Goal: Task Accomplishment & Management: Use online tool/utility

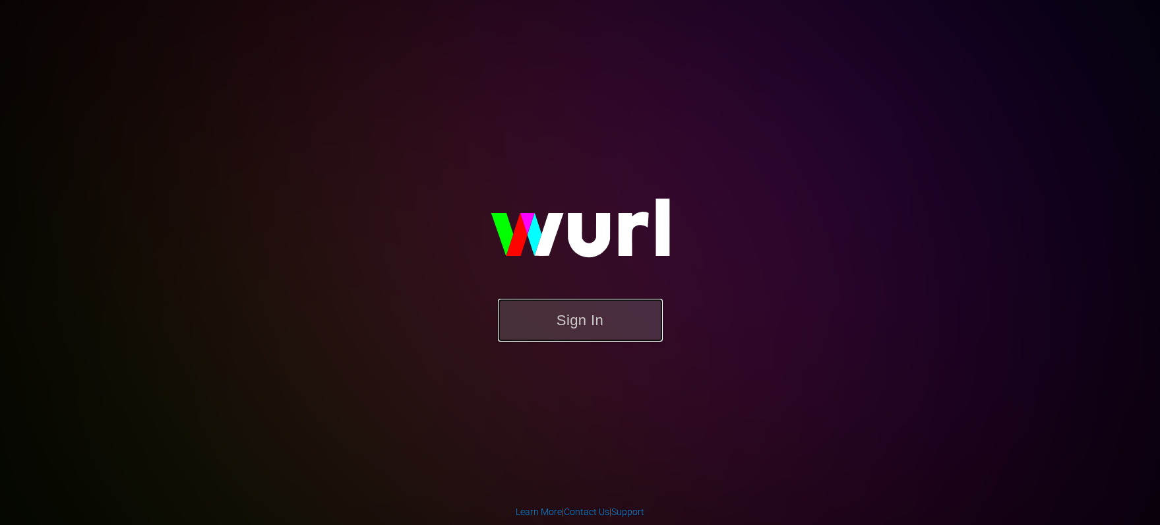
click at [568, 332] on button "Sign In" at bounding box center [580, 320] width 165 height 43
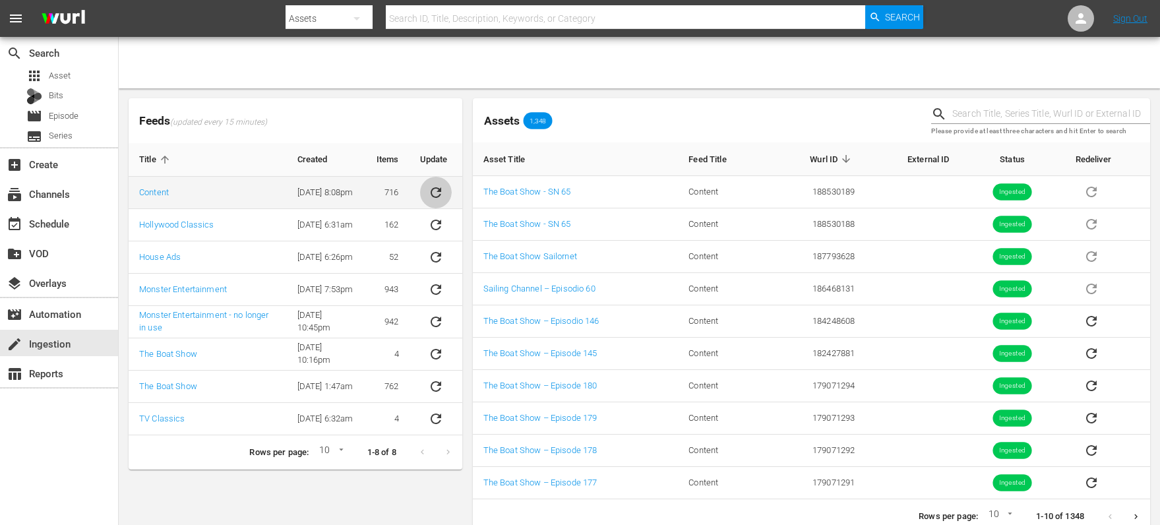
click at [436, 197] on icon "sticky table" at bounding box center [436, 192] width 11 height 11
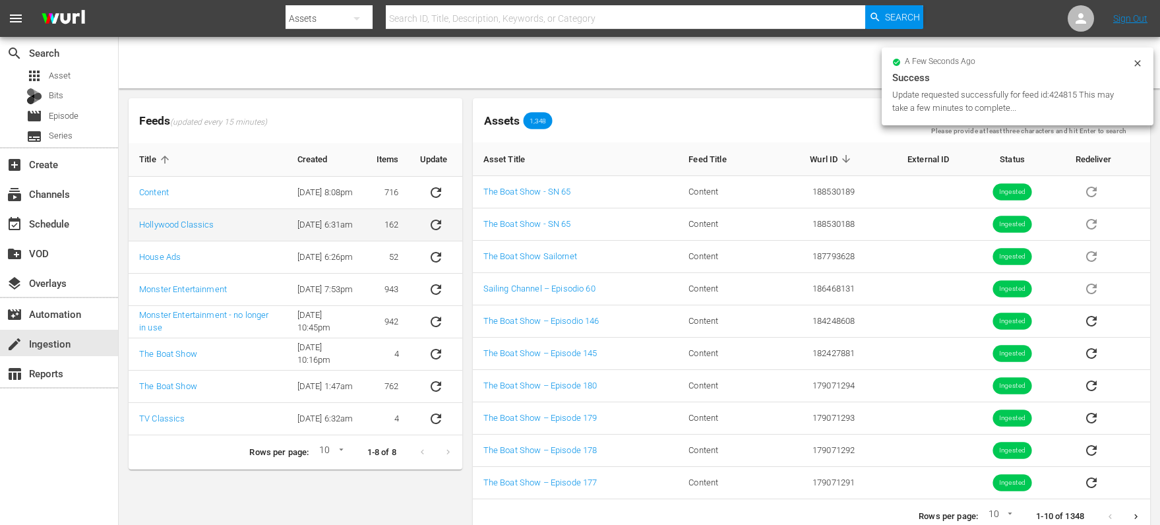
click at [438, 226] on icon "sticky table" at bounding box center [436, 225] width 16 height 16
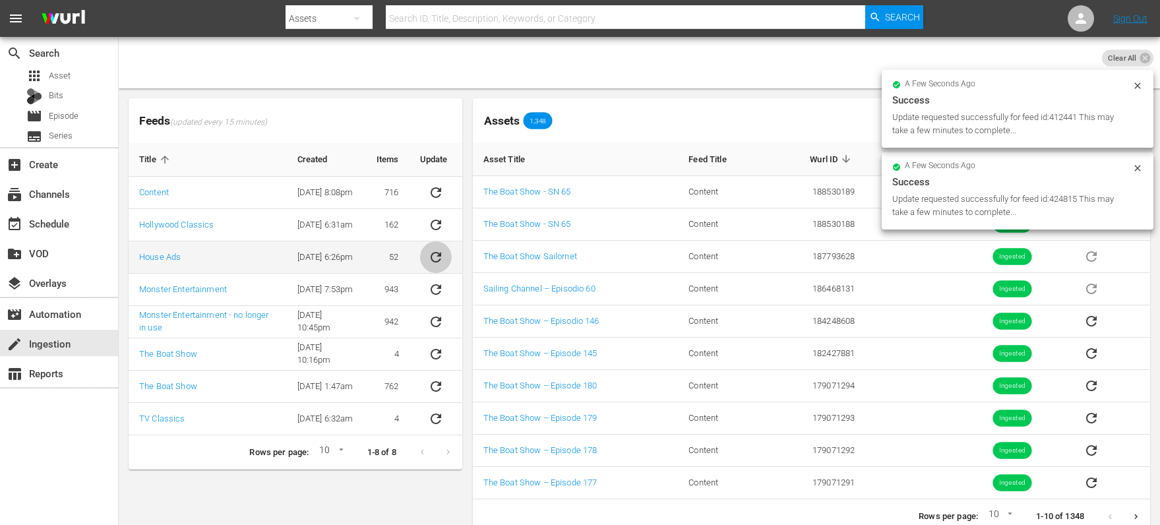
click at [435, 246] on button "sticky table" at bounding box center [436, 257] width 32 height 32
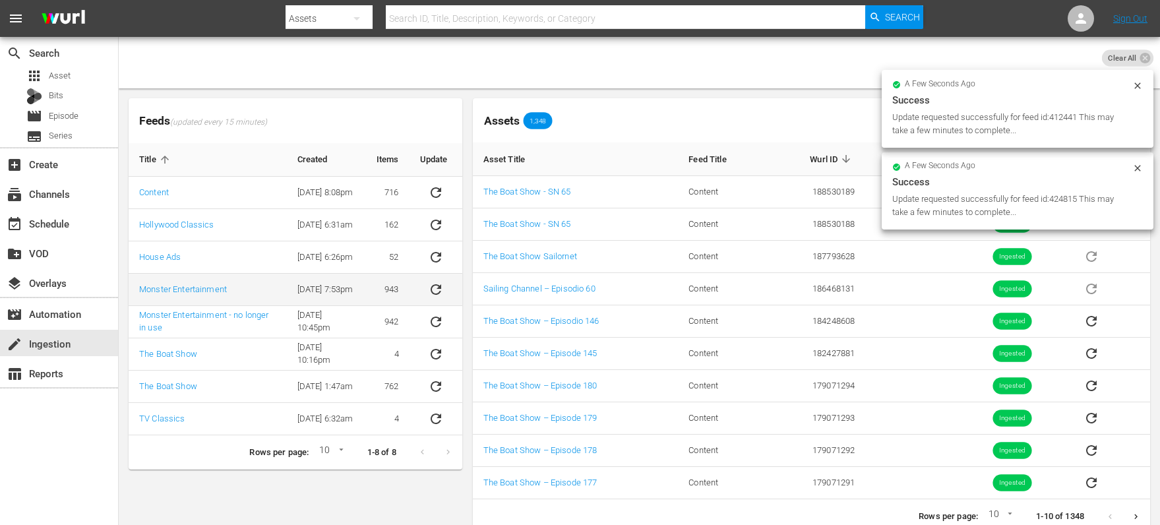
click at [438, 292] on icon "sticky table" at bounding box center [436, 290] width 16 height 16
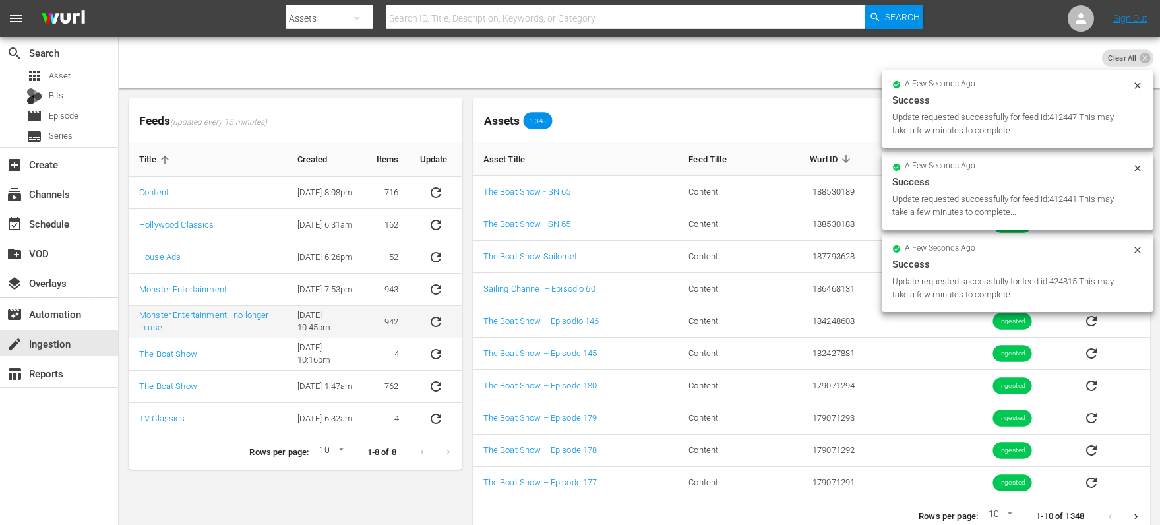
click at [437, 315] on icon "sticky table" at bounding box center [436, 322] width 16 height 16
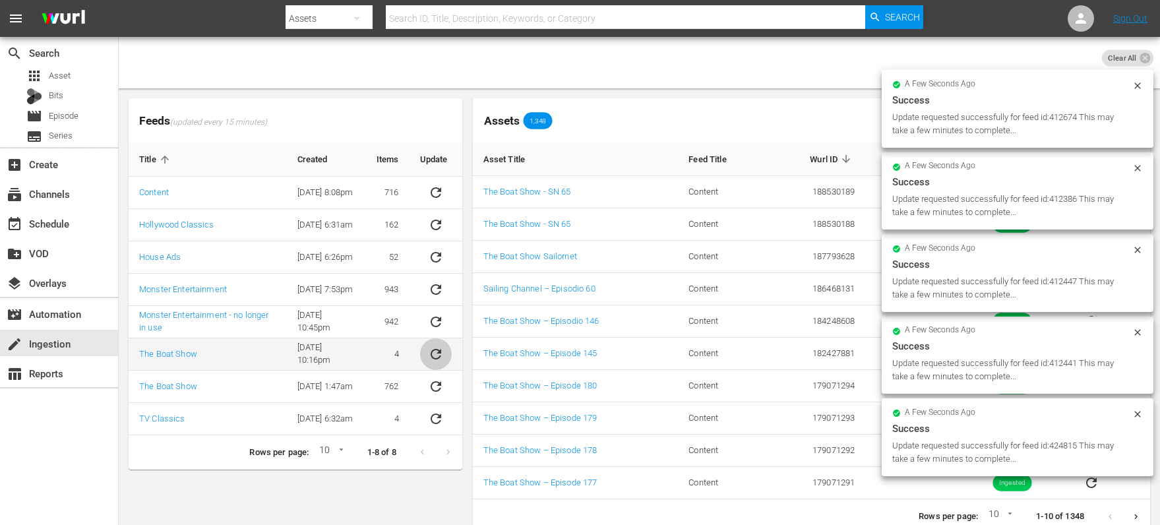
click at [435, 350] on icon "sticky table" at bounding box center [436, 354] width 16 height 16
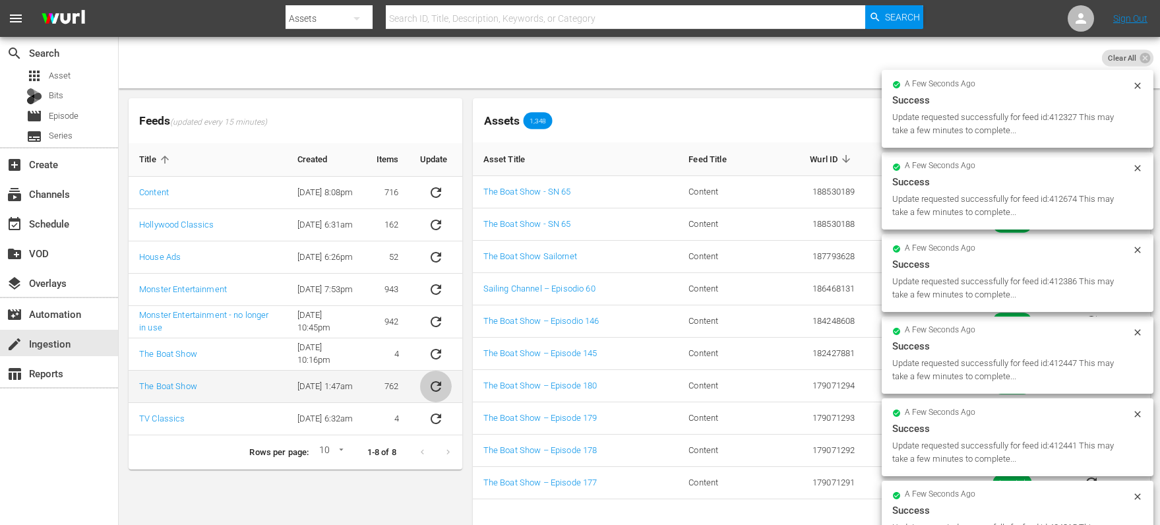
drag, startPoint x: 432, startPoint y: 388, endPoint x: 430, endPoint y: 395, distance: 6.9
click at [433, 388] on icon "sticky table" at bounding box center [436, 387] width 16 height 16
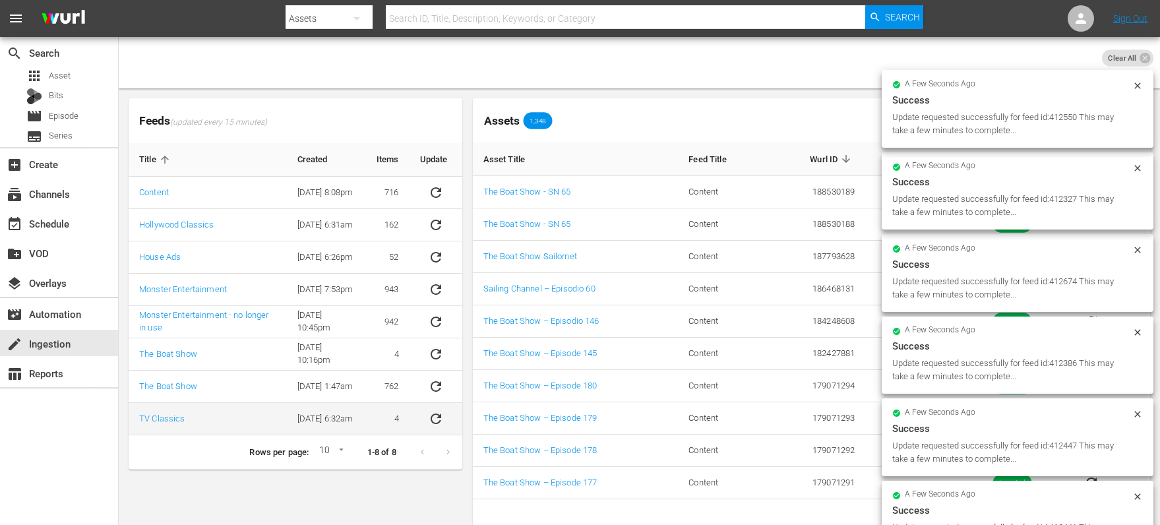
drag, startPoint x: 430, startPoint y: 414, endPoint x: 438, endPoint y: 408, distance: 9.9
click at [431, 413] on icon "sticky table" at bounding box center [436, 419] width 16 height 16
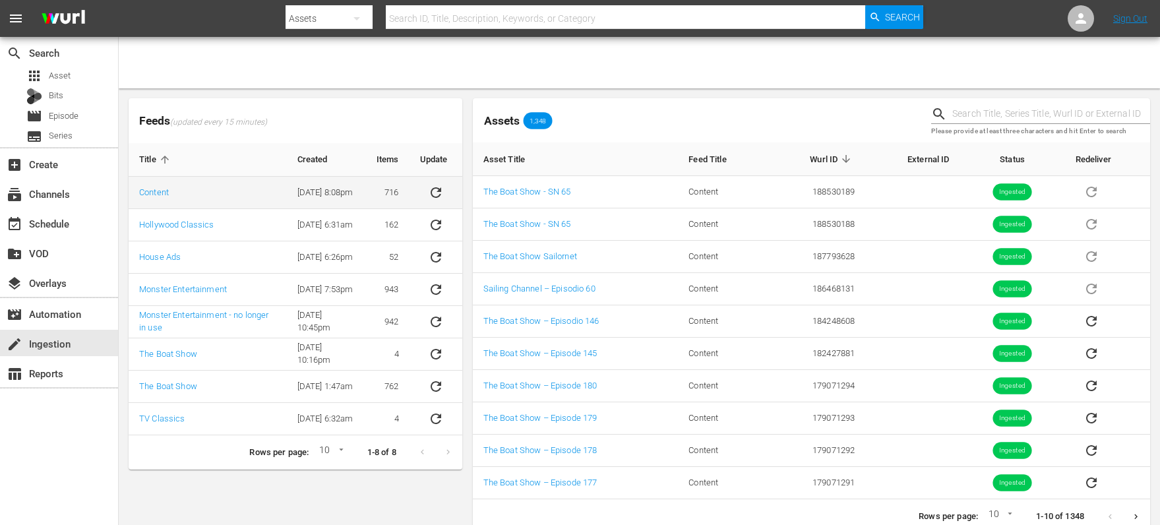
click at [436, 191] on icon "sticky table" at bounding box center [436, 193] width 16 height 16
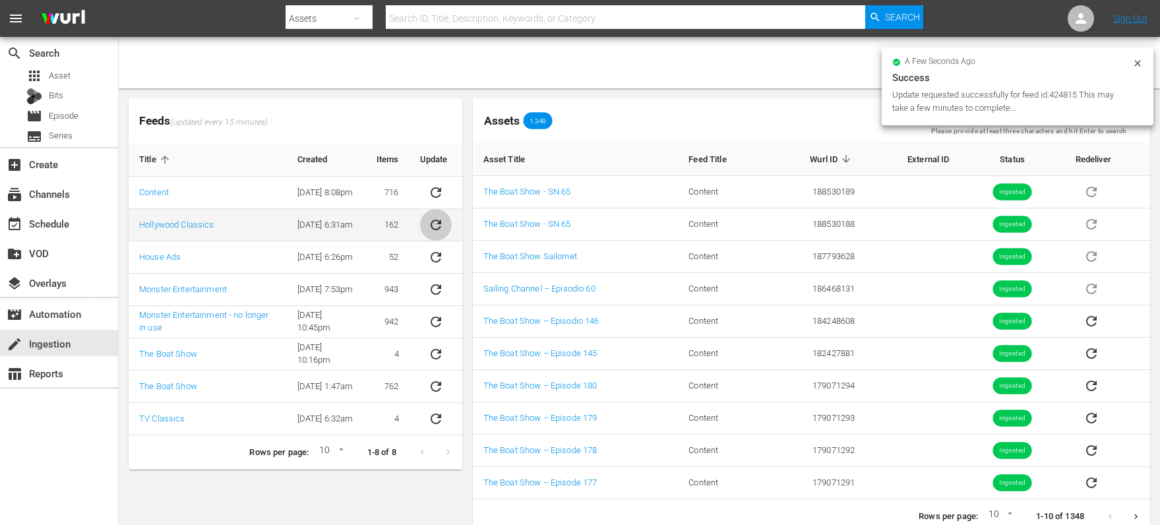
click at [438, 228] on icon "sticky table" at bounding box center [436, 225] width 16 height 16
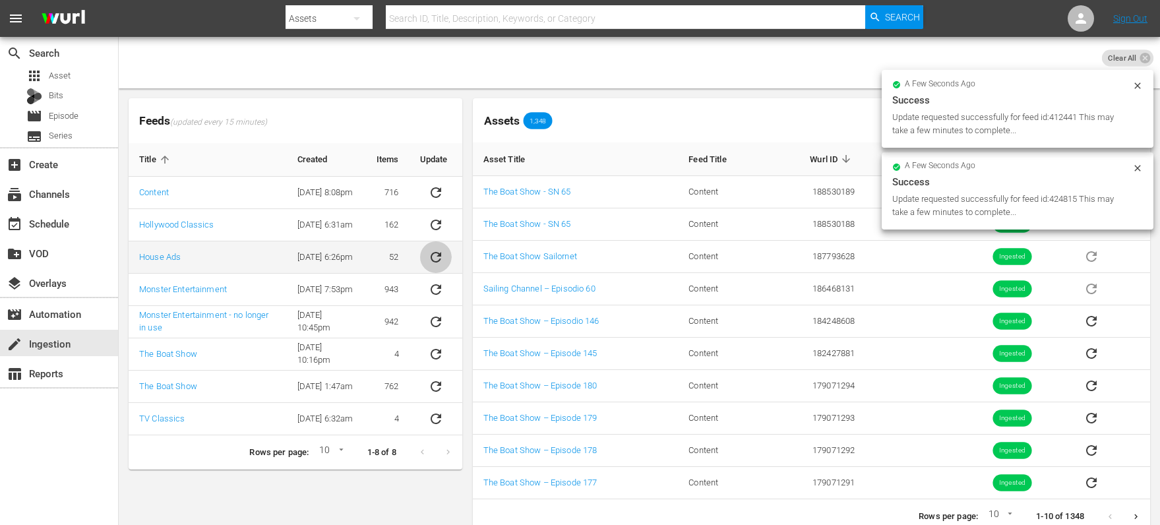
click at [433, 257] on icon "sticky table" at bounding box center [436, 257] width 16 height 16
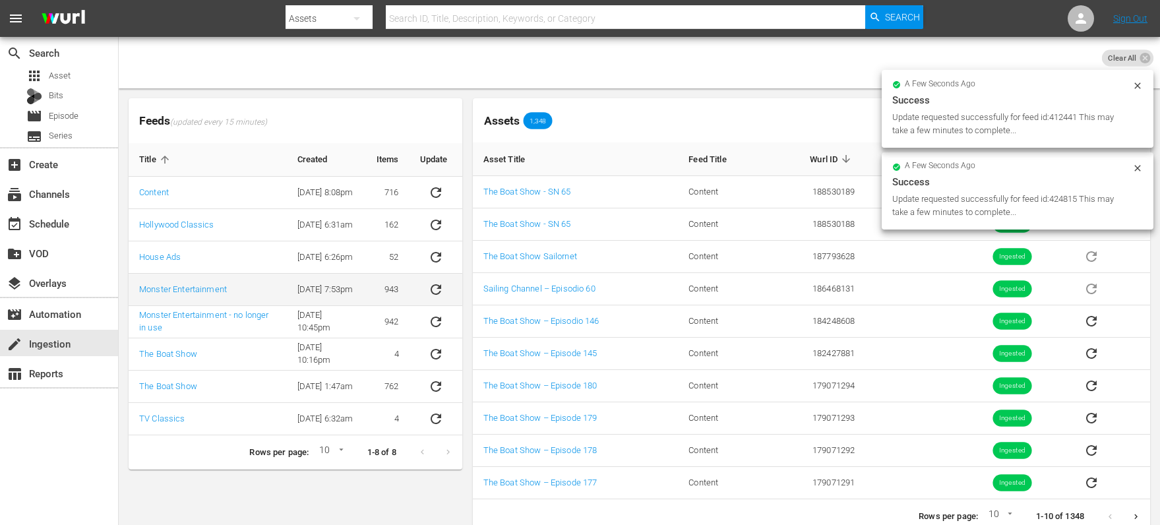
click at [440, 284] on icon "sticky table" at bounding box center [436, 290] width 16 height 16
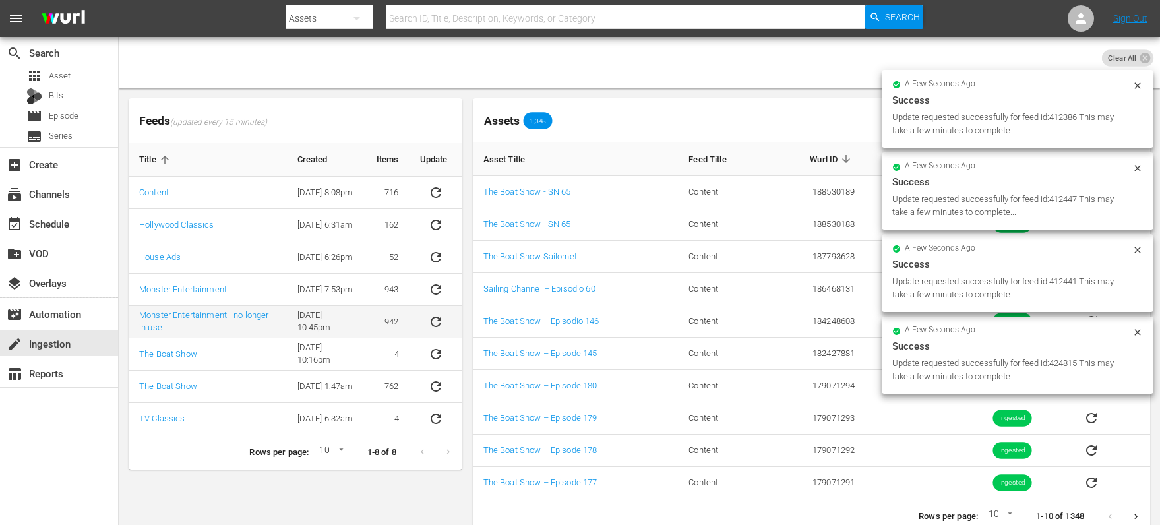
click at [435, 317] on icon "sticky table" at bounding box center [436, 322] width 11 height 11
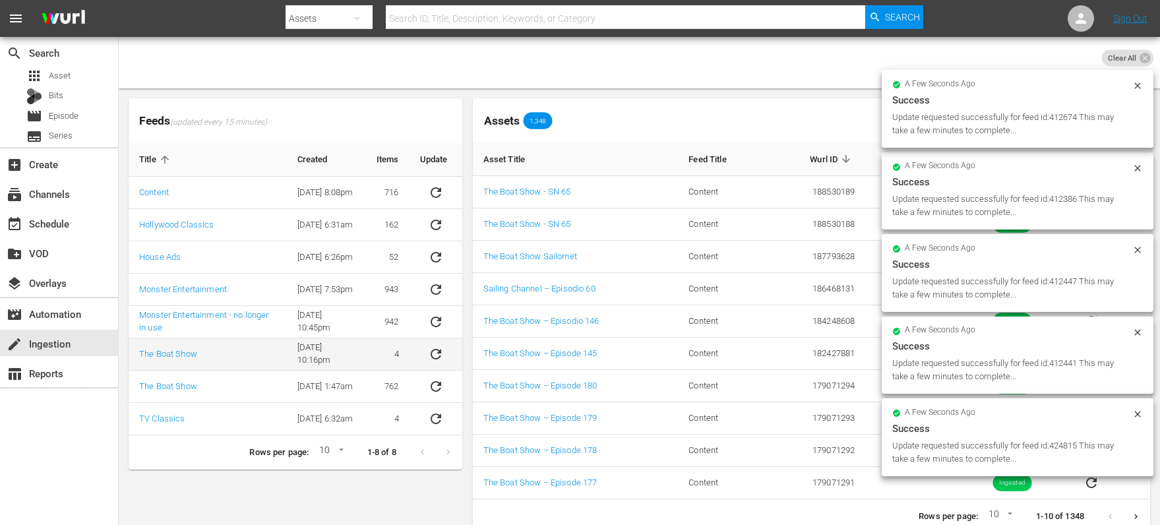
click at [428, 354] on icon "sticky table" at bounding box center [436, 354] width 16 height 16
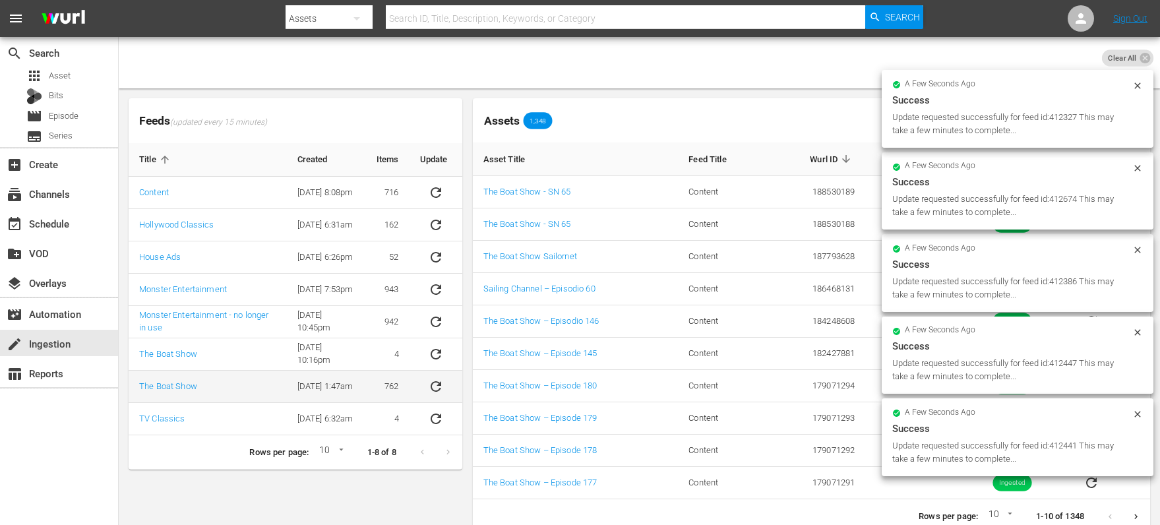
click at [435, 388] on icon "sticky table" at bounding box center [436, 387] width 16 height 16
click at [434, 414] on icon "sticky table" at bounding box center [436, 419] width 11 height 11
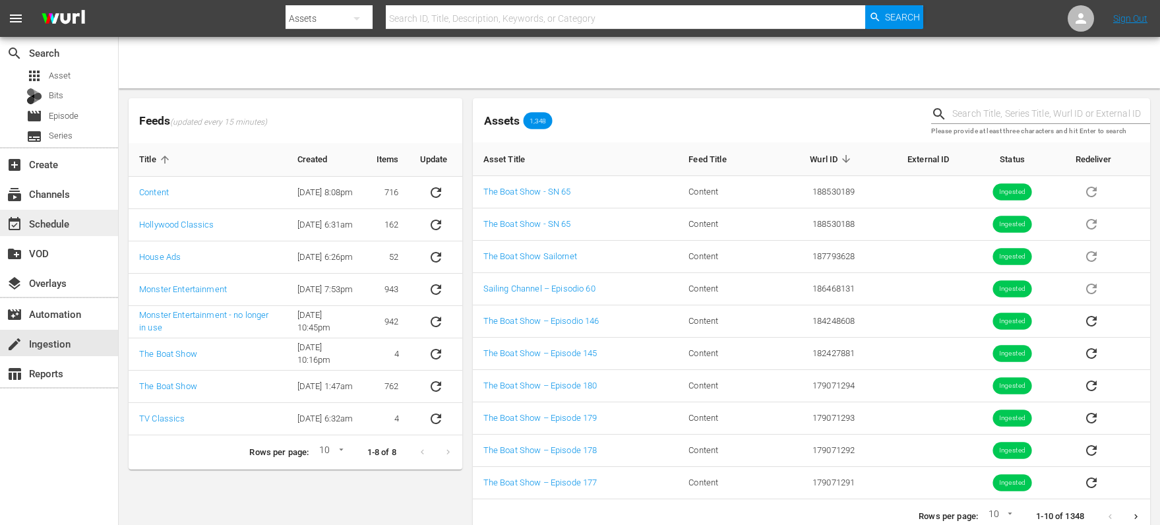
click at [40, 227] on div "event_available Schedule" at bounding box center [37, 222] width 74 height 12
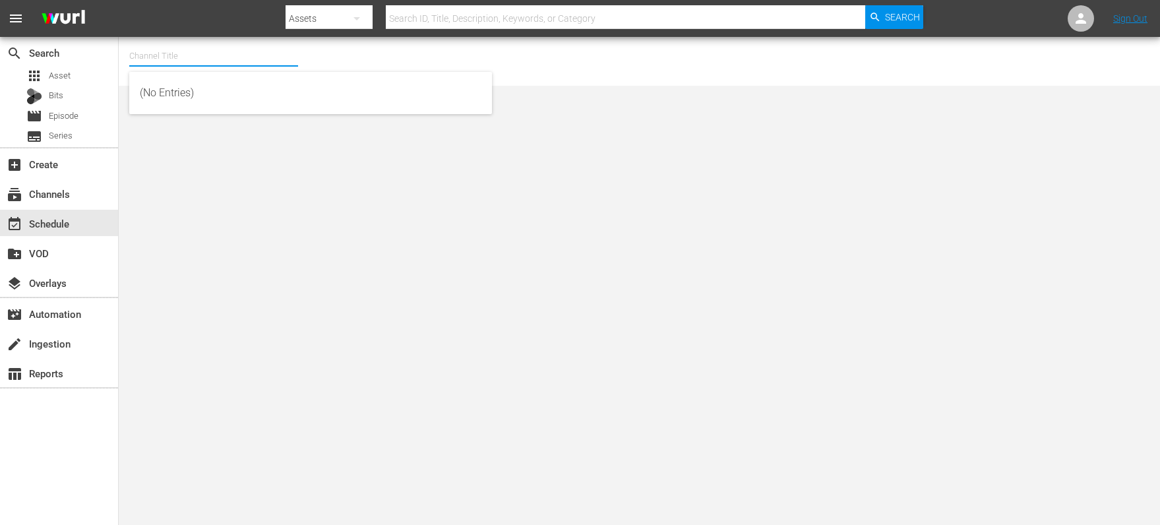
click at [218, 51] on input "text" at bounding box center [213, 56] width 169 height 32
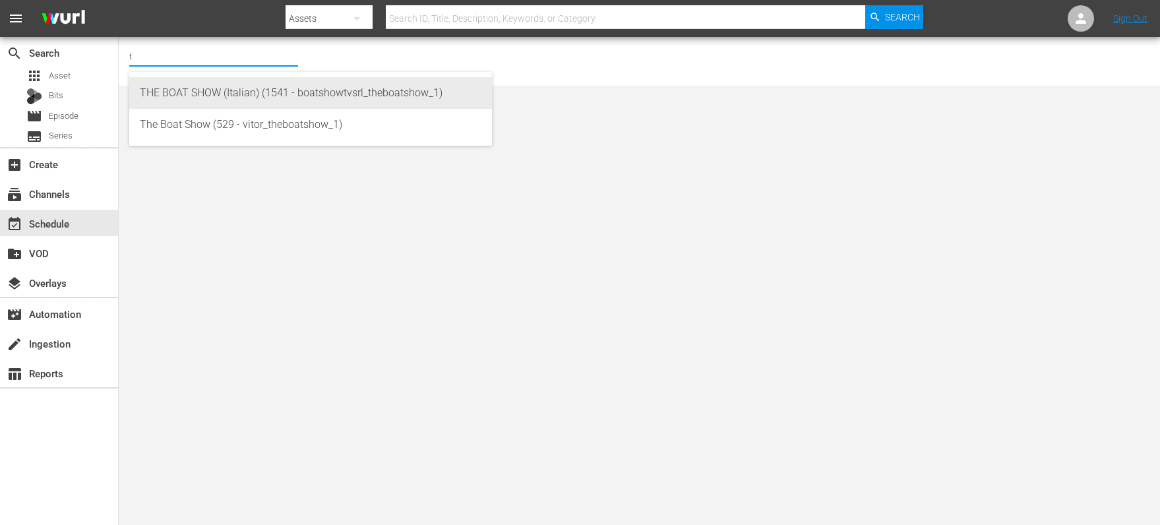
click at [218, 87] on div "THE BOAT SHOW (Italian) (1541 - boatshowtvsrl_theboatshow_1)" at bounding box center [311, 93] width 342 height 32
type input "THE BOAT SHOW (Italian) (1541 - boatshowtvsrl_theboatshow_1)"
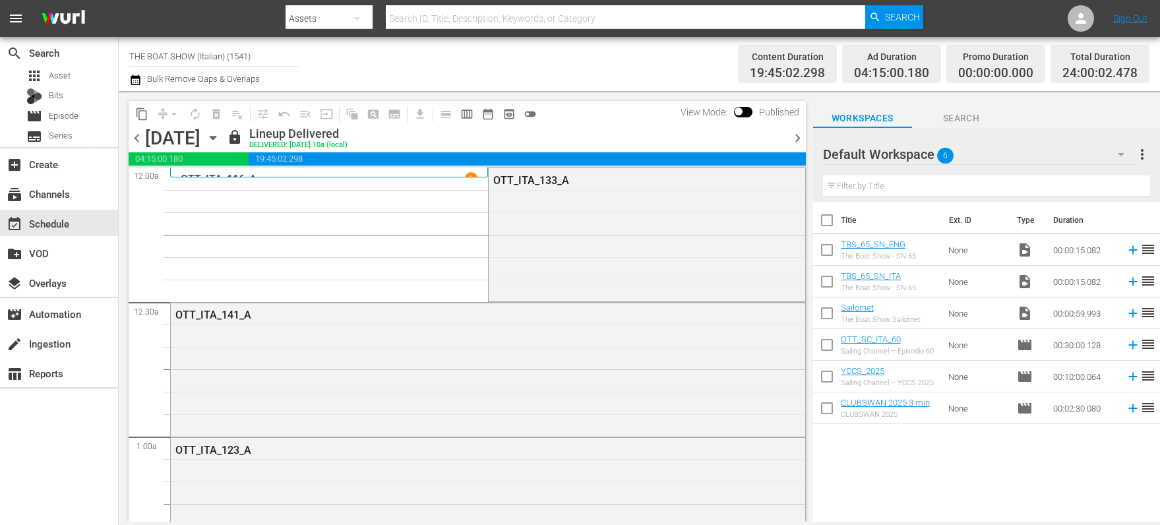
click at [793, 139] on span "chevron_right" at bounding box center [798, 138] width 16 height 16
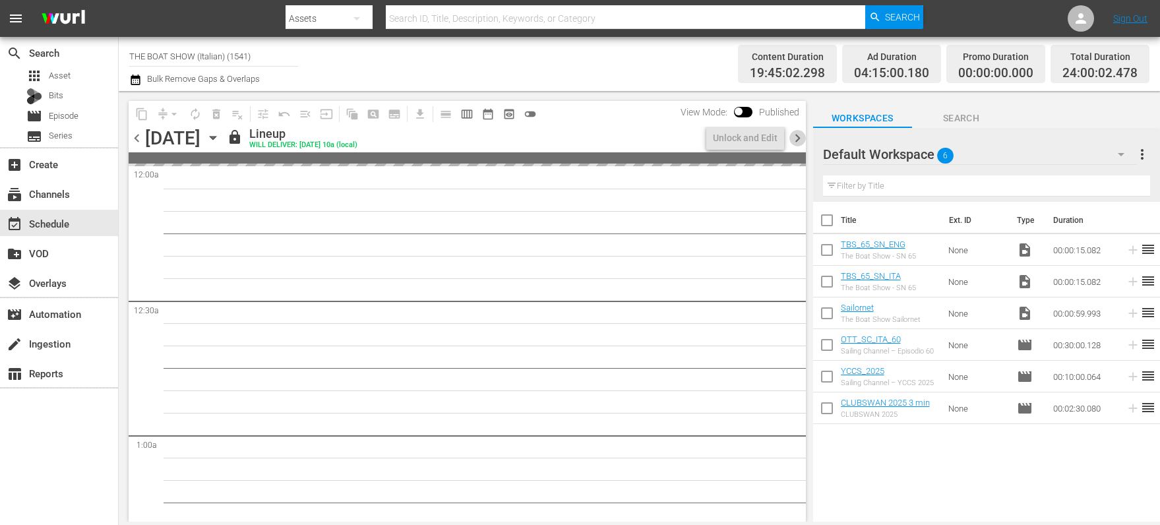
click at [793, 139] on span "chevron_right" at bounding box center [798, 138] width 16 height 16
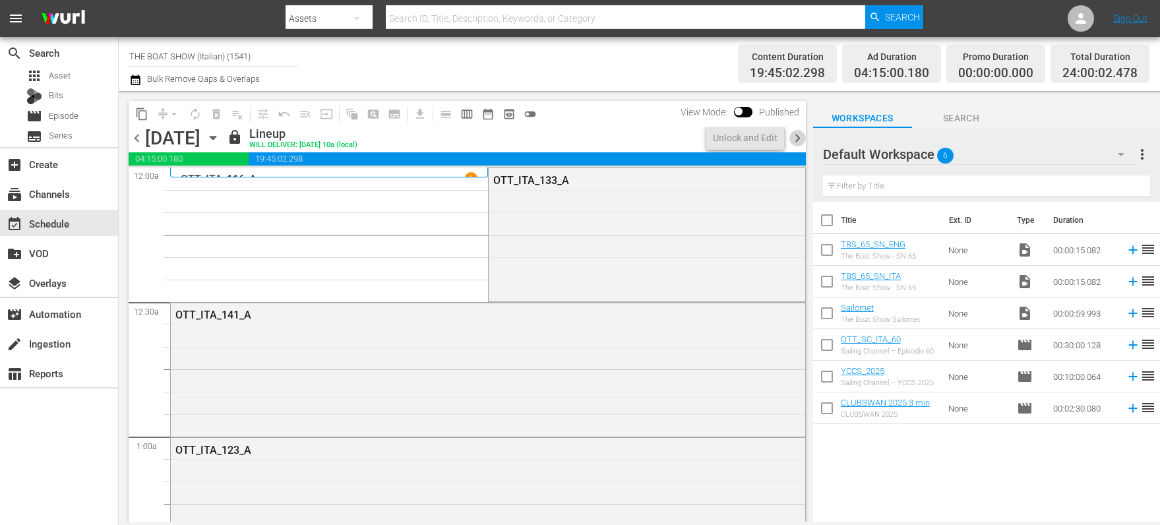
click at [793, 139] on span "chevron_right" at bounding box center [798, 138] width 16 height 16
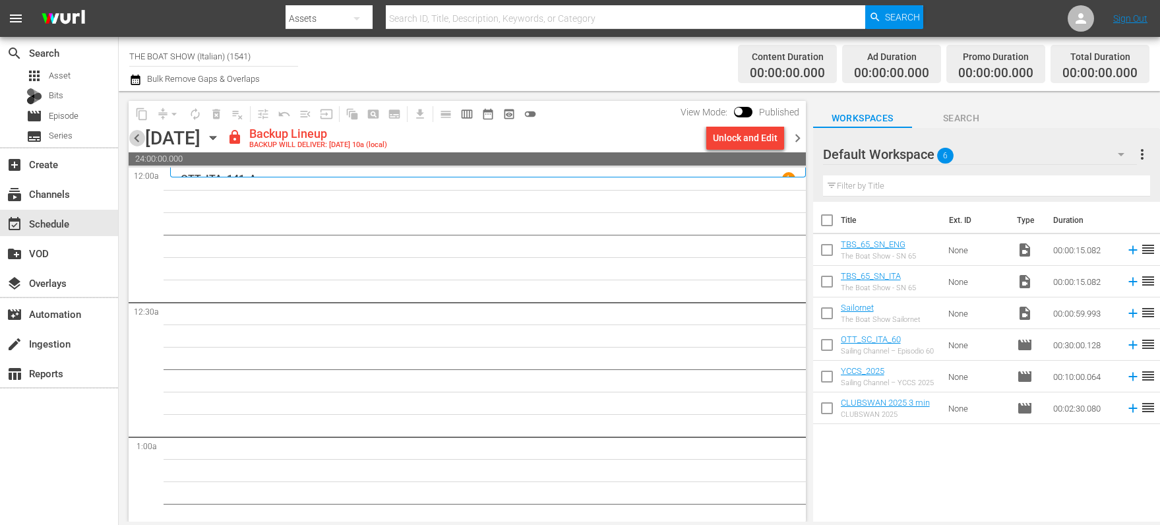
click at [140, 137] on span "chevron_left" at bounding box center [137, 138] width 16 height 16
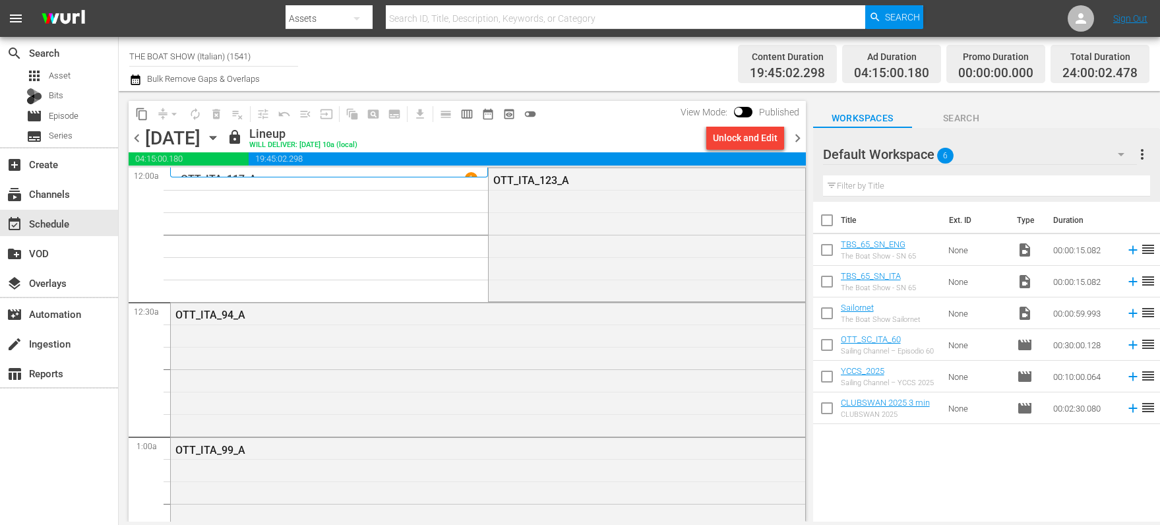
click at [133, 136] on span "chevron_left" at bounding box center [137, 138] width 16 height 16
click at [801, 140] on span "chevron_right" at bounding box center [798, 138] width 16 height 16
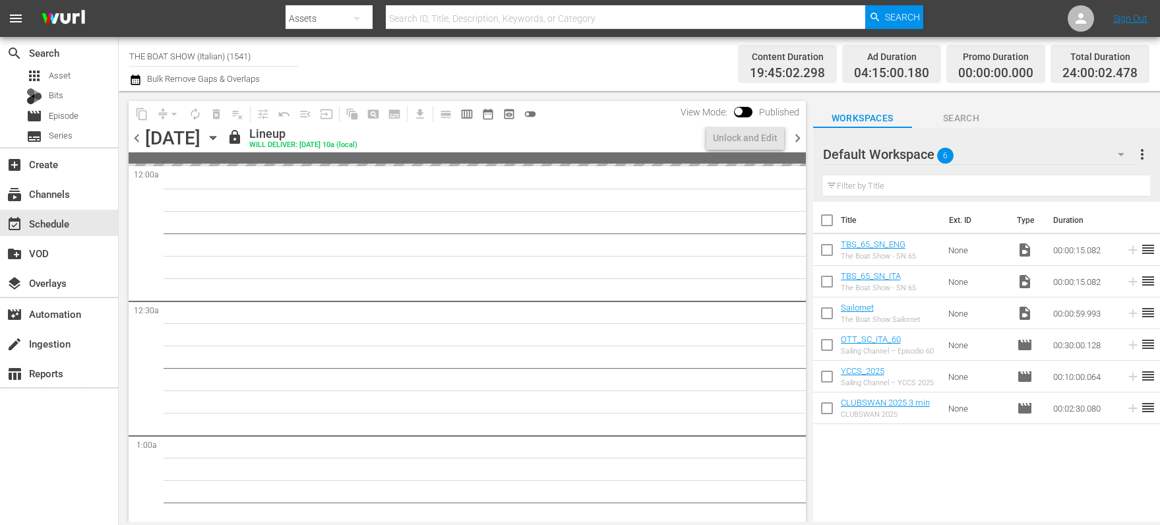
click at [801, 140] on span "chevron_right" at bounding box center [798, 138] width 16 height 16
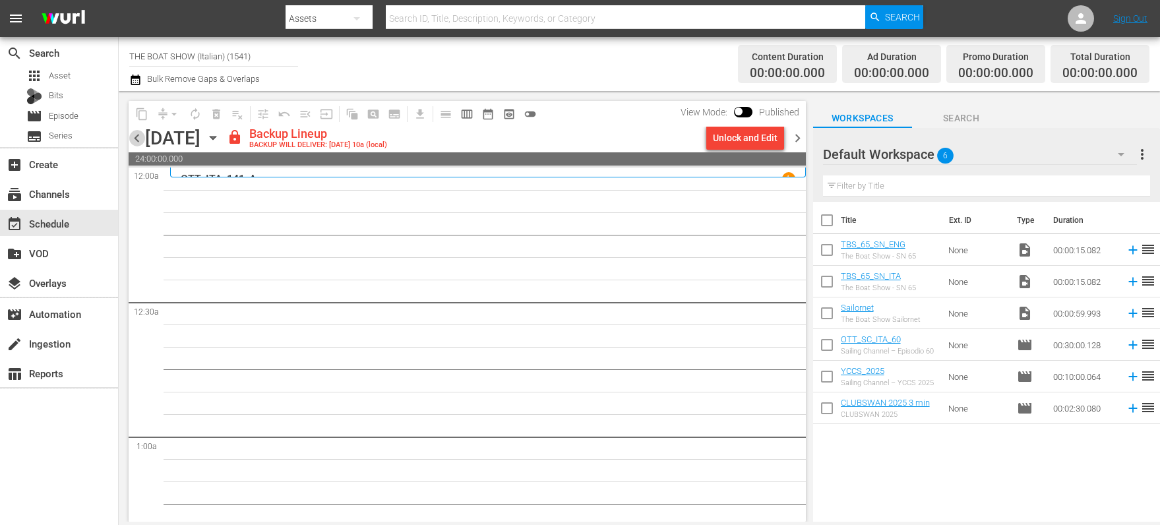
click at [136, 140] on span "chevron_left" at bounding box center [137, 138] width 16 height 16
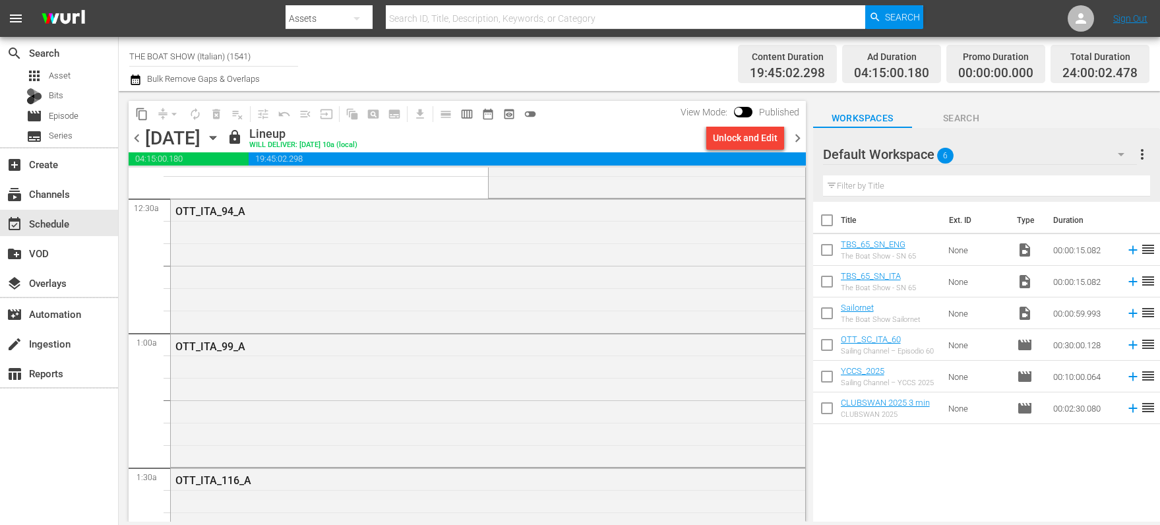
scroll to position [109, 0]
click at [965, 149] on div "Default Workspace 6" at bounding box center [980, 154] width 314 height 37
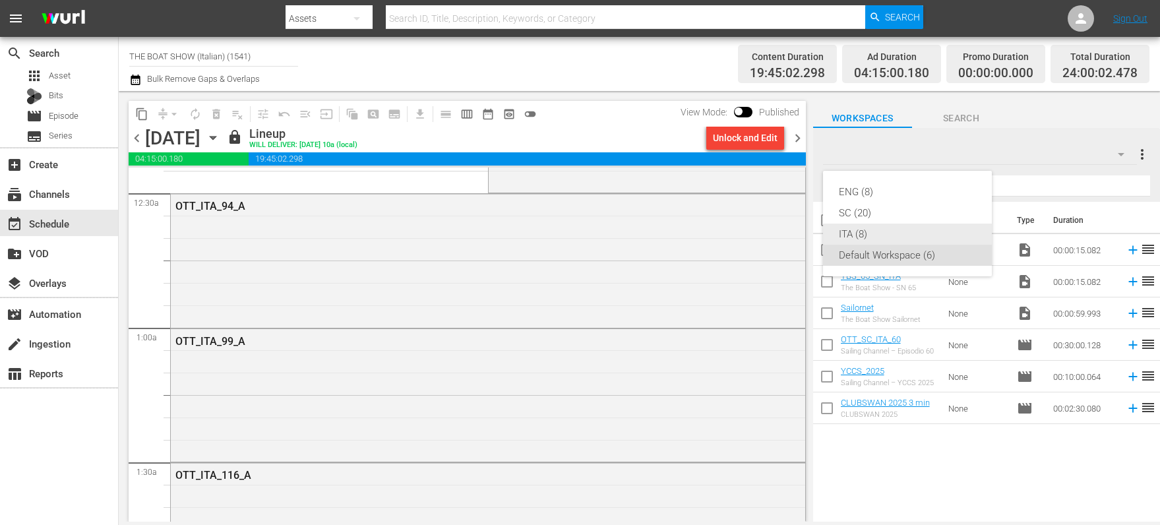
click at [861, 238] on div "ITA (8)" at bounding box center [907, 234] width 137 height 21
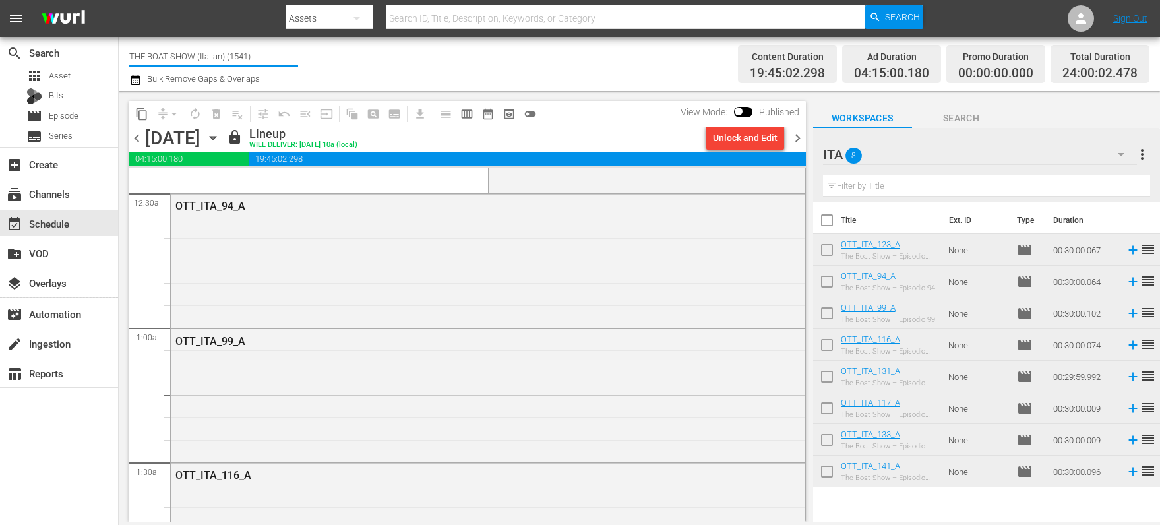
click at [243, 57] on input "THE BOAT SHOW (Italian) (1541)" at bounding box center [213, 56] width 169 height 32
drag, startPoint x: 276, startPoint y: 54, endPoint x: -24, endPoint y: 46, distance: 299.6
click at [0, 46] on html "menu Search By Assets Search ID, Title, Description, Keywords, or Category Sear…" at bounding box center [580, 262] width 1160 height 525
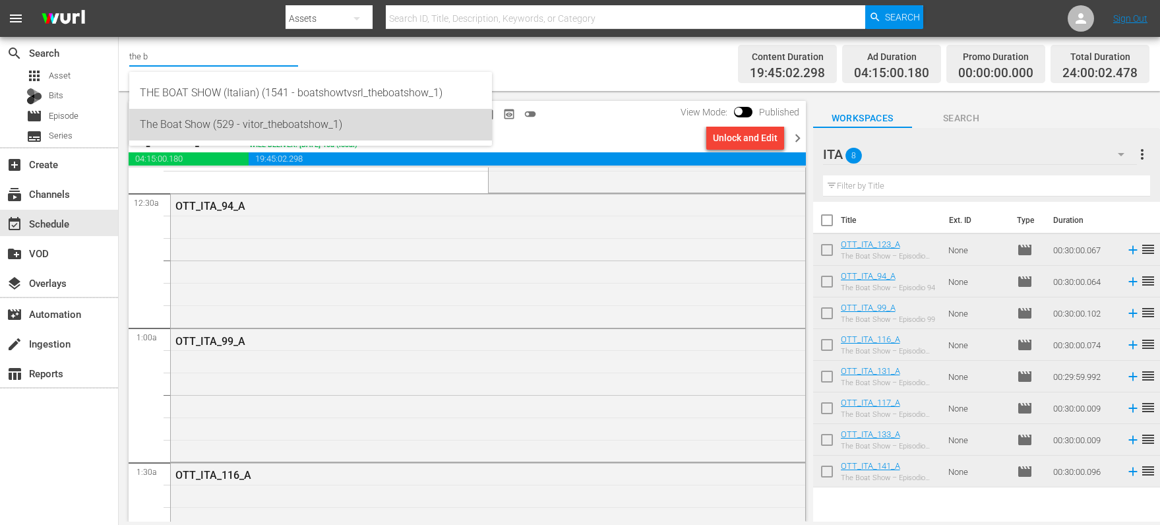
click at [240, 129] on div "The Boat Show (529 - vitor_theboatshow_1)" at bounding box center [311, 125] width 342 height 32
type input "The Boat Show (529 - vitor_theboatshow_1)"
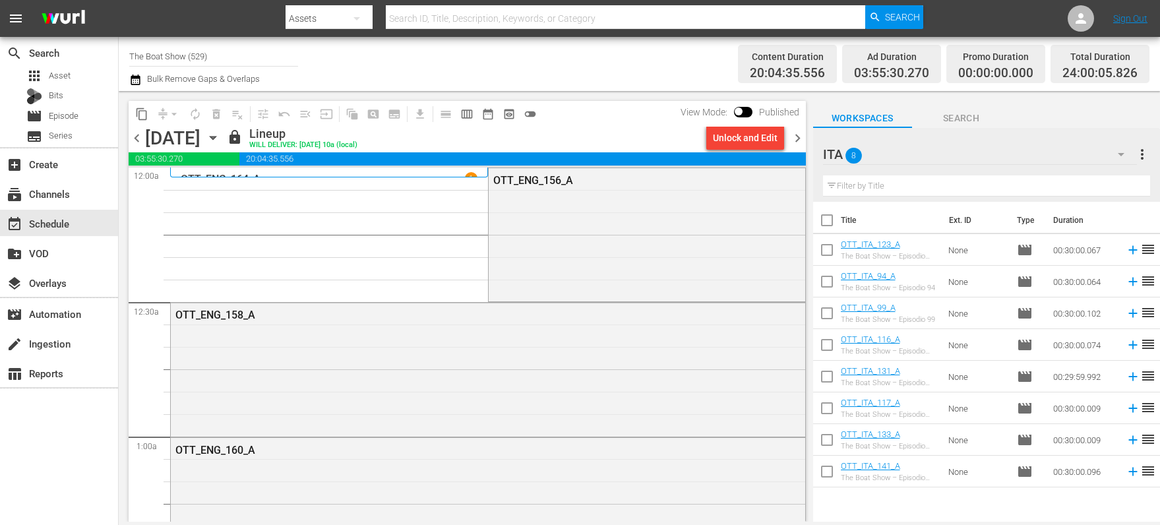
click at [888, 150] on div at bounding box center [862, 155] width 79 height 33
drag, startPoint x: 1103, startPoint y: 179, endPoint x: 1125, endPoint y: 164, distance: 26.4
click at [1103, 179] on input "text" at bounding box center [986, 185] width 327 height 21
click at [1122, 157] on icon "button" at bounding box center [1121, 154] width 16 height 16
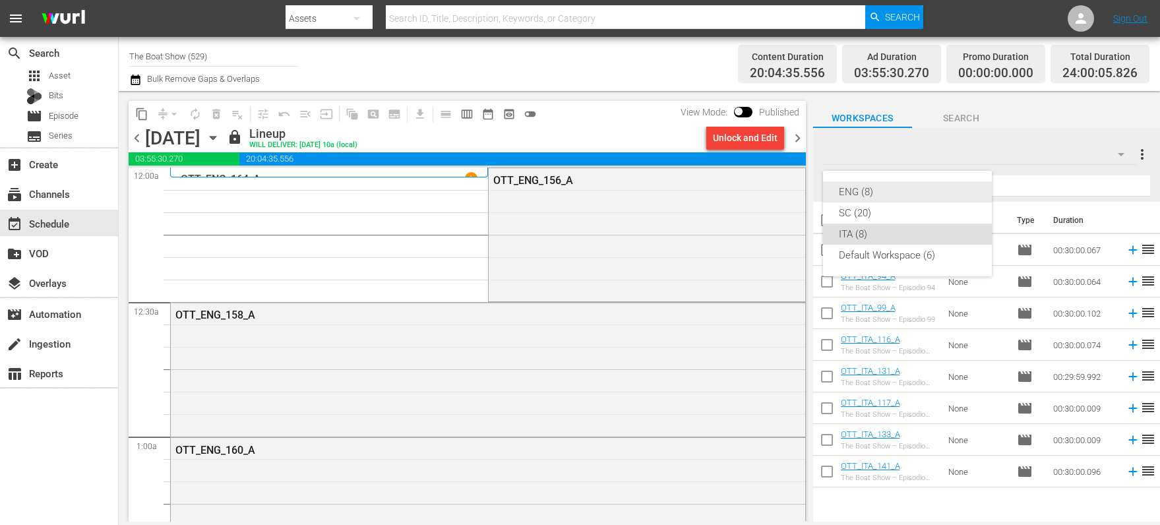
click at [906, 191] on div "ENG (8)" at bounding box center [907, 191] width 137 height 21
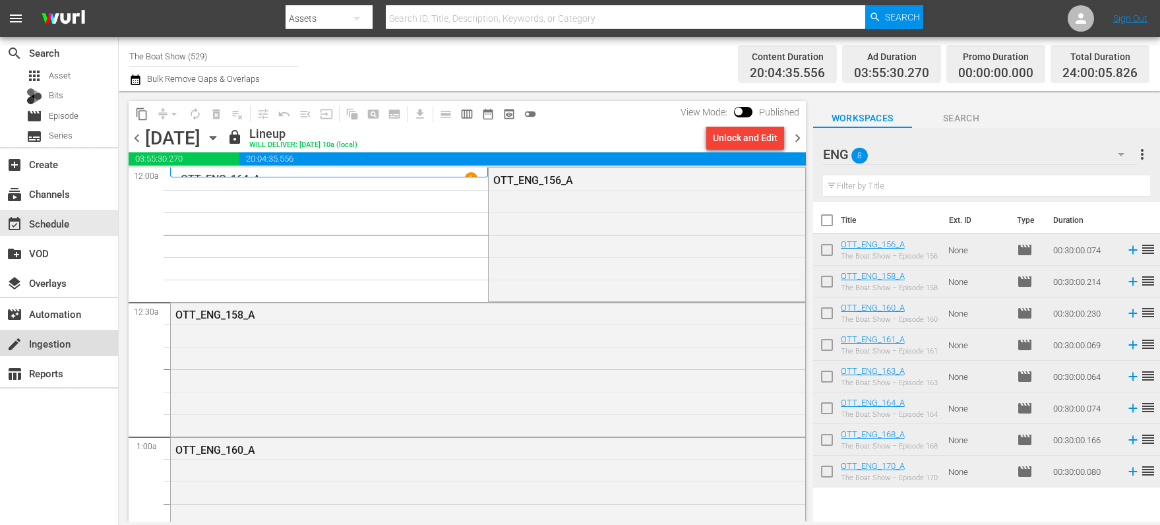
click at [42, 336] on div "create Ingestion" at bounding box center [37, 342] width 74 height 12
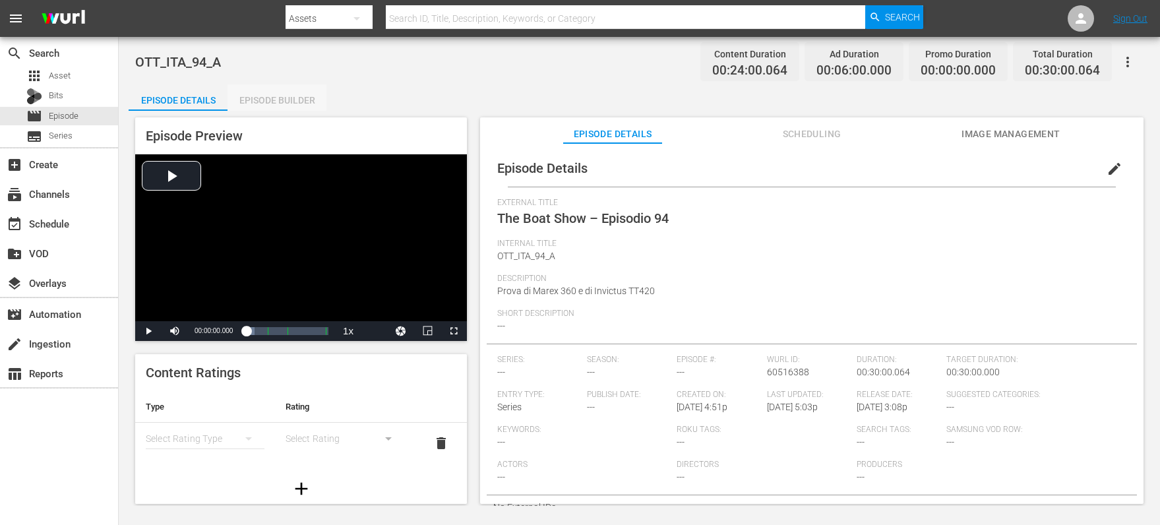
click at [292, 96] on div "Episode Builder" at bounding box center [277, 100] width 99 height 32
click at [276, 97] on div "Episode Builder" at bounding box center [277, 100] width 99 height 32
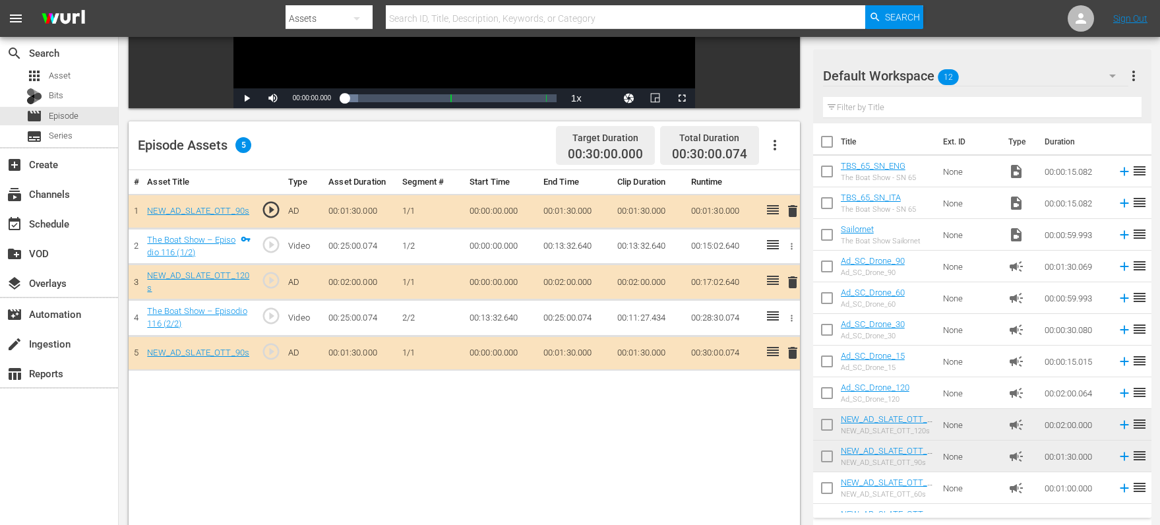
scroll to position [269, 0]
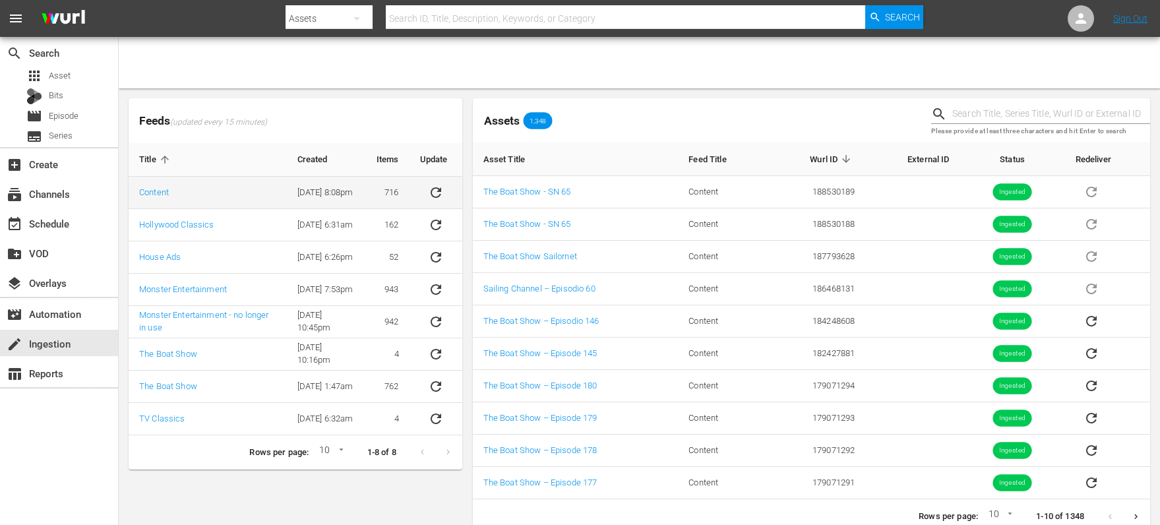
click at [433, 189] on icon "sticky table" at bounding box center [436, 192] width 11 height 11
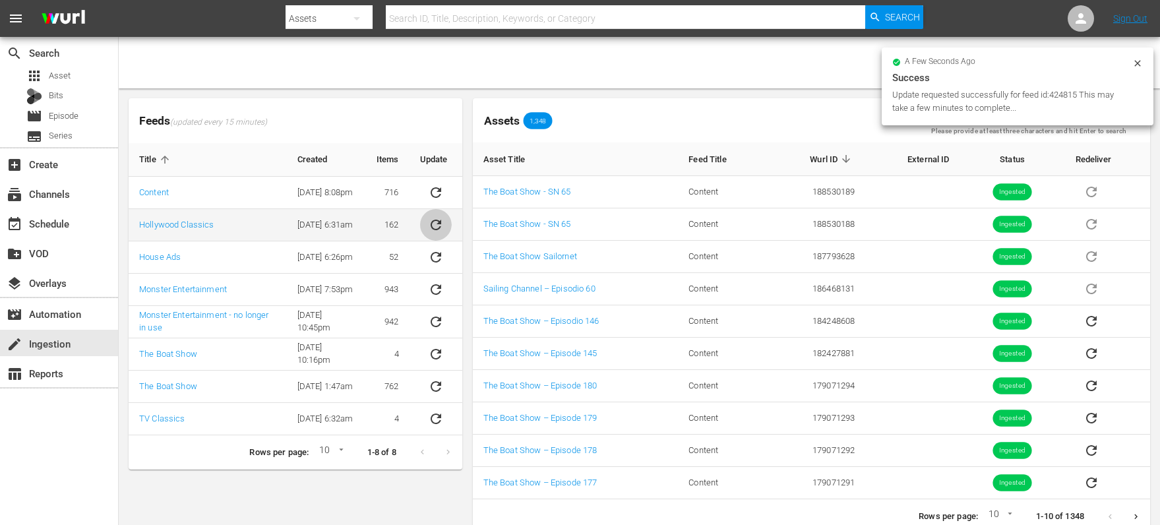
click at [435, 224] on icon "sticky table" at bounding box center [436, 225] width 16 height 16
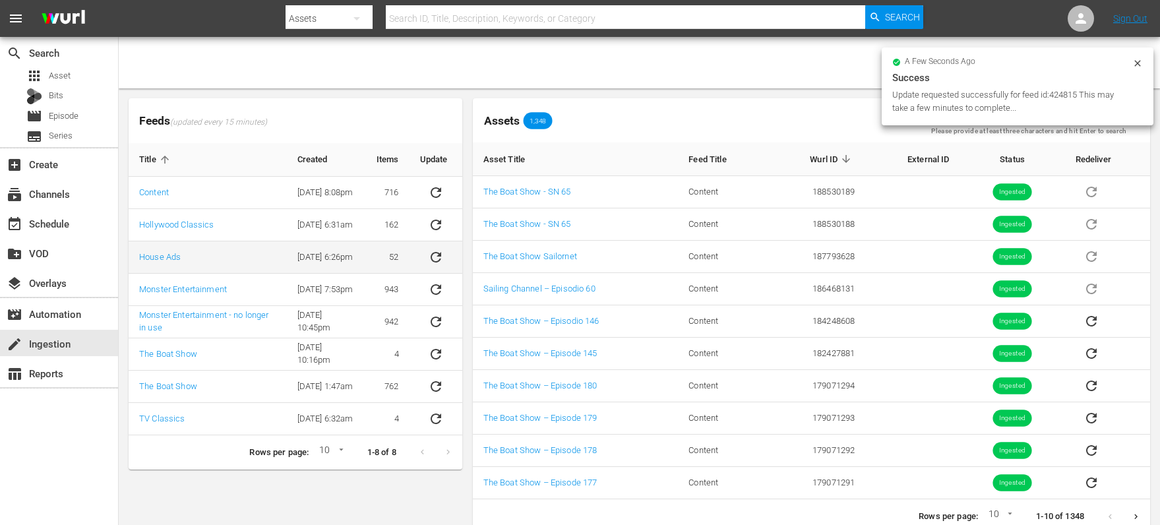
click at [429, 253] on icon "sticky table" at bounding box center [436, 257] width 16 height 16
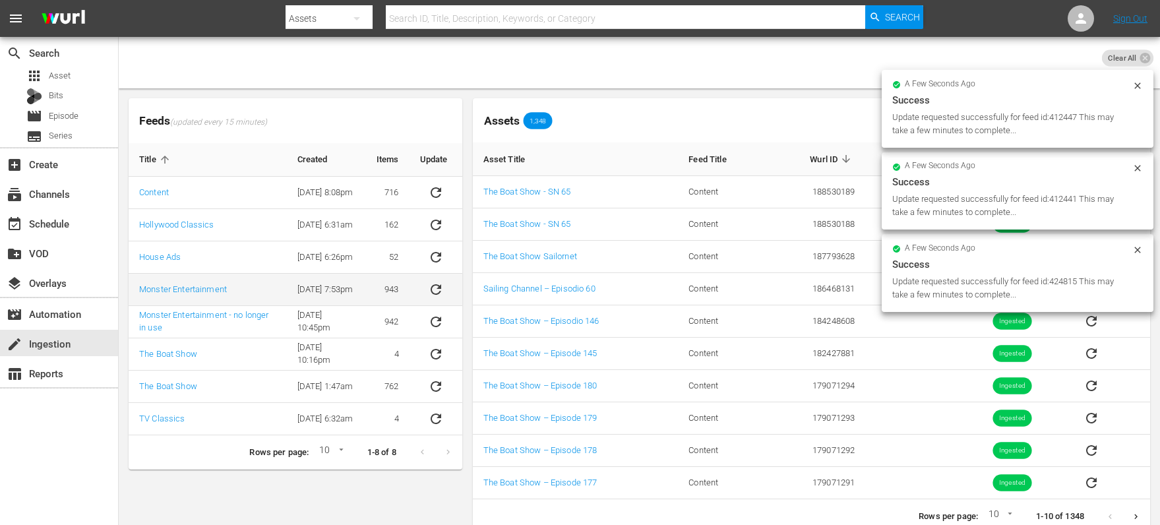
click at [428, 286] on icon "sticky table" at bounding box center [436, 290] width 16 height 16
click at [430, 319] on icon "sticky table" at bounding box center [436, 322] width 16 height 16
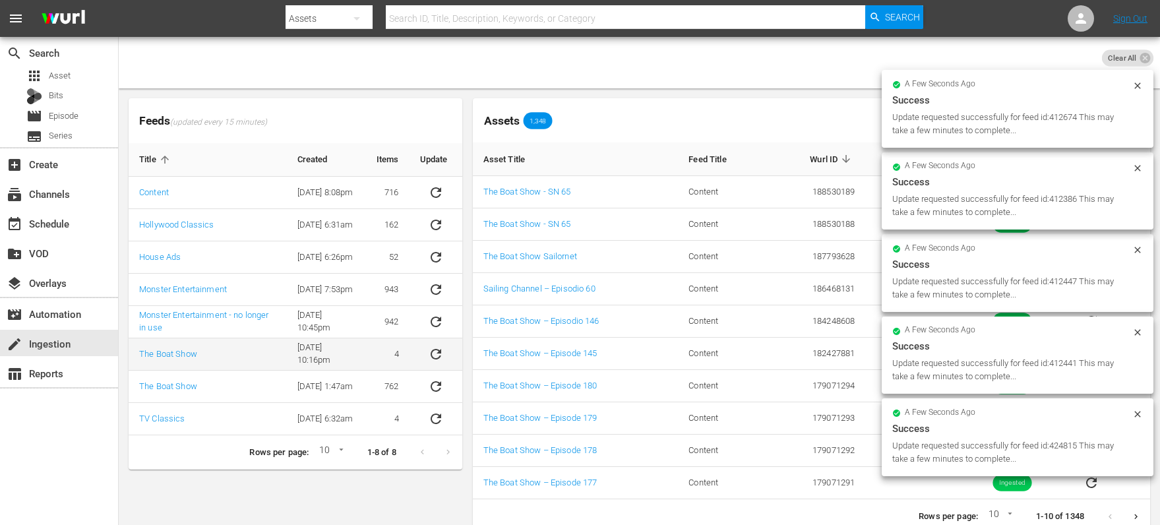
drag, startPoint x: 430, startPoint y: 356, endPoint x: 431, endPoint y: 365, distance: 8.6
click at [430, 357] on icon "sticky table" at bounding box center [436, 354] width 16 height 16
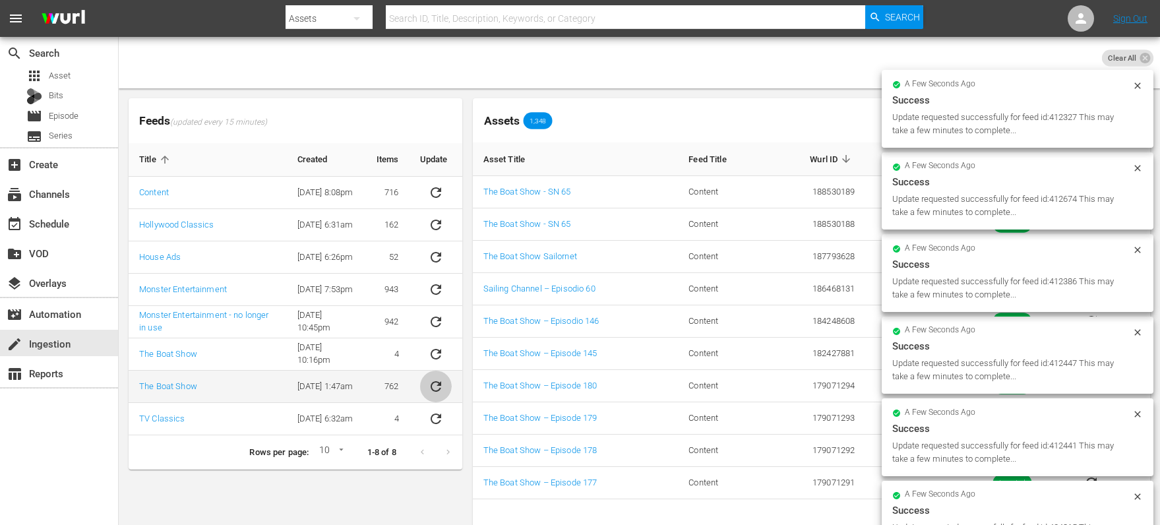
click at [435, 394] on button "sticky table" at bounding box center [436, 387] width 32 height 32
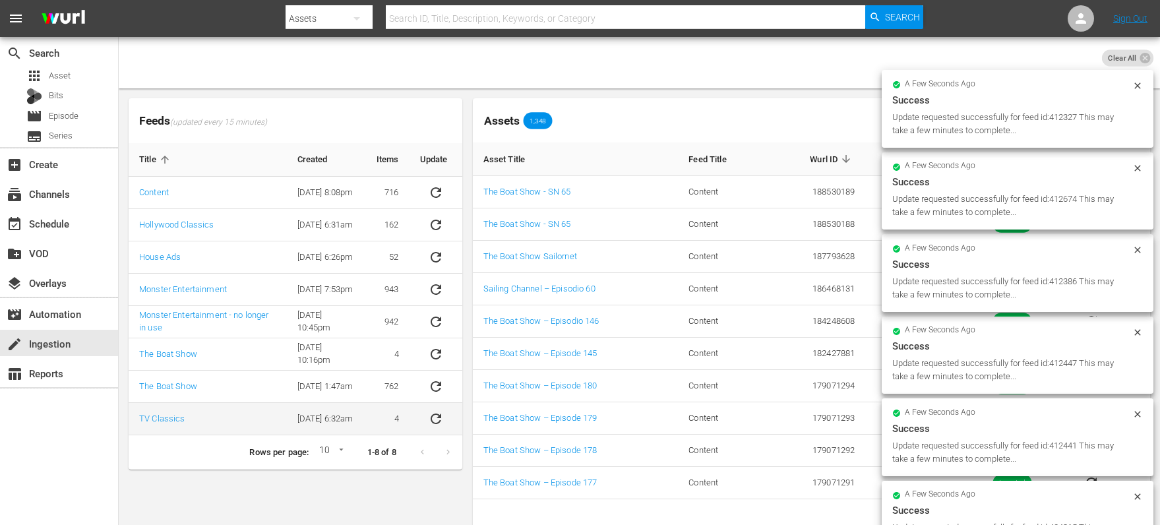
click at [433, 416] on icon "sticky table" at bounding box center [436, 419] width 16 height 16
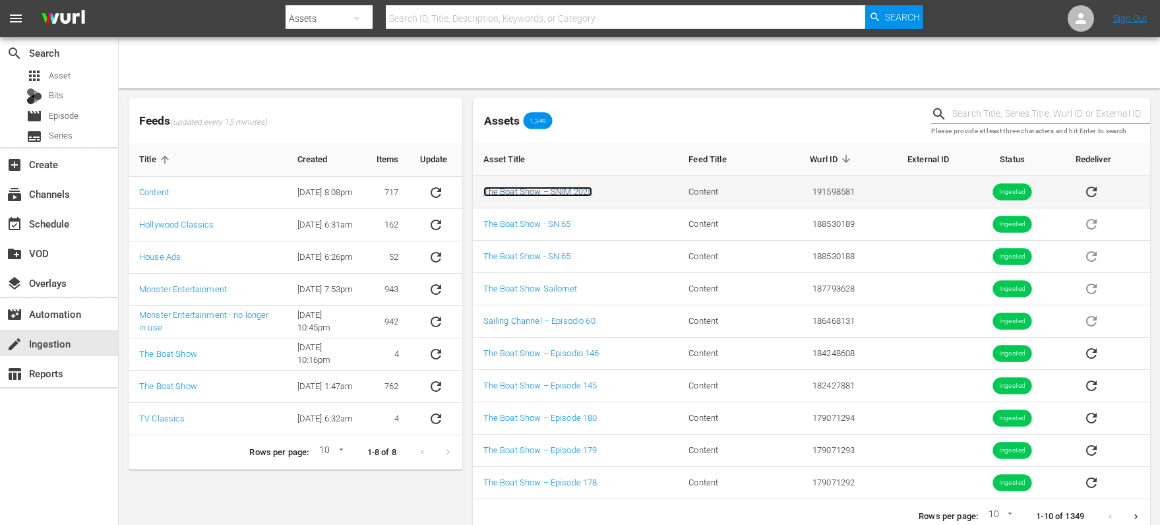
click at [564, 192] on link "The Boat Show – SNIM 2025" at bounding box center [537, 192] width 109 height 10
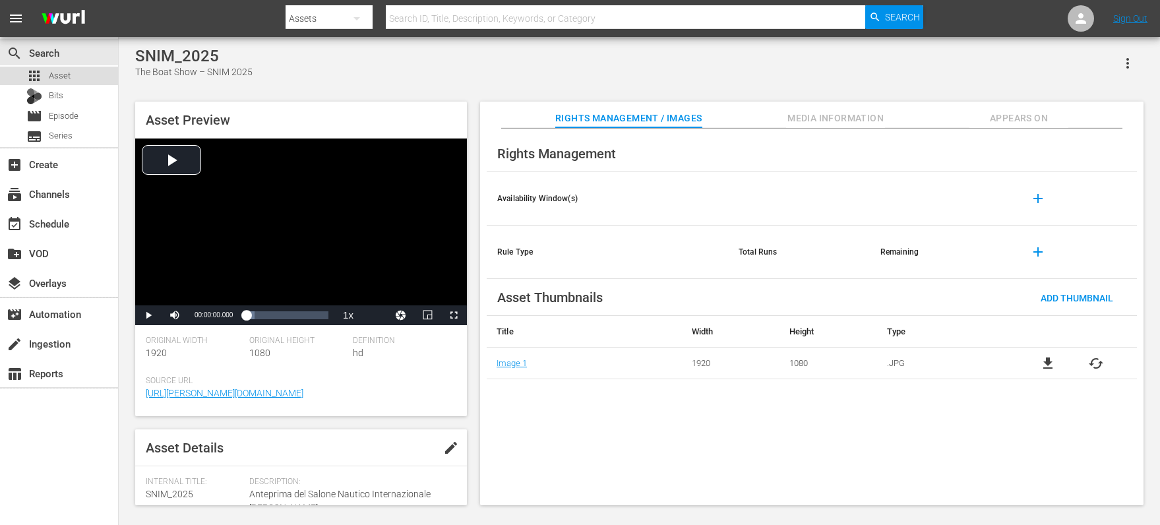
click at [59, 73] on span "Asset" at bounding box center [60, 75] width 22 height 13
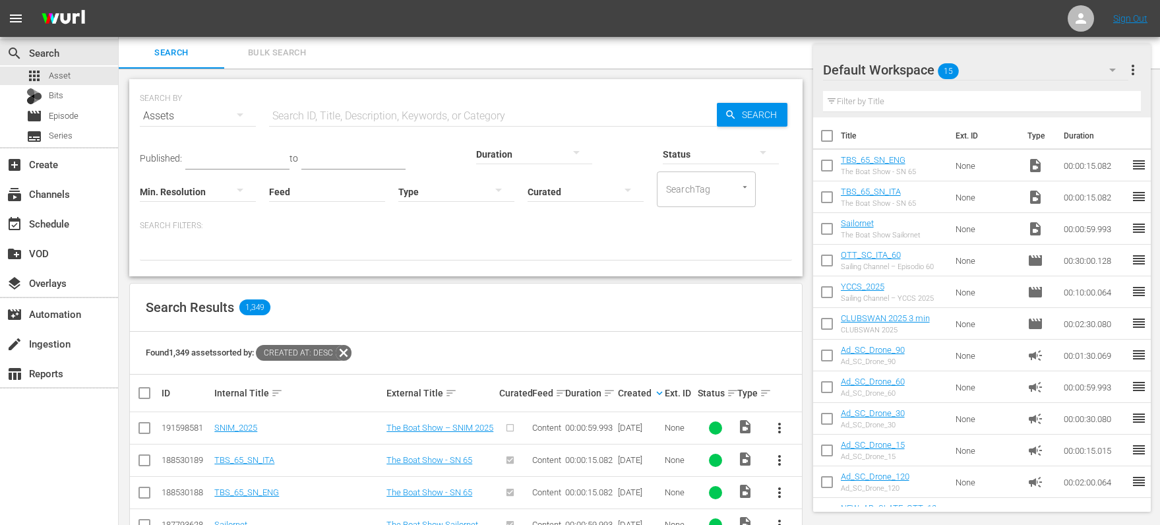
scroll to position [117, 0]
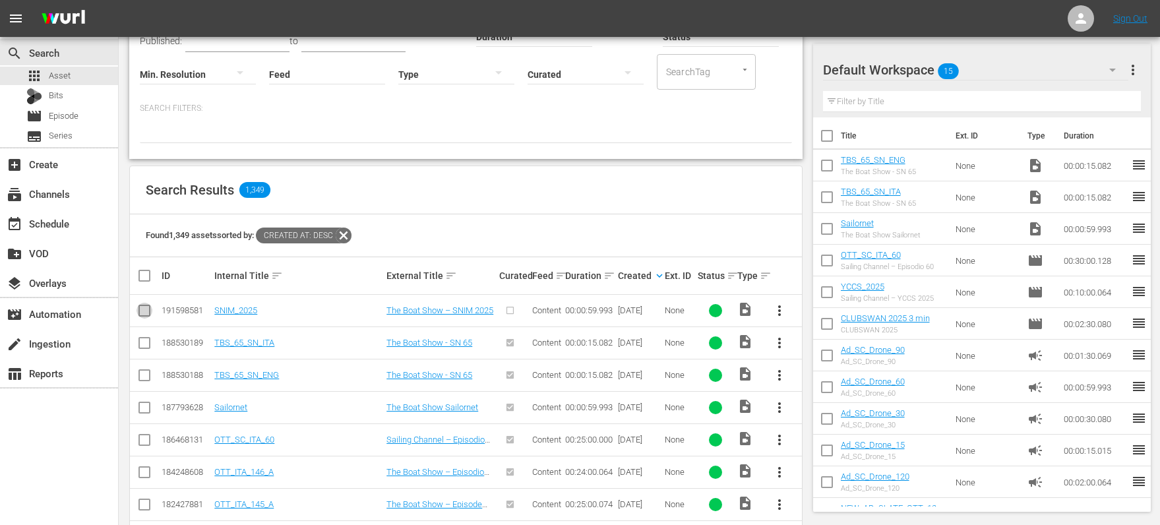
click at [142, 311] on input "checkbox" at bounding box center [145, 313] width 16 height 16
checkbox input "true"
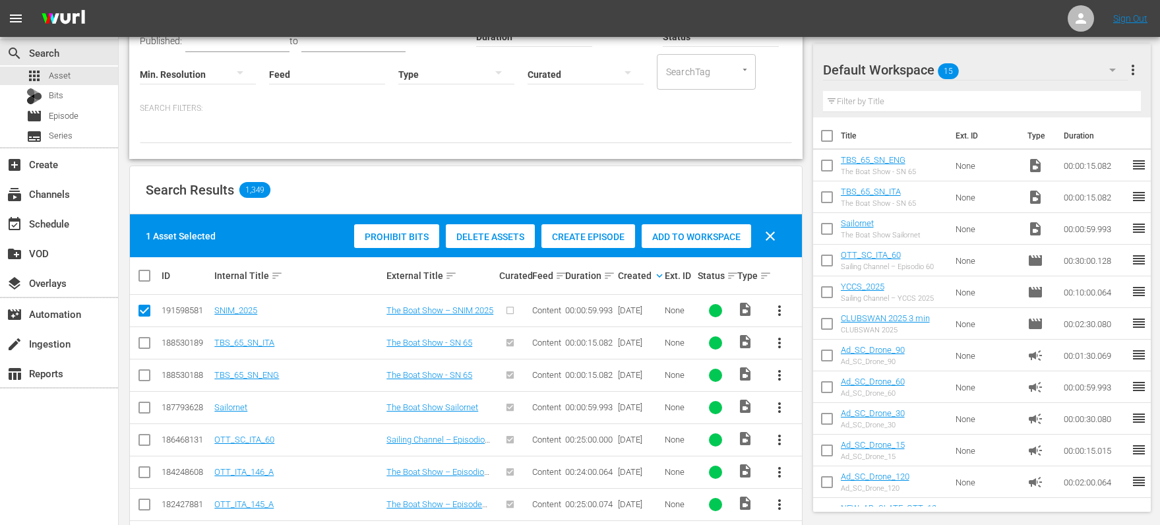
scroll to position [57, 0]
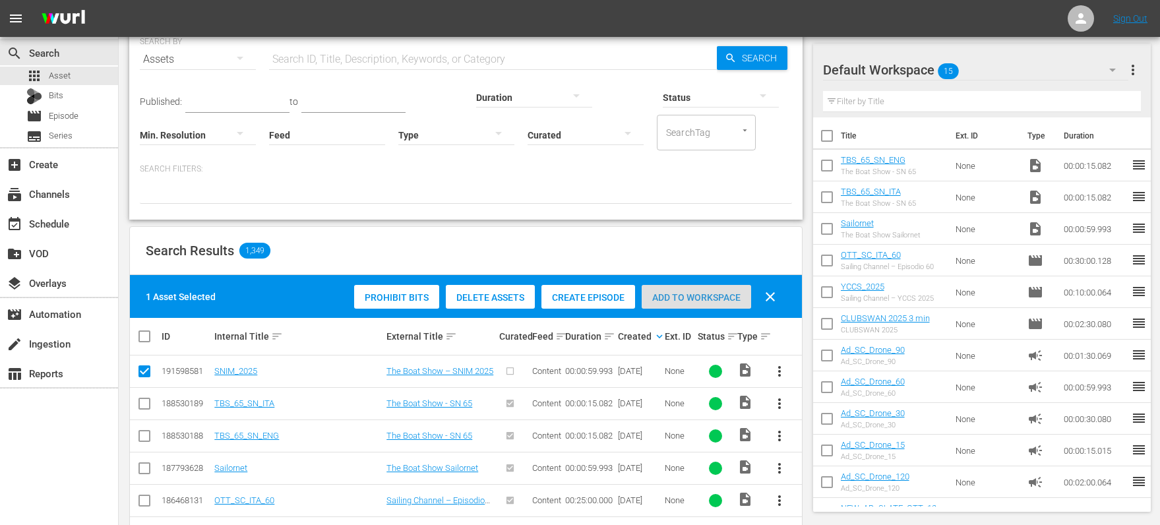
click at [662, 296] on span "Add to Workspace" at bounding box center [696, 297] width 109 height 11
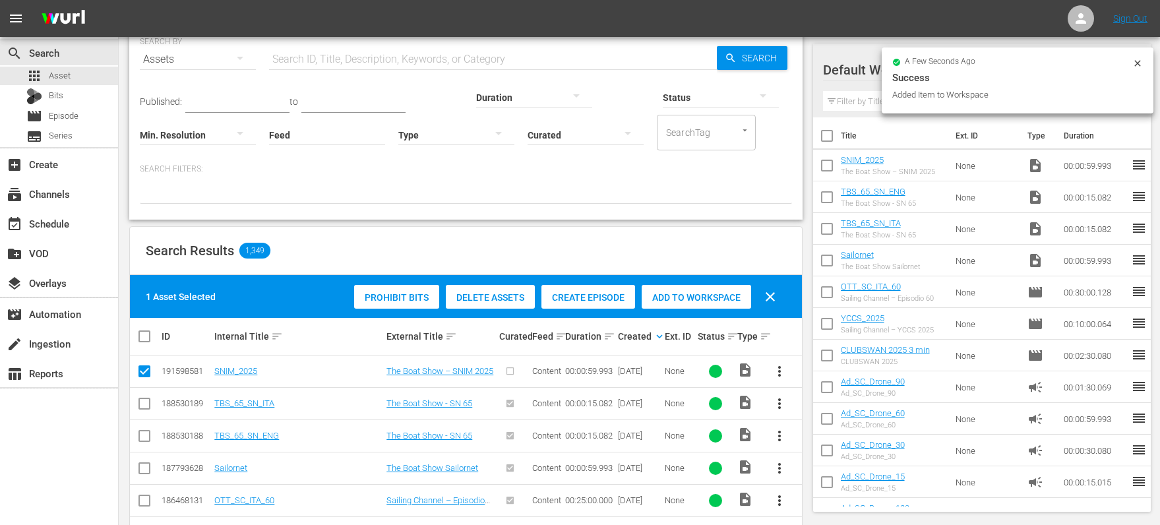
click at [1136, 66] on icon at bounding box center [1137, 63] width 11 height 11
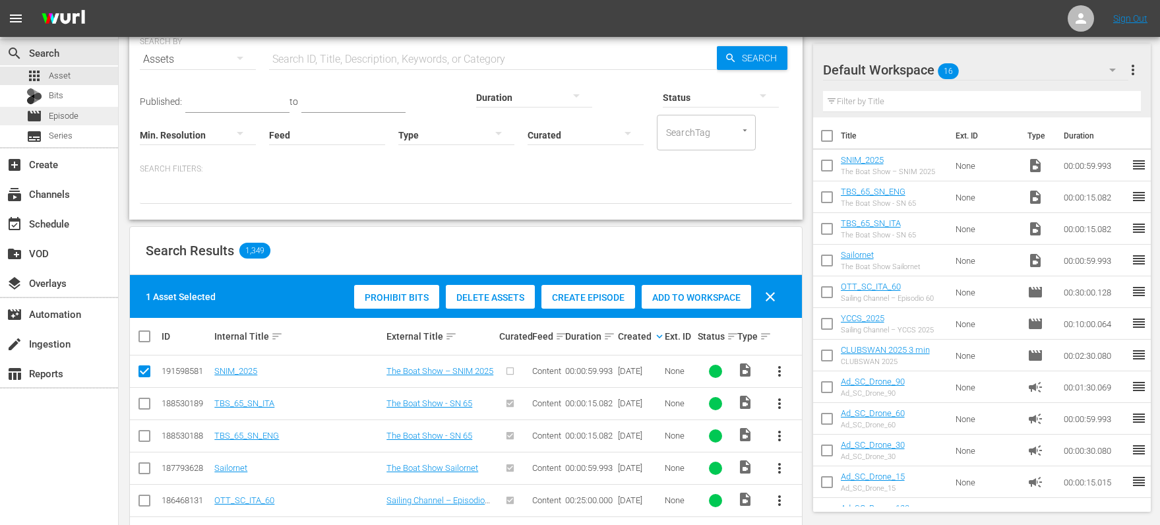
click at [53, 116] on span "Episode" at bounding box center [64, 115] width 30 height 13
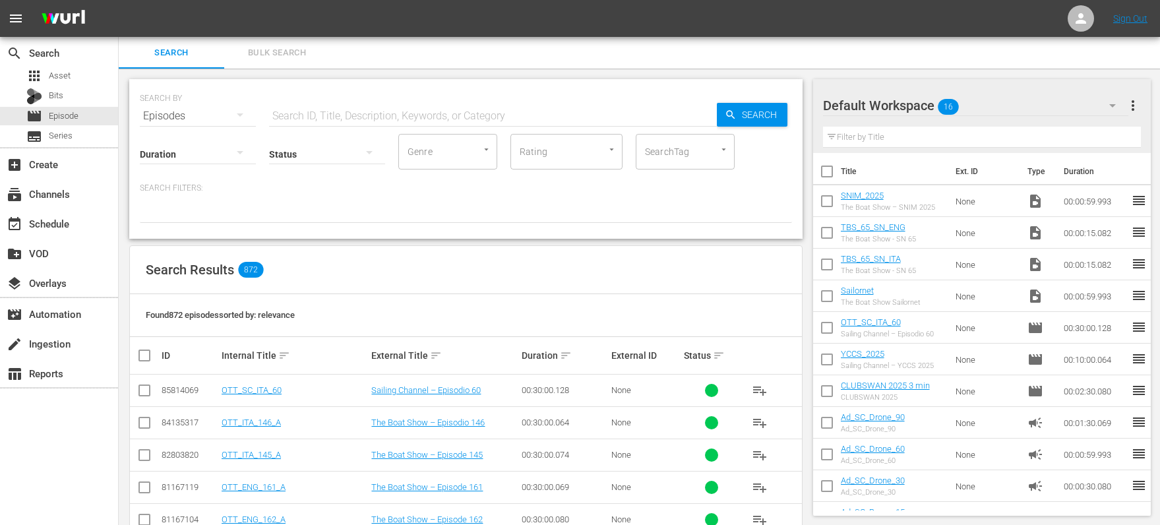
click at [320, 115] on input "text" at bounding box center [493, 116] width 448 height 32
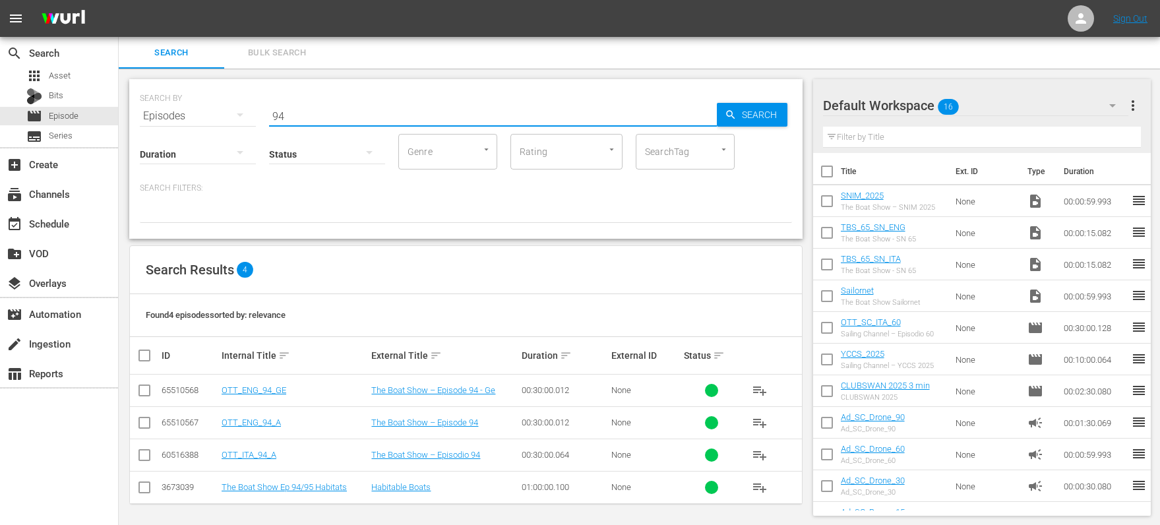
scroll to position [3, 0]
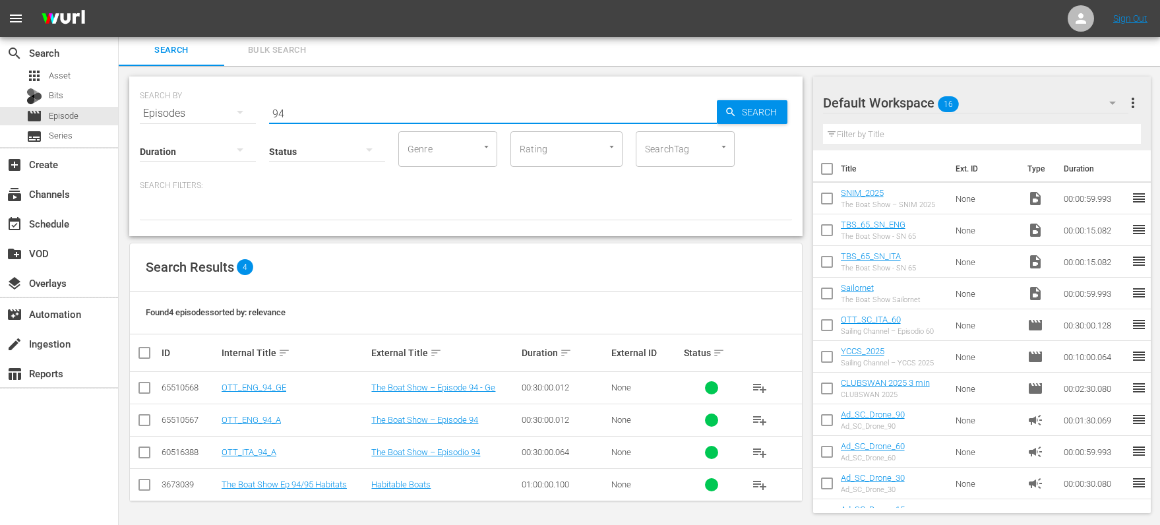
drag, startPoint x: 305, startPoint y: 108, endPoint x: 191, endPoint y: 102, distance: 113.6
click at [191, 102] on div "SEARCH BY Search By Episodes Search ID, Title, Description, Keywords, or Catego…" at bounding box center [466, 105] width 652 height 47
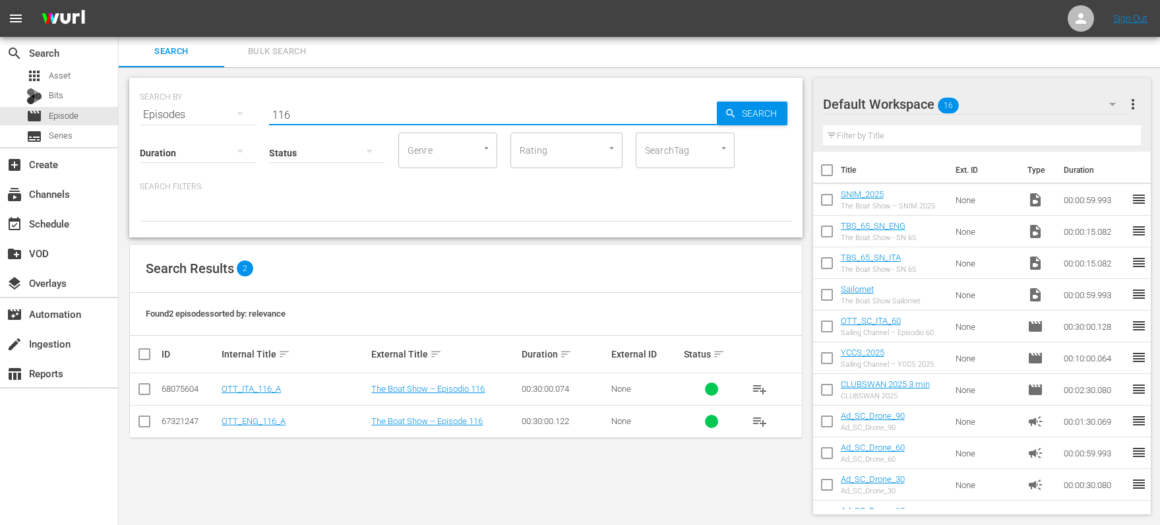
drag, startPoint x: 338, startPoint y: 116, endPoint x: 247, endPoint y: 115, distance: 91.0
click at [247, 115] on div "SEARCH BY Search By Episodes Search ID, Title, Description, Keywords, or Catego…" at bounding box center [466, 106] width 652 height 47
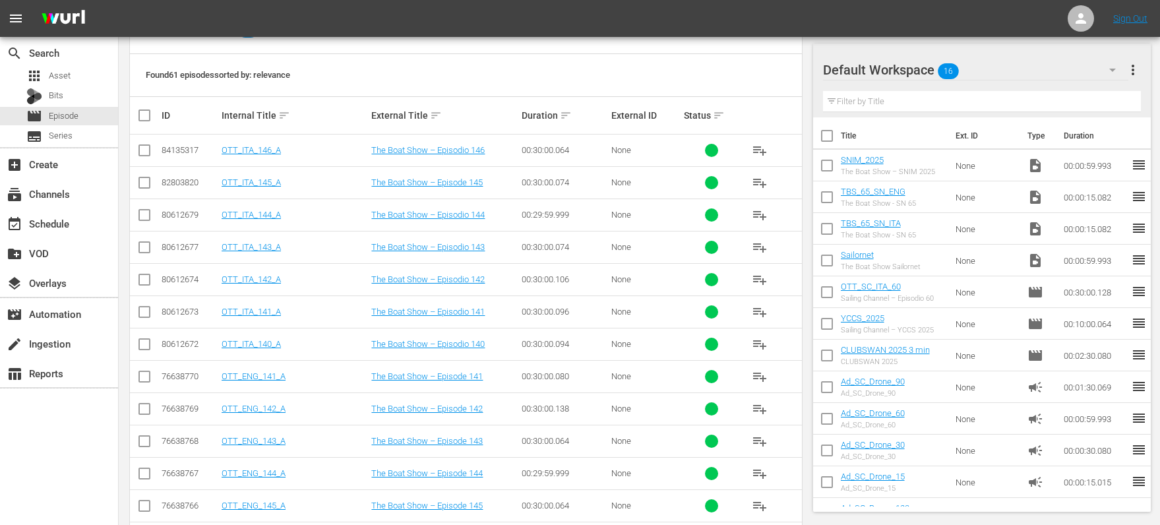
scroll to position [0, 0]
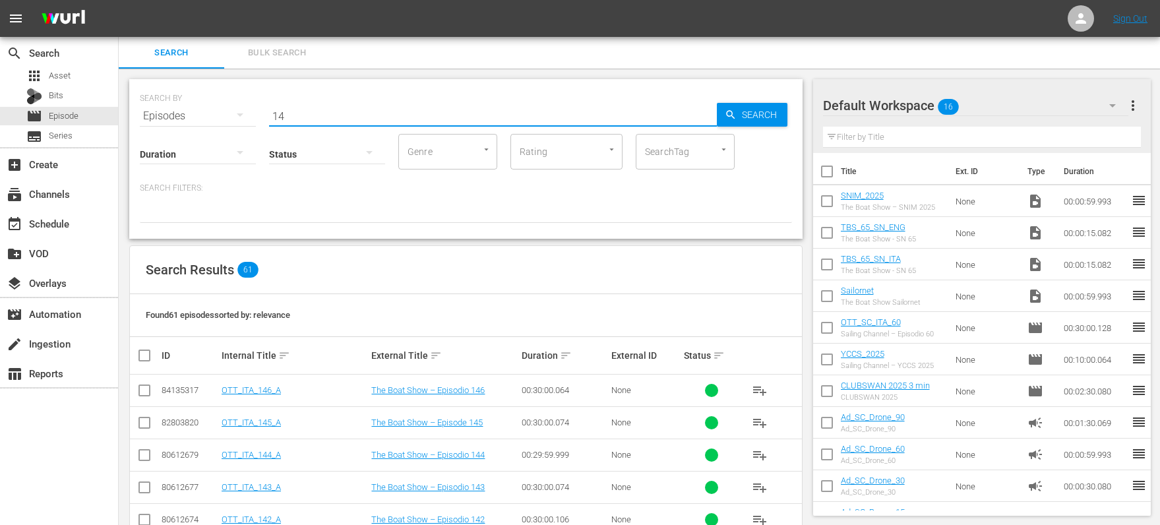
drag, startPoint x: 297, startPoint y: 117, endPoint x: 164, endPoint y: 110, distance: 134.1
click at [164, 110] on div "SEARCH BY Search By Episodes Search ID, Title, Description, Keywords, or Catego…" at bounding box center [466, 107] width 652 height 47
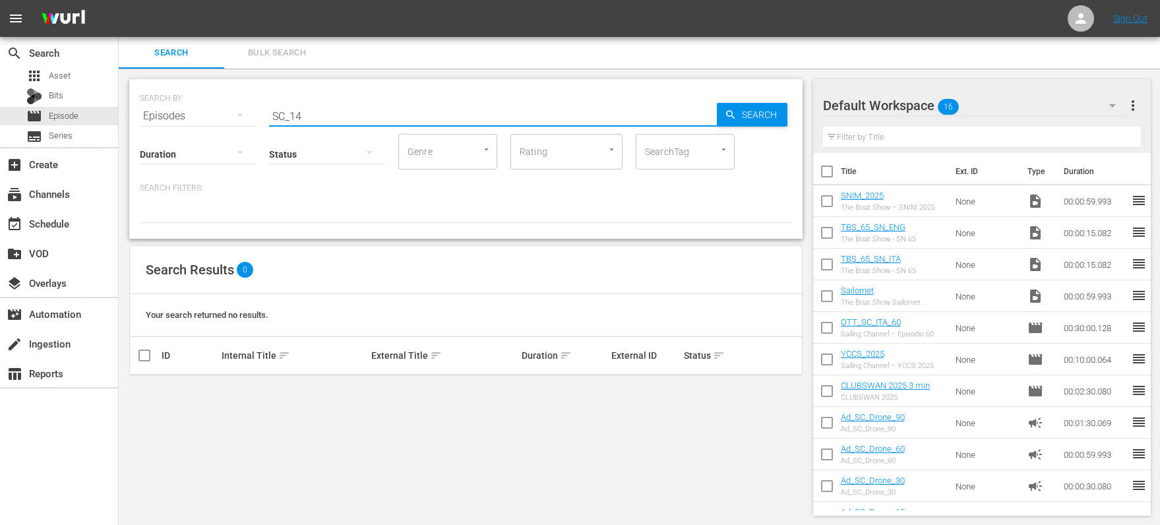
click at [290, 117] on input "SC_14" at bounding box center [493, 116] width 448 height 32
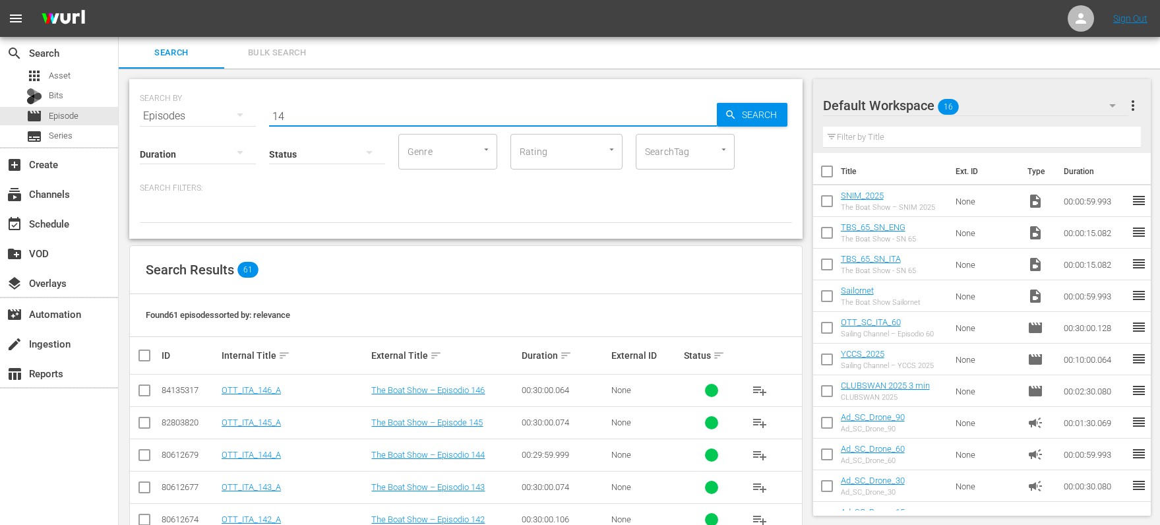
drag, startPoint x: 293, startPoint y: 117, endPoint x: 256, endPoint y: 113, distance: 37.1
click at [256, 113] on div "SEARCH BY Search By Episodes Search ID, Title, Description, Keywords, or Catego…" at bounding box center [466, 107] width 652 height 47
drag, startPoint x: 319, startPoint y: 117, endPoint x: 230, endPoint y: 108, distance: 89.6
click at [230, 108] on div "SEARCH BY Search By Episodes Search ID, Title, Description, Keywords, or Catego…" at bounding box center [466, 107] width 652 height 47
type input "60"
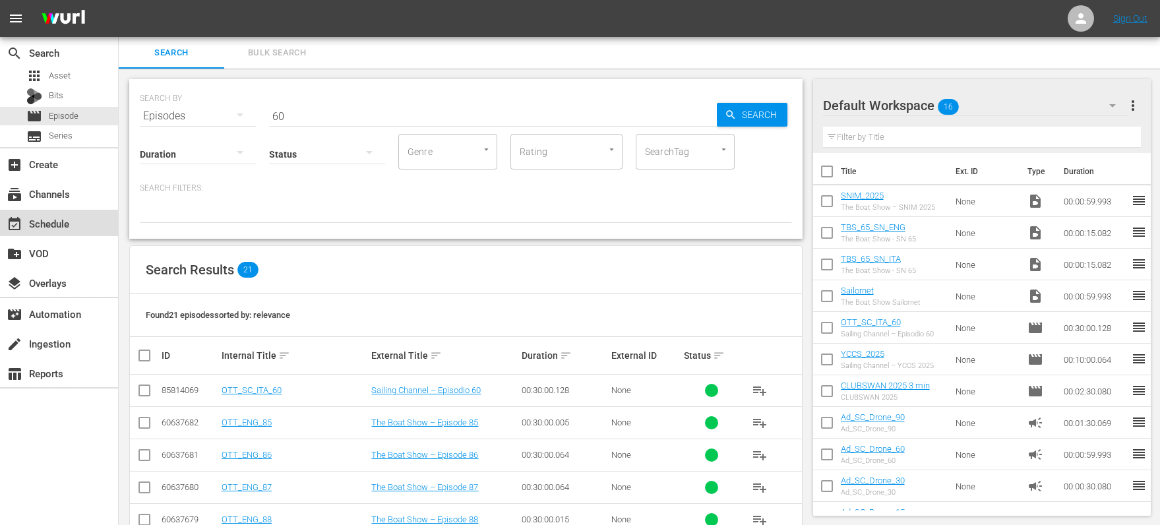
click at [32, 222] on div "event_available Schedule" at bounding box center [37, 222] width 74 height 12
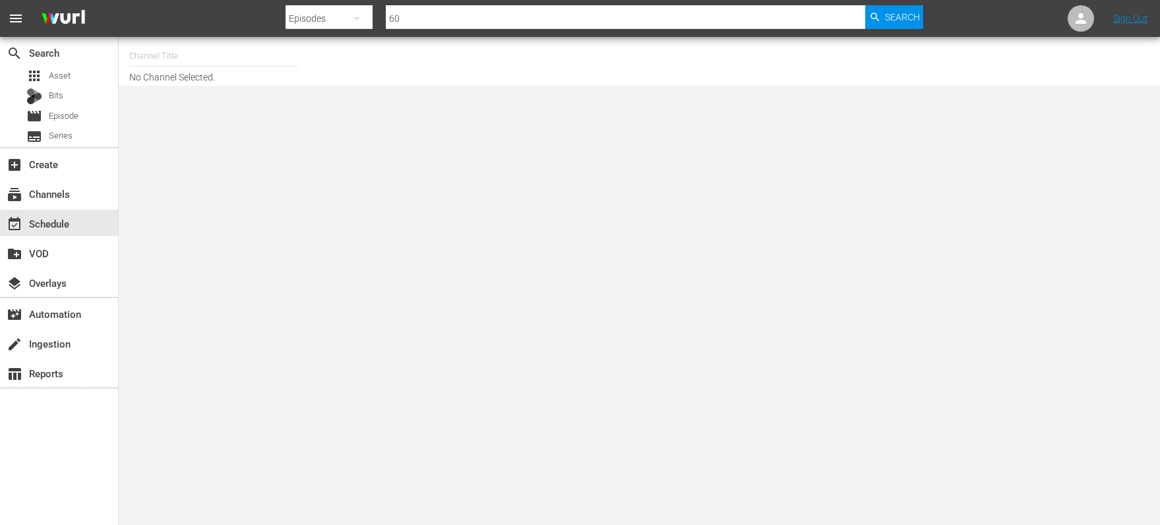
click at [203, 55] on input "text" at bounding box center [213, 56] width 169 height 32
type input "t"
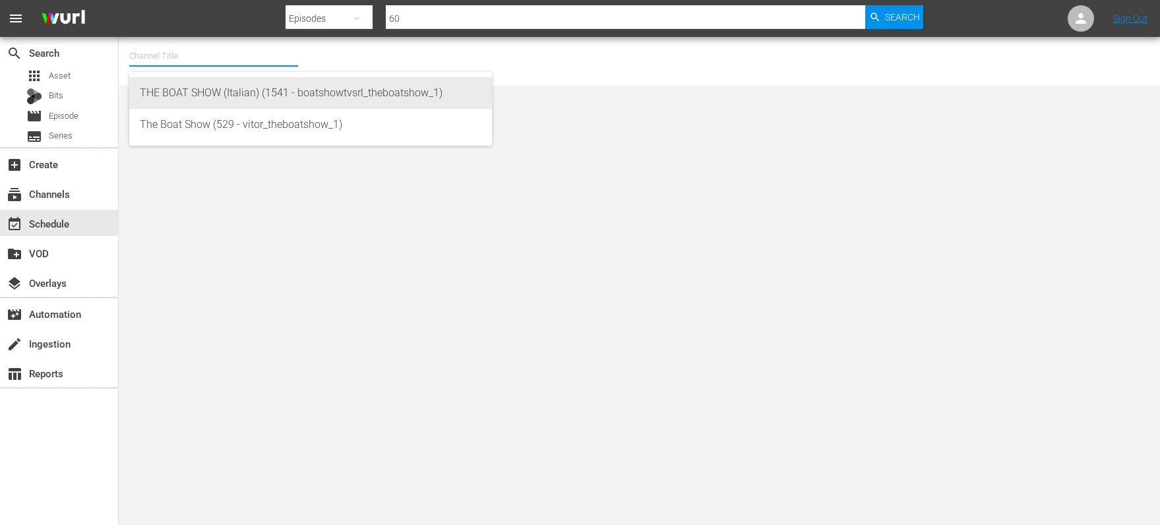
click at [185, 89] on div "THE BOAT SHOW (Italian) (1541 - boatshowtvsrl_theboatshow_1)" at bounding box center [311, 93] width 342 height 32
type input "THE BOAT SHOW (Italian) (1541 - boatshowtvsrl_theboatshow_1)"
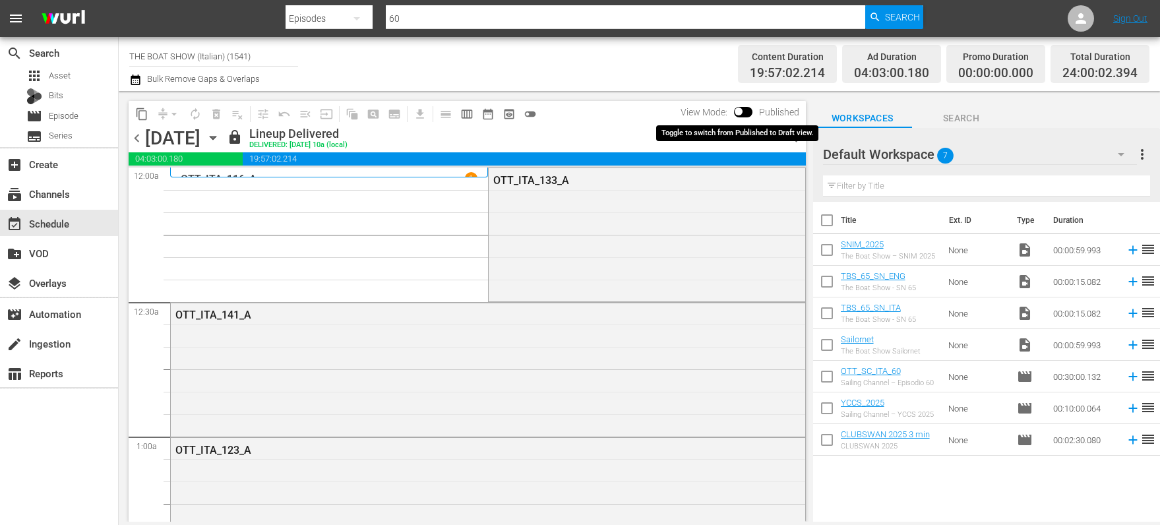
click at [744, 109] on input "checkbox" at bounding box center [739, 113] width 28 height 9
checkbox input "true"
click at [794, 139] on span "chevron_right" at bounding box center [798, 138] width 16 height 16
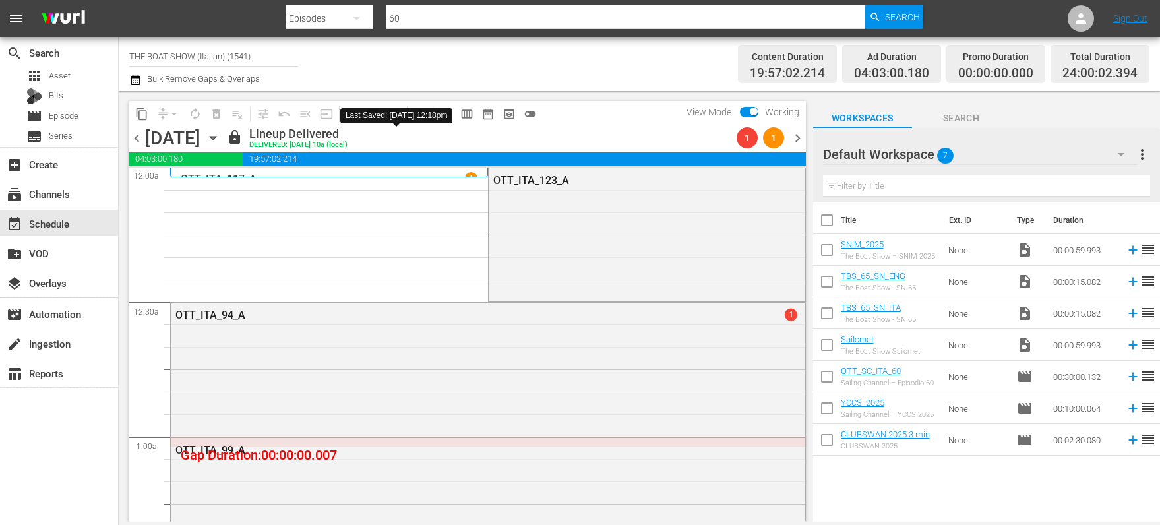
click at [243, 139] on span "lock" at bounding box center [235, 137] width 16 height 16
click at [801, 142] on span "chevron_right" at bounding box center [798, 138] width 16 height 16
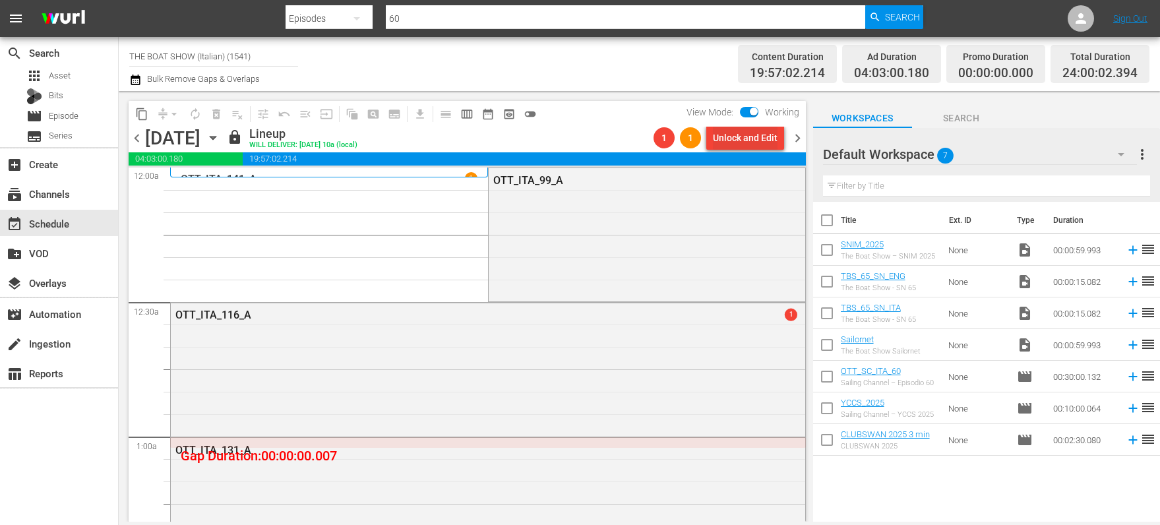
click at [731, 137] on div "Unlock and Edit" at bounding box center [745, 138] width 65 height 24
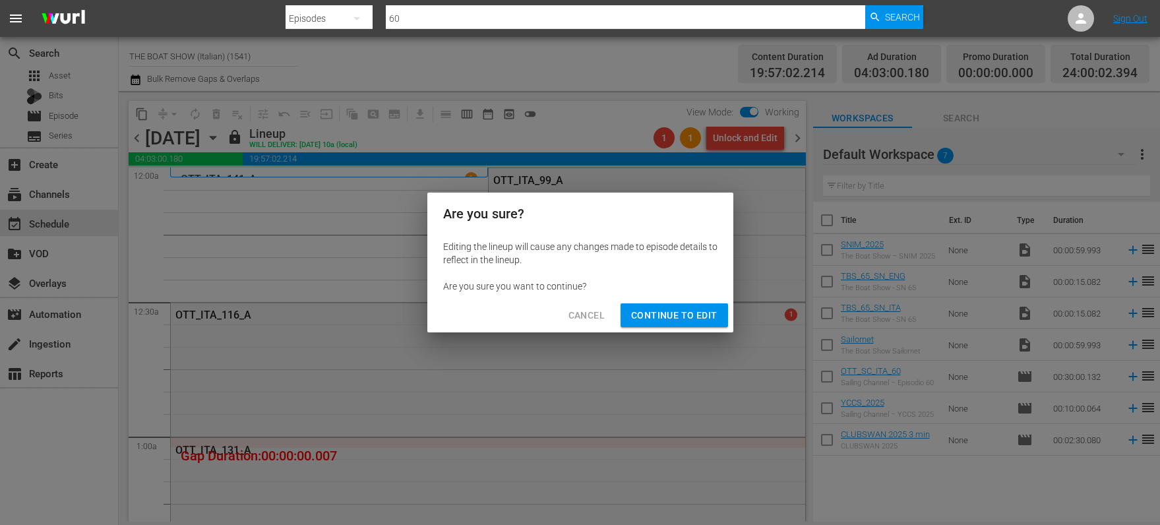
click at [689, 312] on span "Continue to Edit" at bounding box center [674, 315] width 86 height 16
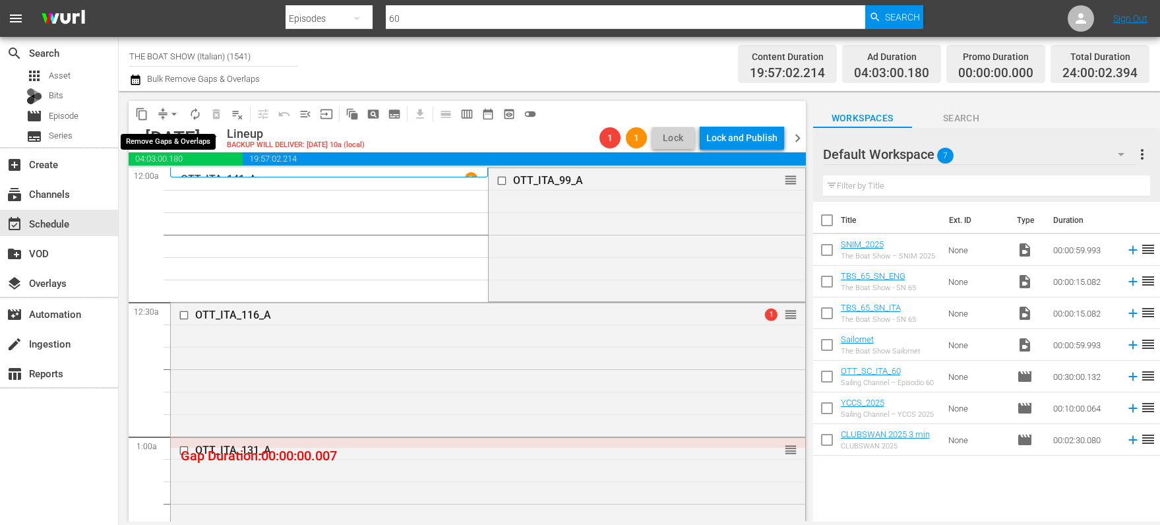
click at [175, 112] on span "arrow_drop_down" at bounding box center [174, 114] width 13 height 13
click at [175, 138] on li "Align to Midnight" at bounding box center [175, 141] width 139 height 22
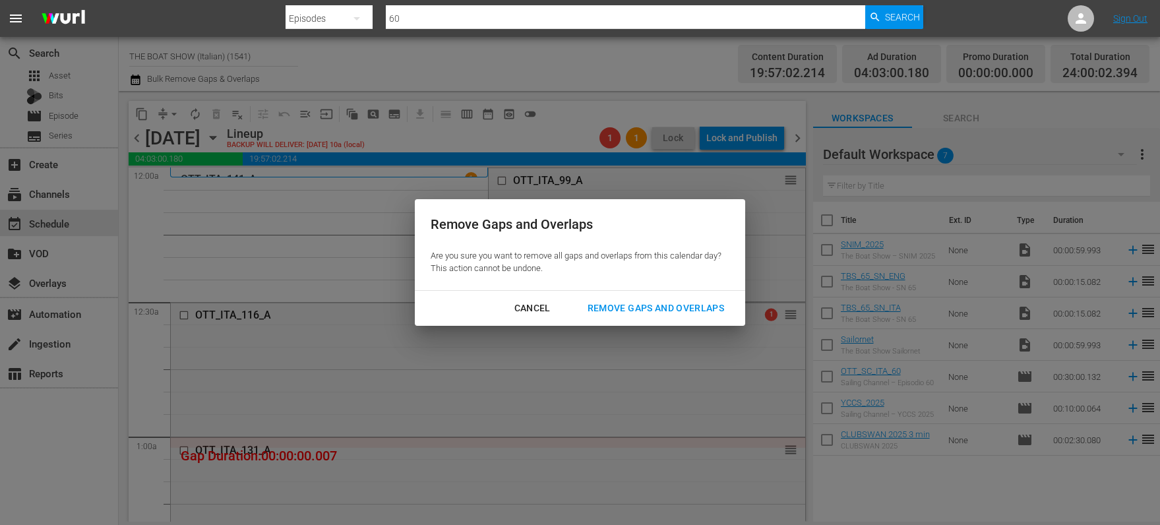
click at [652, 305] on div "Remove Gaps and Overlaps" at bounding box center [656, 308] width 158 height 16
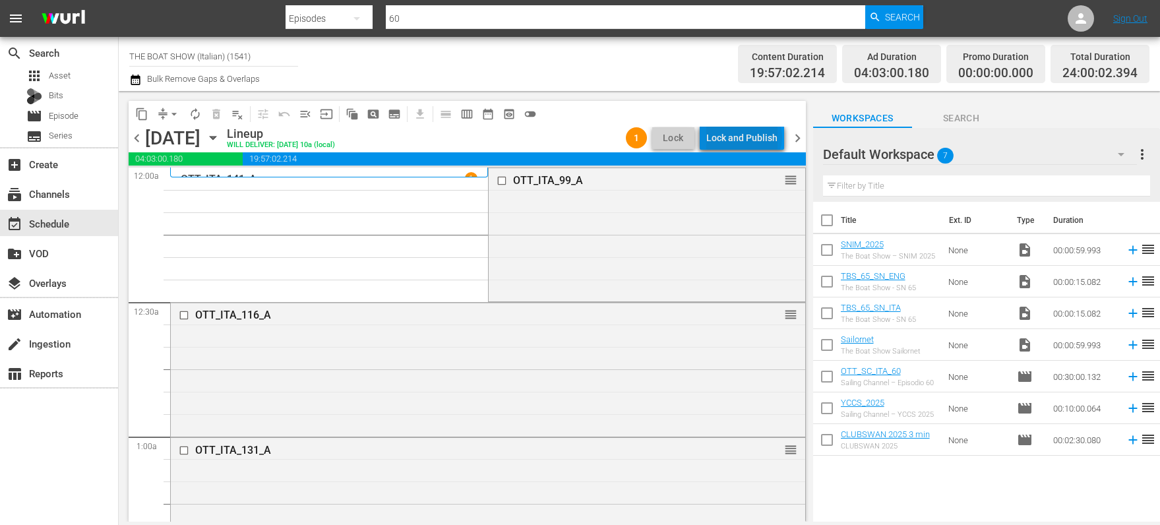
click at [747, 137] on div "Lock and Publish" at bounding box center [741, 138] width 71 height 24
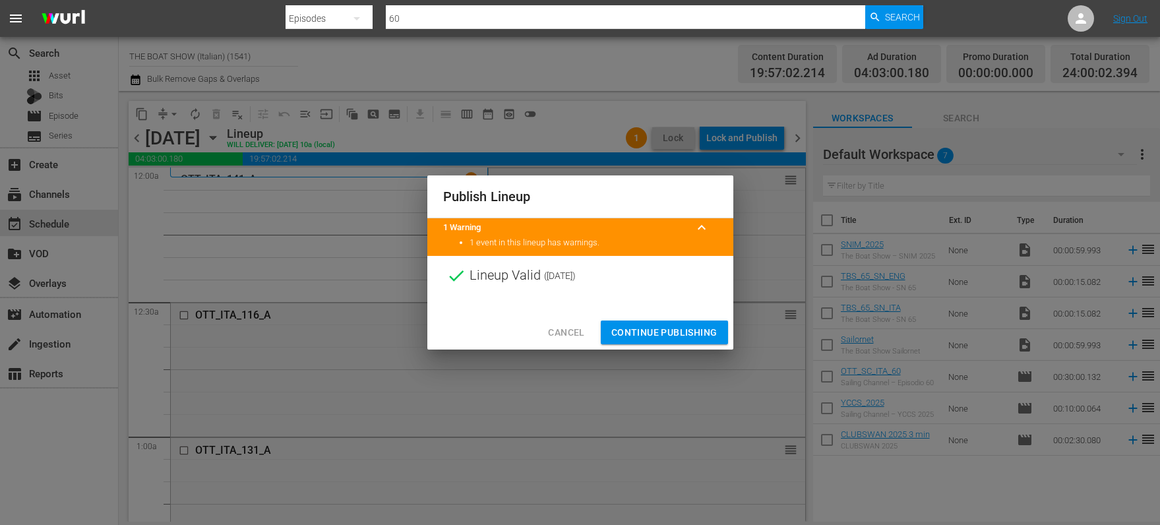
click at [635, 335] on span "Continue Publishing" at bounding box center [664, 333] width 106 height 16
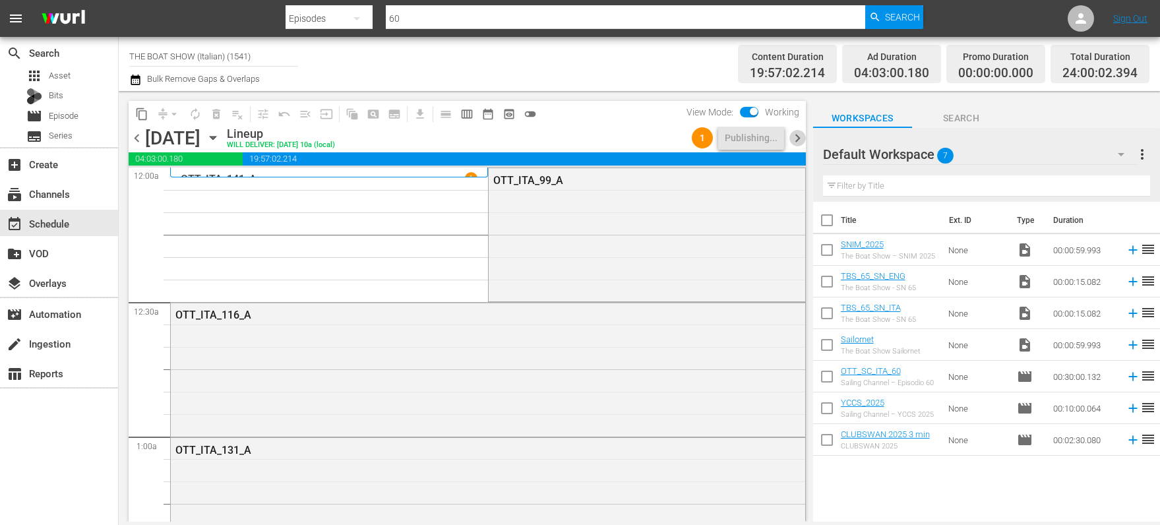
click at [796, 137] on span "chevron_right" at bounding box center [798, 138] width 16 height 16
click at [216, 137] on icon "button" at bounding box center [213, 138] width 6 height 3
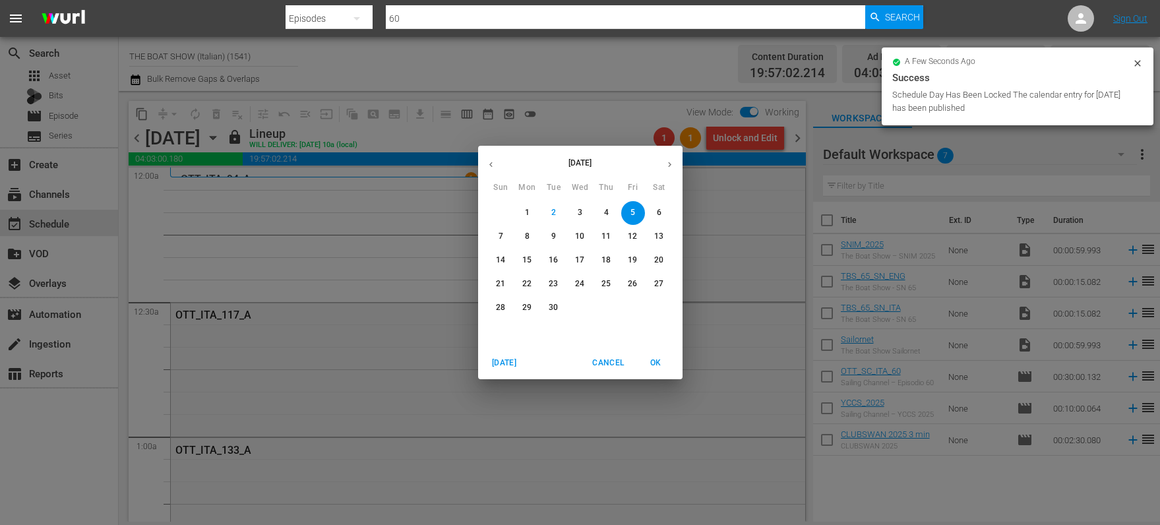
drag, startPoint x: 620, startPoint y: 132, endPoint x: 655, endPoint y: 175, distance: 55.3
click at [620, 132] on div "September 2025 Sun Mon Tue Wed Thu Fri Sat 31 1 2 3 4 5 6 7 8 9 10 11 12 13 14 …" at bounding box center [580, 262] width 1160 height 525
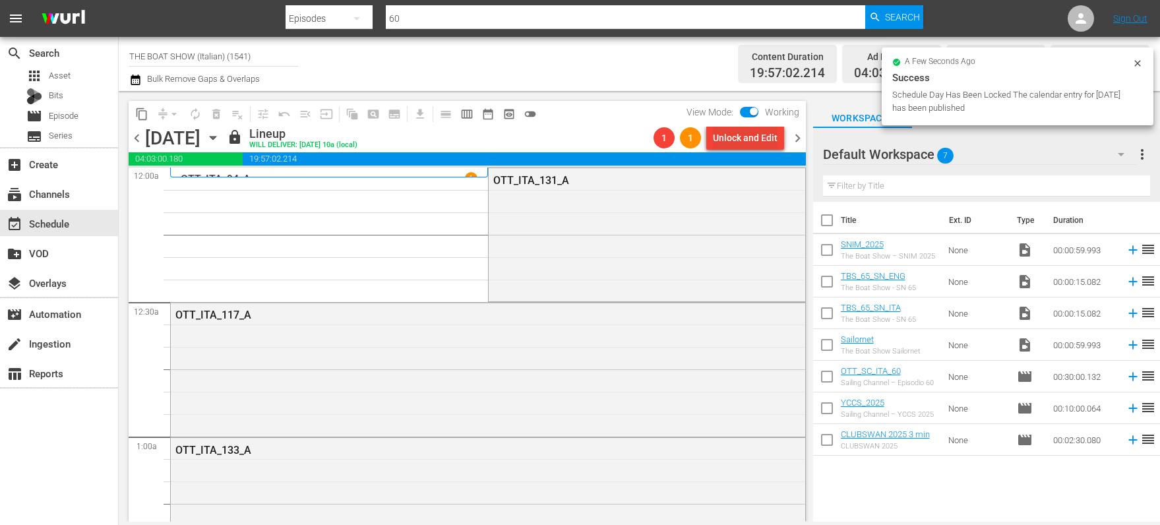
click at [765, 128] on div "Unlock and Edit" at bounding box center [745, 138] width 65 height 24
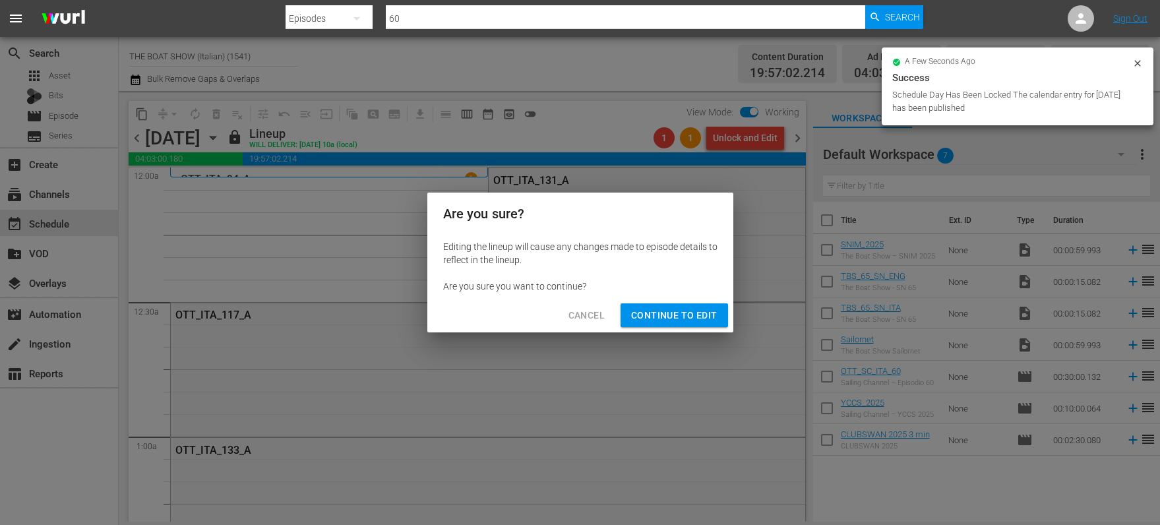
click at [663, 311] on span "Continue to Edit" at bounding box center [674, 315] width 86 height 16
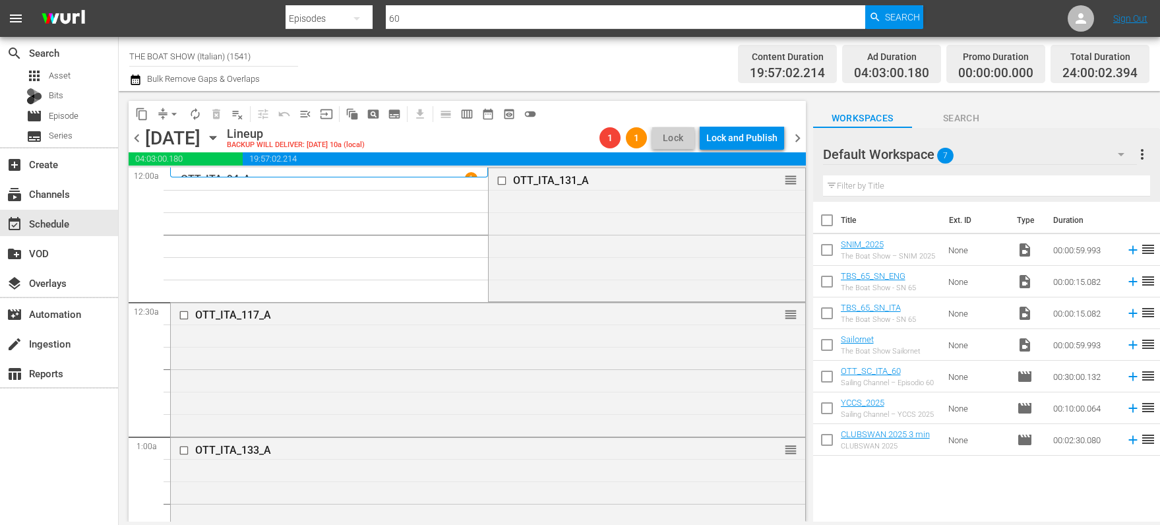
click at [220, 138] on icon "button" at bounding box center [213, 138] width 15 height 15
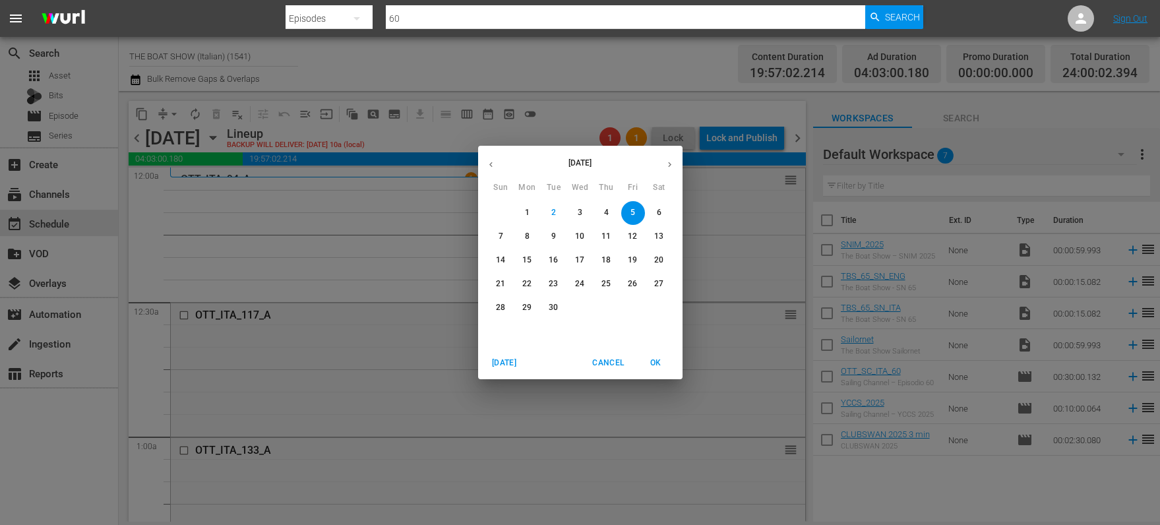
click at [452, 79] on div "September 2025 Sun Mon Tue Wed Thu Fri Sat 31 1 2 3 4 5 6 7 8 9 10 11 12 13 14 …" at bounding box center [580, 262] width 1160 height 525
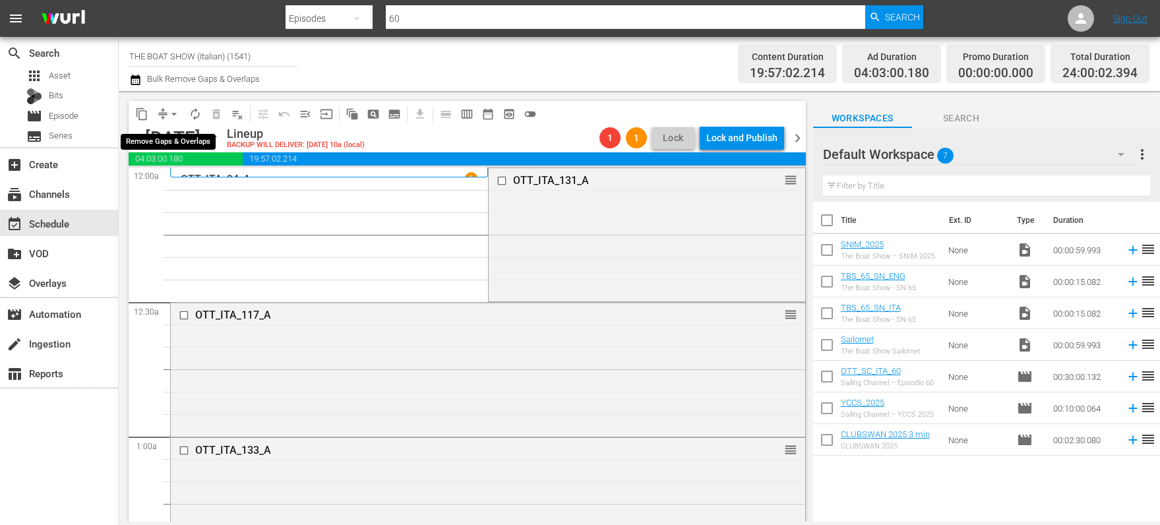
click at [164, 116] on button "arrow_drop_down" at bounding box center [174, 114] width 21 height 21
click at [167, 130] on li "Align to Midnight" at bounding box center [175, 141] width 139 height 22
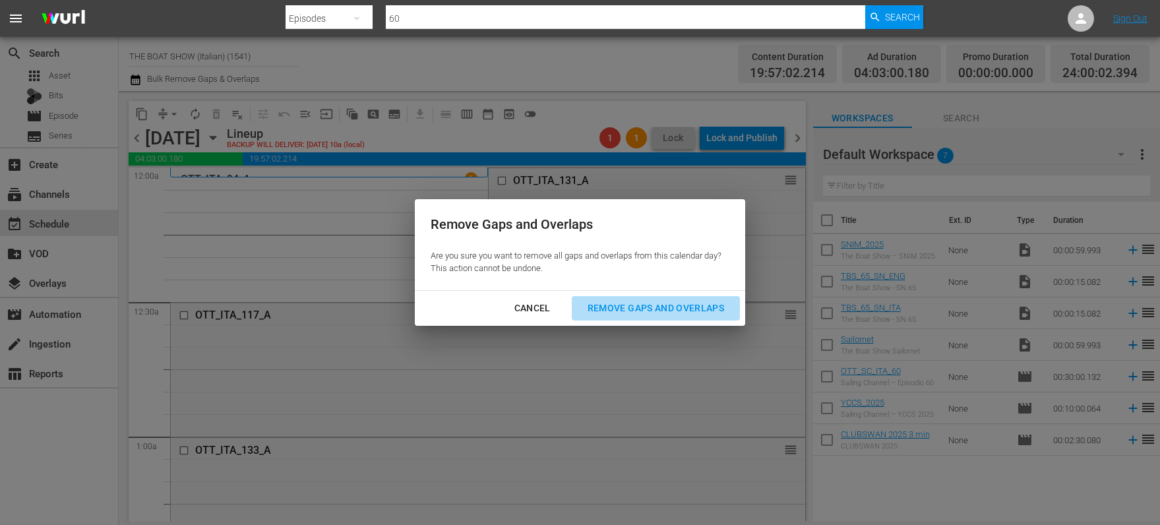
click at [617, 313] on div "Remove Gaps and Overlaps" at bounding box center [656, 308] width 158 height 16
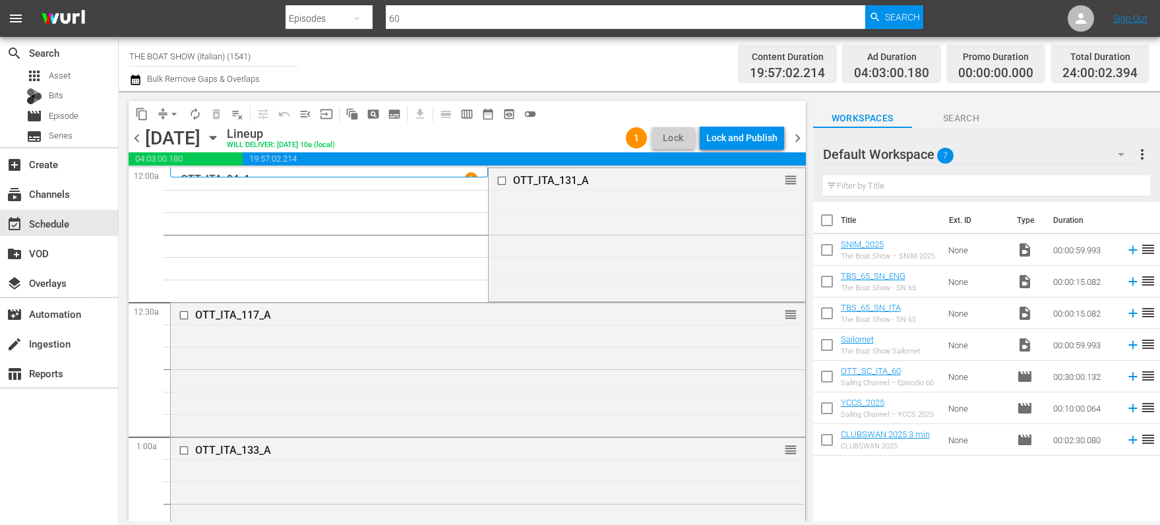
click at [747, 139] on div "Lock and Publish" at bounding box center [741, 138] width 71 height 24
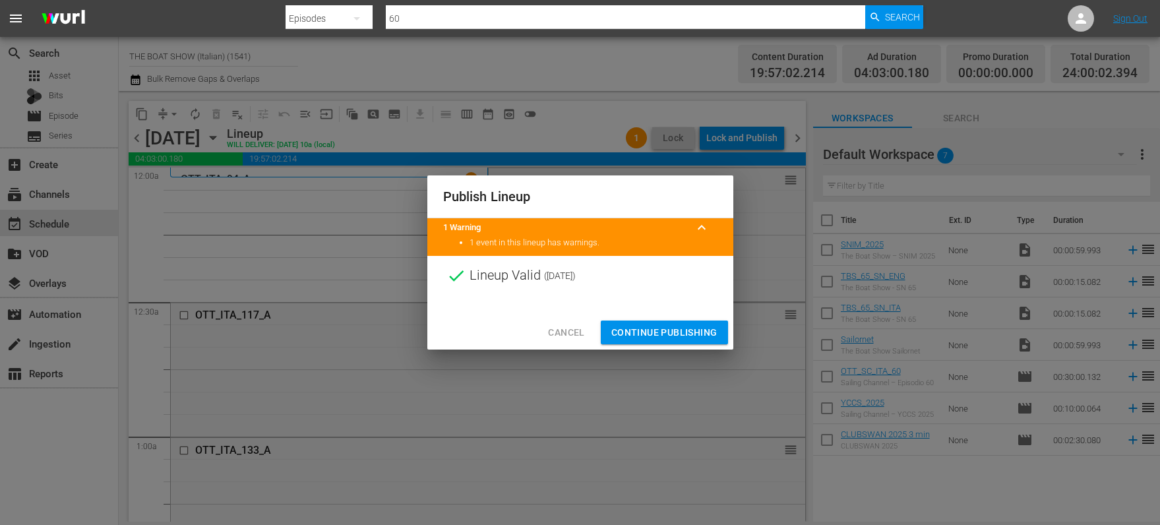
click at [663, 326] on span "Continue Publishing" at bounding box center [664, 333] width 106 height 16
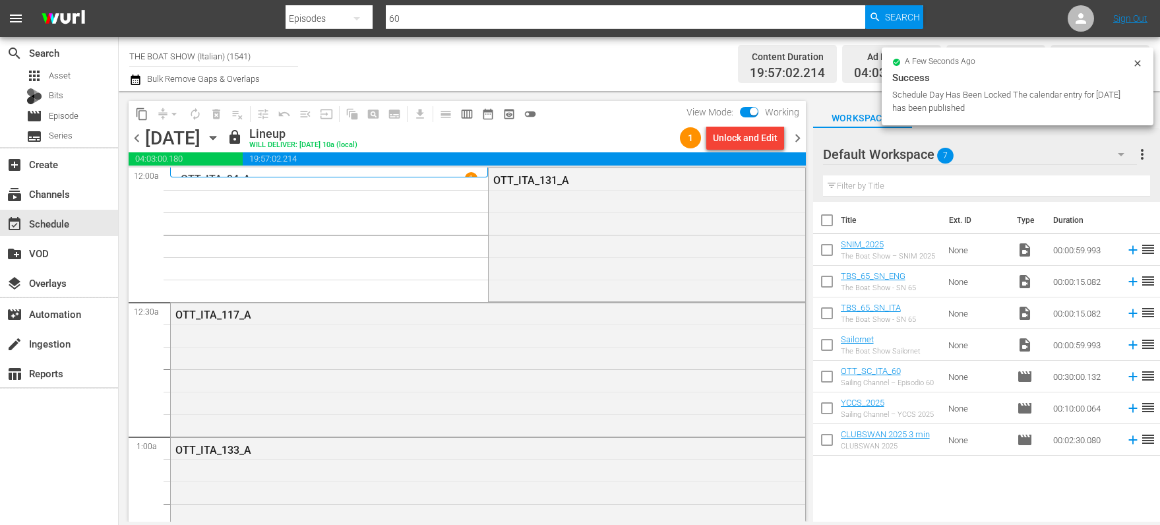
click at [793, 135] on span "chevron_right" at bounding box center [798, 138] width 16 height 16
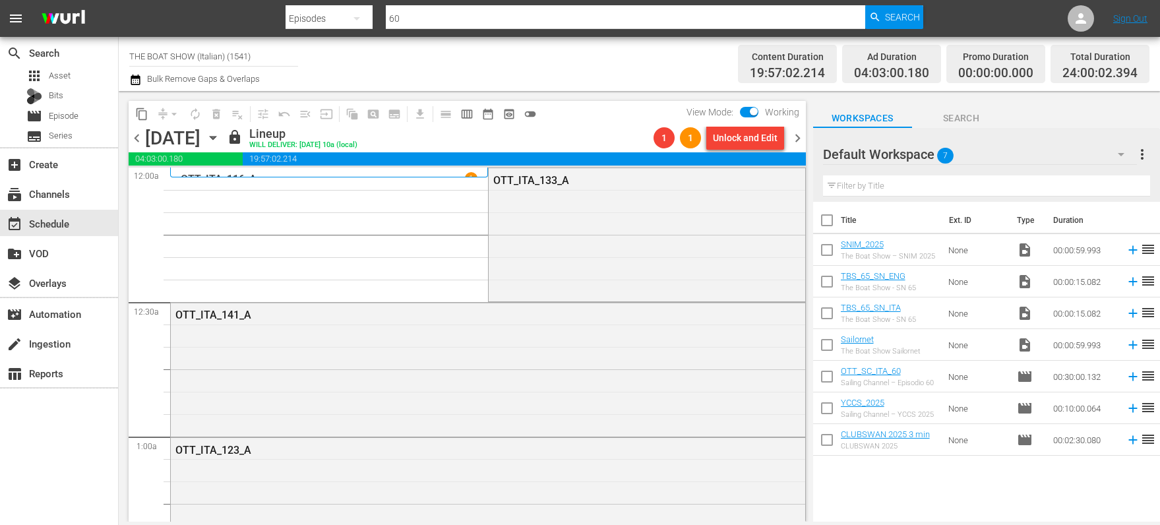
click at [738, 138] on div "Unlock and Edit" at bounding box center [745, 138] width 65 height 24
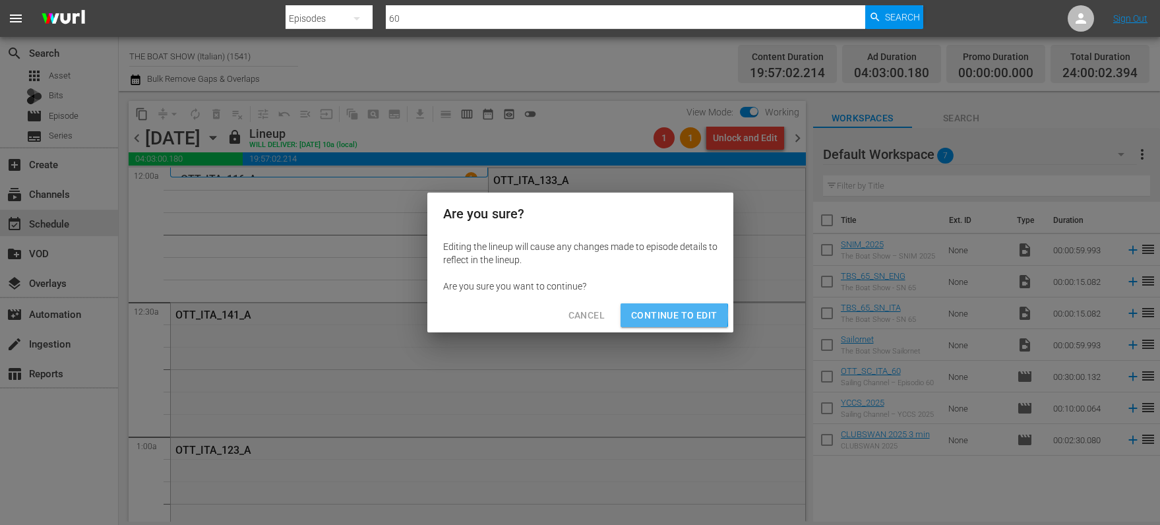
click at [646, 315] on span "Continue to Edit" at bounding box center [674, 315] width 86 height 16
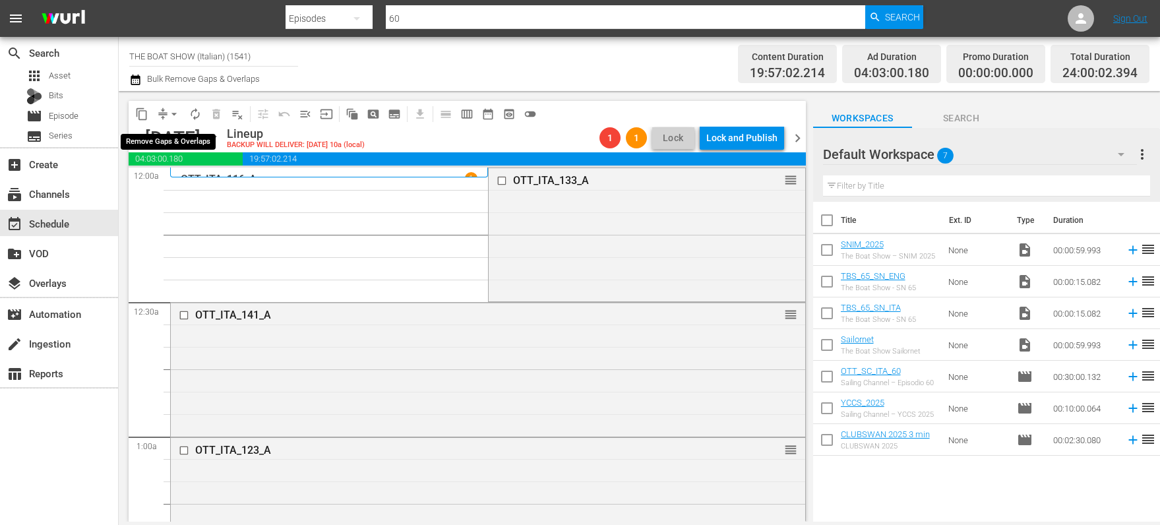
click at [171, 118] on span "arrow_drop_down" at bounding box center [174, 114] width 13 height 13
click at [173, 136] on li "Align to Midnight" at bounding box center [175, 141] width 139 height 22
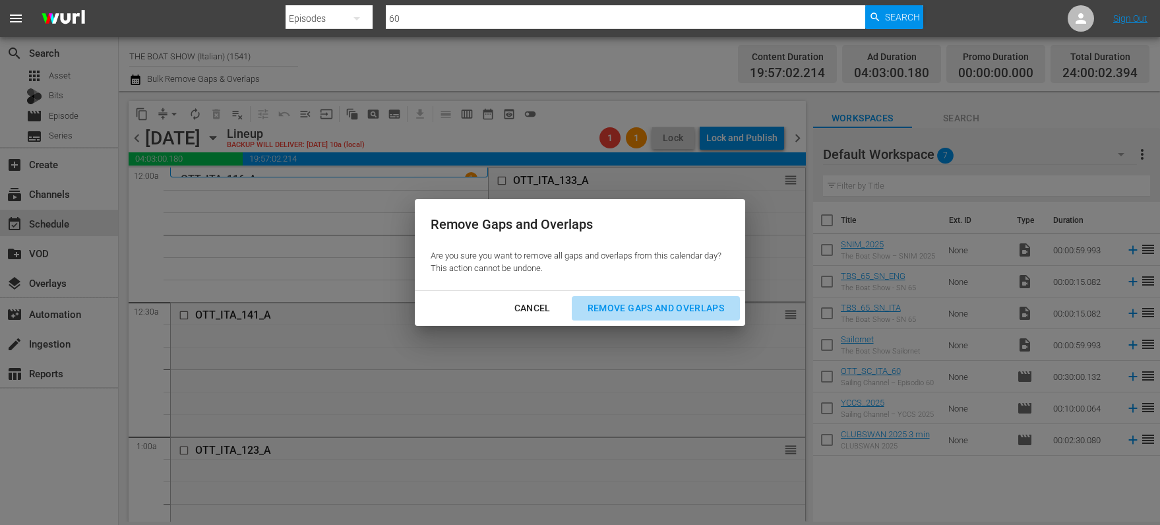
click at [671, 307] on div "Remove Gaps and Overlaps" at bounding box center [656, 308] width 158 height 16
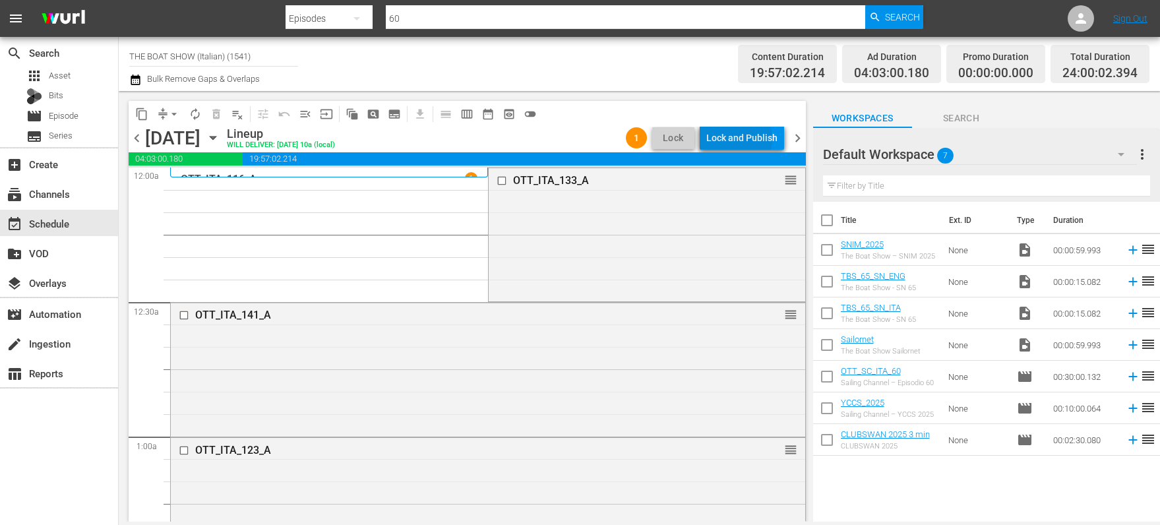
click at [739, 139] on div "Lock and Publish" at bounding box center [741, 138] width 71 height 24
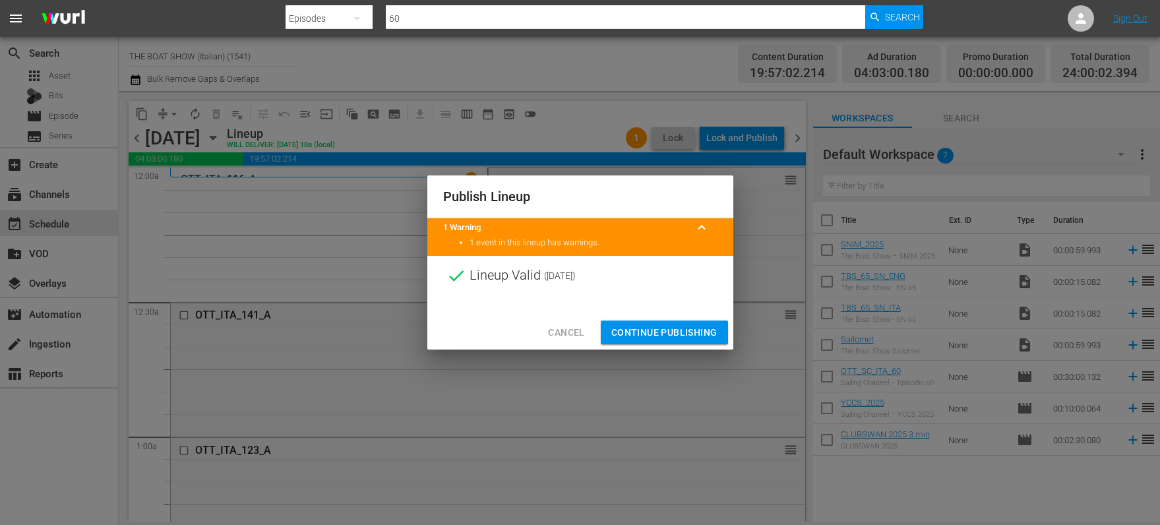
click at [629, 336] on span "Continue Publishing" at bounding box center [664, 333] width 106 height 16
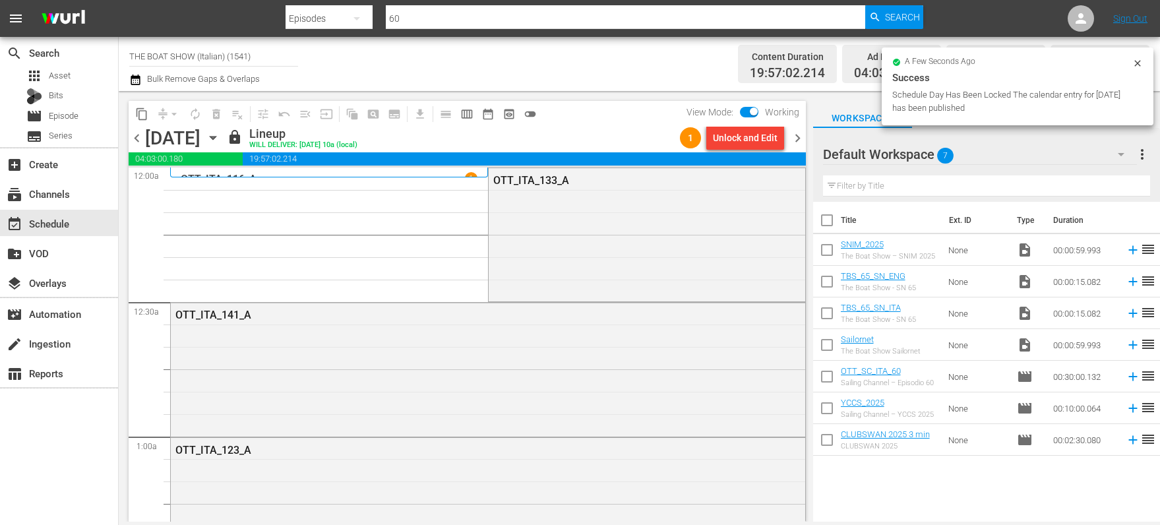
click at [799, 139] on span "chevron_right" at bounding box center [798, 138] width 16 height 16
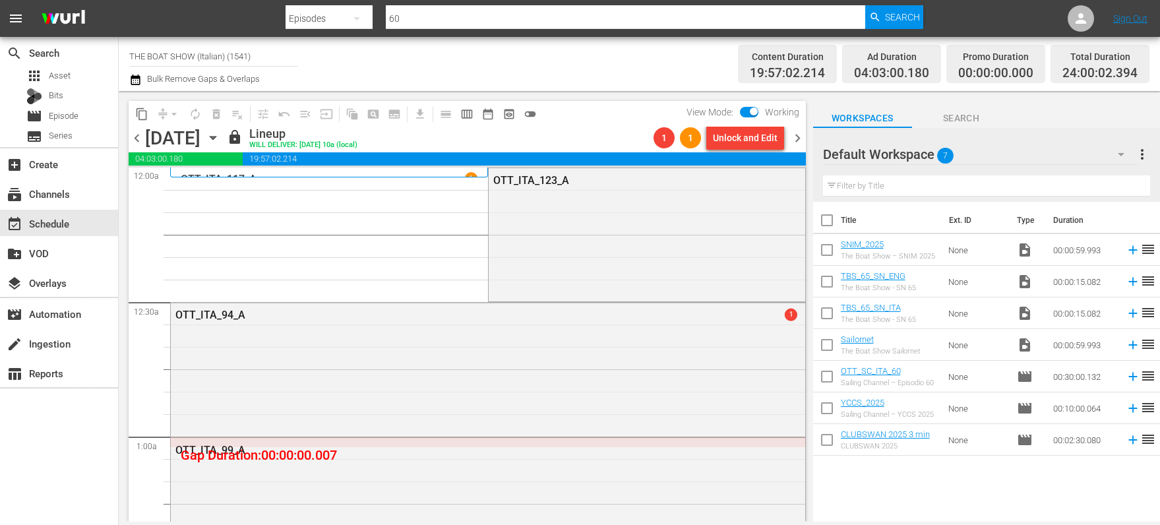
click at [731, 139] on div "Unlock and Edit" at bounding box center [745, 138] width 65 height 24
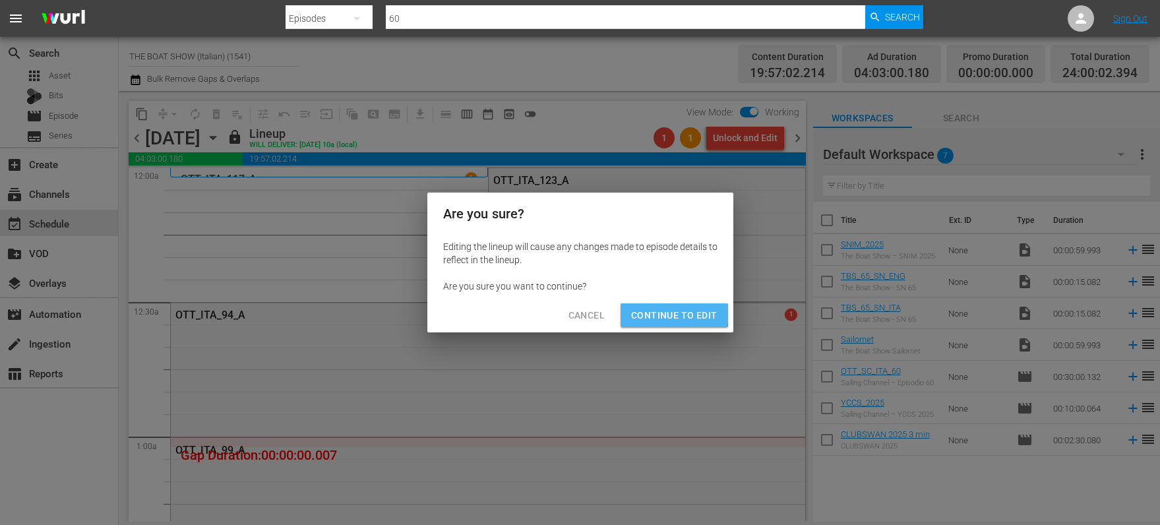
click at [668, 313] on span "Continue to Edit" at bounding box center [674, 315] width 86 height 16
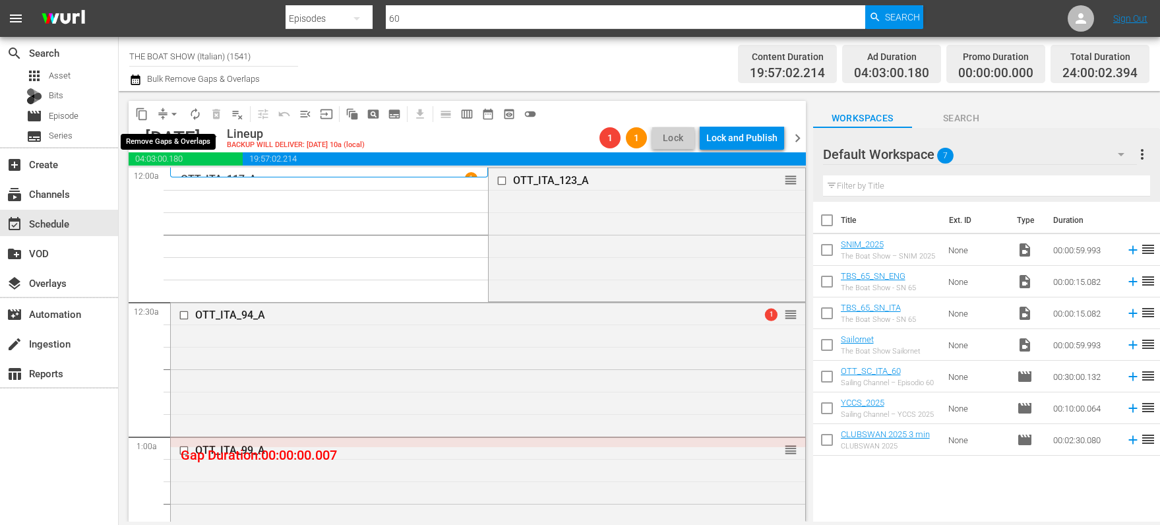
click at [168, 111] on span "arrow_drop_down" at bounding box center [174, 114] width 13 height 13
click at [177, 130] on li "Align to Midnight" at bounding box center [175, 141] width 139 height 22
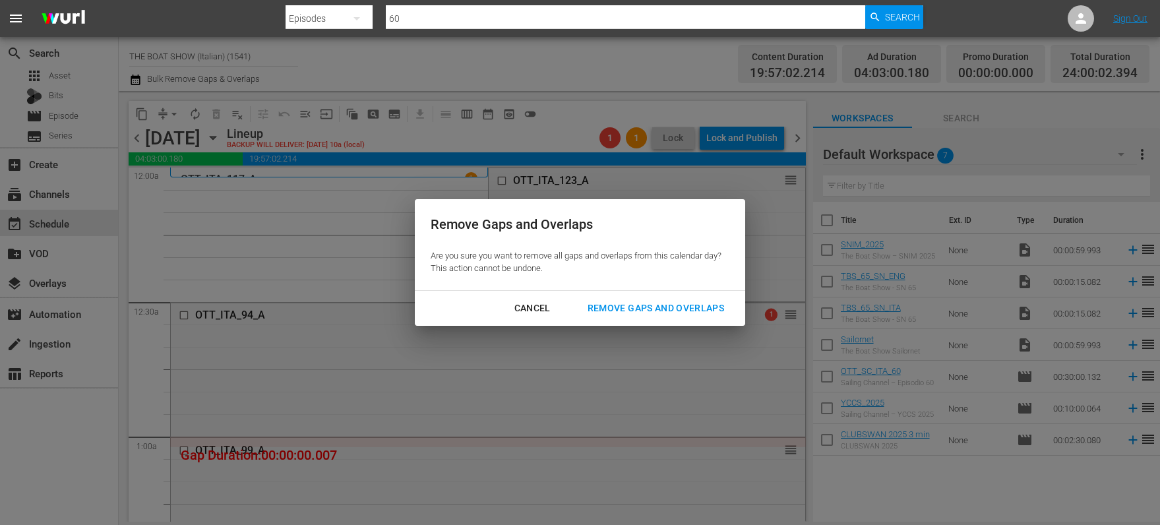
click at [681, 318] on button "Remove Gaps and Overlaps" at bounding box center [656, 308] width 168 height 24
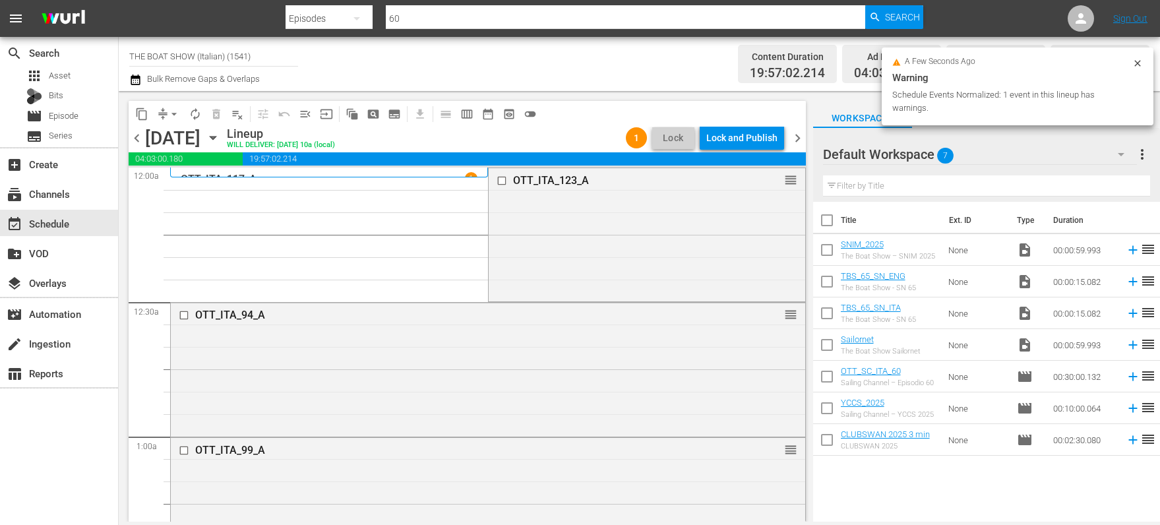
click at [746, 138] on div "Lock and Publish" at bounding box center [741, 138] width 71 height 24
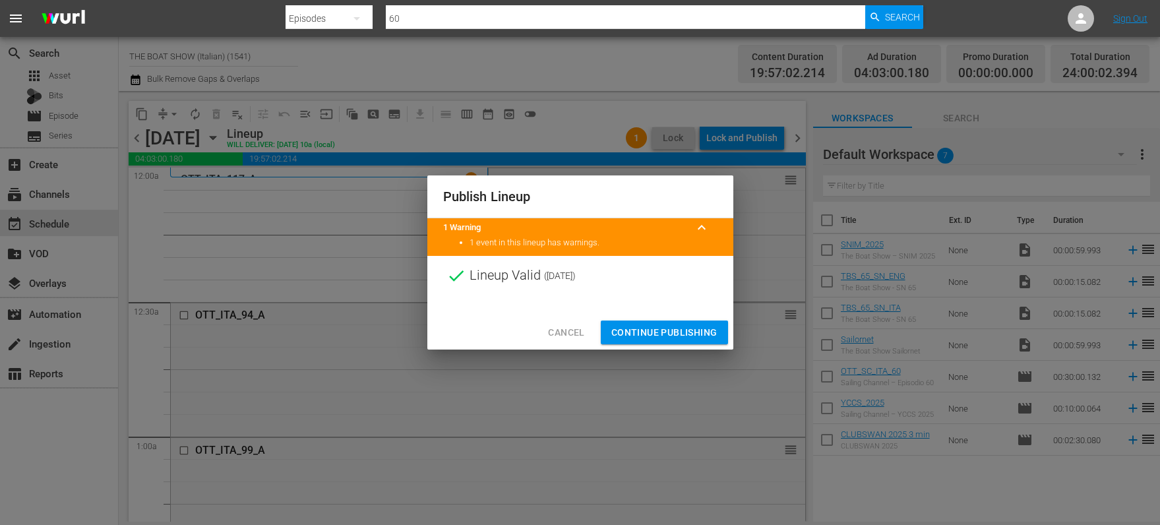
click at [659, 330] on span "Continue Publishing" at bounding box center [664, 333] width 106 height 16
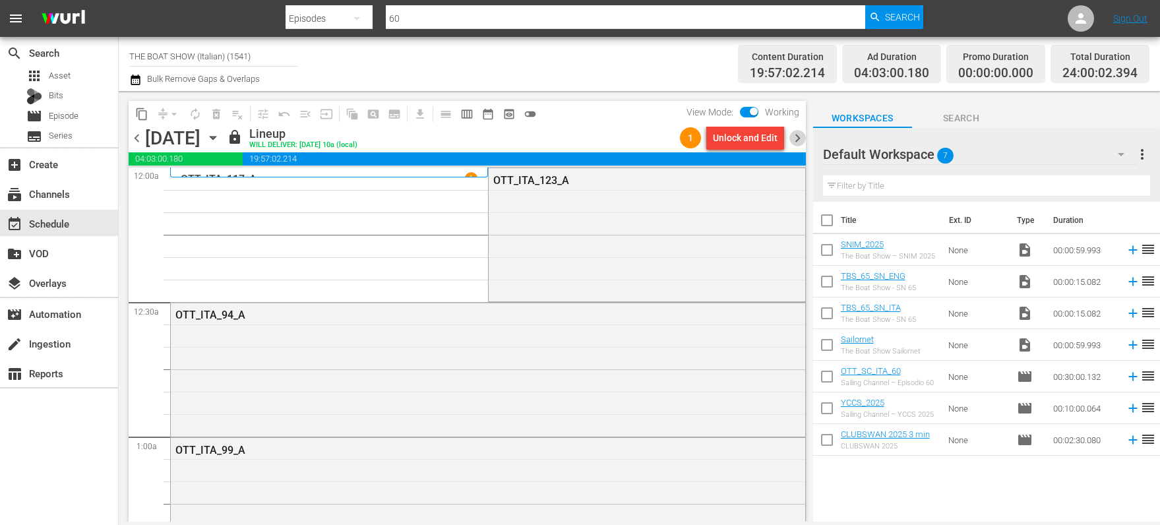
click at [795, 140] on span "chevron_right" at bounding box center [798, 138] width 16 height 16
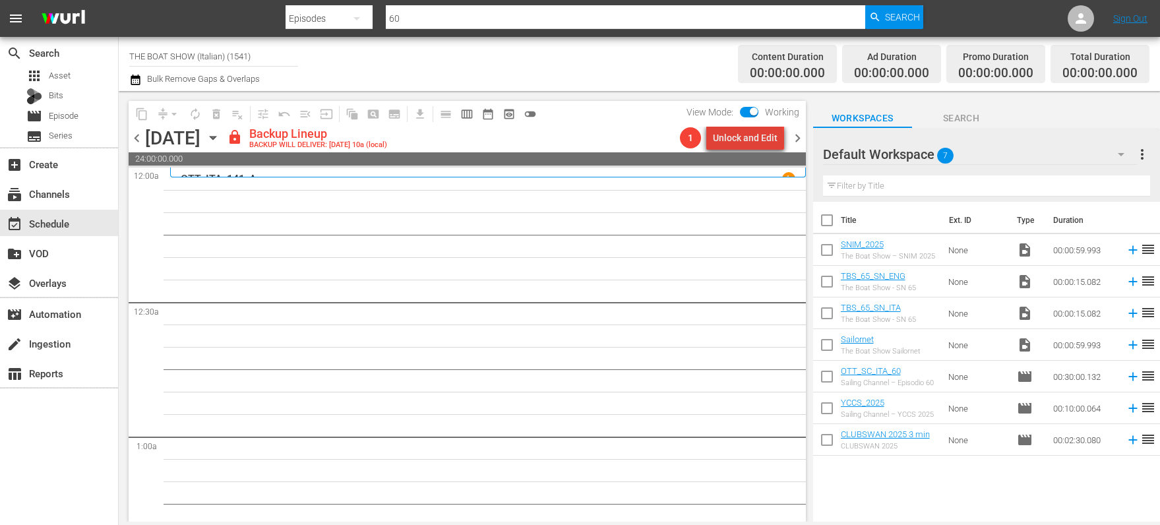
click at [751, 139] on div "Unlock and Edit" at bounding box center [745, 138] width 65 height 24
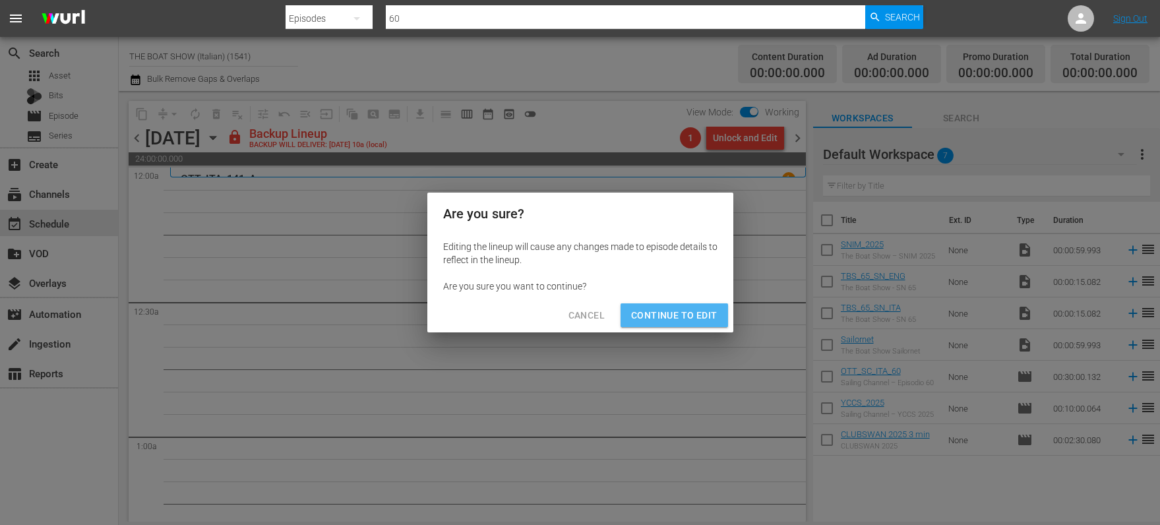
click at [683, 318] on span "Continue to Edit" at bounding box center [674, 315] width 86 height 16
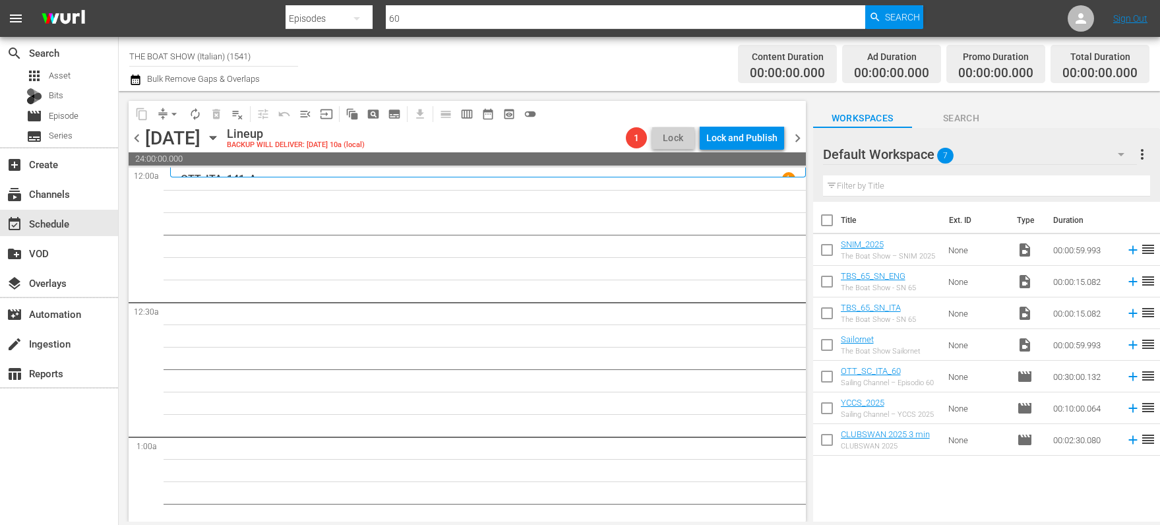
click at [797, 140] on span "chevron_right" at bounding box center [798, 138] width 16 height 16
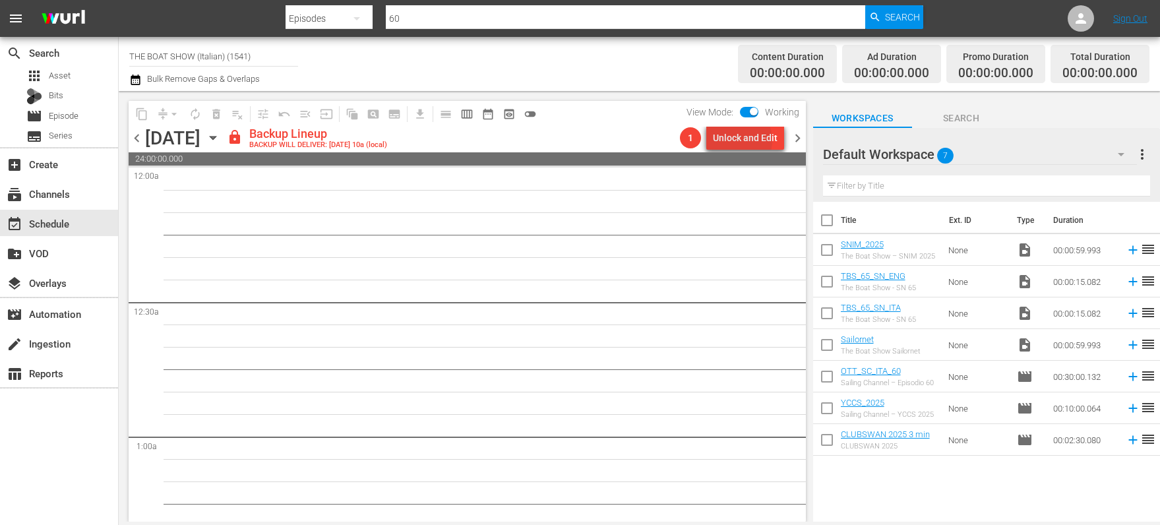
click at [737, 140] on div "Unlock and Edit" at bounding box center [745, 138] width 65 height 24
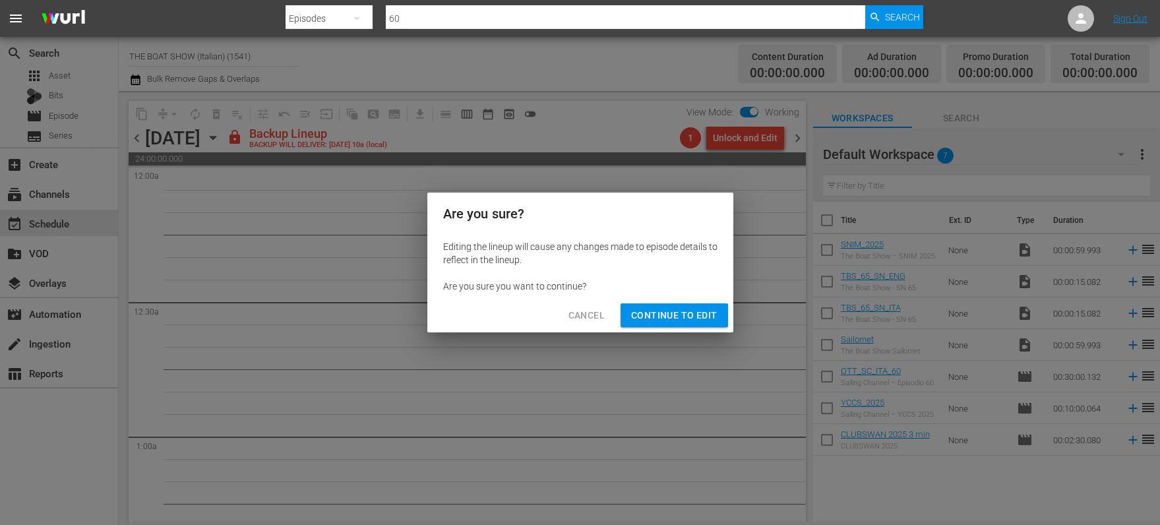
drag, startPoint x: 666, startPoint y: 316, endPoint x: 684, endPoint y: 305, distance: 20.7
click at [666, 316] on span "Continue to Edit" at bounding box center [674, 315] width 86 height 16
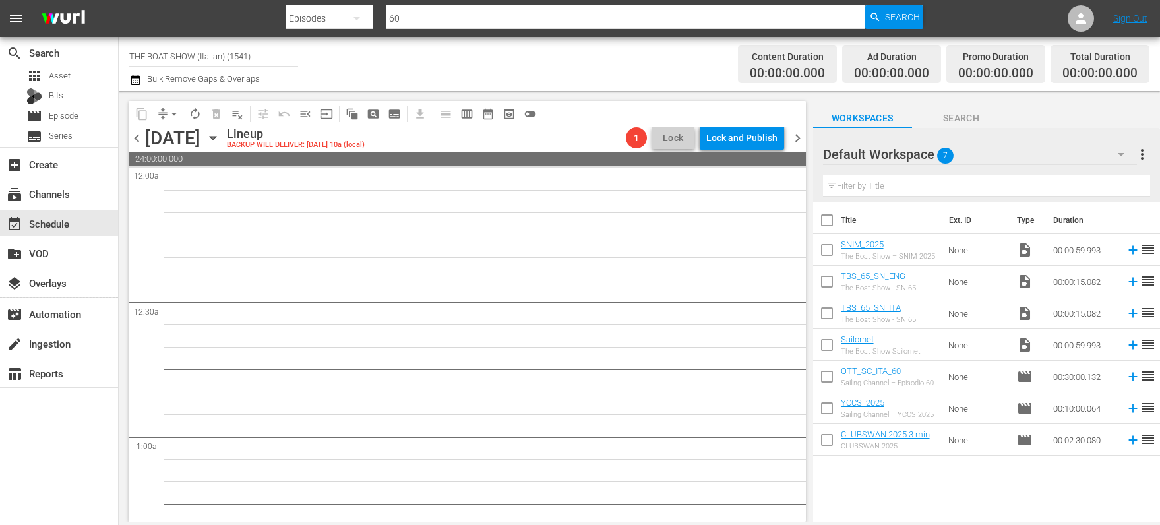
click at [790, 140] on span "chevron_right" at bounding box center [798, 138] width 16 height 16
click at [137, 137] on span "chevron_left" at bounding box center [137, 138] width 16 height 16
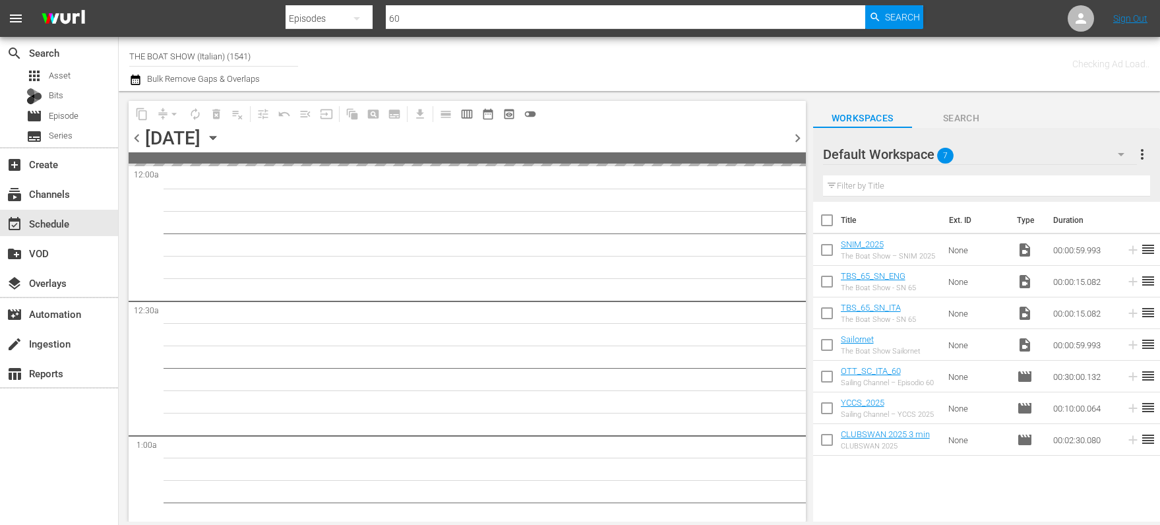
click at [137, 137] on span "chevron_left" at bounding box center [137, 138] width 16 height 16
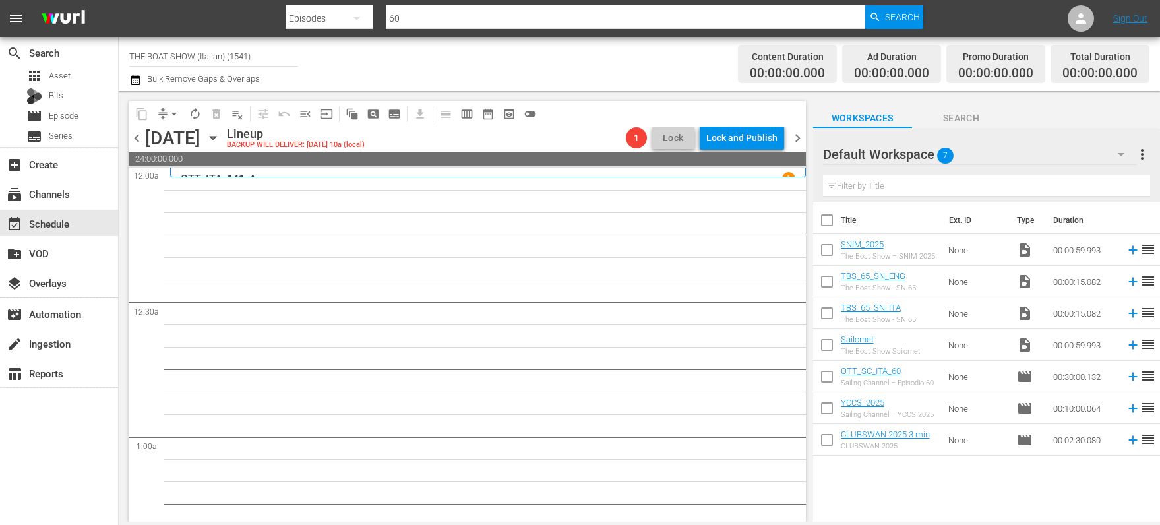
click at [220, 136] on icon "button" at bounding box center [213, 138] width 15 height 15
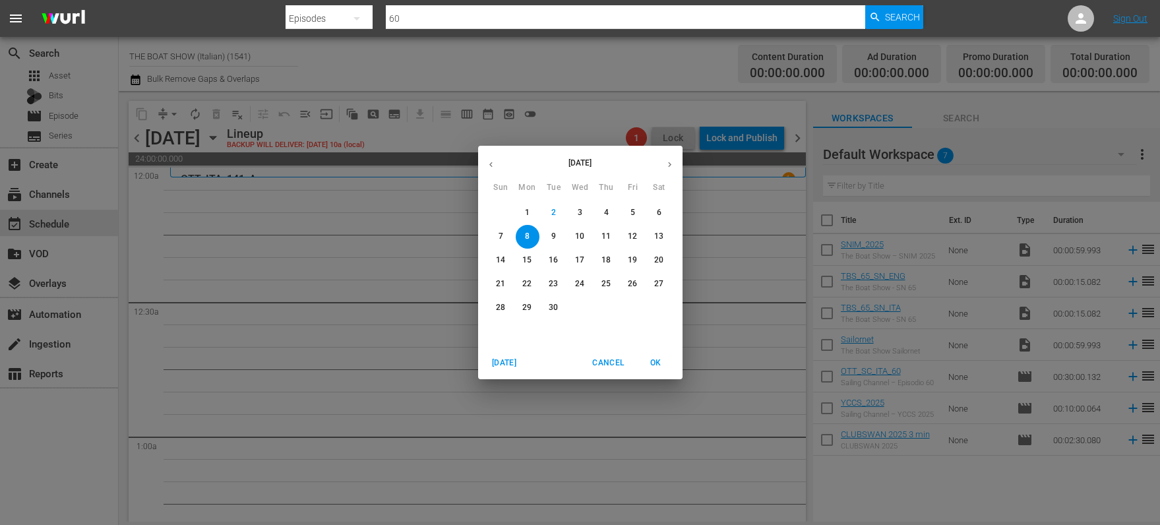
click at [609, 213] on span "4" at bounding box center [607, 212] width 24 height 11
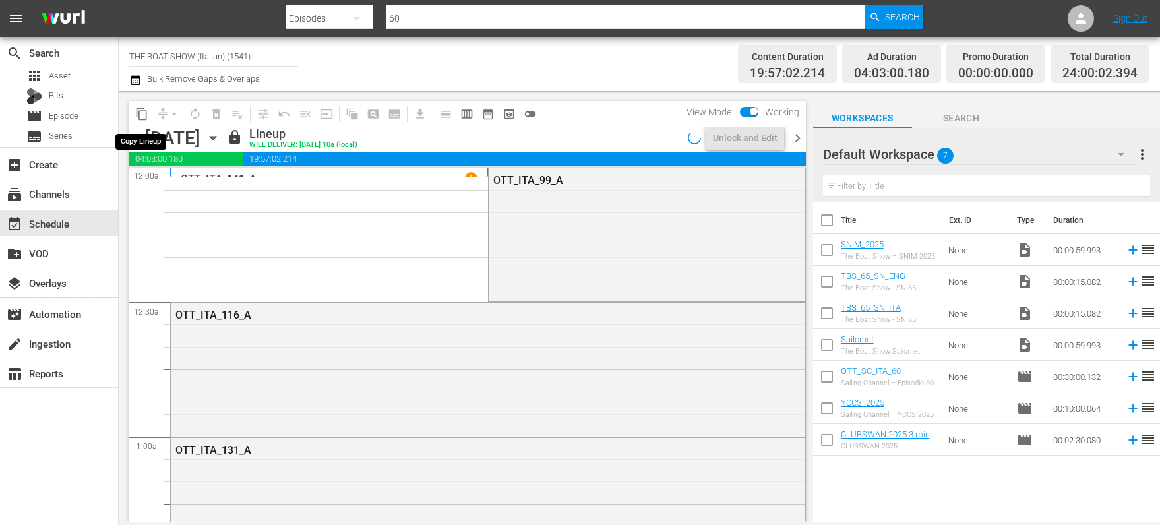
click at [145, 116] on span "content_copy" at bounding box center [141, 114] width 13 height 13
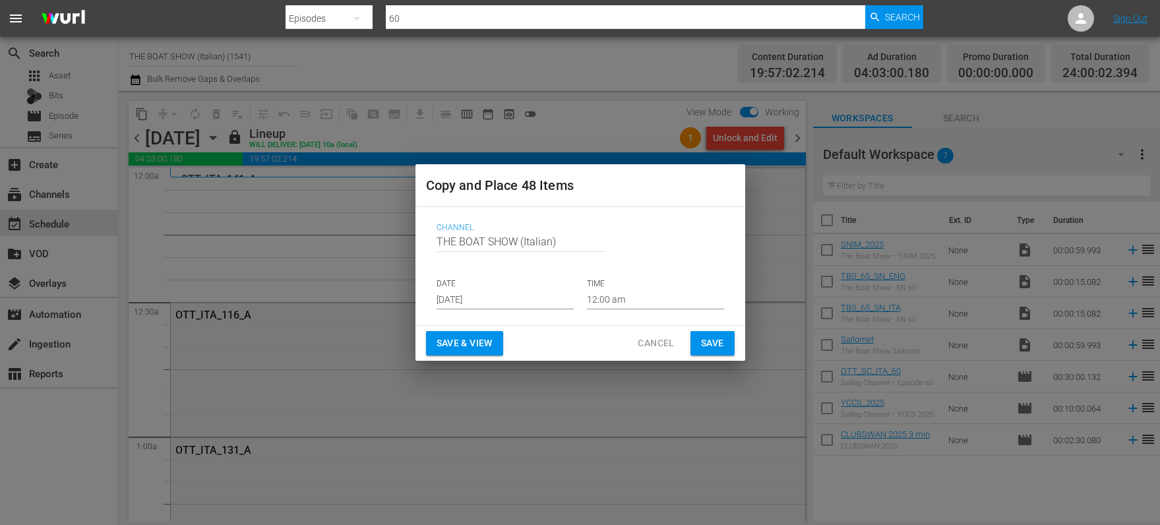
click at [475, 295] on input "[DATE]" at bounding box center [505, 300] width 137 height 20
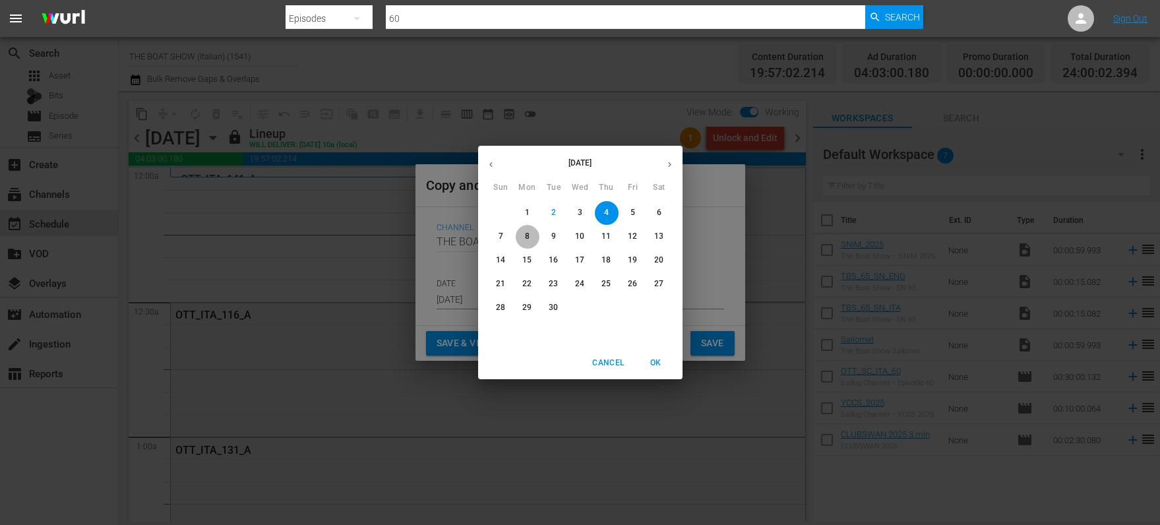
click at [532, 235] on span "8" at bounding box center [528, 236] width 24 height 11
type input "Sep 8th 2025"
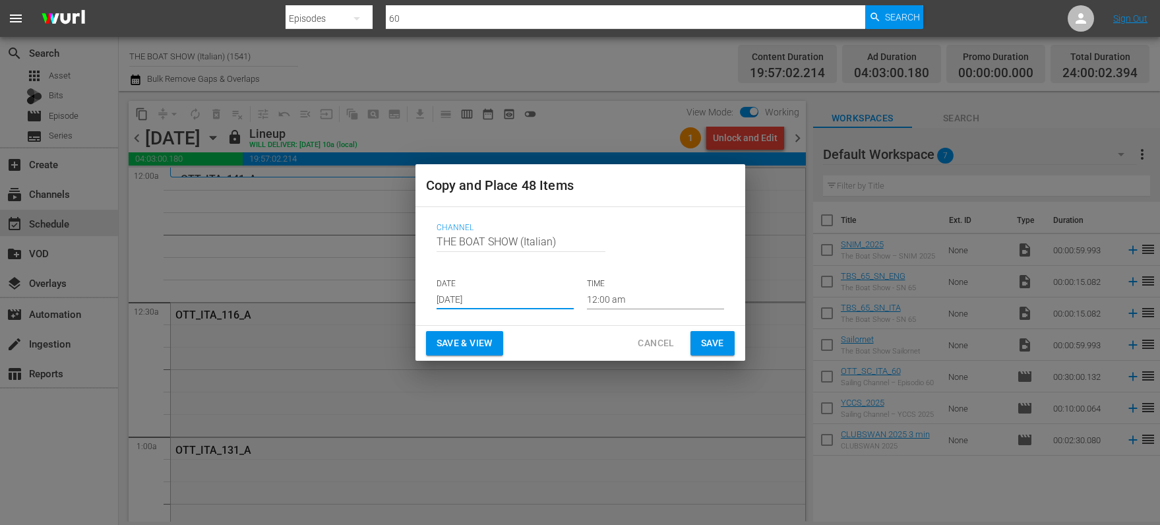
click at [448, 346] on span "Save & View" at bounding box center [465, 343] width 56 height 16
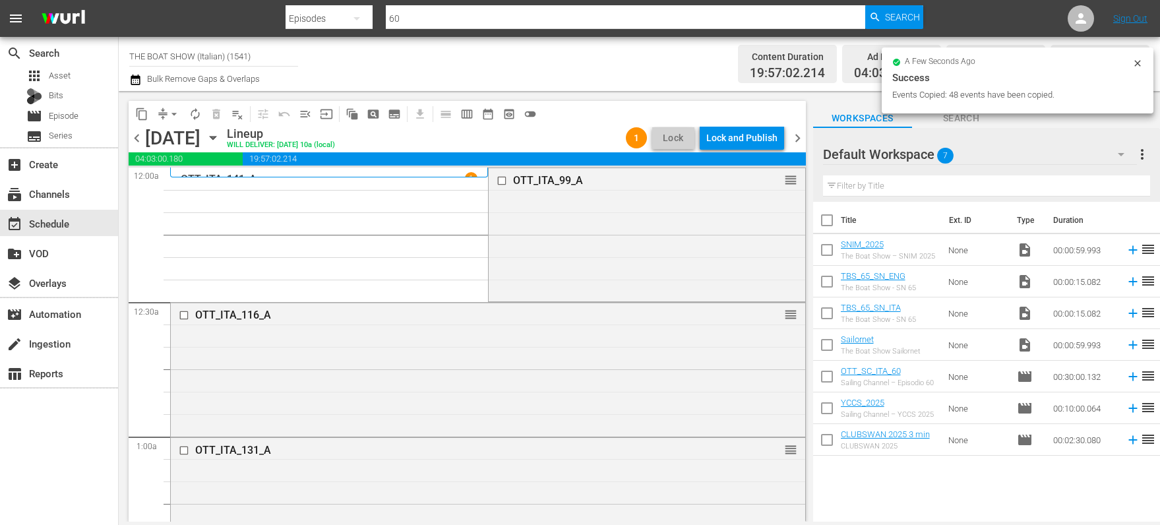
click at [730, 140] on div "Lock and Publish" at bounding box center [741, 138] width 71 height 24
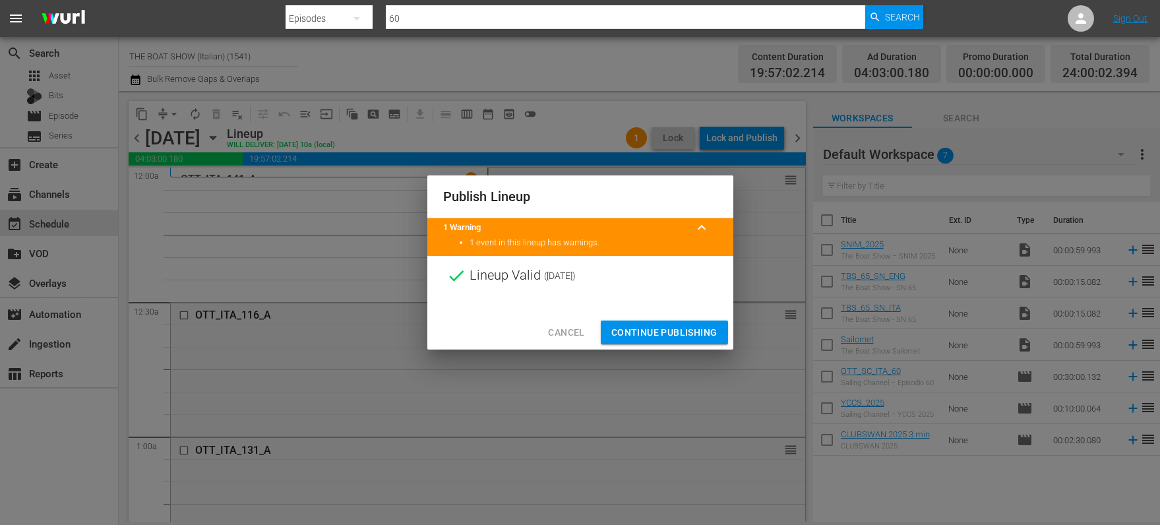
click at [661, 330] on span "Continue Publishing" at bounding box center [664, 333] width 106 height 16
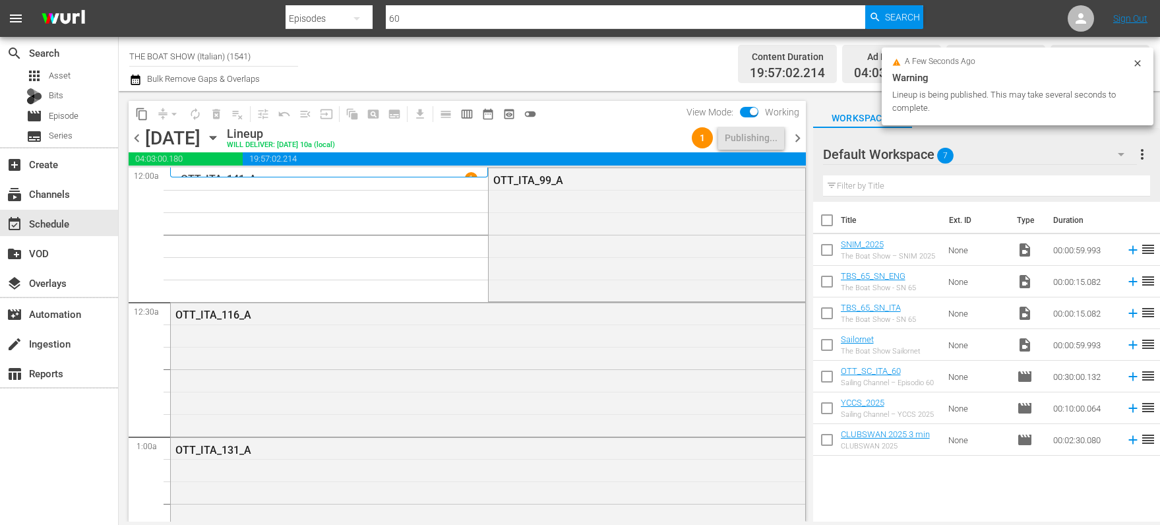
click at [220, 135] on icon "button" at bounding box center [213, 138] width 15 height 15
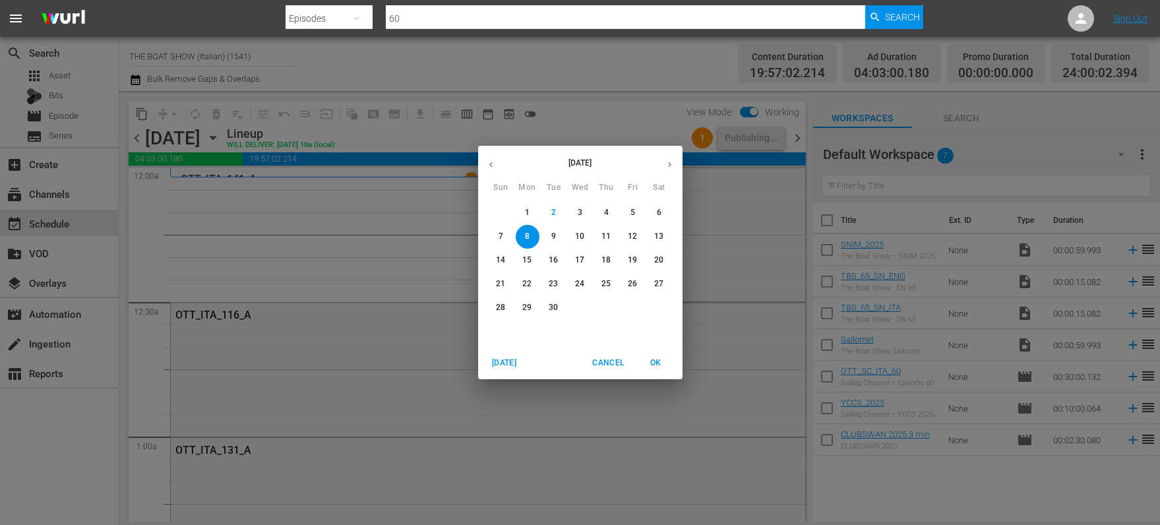
click at [627, 211] on span "5" at bounding box center [633, 212] width 24 height 11
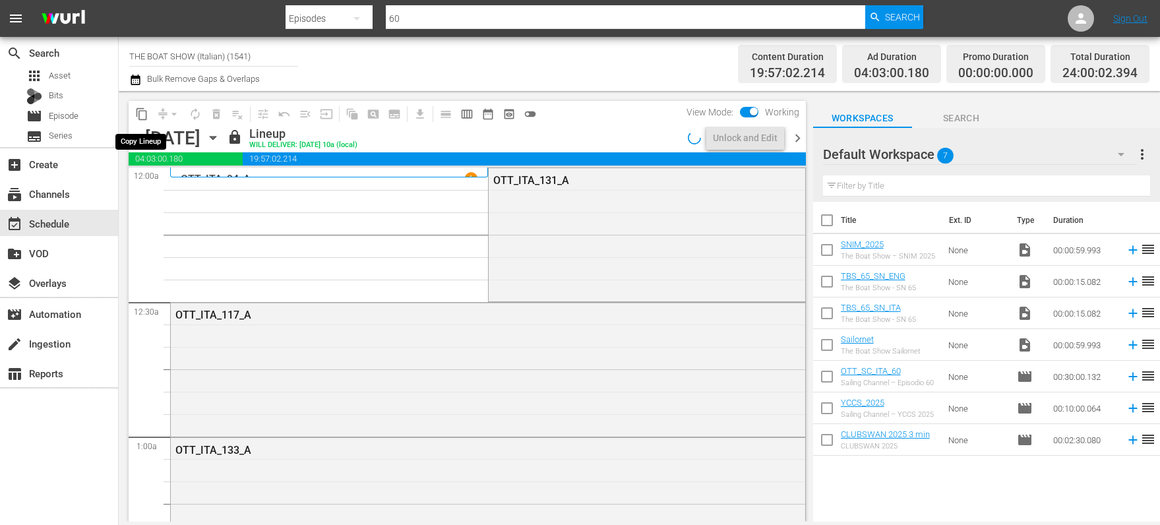
click at [142, 113] on span "content_copy" at bounding box center [141, 114] width 13 height 13
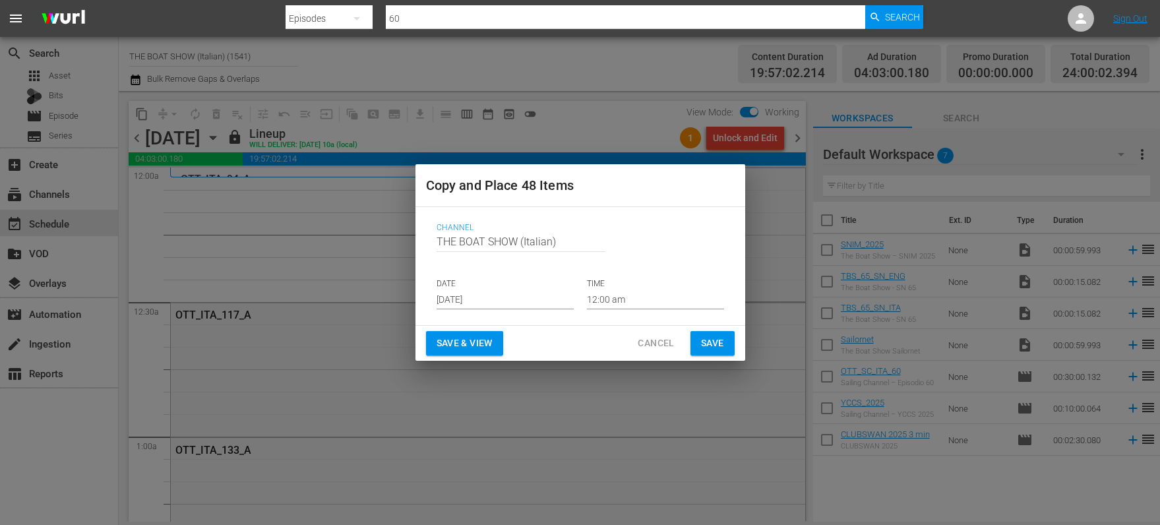
click at [476, 303] on input "[DATE]" at bounding box center [505, 300] width 137 height 20
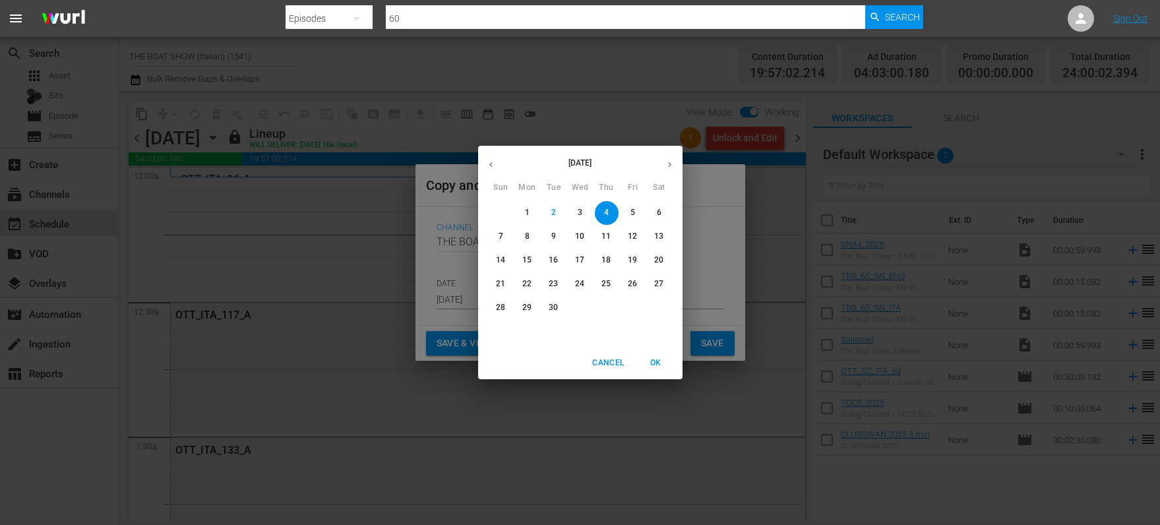
click at [561, 236] on span "9" at bounding box center [554, 236] width 24 height 11
type input "Sep 9th 2025"
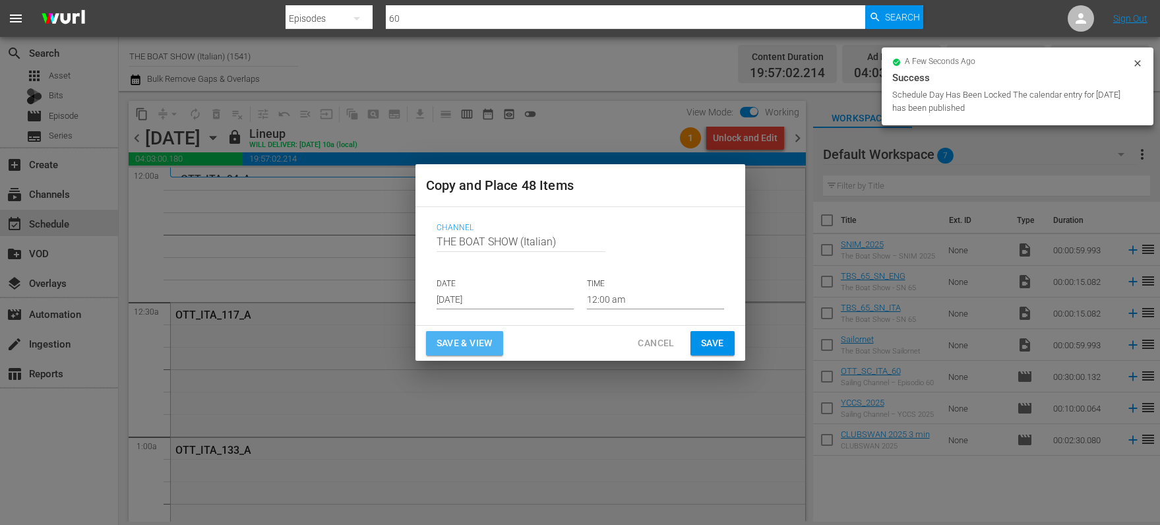
click at [452, 353] on button "Save & View" at bounding box center [464, 343] width 77 height 24
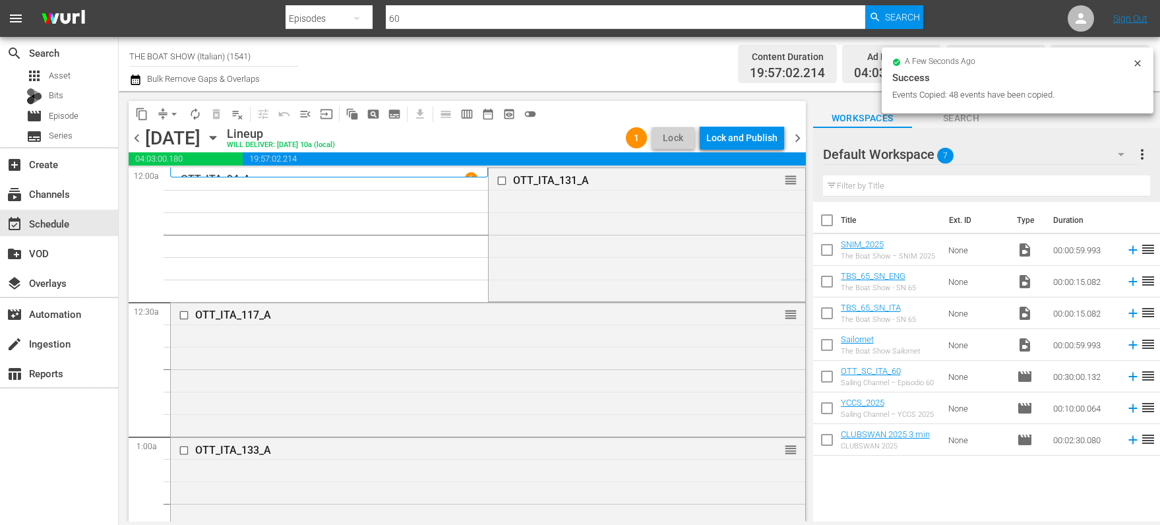
click at [738, 136] on div "Lock and Publish" at bounding box center [741, 138] width 71 height 24
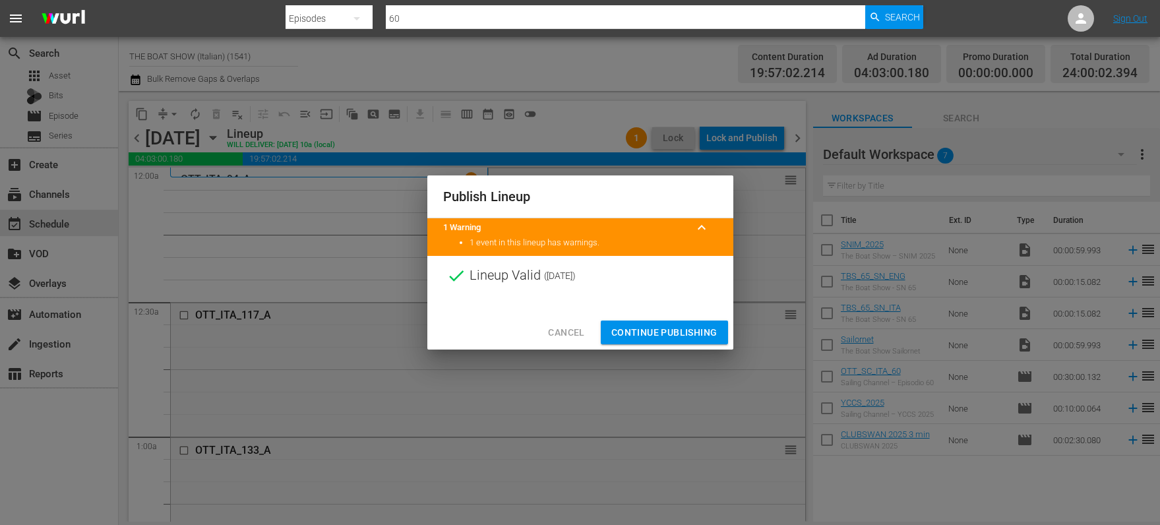
click at [642, 332] on span "Continue Publishing" at bounding box center [664, 333] width 106 height 16
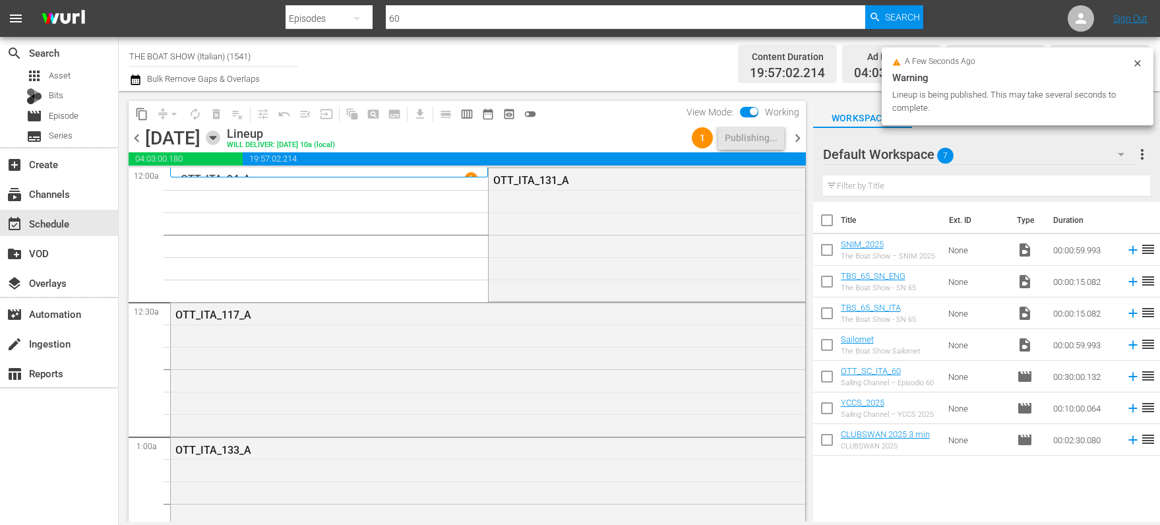
click at [216, 137] on icon "button" at bounding box center [213, 138] width 6 height 3
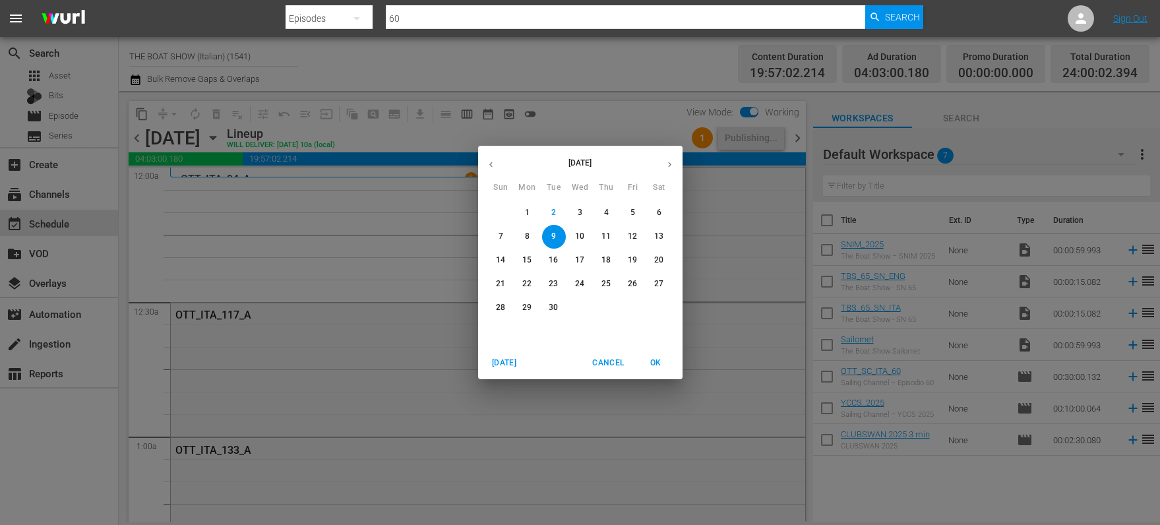
drag, startPoint x: 654, startPoint y: 212, endPoint x: 578, endPoint y: 202, distance: 76.6
click at [654, 212] on span "6" at bounding box center [660, 212] width 24 height 11
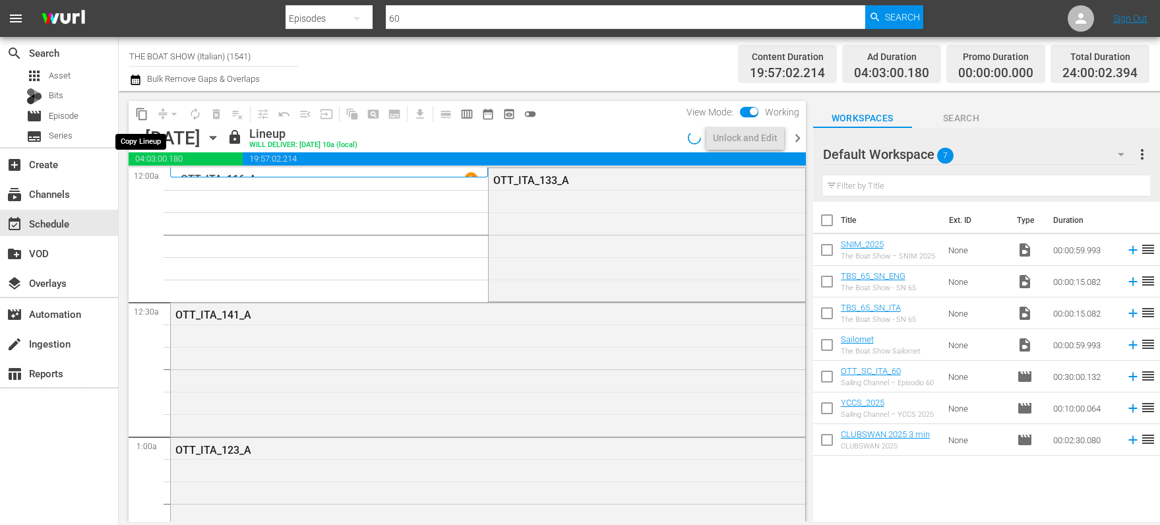
click at [142, 115] on span "content_copy" at bounding box center [141, 114] width 13 height 13
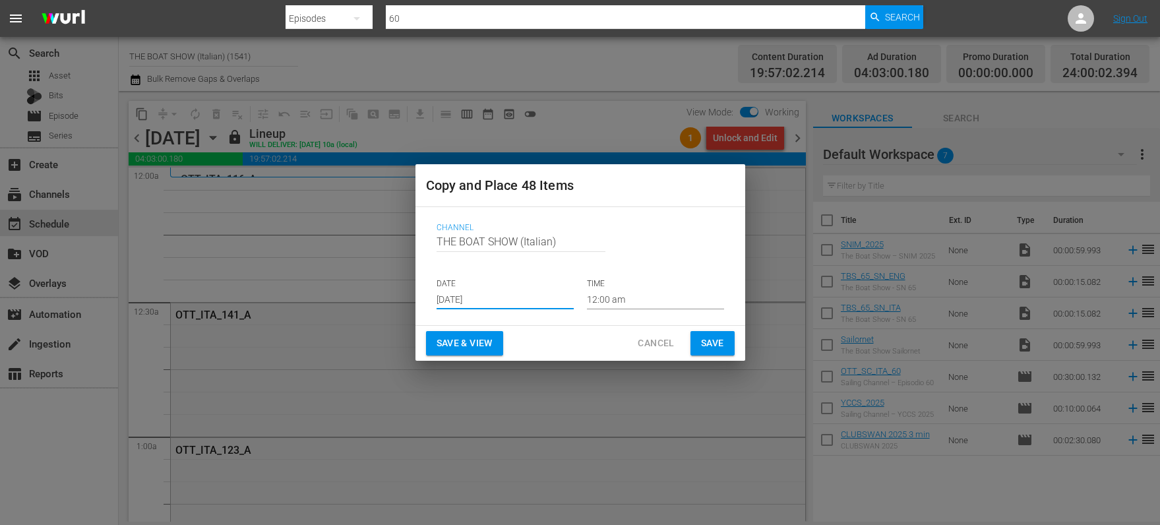
click at [472, 305] on input "[DATE]" at bounding box center [505, 300] width 137 height 20
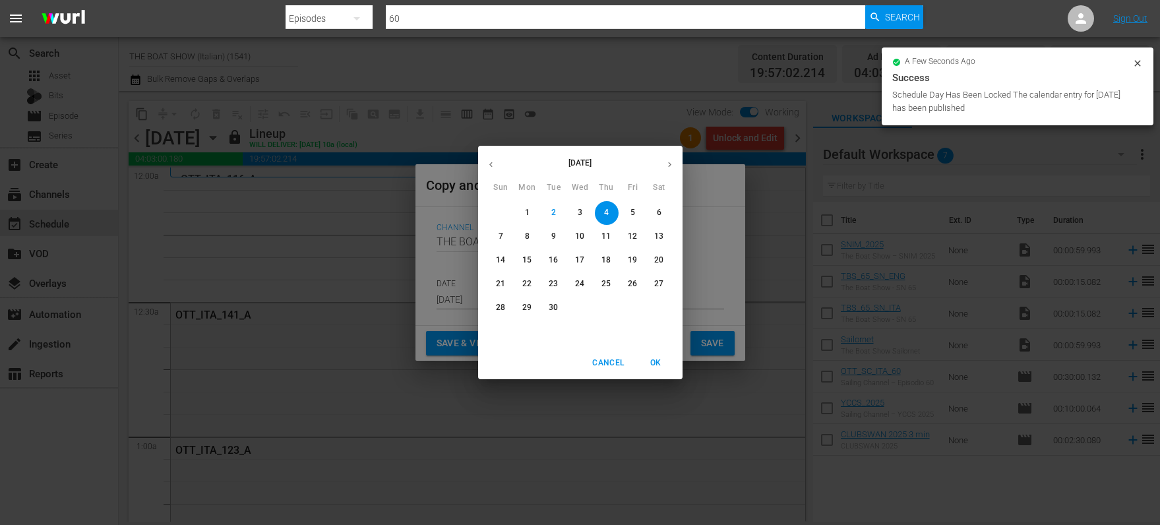
click at [583, 235] on p "10" at bounding box center [579, 236] width 9 height 11
type input "Sep 10th 2025"
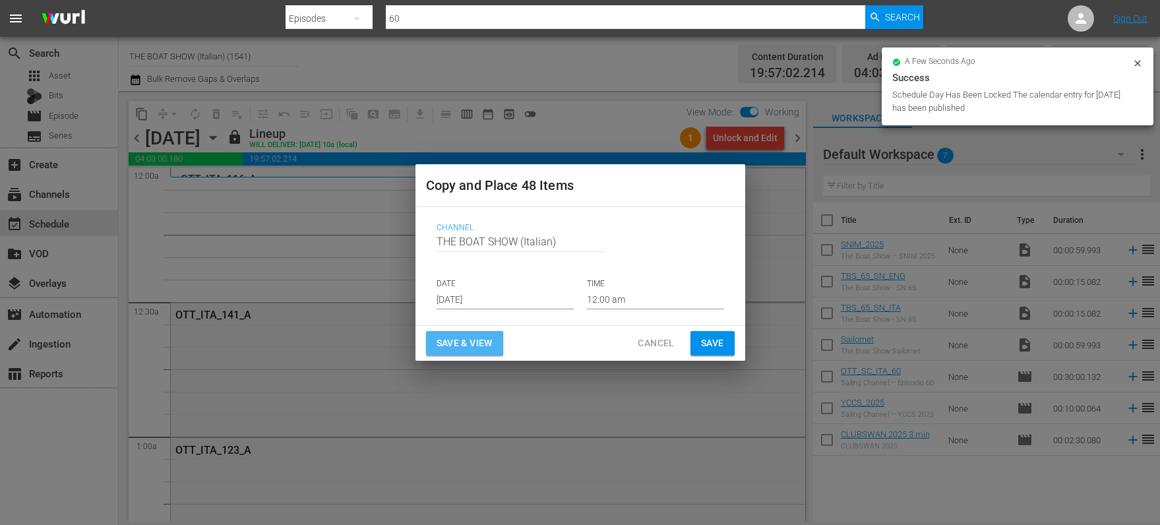
click at [442, 344] on span "Save & View" at bounding box center [465, 343] width 56 height 16
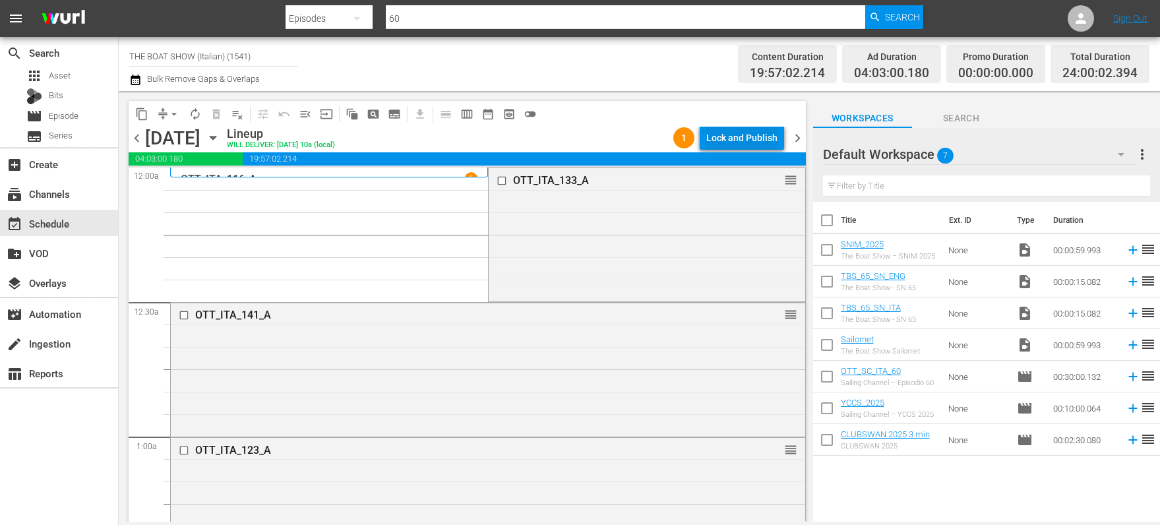
click at [741, 137] on div "Lock and Publish" at bounding box center [741, 138] width 71 height 24
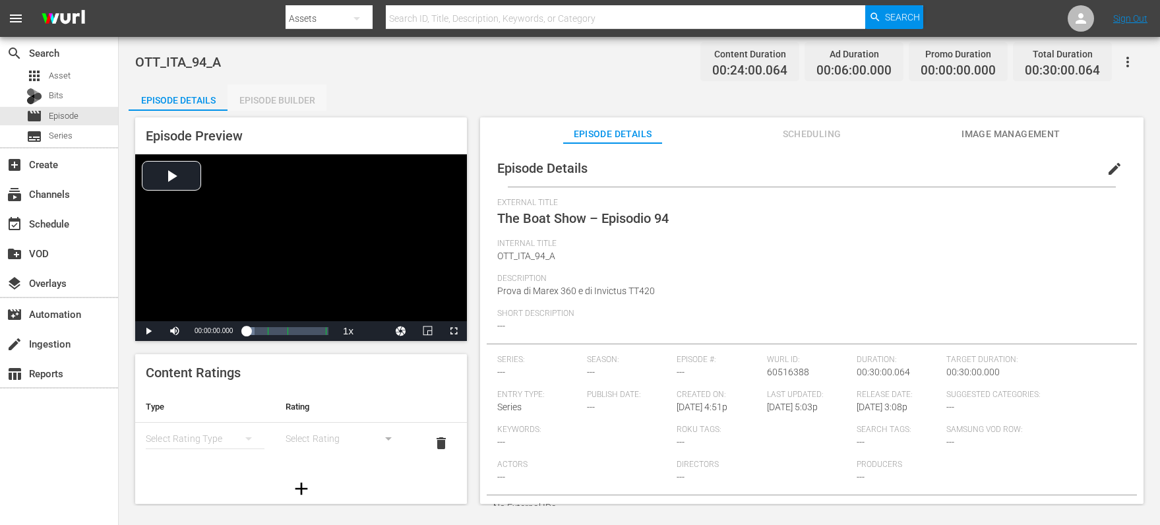
click at [280, 90] on div "Episode Builder" at bounding box center [277, 100] width 99 height 32
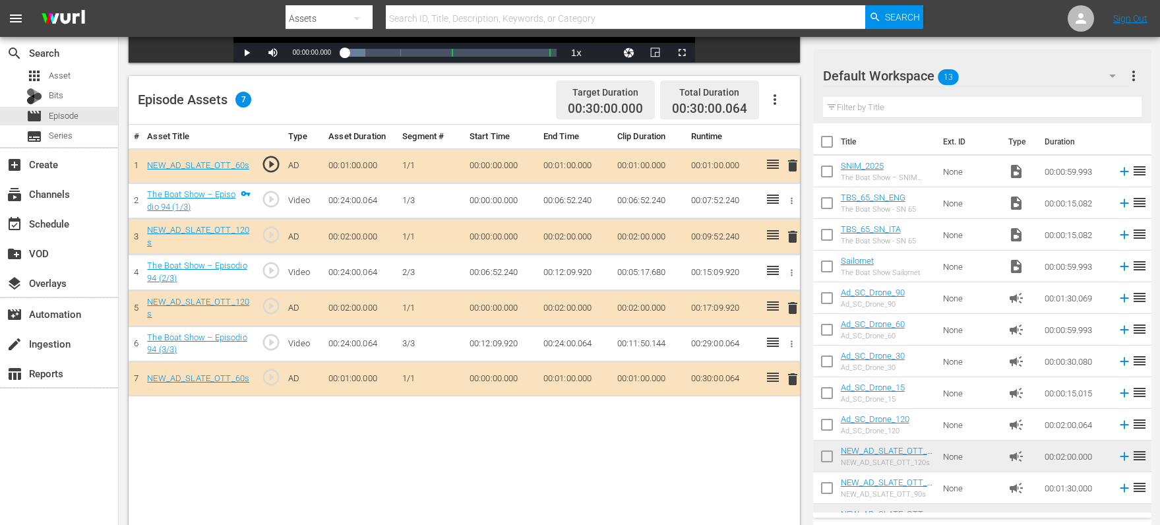
scroll to position [313, 0]
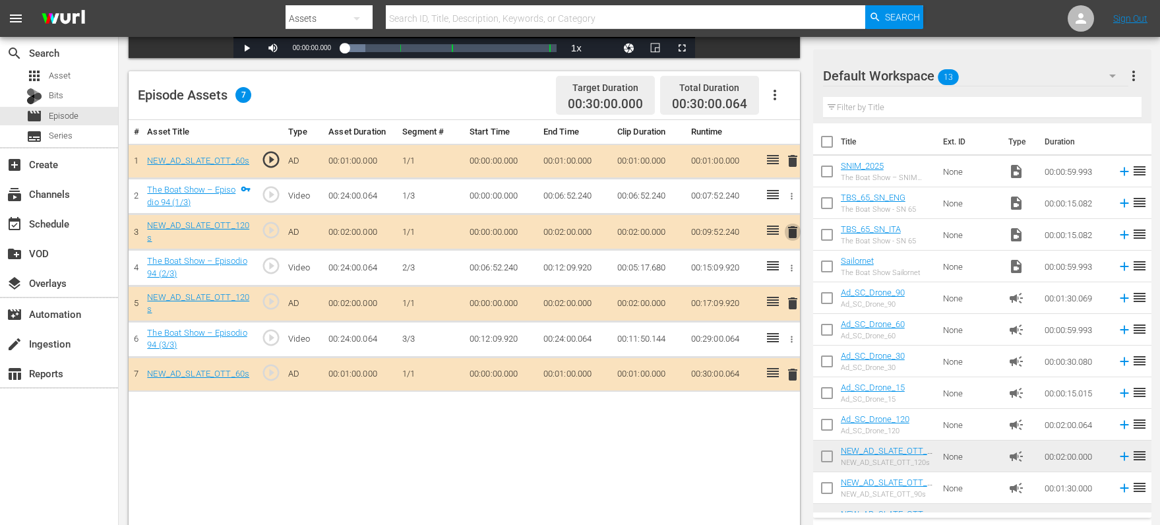
click at [792, 228] on span "delete" at bounding box center [793, 232] width 16 height 16
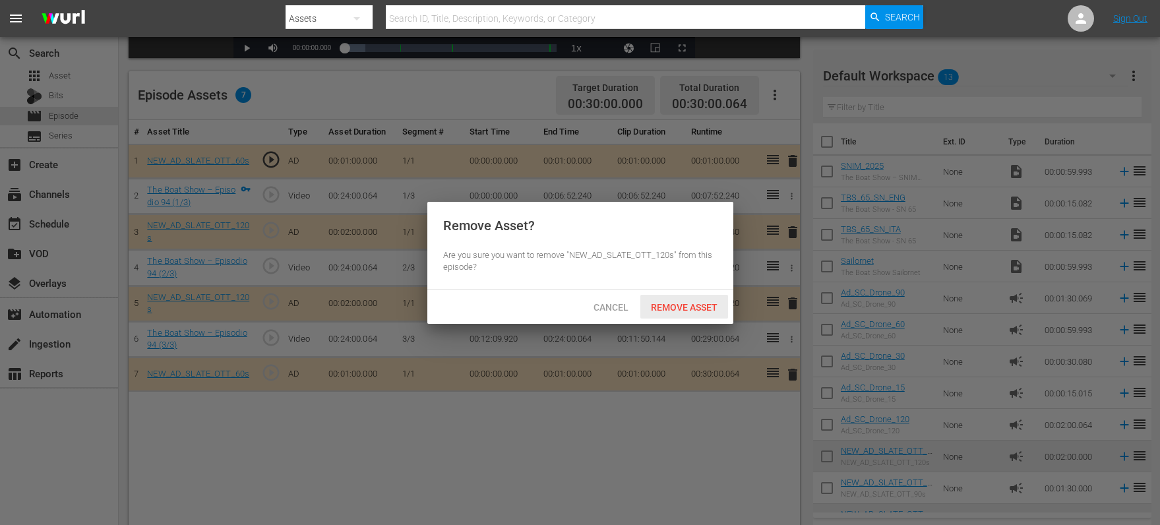
click at [664, 308] on span "Remove Asset" at bounding box center [684, 307] width 88 height 11
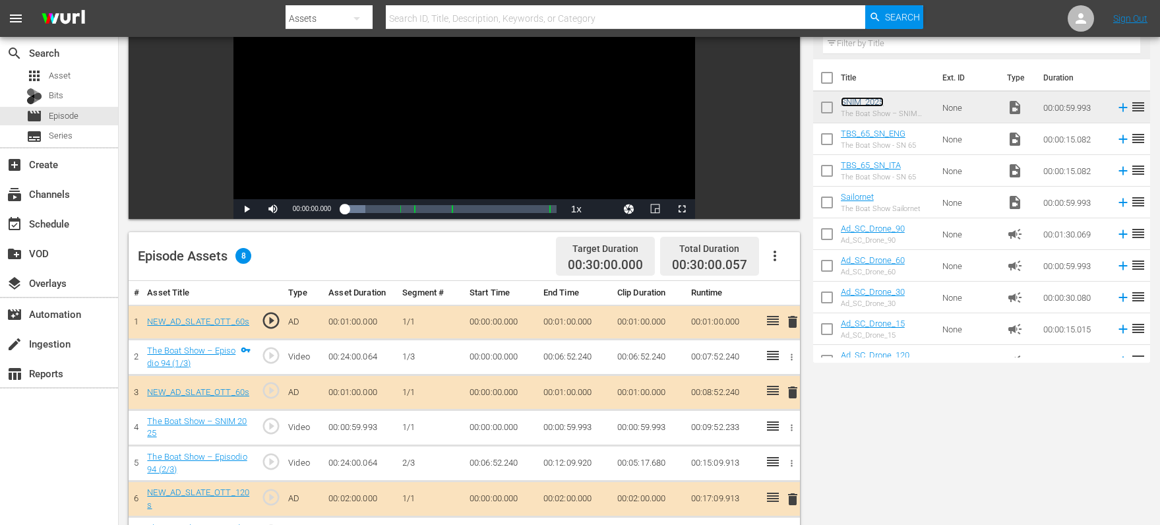
scroll to position [0, 0]
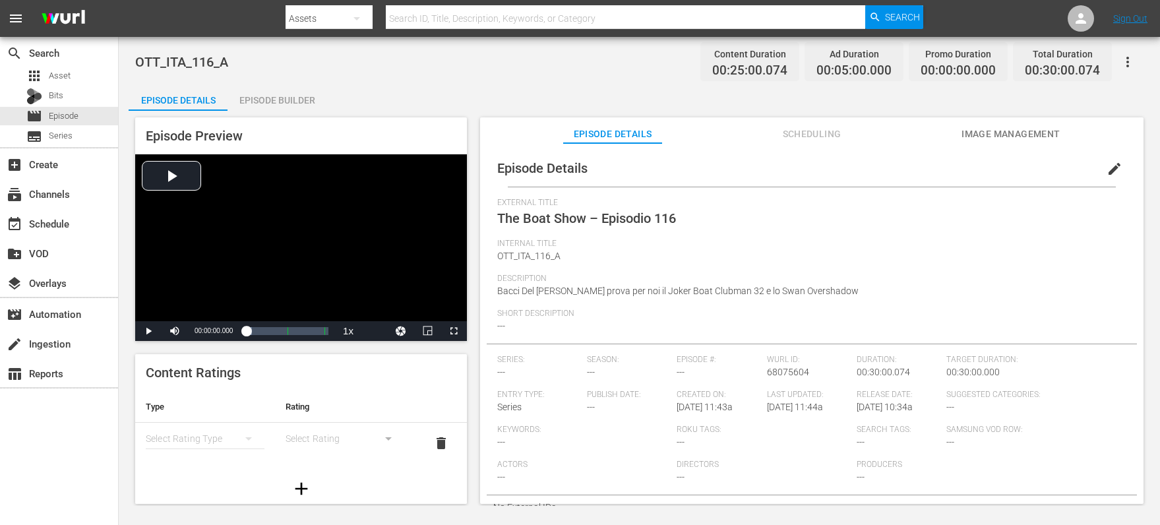
click at [268, 100] on div "Episode Builder" at bounding box center [277, 100] width 99 height 32
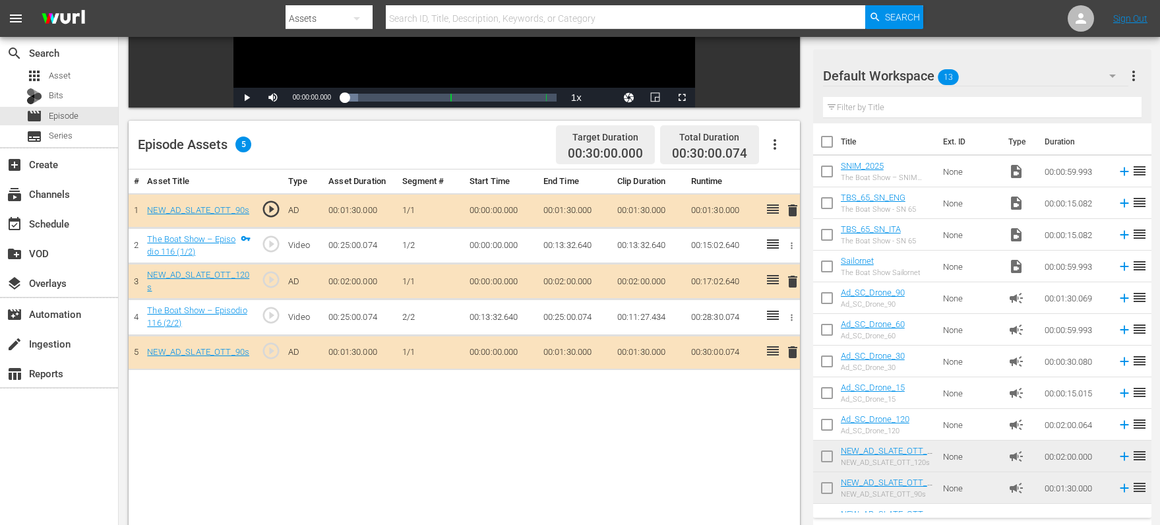
scroll to position [264, 0]
click at [792, 284] on span "delete" at bounding box center [793, 280] width 16 height 16
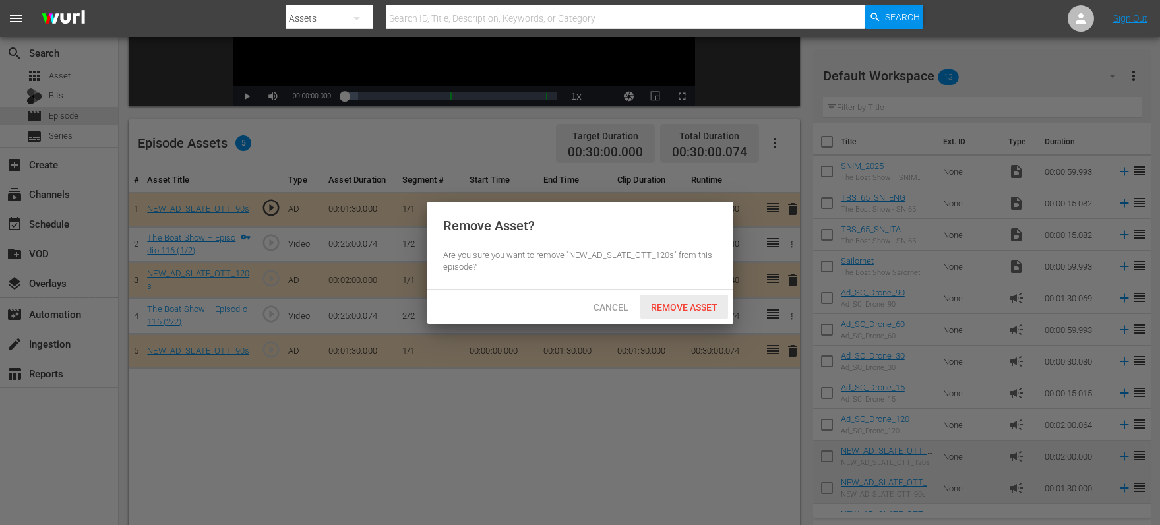
click at [679, 305] on span "Remove Asset" at bounding box center [684, 307] width 88 height 11
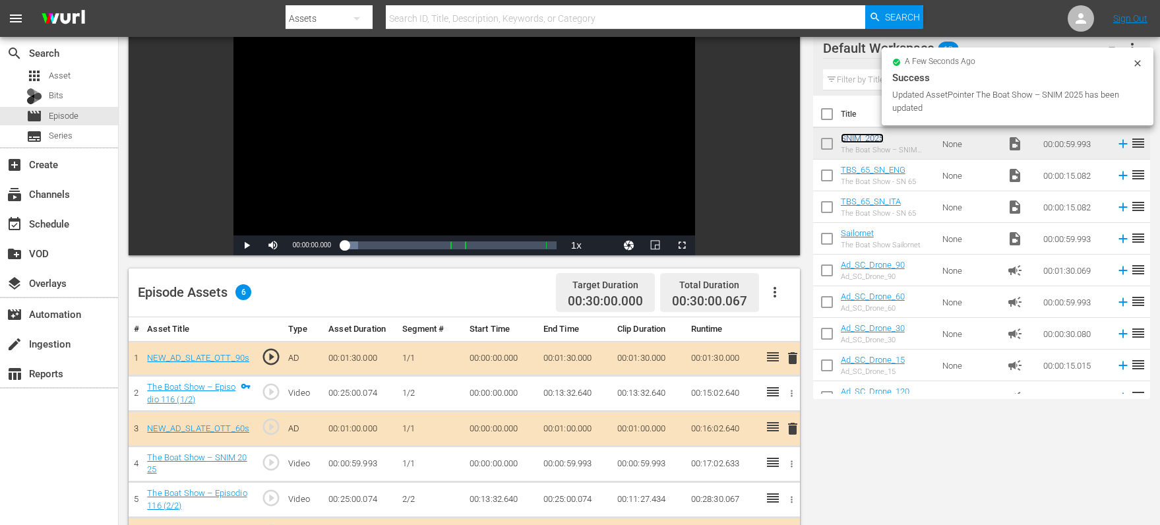
scroll to position [0, 0]
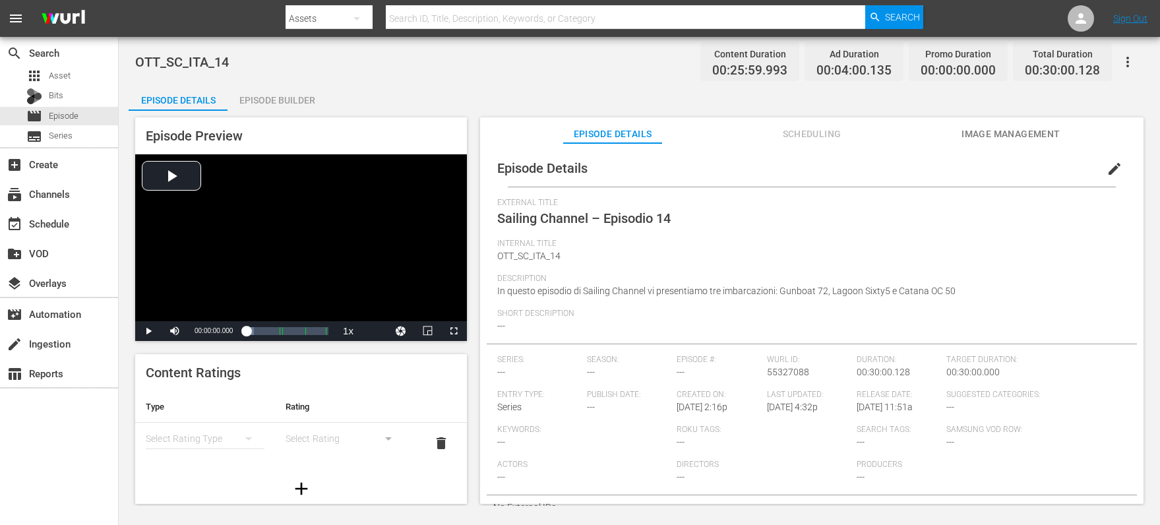
click at [263, 98] on div "Episode Builder" at bounding box center [277, 100] width 99 height 32
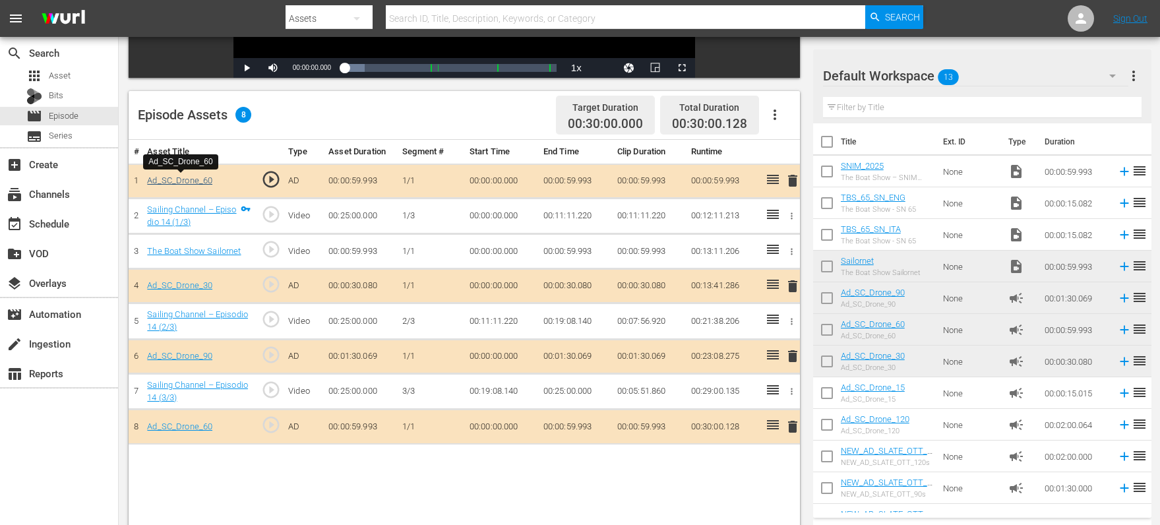
scroll to position [295, 0]
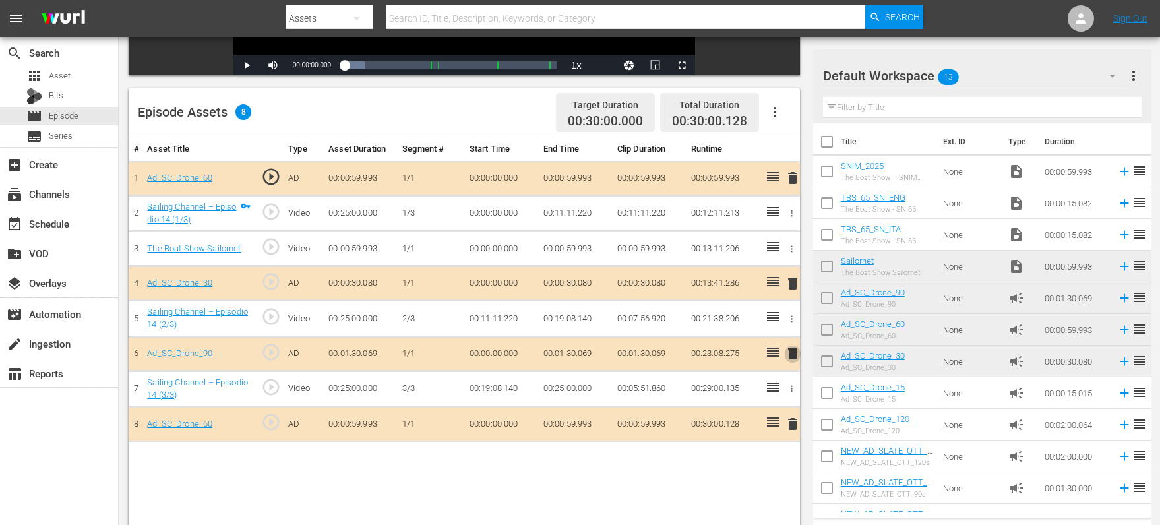
click at [789, 352] on span "delete" at bounding box center [793, 354] width 16 height 16
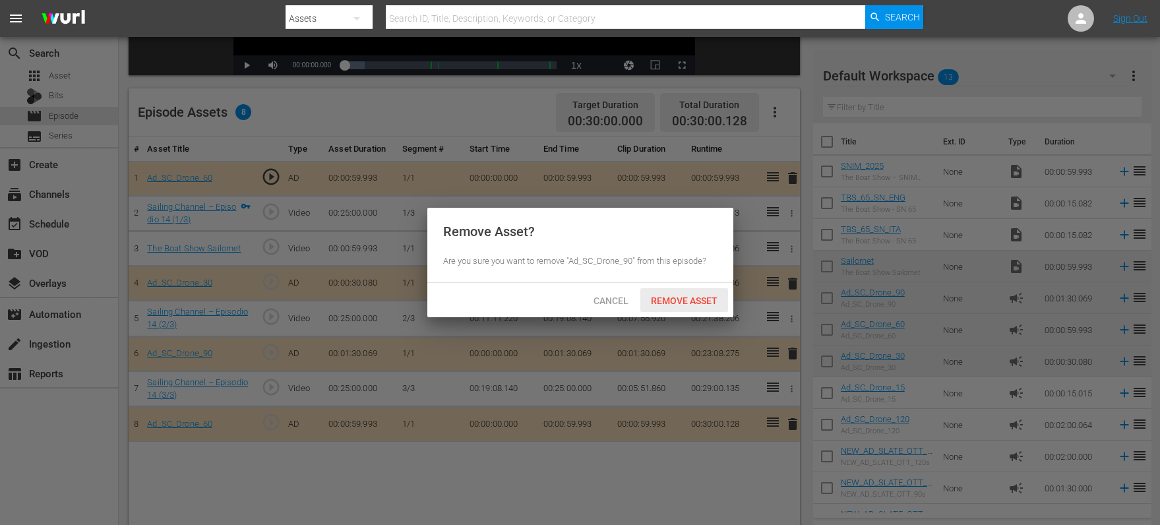
click at [682, 297] on span "Remove Asset" at bounding box center [684, 300] width 88 height 11
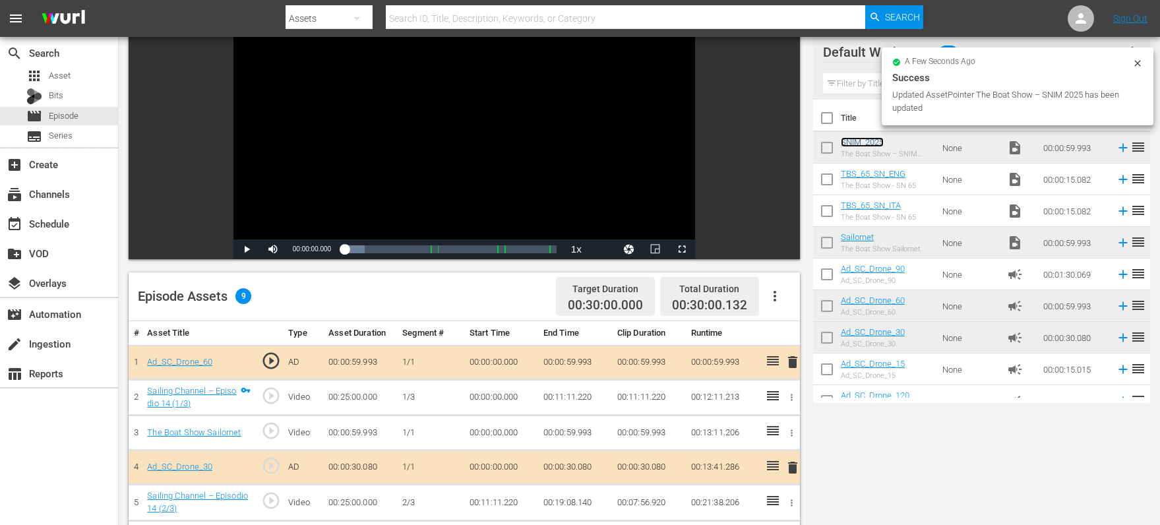
scroll to position [0, 0]
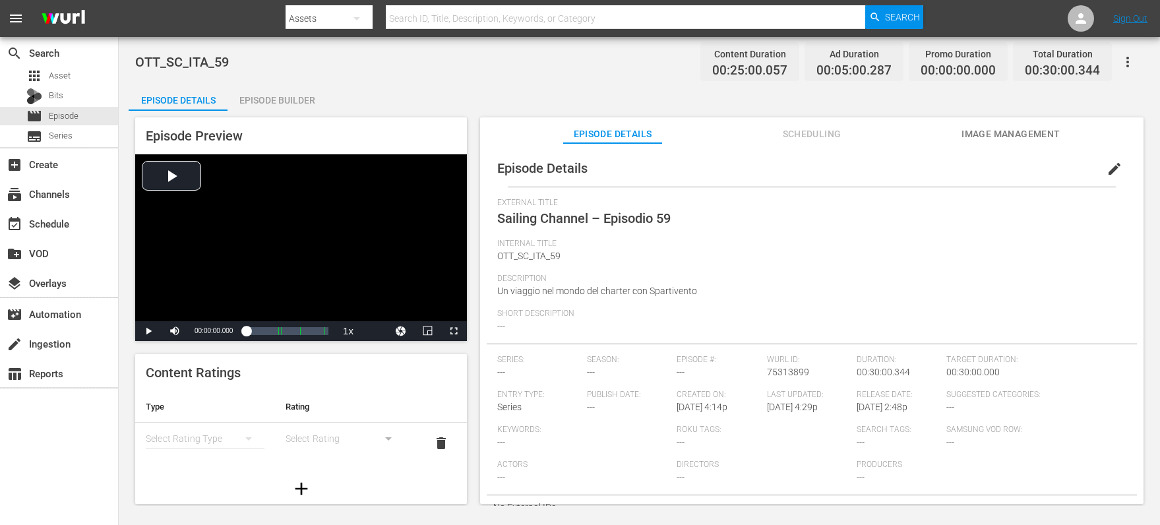
click at [278, 99] on div "Episode Builder" at bounding box center [277, 100] width 99 height 32
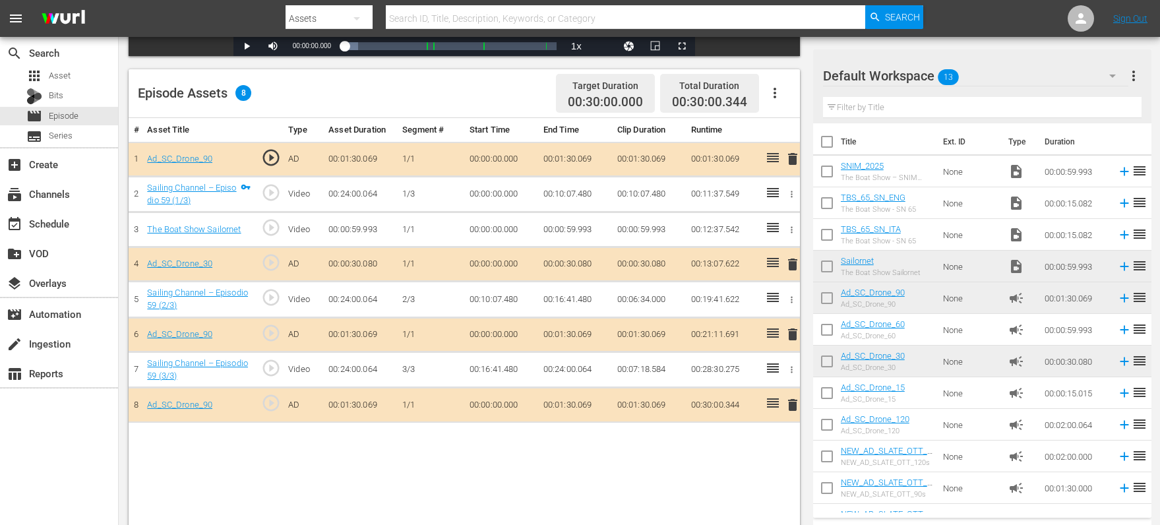
scroll to position [323, 0]
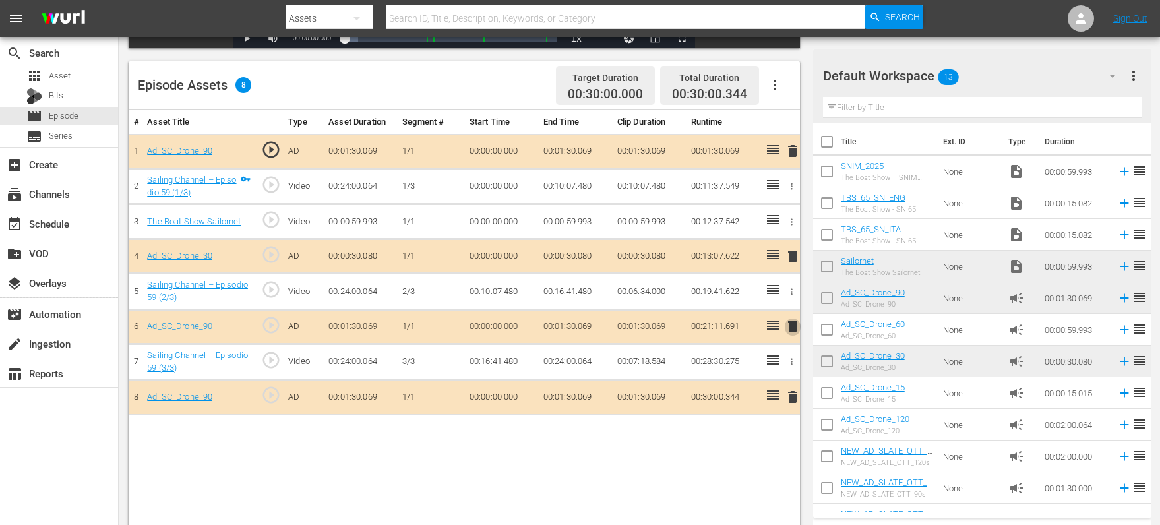
click at [793, 326] on span "delete" at bounding box center [793, 327] width 16 height 16
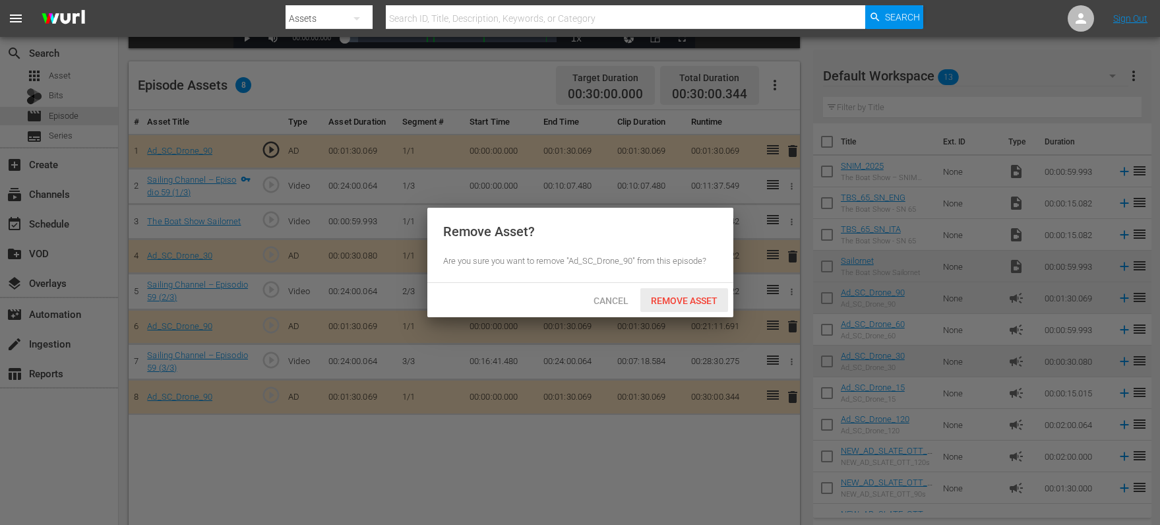
click at [686, 298] on span "Remove Asset" at bounding box center [684, 300] width 88 height 11
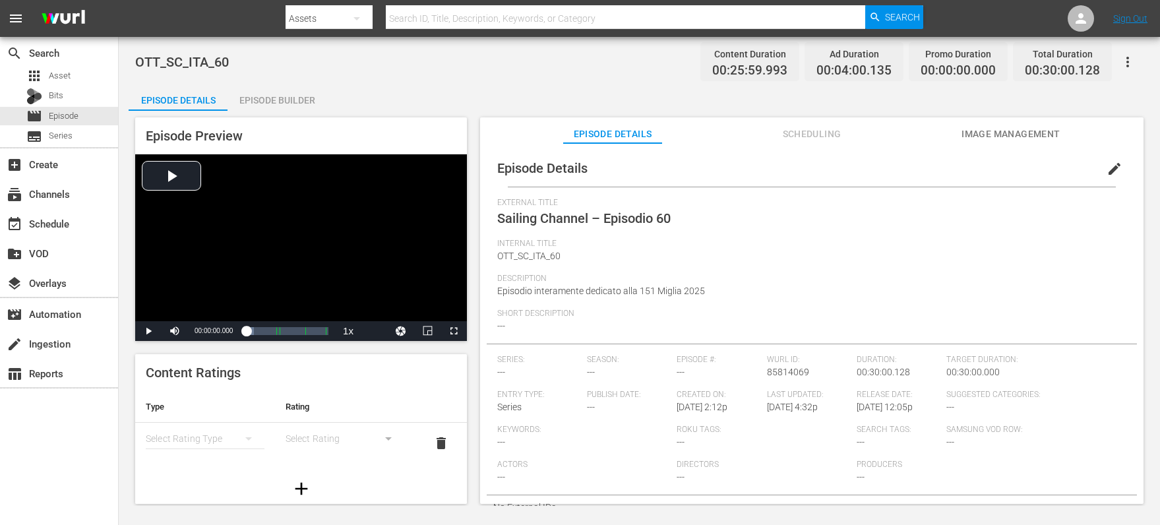
click at [255, 93] on div "Episode Builder" at bounding box center [277, 100] width 99 height 32
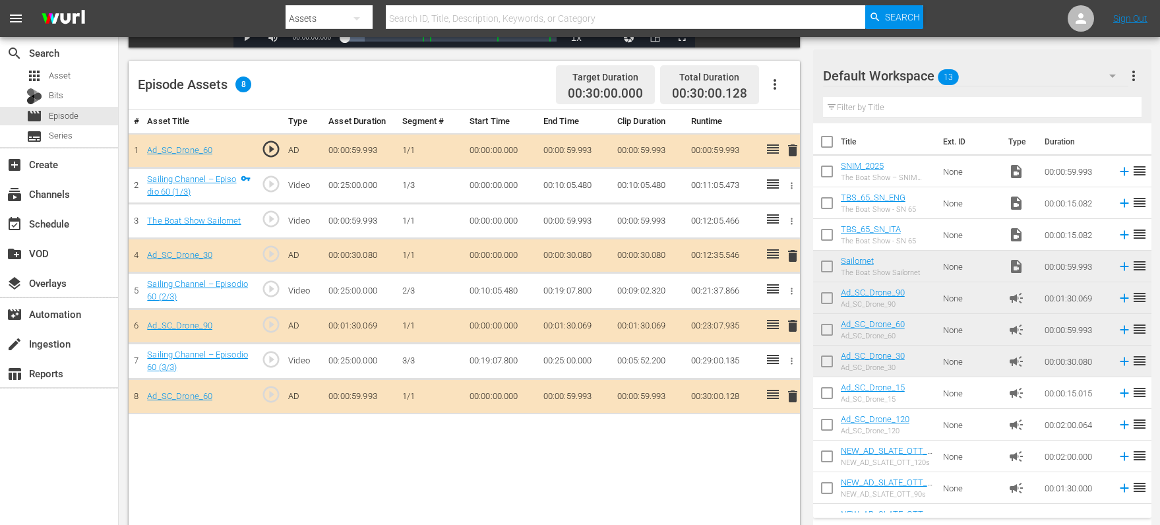
scroll to position [343, 0]
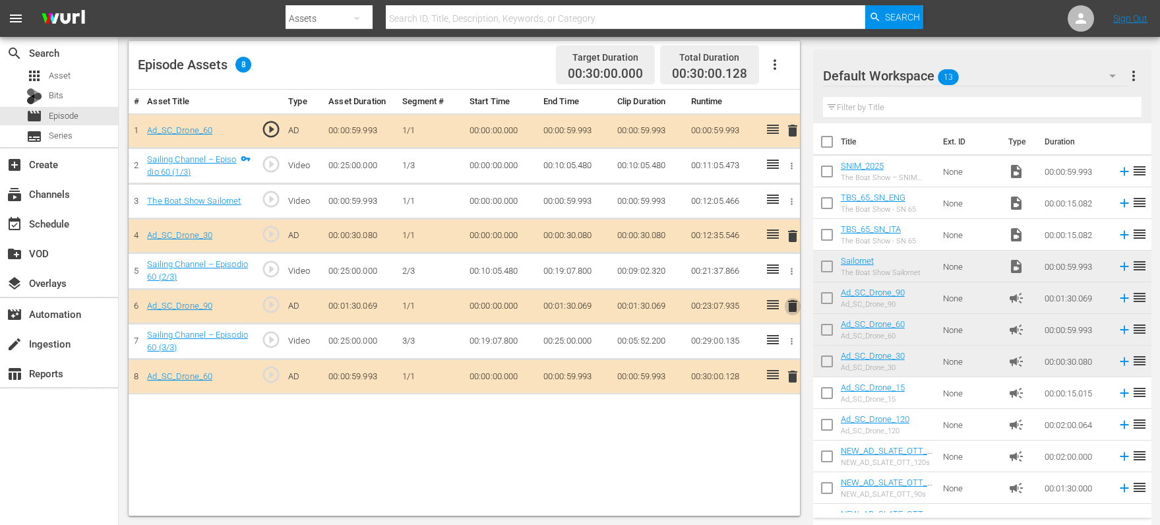
click at [791, 304] on span "delete" at bounding box center [793, 306] width 16 height 16
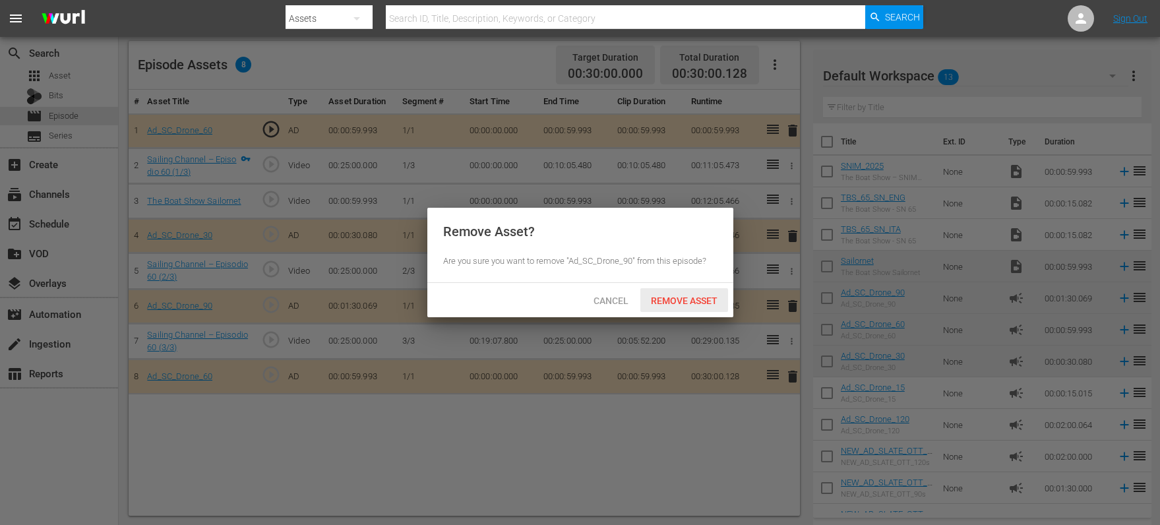
click at [666, 303] on span "Remove Asset" at bounding box center [684, 300] width 88 height 11
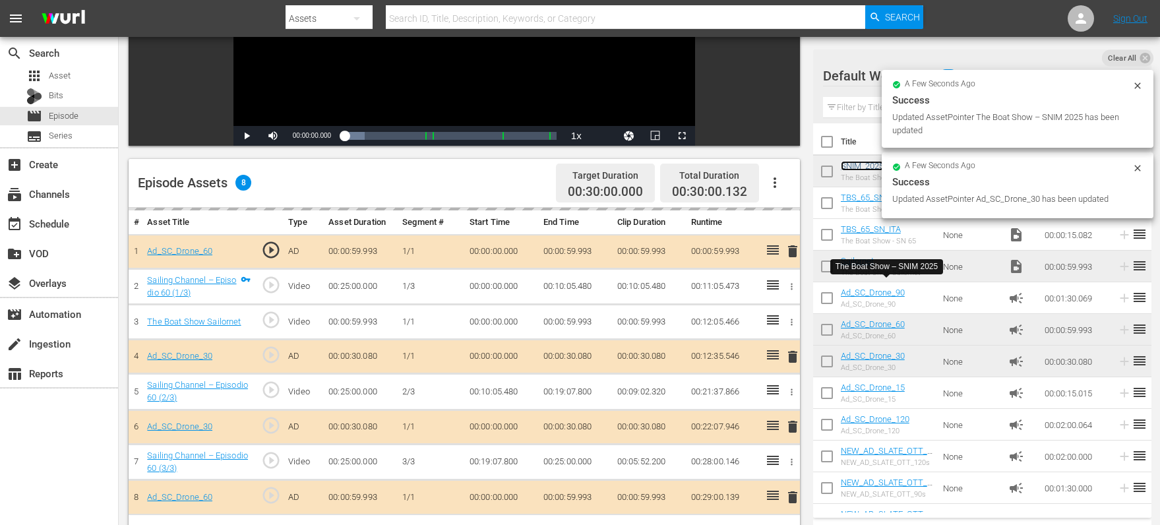
scroll to position [0, 0]
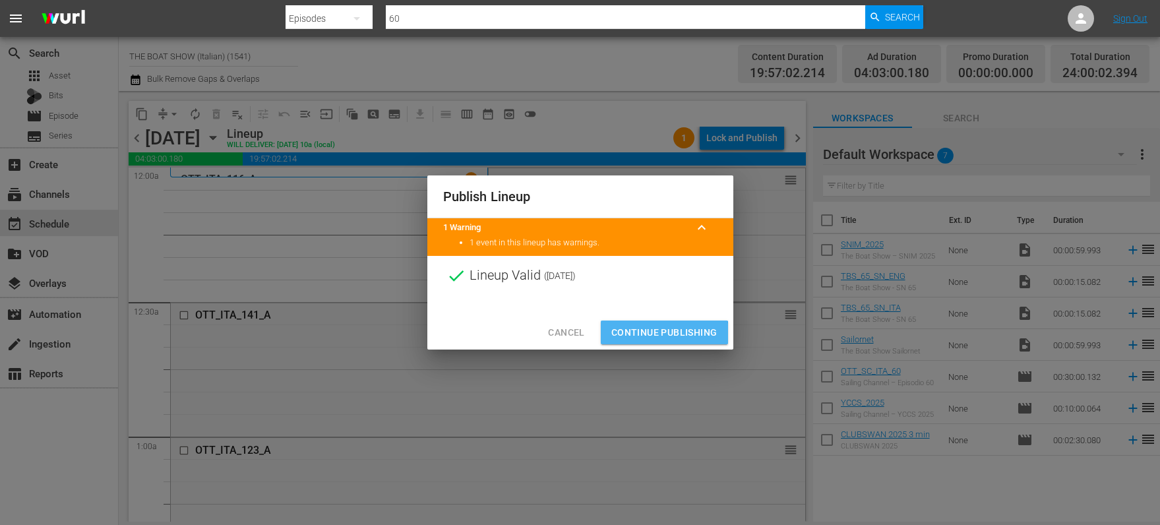
click at [662, 334] on span "Continue Publishing" at bounding box center [664, 333] width 106 height 16
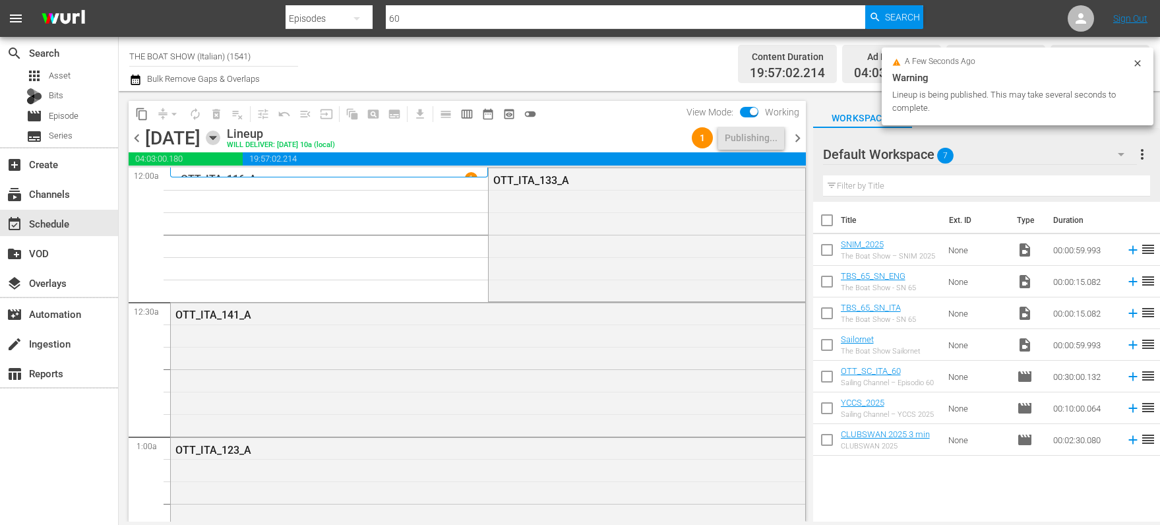
click at [216, 137] on icon "button" at bounding box center [213, 138] width 6 height 3
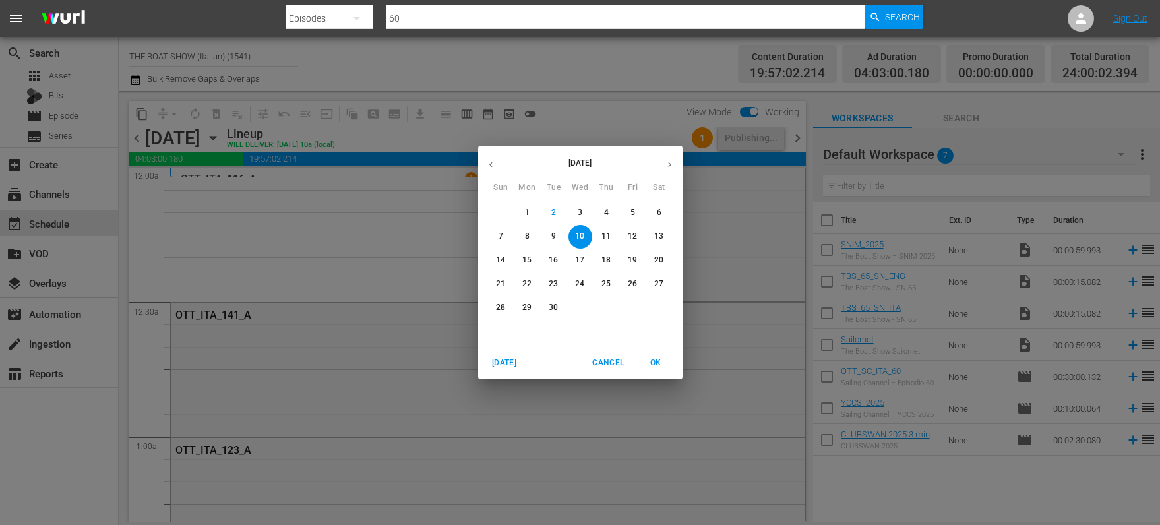
click at [499, 236] on p "7" at bounding box center [501, 236] width 5 height 11
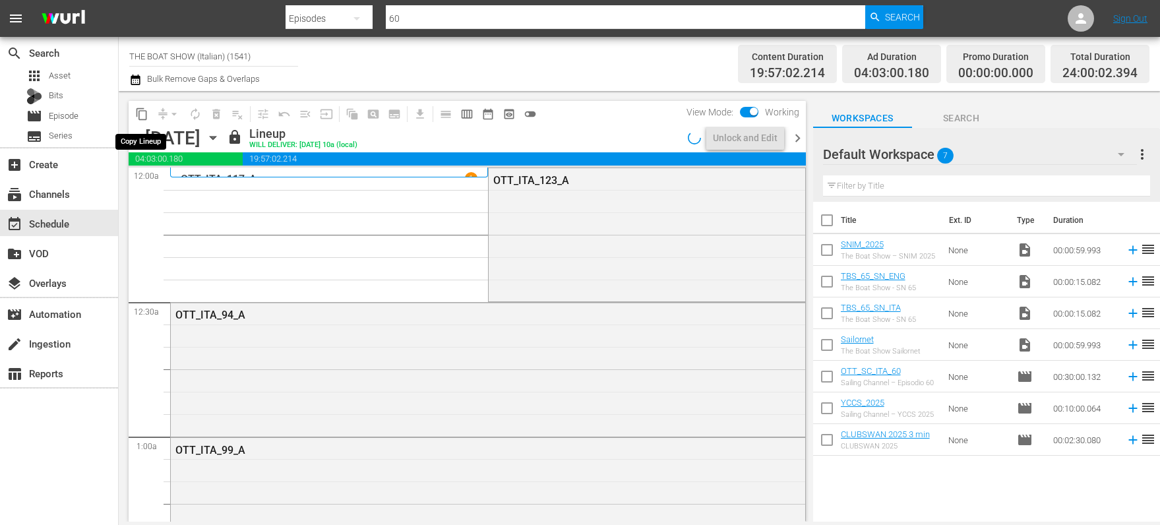
click at [142, 115] on span "content_copy" at bounding box center [141, 114] width 13 height 13
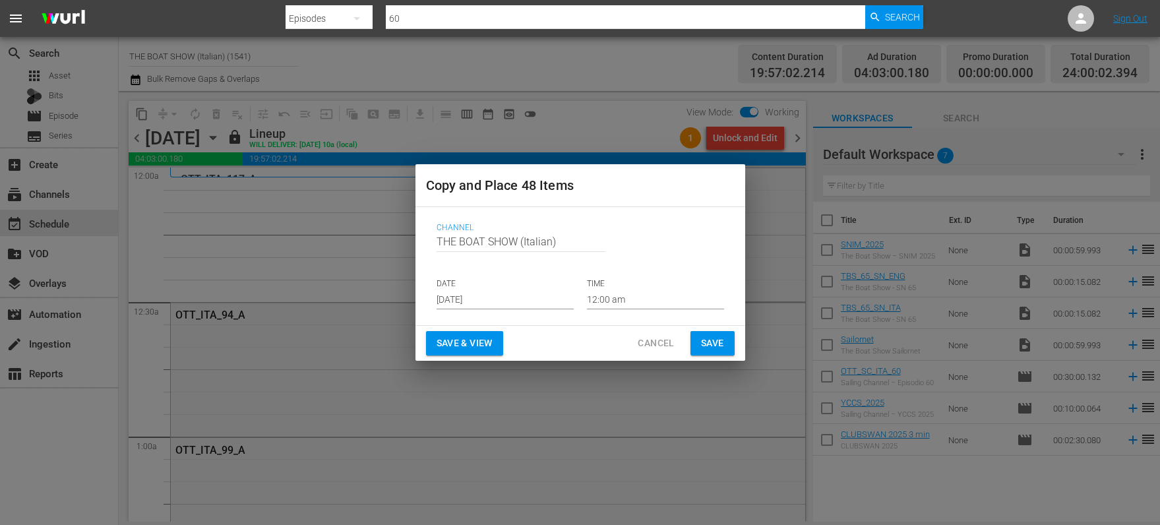
click at [479, 301] on input "[DATE]" at bounding box center [505, 300] width 137 height 20
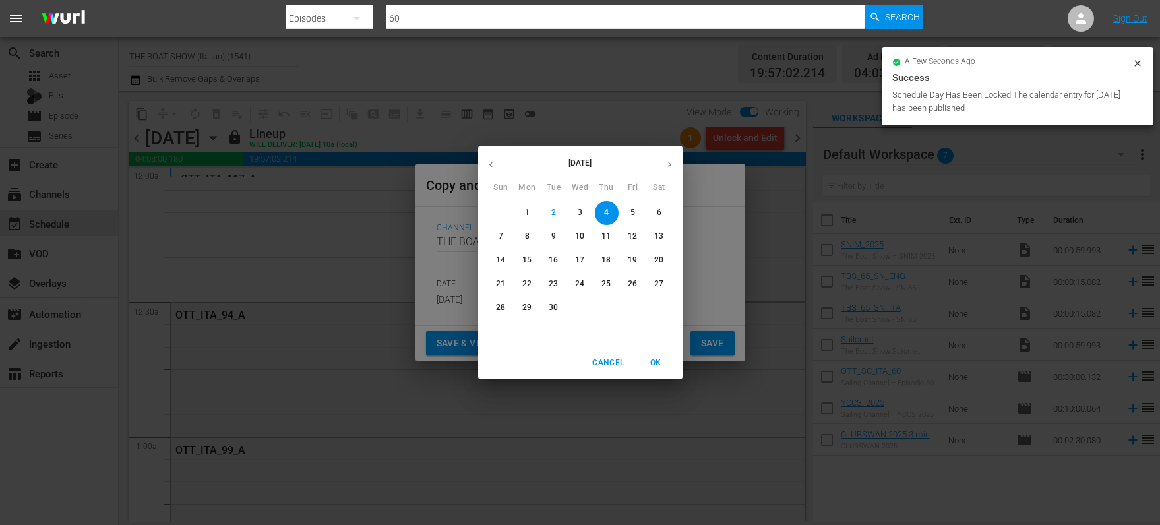
click at [601, 235] on span "11" at bounding box center [607, 236] width 24 height 11
type input "[DATE]"
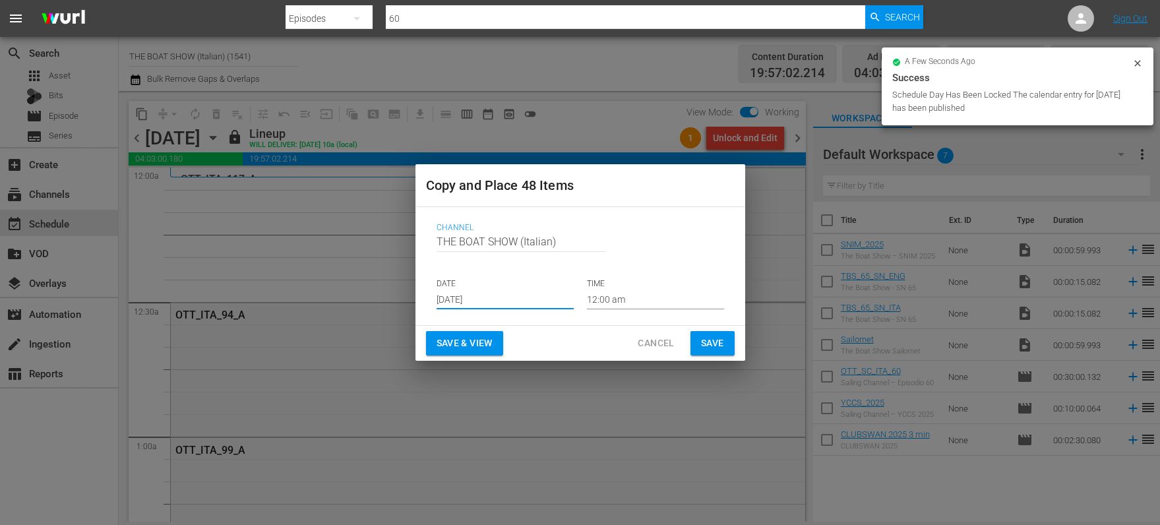
click at [459, 343] on span "Save & View" at bounding box center [465, 343] width 56 height 16
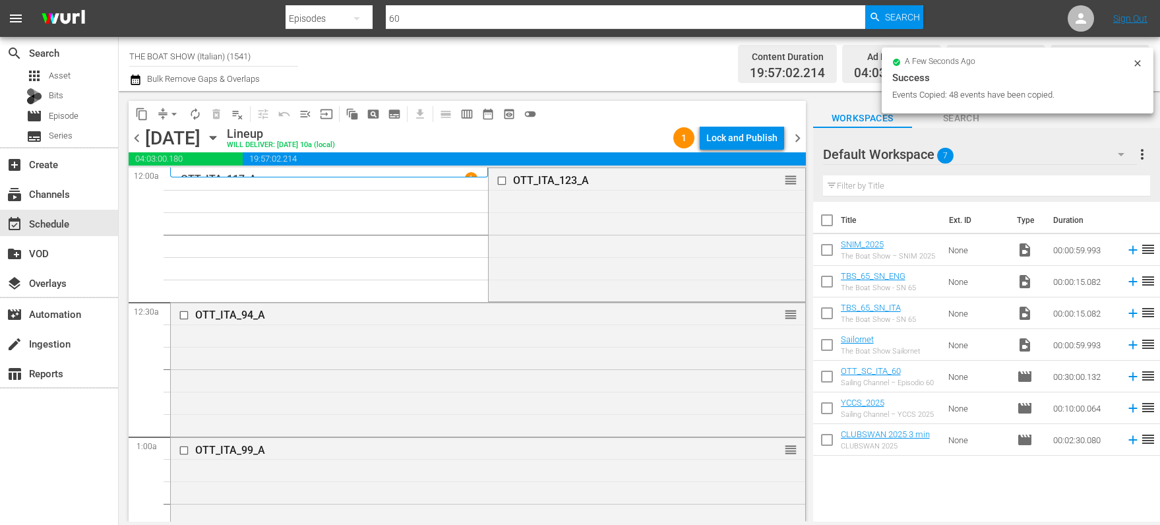
click at [744, 138] on div "Lock and Publish" at bounding box center [741, 138] width 71 height 24
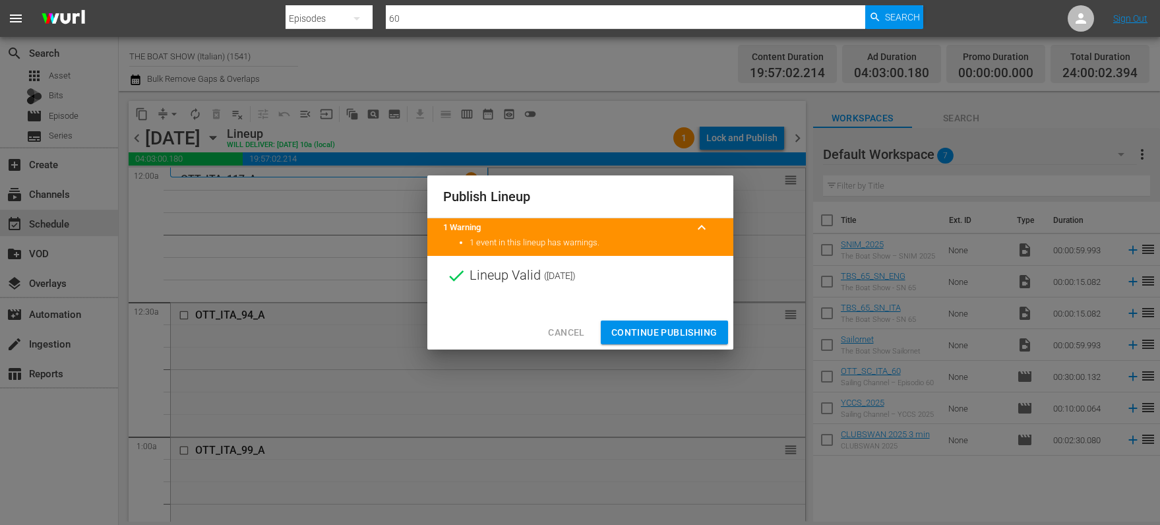
click at [651, 330] on span "Continue Publishing" at bounding box center [664, 333] width 106 height 16
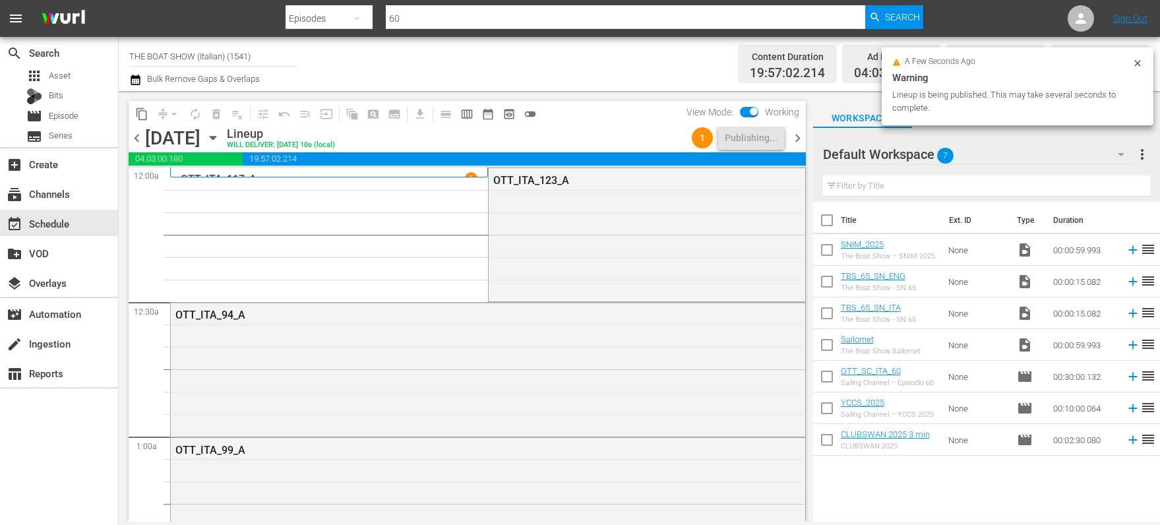
click at [220, 136] on icon "button" at bounding box center [213, 138] width 15 height 15
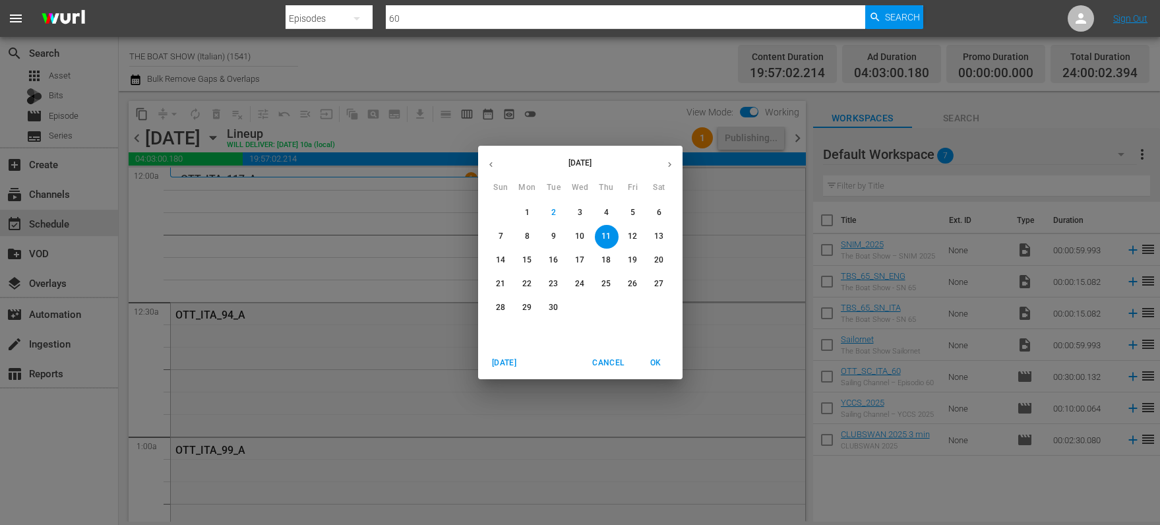
click at [530, 239] on span "8" at bounding box center [528, 236] width 24 height 11
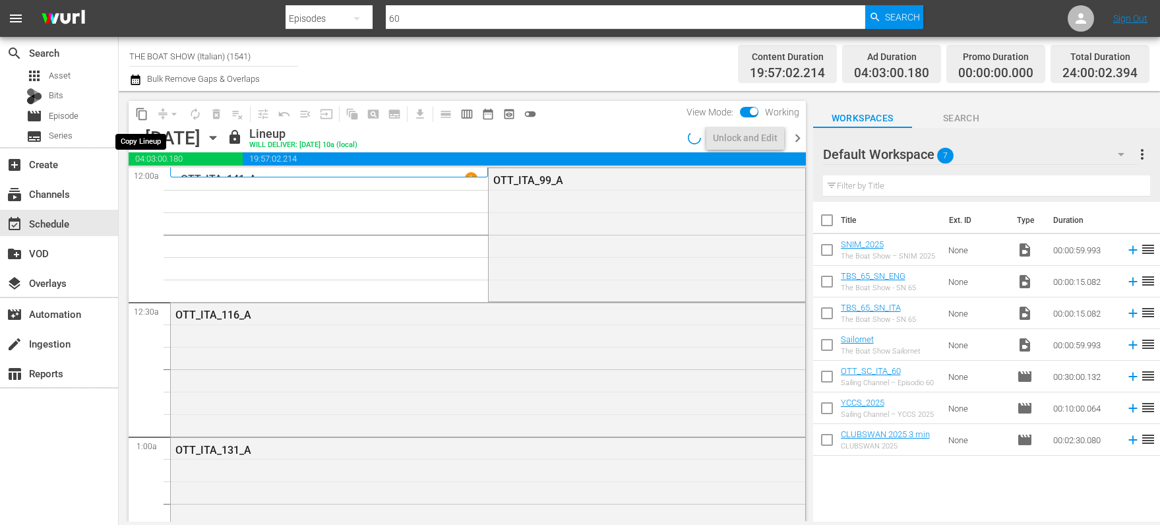
click at [141, 115] on span "content_copy" at bounding box center [141, 114] width 13 height 13
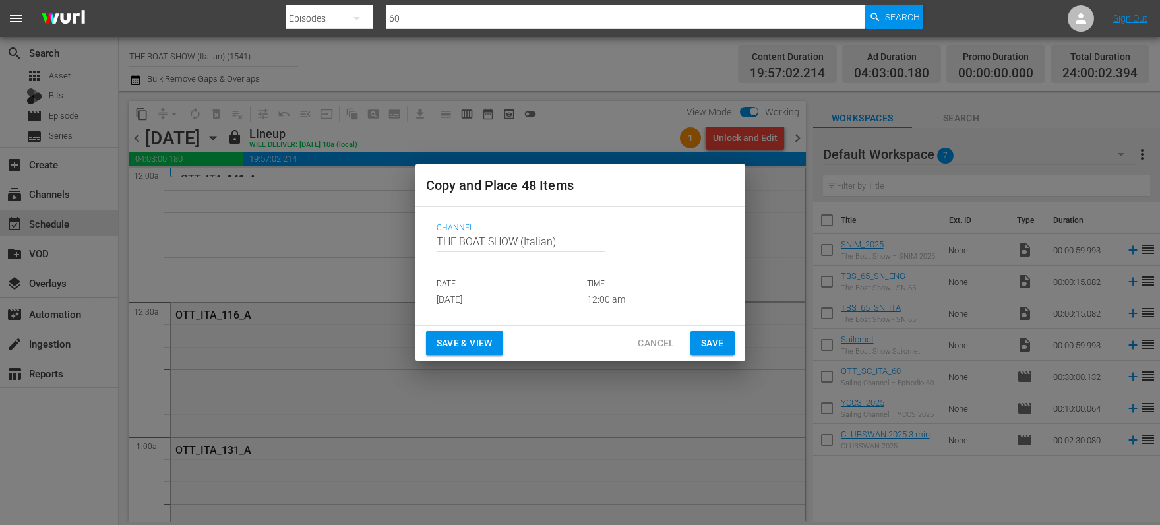
click at [464, 305] on input "[DATE]" at bounding box center [505, 300] width 137 height 20
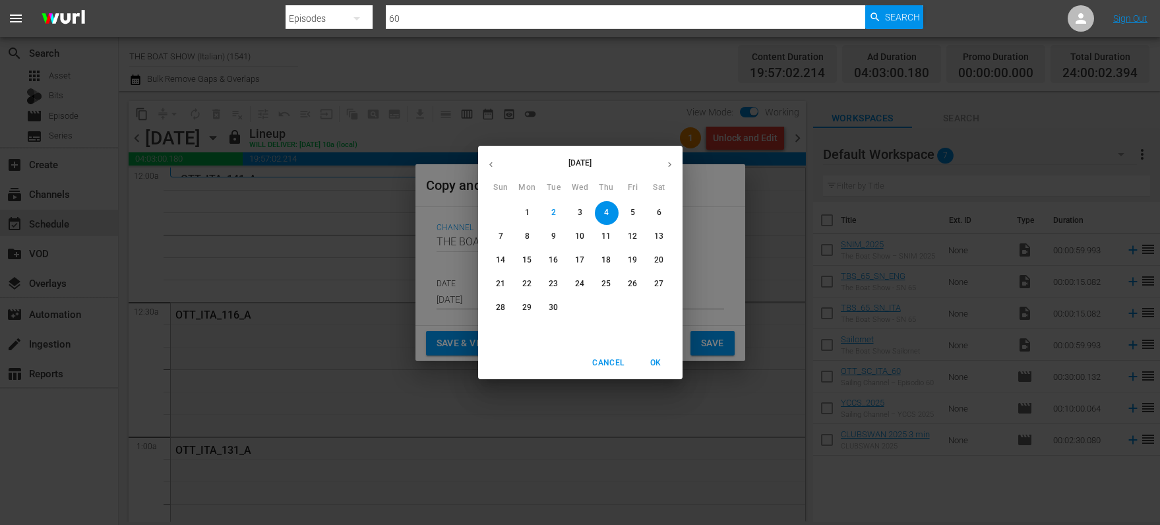
click at [635, 238] on p "12" at bounding box center [632, 236] width 9 height 11
type input "[DATE]"
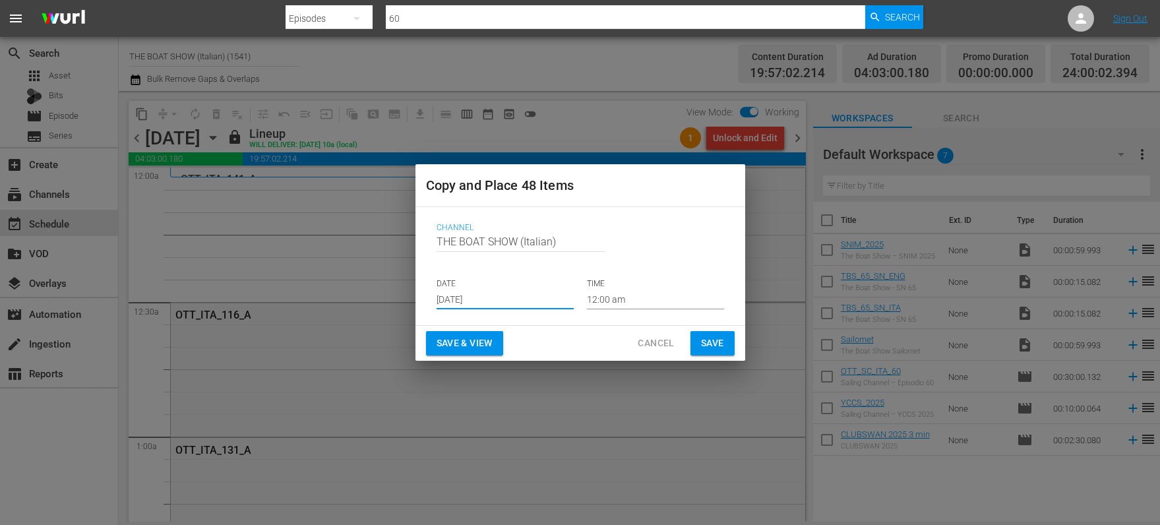
click at [447, 344] on span "Save & View" at bounding box center [465, 343] width 56 height 16
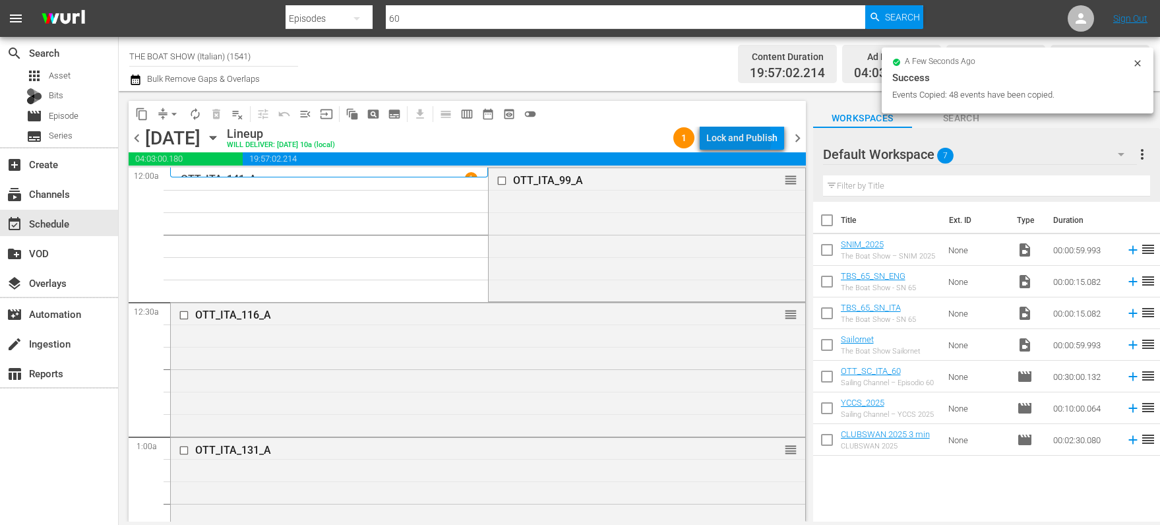
click at [737, 139] on div "Lock and Publish" at bounding box center [741, 138] width 71 height 24
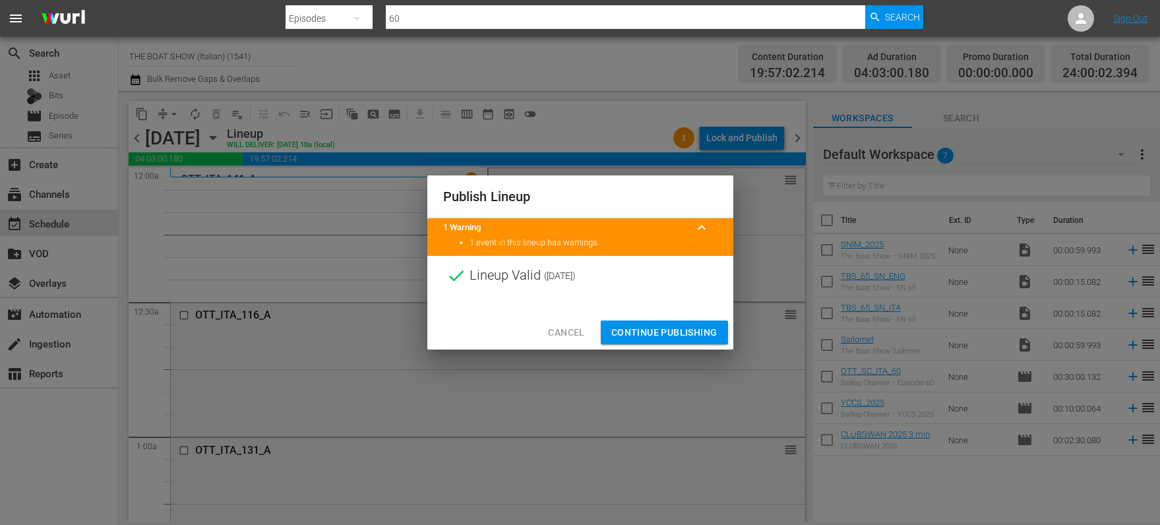
click at [658, 326] on span "Continue Publishing" at bounding box center [664, 333] width 106 height 16
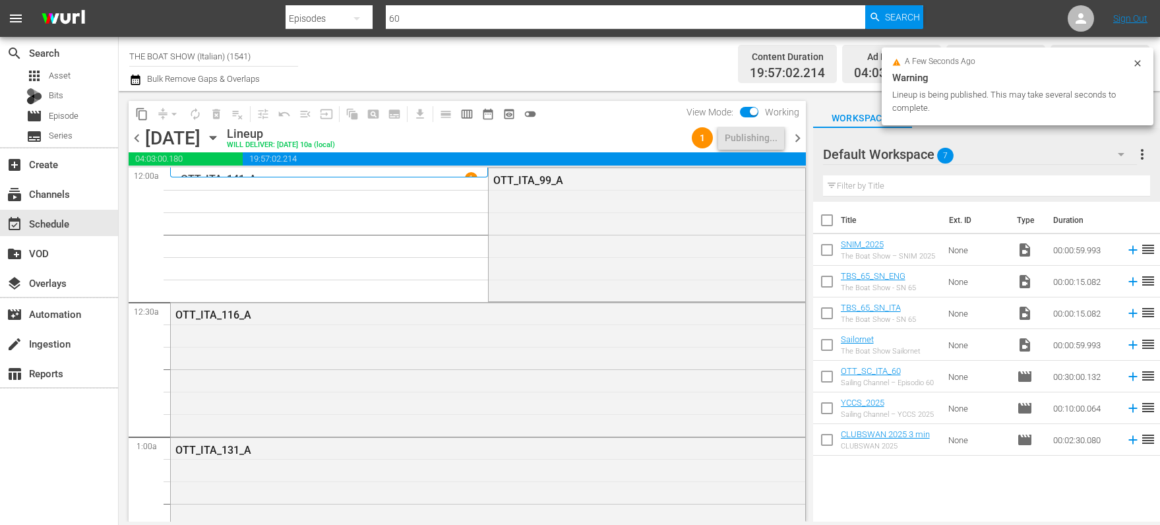
click at [220, 135] on icon "button" at bounding box center [213, 138] width 15 height 15
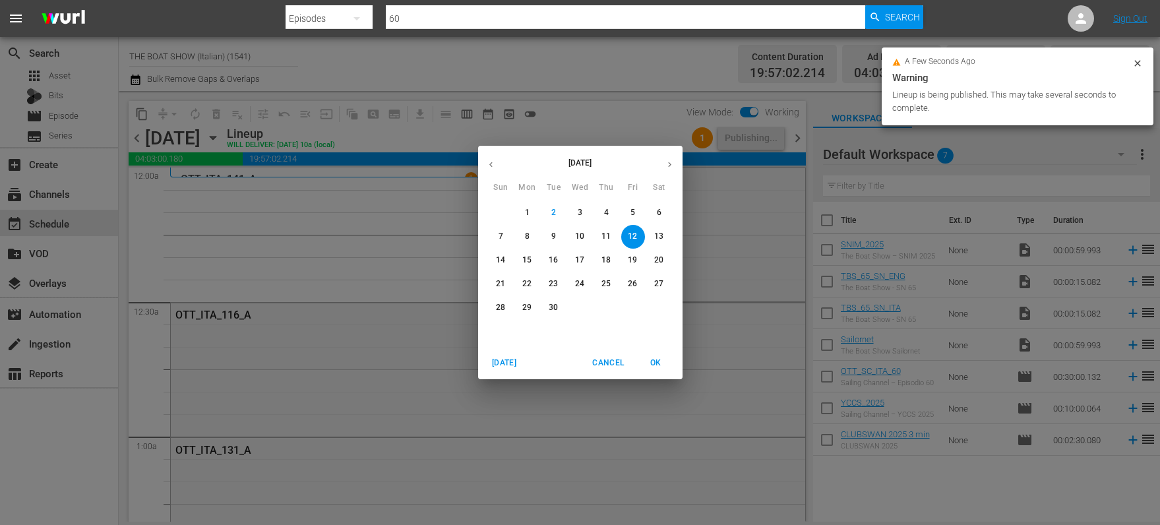
click at [551, 233] on p "9" at bounding box center [553, 236] width 5 height 11
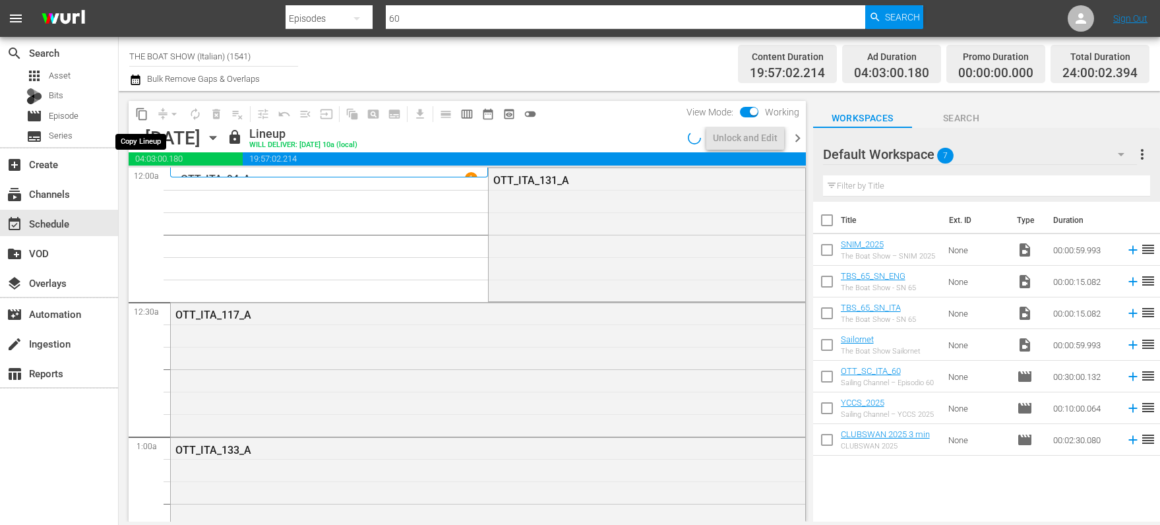
click at [140, 113] on span "content_copy" at bounding box center [141, 114] width 13 height 13
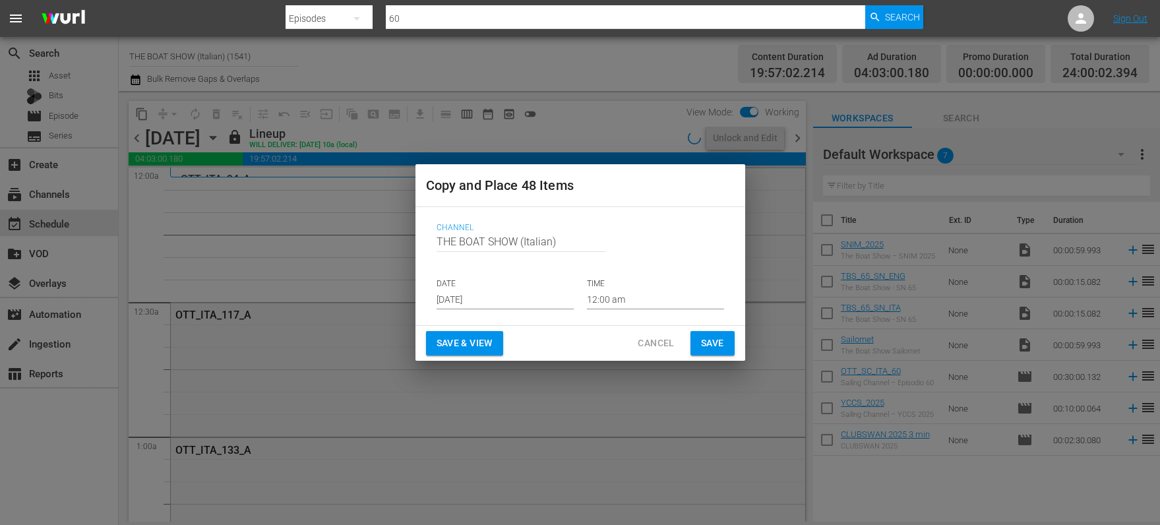
click at [472, 298] on input "[DATE]" at bounding box center [505, 300] width 137 height 20
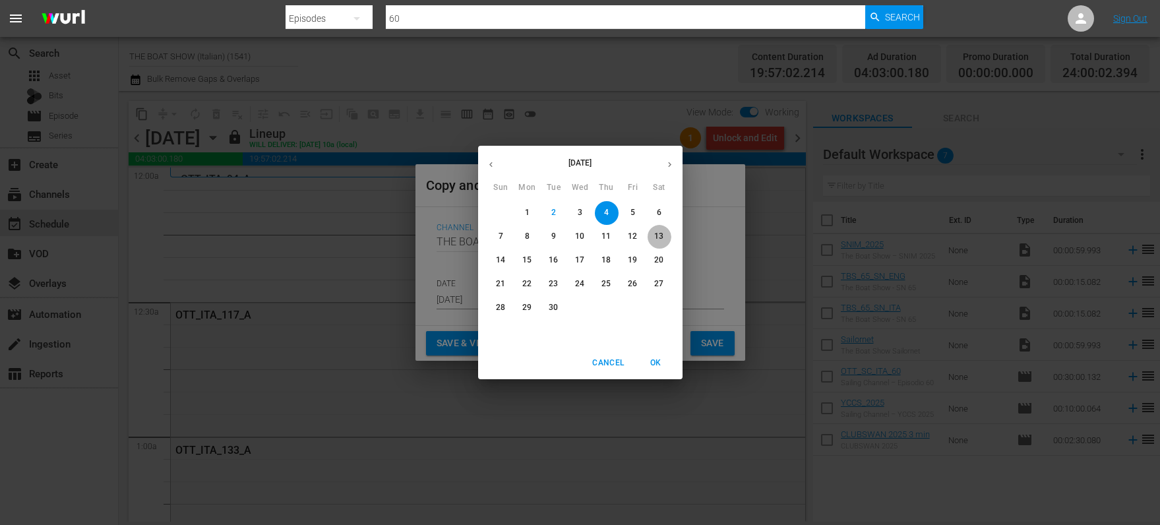
click at [663, 236] on p "13" at bounding box center [658, 236] width 9 height 11
type input "[DATE]"
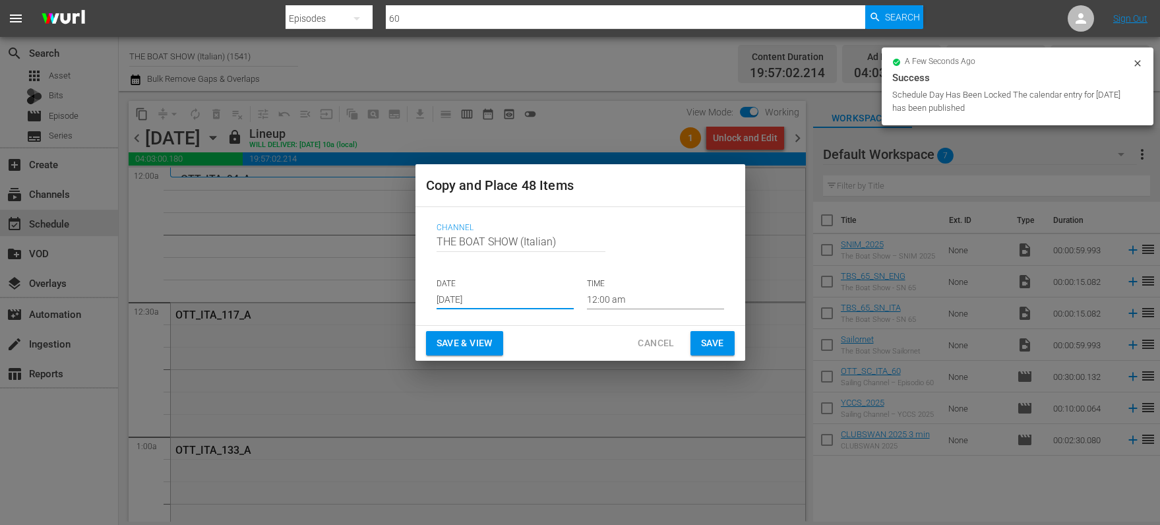
click at [472, 344] on span "Save & View" at bounding box center [465, 343] width 56 height 16
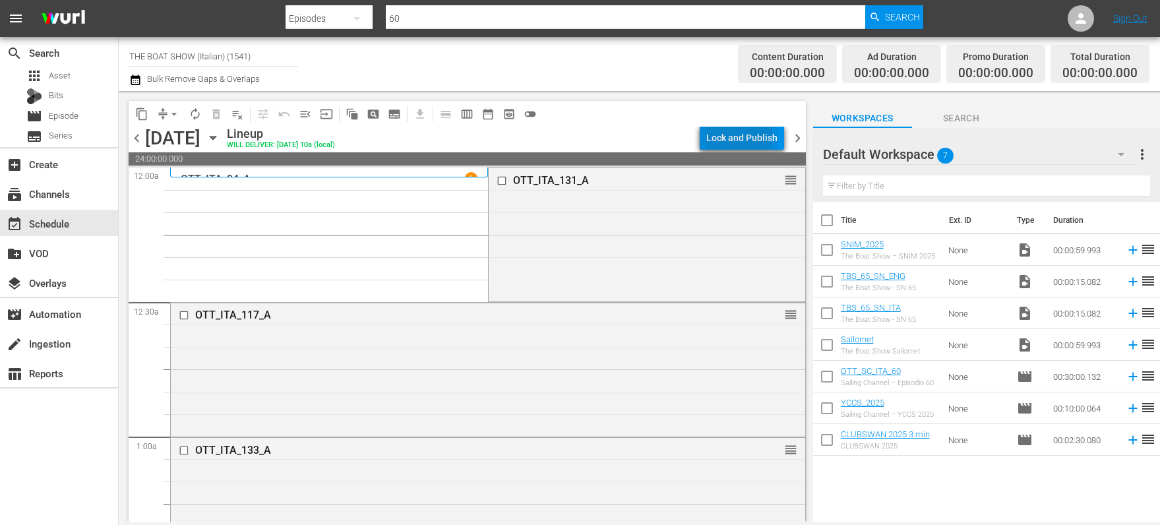
click at [740, 137] on div "Lock and Publish" at bounding box center [741, 138] width 71 height 24
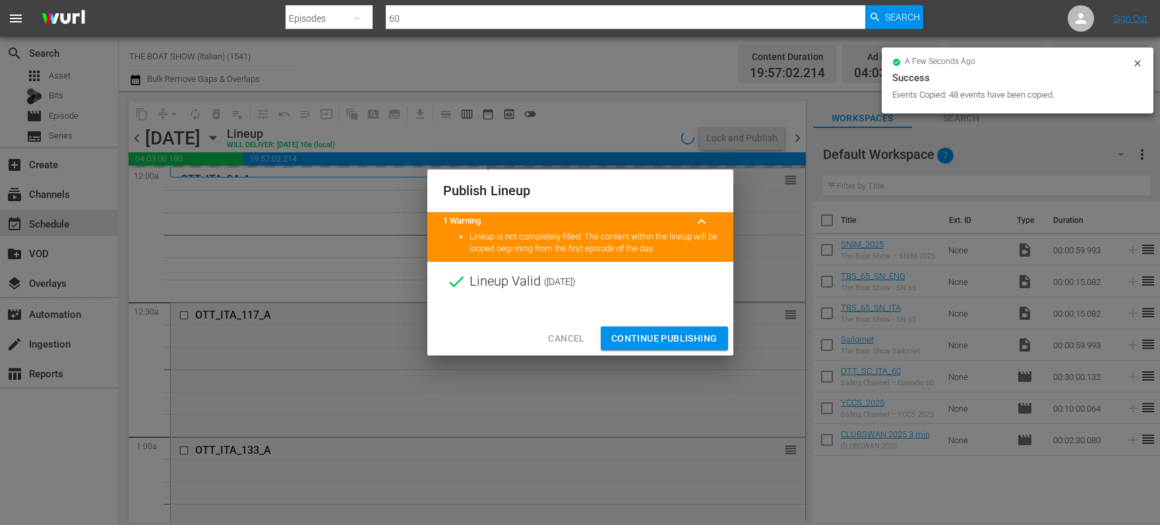
click at [568, 334] on span "Cancel" at bounding box center [566, 338] width 36 height 16
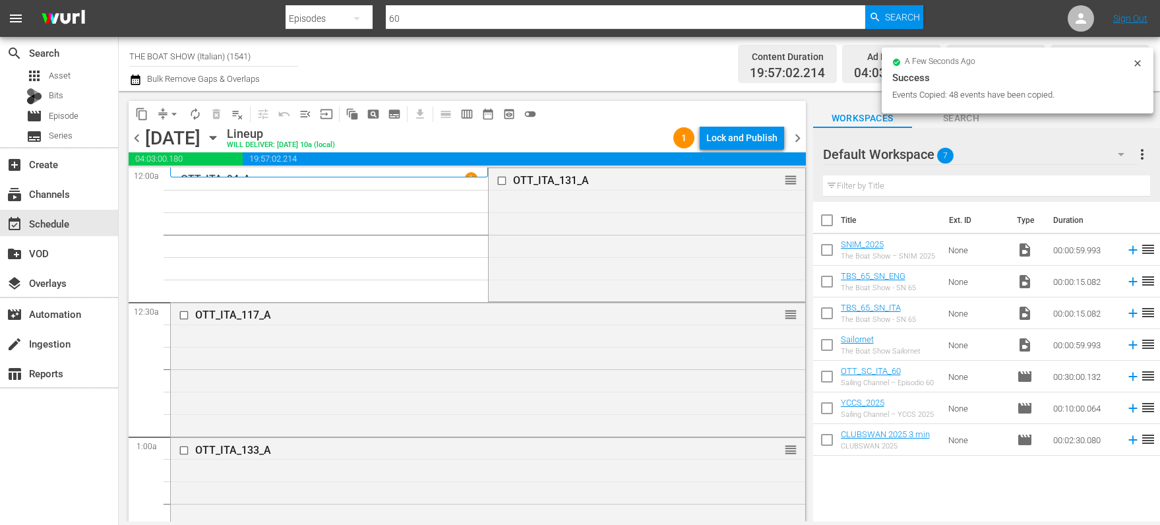
click at [751, 136] on div "Lock and Publish" at bounding box center [741, 138] width 71 height 24
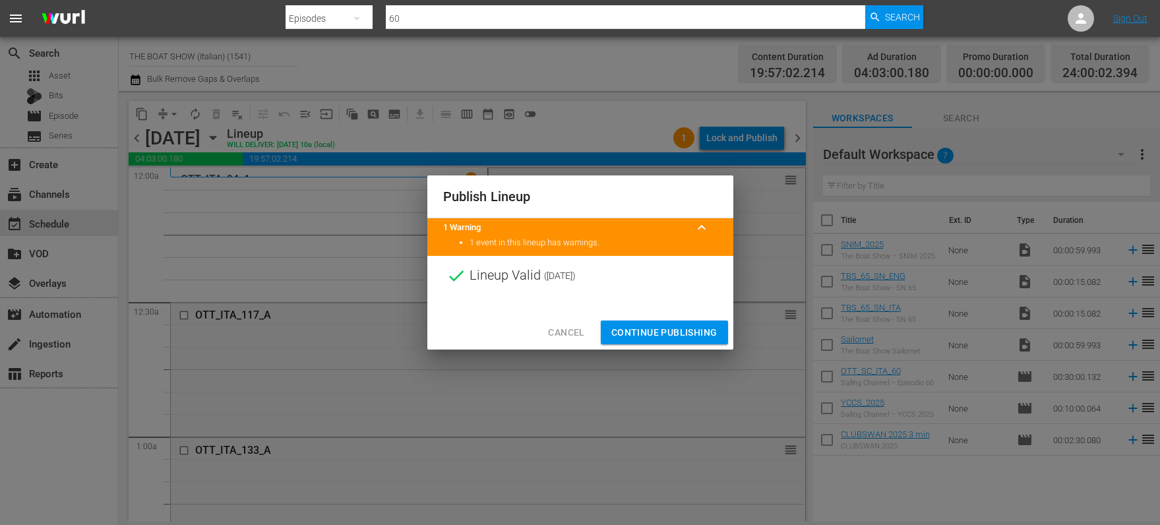
click at [654, 336] on span "Continue Publishing" at bounding box center [664, 333] width 106 height 16
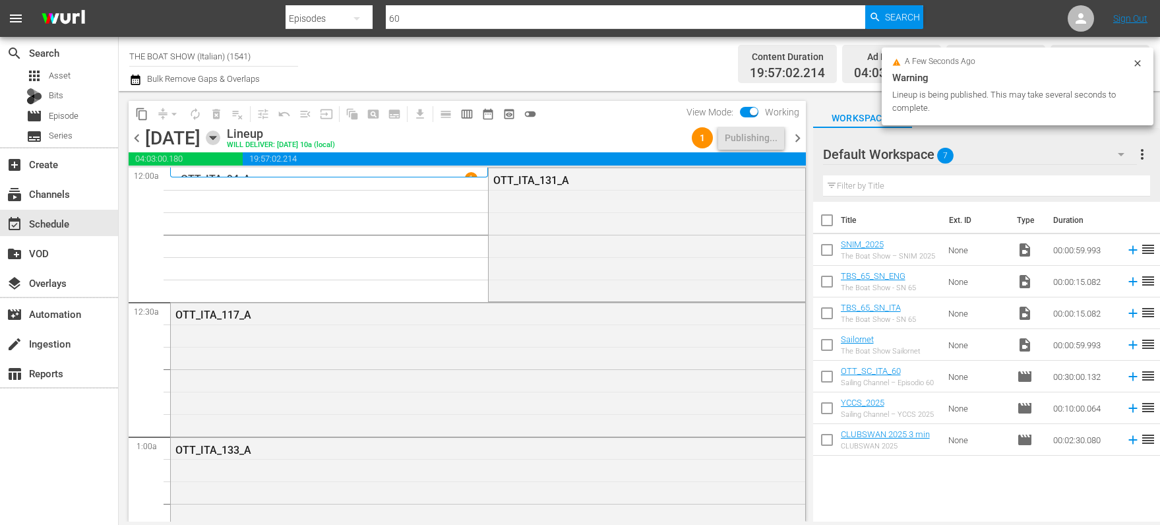
click at [220, 139] on icon "button" at bounding box center [213, 138] width 15 height 15
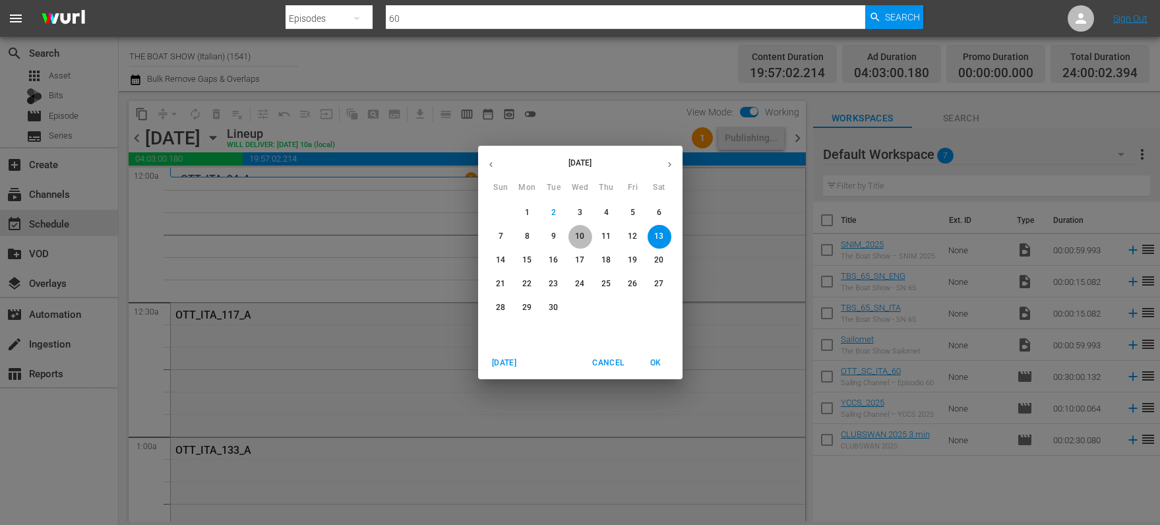
click at [576, 237] on p "10" at bounding box center [579, 236] width 9 height 11
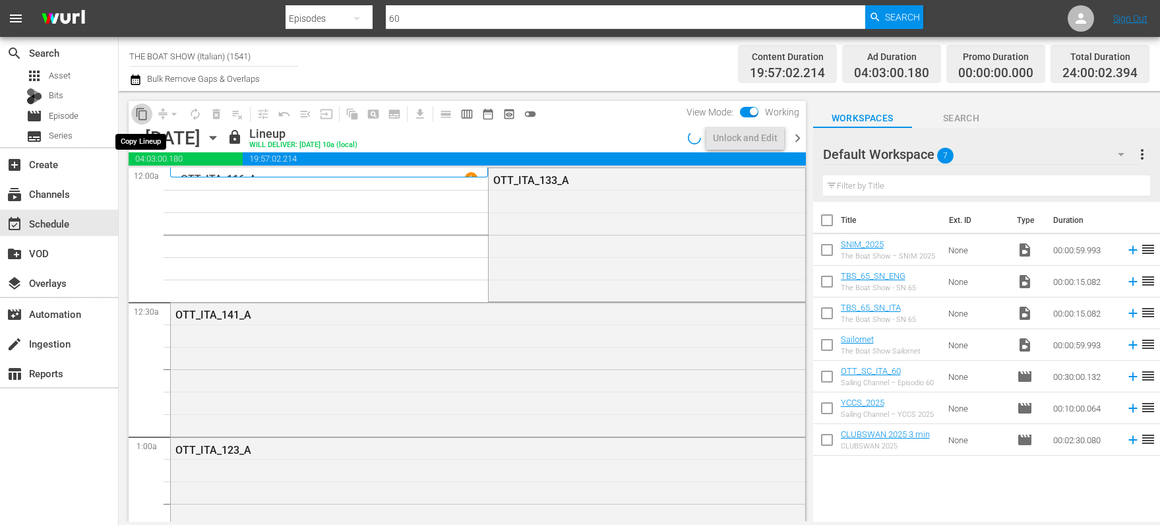
click at [142, 117] on span "content_copy" at bounding box center [141, 114] width 13 height 13
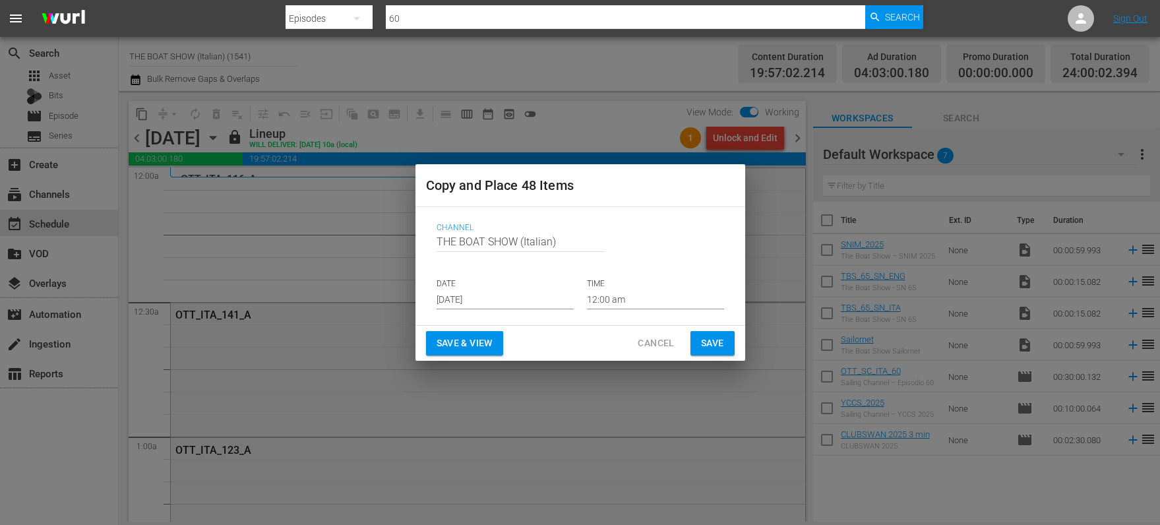
click at [497, 299] on input "[DATE]" at bounding box center [505, 300] width 137 height 20
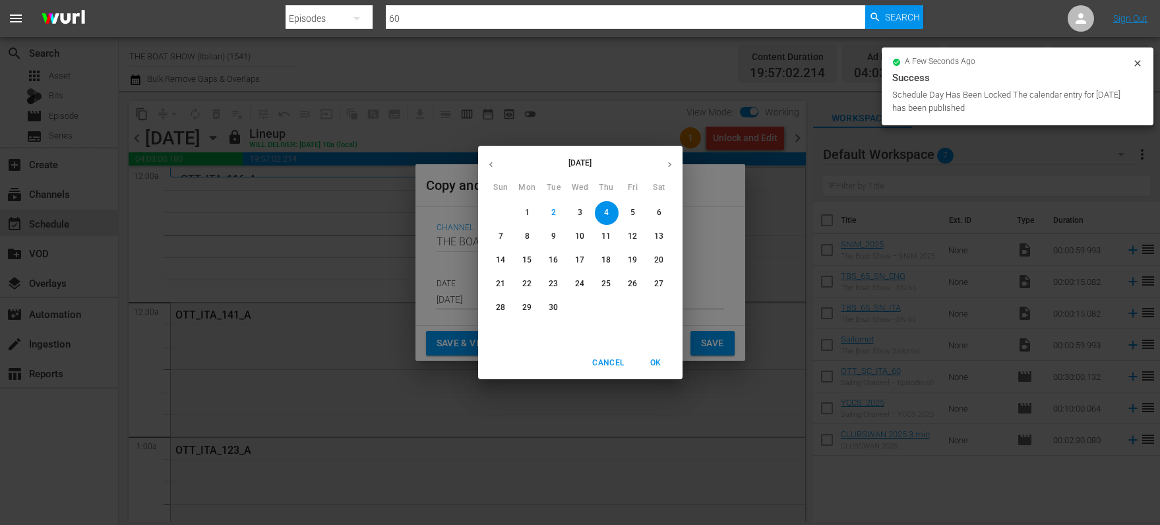
click at [500, 261] on p "14" at bounding box center [500, 260] width 9 height 11
type input "Sep 14th 2025"
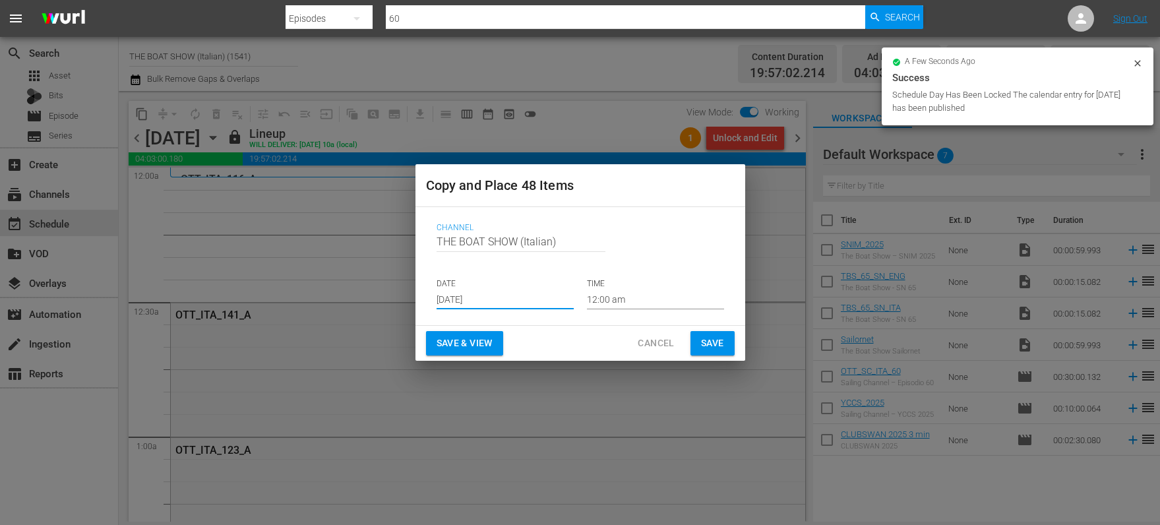
click at [472, 345] on span "Save & View" at bounding box center [465, 343] width 56 height 16
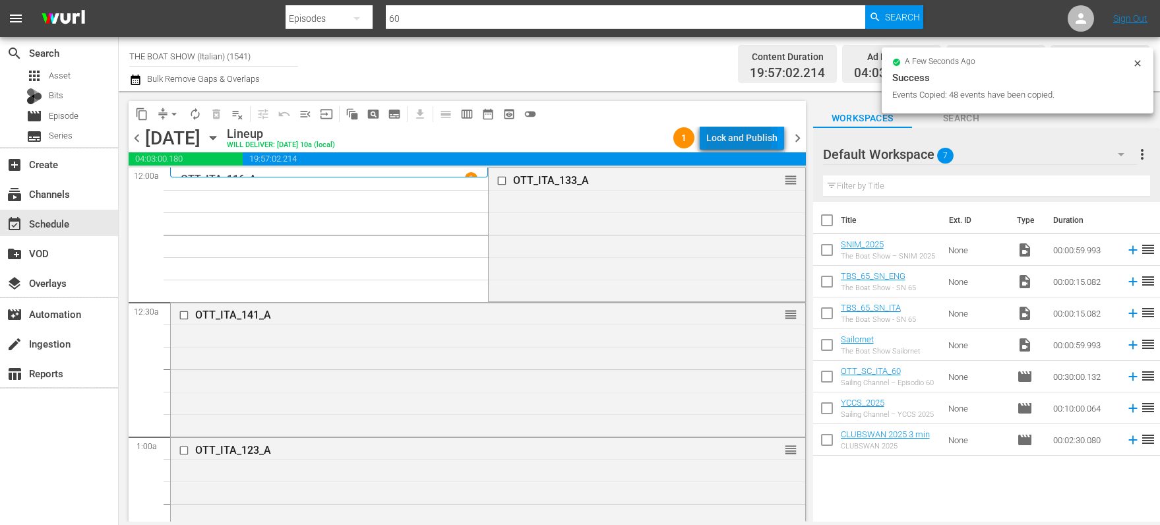
click at [724, 137] on div "Lock and Publish" at bounding box center [741, 138] width 71 height 24
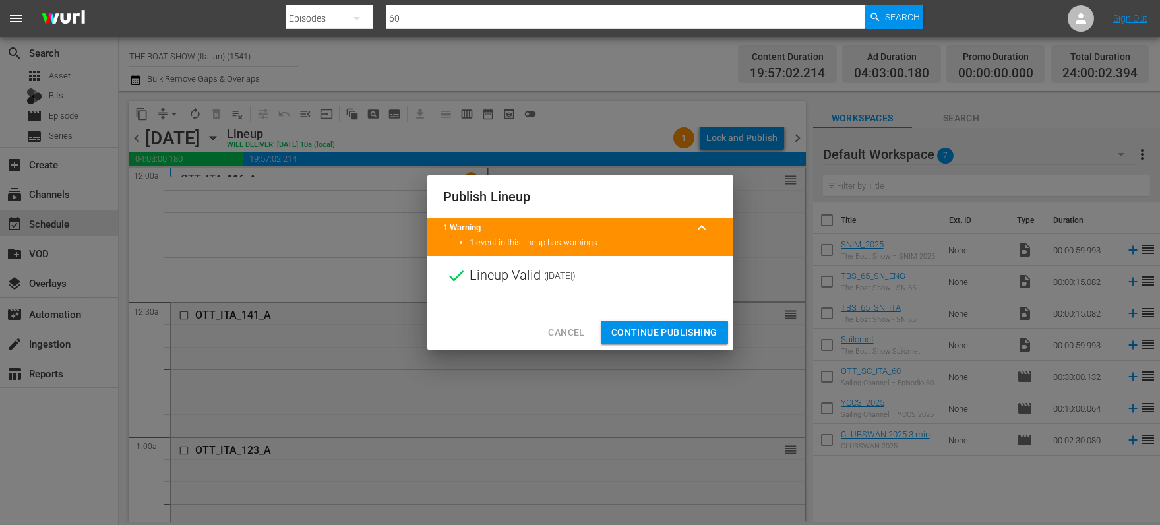
click at [669, 335] on span "Continue Publishing" at bounding box center [664, 333] width 106 height 16
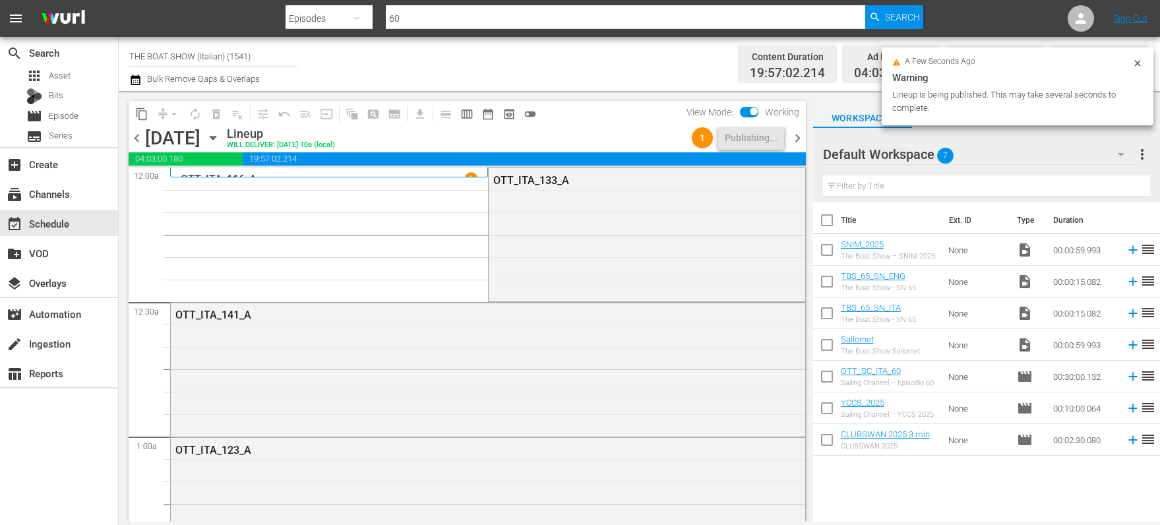
click at [220, 140] on icon "button" at bounding box center [213, 138] width 15 height 15
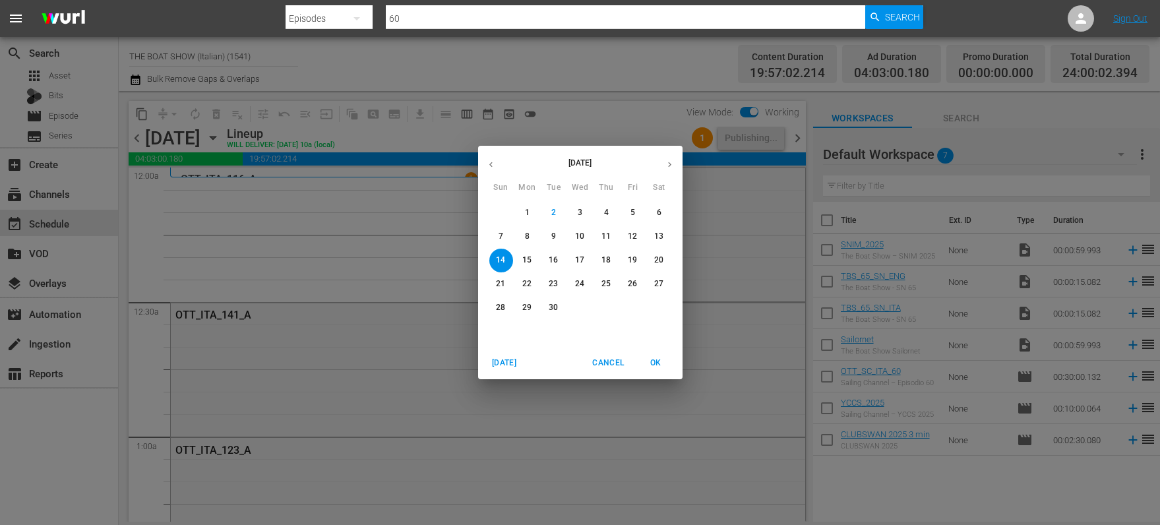
click at [605, 236] on p "11" at bounding box center [606, 236] width 9 height 11
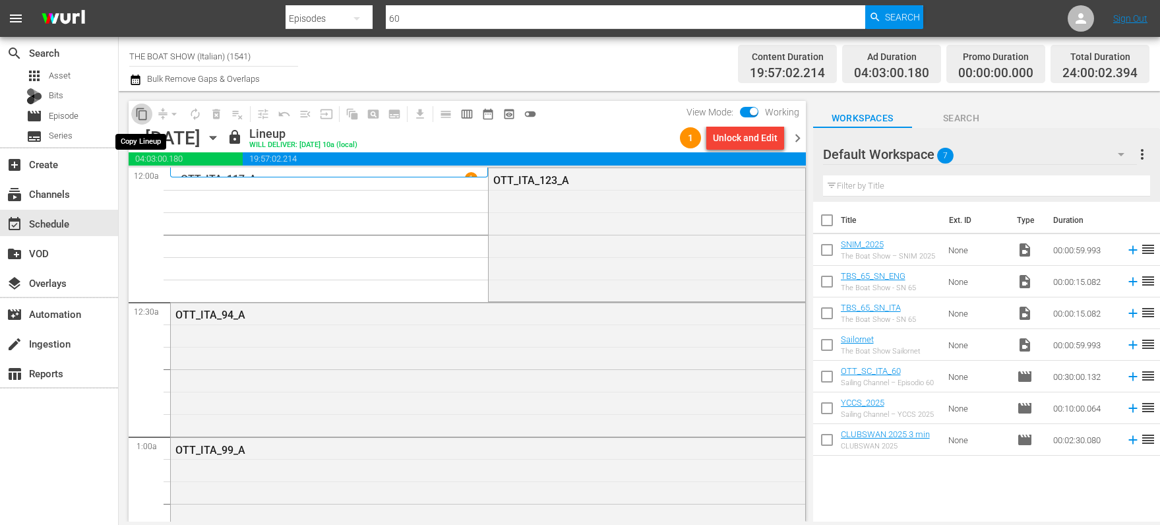
click at [144, 115] on span "content_copy" at bounding box center [141, 114] width 13 height 13
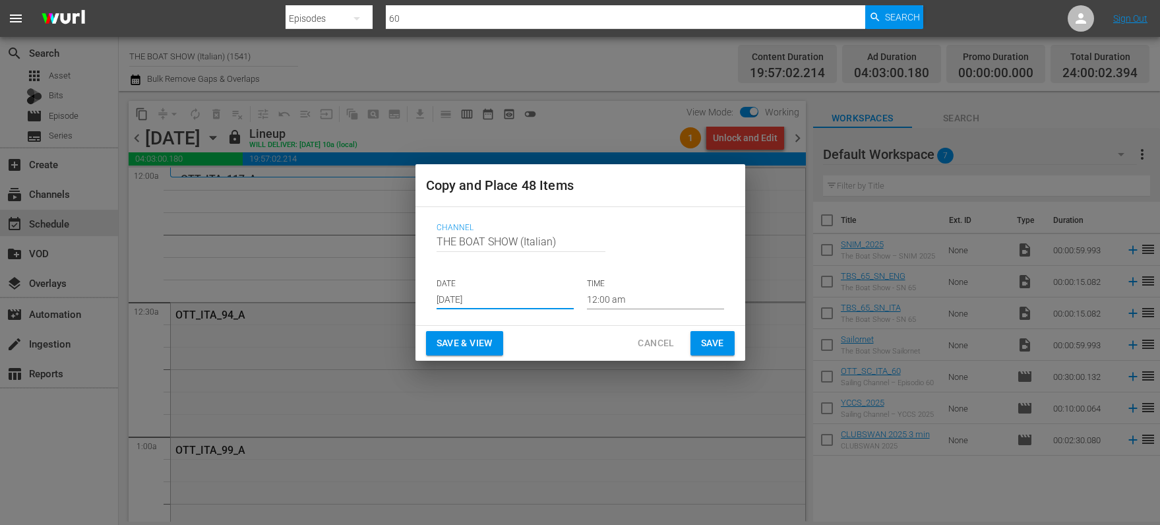
click at [474, 300] on input "[DATE]" at bounding box center [505, 300] width 137 height 20
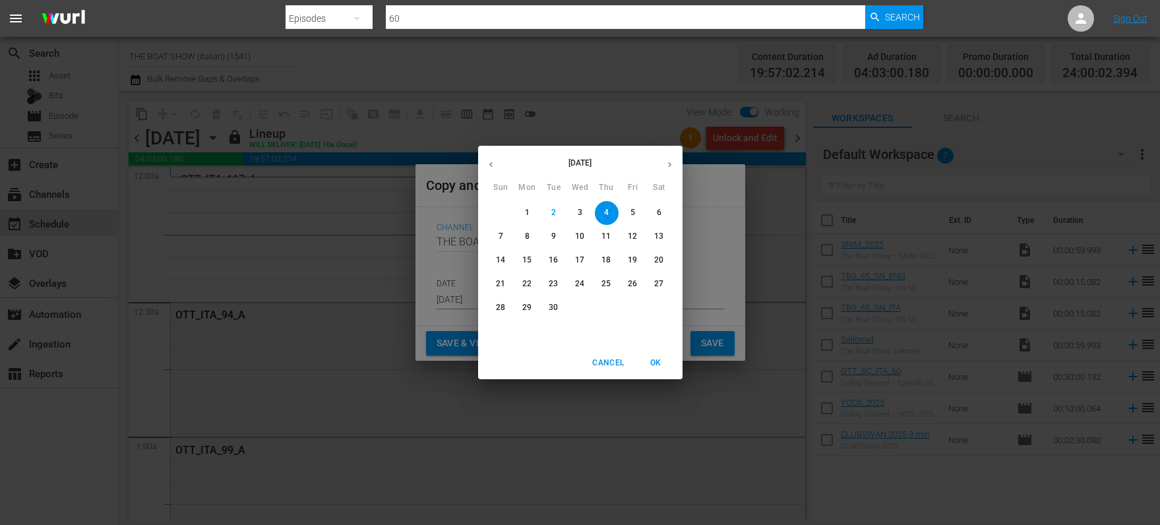
click at [524, 259] on p "15" at bounding box center [526, 260] width 9 height 11
type input "Sep 15th 2025"
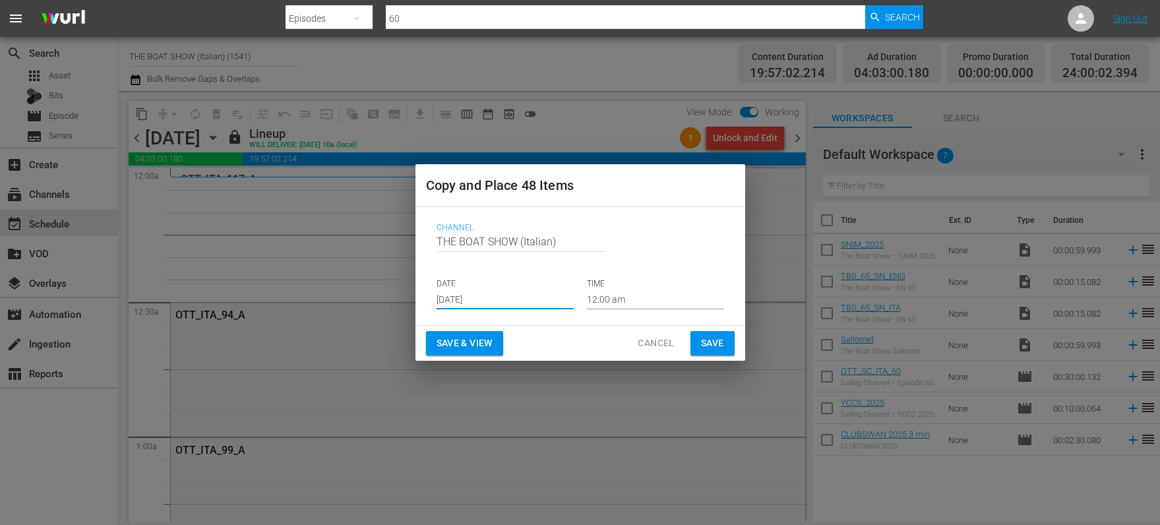
click at [476, 339] on span "Save & View" at bounding box center [465, 343] width 56 height 16
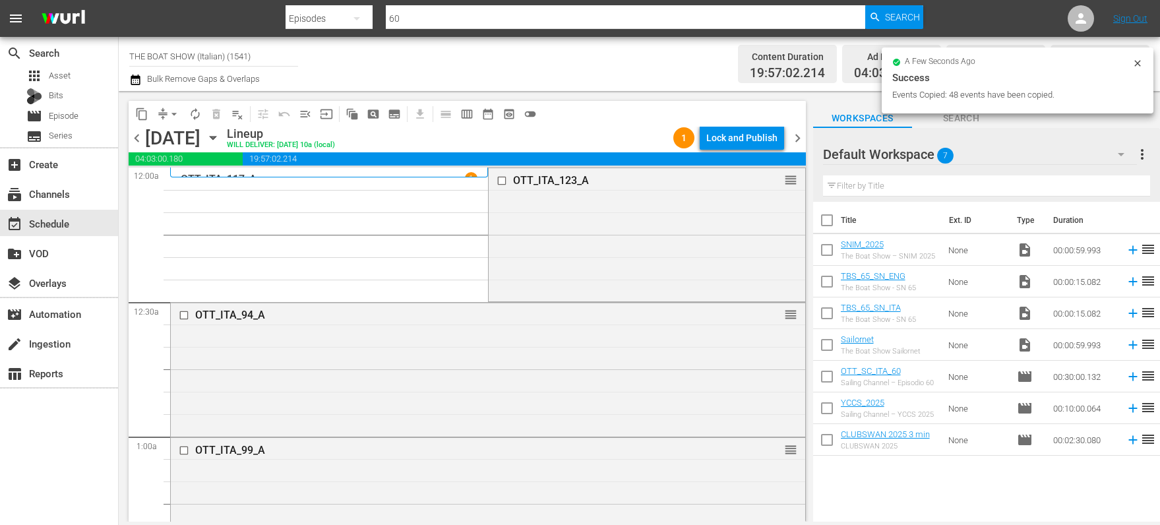
click at [737, 136] on div "Lock and Publish" at bounding box center [741, 138] width 71 height 24
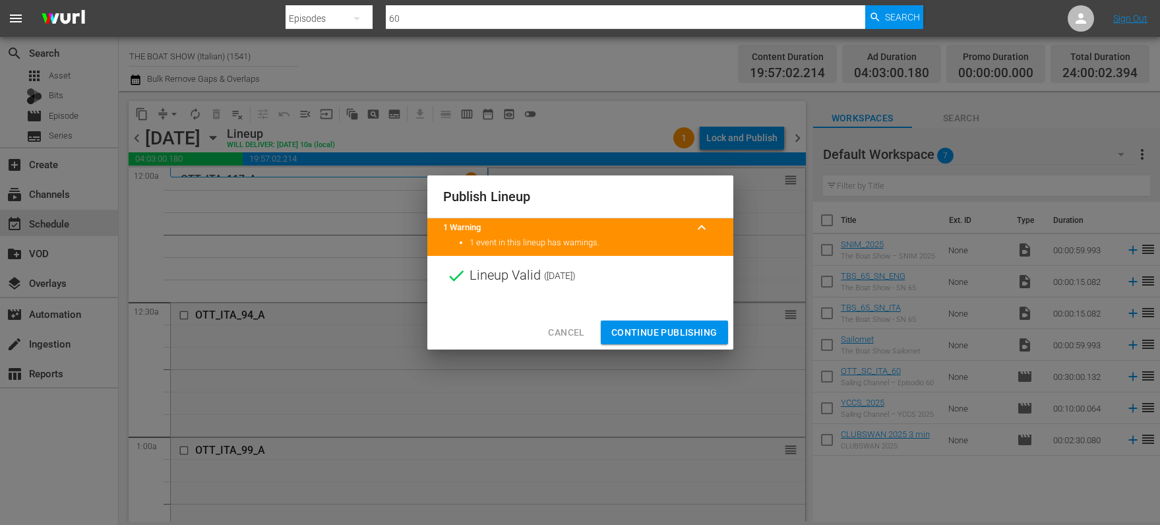
click at [673, 330] on span "Continue Publishing" at bounding box center [664, 333] width 106 height 16
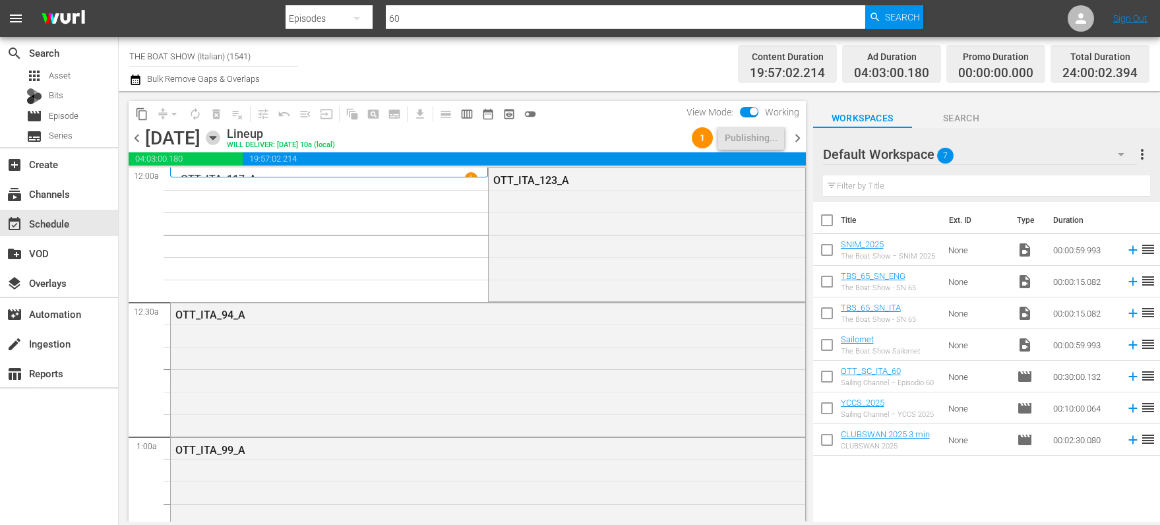
click at [220, 134] on icon "button" at bounding box center [213, 138] width 15 height 15
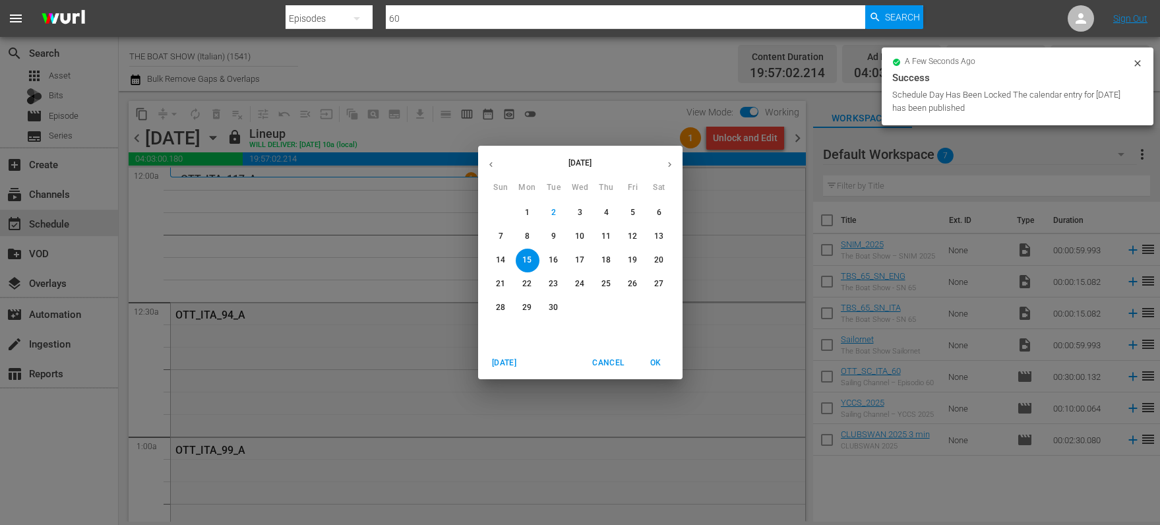
drag, startPoint x: 627, startPoint y: 233, endPoint x: 274, endPoint y: 200, distance: 355.1
click at [627, 233] on span "12" at bounding box center [633, 236] width 24 height 11
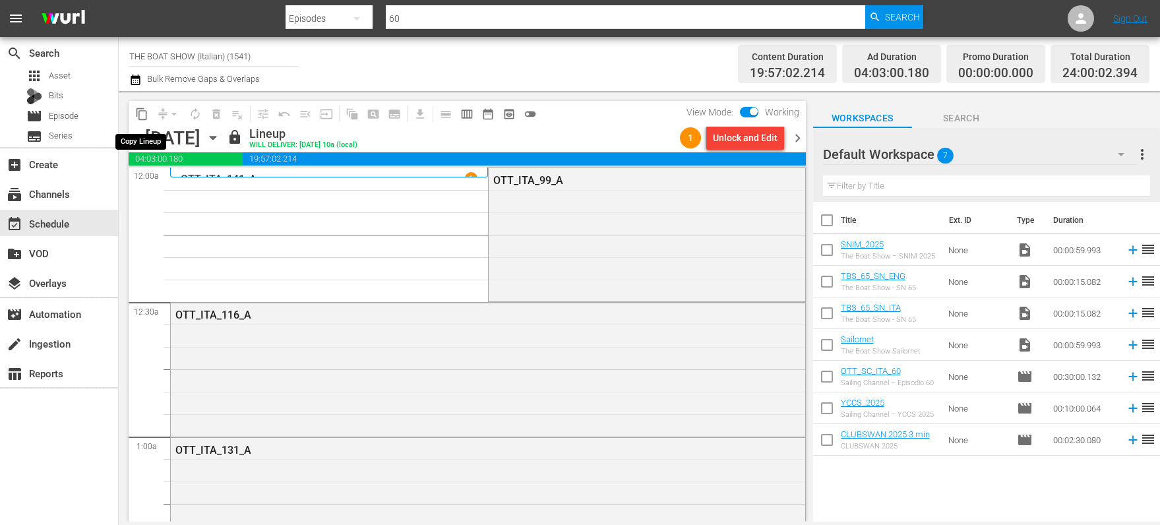
click at [140, 113] on span "content_copy" at bounding box center [141, 114] width 13 height 13
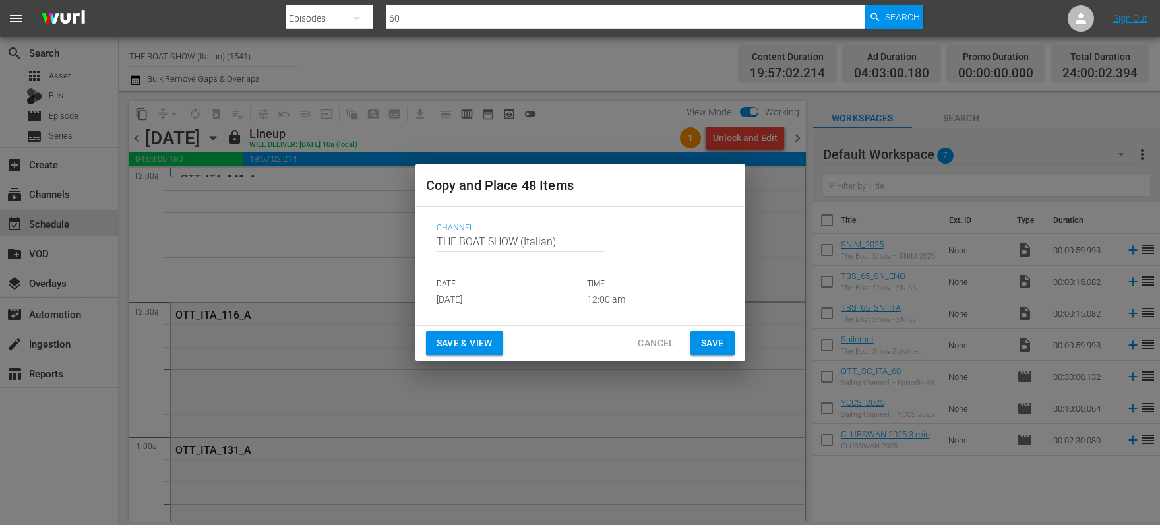
click at [503, 307] on input "[DATE]" at bounding box center [505, 300] width 137 height 20
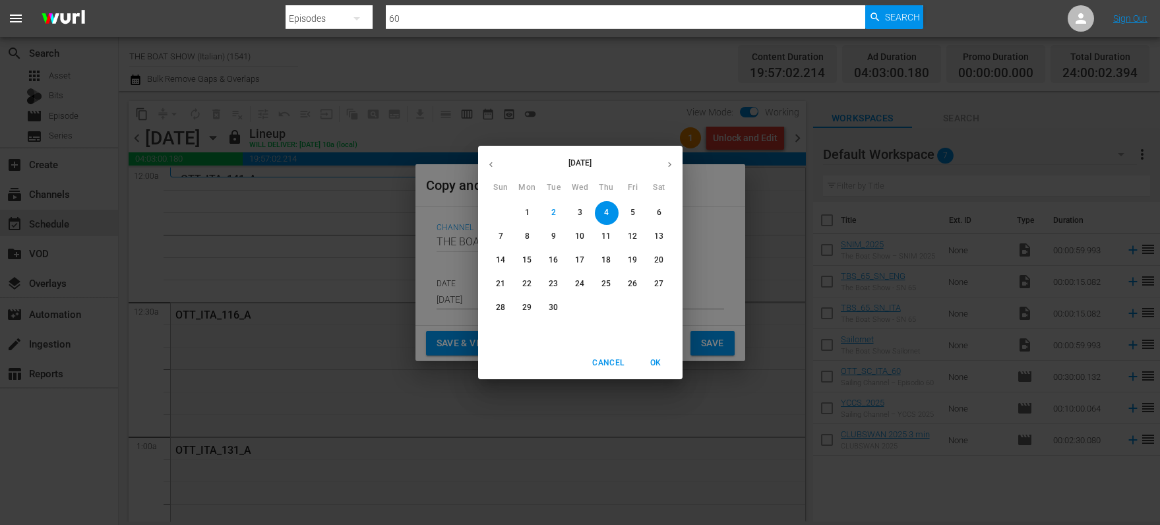
click at [557, 260] on p "16" at bounding box center [553, 260] width 9 height 11
type input "Sep 16th 2025"
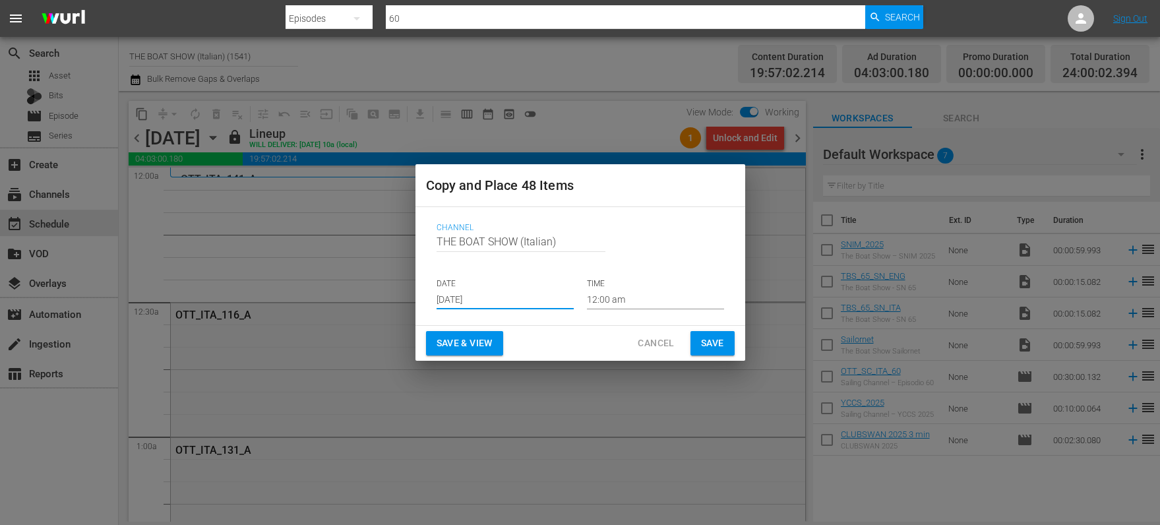
click at [453, 351] on button "Save & View" at bounding box center [464, 343] width 77 height 24
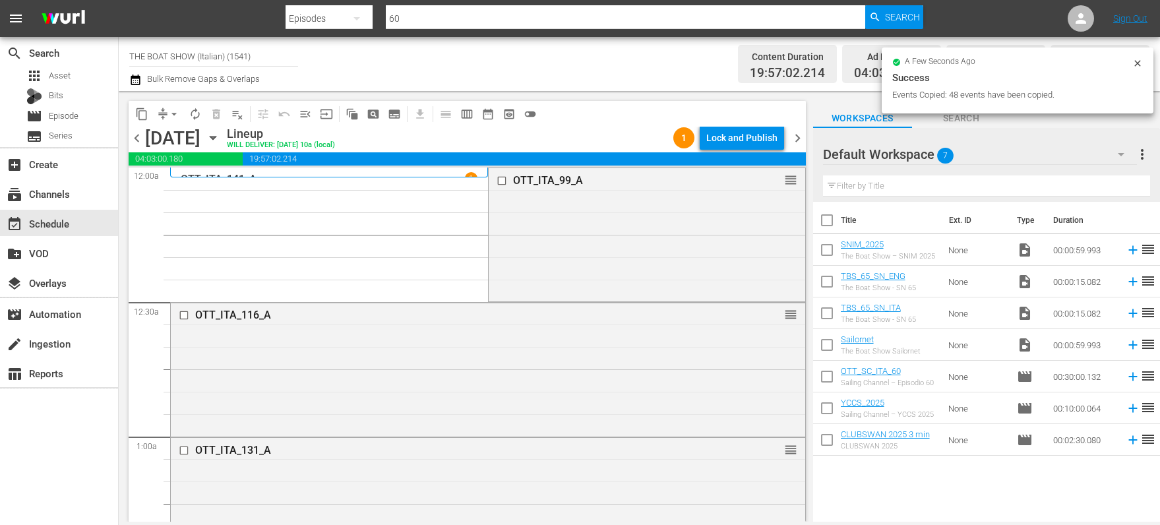
click at [743, 137] on div "Lock and Publish" at bounding box center [741, 138] width 71 height 24
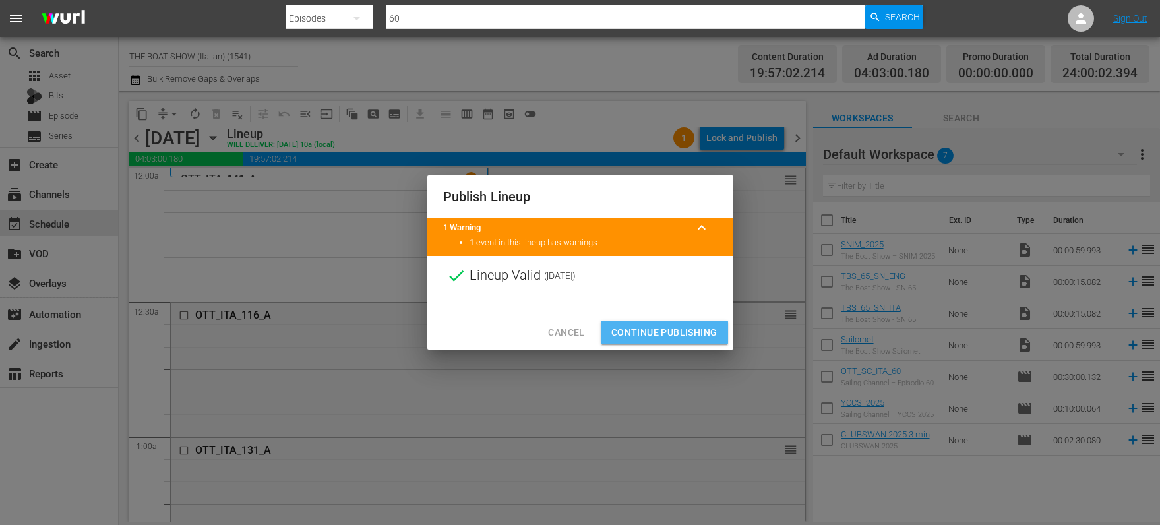
click at [650, 336] on span "Continue Publishing" at bounding box center [664, 333] width 106 height 16
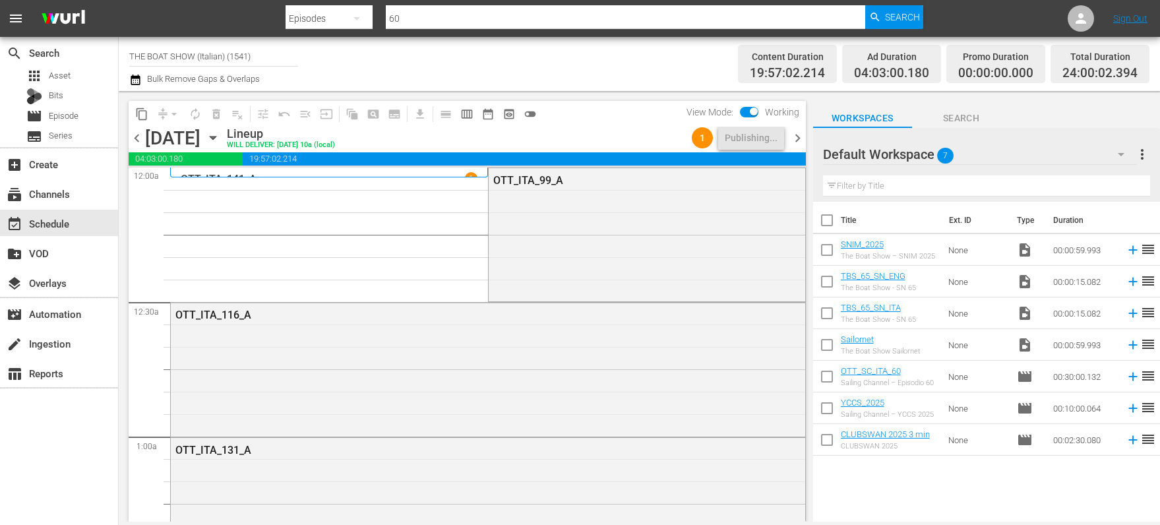
click at [220, 138] on icon "button" at bounding box center [213, 138] width 15 height 15
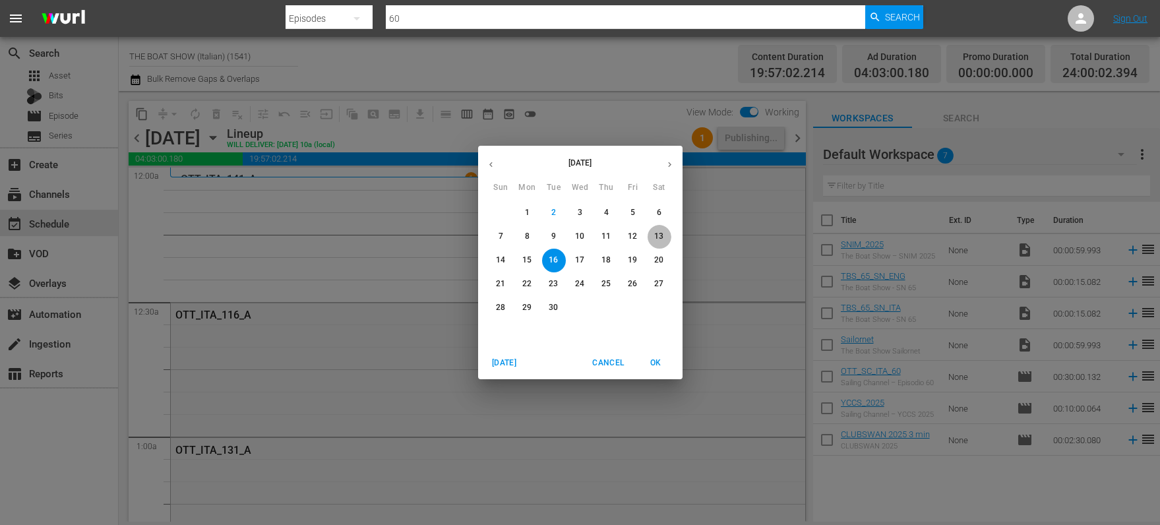
click at [662, 233] on p "13" at bounding box center [658, 236] width 9 height 11
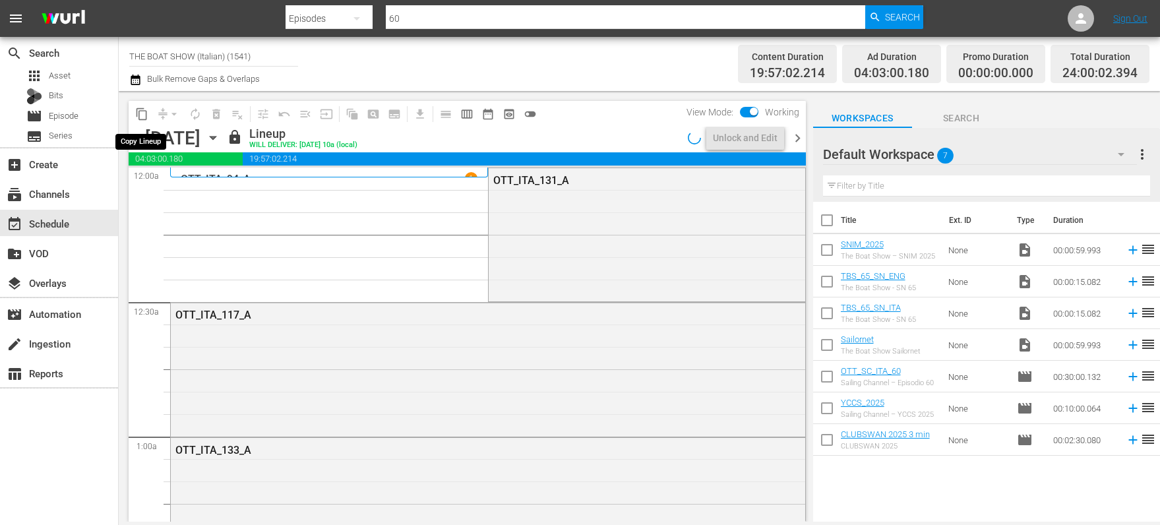
click at [142, 113] on span "content_copy" at bounding box center [141, 114] width 13 height 13
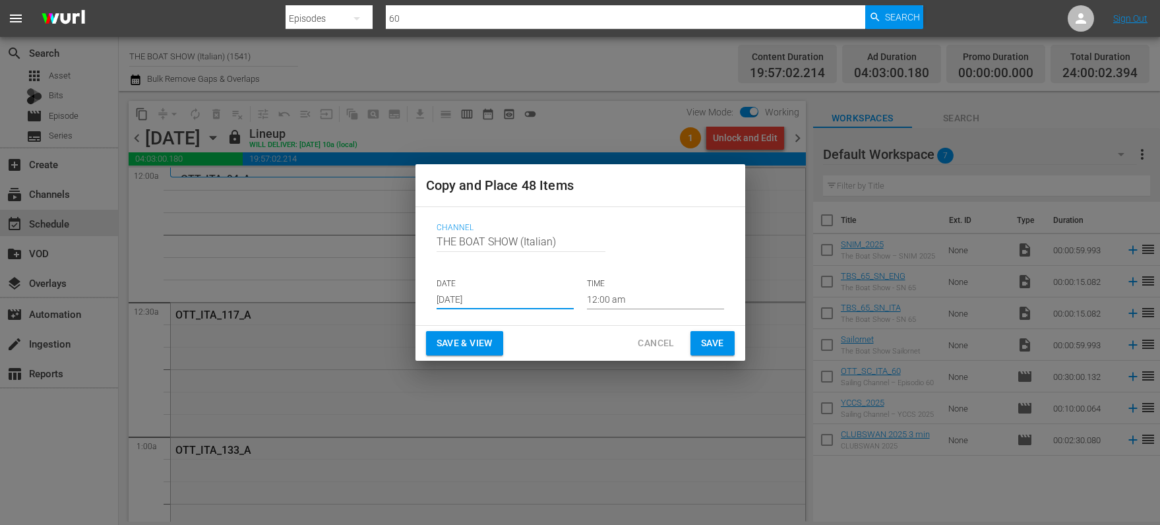
click at [446, 296] on input "[DATE]" at bounding box center [505, 300] width 137 height 20
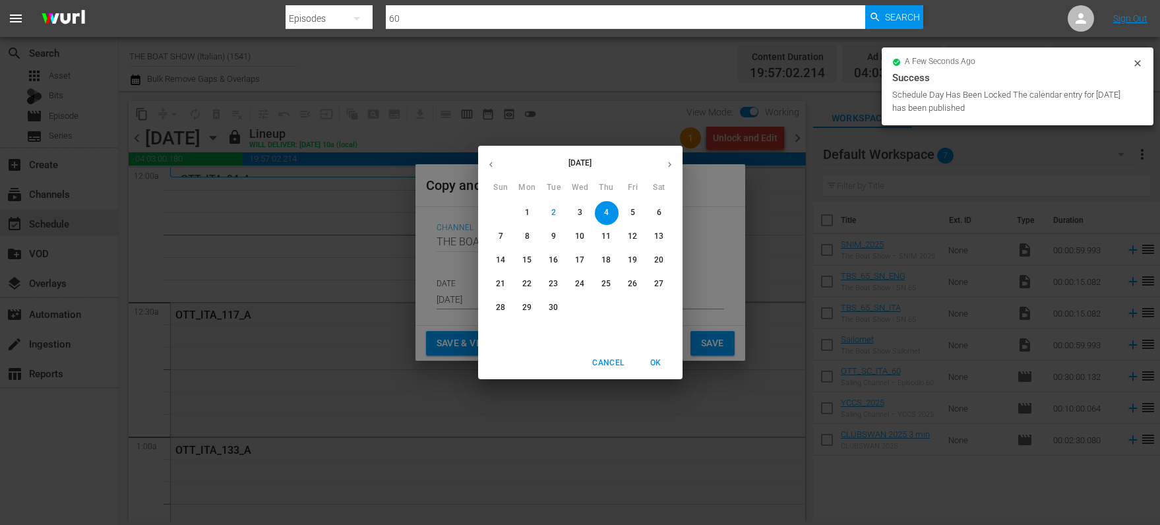
click at [586, 261] on span "17" at bounding box center [581, 260] width 24 height 11
type input "Sep 17th 2025"
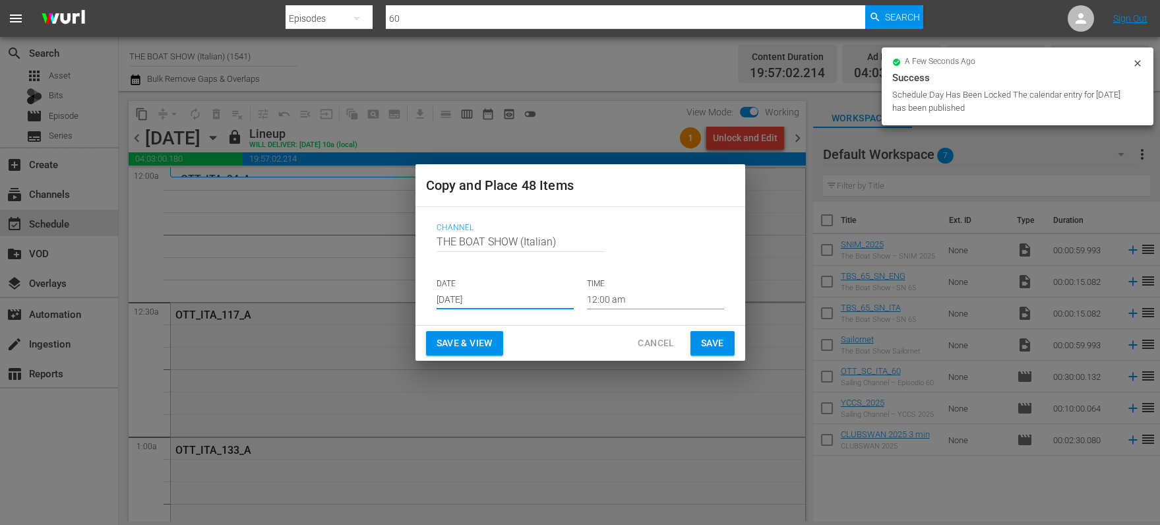
click at [462, 338] on span "Save & View" at bounding box center [465, 343] width 56 height 16
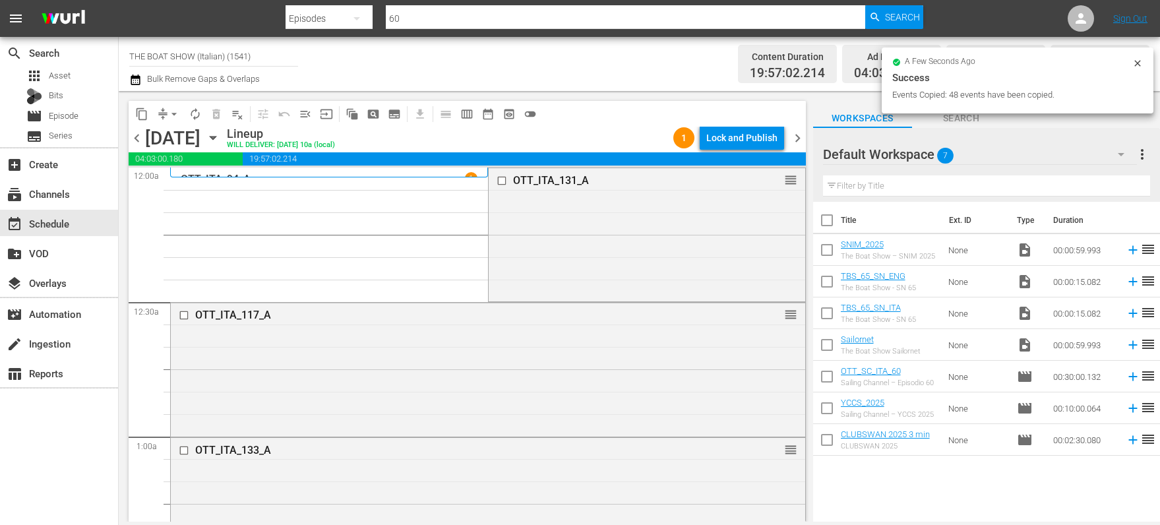
click at [744, 141] on div "Lock and Publish" at bounding box center [741, 138] width 71 height 24
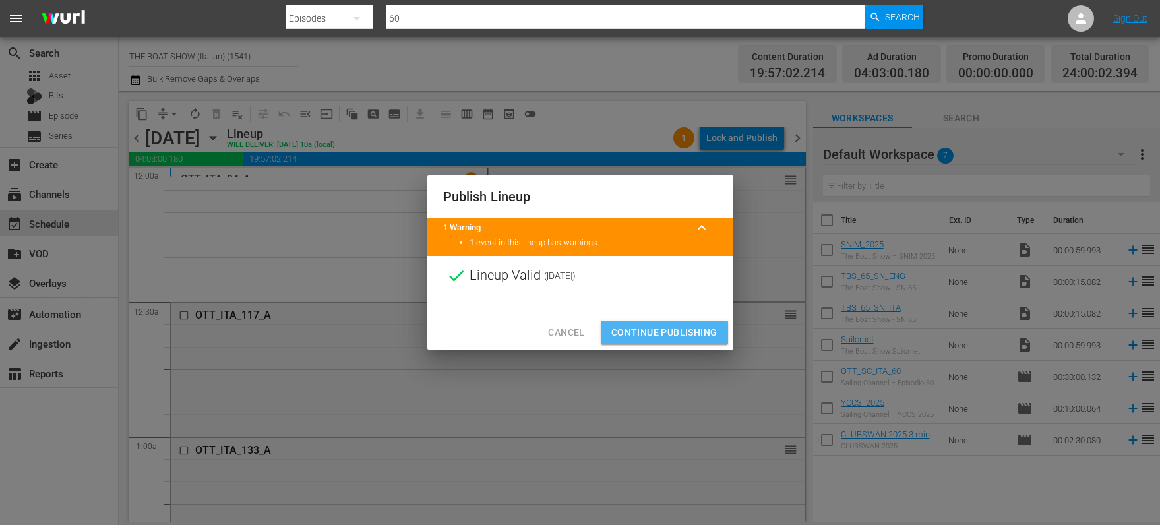
click at [668, 328] on span "Continue Publishing" at bounding box center [664, 333] width 106 height 16
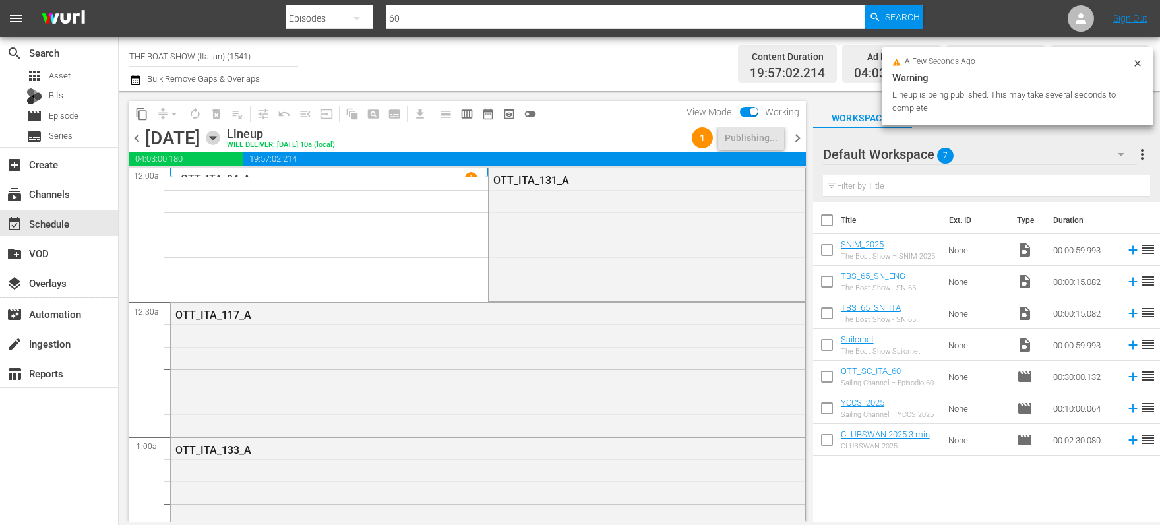
click at [220, 142] on icon "button" at bounding box center [213, 138] width 15 height 15
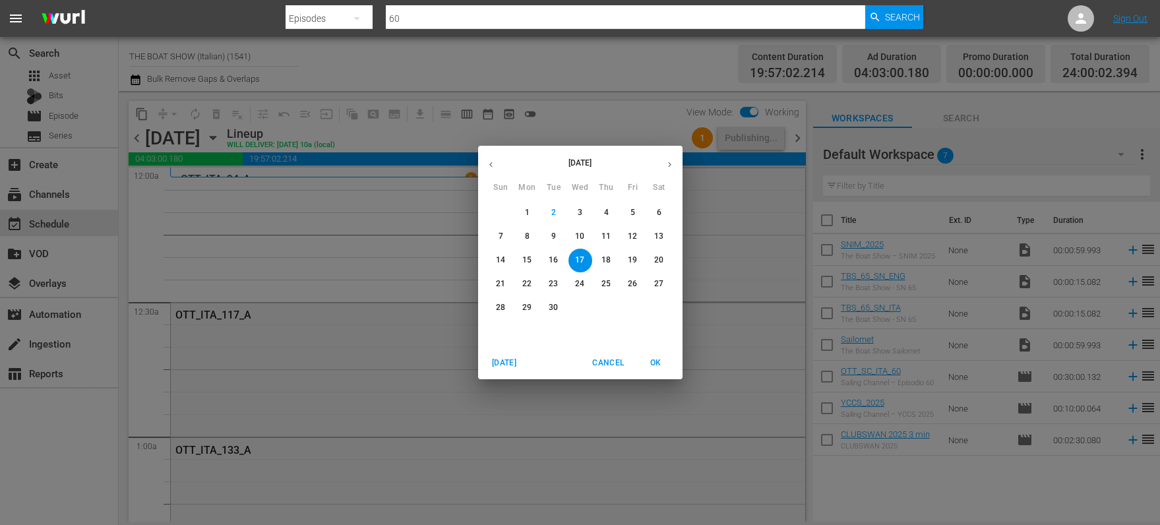
click at [483, 259] on div "14 15 16 17 18 19 20" at bounding box center [580, 261] width 204 height 24
click at [499, 260] on p "14" at bounding box center [500, 260] width 9 height 11
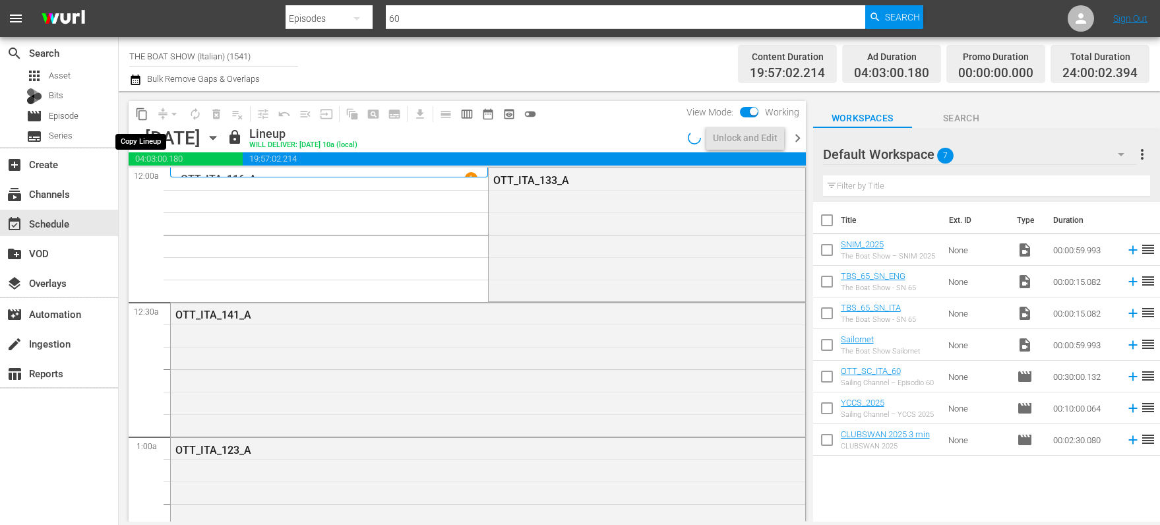
click at [141, 112] on span "content_copy" at bounding box center [141, 114] width 13 height 13
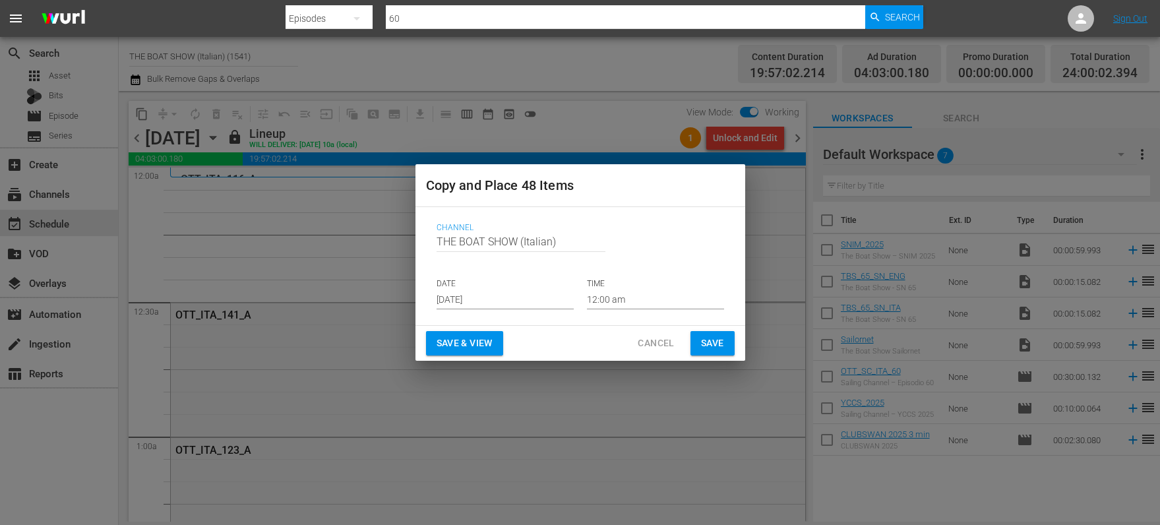
click at [464, 299] on input "[DATE]" at bounding box center [505, 300] width 137 height 20
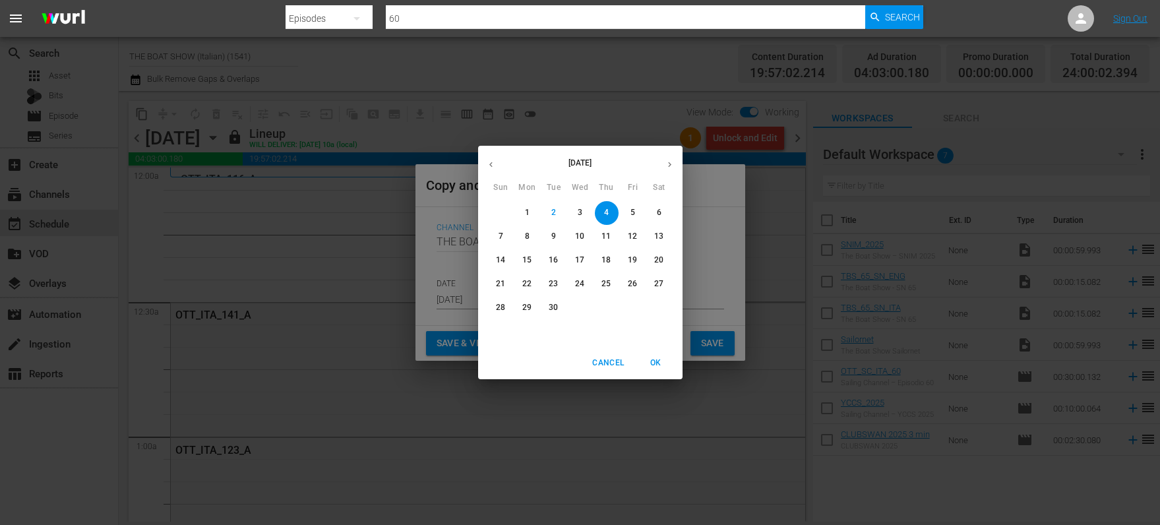
click at [609, 260] on p "18" at bounding box center [606, 260] width 9 height 11
type input "Sep 18th 2025"
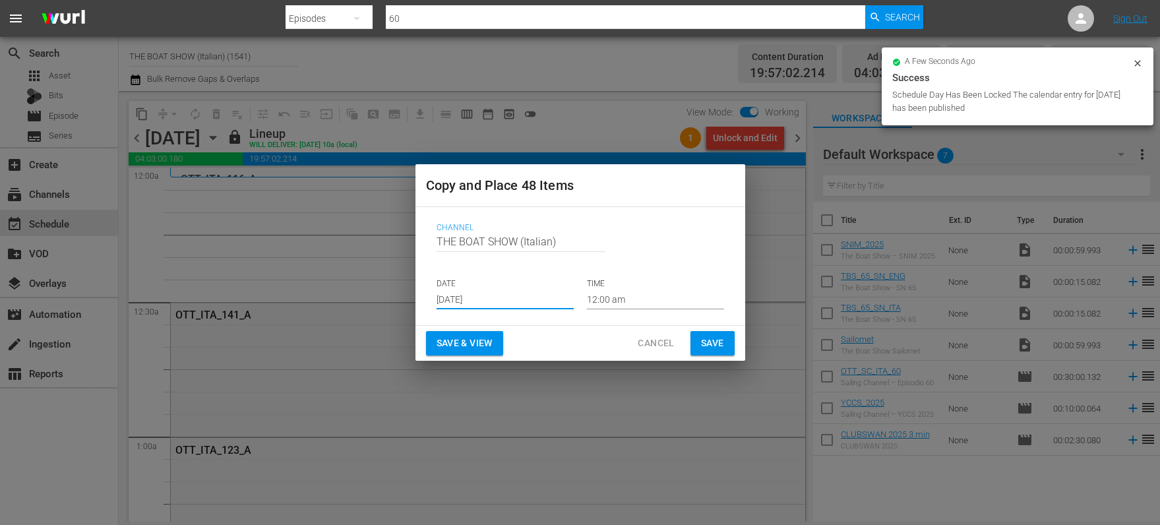
click at [471, 346] on span "Save & View" at bounding box center [465, 343] width 56 height 16
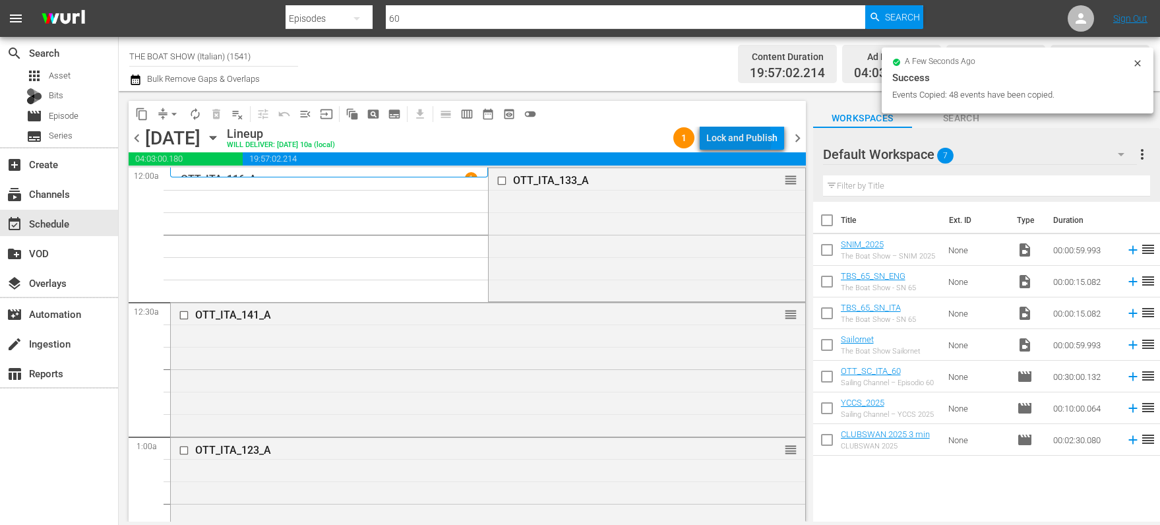
click at [732, 139] on div "Lock and Publish" at bounding box center [741, 138] width 71 height 24
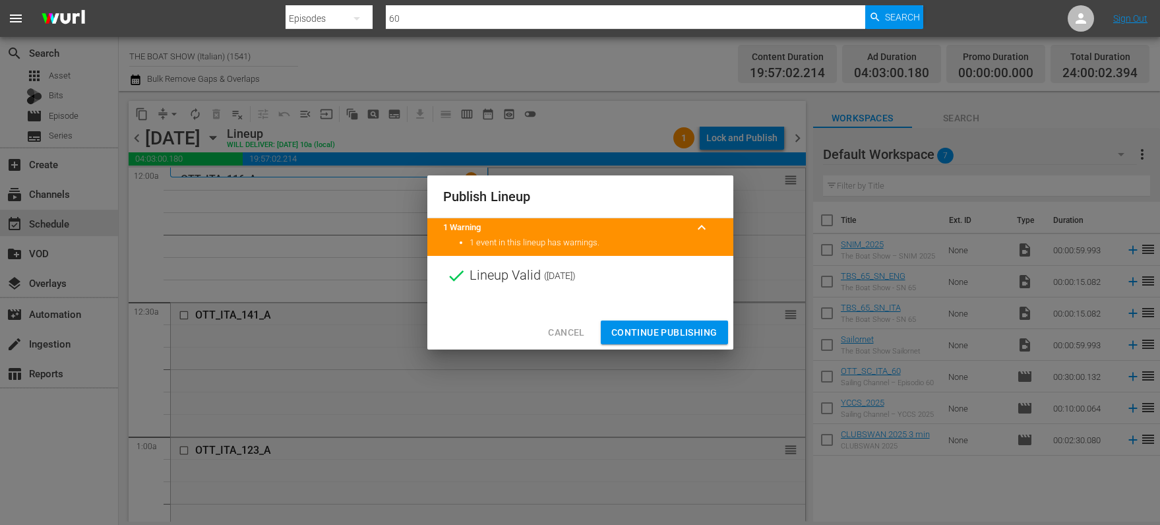
click at [667, 336] on span "Continue Publishing" at bounding box center [664, 333] width 106 height 16
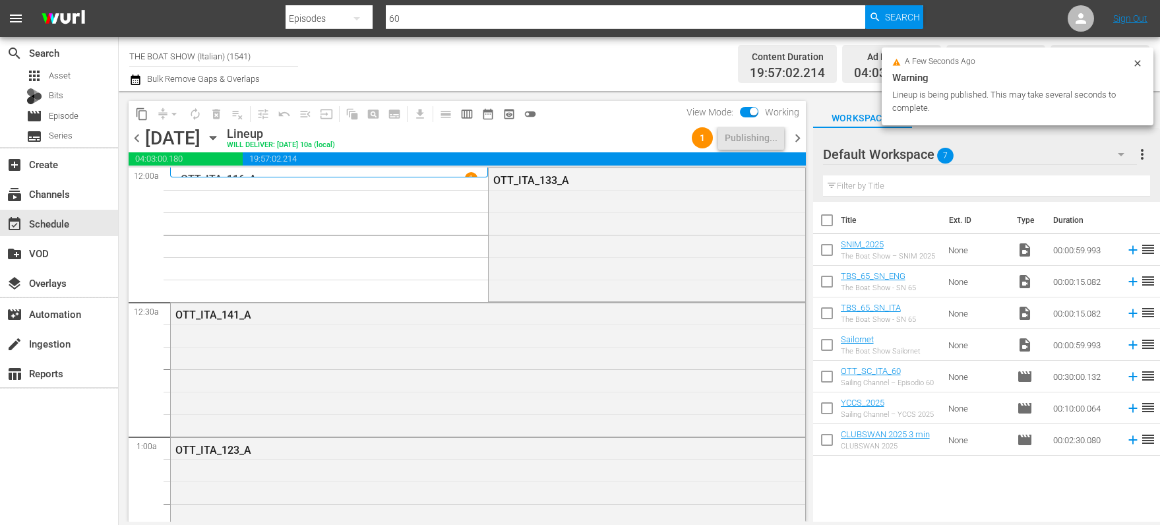
click at [220, 136] on icon "button" at bounding box center [213, 138] width 15 height 15
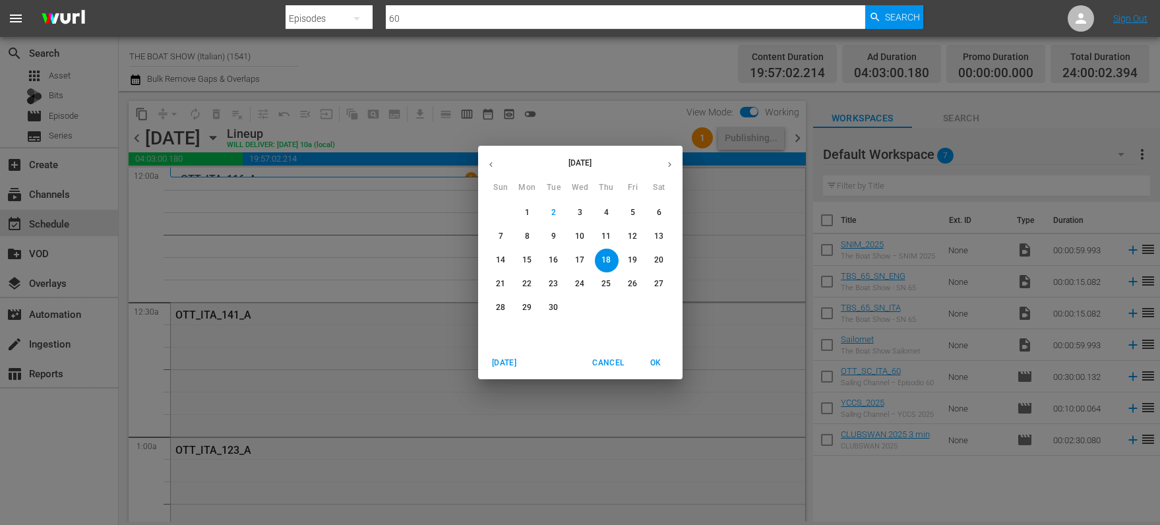
click at [531, 264] on p "15" at bounding box center [526, 260] width 9 height 11
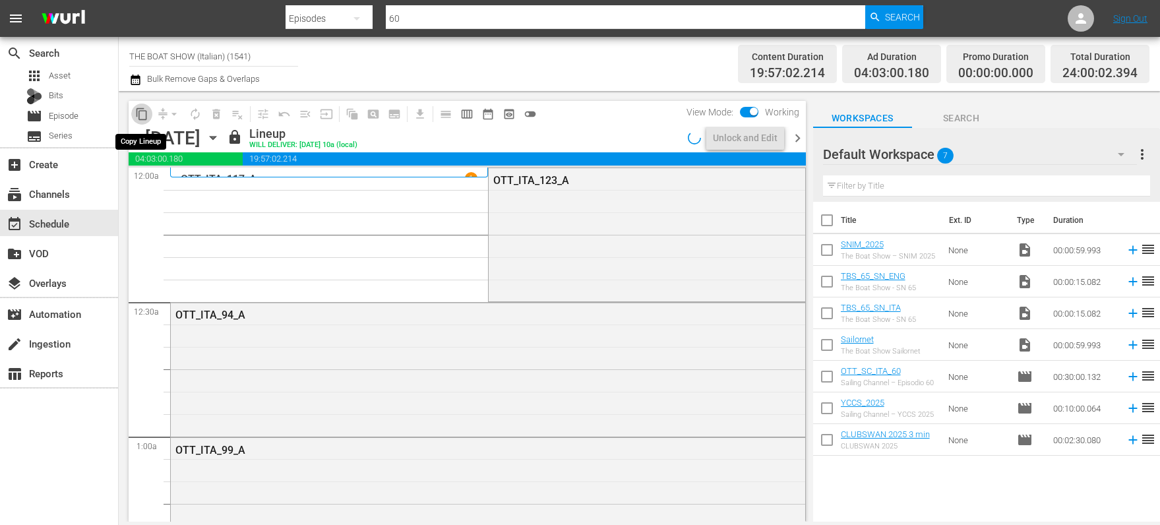
click at [144, 117] on span "content_copy" at bounding box center [141, 114] width 13 height 13
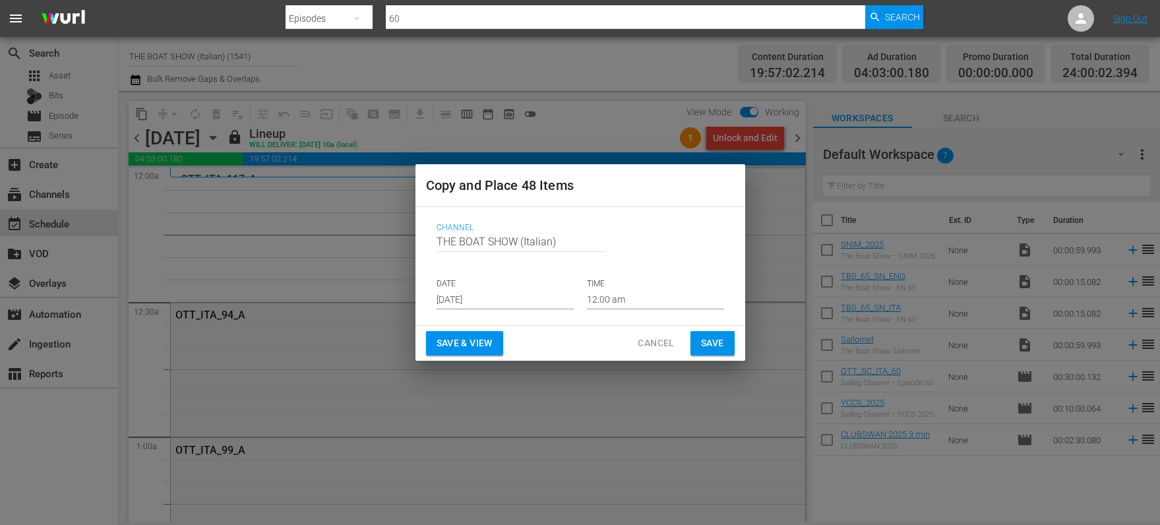
click at [484, 297] on input "[DATE]" at bounding box center [505, 300] width 137 height 20
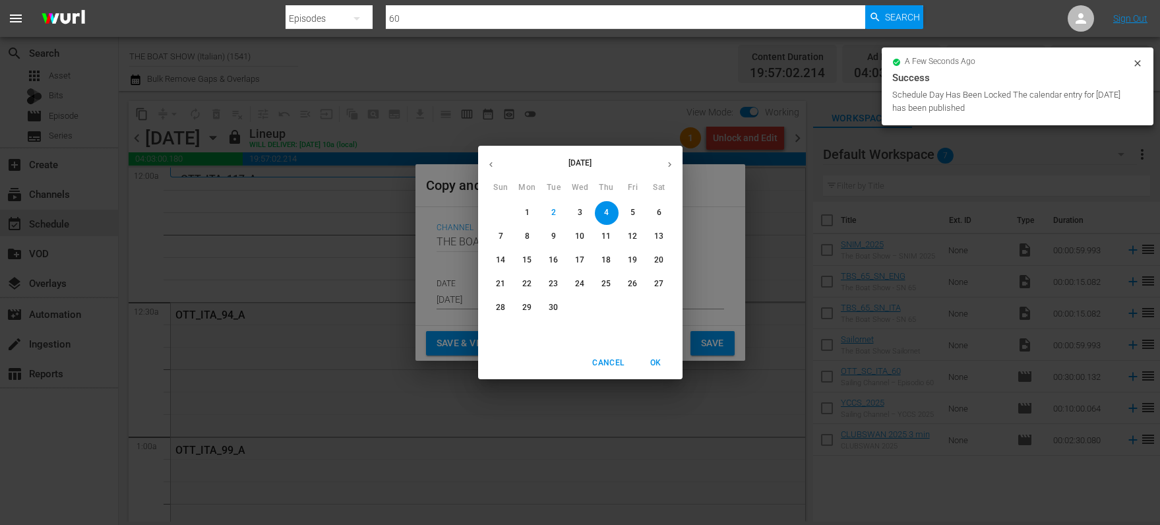
click at [635, 263] on p "19" at bounding box center [632, 260] width 9 height 11
type input "Sep 19th 2025"
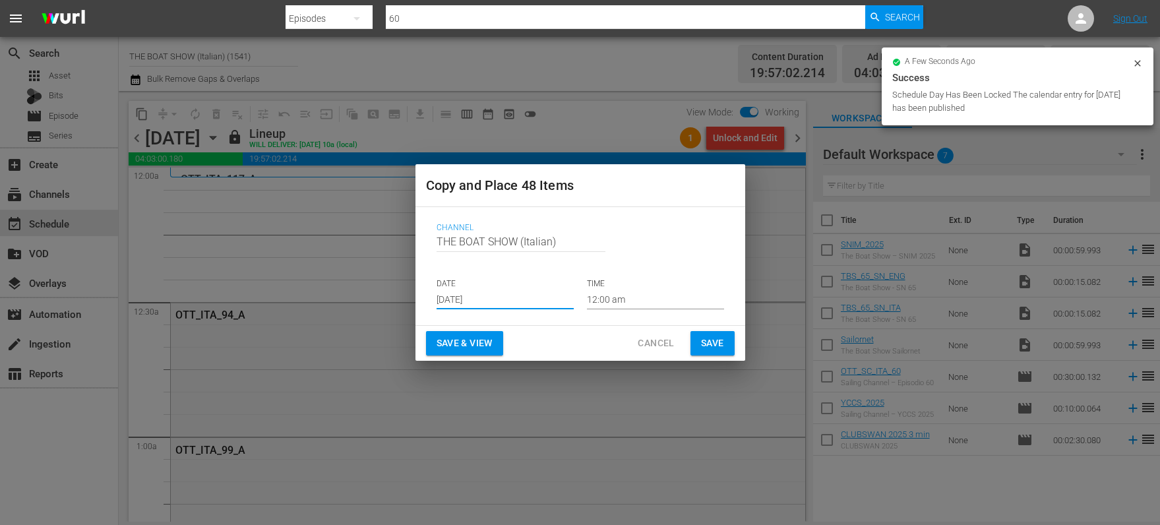
click at [463, 343] on span "Save & View" at bounding box center [465, 343] width 56 height 16
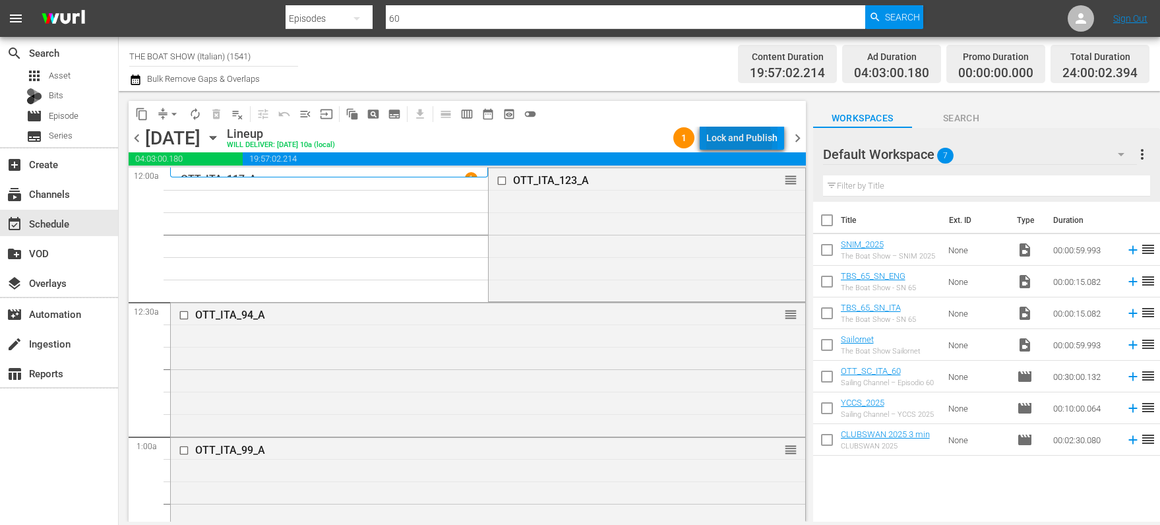
click at [732, 141] on div "Lock and Publish" at bounding box center [741, 138] width 71 height 24
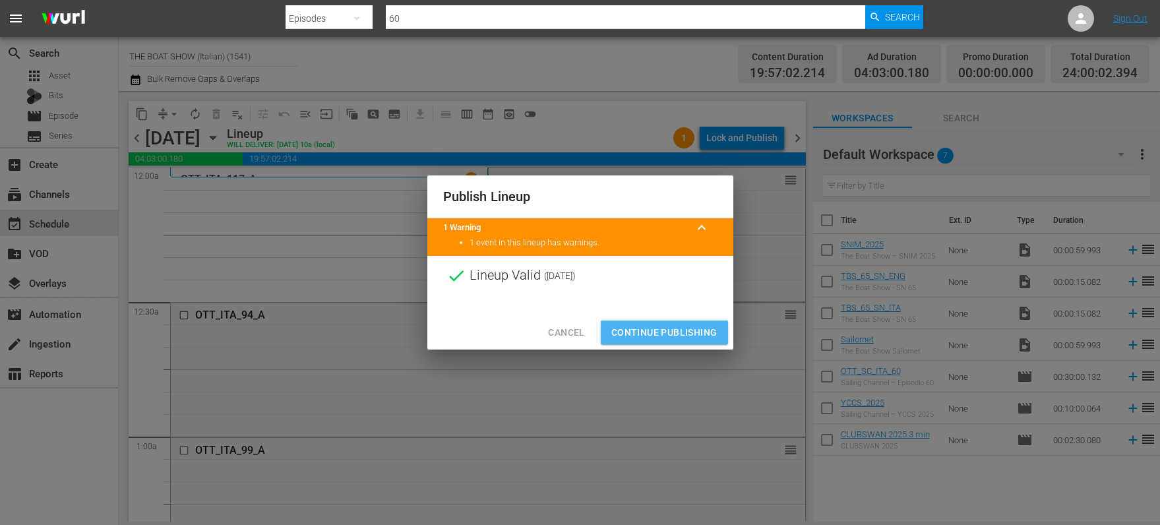
click at [666, 326] on span "Continue Publishing" at bounding box center [664, 333] width 106 height 16
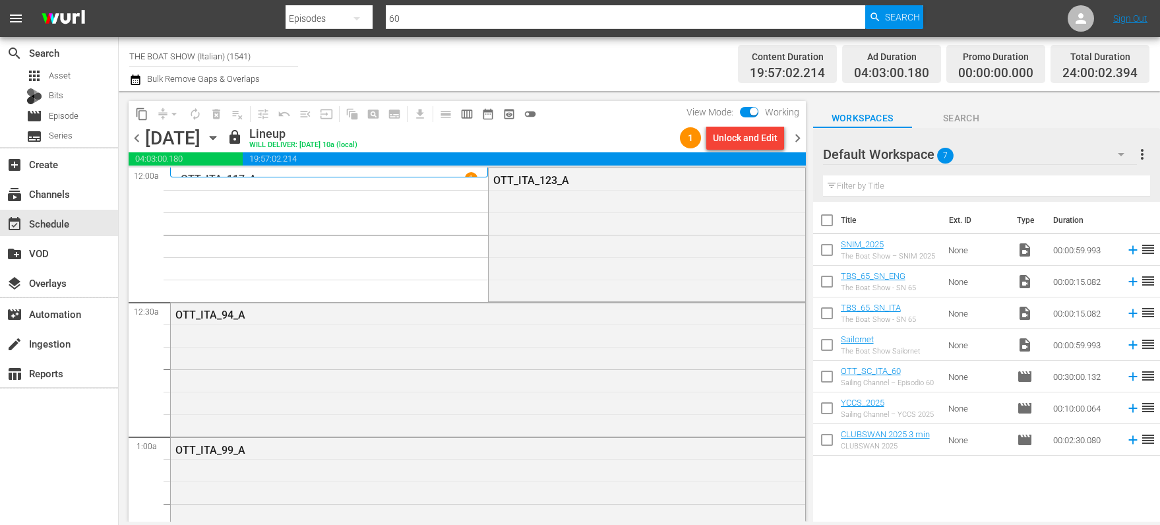
click at [220, 139] on icon "button" at bounding box center [213, 138] width 15 height 15
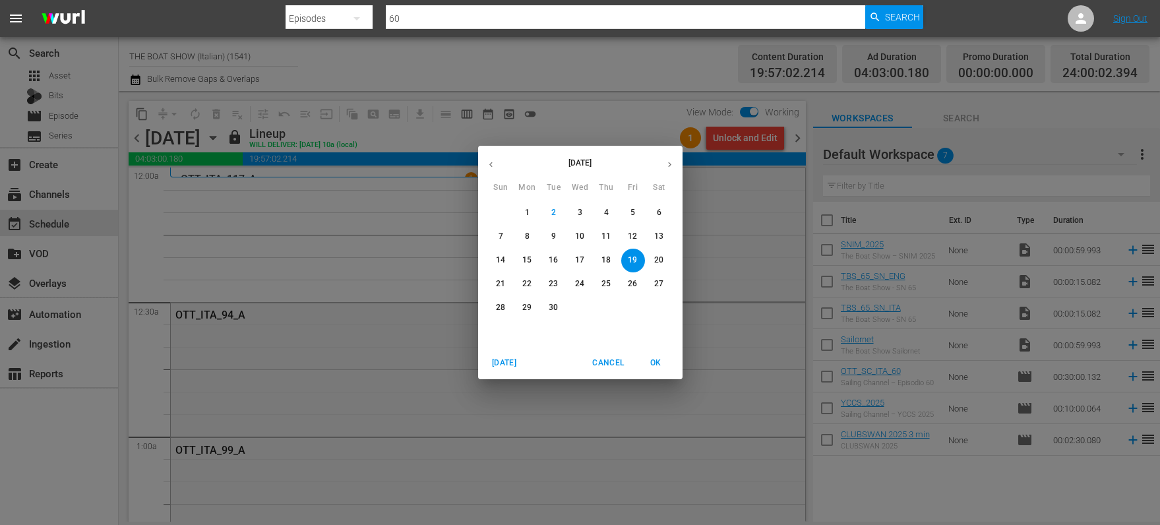
drag, startPoint x: 556, startPoint y: 260, endPoint x: 338, endPoint y: 160, distance: 240.0
click at [556, 260] on p "16" at bounding box center [553, 260] width 9 height 11
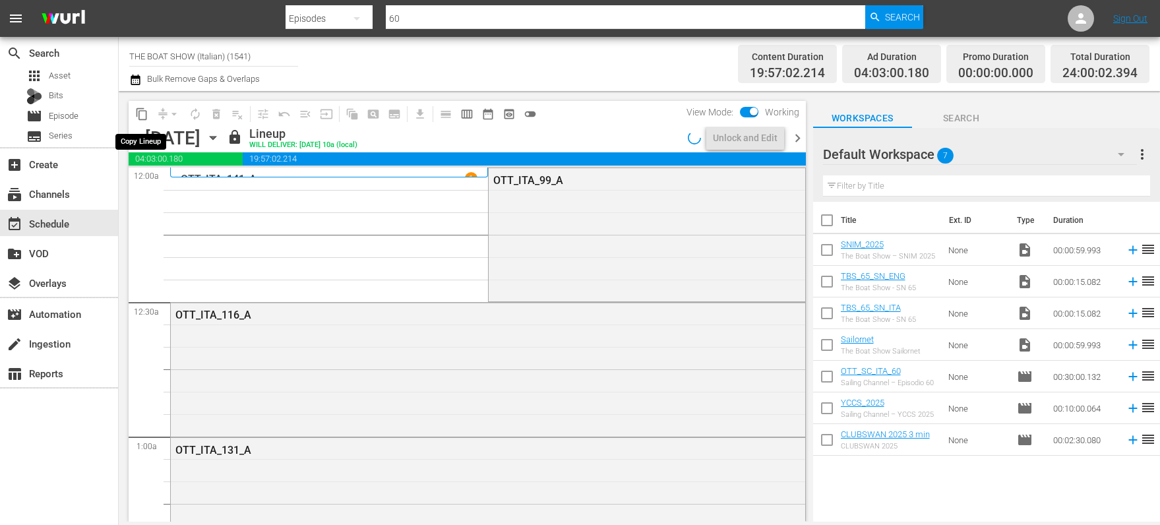
click at [143, 115] on span "content_copy" at bounding box center [141, 114] width 13 height 13
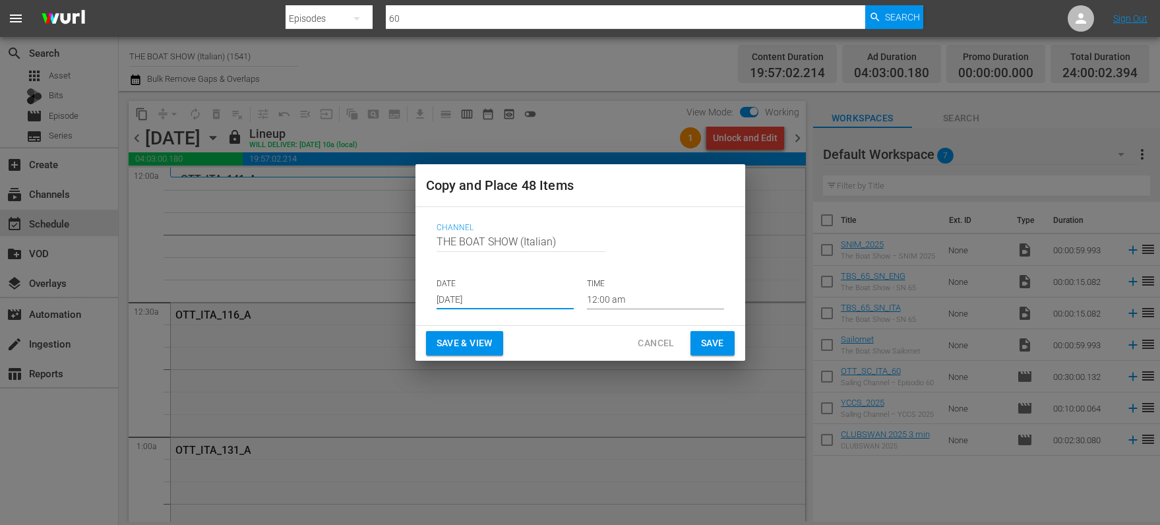
click at [514, 297] on input "[DATE]" at bounding box center [505, 300] width 137 height 20
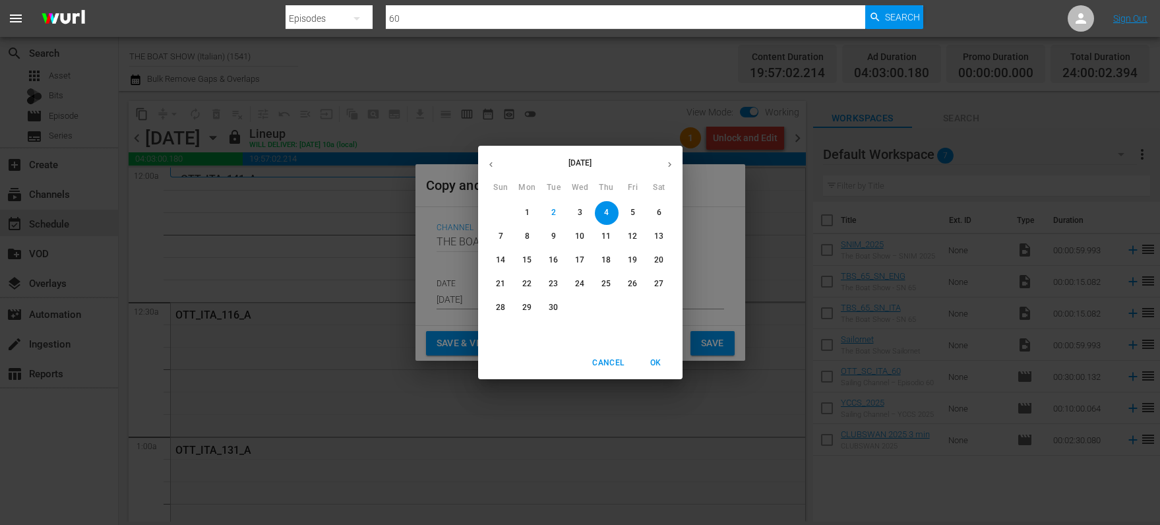
click at [656, 259] on p "20" at bounding box center [658, 260] width 9 height 11
type input "Sep 20th 2025"
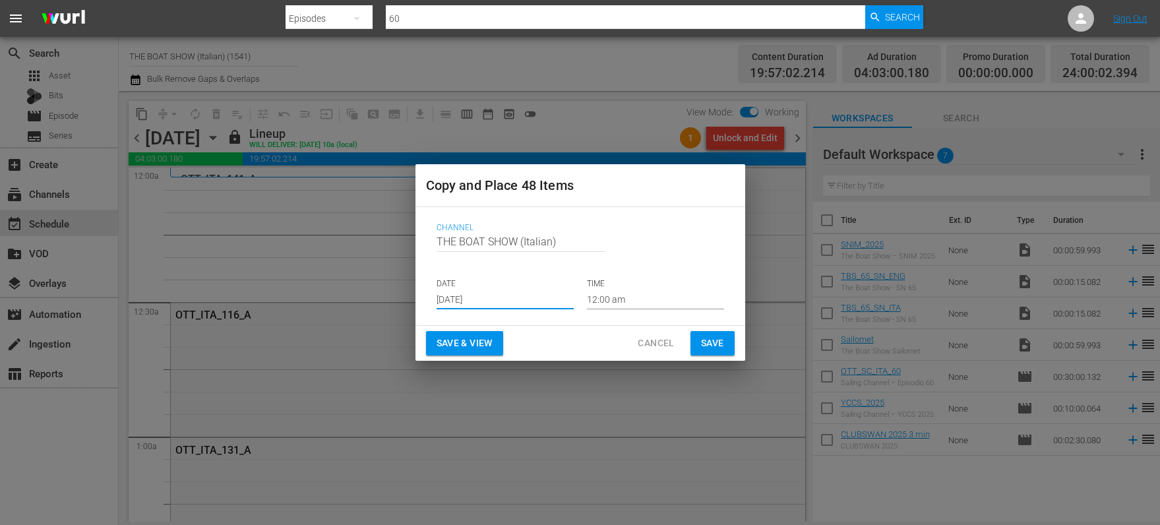
click at [478, 351] on button "Save & View" at bounding box center [464, 343] width 77 height 24
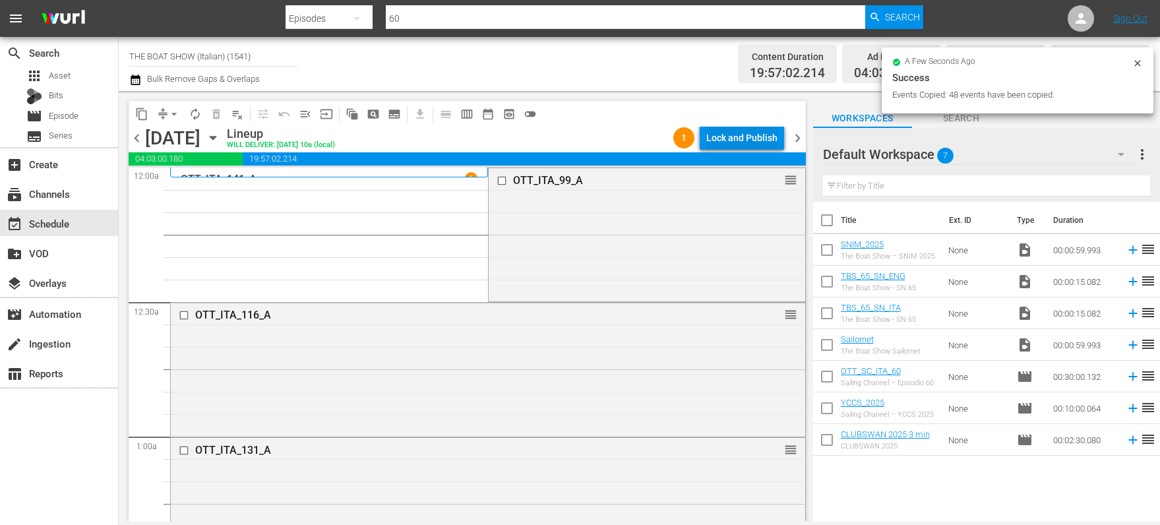
click at [749, 131] on div "Lock and Publish" at bounding box center [741, 138] width 71 height 24
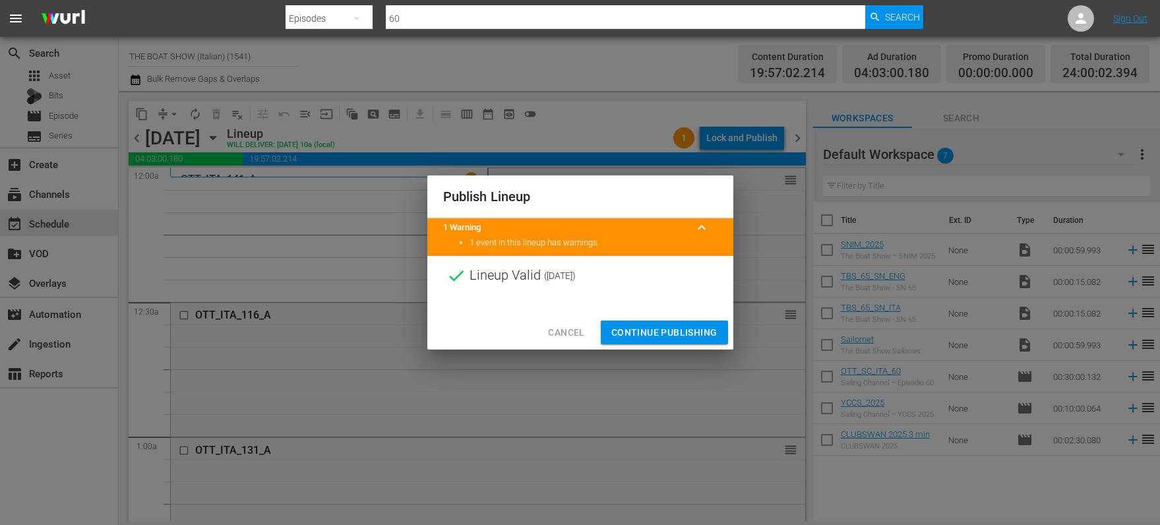
click at [656, 334] on span "Continue Publishing" at bounding box center [664, 333] width 106 height 16
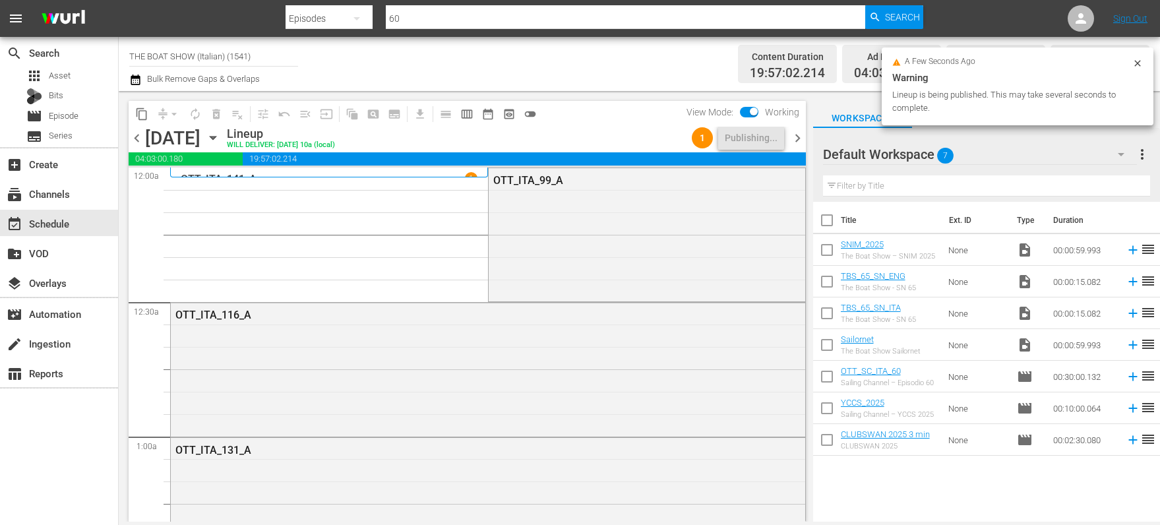
click at [220, 142] on icon "button" at bounding box center [213, 138] width 15 height 15
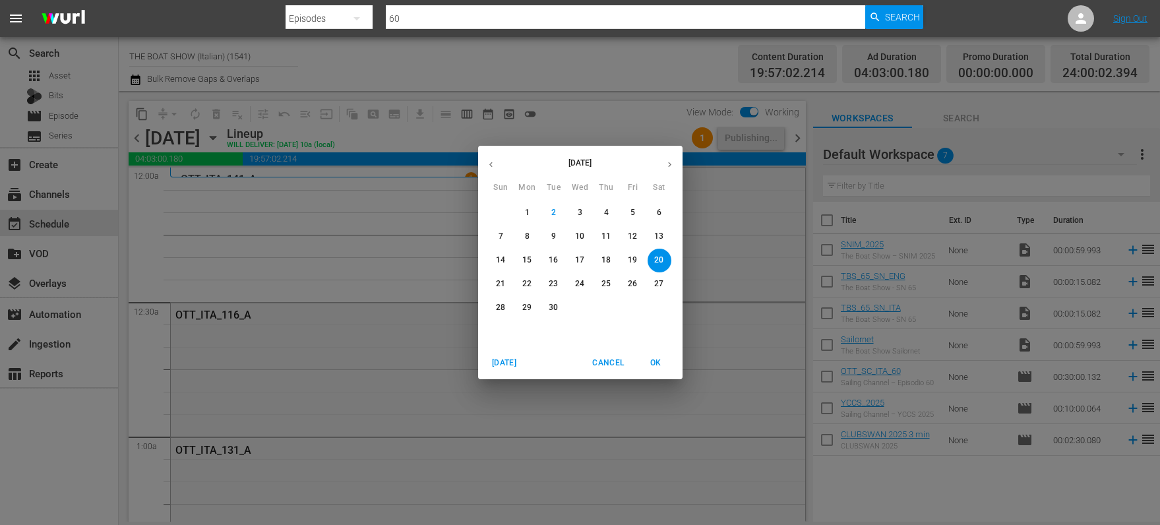
click at [601, 257] on span "18" at bounding box center [607, 260] width 24 height 11
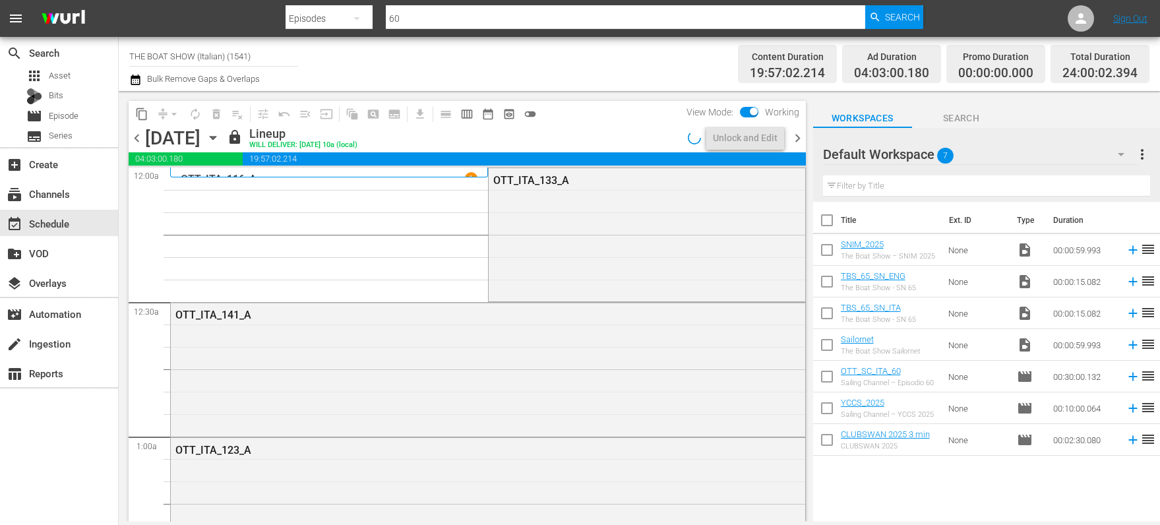
click at [216, 137] on icon "button" at bounding box center [213, 138] width 6 height 3
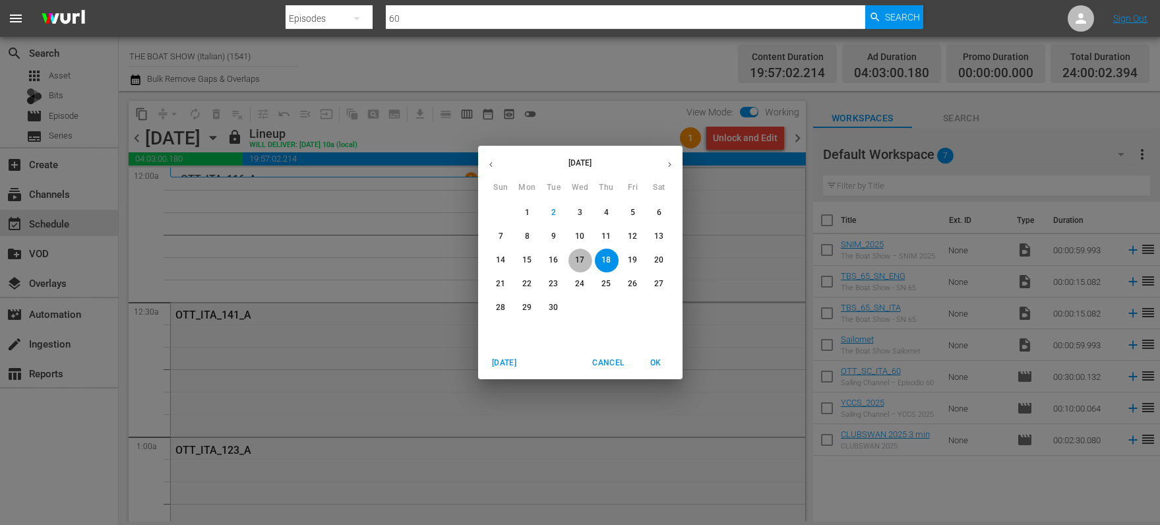
click at [580, 257] on p "17" at bounding box center [579, 260] width 9 height 11
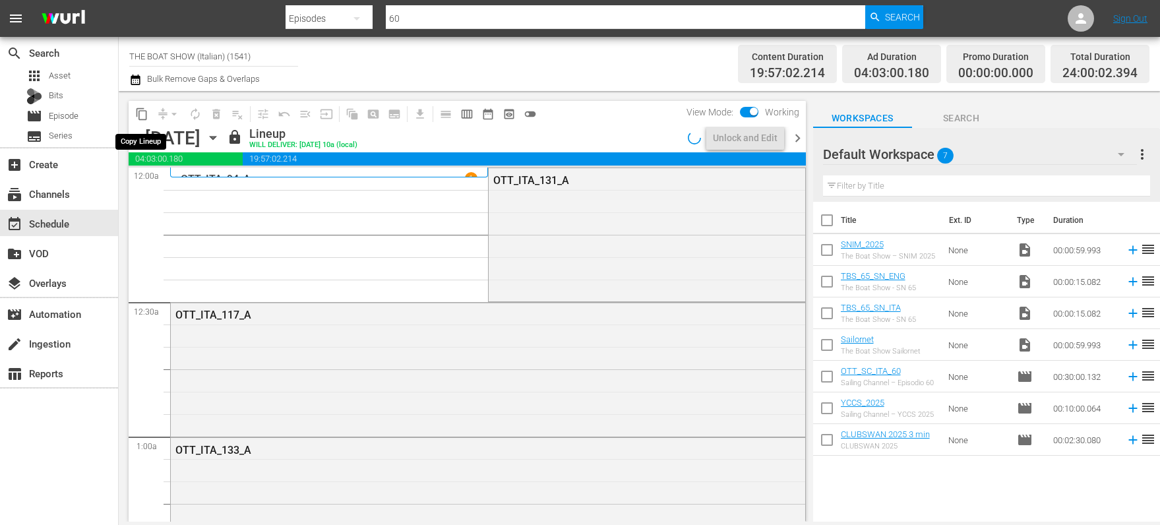
click at [143, 115] on span "content_copy" at bounding box center [141, 114] width 13 height 13
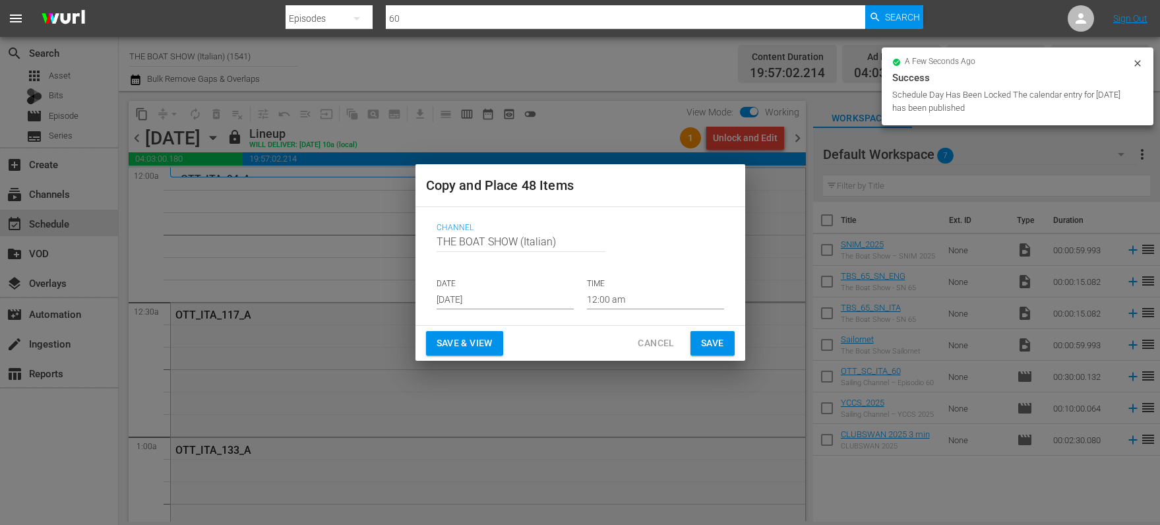
click at [475, 294] on input "[DATE]" at bounding box center [505, 300] width 137 height 20
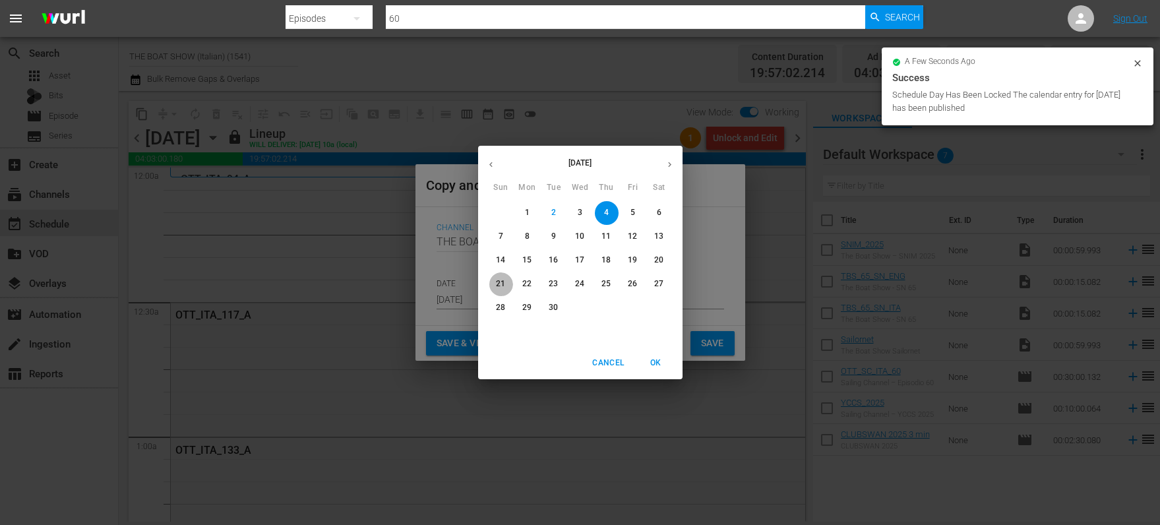
click at [502, 288] on p "21" at bounding box center [500, 283] width 9 height 11
type input "Sep 21st 2025"
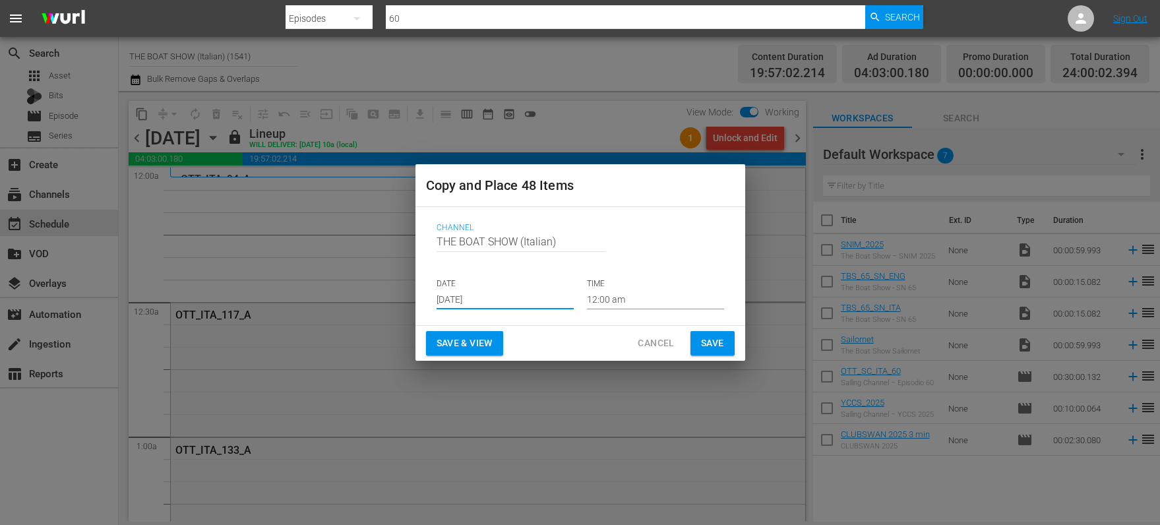
click at [448, 338] on span "Save & View" at bounding box center [465, 343] width 56 height 16
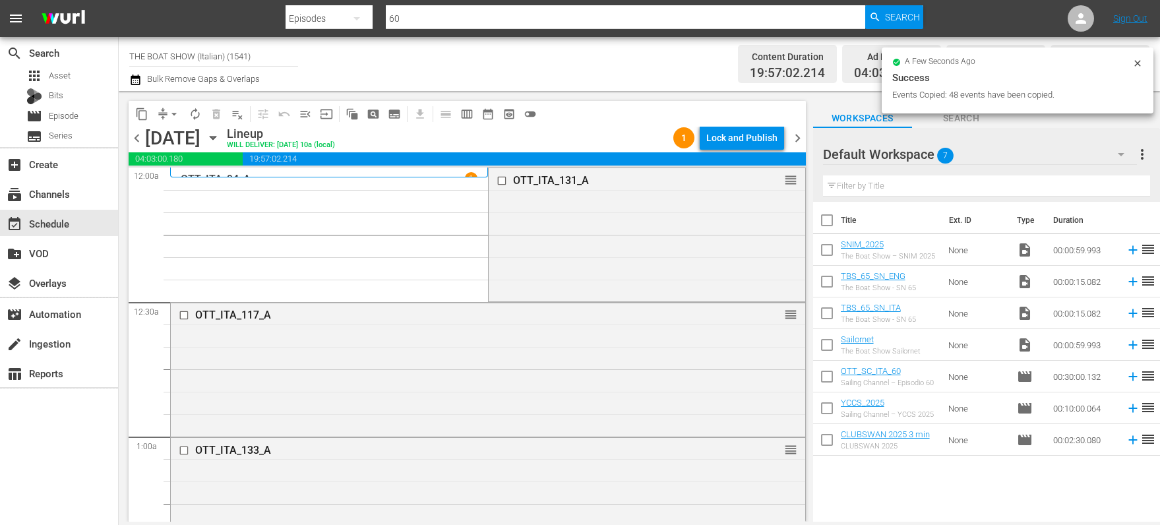
click at [737, 139] on div "Lock and Publish" at bounding box center [741, 138] width 71 height 24
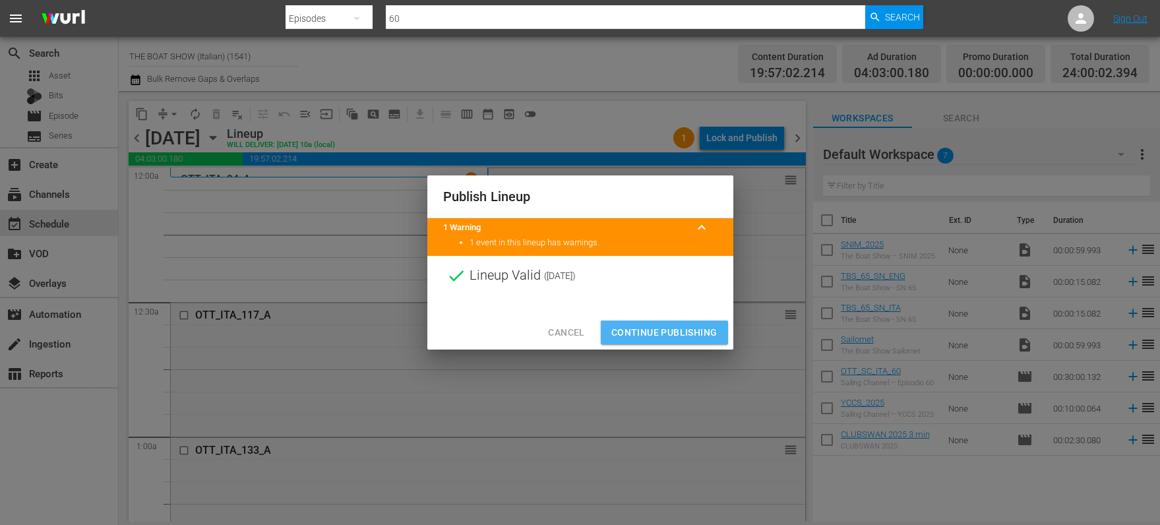
click at [648, 331] on span "Continue Publishing" at bounding box center [664, 333] width 106 height 16
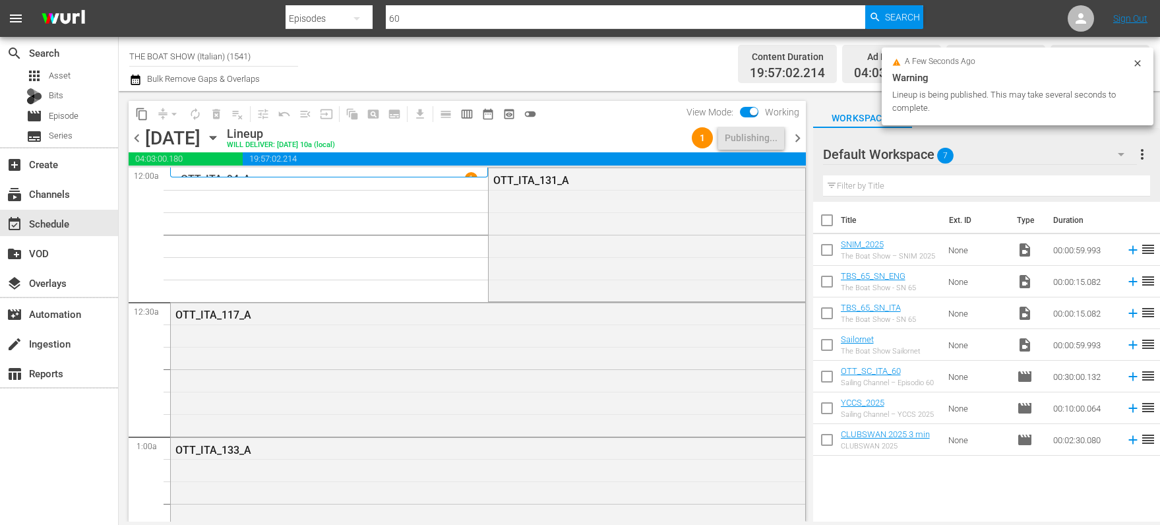
click at [220, 138] on icon "button" at bounding box center [213, 138] width 15 height 15
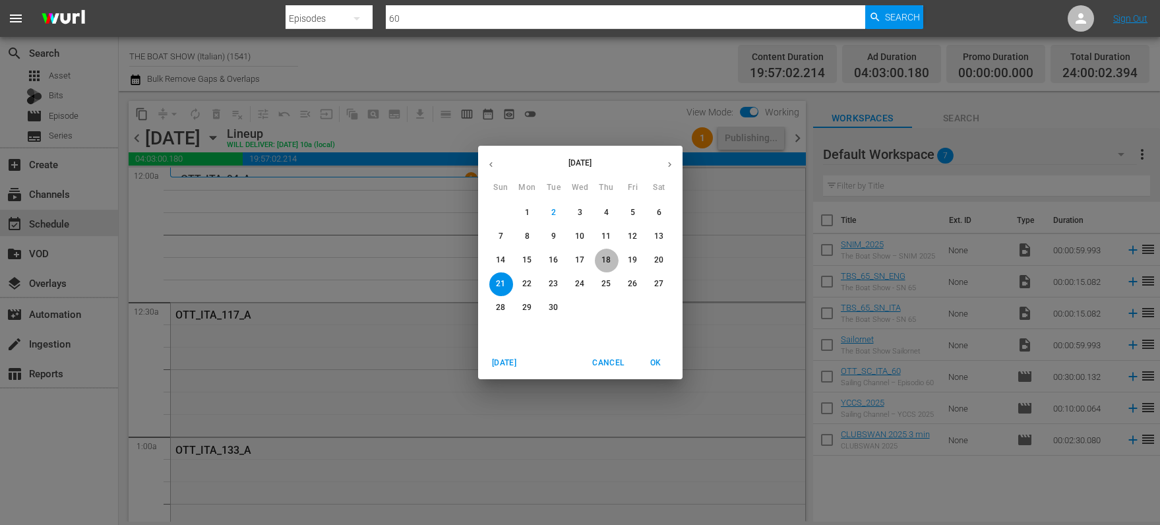
drag, startPoint x: 596, startPoint y: 264, endPoint x: 604, endPoint y: 264, distance: 8.6
click at [596, 264] on span "18" at bounding box center [607, 260] width 24 height 11
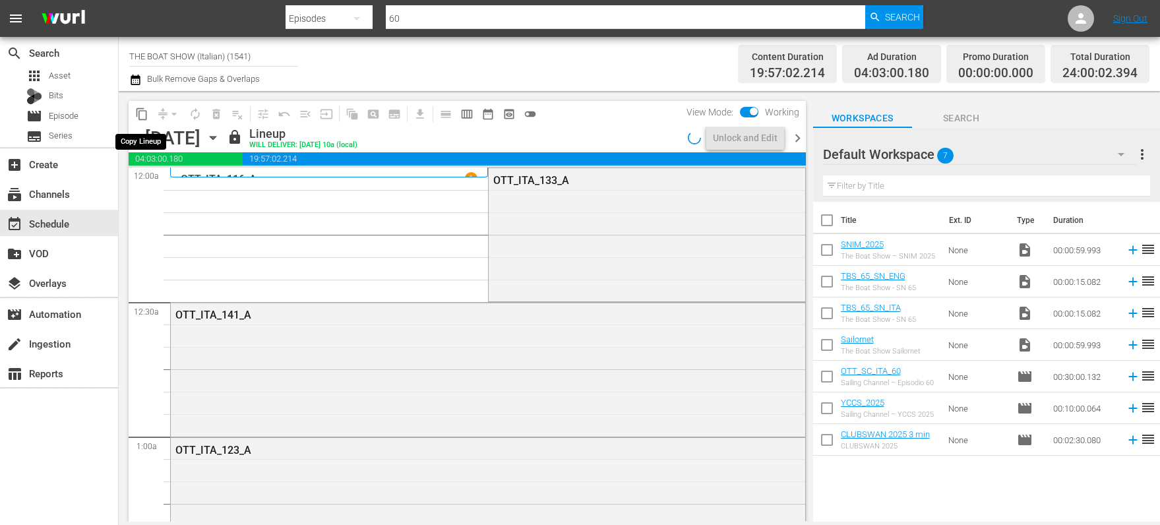
click at [140, 113] on span "content_copy" at bounding box center [141, 114] width 13 height 13
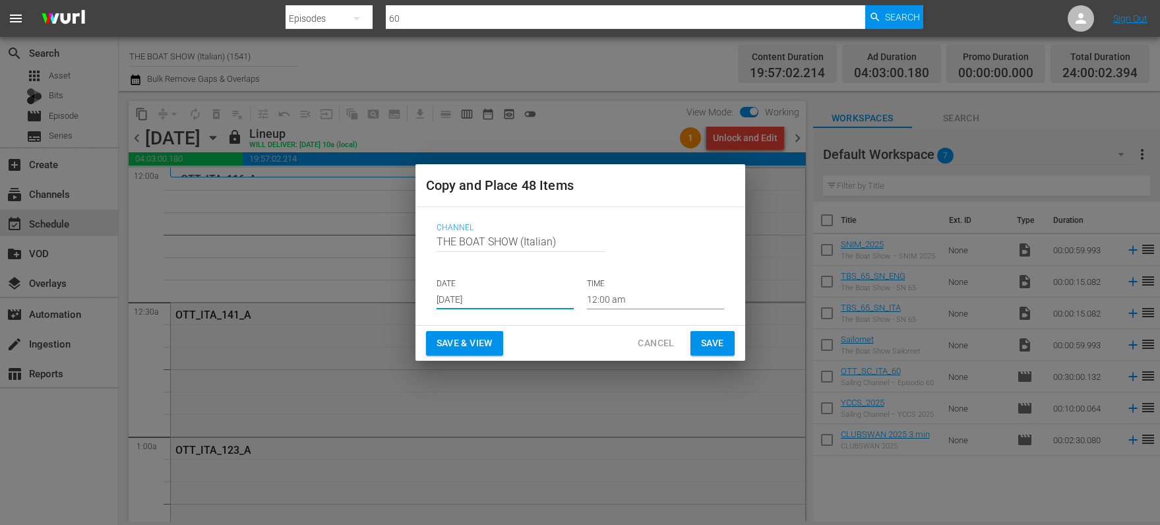
click at [450, 299] on input "[DATE]" at bounding box center [505, 300] width 137 height 20
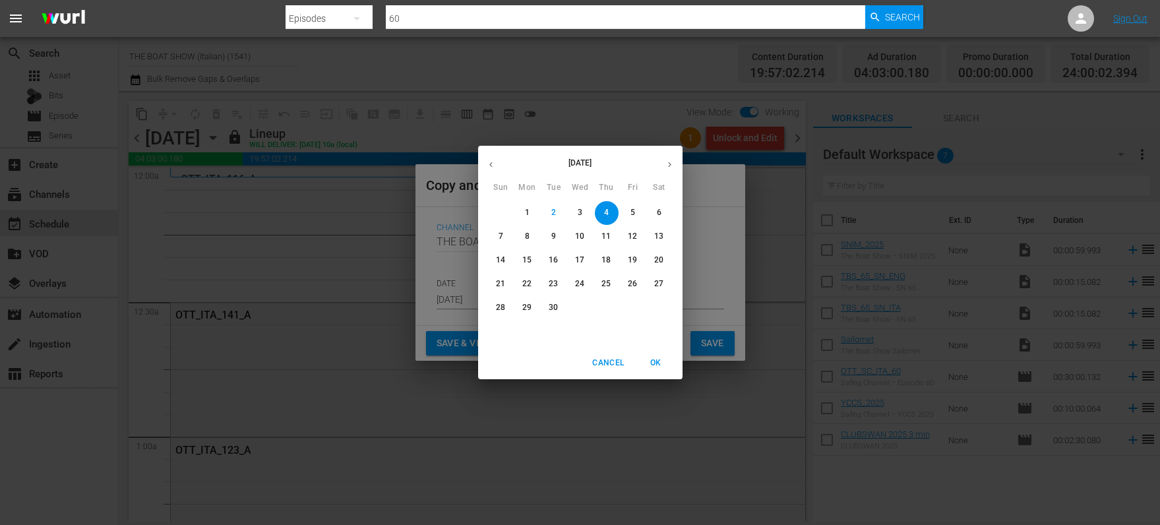
click at [525, 281] on p "22" at bounding box center [526, 283] width 9 height 11
type input "Sep 22nd 2025"
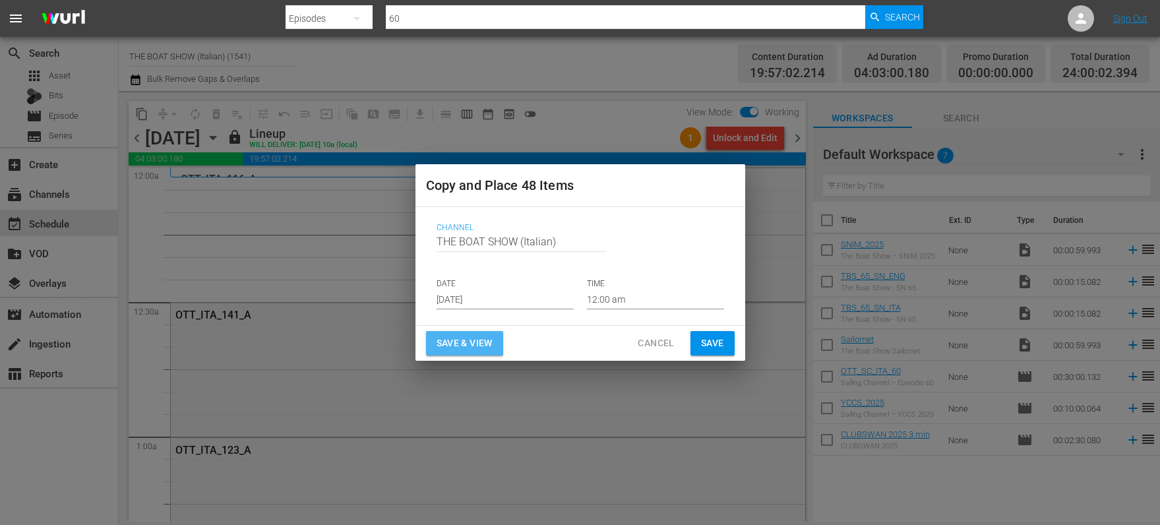
click at [460, 341] on span "Save & View" at bounding box center [465, 343] width 56 height 16
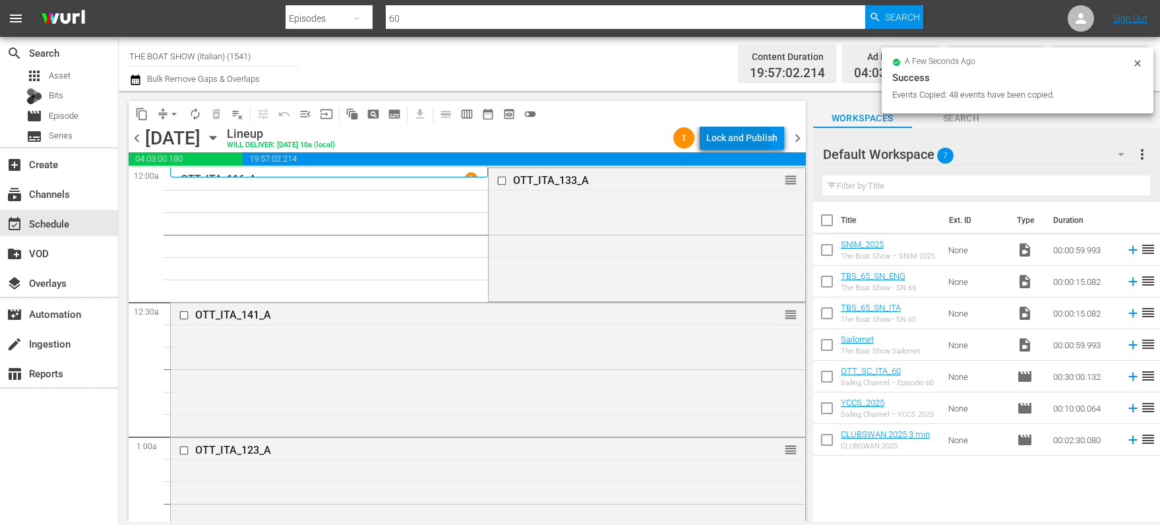
click at [737, 137] on div "Lock and Publish" at bounding box center [741, 138] width 71 height 24
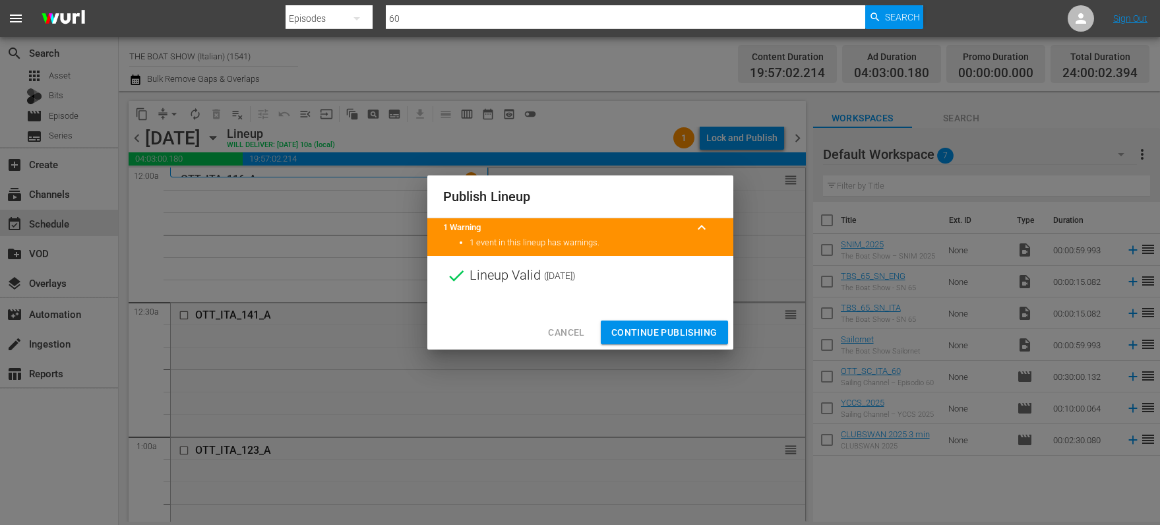
click at [662, 327] on span "Continue Publishing" at bounding box center [664, 333] width 106 height 16
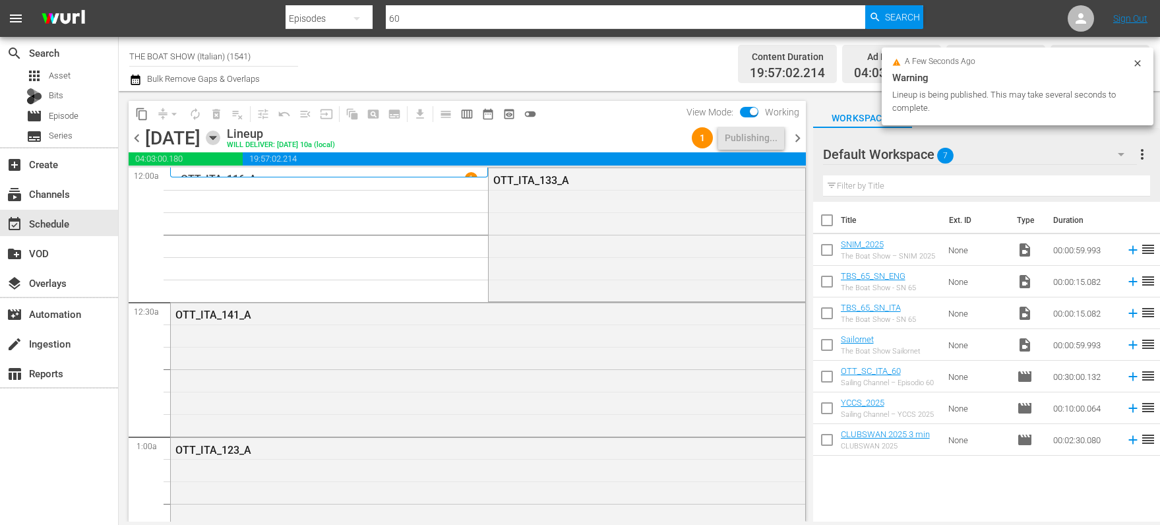
click at [220, 139] on icon "button" at bounding box center [213, 138] width 15 height 15
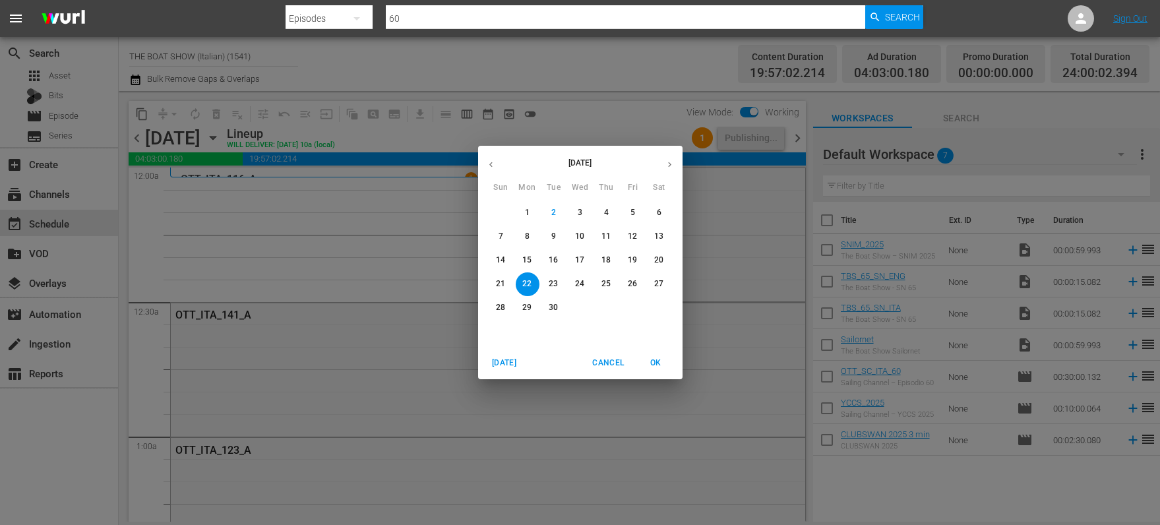
click at [631, 257] on p "19" at bounding box center [632, 260] width 9 height 11
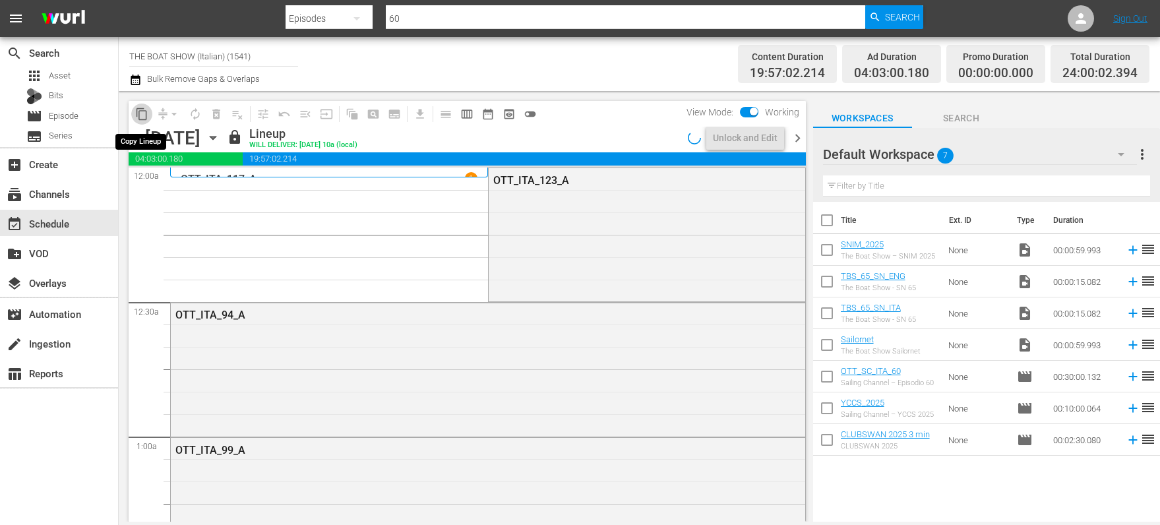
click at [141, 116] on span "content_copy" at bounding box center [141, 114] width 13 height 13
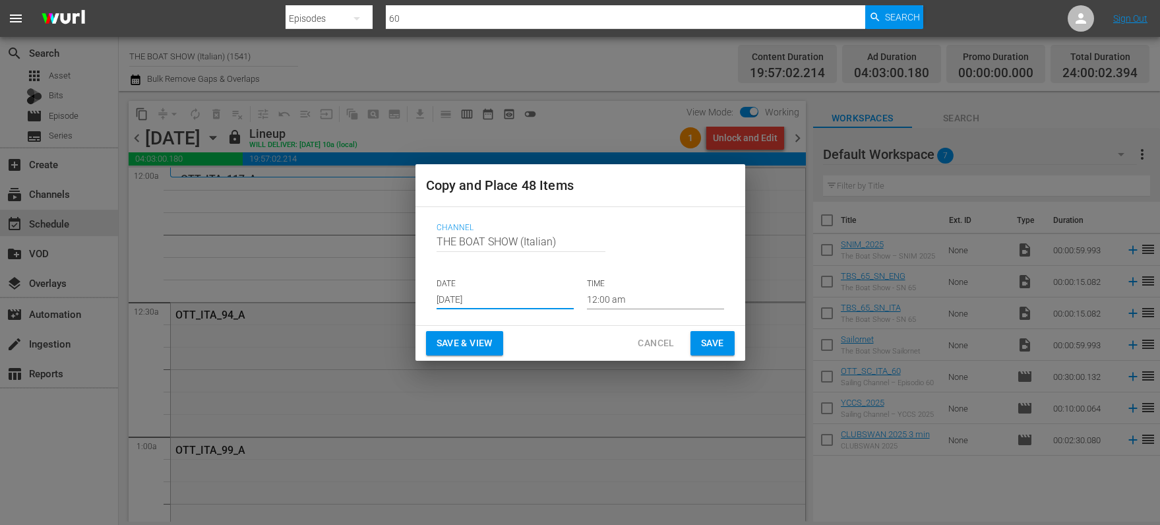
click at [483, 292] on input "[DATE]" at bounding box center [505, 300] width 137 height 20
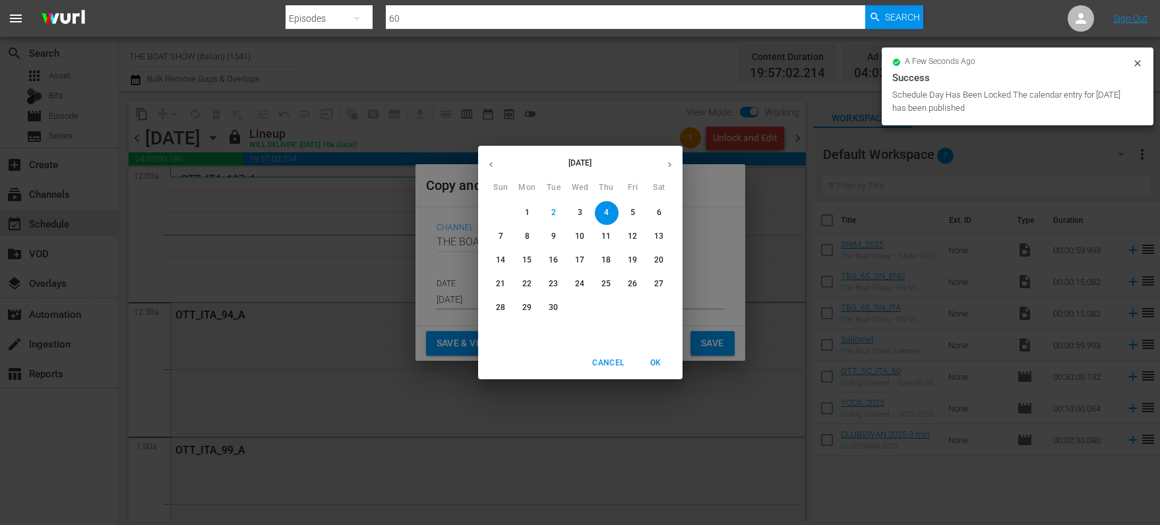
click at [549, 283] on p "23" at bounding box center [553, 283] width 9 height 11
type input "Sep 23rd 2025"
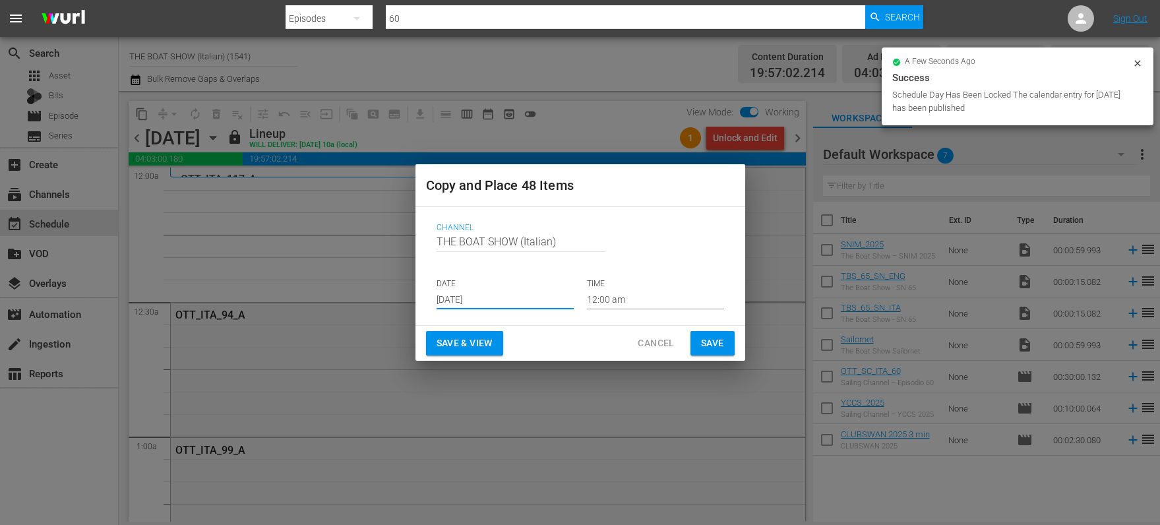
click at [450, 347] on span "Save & View" at bounding box center [465, 343] width 56 height 16
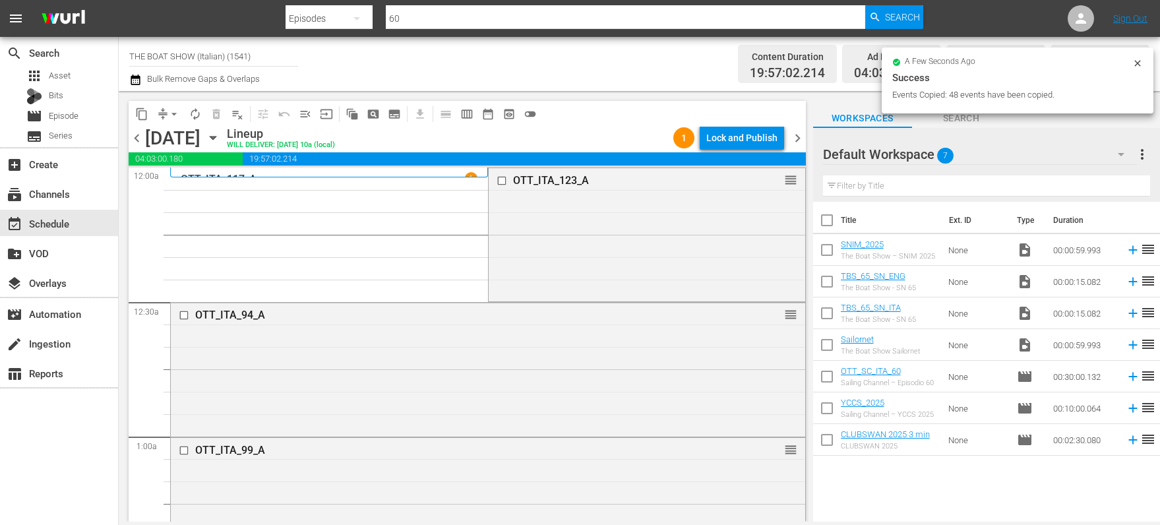
click at [751, 133] on div "Lock and Publish" at bounding box center [741, 138] width 71 height 24
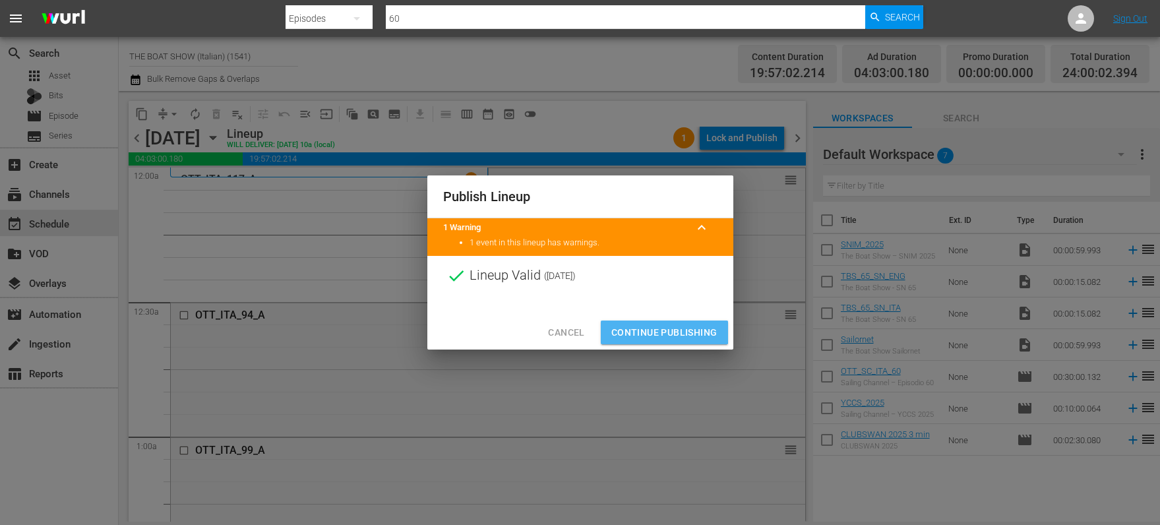
click at [656, 325] on span "Continue Publishing" at bounding box center [664, 333] width 106 height 16
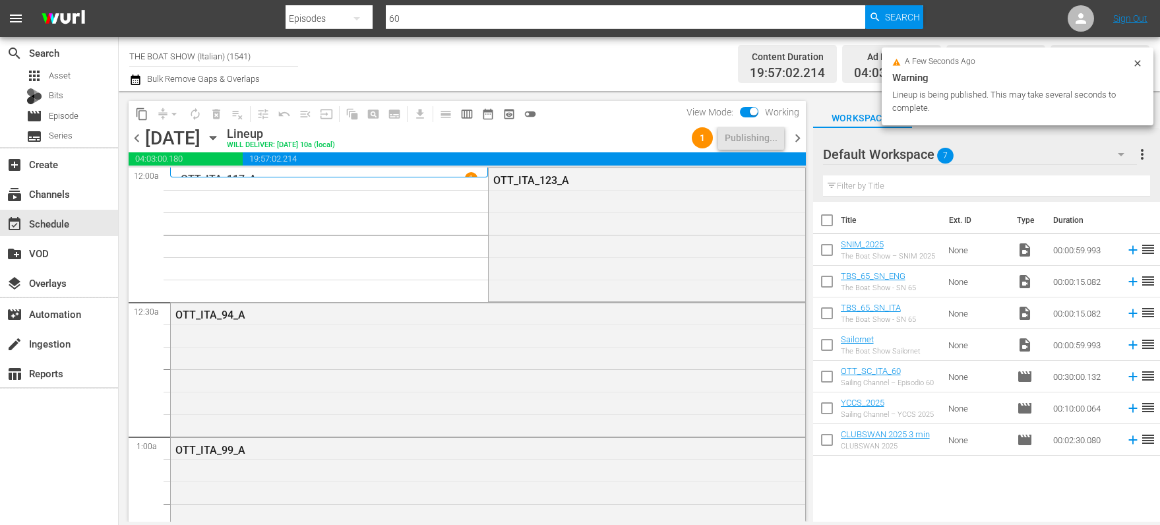
click at [220, 138] on icon "button" at bounding box center [213, 138] width 15 height 15
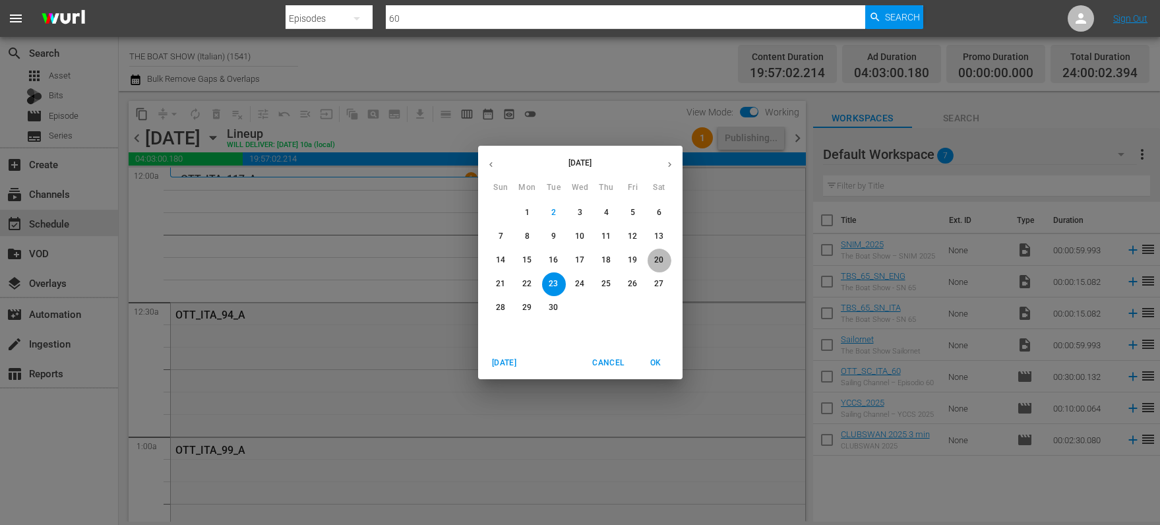
click at [664, 260] on p "20" at bounding box center [658, 260] width 9 height 11
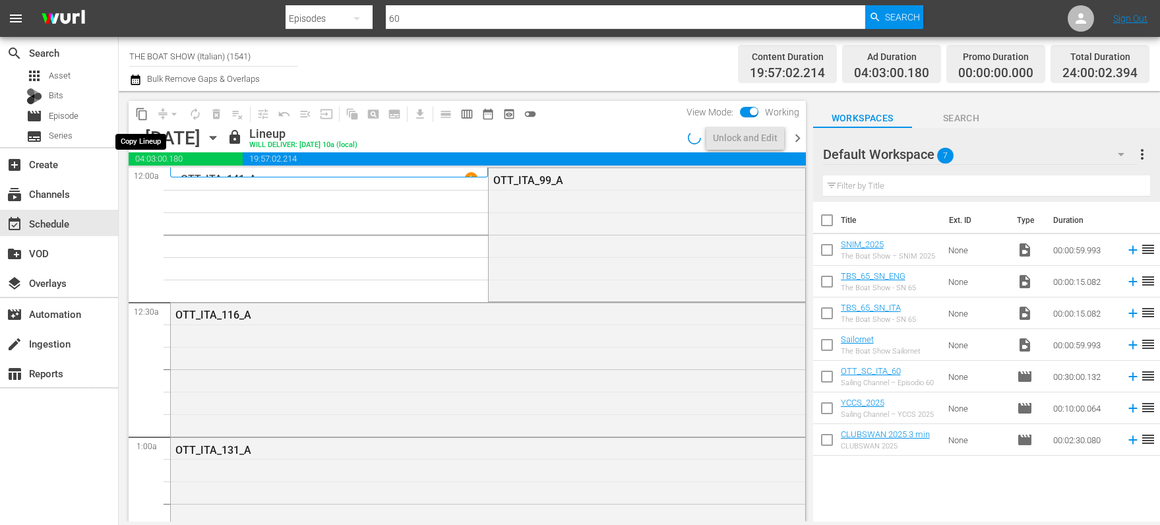
click at [142, 115] on span "content_copy" at bounding box center [141, 114] width 13 height 13
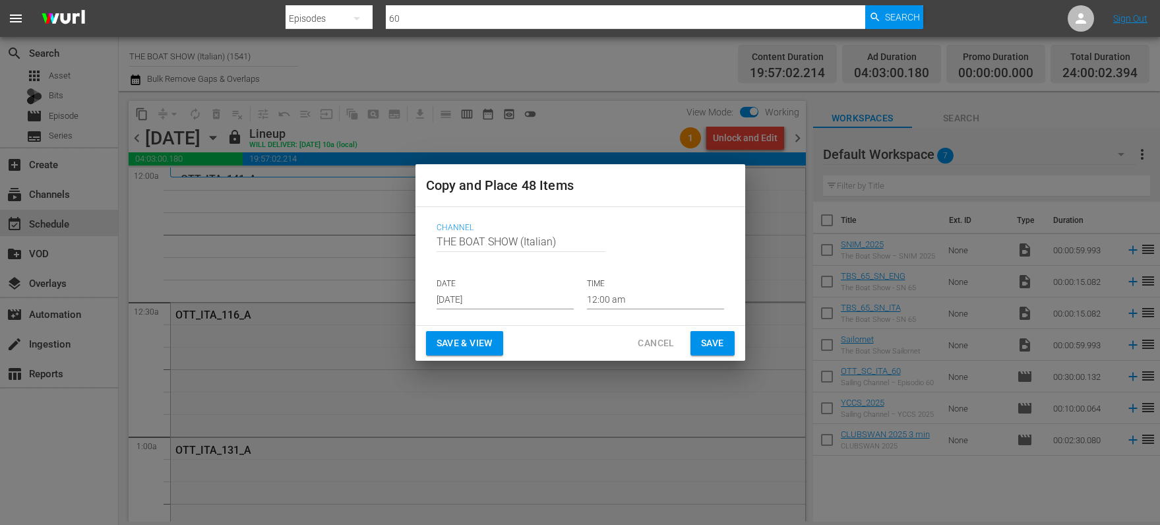
click at [455, 294] on input "[DATE]" at bounding box center [505, 300] width 137 height 20
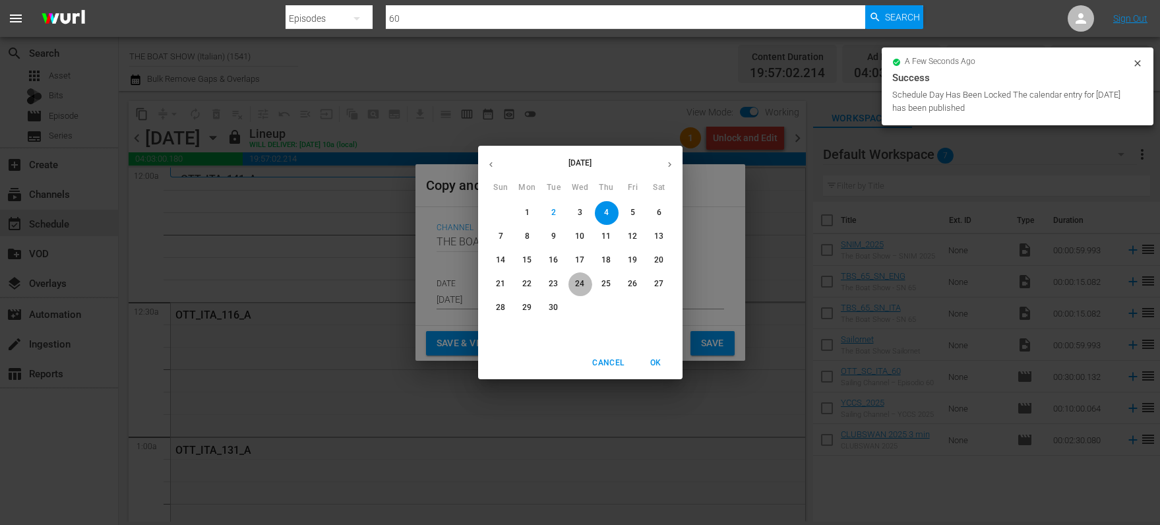
click at [585, 285] on span "24" at bounding box center [581, 283] width 24 height 11
type input "Sep 24th 2025"
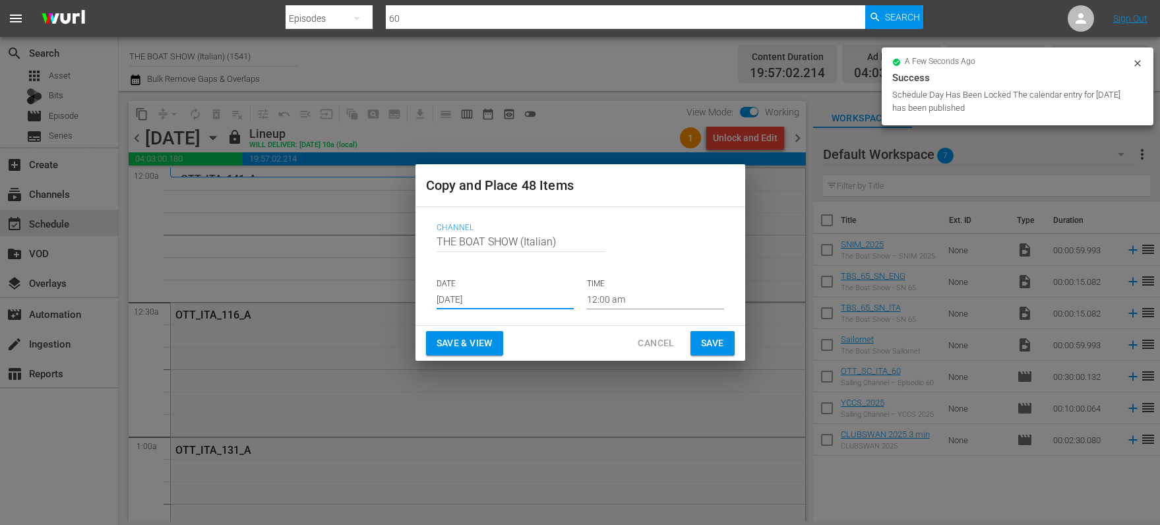
click at [473, 345] on span "Save & View" at bounding box center [465, 343] width 56 height 16
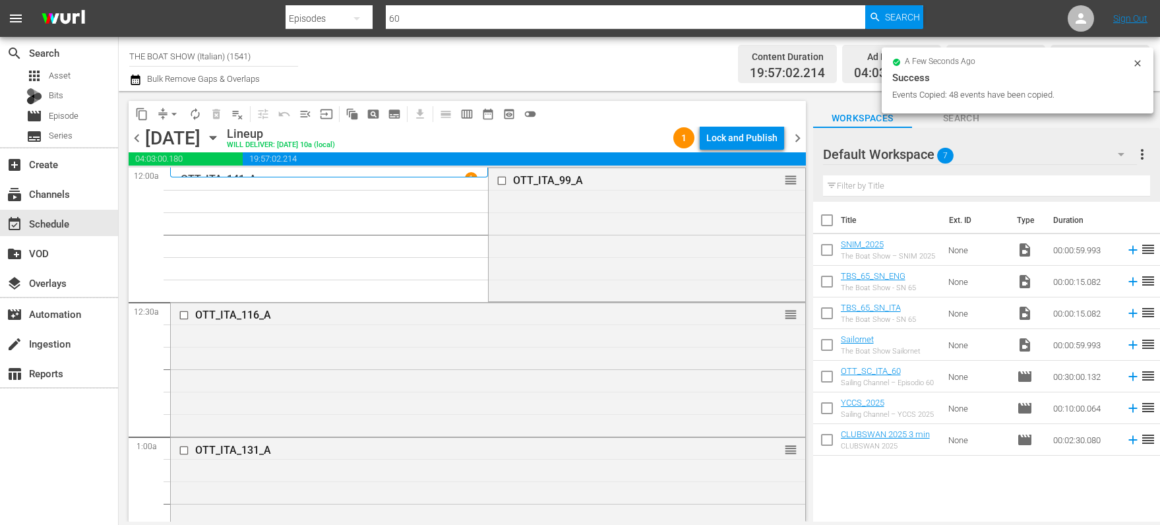
click at [748, 138] on div "Lock and Publish" at bounding box center [741, 138] width 71 height 24
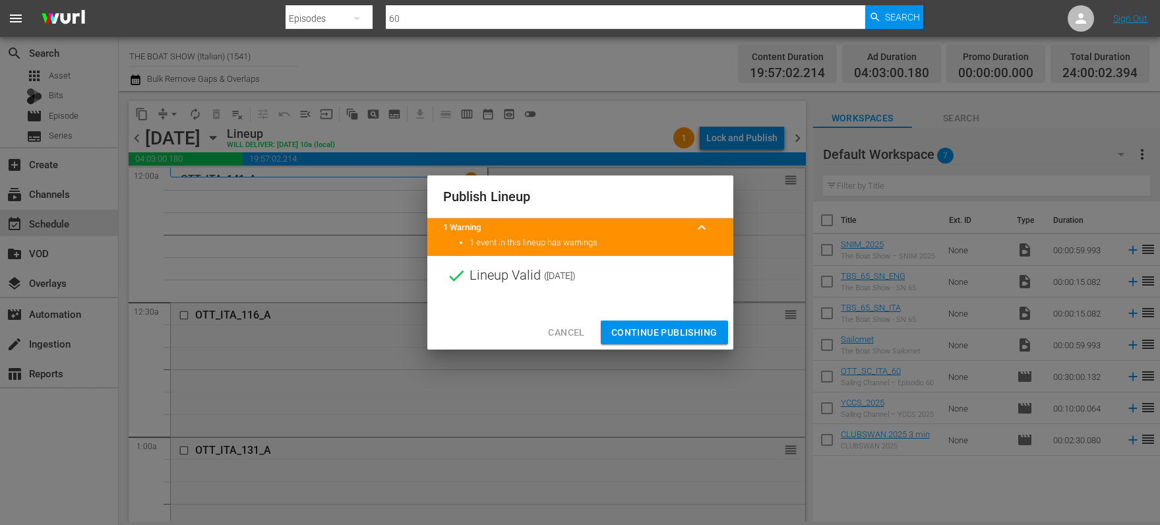
click at [649, 325] on span "Continue Publishing" at bounding box center [664, 333] width 106 height 16
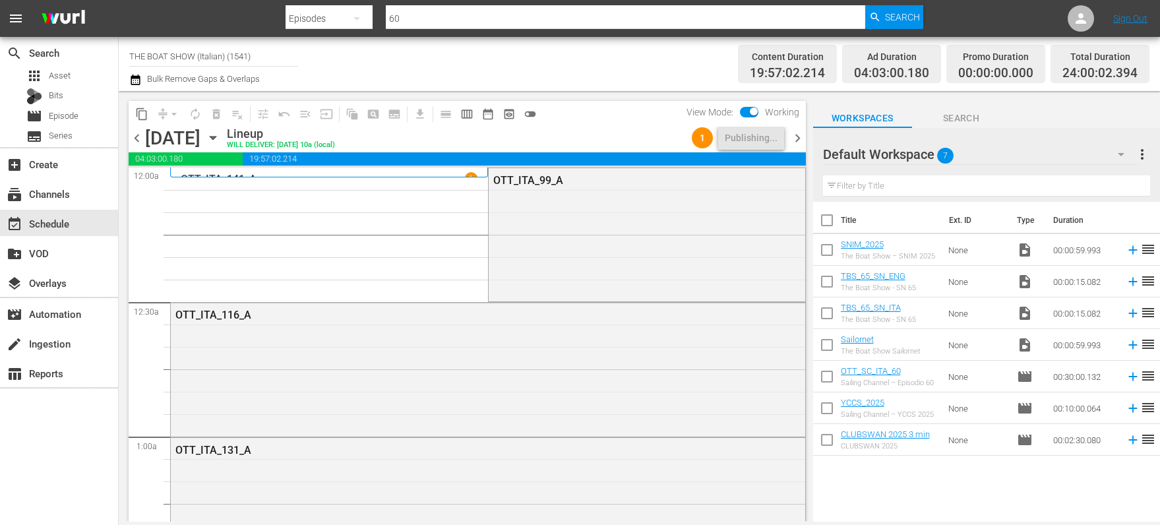
click at [220, 135] on icon "button" at bounding box center [213, 138] width 15 height 15
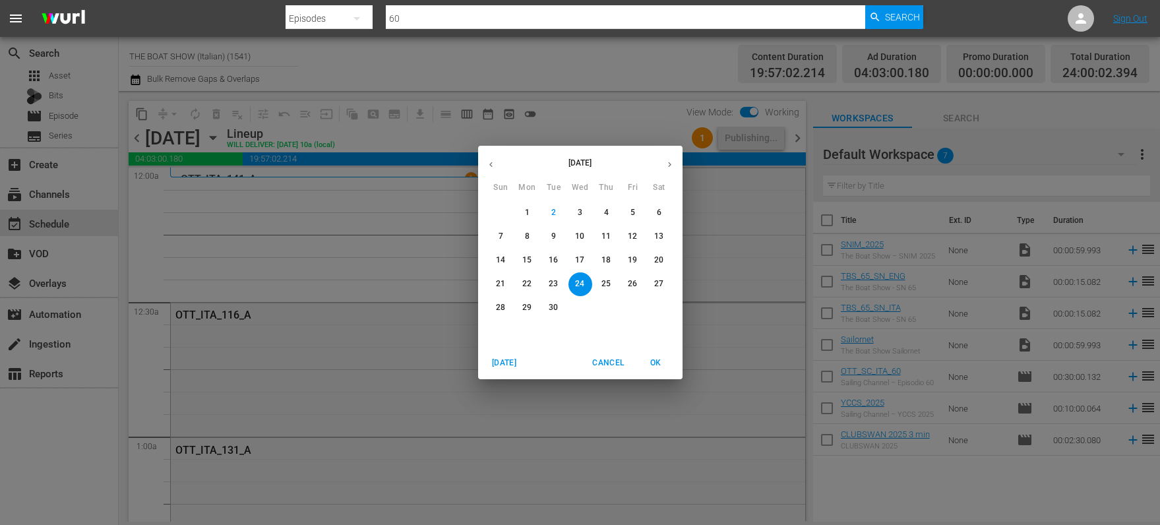
click at [499, 285] on p "21" at bounding box center [500, 283] width 9 height 11
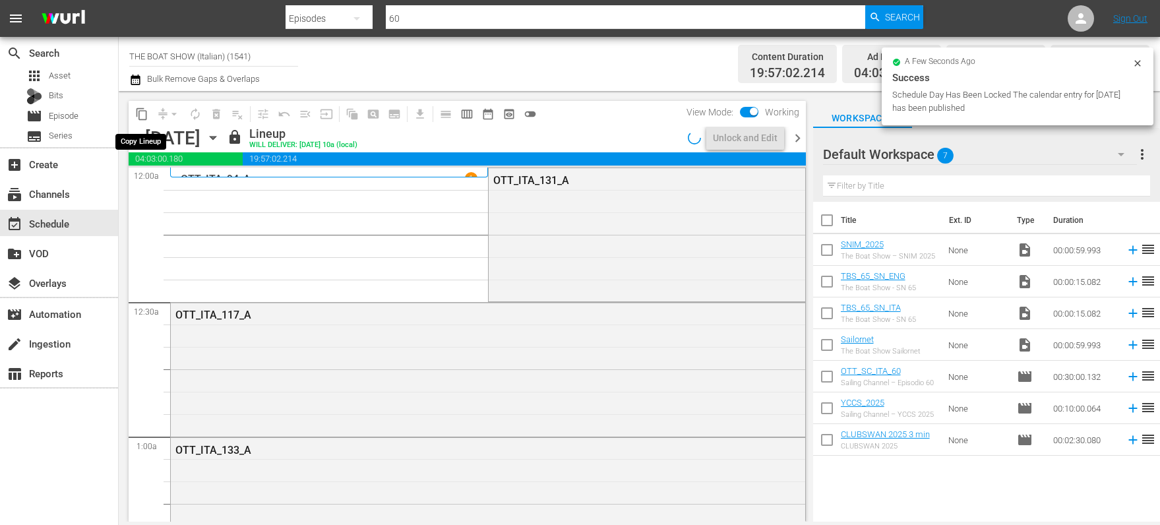
click at [141, 113] on span "content_copy" at bounding box center [141, 114] width 13 height 13
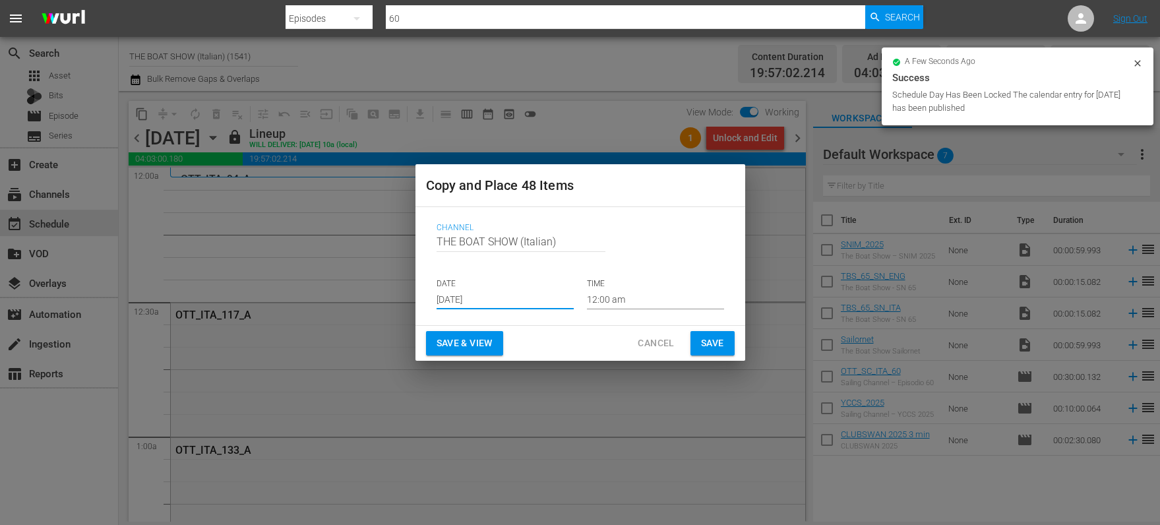
click at [467, 299] on input "[DATE]" at bounding box center [505, 300] width 137 height 20
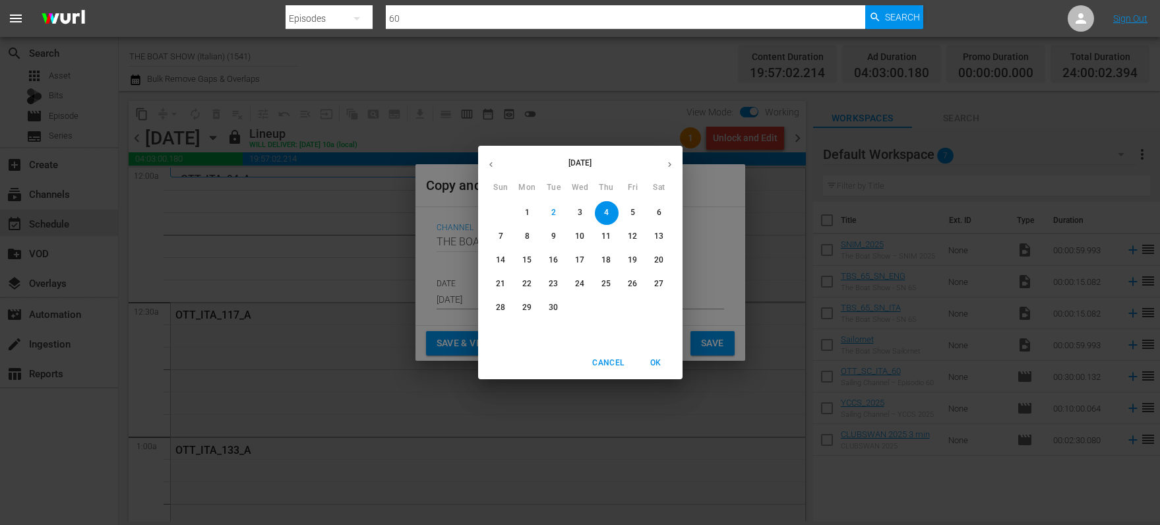
click at [605, 283] on p "25" at bounding box center [606, 283] width 9 height 11
type input "Sep 25th 2025"
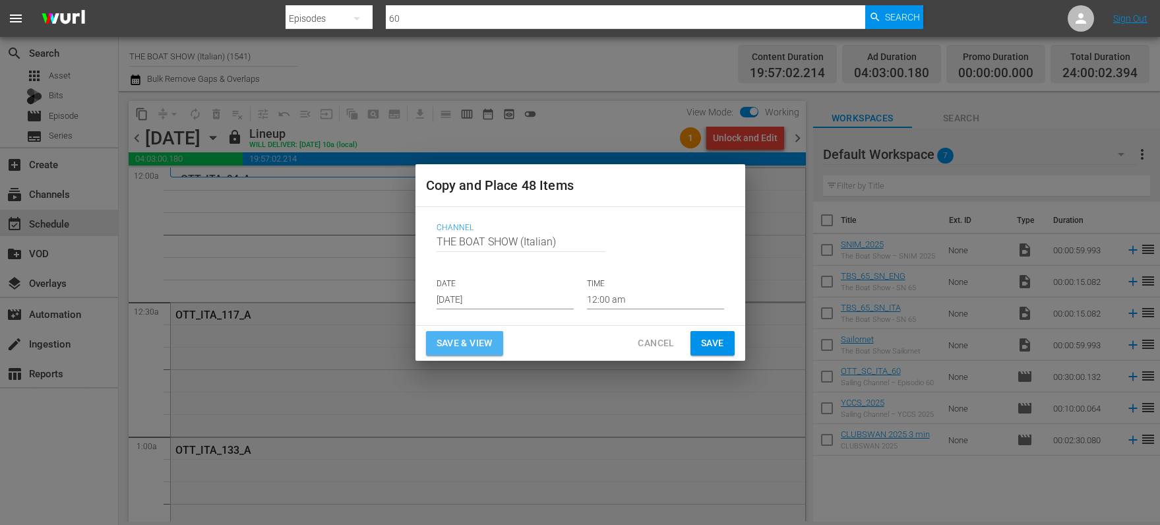
click at [466, 342] on span "Save & View" at bounding box center [465, 343] width 56 height 16
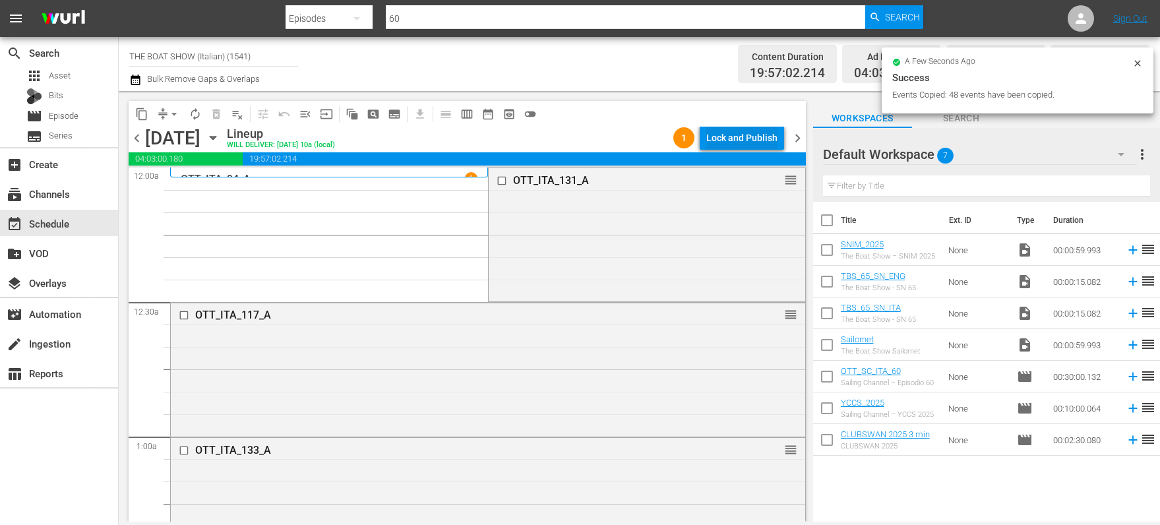
click at [729, 133] on div "Lock and Publish" at bounding box center [741, 138] width 71 height 24
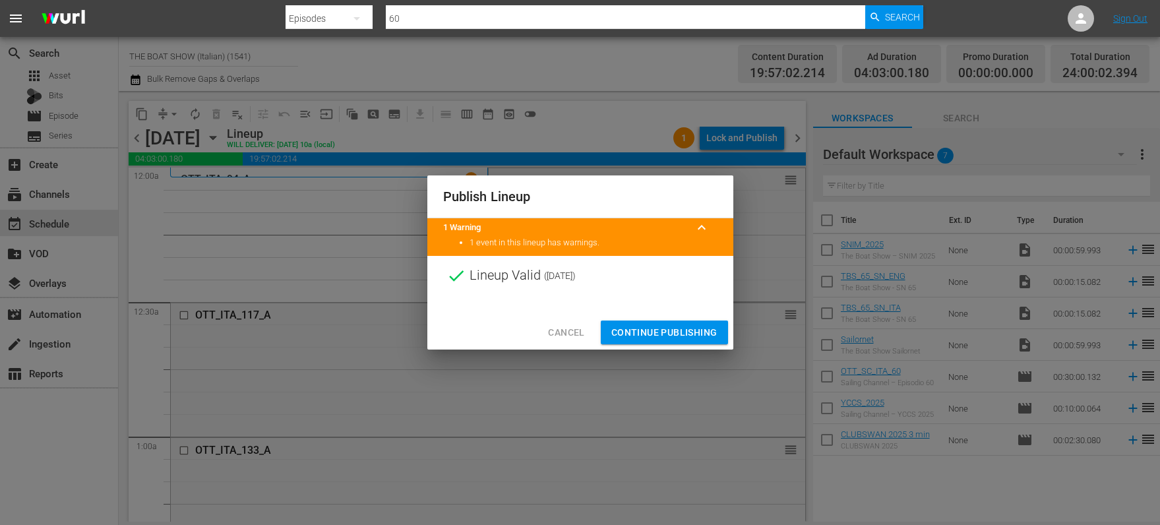
click at [641, 328] on span "Continue Publishing" at bounding box center [664, 333] width 106 height 16
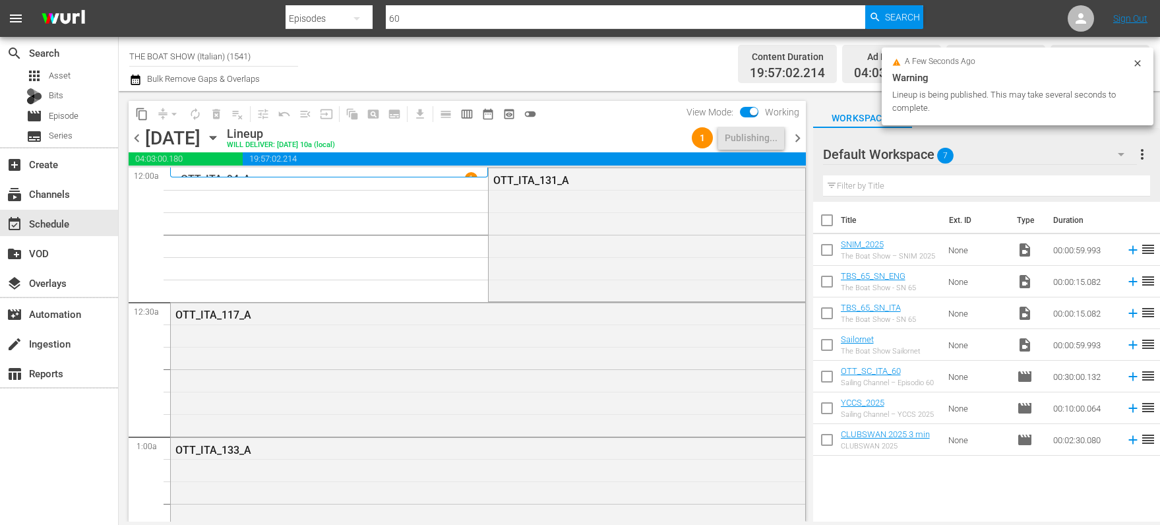
click at [216, 139] on icon "button" at bounding box center [213, 138] width 6 height 3
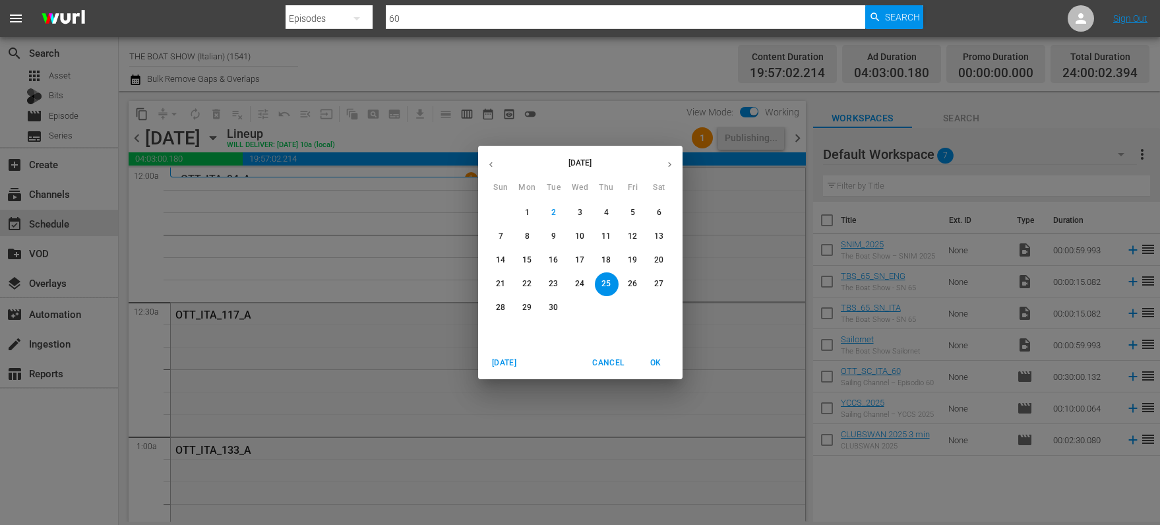
click at [524, 282] on p "22" at bounding box center [526, 283] width 9 height 11
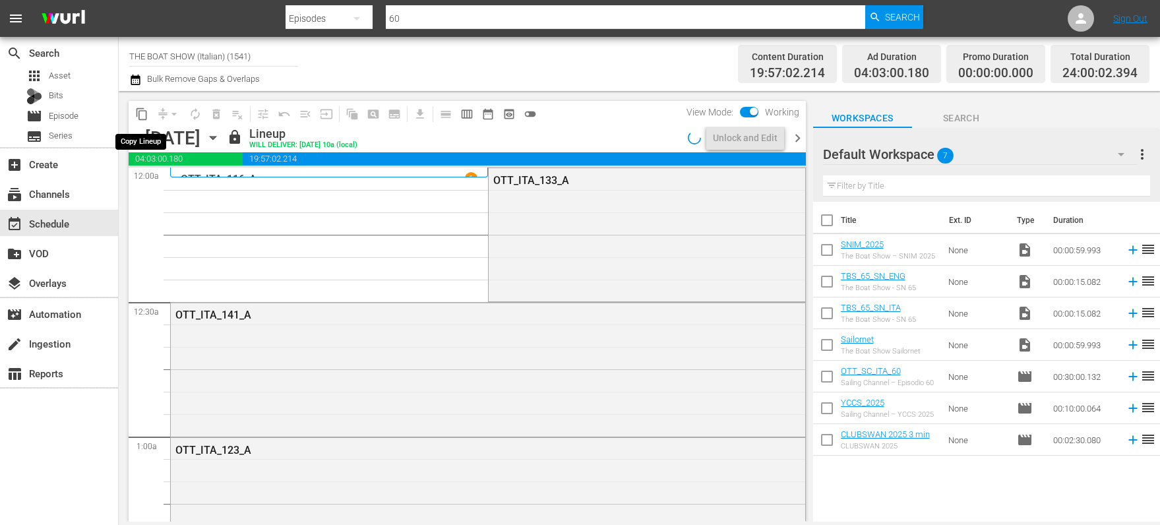
click at [143, 111] on span "content_copy" at bounding box center [141, 114] width 13 height 13
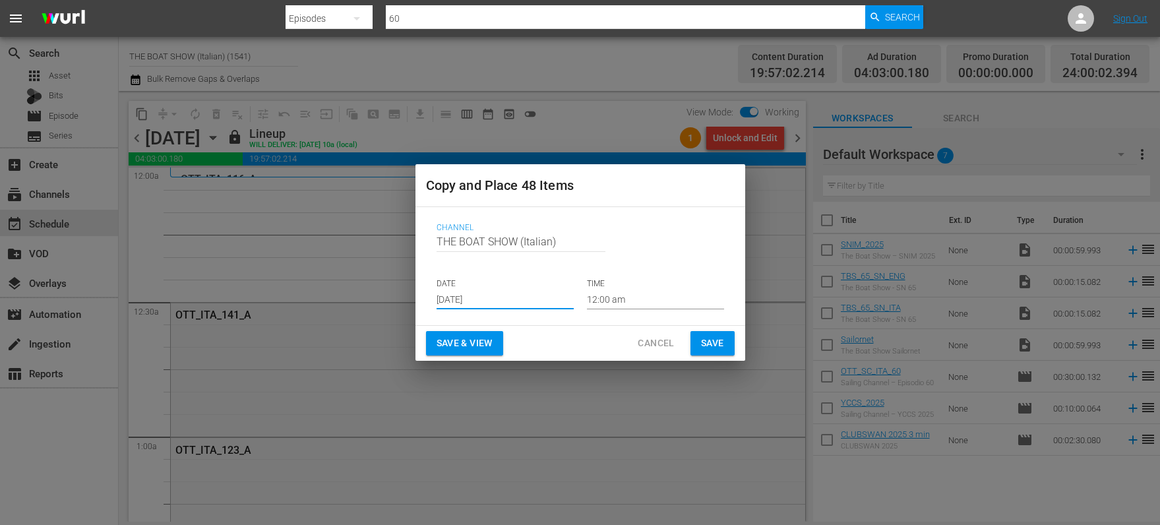
click at [468, 301] on input "[DATE]" at bounding box center [505, 300] width 137 height 20
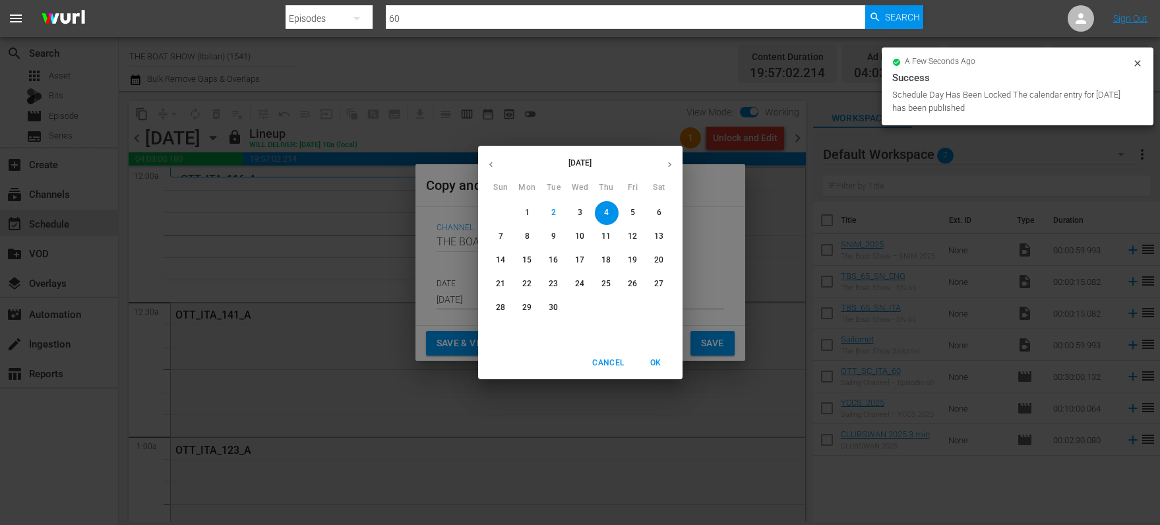
click at [633, 284] on p "26" at bounding box center [632, 283] width 9 height 11
type input "Sep 26th 2025"
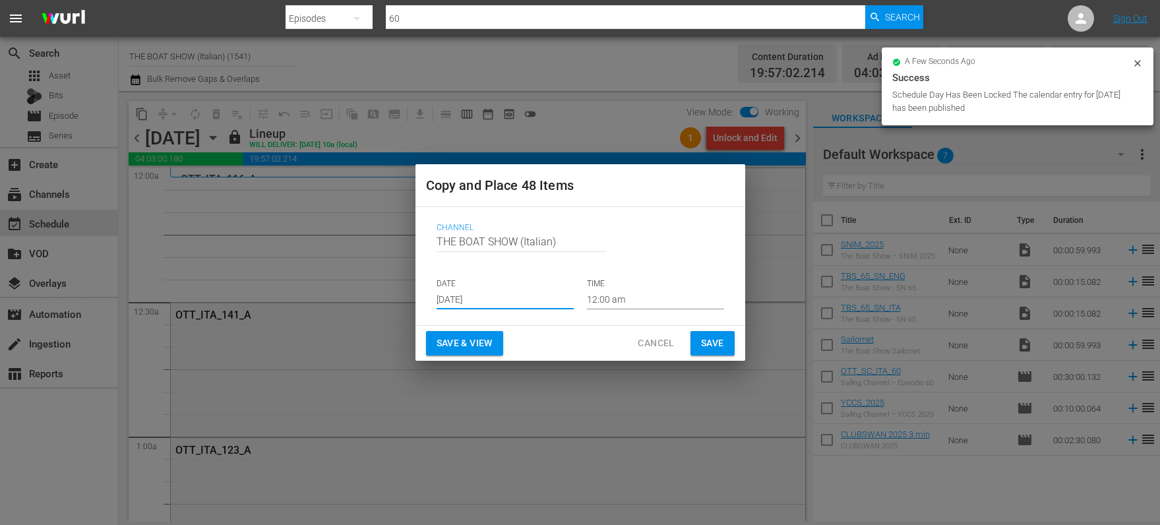
click at [456, 352] on button "Save & View" at bounding box center [464, 343] width 77 height 24
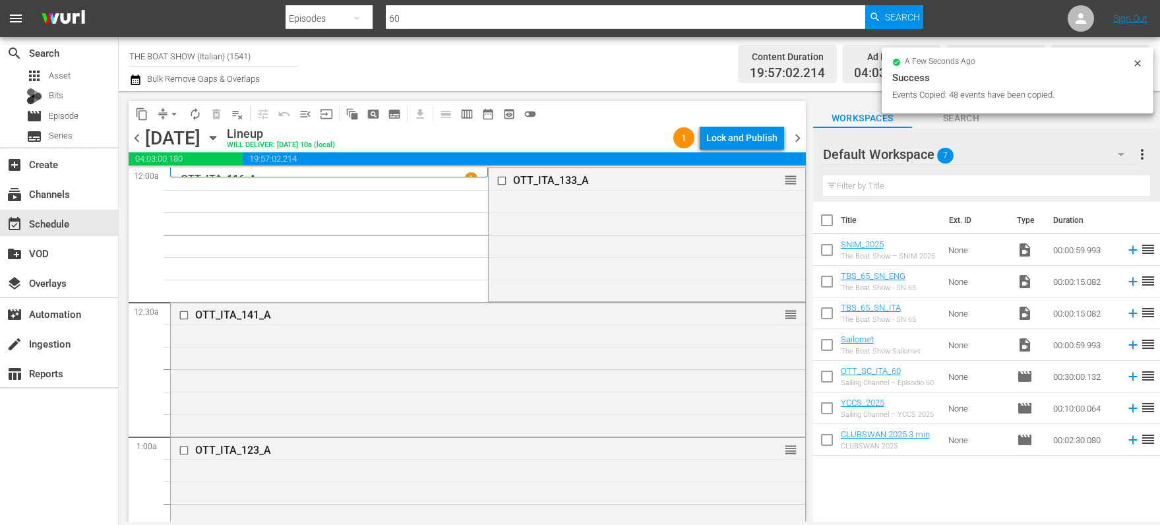
click at [732, 135] on div "Lock and Publish" at bounding box center [741, 138] width 71 height 24
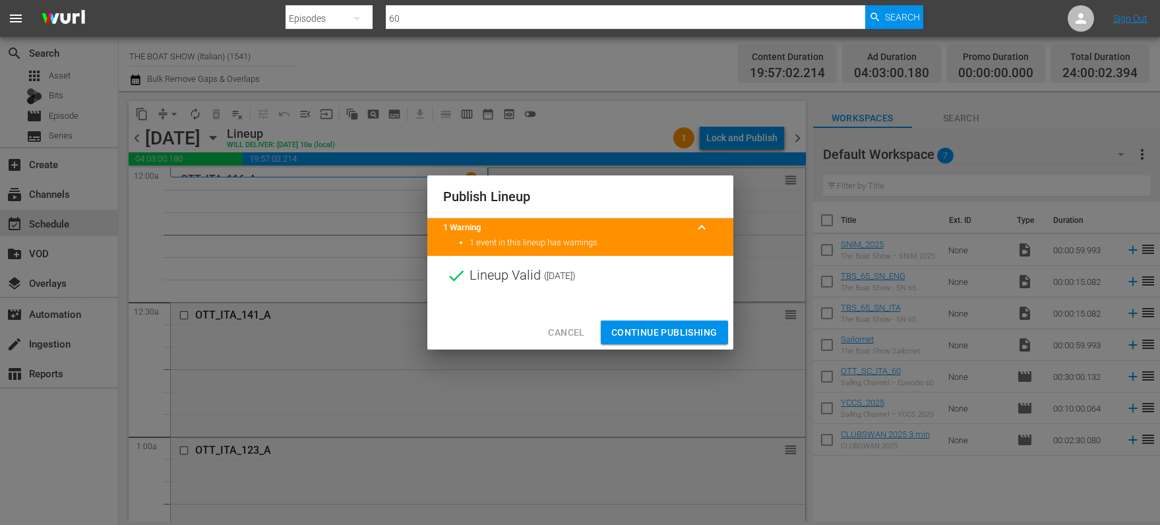
click at [646, 326] on span "Continue Publishing" at bounding box center [664, 333] width 106 height 16
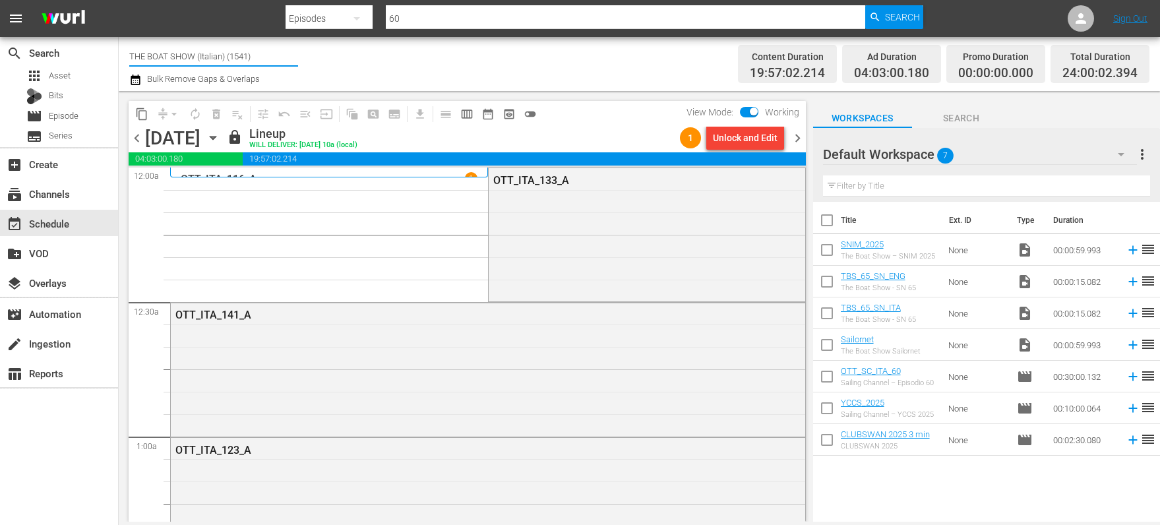
click at [231, 63] on input "THE BOAT SHOW (Italian) (1541)" at bounding box center [213, 56] width 169 height 32
click at [236, 61] on input "THE BOAT SHOW (Italian) (1541)" at bounding box center [213, 56] width 169 height 32
click at [234, 61] on input "THE BOAT SHOW (Italian) (1541)" at bounding box center [213, 56] width 169 height 32
drag, startPoint x: 261, startPoint y: 61, endPoint x: 69, endPoint y: 44, distance: 192.7
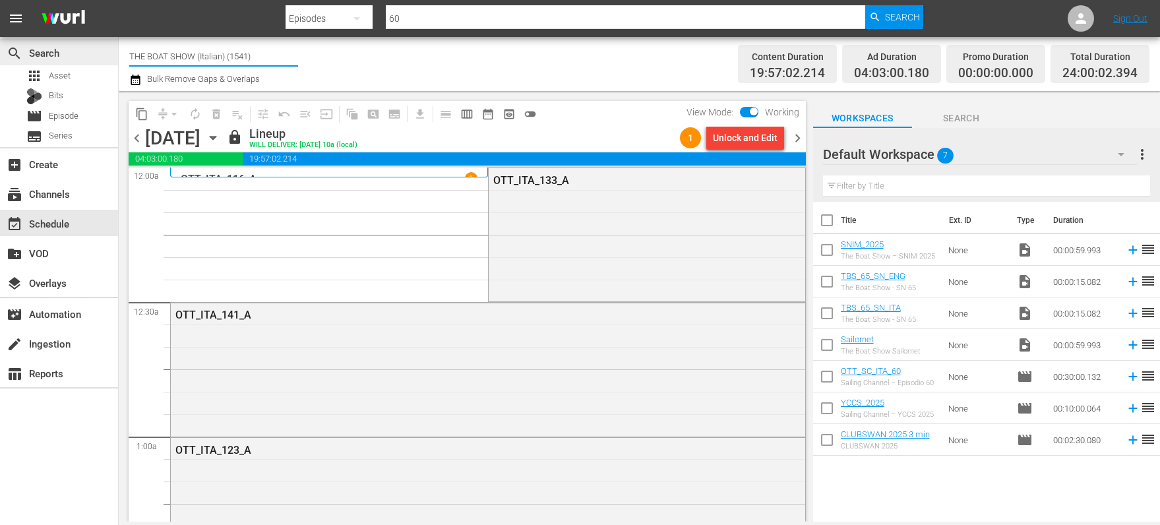
click at [119, 0] on div "search Search apps Asset Bits movie Episode subtitles Series add_box Create sub…" at bounding box center [639, 0] width 1041 height 0
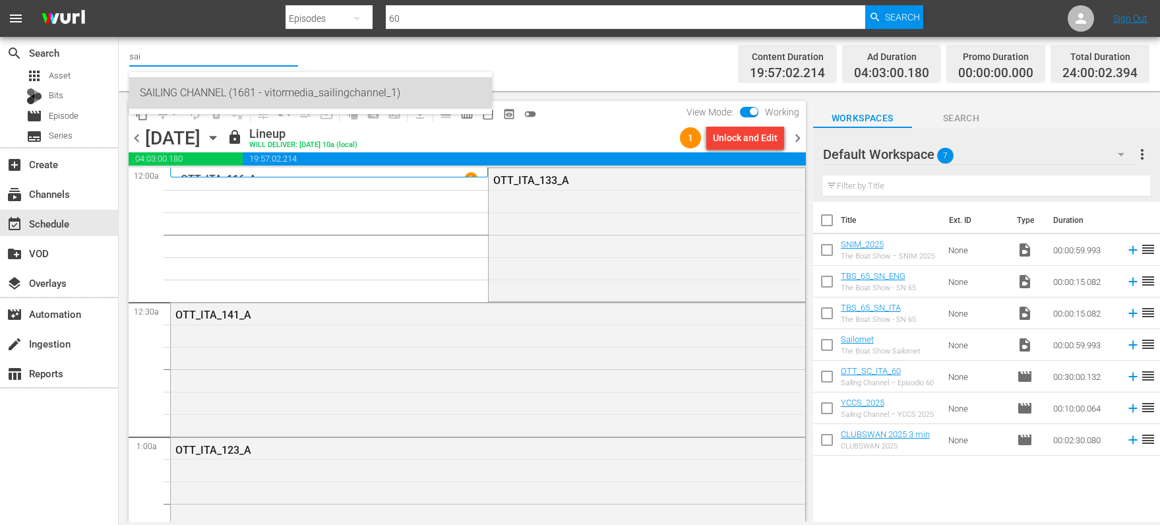
click at [197, 87] on div "SAILING CHANNEL (1681 - vitormedia_sailingchannel_1)" at bounding box center [311, 93] width 342 height 32
type input "SAILING CHANNEL (1681 - vitormedia_sailingchannel_1)"
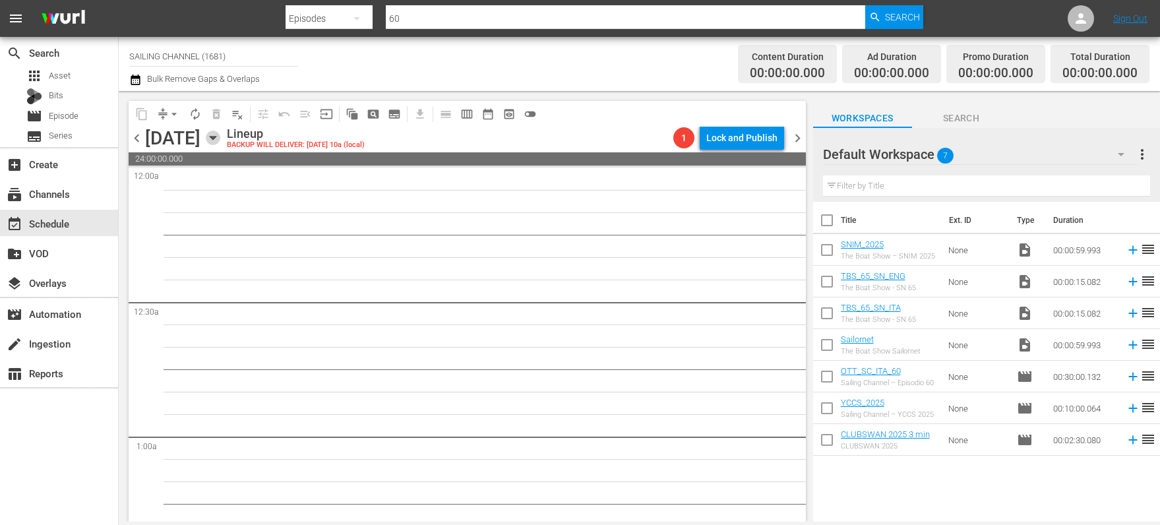
click at [216, 137] on icon "button" at bounding box center [213, 138] width 6 height 3
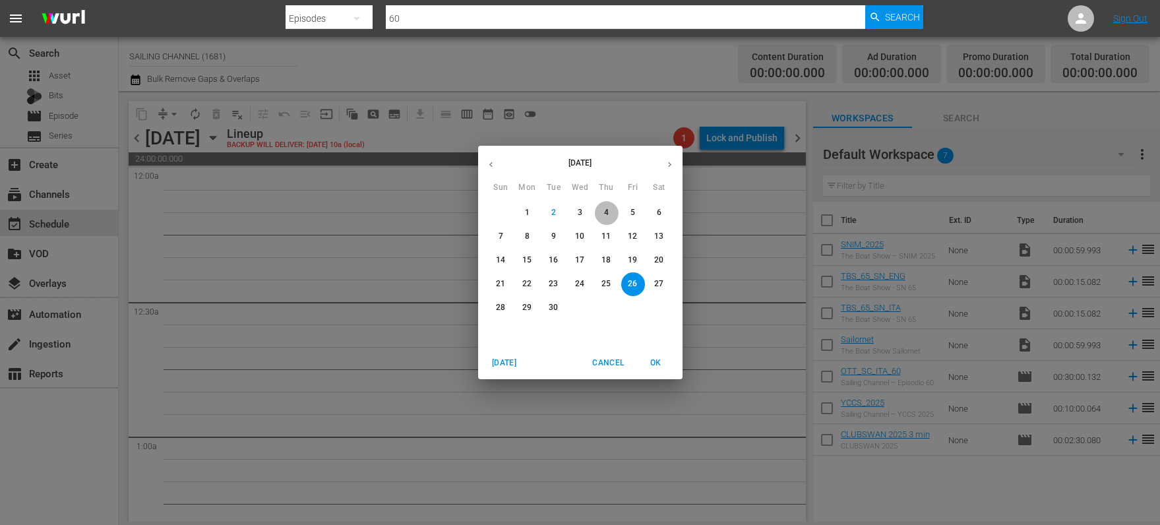
click at [610, 212] on span "4" at bounding box center [607, 212] width 24 height 11
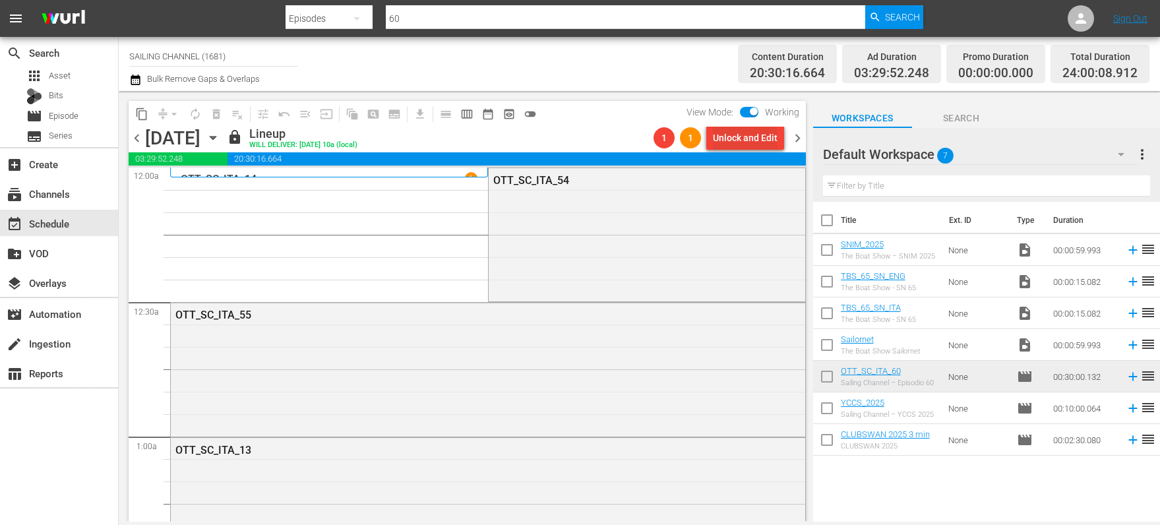
click at [722, 143] on div "Unlock and Edit" at bounding box center [745, 138] width 65 height 24
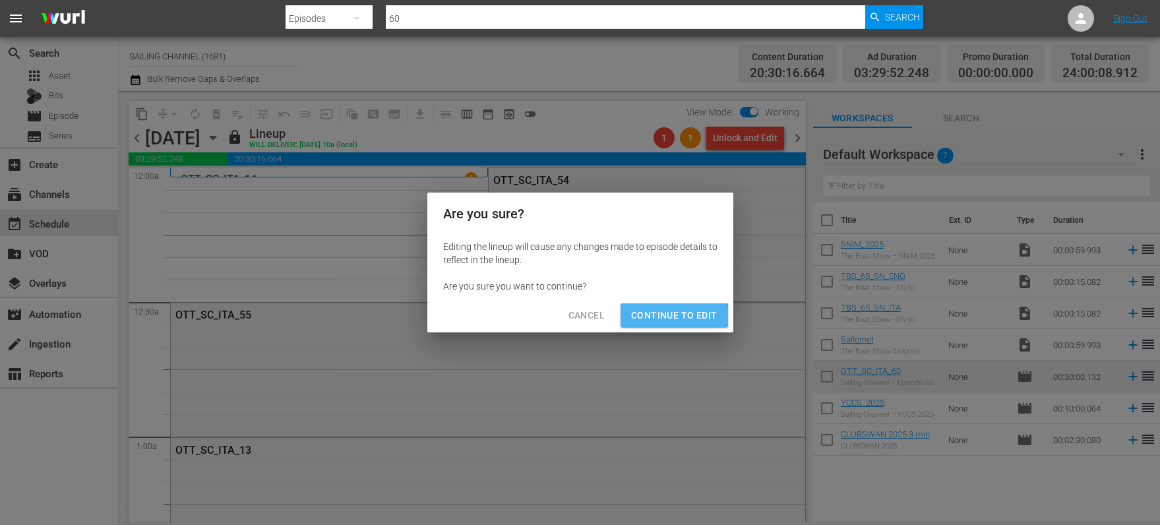
click at [662, 318] on span "Continue to Edit" at bounding box center [674, 315] width 86 height 16
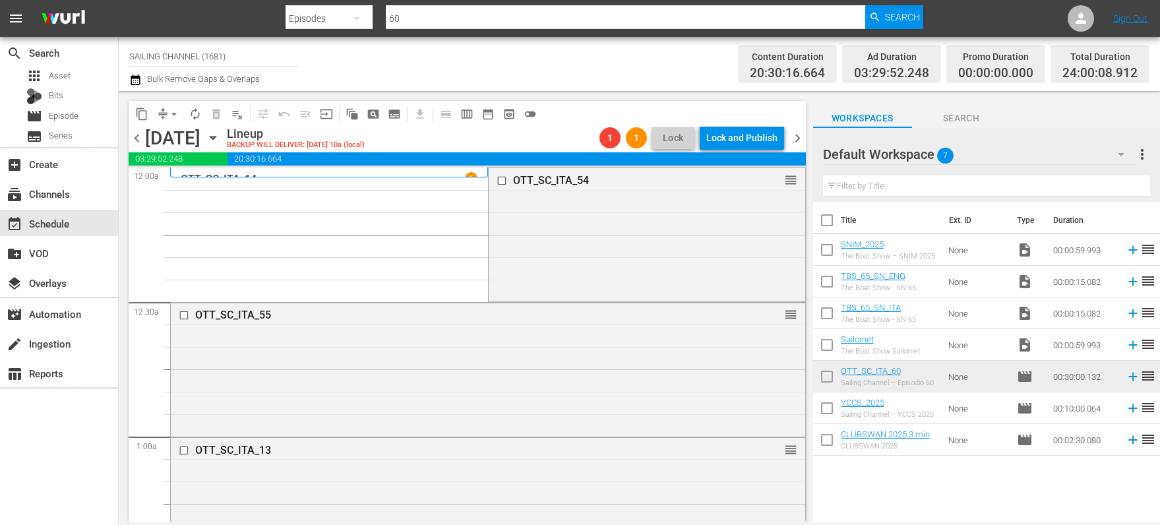
click at [220, 139] on icon "button" at bounding box center [213, 138] width 15 height 15
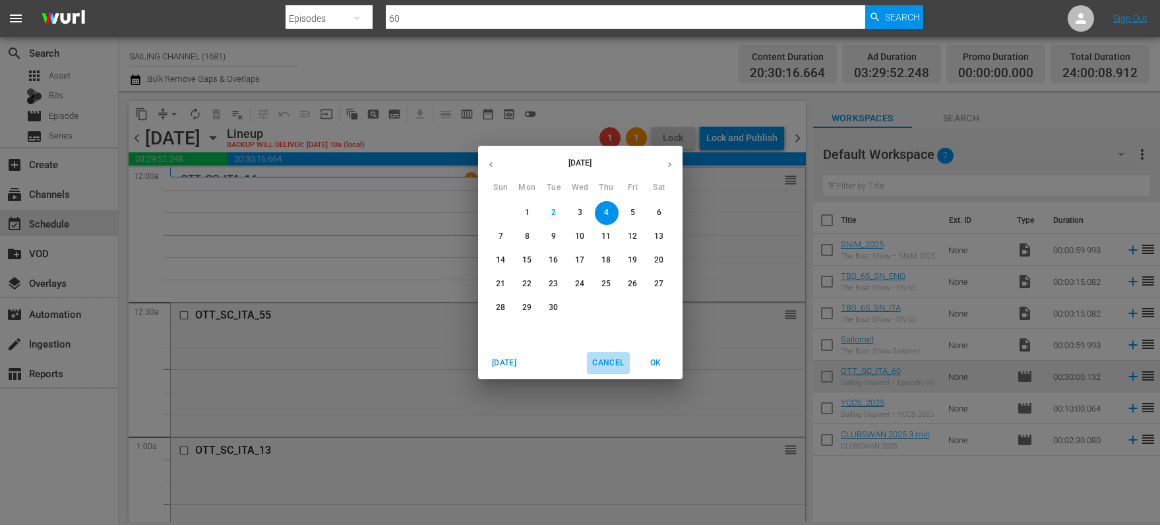
drag, startPoint x: 604, startPoint y: 363, endPoint x: 372, endPoint y: 255, distance: 255.9
click at [604, 361] on span "Cancel" at bounding box center [608, 363] width 32 height 14
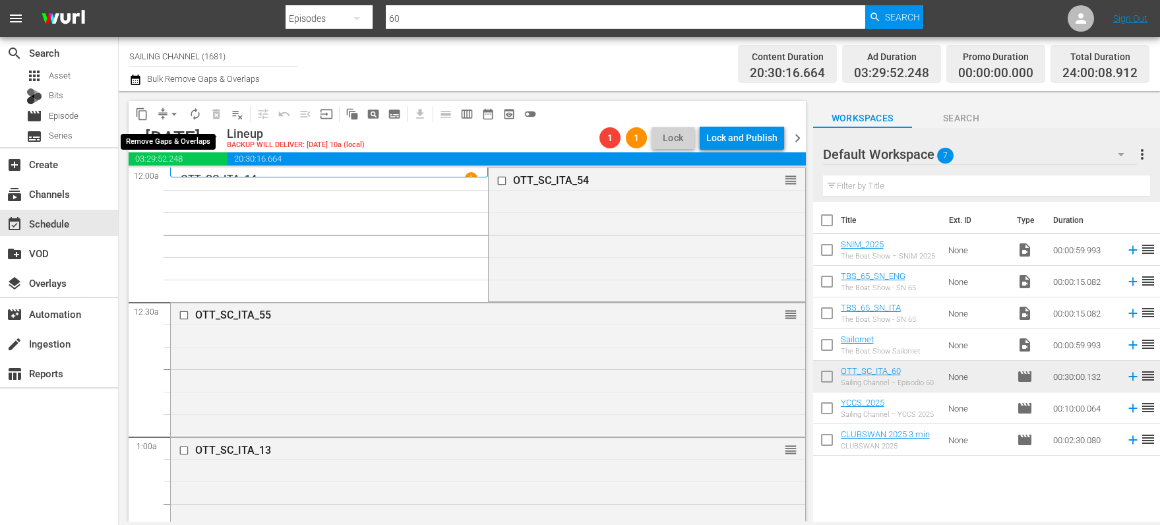
click at [166, 109] on button "arrow_drop_down" at bounding box center [174, 114] width 21 height 21
click at [179, 140] on li "Align to Midnight" at bounding box center [175, 141] width 139 height 22
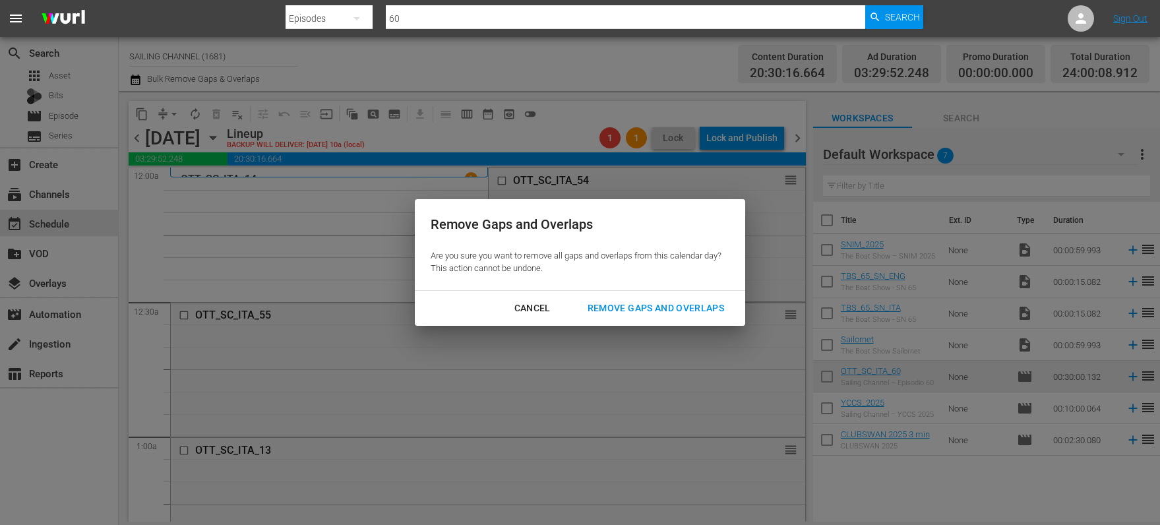
click at [625, 307] on div "Remove Gaps and Overlaps" at bounding box center [656, 308] width 158 height 16
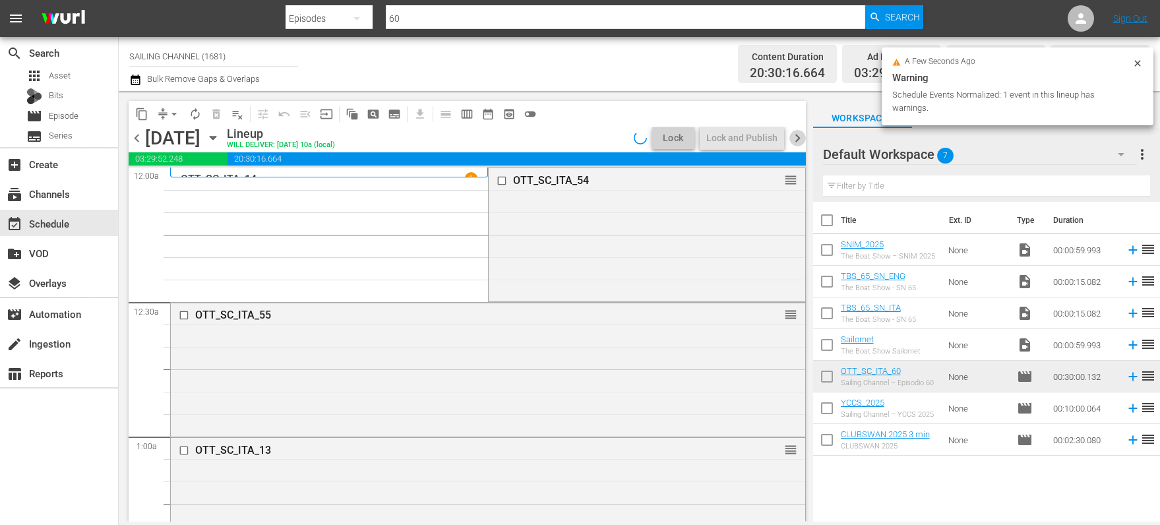
click at [798, 136] on span "chevron_right" at bounding box center [798, 138] width 16 height 16
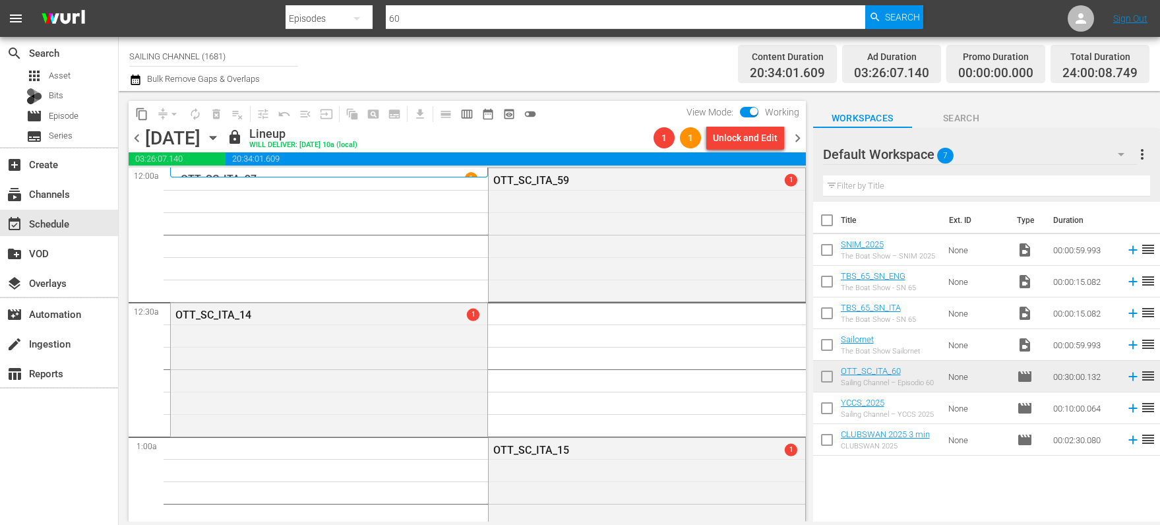
click at [762, 139] on div "Unlock and Edit" at bounding box center [745, 138] width 65 height 24
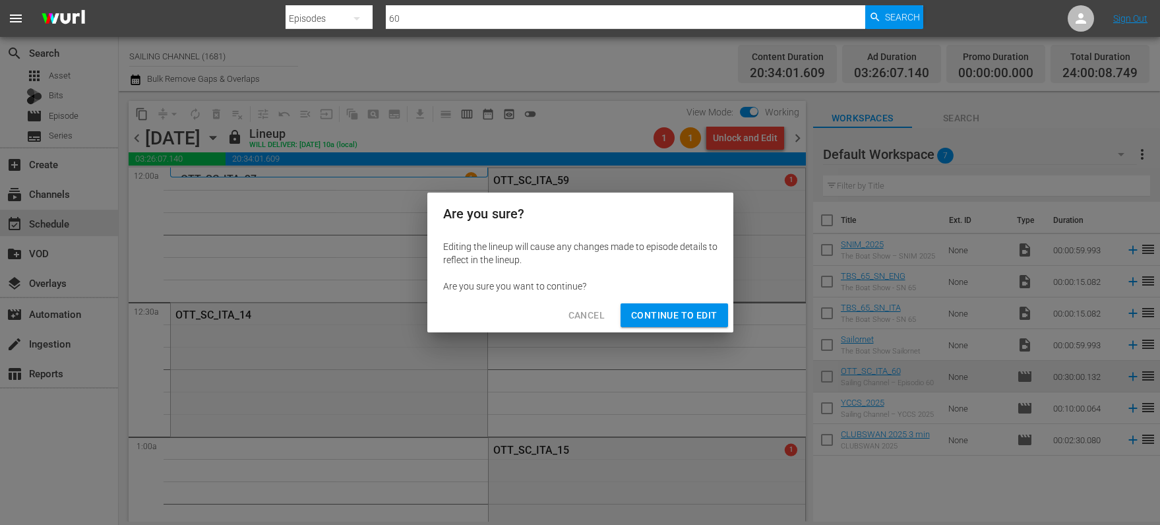
click at [687, 320] on span "Continue to Edit" at bounding box center [674, 315] width 86 height 16
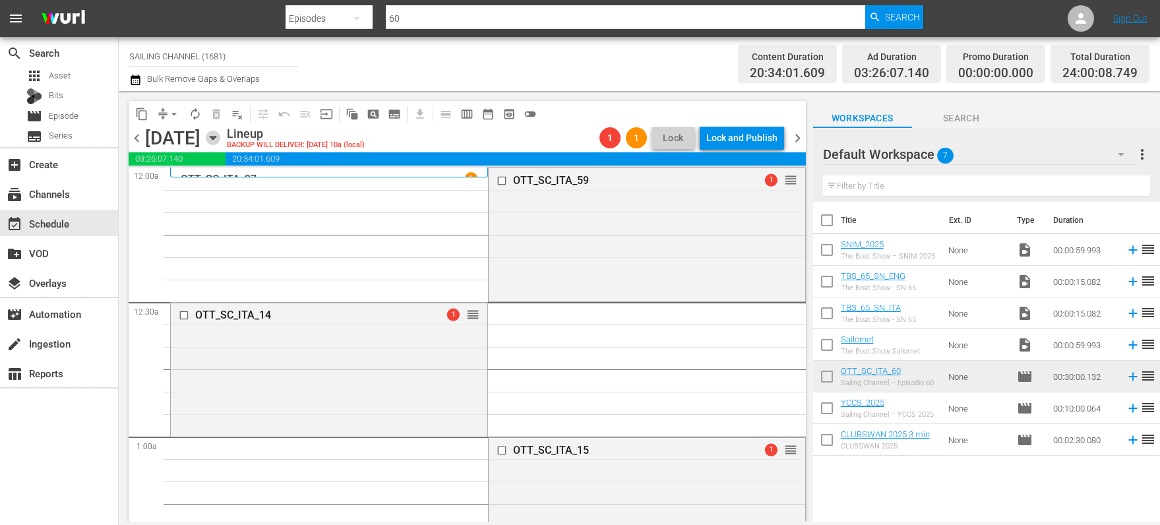
click at [220, 135] on icon "button" at bounding box center [213, 138] width 15 height 15
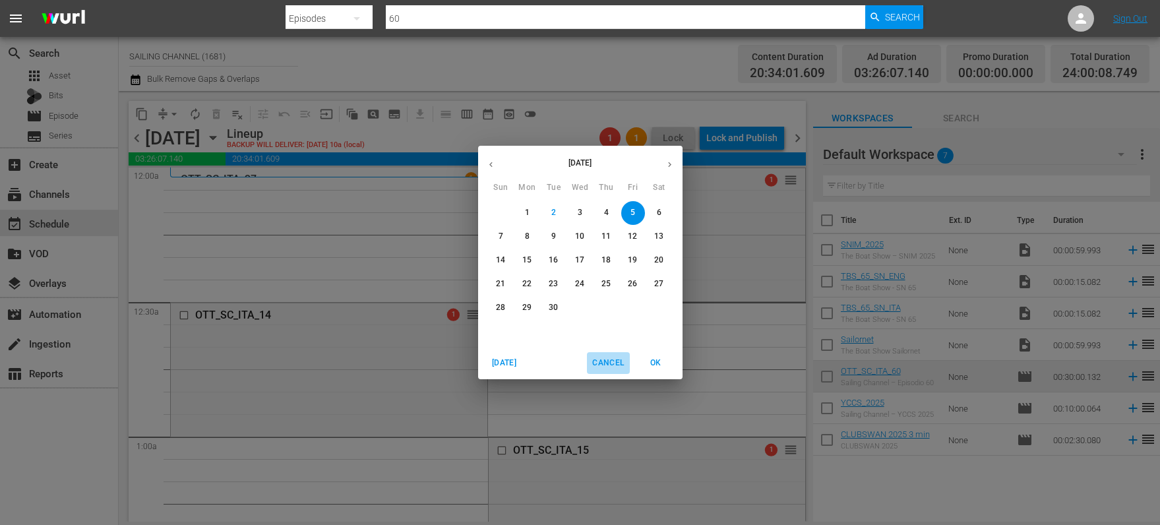
click at [611, 360] on span "Cancel" at bounding box center [608, 363] width 32 height 14
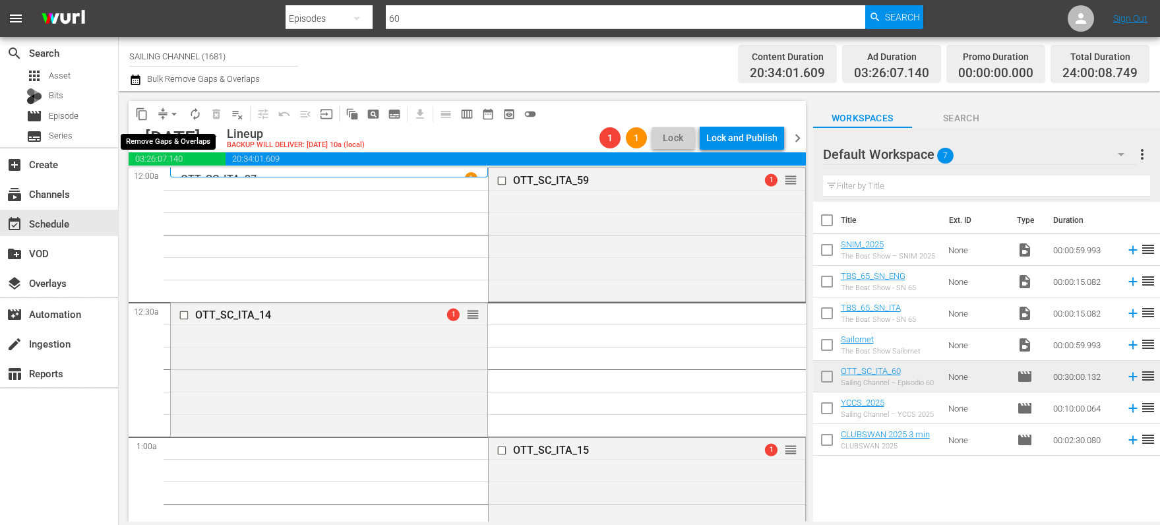
click at [171, 116] on span "arrow_drop_down" at bounding box center [174, 114] width 13 height 13
click at [164, 142] on li "Align to Midnight" at bounding box center [175, 141] width 139 height 22
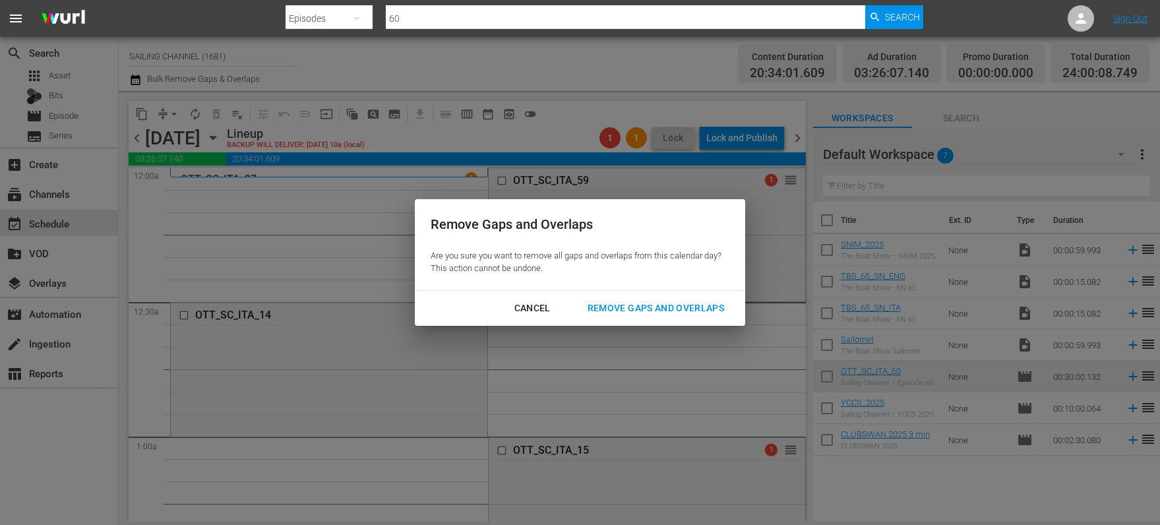
click at [683, 311] on div "Remove Gaps and Overlaps" at bounding box center [656, 308] width 158 height 16
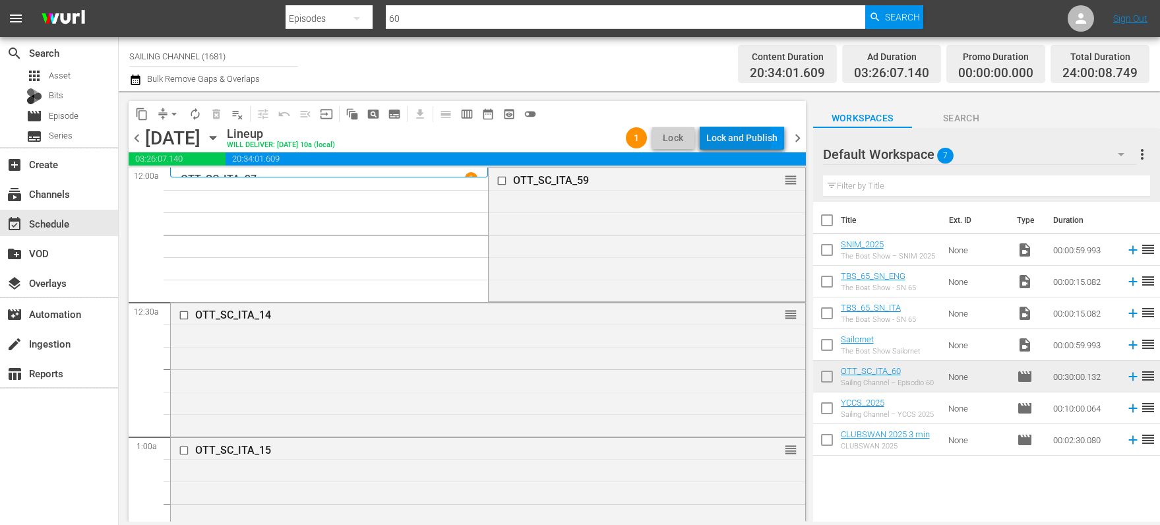
click at [735, 137] on div "Lock and Publish" at bounding box center [741, 138] width 71 height 24
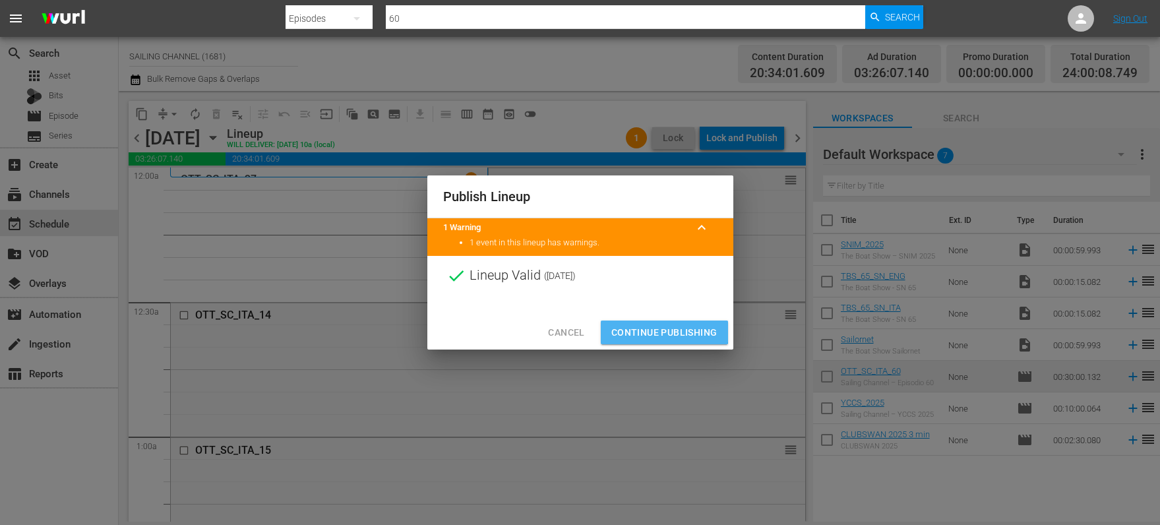
click at [658, 325] on span "Continue Publishing" at bounding box center [664, 333] width 106 height 16
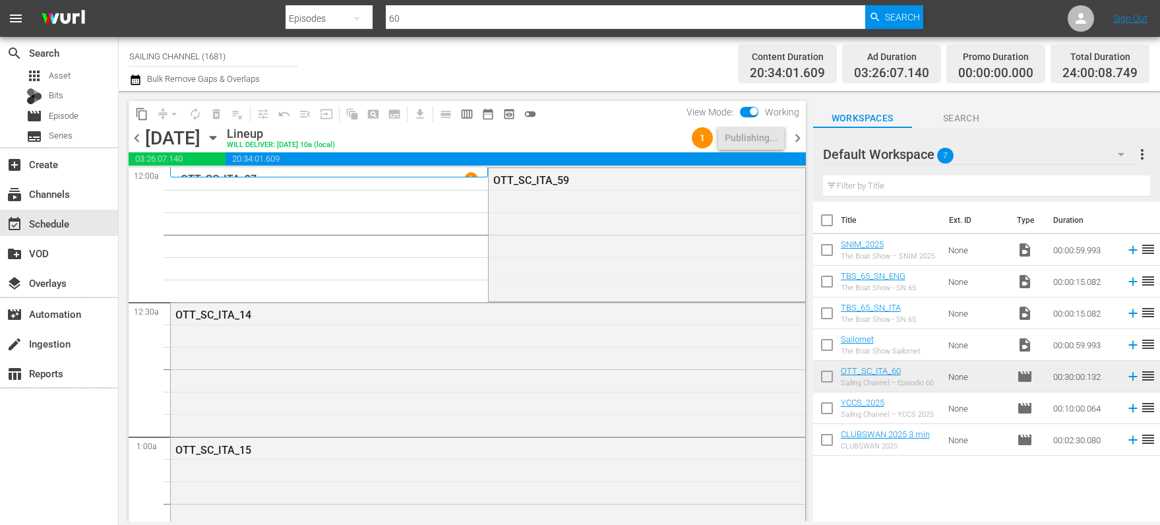
click at [220, 136] on icon "button" at bounding box center [213, 138] width 15 height 15
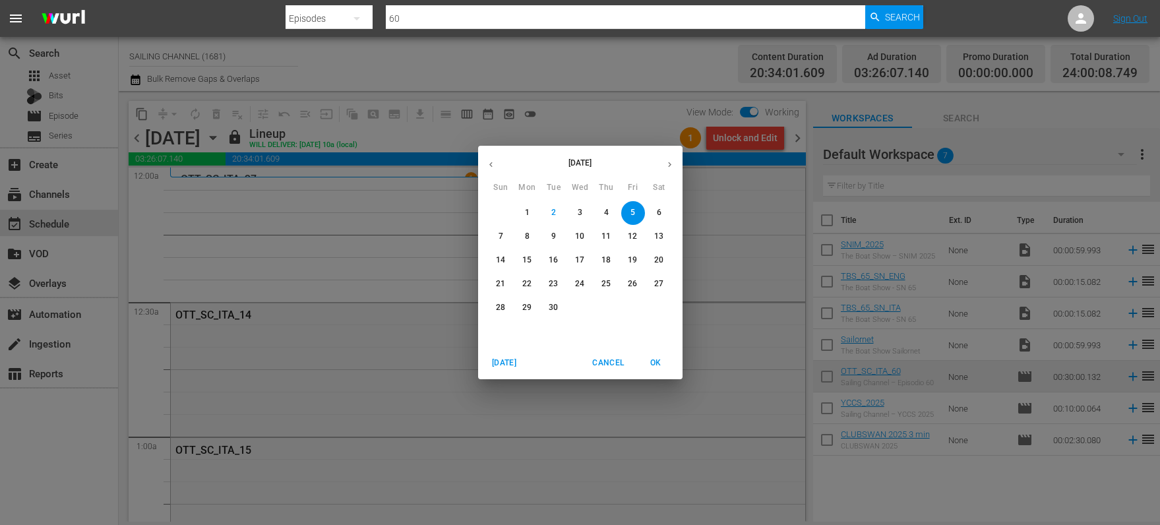
click at [663, 213] on span "6" at bounding box center [660, 212] width 24 height 11
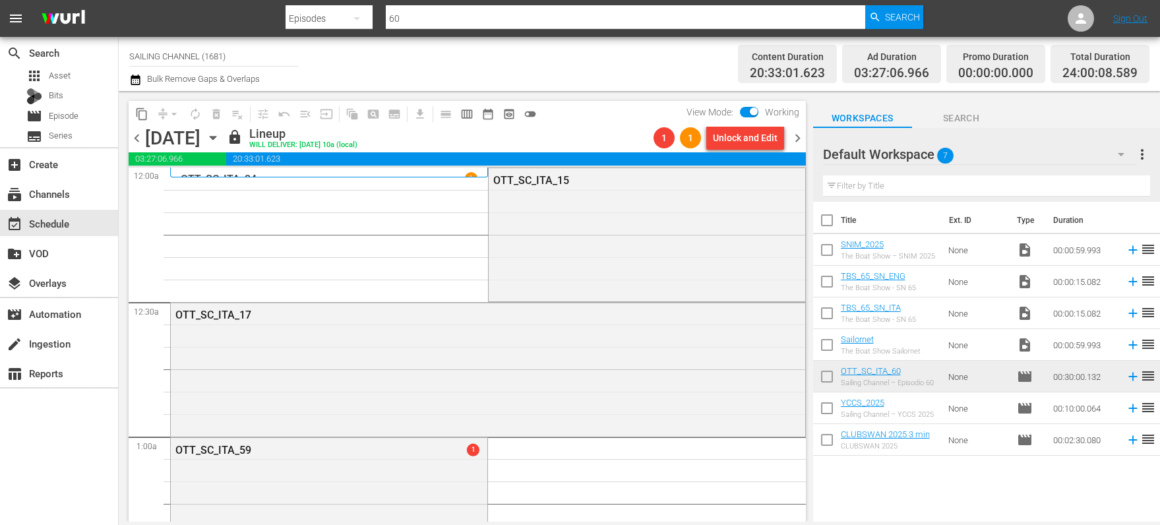
click at [736, 138] on div "Unlock and Edit" at bounding box center [745, 138] width 65 height 24
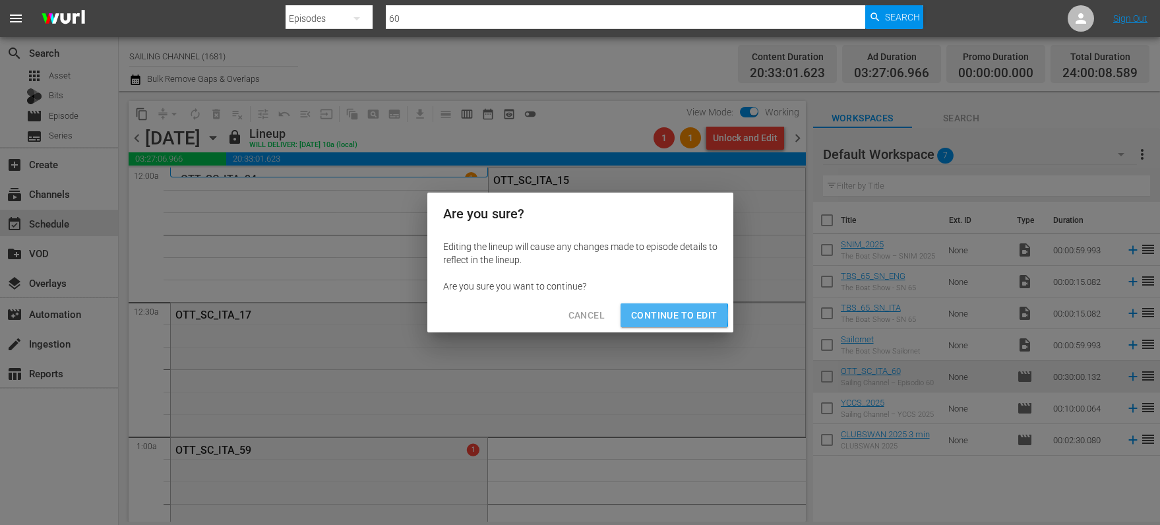
click at [654, 315] on span "Continue to Edit" at bounding box center [674, 315] width 86 height 16
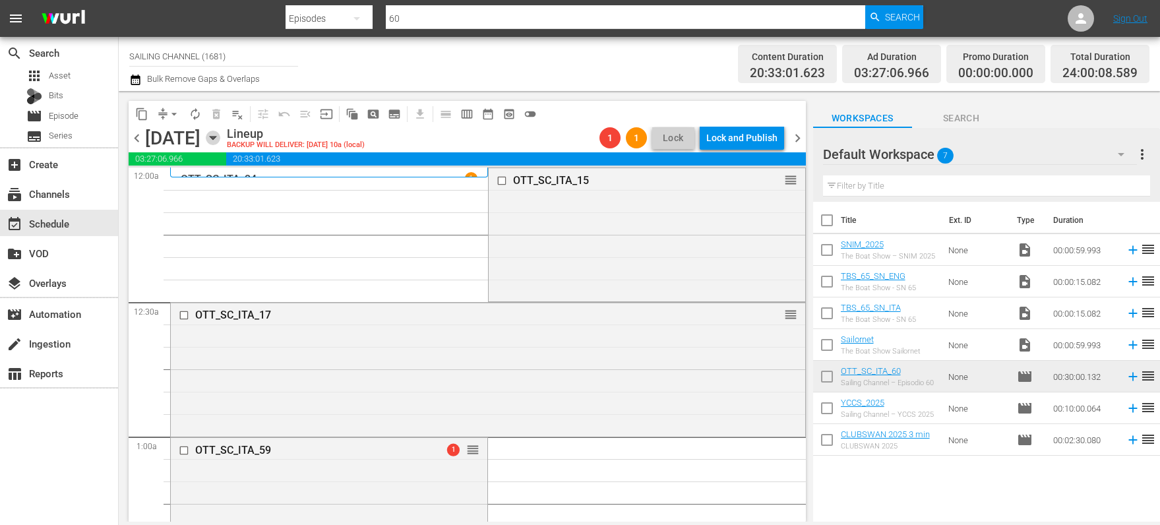
click at [220, 141] on icon "button" at bounding box center [213, 138] width 15 height 15
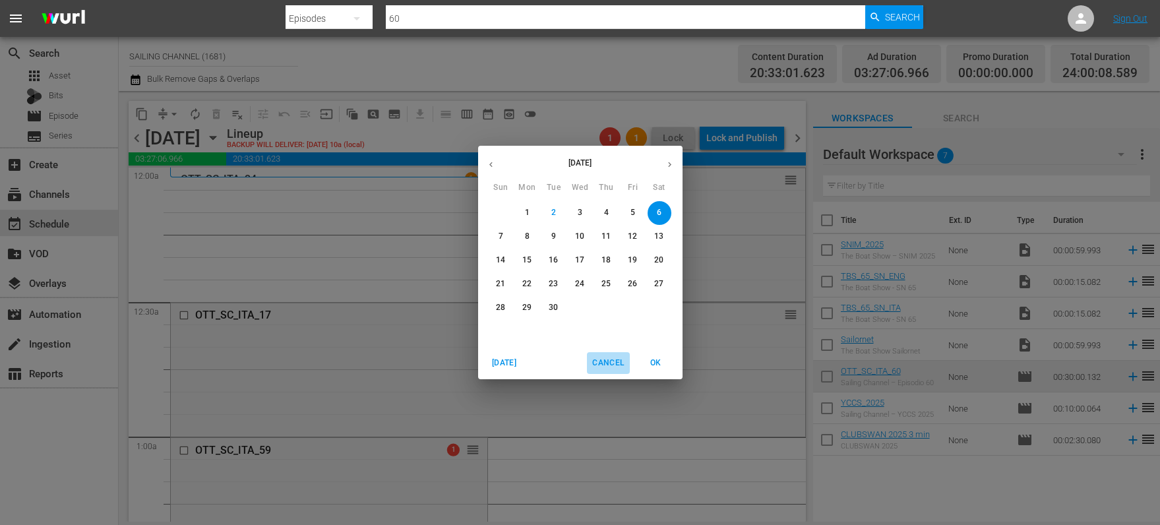
click at [610, 369] on span "Cancel" at bounding box center [608, 363] width 32 height 14
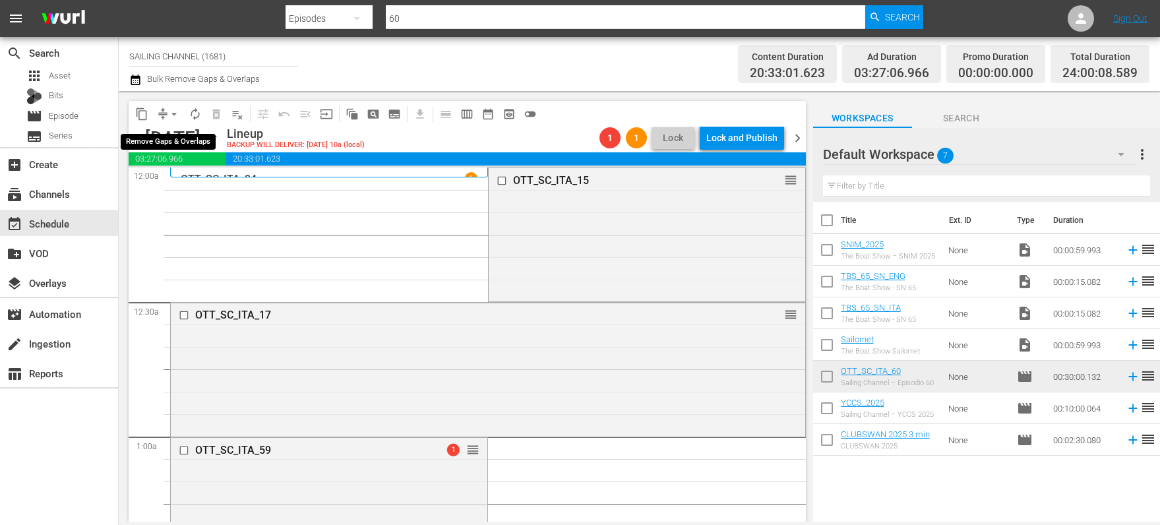
click at [177, 115] on span "arrow_drop_down" at bounding box center [174, 114] width 13 height 13
click at [180, 142] on li "Align to Midnight" at bounding box center [175, 141] width 139 height 22
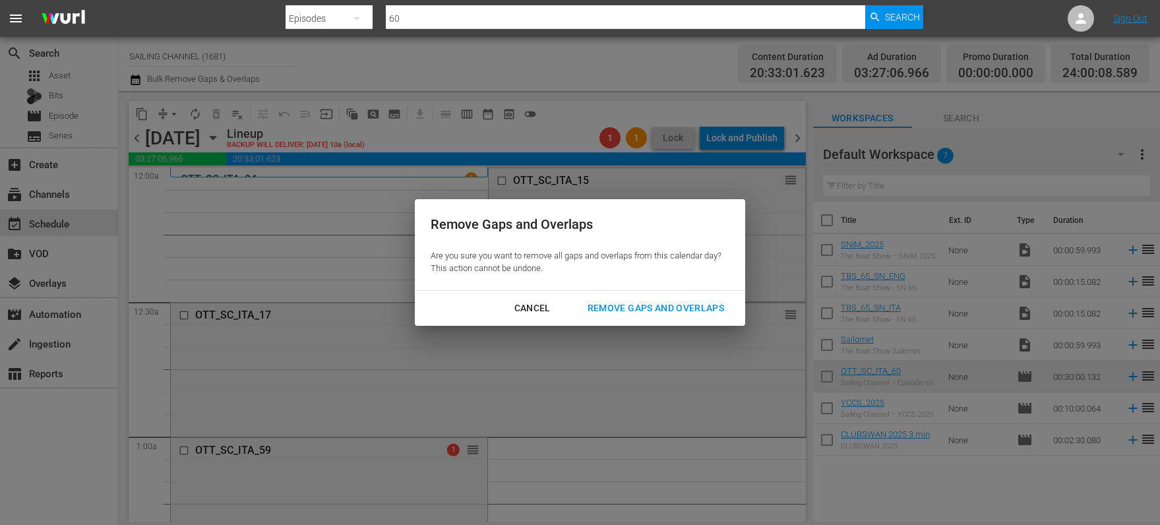
click at [684, 310] on div "Remove Gaps and Overlaps" at bounding box center [656, 308] width 158 height 16
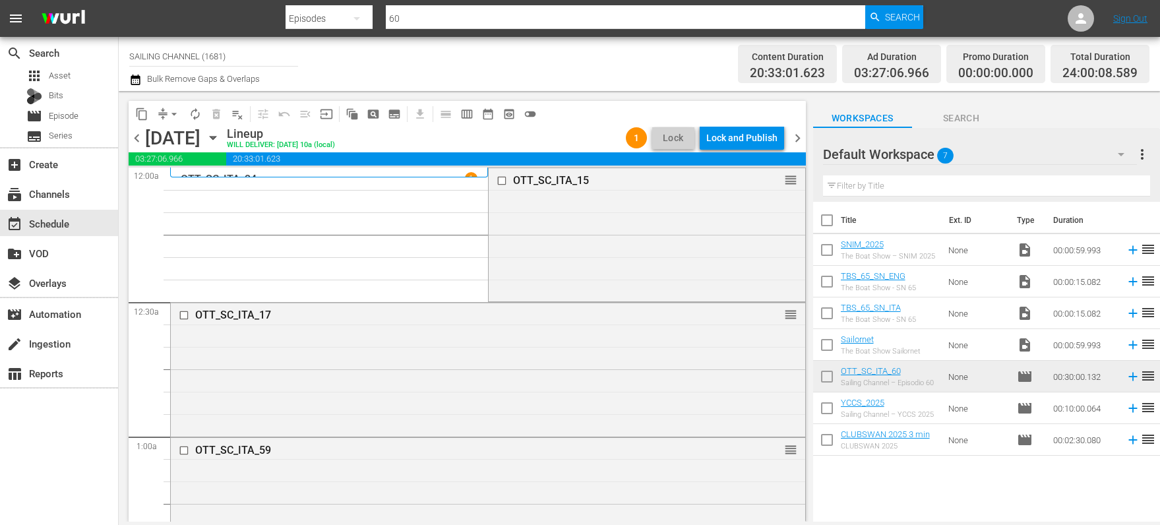
click at [752, 142] on div "Lock and Publish" at bounding box center [741, 138] width 71 height 24
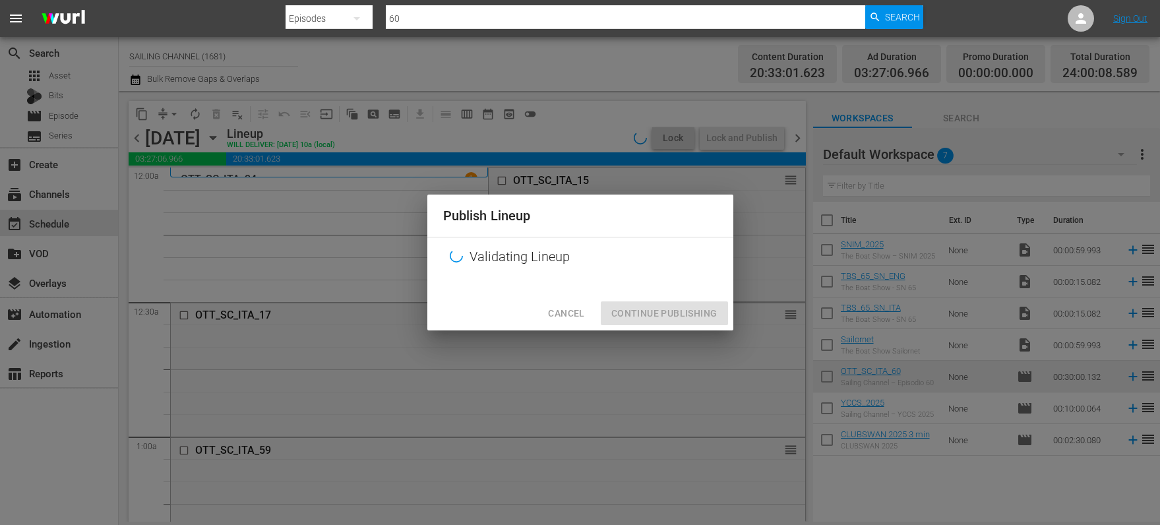
click at [687, 316] on div "Cancel Continue Publishing" at bounding box center [580, 313] width 306 height 35
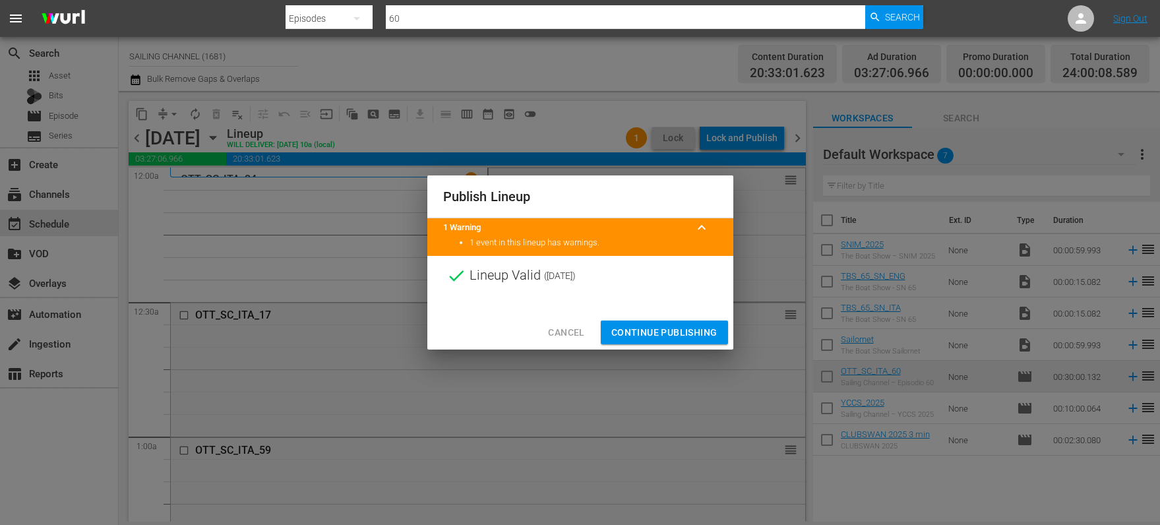
click at [650, 325] on span "Continue Publishing" at bounding box center [664, 333] width 106 height 16
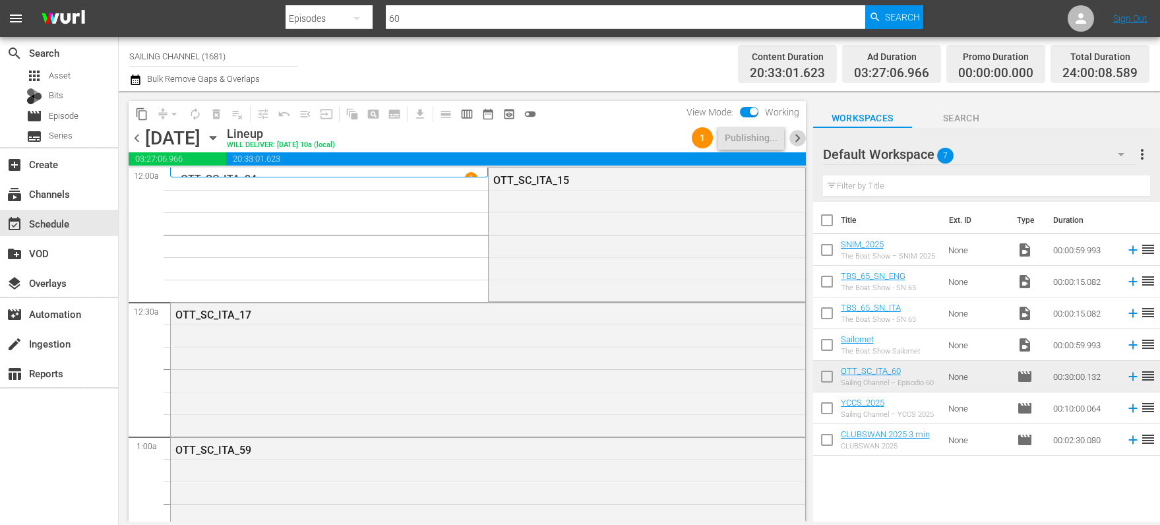
click at [801, 137] on span "chevron_right" at bounding box center [798, 138] width 16 height 16
click at [745, 141] on div "Unlock and Edit" at bounding box center [745, 138] width 65 height 24
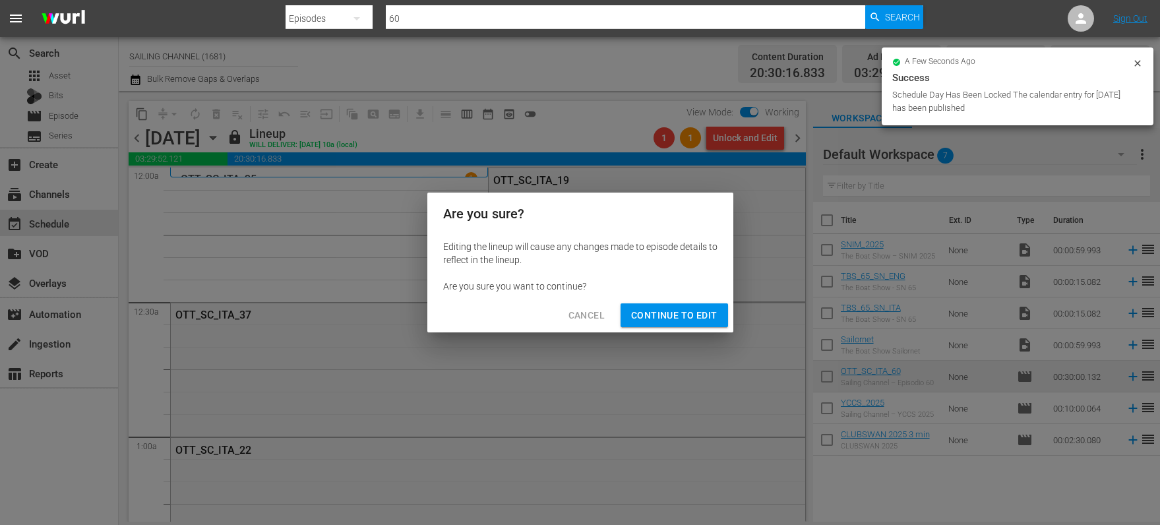
click at [642, 315] on span "Continue to Edit" at bounding box center [674, 315] width 86 height 16
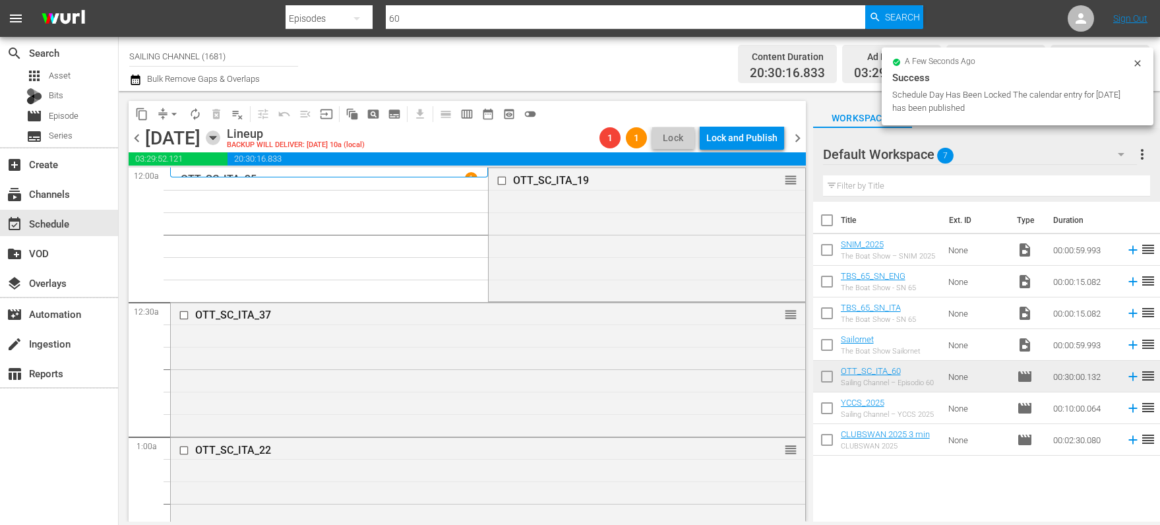
click at [220, 133] on icon "button" at bounding box center [213, 138] width 15 height 15
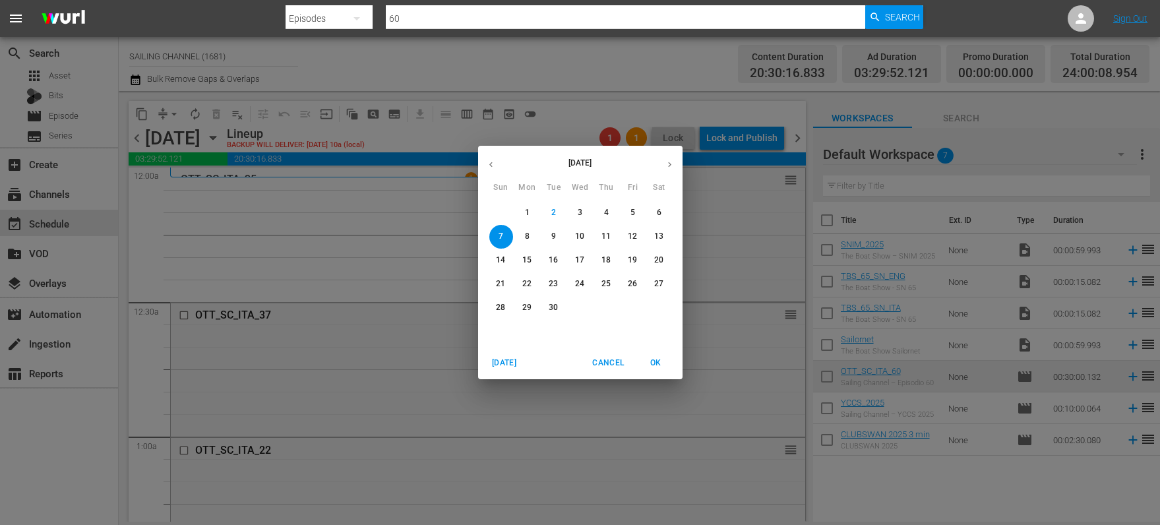
drag, startPoint x: 623, startPoint y: 367, endPoint x: 472, endPoint y: 315, distance: 160.2
click at [623, 367] on span "Cancel" at bounding box center [608, 363] width 32 height 14
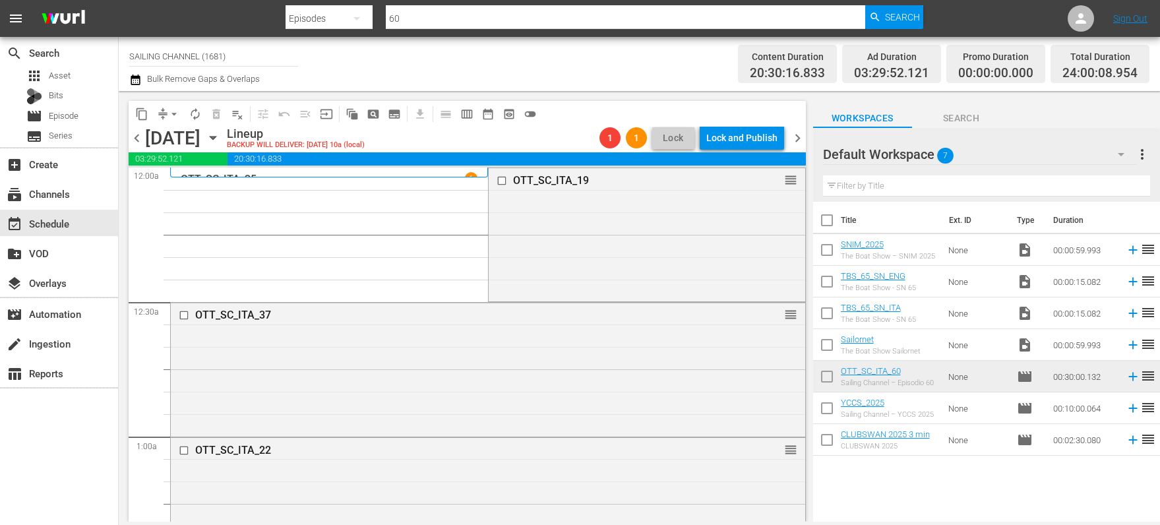
click at [178, 113] on span "arrow_drop_down" at bounding box center [174, 114] width 13 height 13
click at [172, 140] on li "Align to Midnight" at bounding box center [175, 141] width 139 height 22
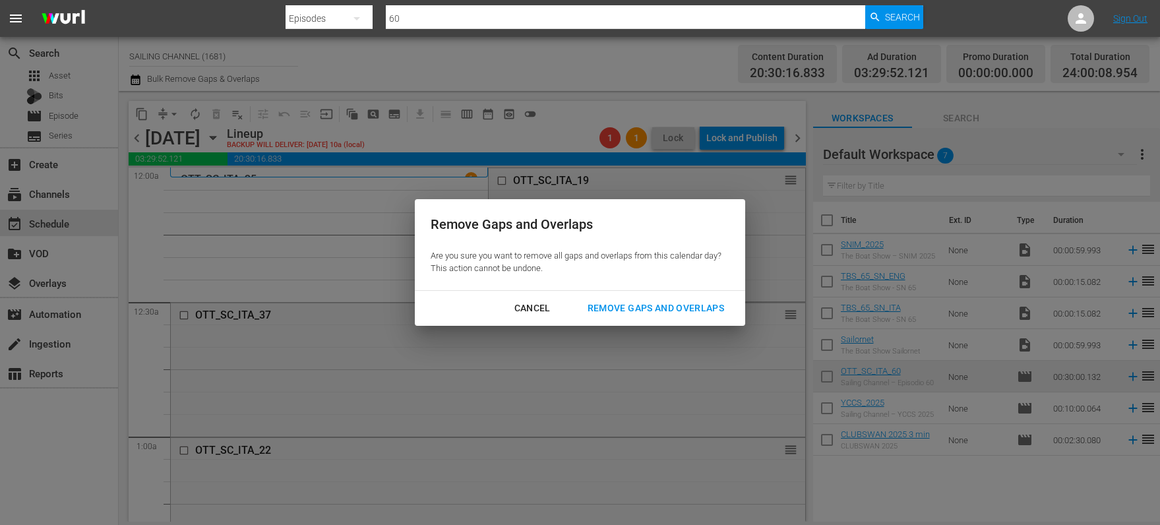
click at [687, 305] on div "Remove Gaps and Overlaps" at bounding box center [656, 308] width 158 height 16
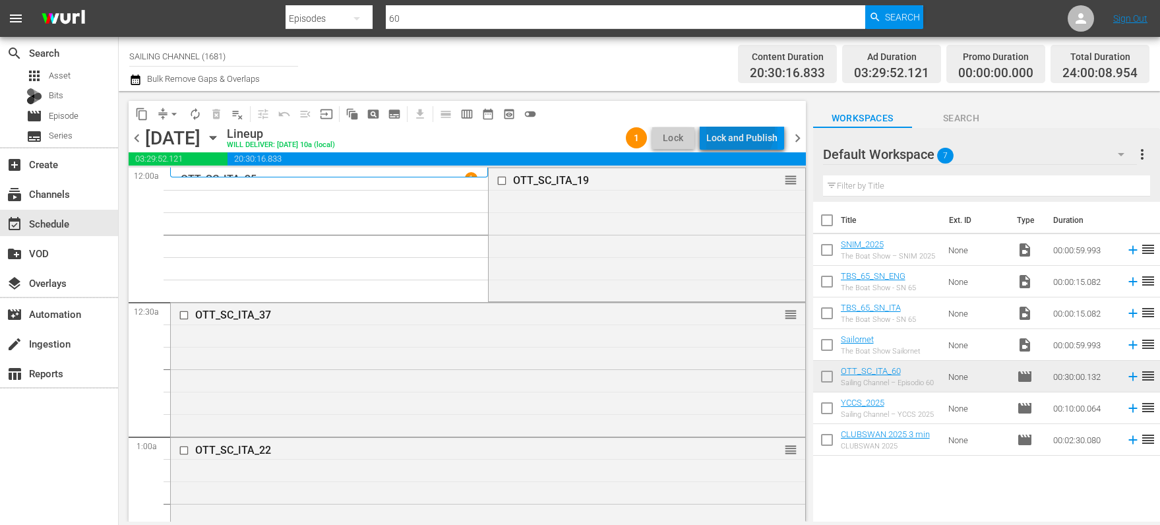
click at [734, 129] on div "Lock and Publish" at bounding box center [741, 138] width 71 height 24
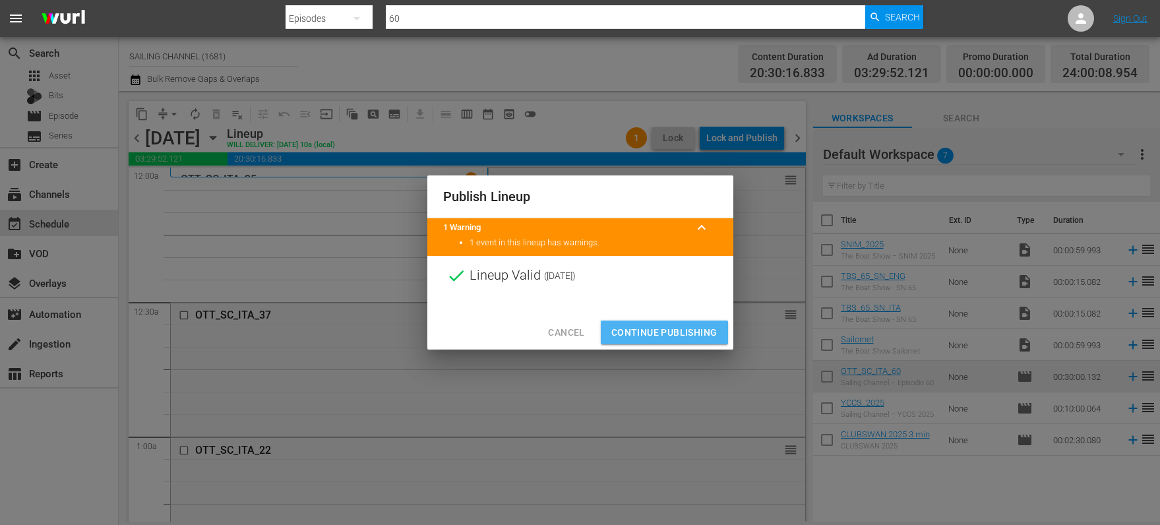
click at [633, 327] on span "Continue Publishing" at bounding box center [664, 333] width 106 height 16
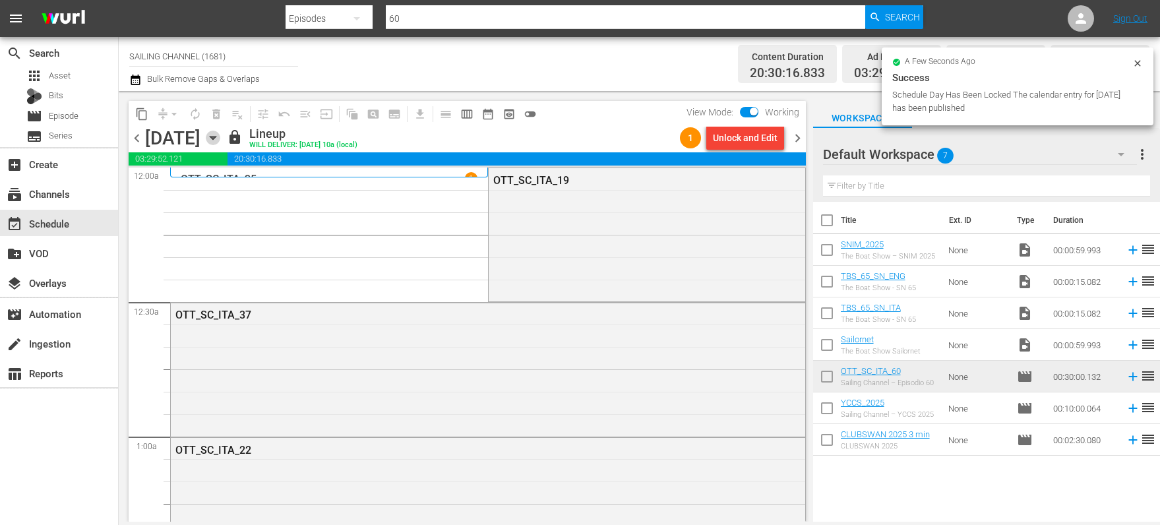
click at [216, 137] on icon "button" at bounding box center [213, 138] width 6 height 3
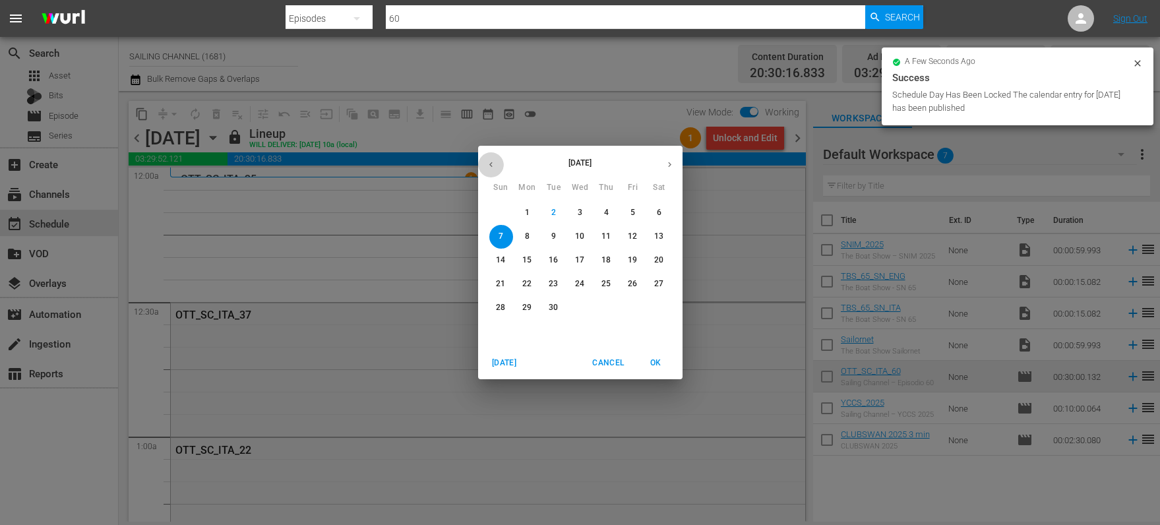
click at [495, 168] on button "button" at bounding box center [491, 165] width 26 height 26
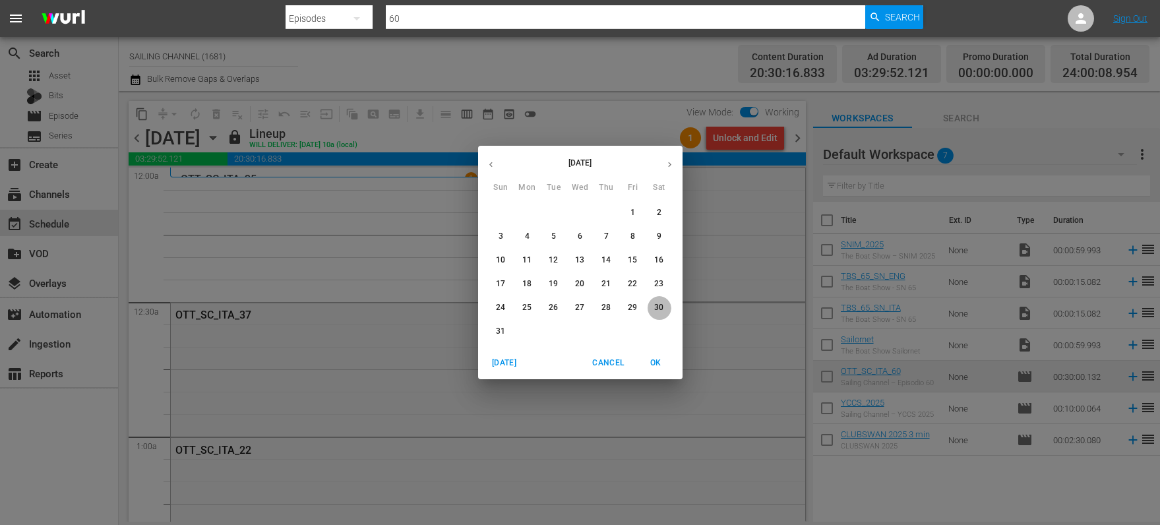
click at [652, 303] on span "30" at bounding box center [660, 307] width 24 height 11
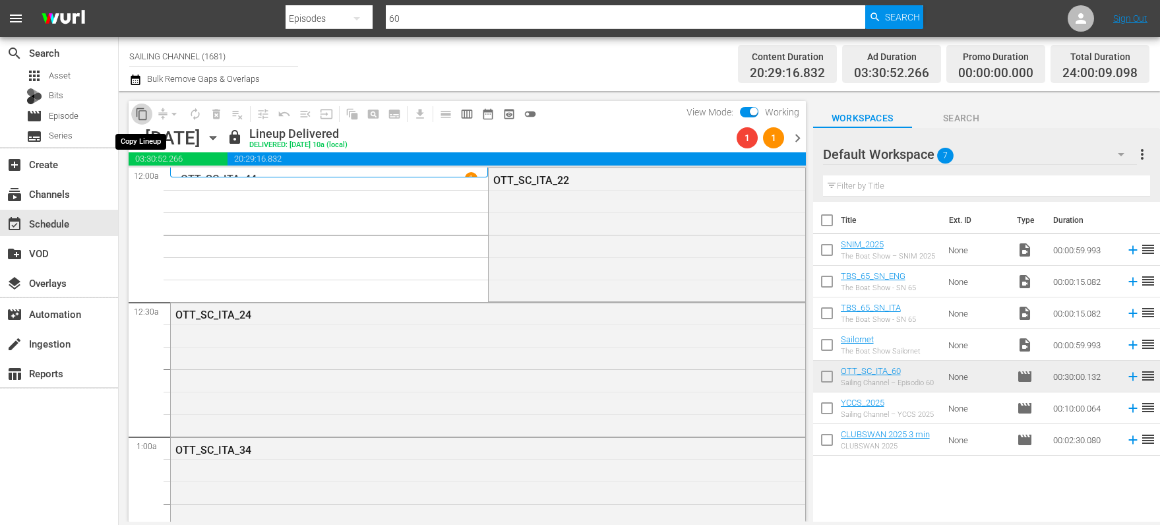
click at [138, 116] on span "content_copy" at bounding box center [141, 114] width 13 height 13
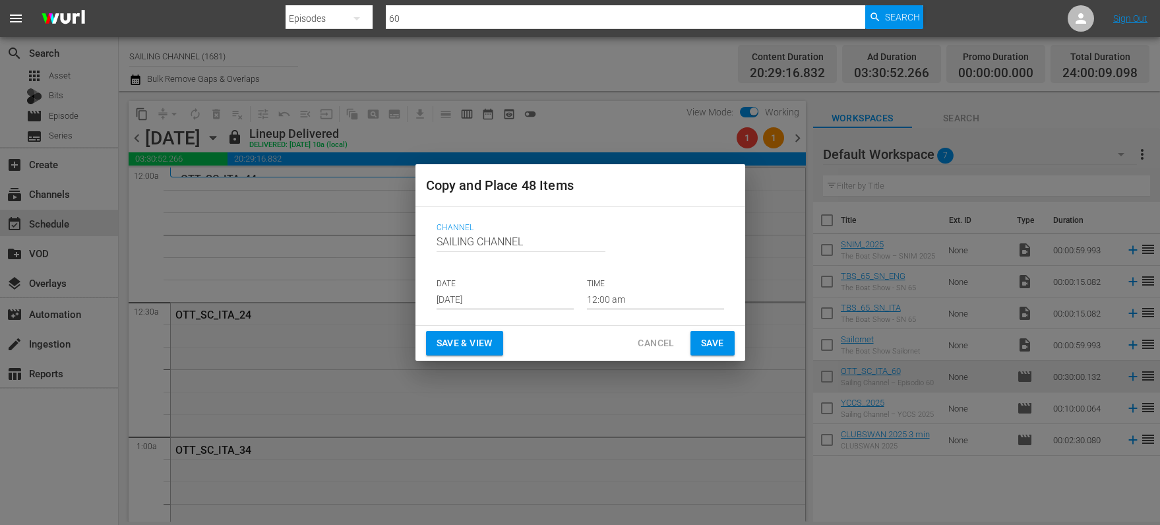
click at [482, 305] on input "[DATE]" at bounding box center [505, 300] width 137 height 20
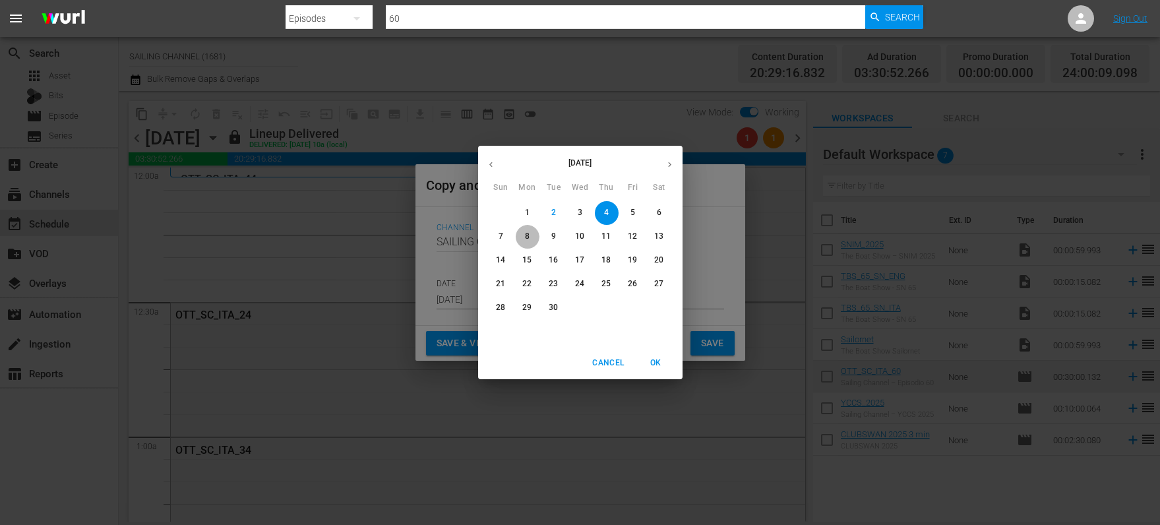
click at [525, 235] on p "8" at bounding box center [527, 236] width 5 height 11
type input "[DATE]"
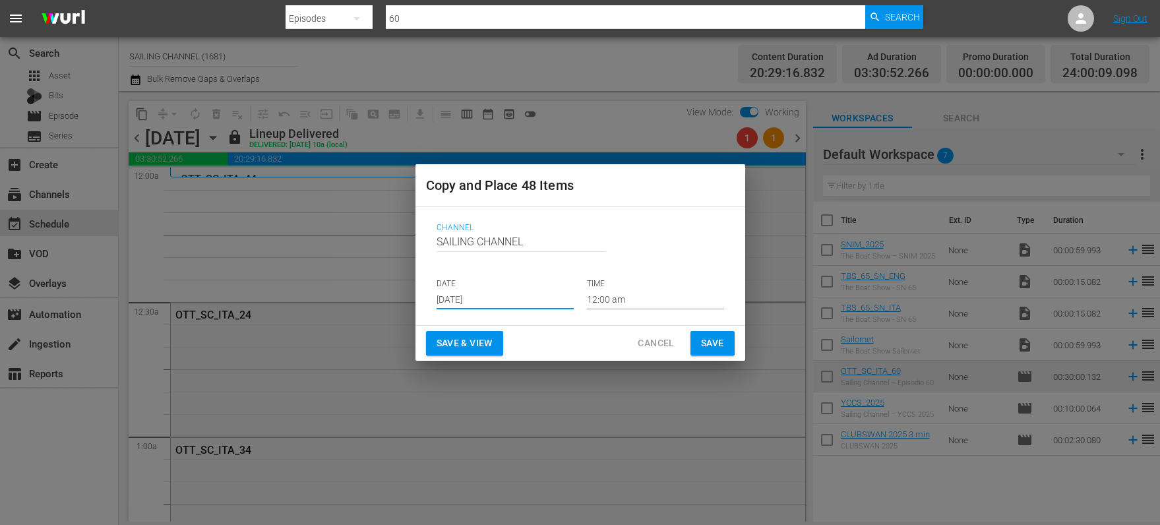
click at [437, 338] on span "Save & View" at bounding box center [465, 343] width 56 height 16
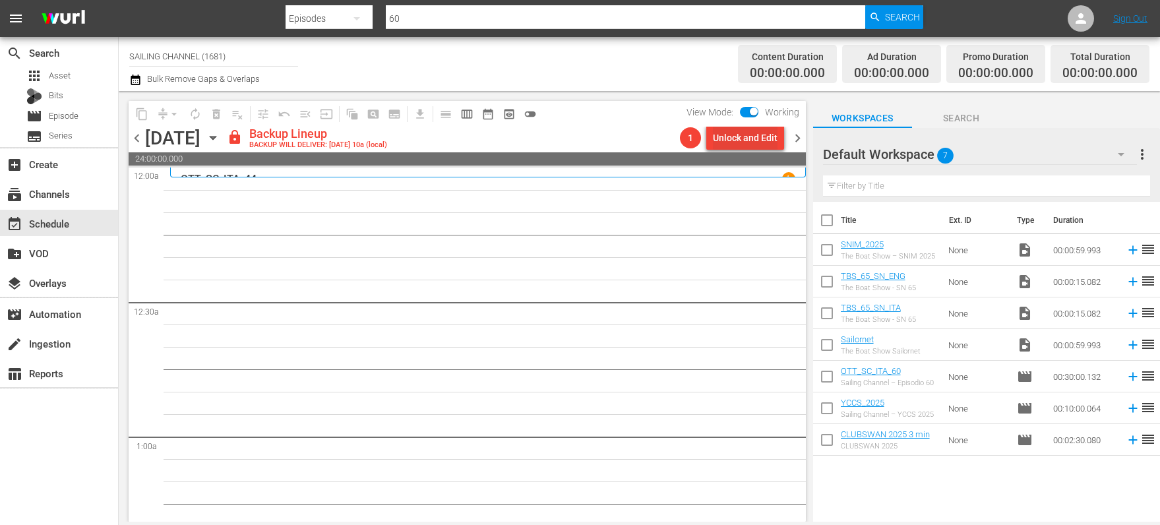
click at [732, 138] on div "Unlock and Edit" at bounding box center [745, 138] width 65 height 24
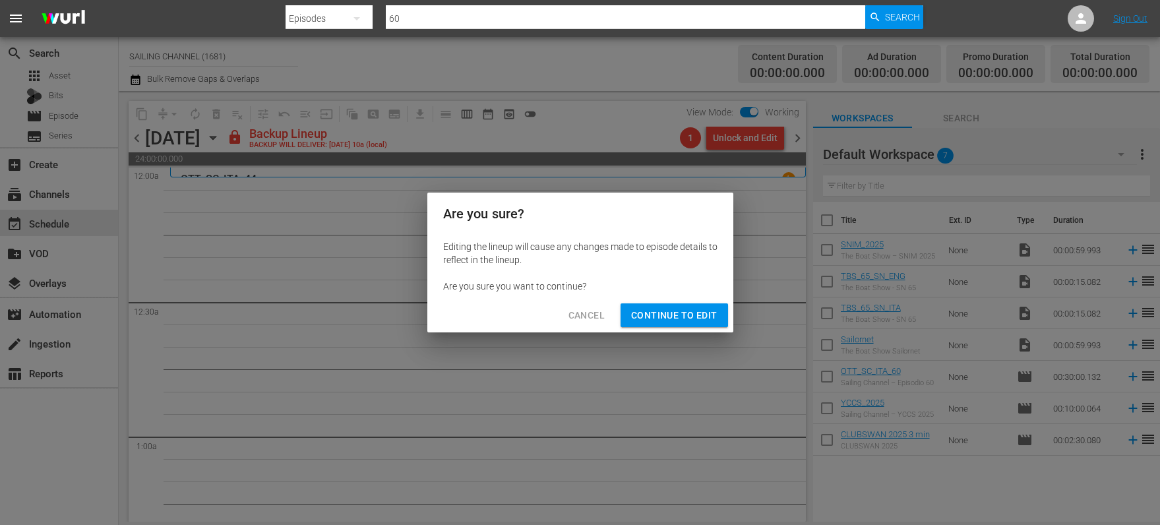
click at [652, 319] on span "Continue to Edit" at bounding box center [674, 315] width 86 height 16
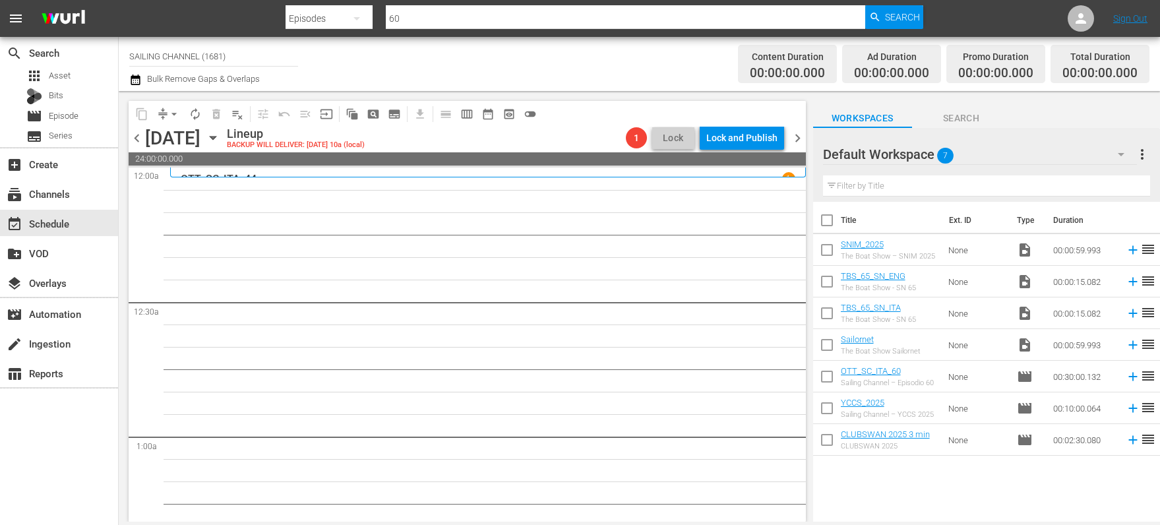
click at [794, 141] on span "chevron_right" at bounding box center [798, 138] width 16 height 16
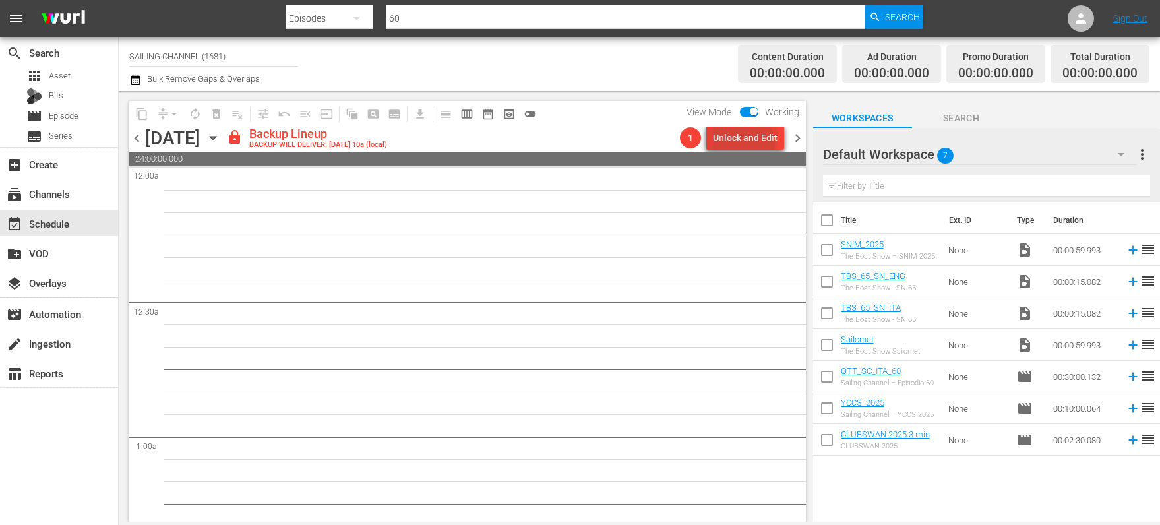
click at [745, 144] on div "Unlock and Edit" at bounding box center [745, 138] width 65 height 24
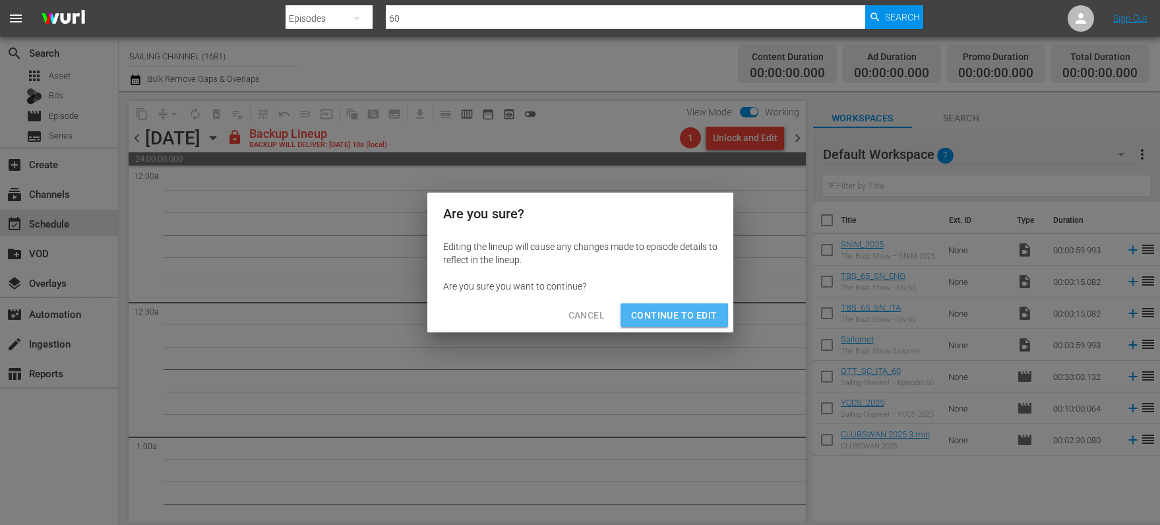
click at [693, 318] on span "Continue to Edit" at bounding box center [674, 315] width 86 height 16
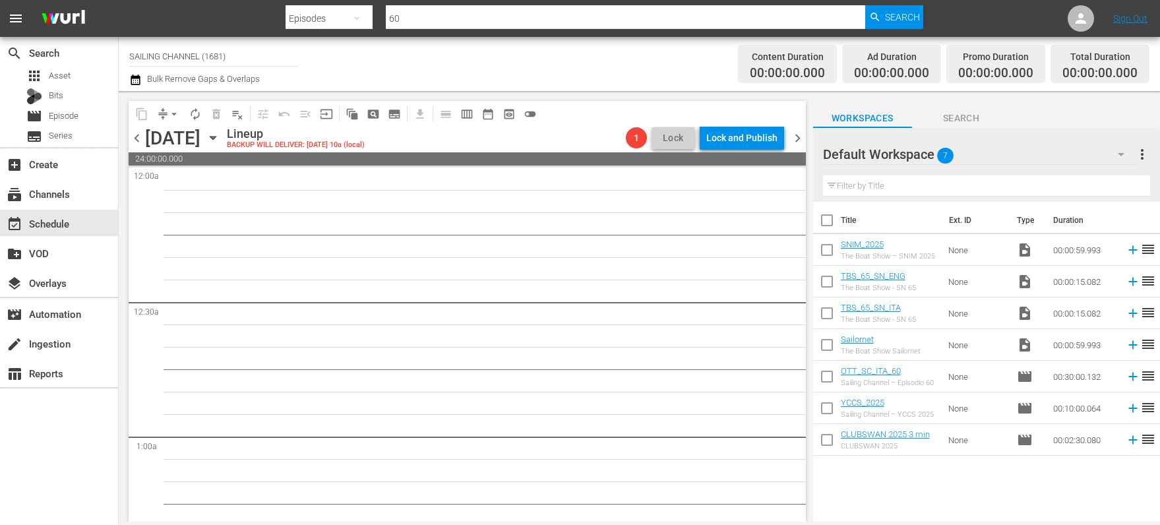
click at [805, 146] on div "chevron_left [DATE] [DATE] Lineup BACKUP WILL DELIVER: [DATE] 10a (local) 1 Loc…" at bounding box center [467, 140] width 677 height 26
click at [796, 142] on span "chevron_right" at bounding box center [798, 138] width 16 height 16
click at [216, 137] on icon "button" at bounding box center [213, 138] width 6 height 3
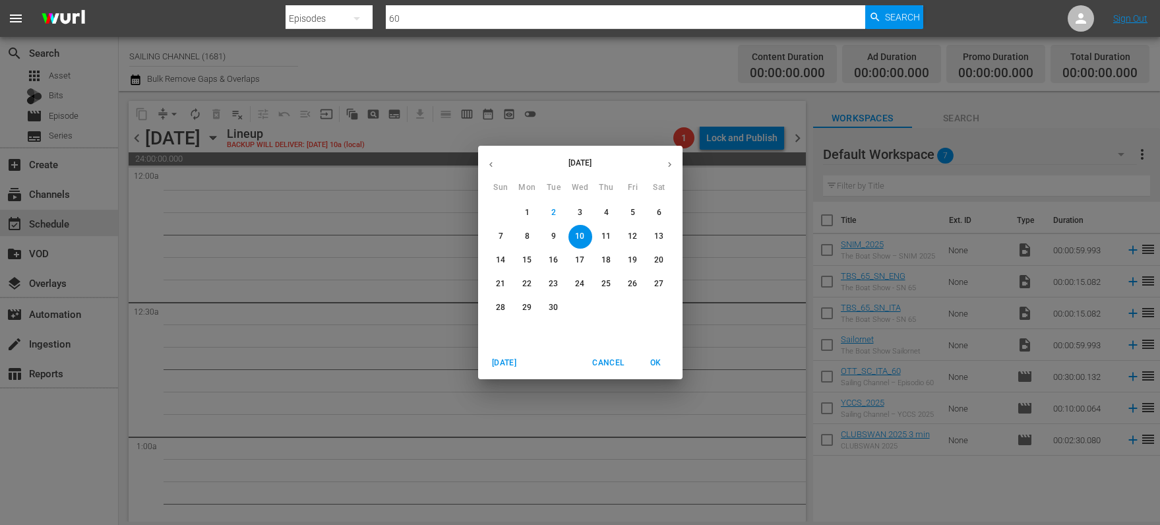
click at [496, 158] on button "button" at bounding box center [491, 165] width 26 height 26
click at [654, 307] on p "30" at bounding box center [658, 307] width 9 height 11
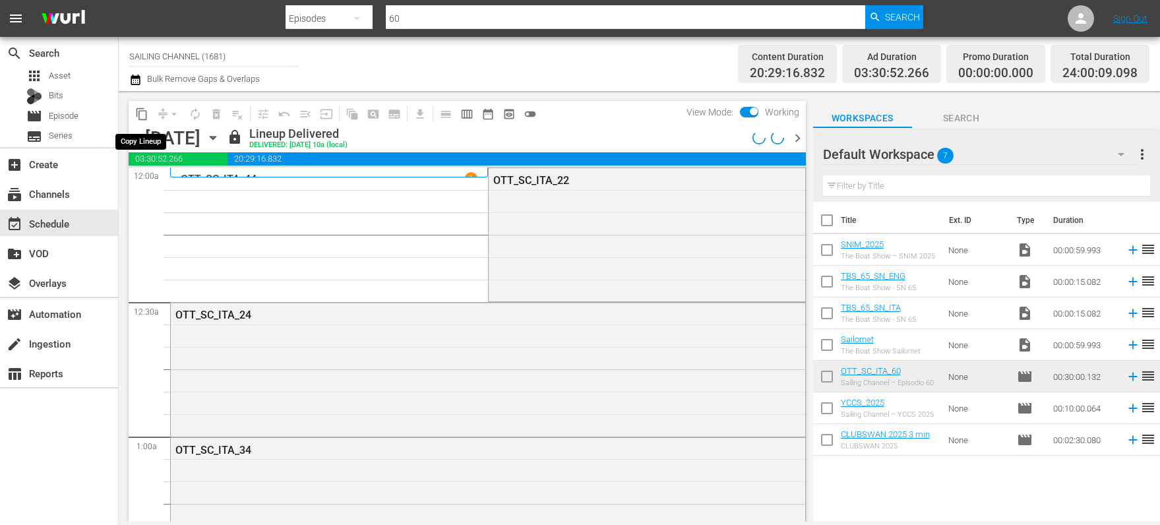
click at [140, 113] on span "content_copy" at bounding box center [141, 114] width 13 height 13
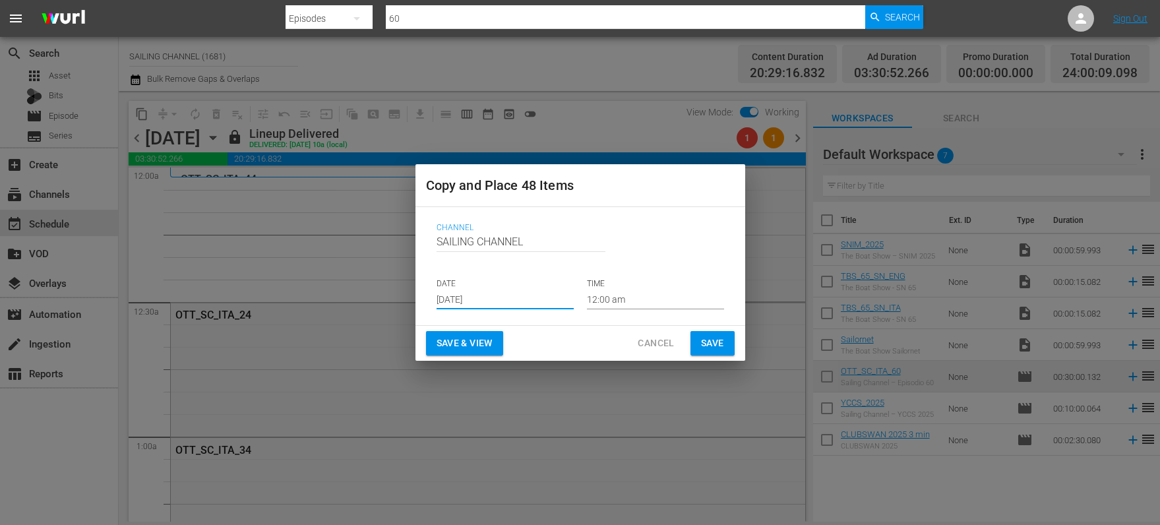
click at [468, 300] on input "[DATE]" at bounding box center [505, 300] width 137 height 20
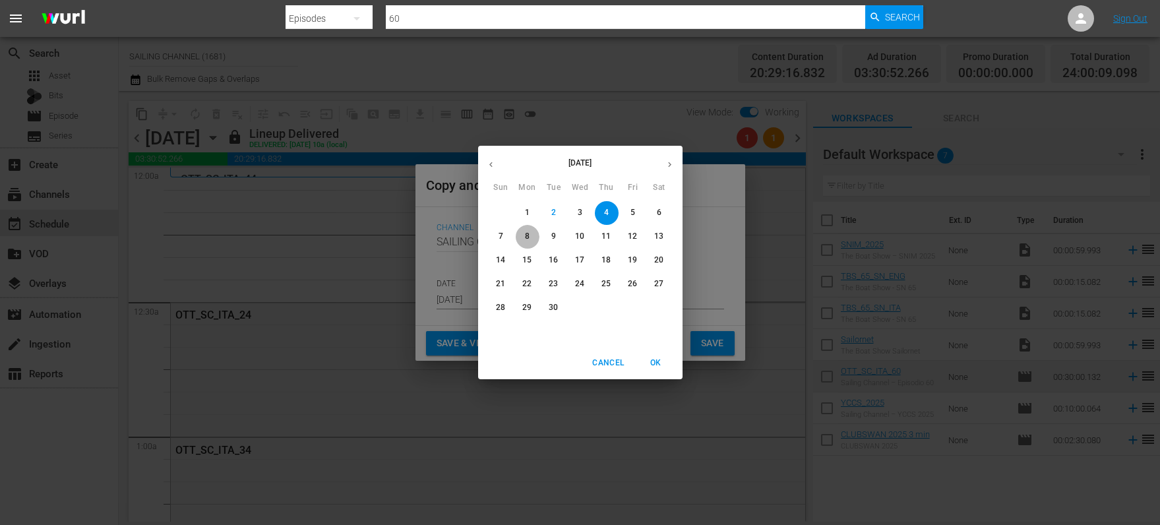
click at [530, 232] on span "8" at bounding box center [528, 236] width 24 height 11
type input "[DATE]"
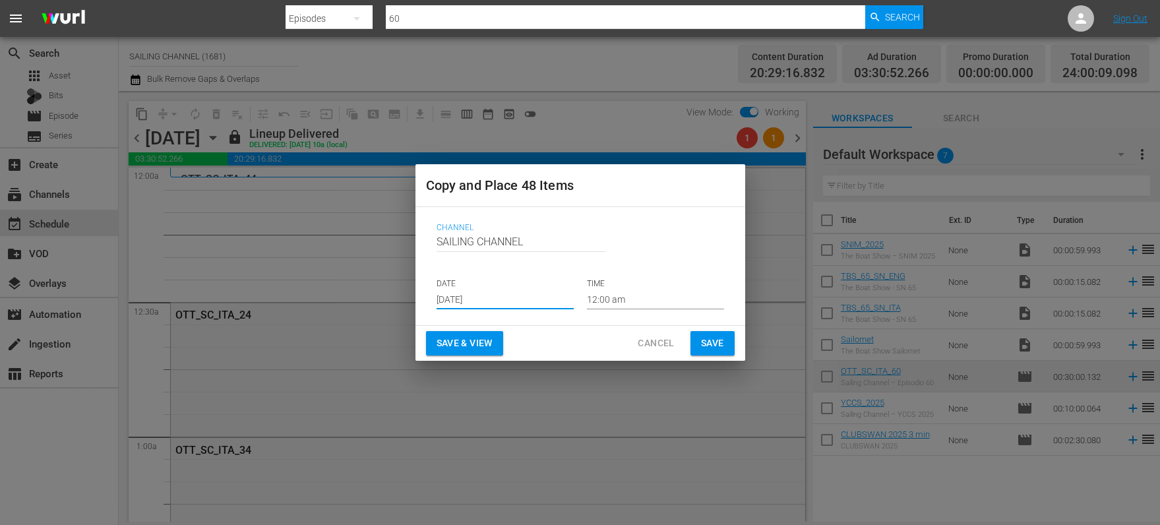
click at [457, 350] on span "Save & View" at bounding box center [465, 343] width 56 height 16
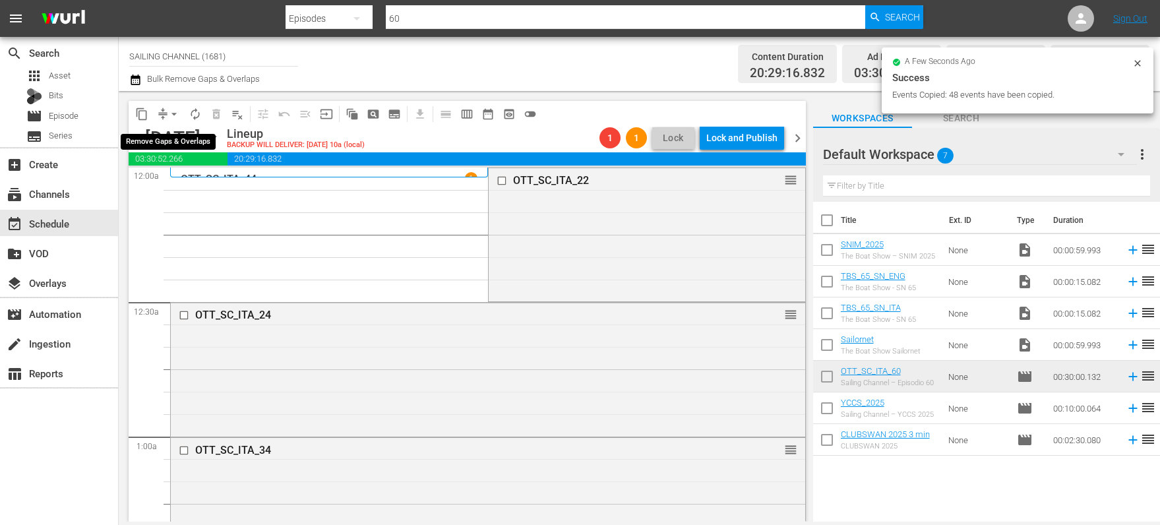
click at [174, 114] on span "arrow_drop_down" at bounding box center [174, 114] width 13 height 13
click at [175, 136] on li "Align to Midnight" at bounding box center [175, 141] width 139 height 22
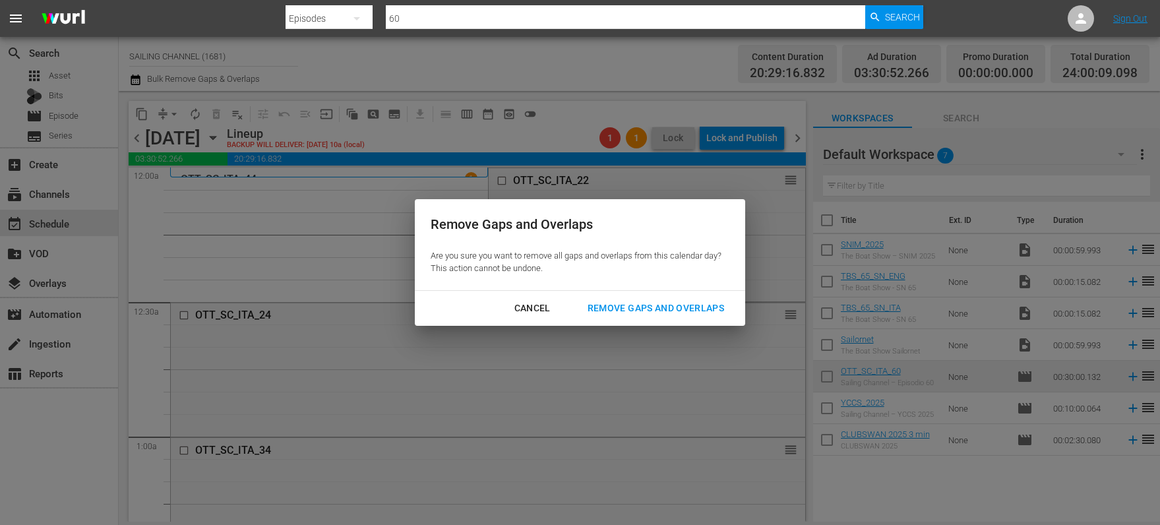
click at [692, 309] on div "Remove Gaps and Overlaps" at bounding box center [656, 308] width 158 height 16
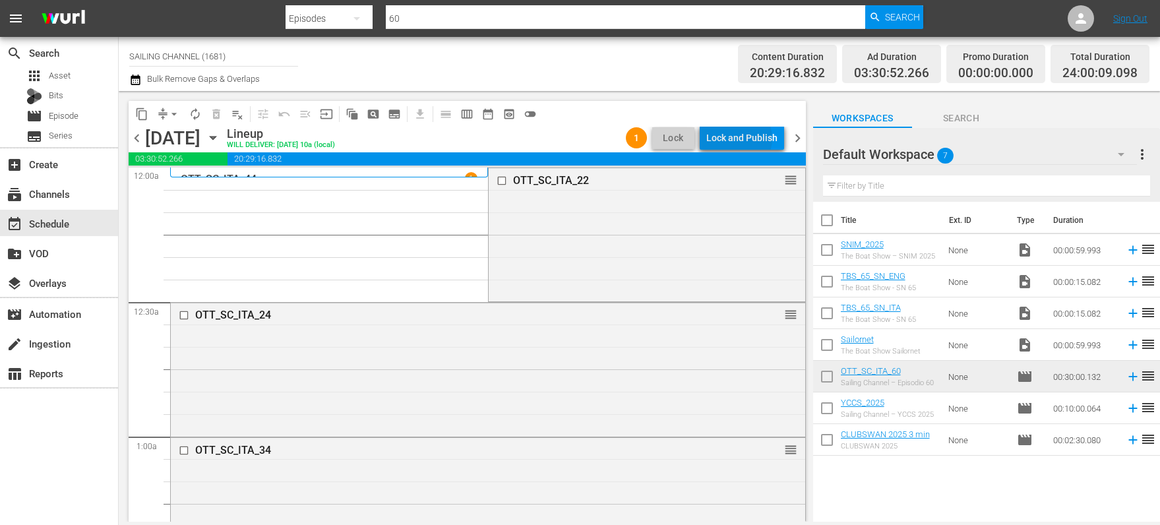
click at [741, 139] on div "Lock and Publish" at bounding box center [741, 138] width 71 height 24
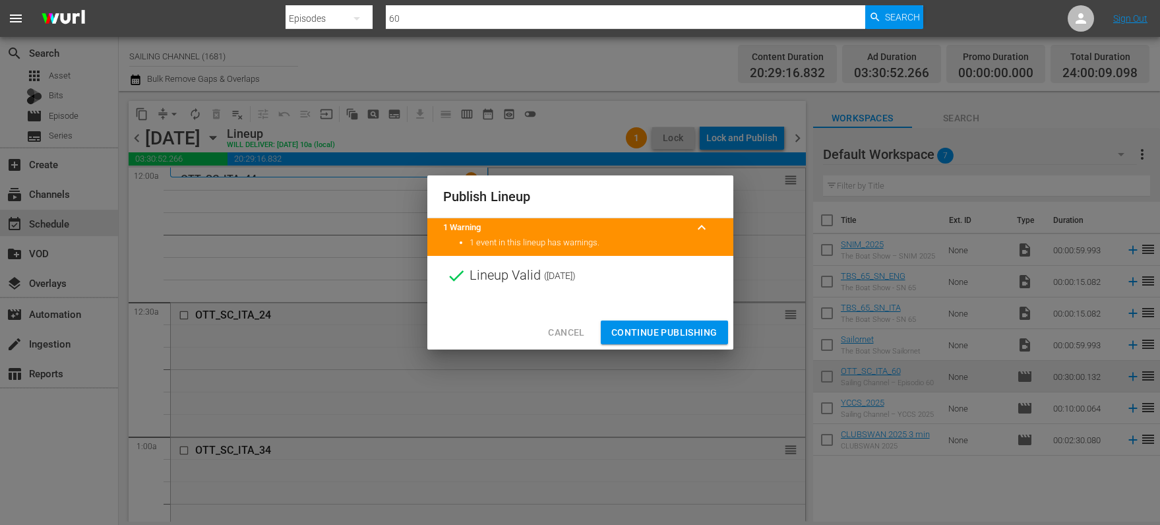
click at [658, 326] on span "Continue Publishing" at bounding box center [664, 333] width 106 height 16
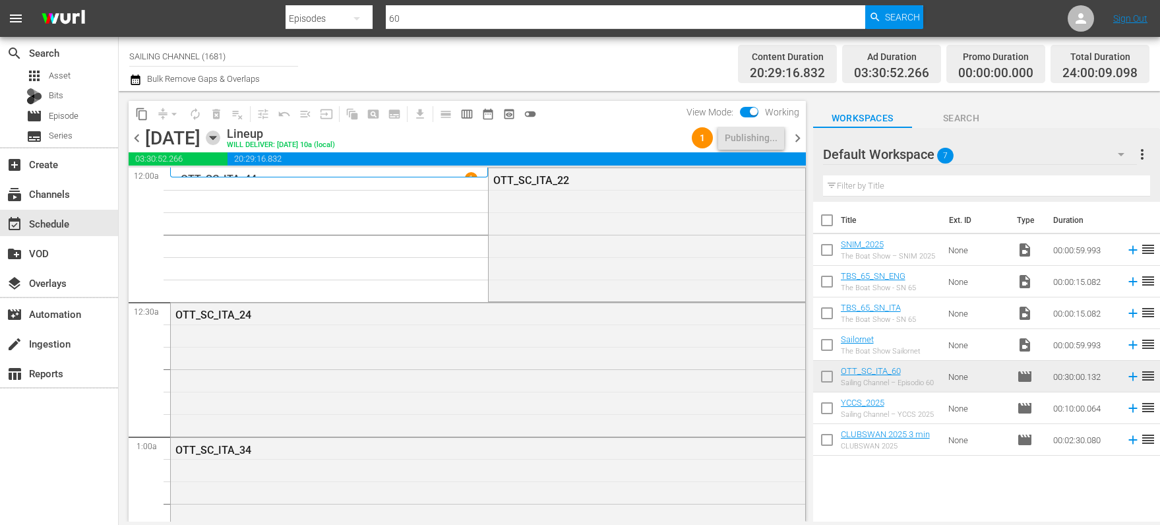
click at [220, 139] on icon "button" at bounding box center [213, 138] width 15 height 15
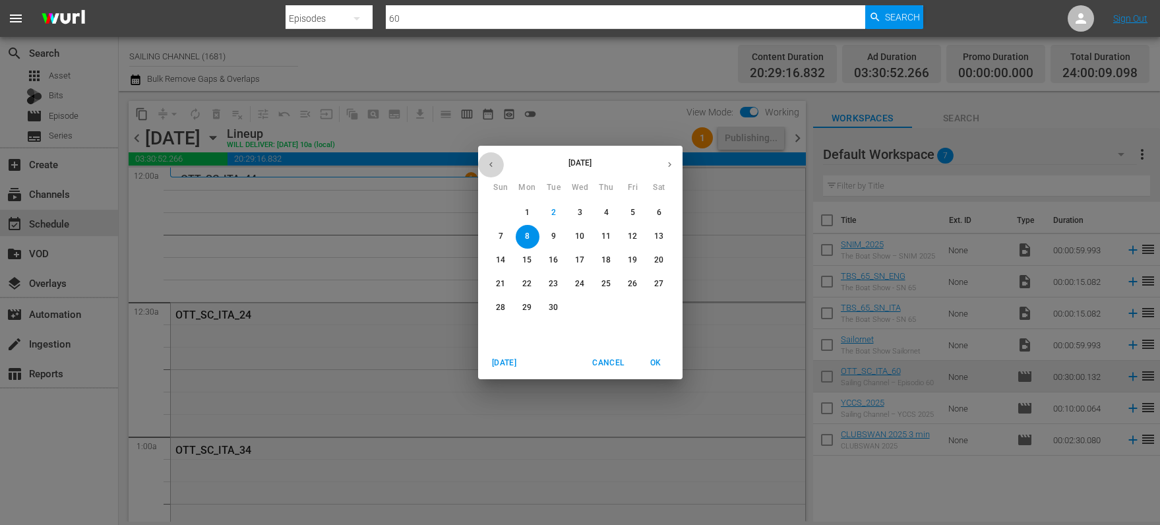
click at [489, 165] on icon "button" at bounding box center [491, 165] width 10 height 10
click at [501, 333] on p "31" at bounding box center [500, 331] width 9 height 11
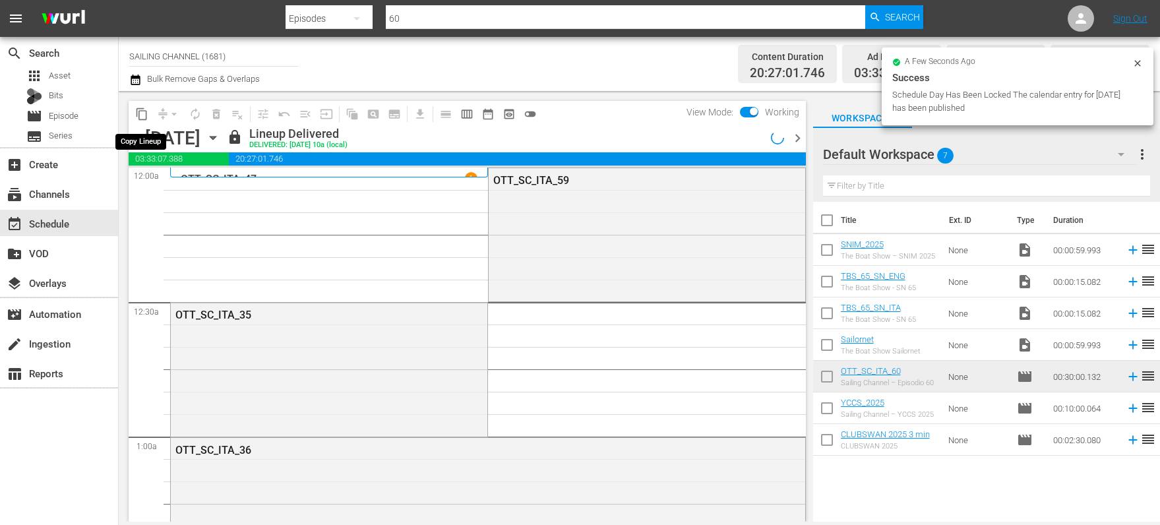
click at [142, 115] on span "content_copy" at bounding box center [141, 114] width 13 height 13
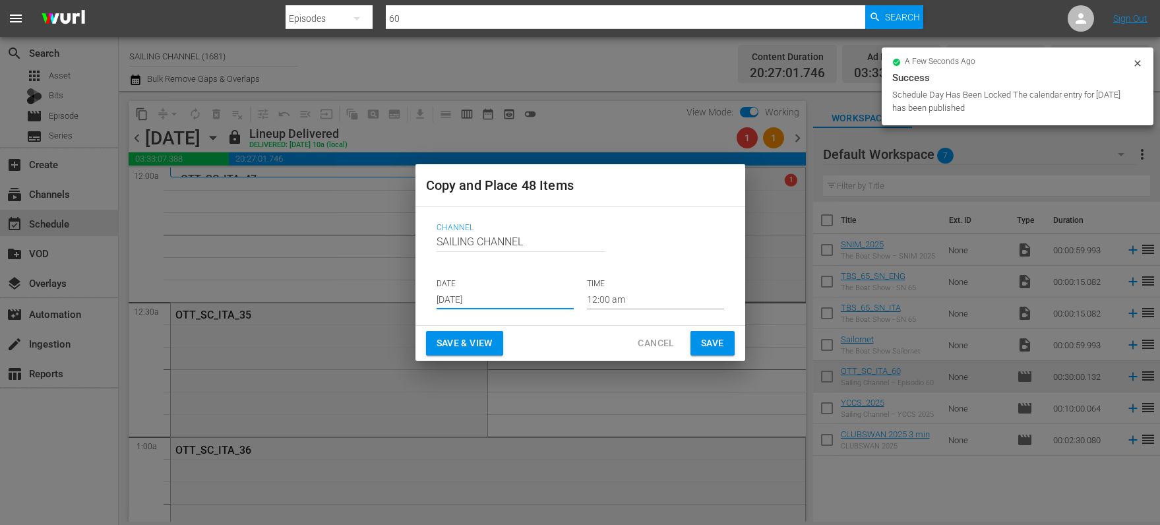
click at [450, 295] on input "[DATE]" at bounding box center [505, 300] width 137 height 20
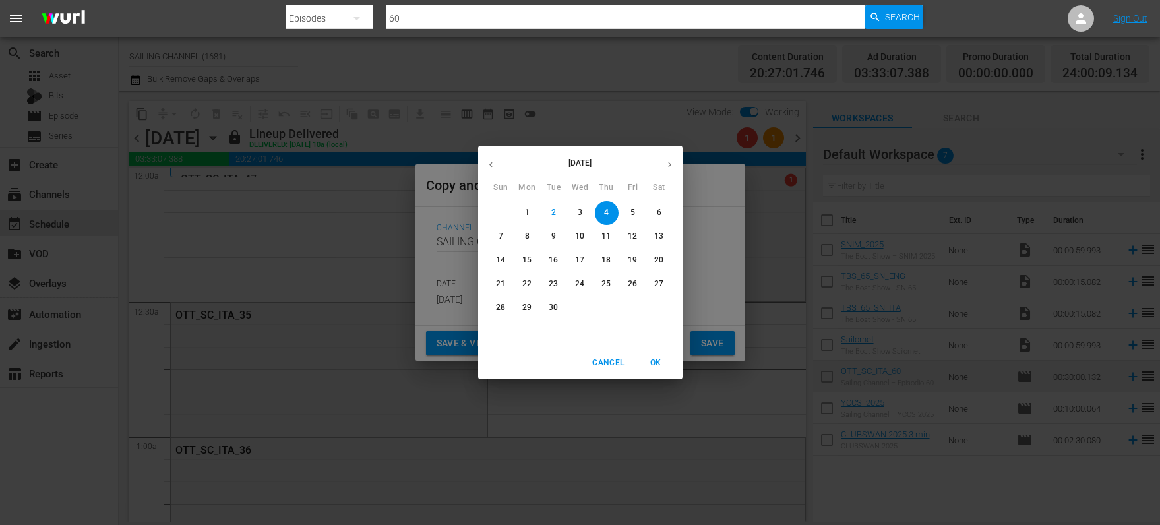
click at [565, 233] on span "9" at bounding box center [554, 236] width 24 height 11
type input "Sep 9th 2025"
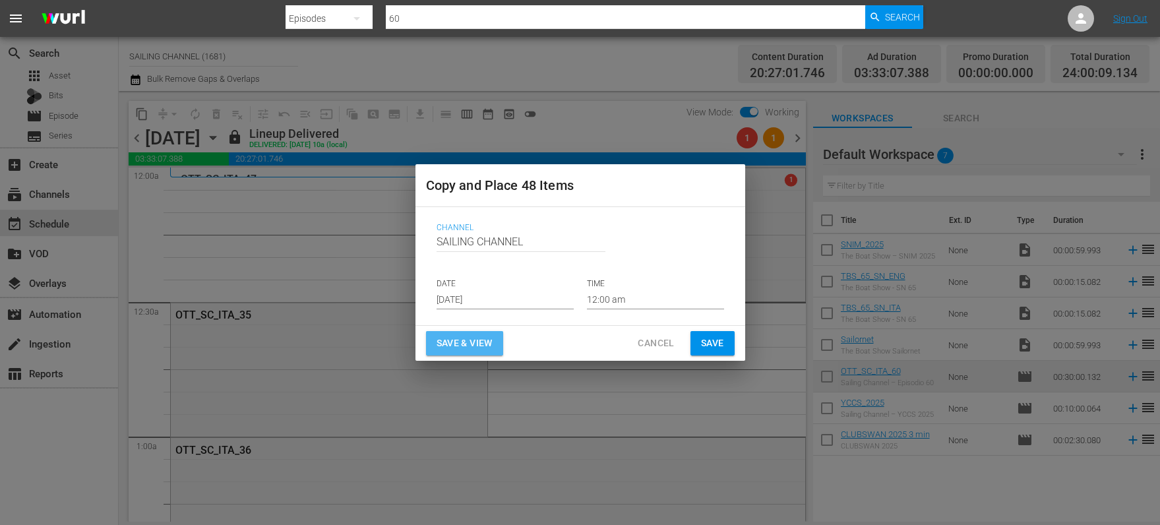
click at [478, 340] on span "Save & View" at bounding box center [465, 343] width 56 height 16
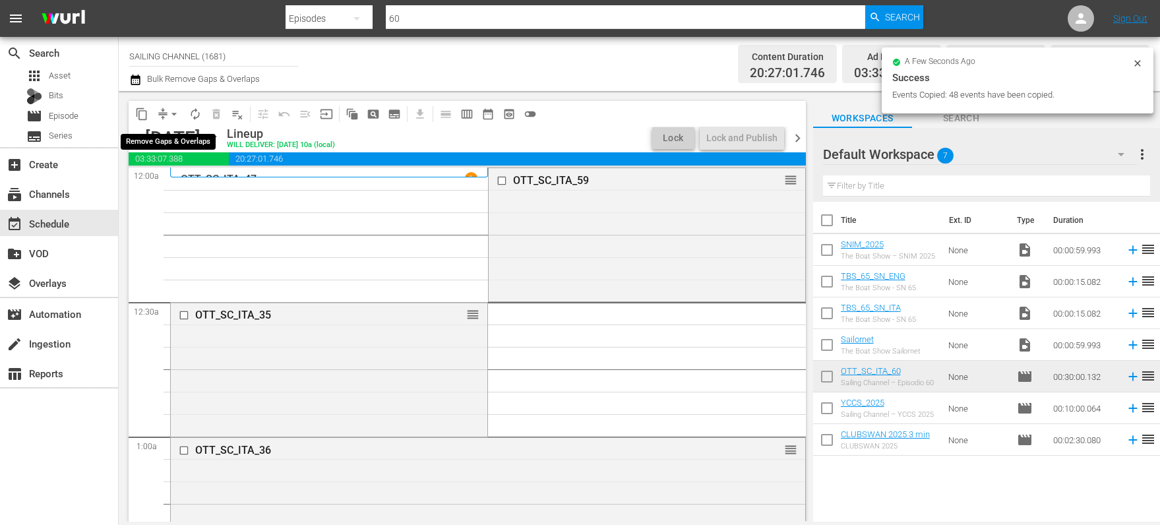
click at [173, 113] on span "arrow_drop_down" at bounding box center [174, 114] width 13 height 13
click at [182, 137] on li "Align to Midnight" at bounding box center [175, 141] width 139 height 22
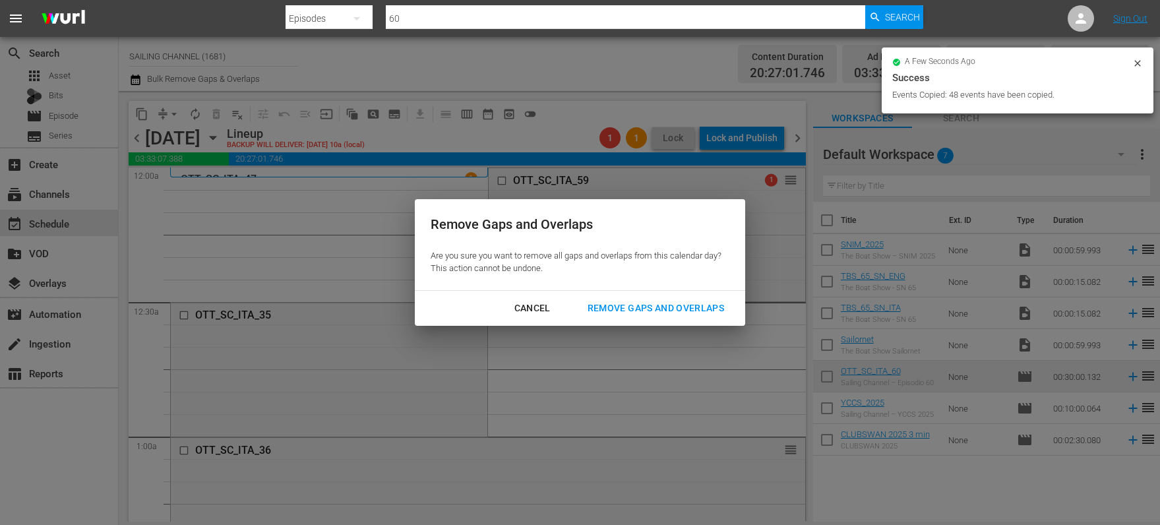
click at [640, 302] on div "Remove Gaps and Overlaps" at bounding box center [656, 308] width 158 height 16
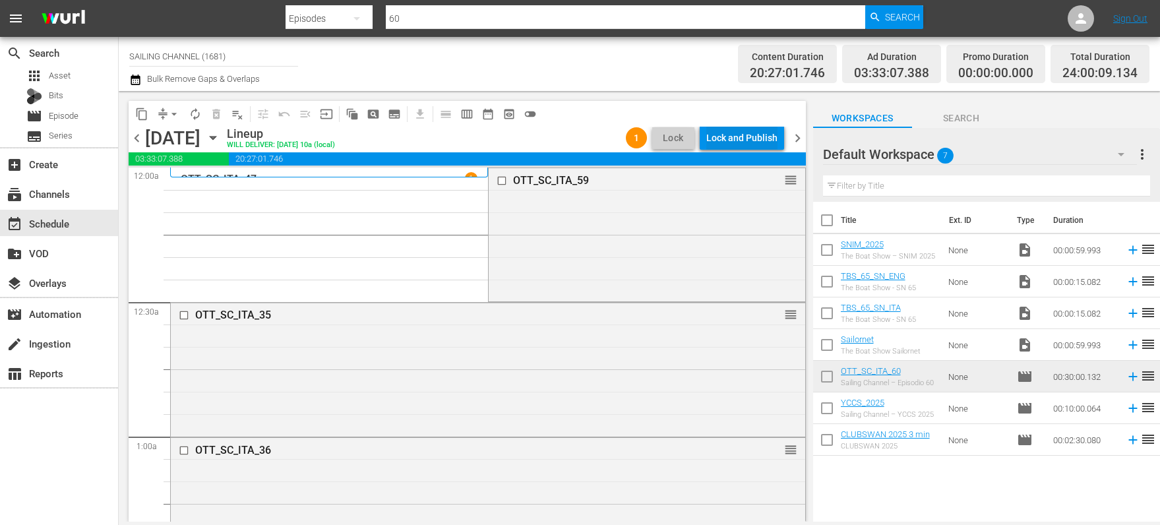
click at [741, 137] on div "Lock and Publish" at bounding box center [741, 138] width 71 height 24
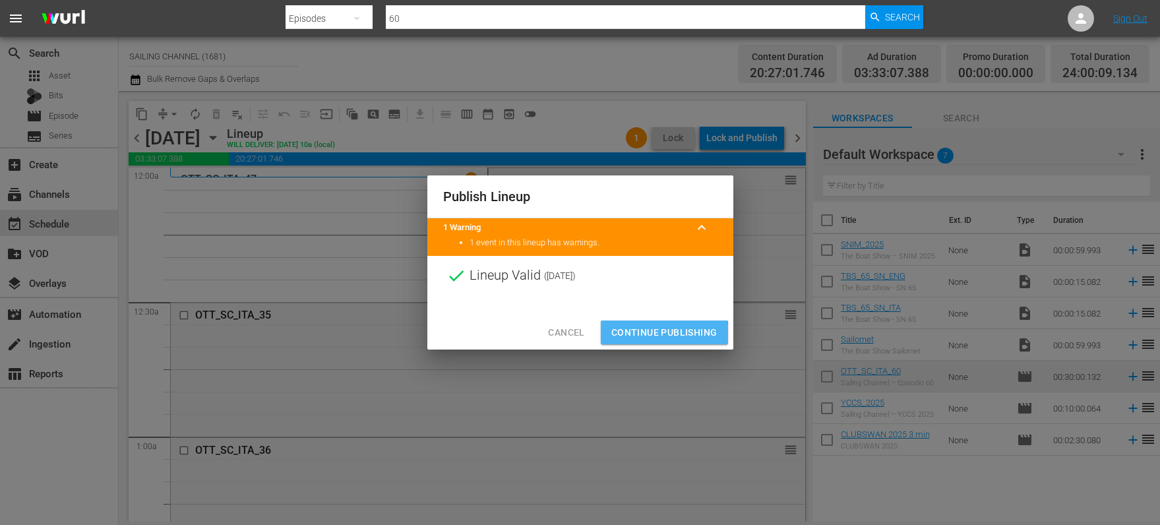
click at [657, 335] on span "Continue Publishing" at bounding box center [664, 333] width 106 height 16
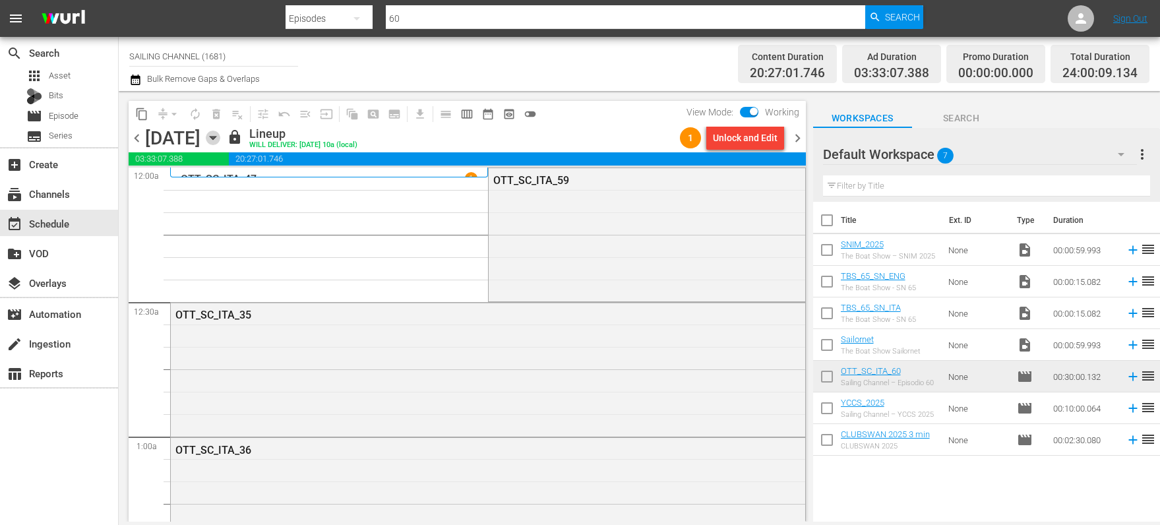
click at [220, 138] on icon "button" at bounding box center [213, 138] width 15 height 15
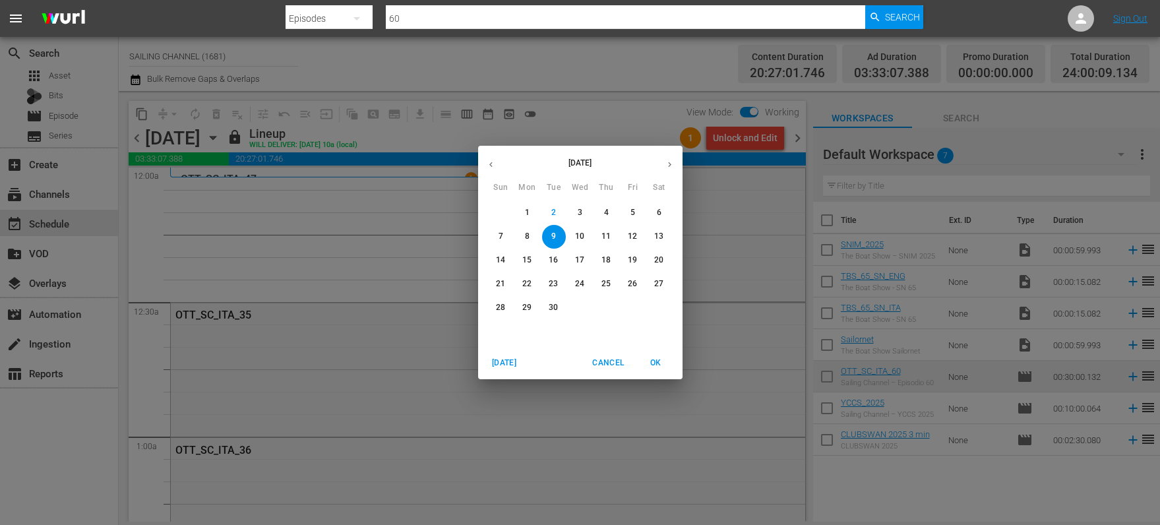
click at [520, 210] on span "1" at bounding box center [528, 212] width 24 height 11
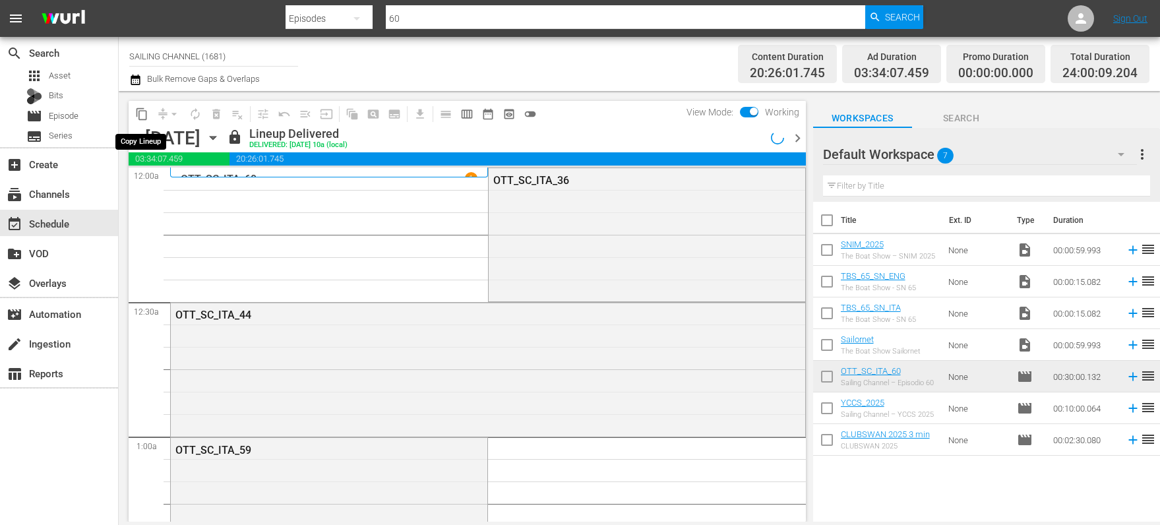
click at [142, 114] on span "content_copy" at bounding box center [141, 114] width 13 height 13
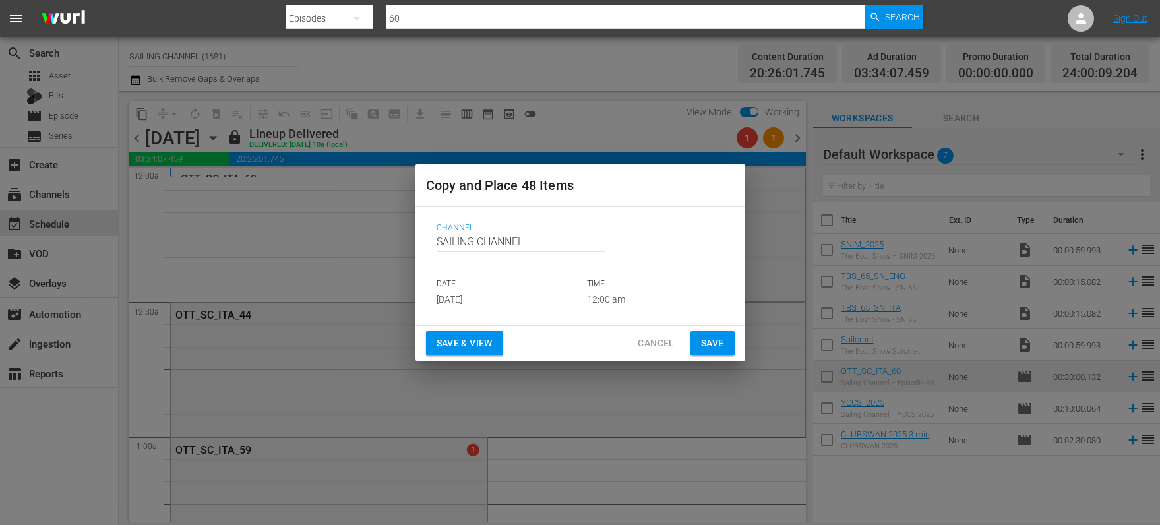
click at [473, 305] on input "[DATE]" at bounding box center [505, 300] width 137 height 20
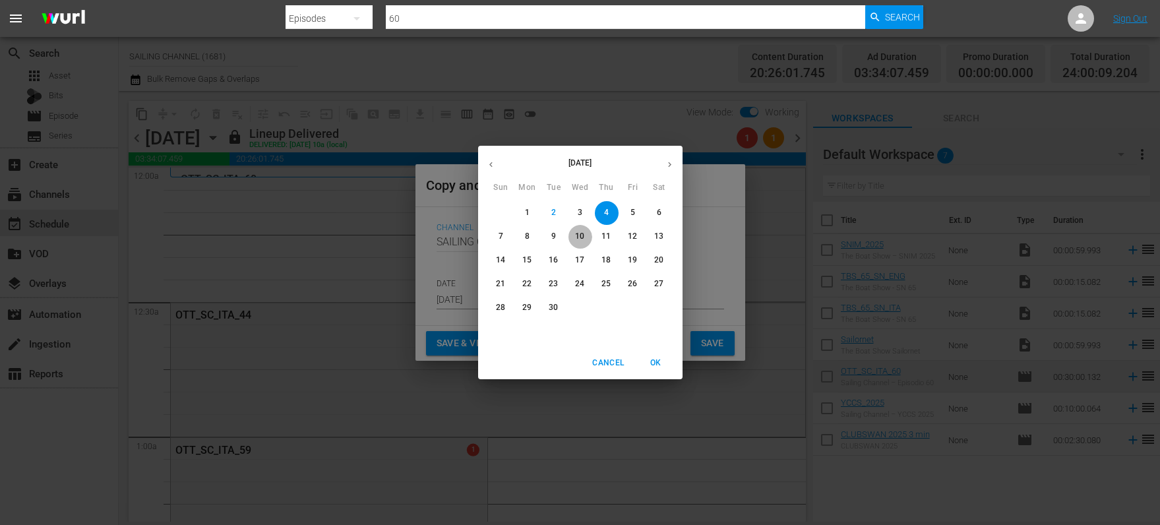
click at [578, 239] on p "10" at bounding box center [579, 236] width 9 height 11
type input "Sep 10th 2025"
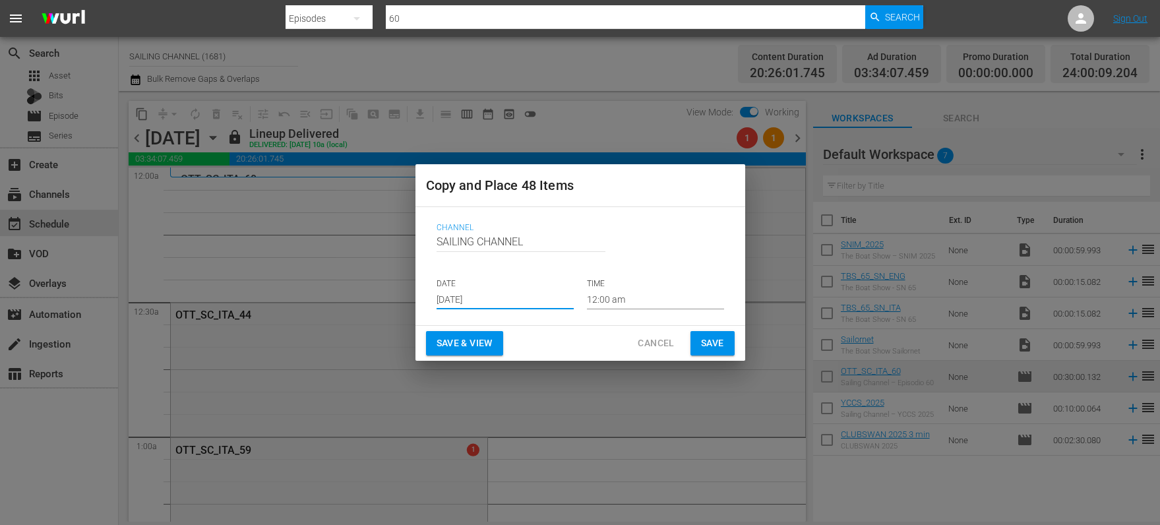
click at [464, 348] on span "Save & View" at bounding box center [465, 343] width 56 height 16
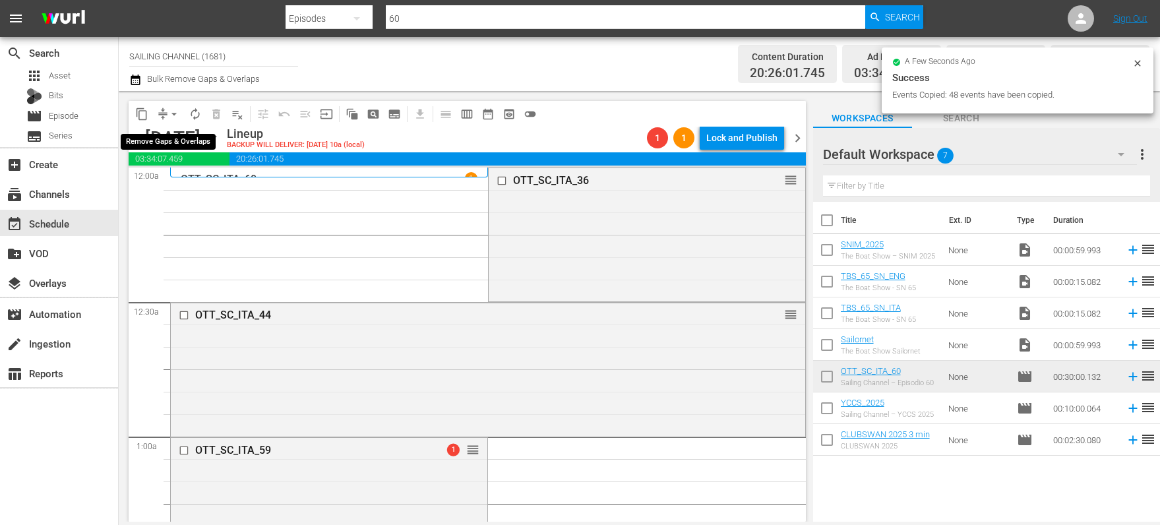
click at [172, 115] on span "arrow_drop_down" at bounding box center [174, 114] width 13 height 13
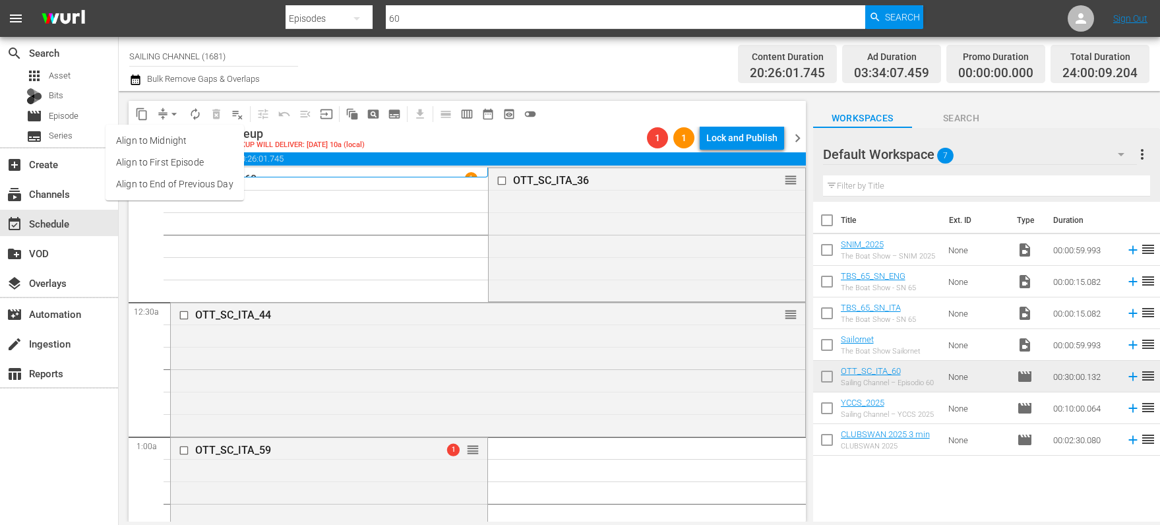
click at [173, 144] on li "Align to Midnight" at bounding box center [175, 141] width 139 height 22
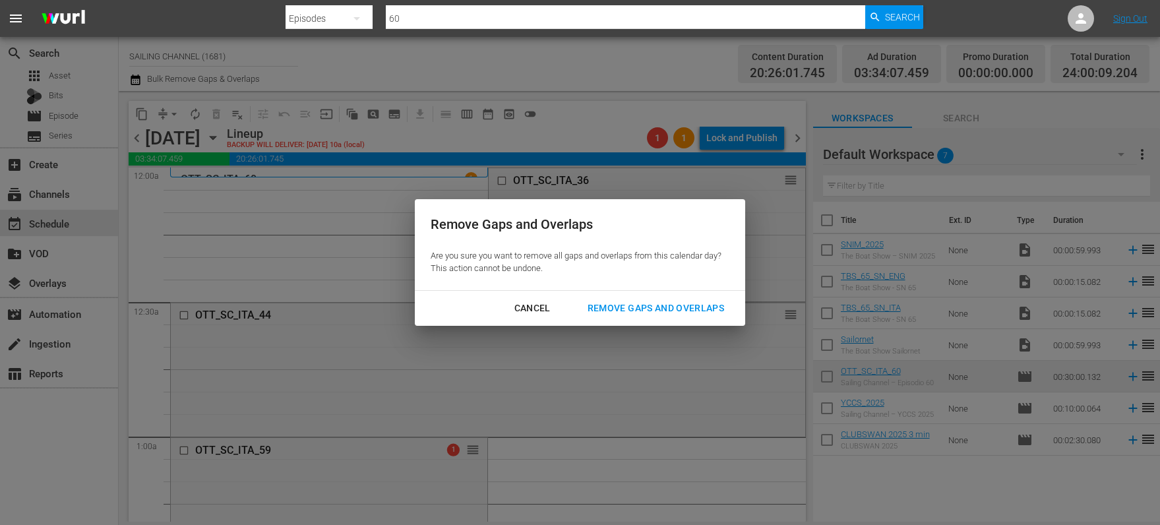
click at [636, 307] on div "Remove Gaps and Overlaps" at bounding box center [656, 308] width 158 height 16
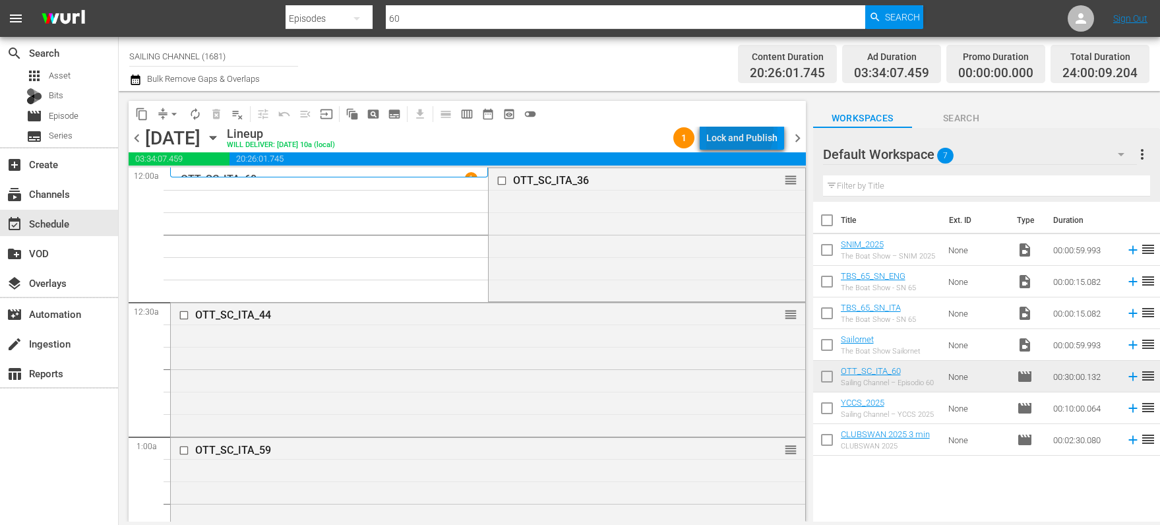
click at [729, 131] on div "Lock and Publish" at bounding box center [741, 138] width 71 height 24
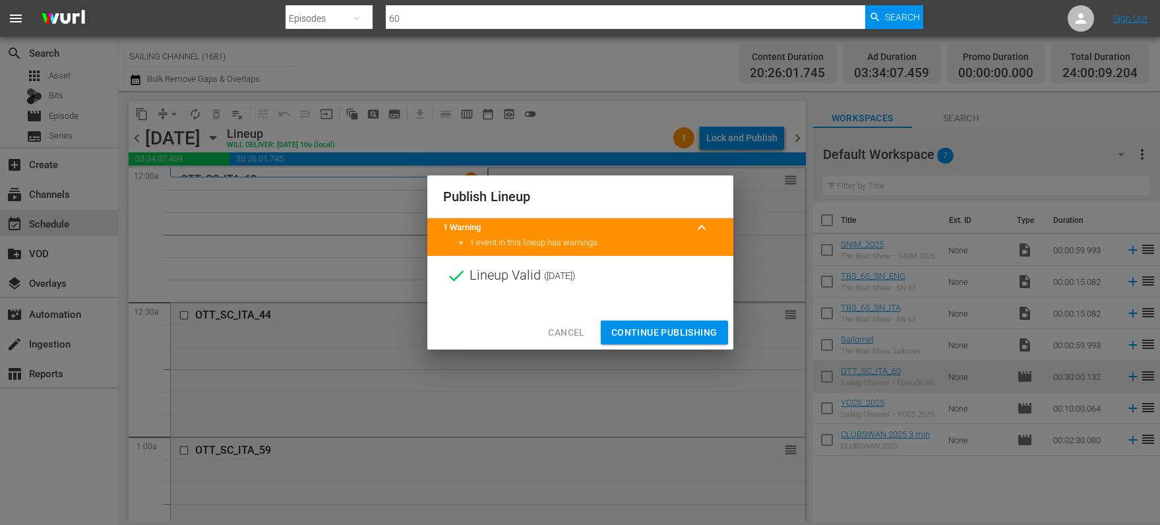
click at [644, 328] on span "Continue Publishing" at bounding box center [664, 333] width 106 height 16
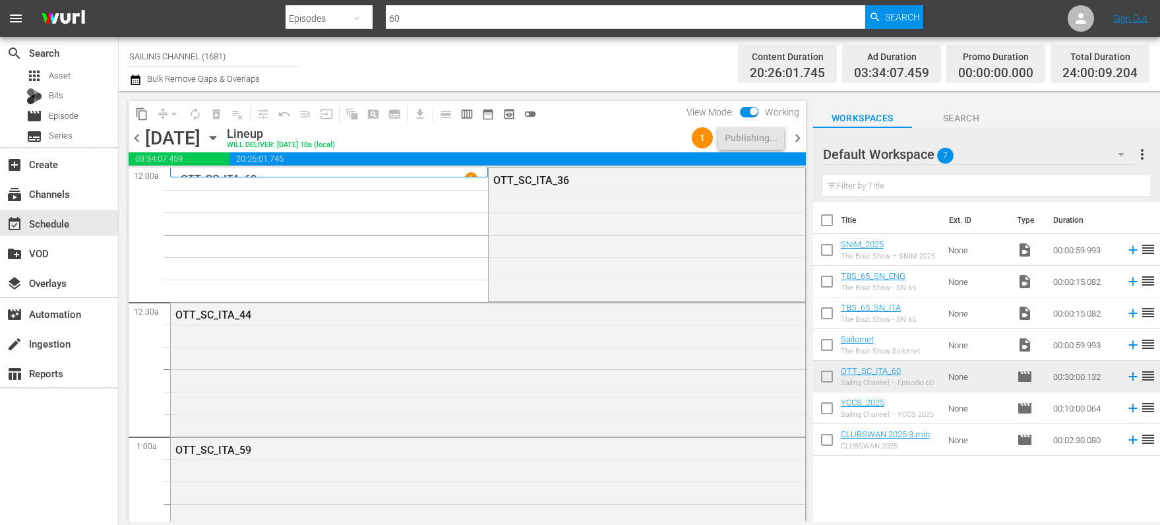
click at [220, 138] on icon "button" at bounding box center [213, 138] width 15 height 15
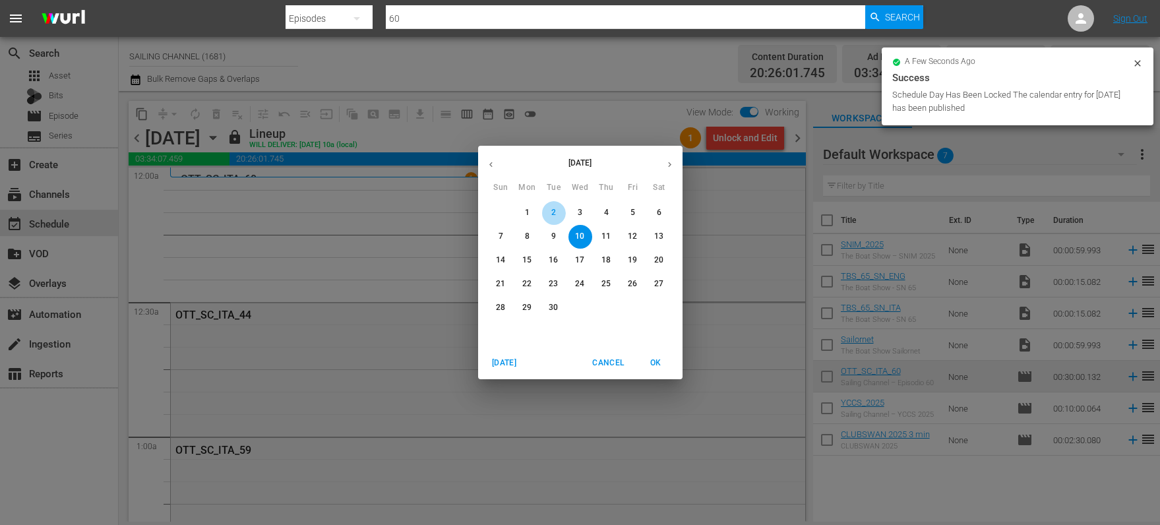
click at [563, 213] on span "2" at bounding box center [554, 212] width 24 height 11
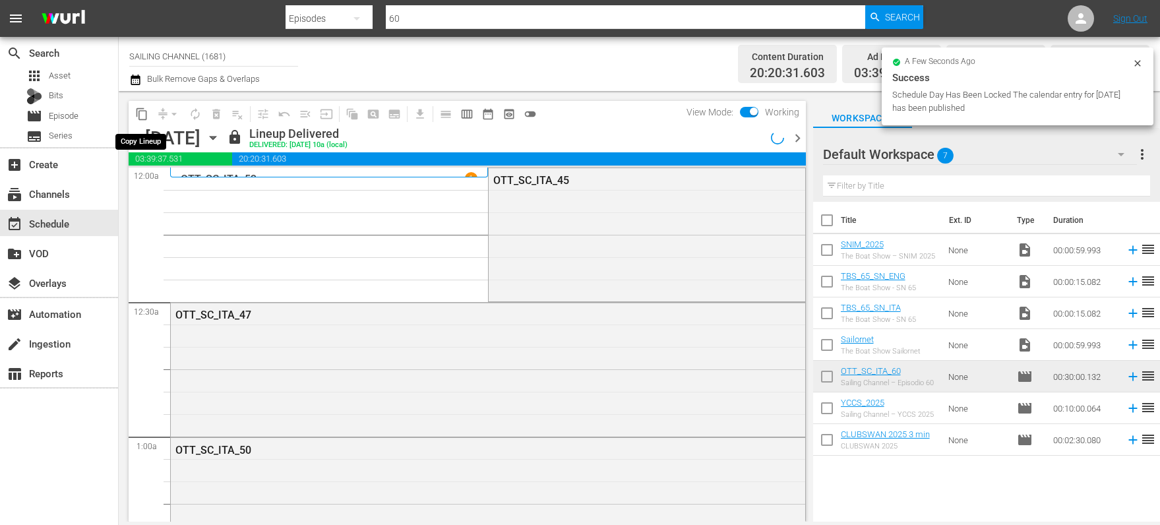
click at [142, 118] on span "content_copy" at bounding box center [141, 114] width 13 height 13
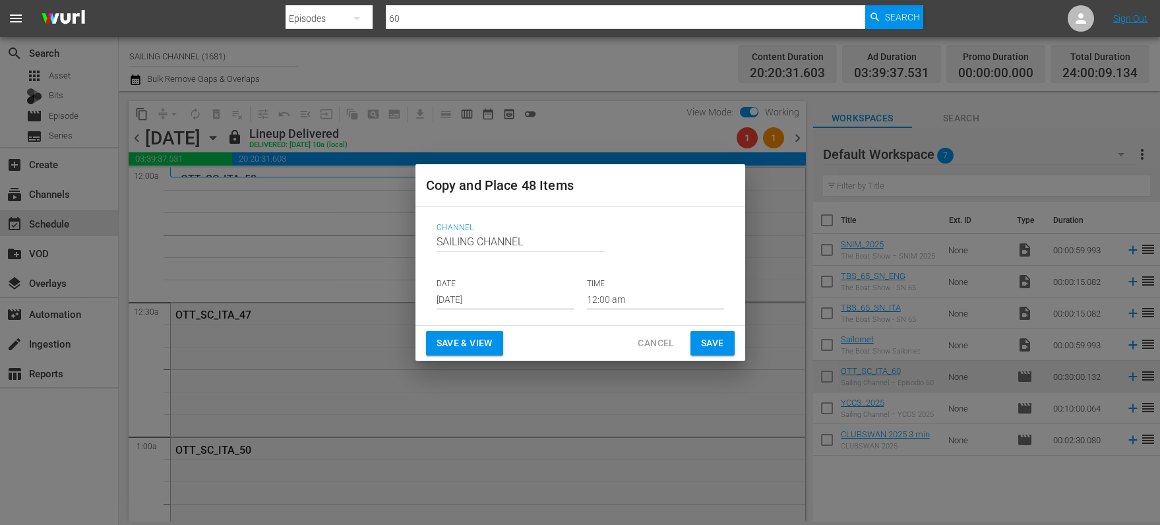
click at [476, 290] on input "[DATE]" at bounding box center [505, 300] width 137 height 20
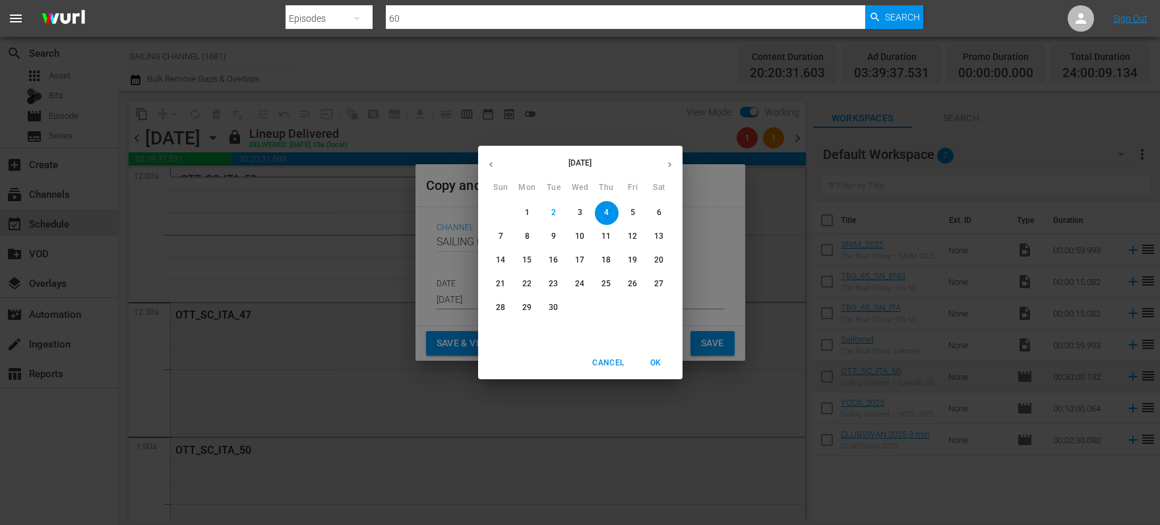
click at [604, 237] on p "11" at bounding box center [606, 236] width 9 height 11
type input "Sep 11th 2025"
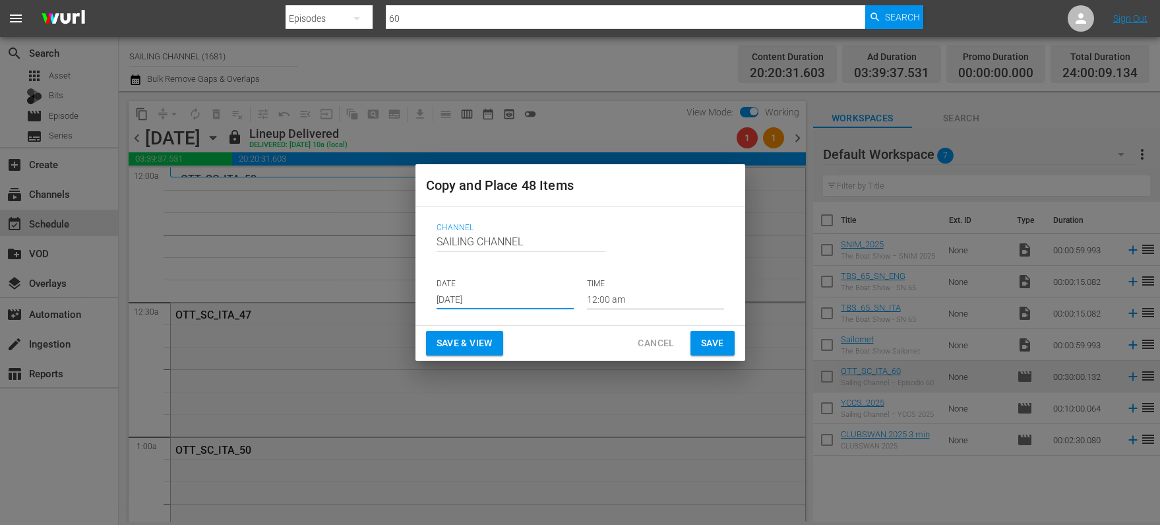
click at [445, 339] on span "Save & View" at bounding box center [465, 343] width 56 height 16
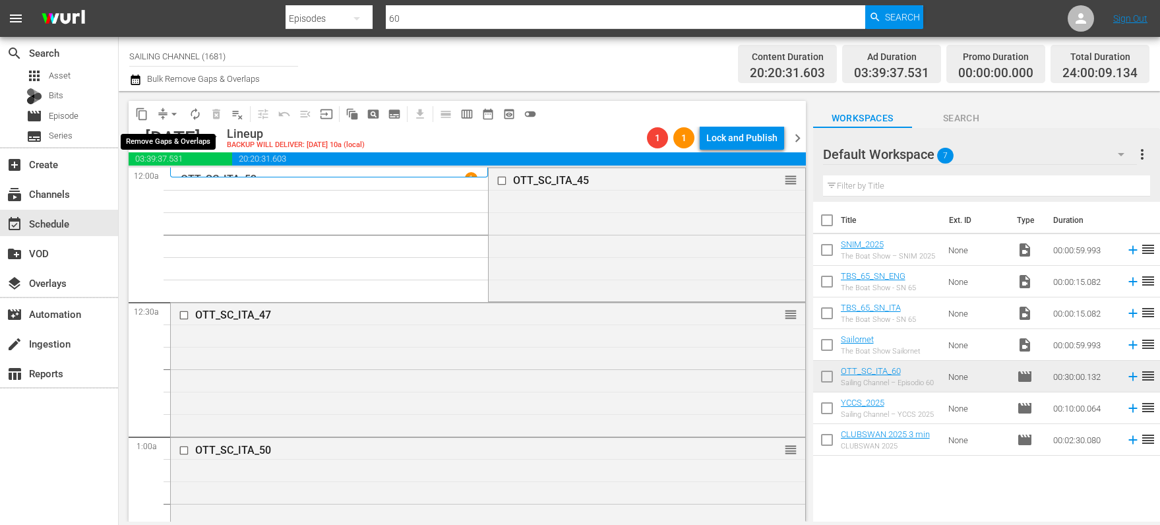
click at [173, 117] on span "arrow_drop_down" at bounding box center [174, 114] width 13 height 13
click at [173, 148] on li "Align to Midnight" at bounding box center [175, 141] width 139 height 22
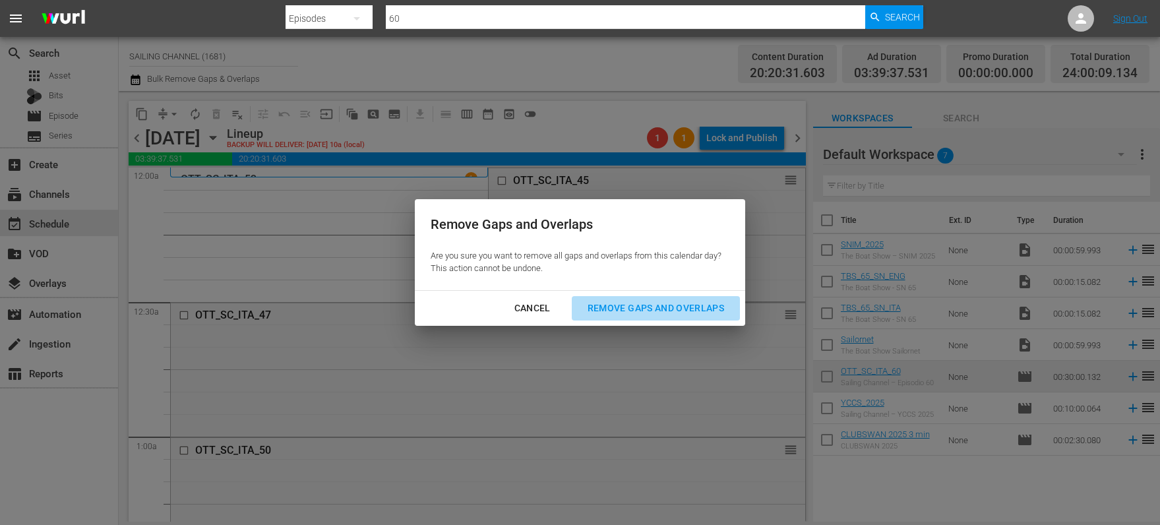
drag, startPoint x: 636, startPoint y: 308, endPoint x: 628, endPoint y: 307, distance: 8.6
click at [636, 308] on div "Remove Gaps and Overlaps" at bounding box center [656, 308] width 158 height 16
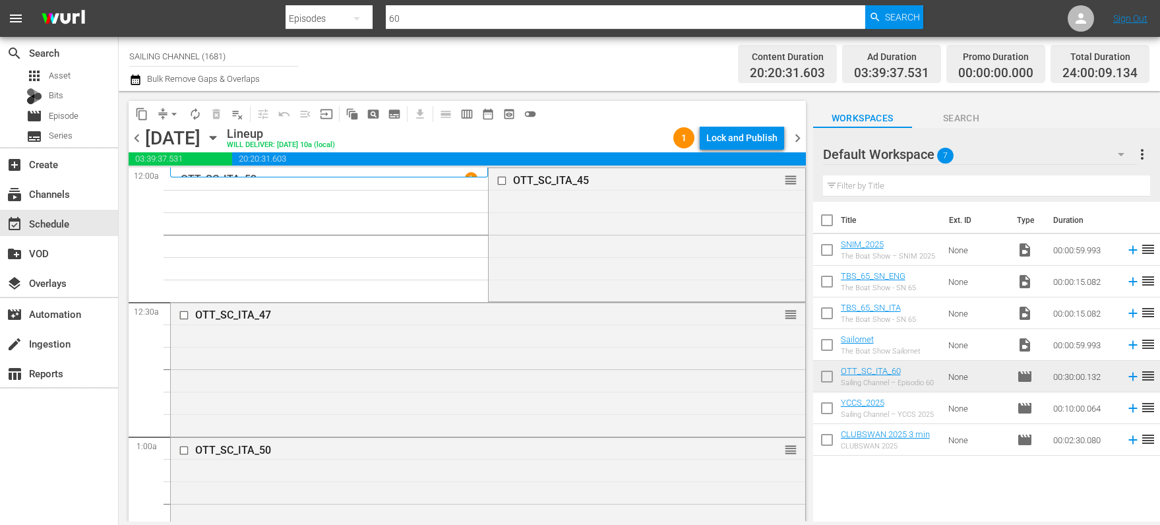
click at [739, 138] on div "Lock and Publish" at bounding box center [741, 138] width 71 height 24
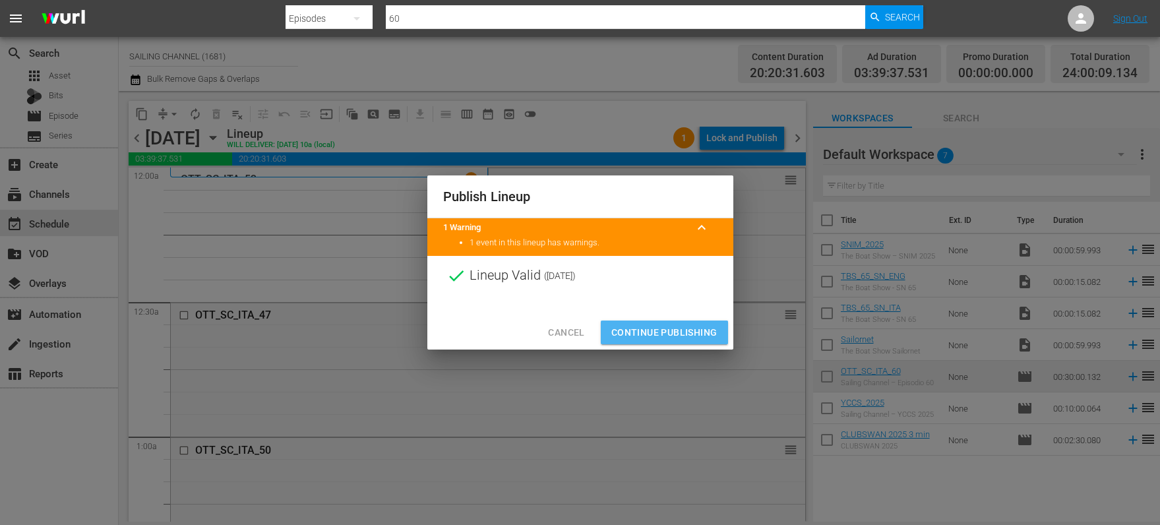
click at [669, 332] on span "Continue Publishing" at bounding box center [664, 333] width 106 height 16
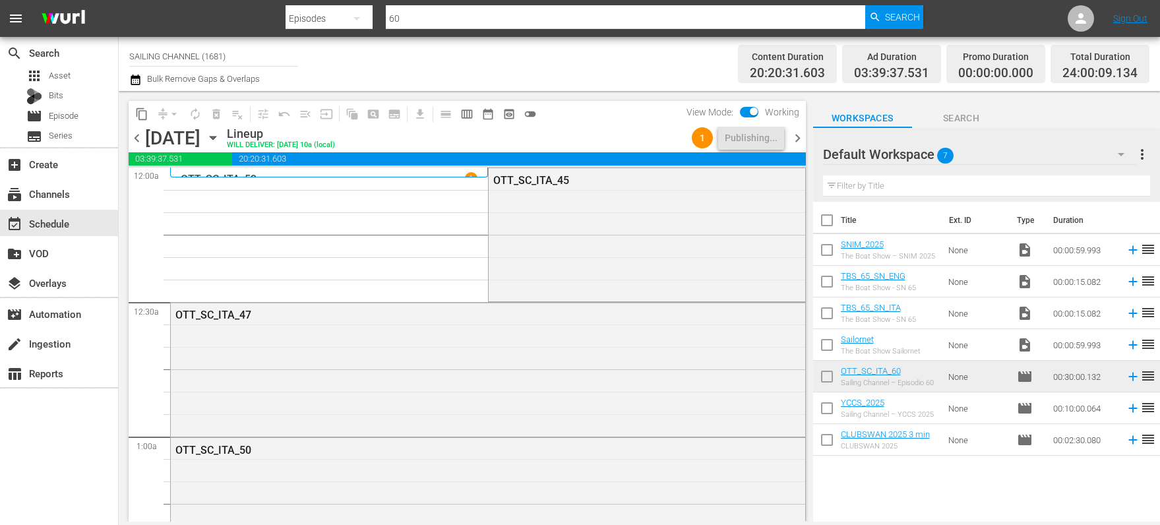
click at [220, 142] on icon "button" at bounding box center [213, 138] width 15 height 15
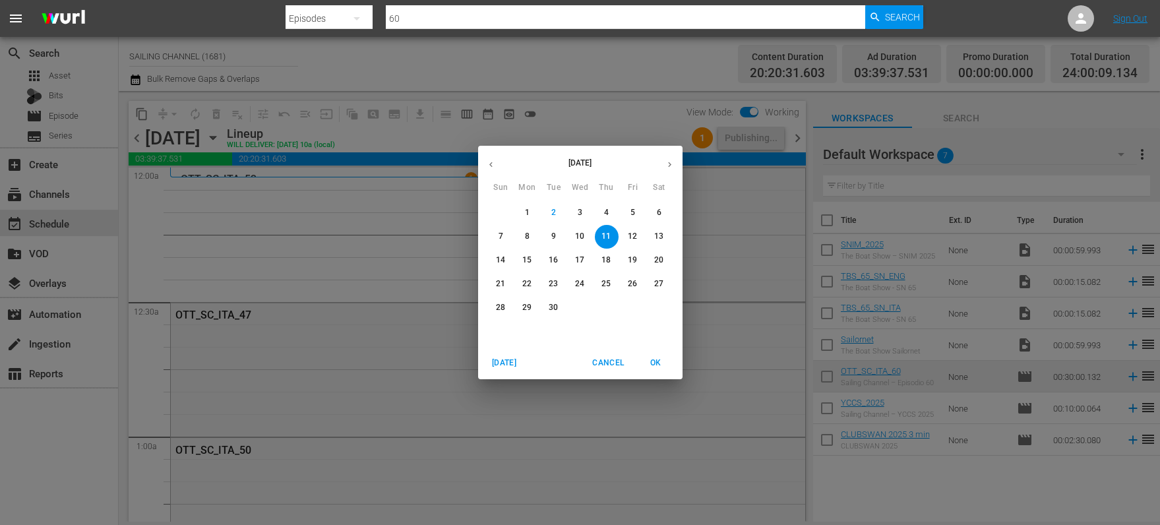
click at [578, 210] on p "3" at bounding box center [580, 212] width 5 height 11
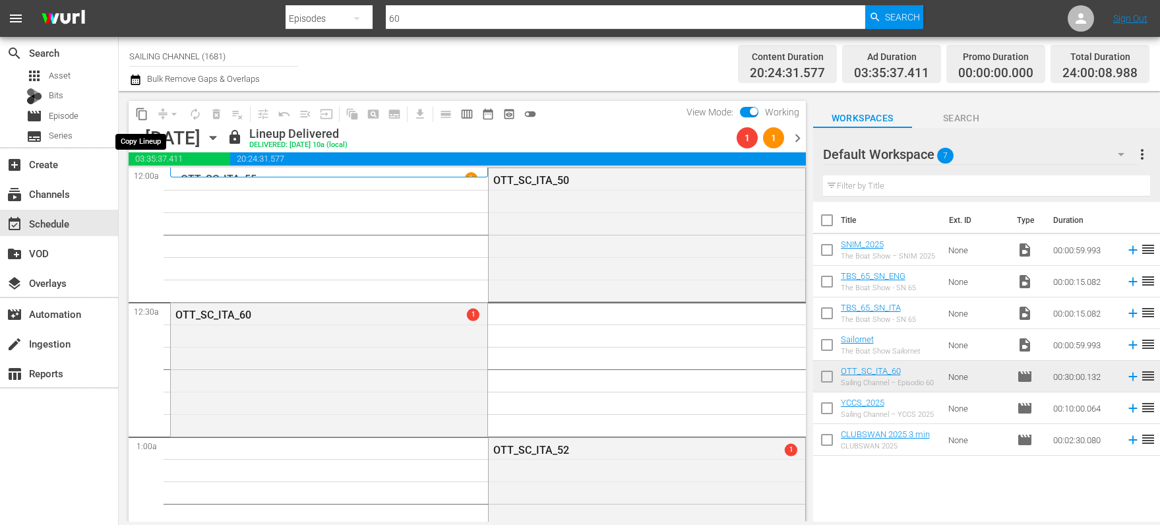
click at [140, 109] on span "content_copy" at bounding box center [141, 114] width 13 height 13
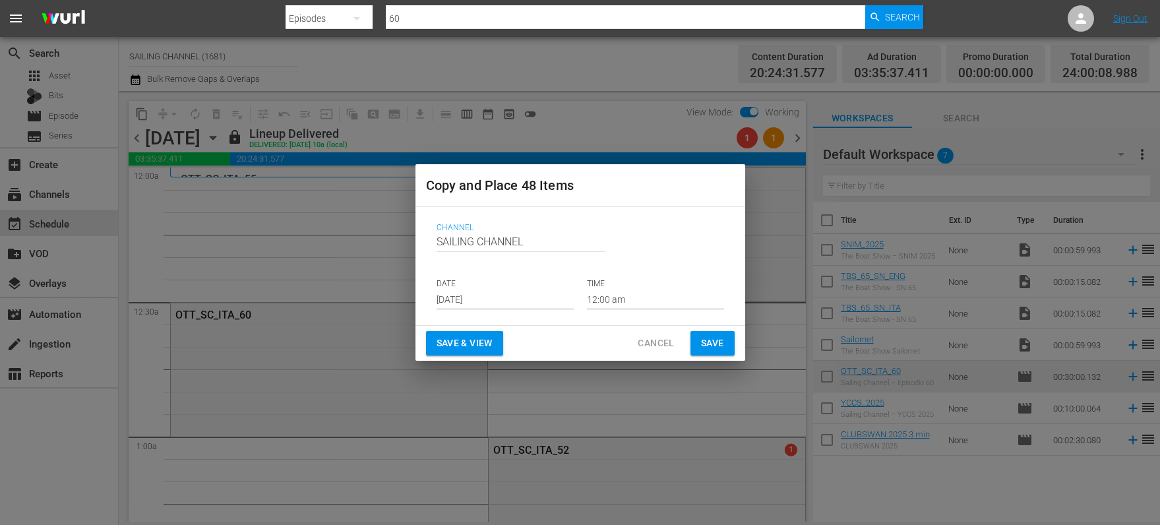
click at [483, 299] on input "[DATE]" at bounding box center [505, 300] width 137 height 20
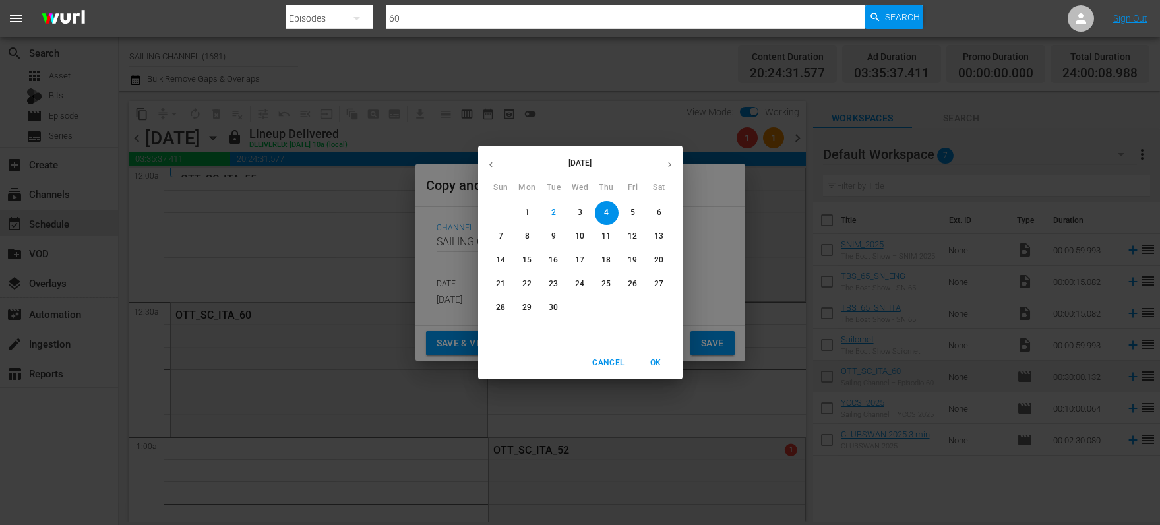
click at [633, 237] on p "12" at bounding box center [632, 236] width 9 height 11
type input "Sep 12th 2025"
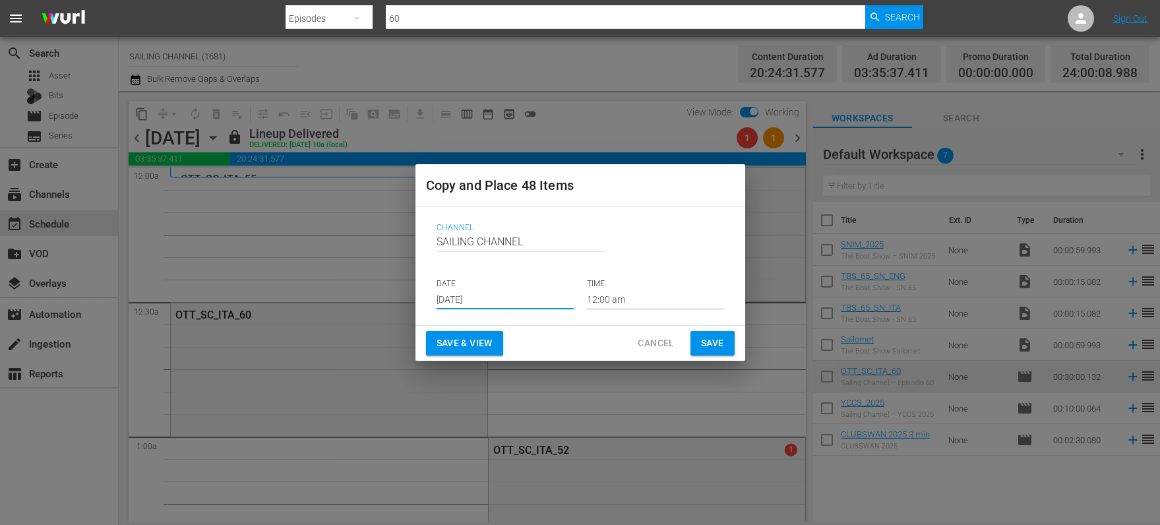
click at [452, 344] on span "Save & View" at bounding box center [465, 343] width 56 height 16
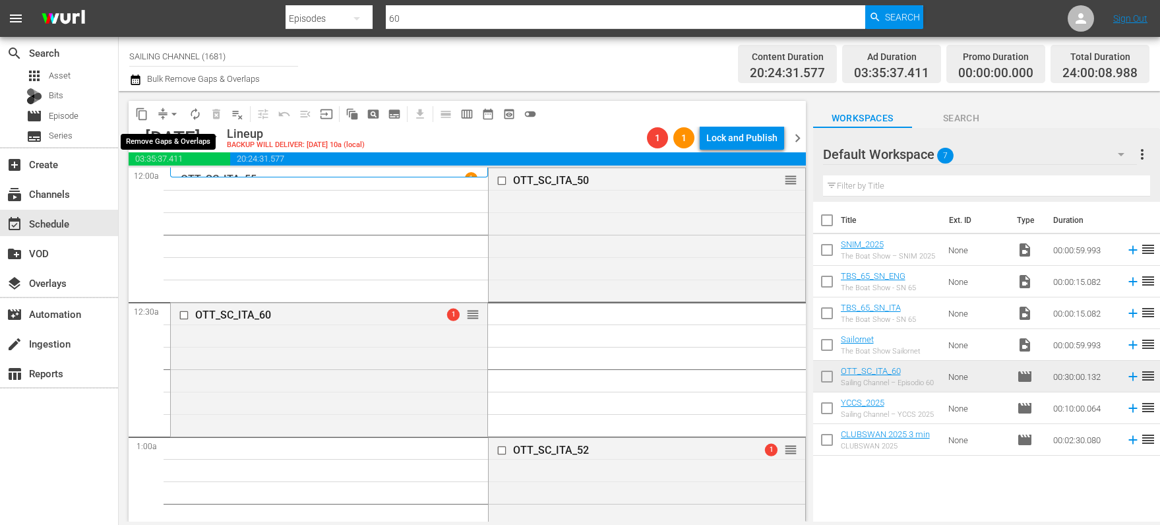
click at [176, 114] on span "arrow_drop_down" at bounding box center [174, 114] width 13 height 13
click at [170, 137] on li "Align to Midnight" at bounding box center [175, 141] width 139 height 22
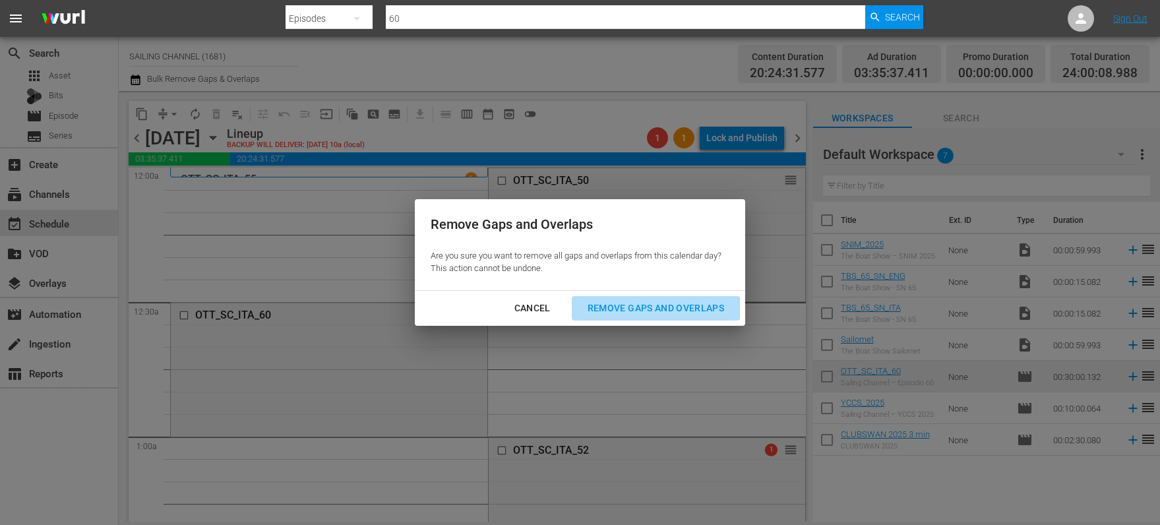
click at [673, 309] on div "Remove Gaps and Overlaps" at bounding box center [656, 308] width 158 height 16
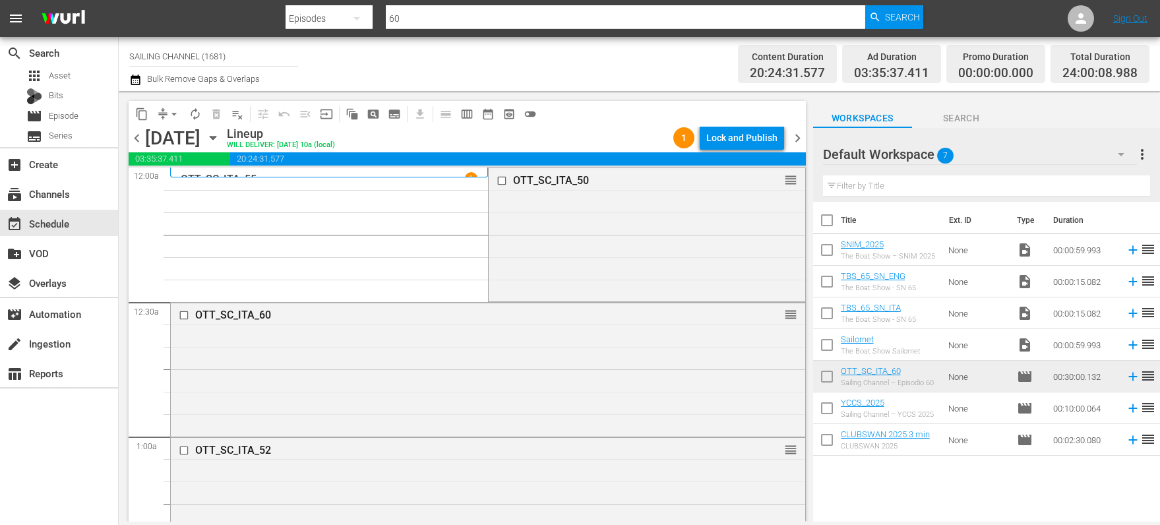
click at [743, 139] on div "Lock and Publish" at bounding box center [741, 138] width 71 height 24
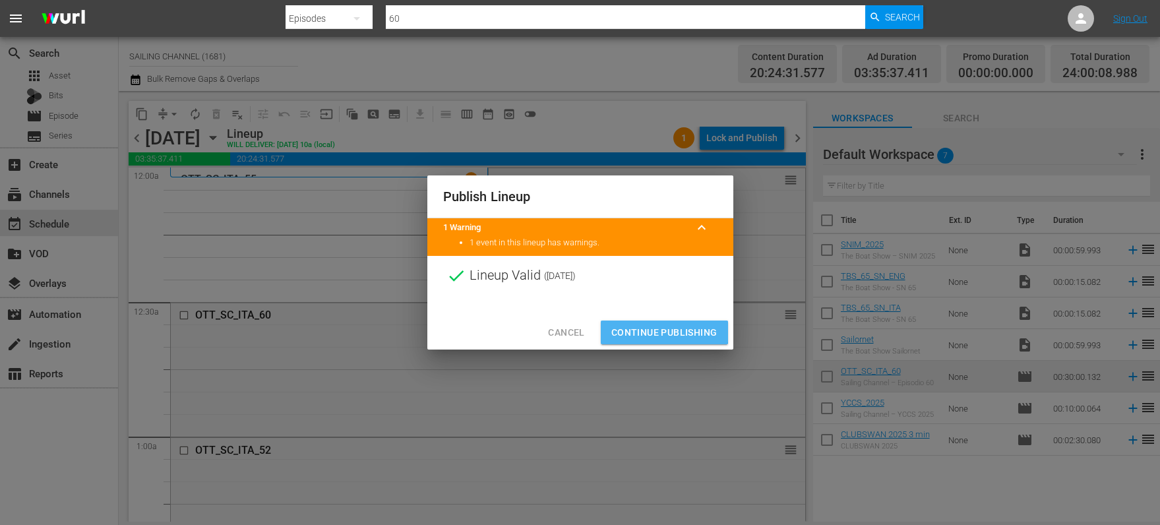
click at [648, 327] on span "Continue Publishing" at bounding box center [664, 333] width 106 height 16
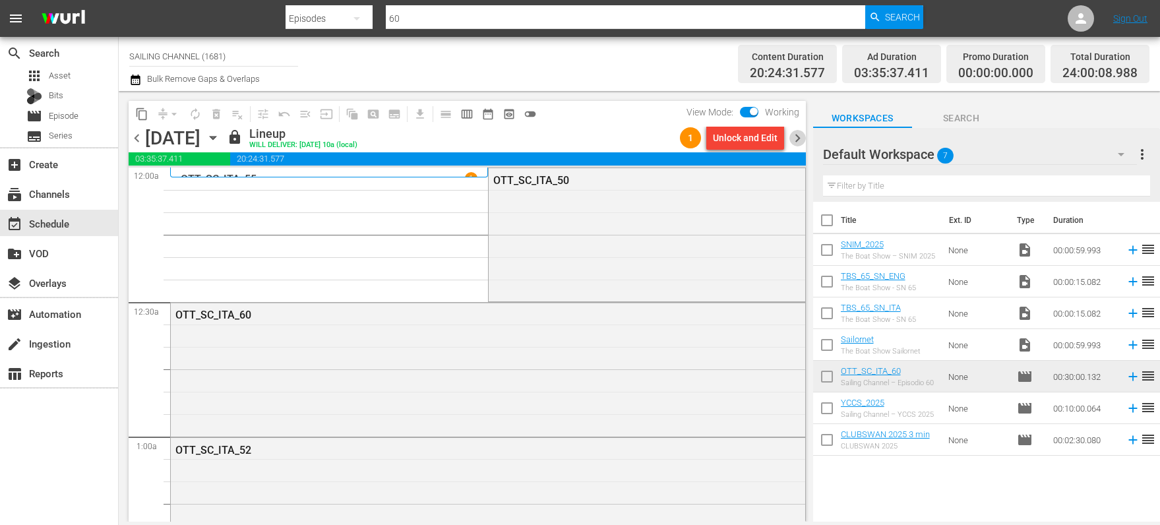
click at [799, 136] on span "chevron_right" at bounding box center [798, 138] width 16 height 16
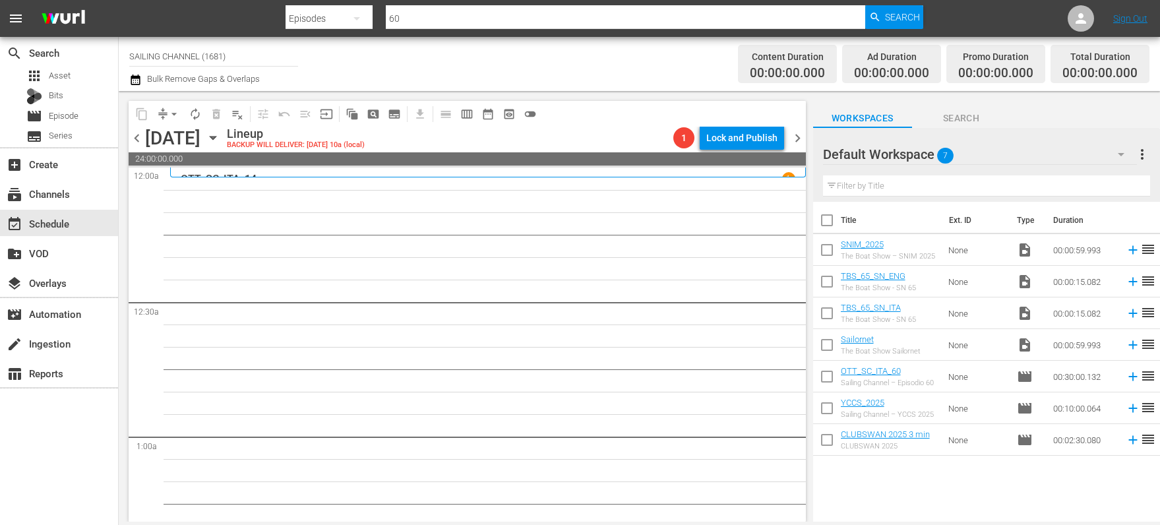
click at [136, 137] on span "chevron_left" at bounding box center [137, 138] width 16 height 16
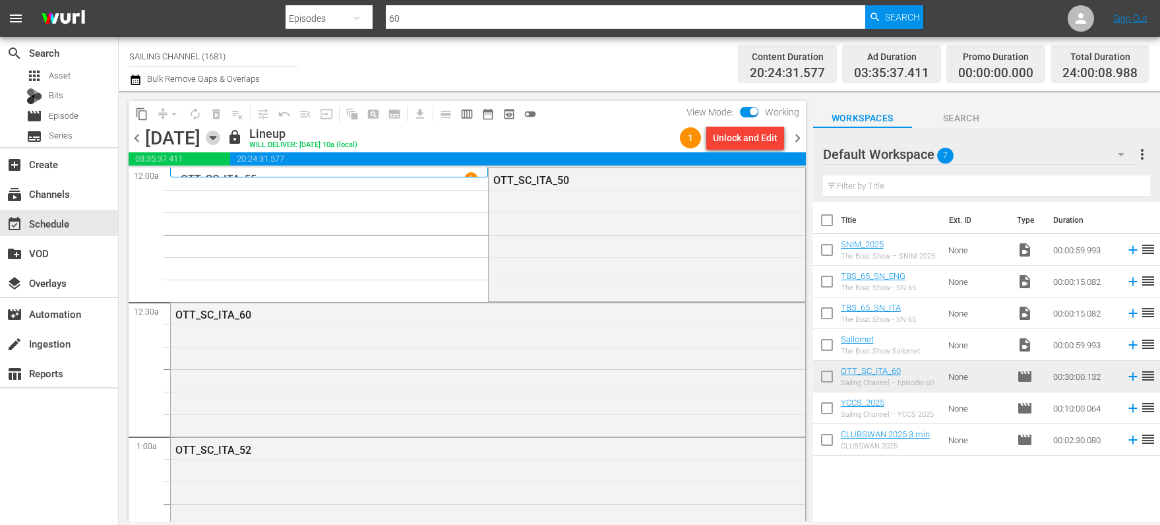
click at [220, 136] on icon "button" at bounding box center [213, 138] width 15 height 15
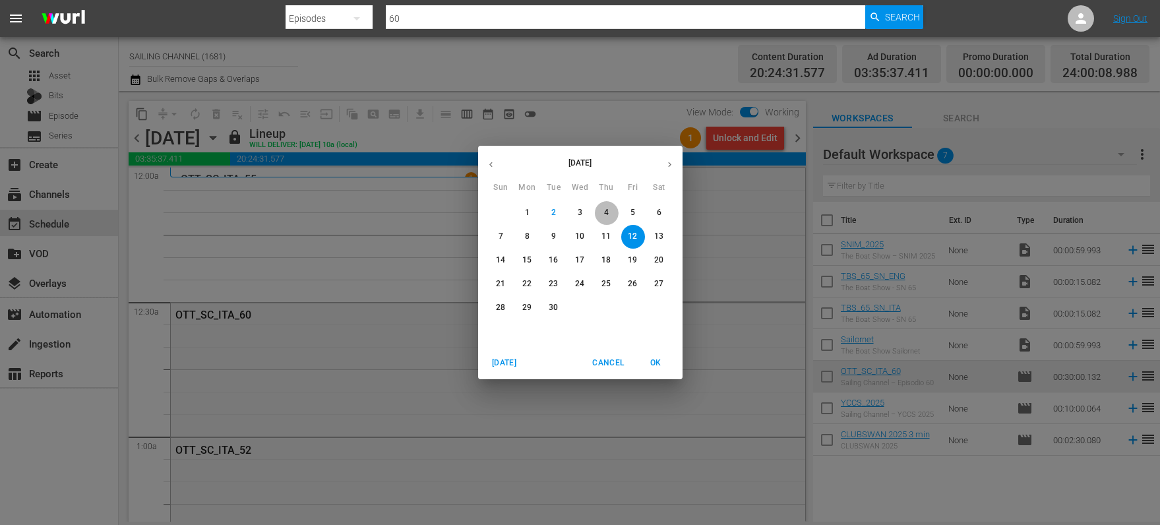
drag, startPoint x: 607, startPoint y: 216, endPoint x: 567, endPoint y: 211, distance: 40.5
click at [607, 216] on p "4" at bounding box center [606, 212] width 5 height 11
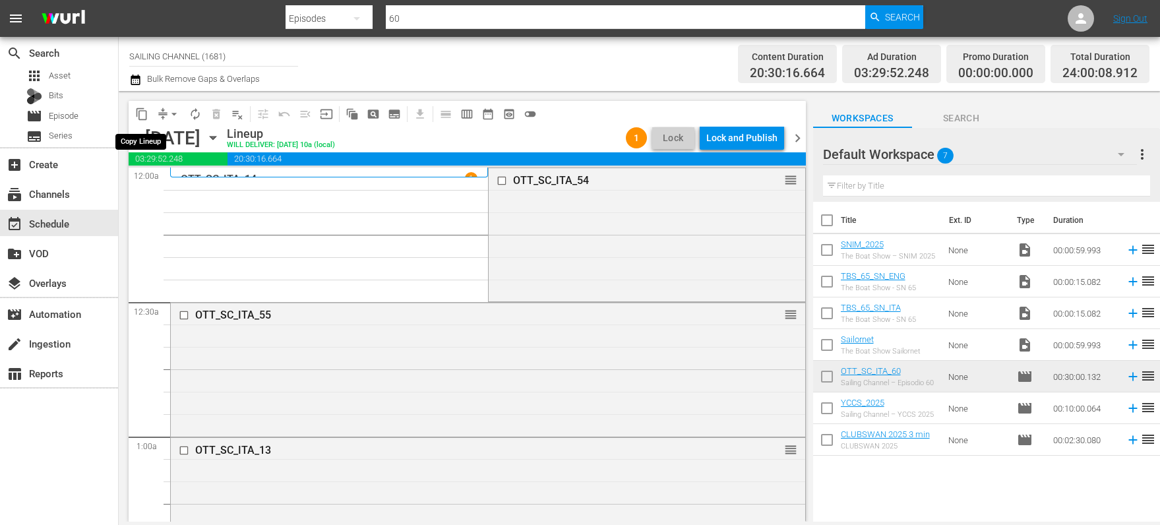
click at [142, 111] on span "content_copy" at bounding box center [141, 114] width 13 height 13
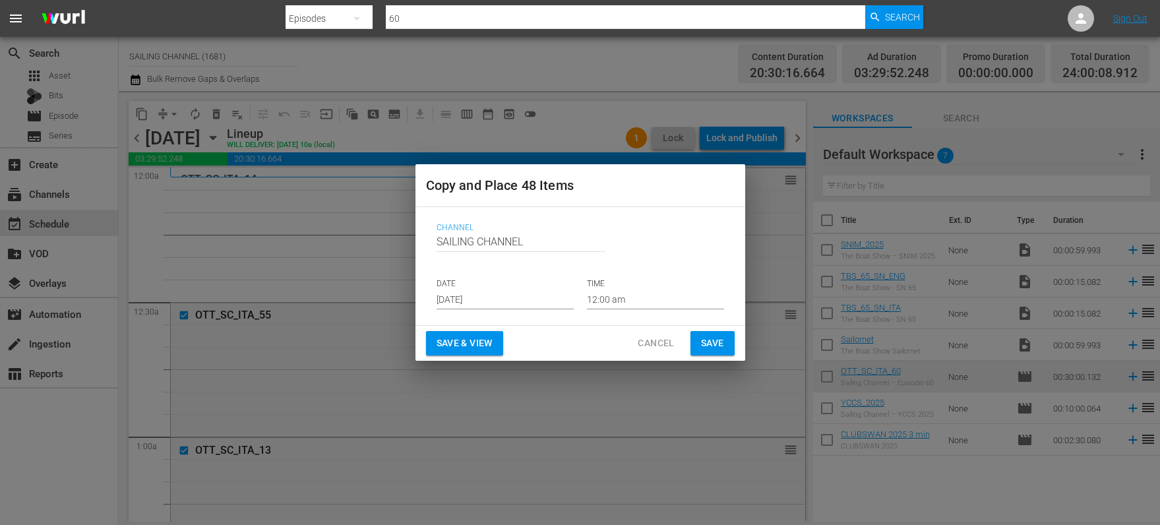
click at [654, 338] on span "Cancel" at bounding box center [656, 343] width 36 height 16
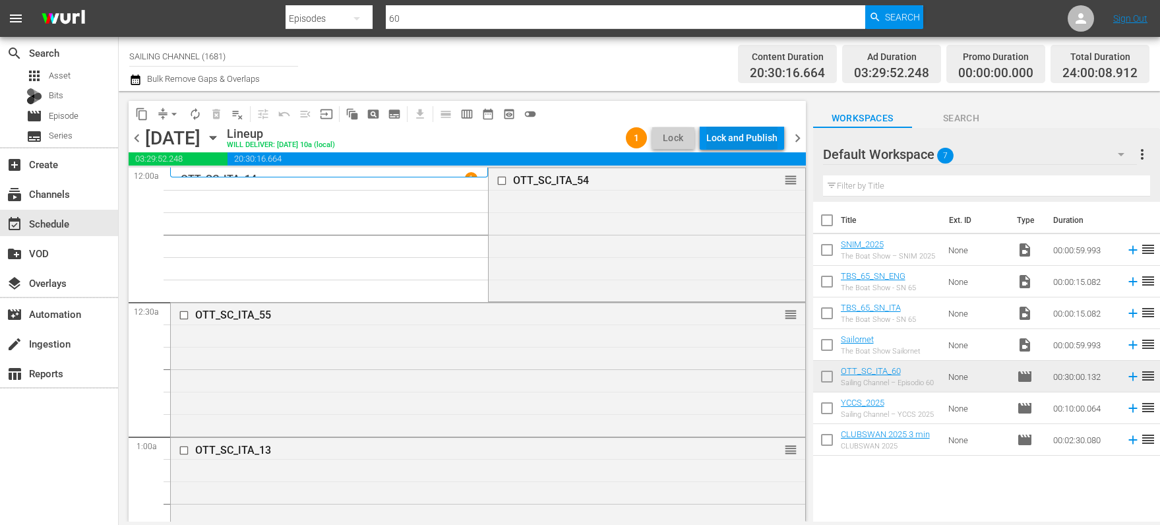
click at [733, 137] on div "Lock and Publish" at bounding box center [741, 138] width 71 height 24
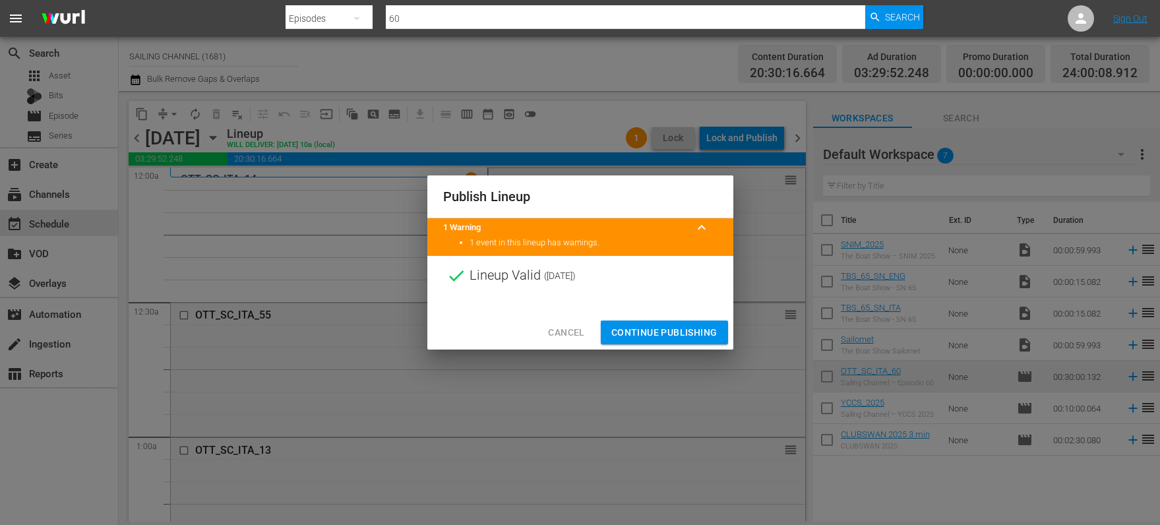
click at [654, 326] on span "Continue Publishing" at bounding box center [664, 333] width 106 height 16
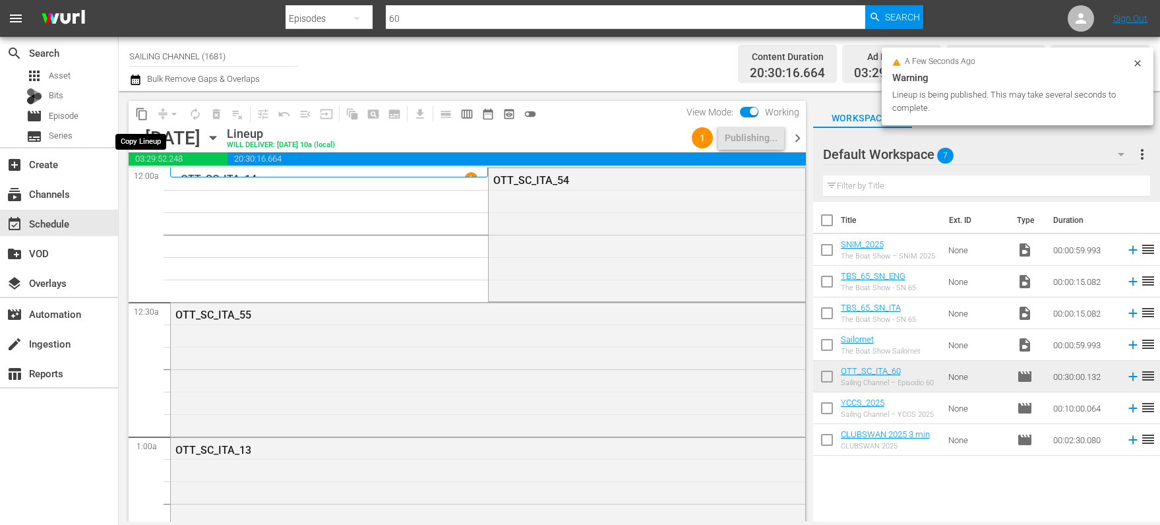
click at [143, 111] on span "content_copy" at bounding box center [141, 114] width 13 height 13
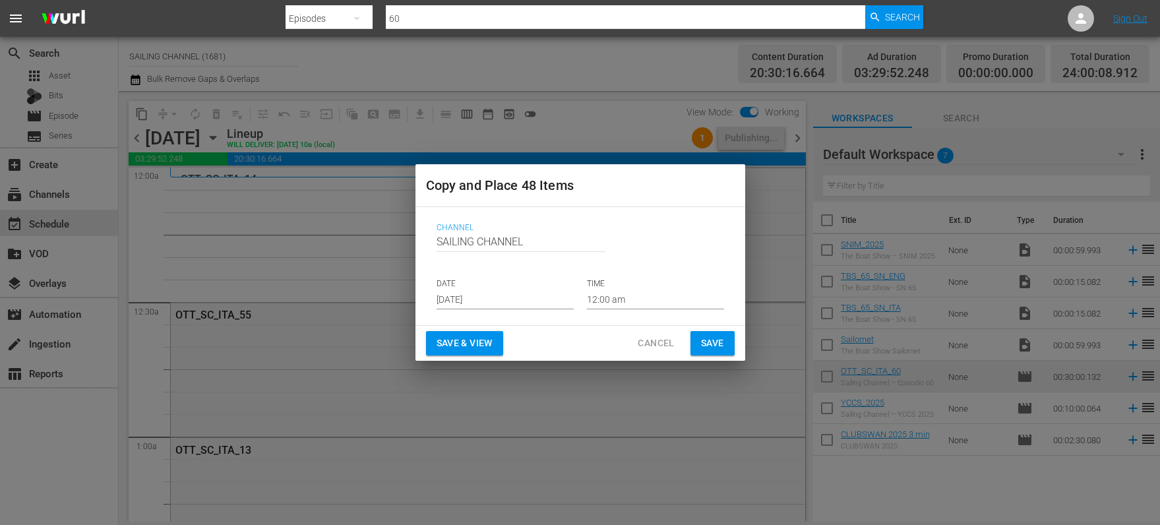
click at [447, 295] on input "[DATE]" at bounding box center [505, 300] width 137 height 20
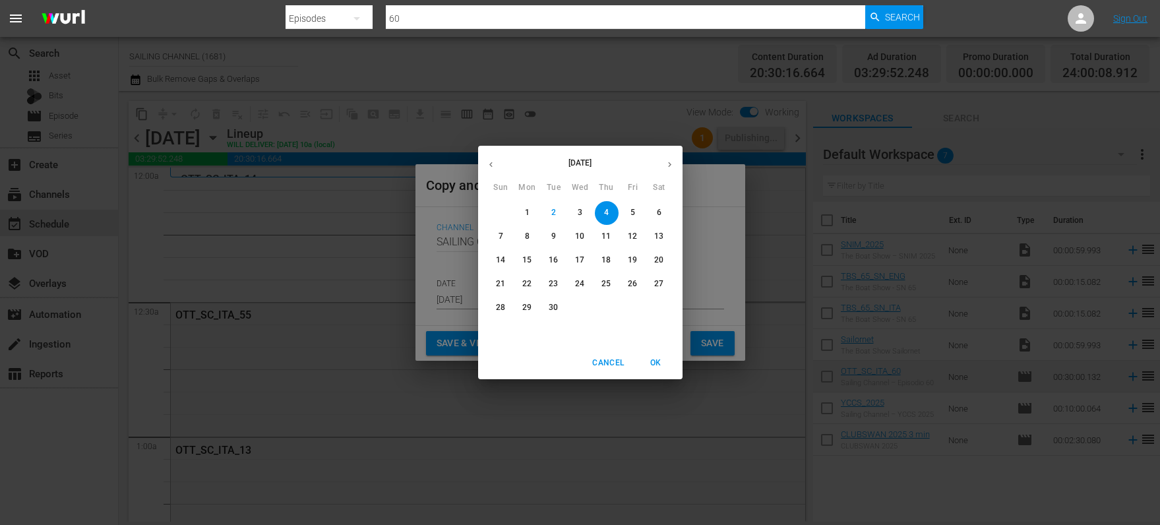
click at [656, 237] on p "13" at bounding box center [658, 236] width 9 height 11
type input "Sep 13th 2025"
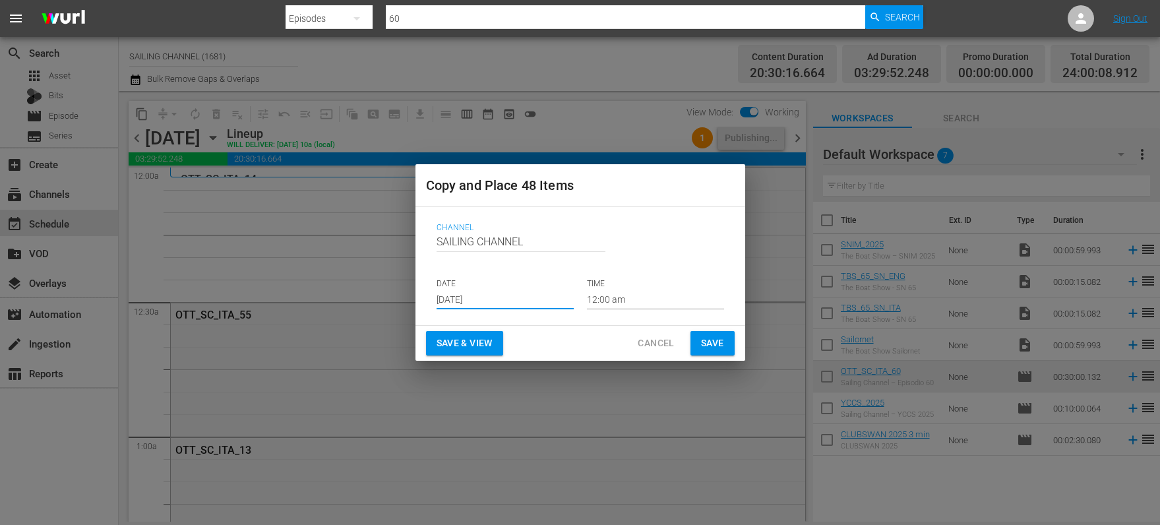
click at [460, 348] on span "Save & View" at bounding box center [465, 343] width 56 height 16
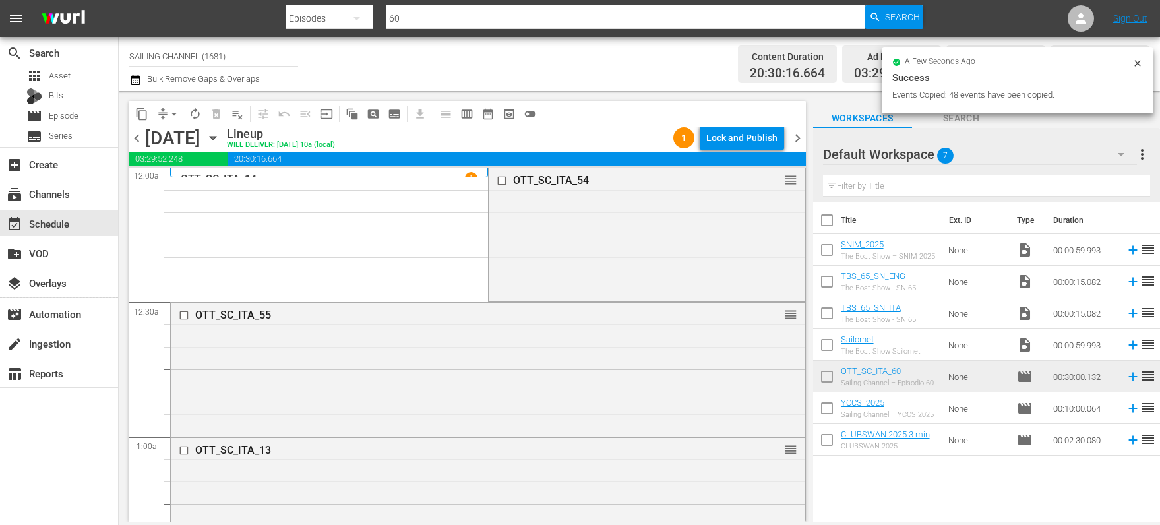
click at [743, 139] on div "Lock and Publish" at bounding box center [741, 138] width 71 height 24
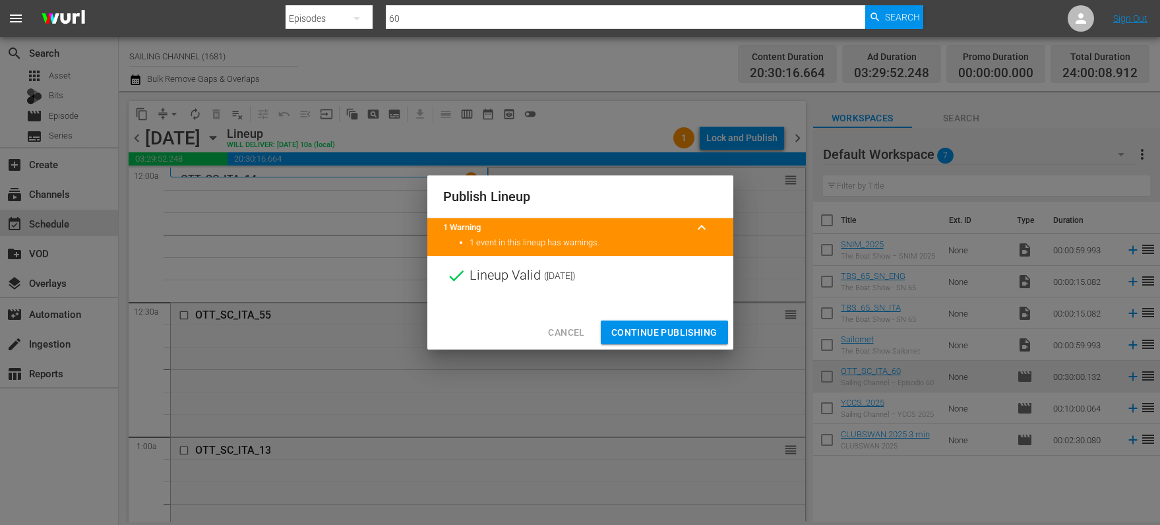
click at [654, 333] on span "Continue Publishing" at bounding box center [664, 333] width 106 height 16
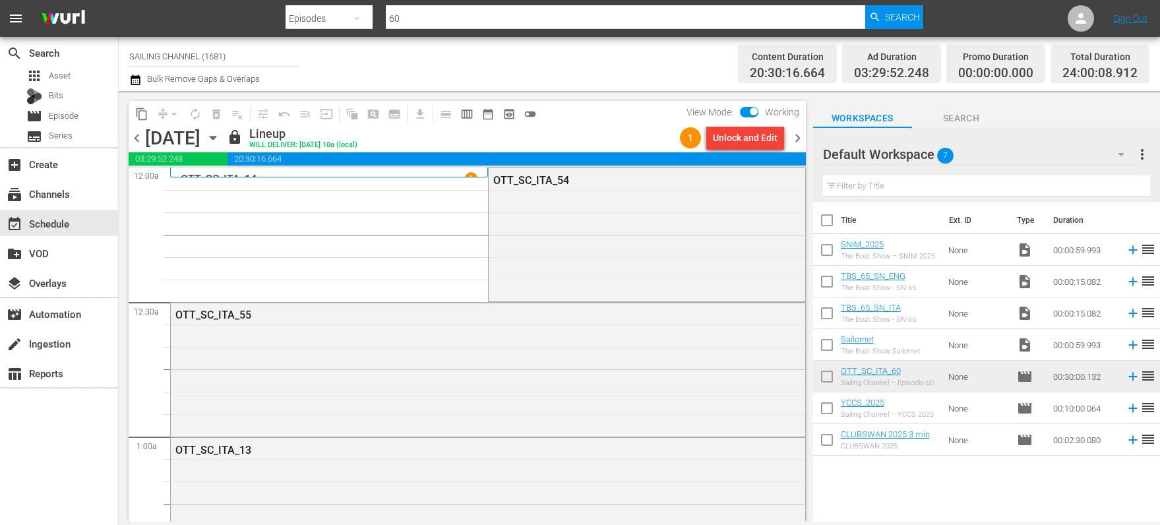
click at [220, 136] on icon "button" at bounding box center [213, 138] width 15 height 15
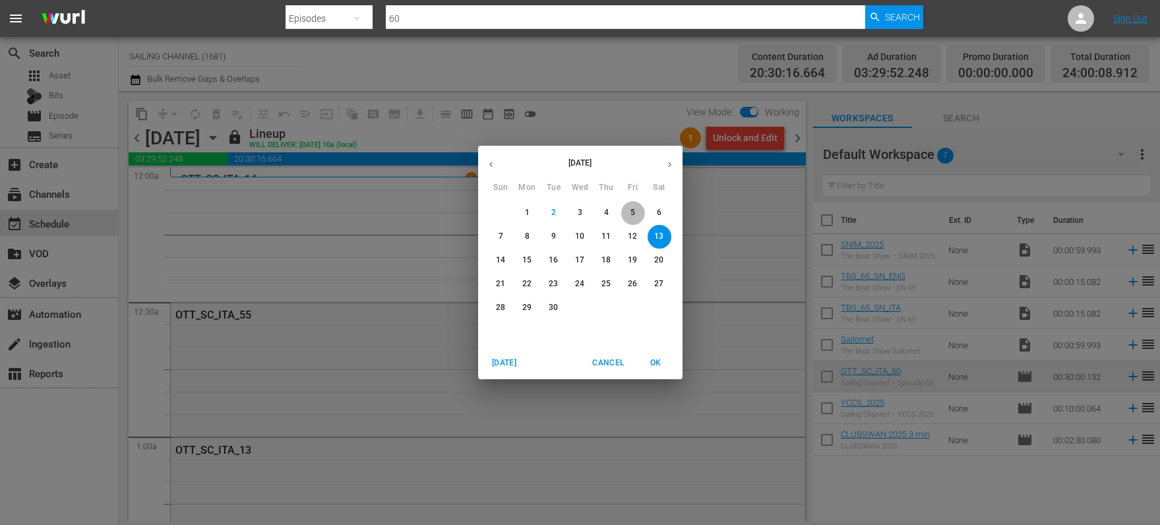
click at [632, 212] on p "5" at bounding box center [633, 212] width 5 height 11
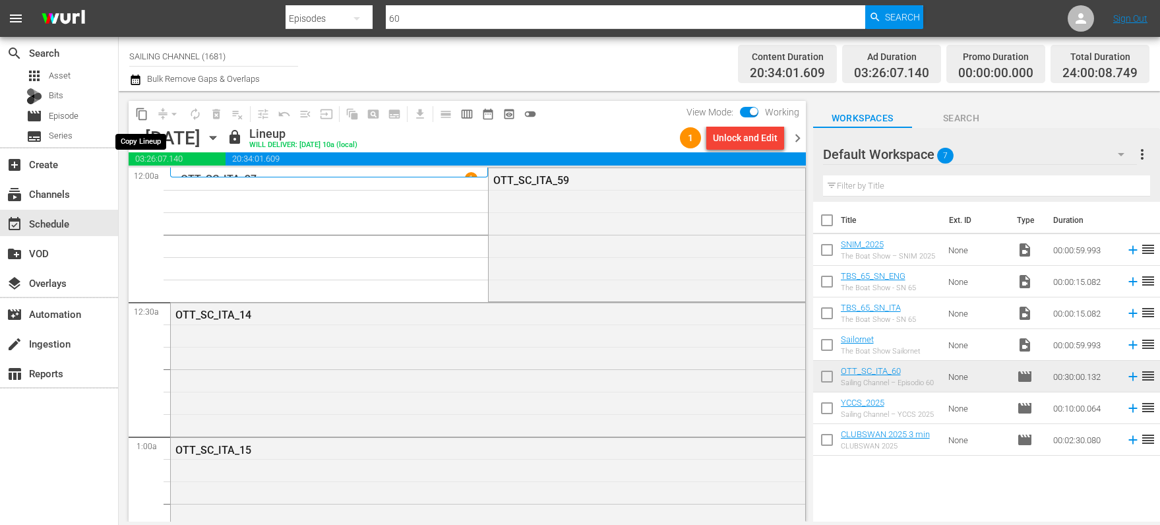
click at [142, 113] on span "content_copy" at bounding box center [141, 114] width 13 height 13
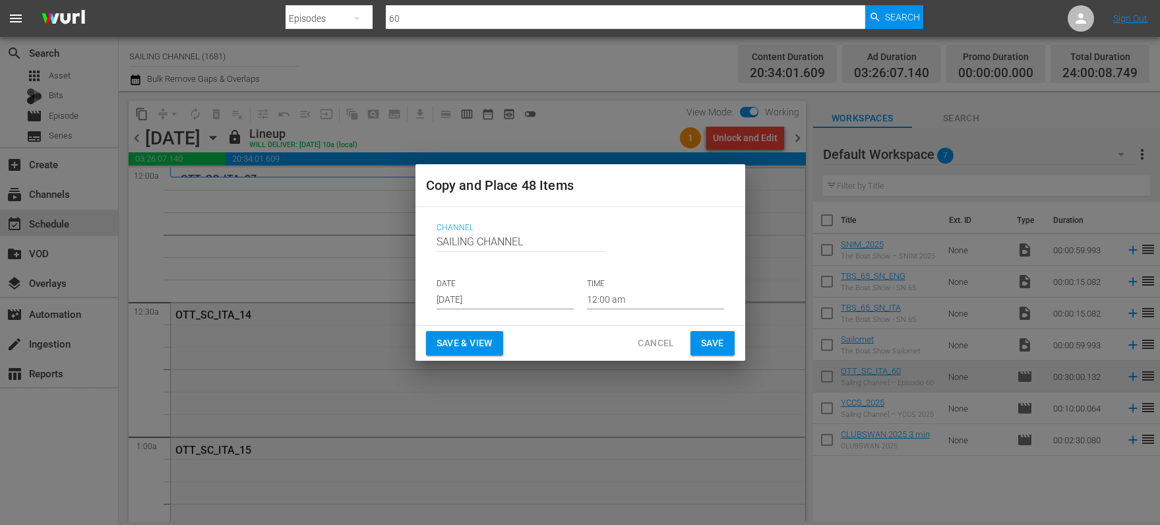
click at [460, 298] on input "[DATE]" at bounding box center [505, 300] width 137 height 20
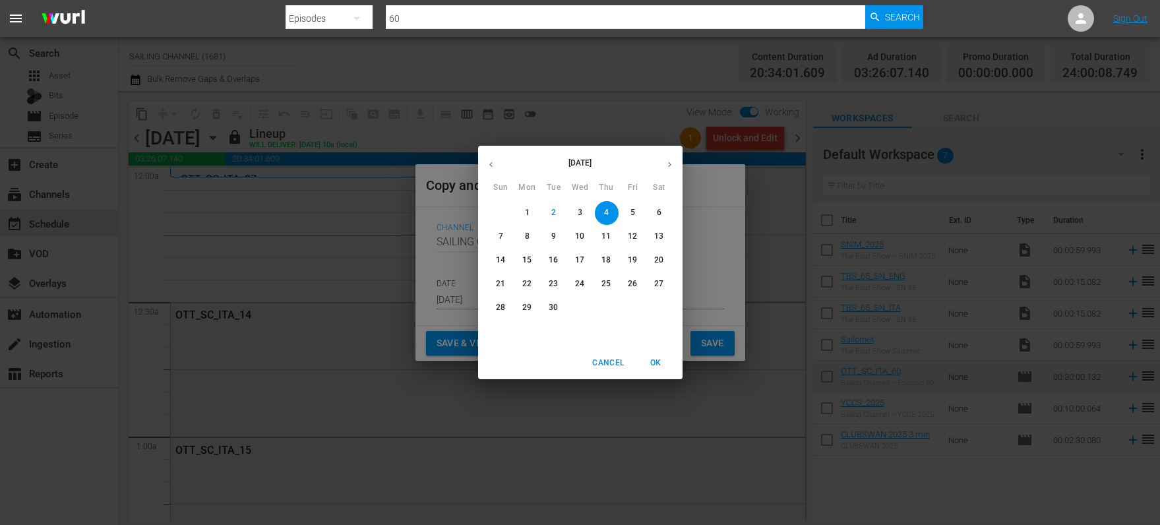
click at [499, 256] on p "14" at bounding box center [500, 260] width 9 height 11
type input "[DATE]"
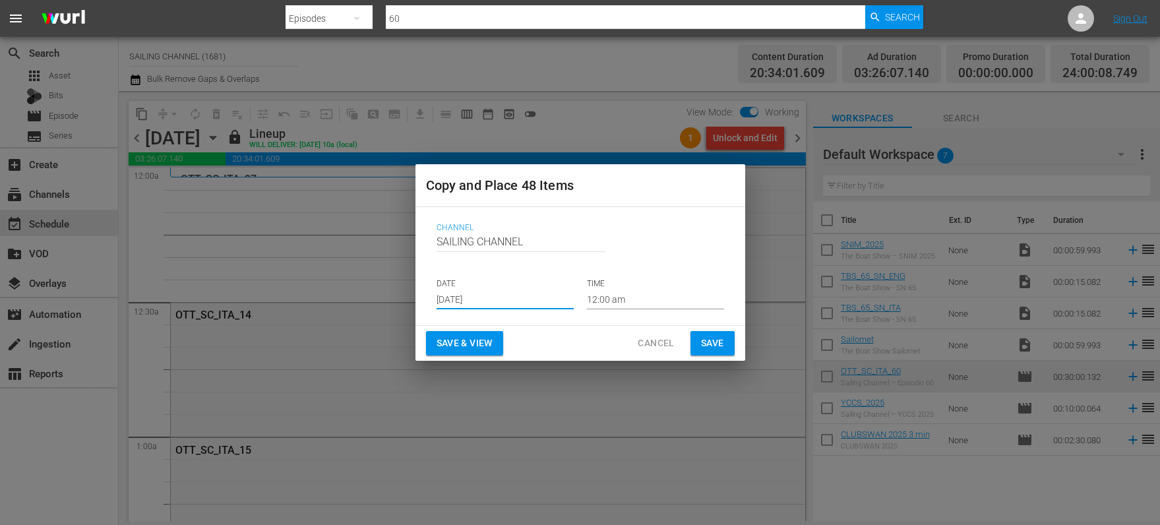
click at [468, 335] on span "Save & View" at bounding box center [465, 343] width 56 height 16
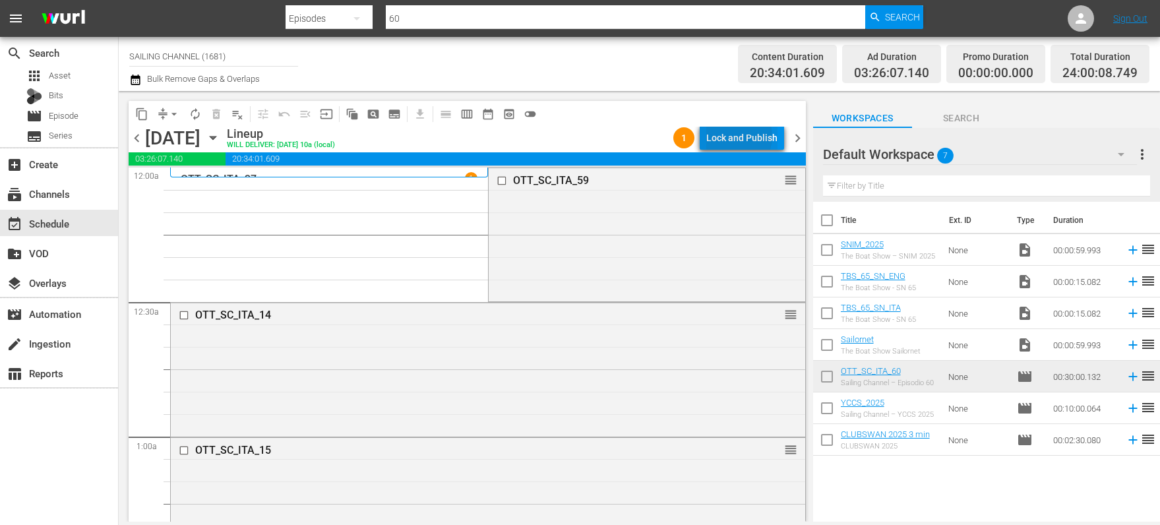
click at [739, 137] on div "Lock and Publish" at bounding box center [741, 138] width 71 height 24
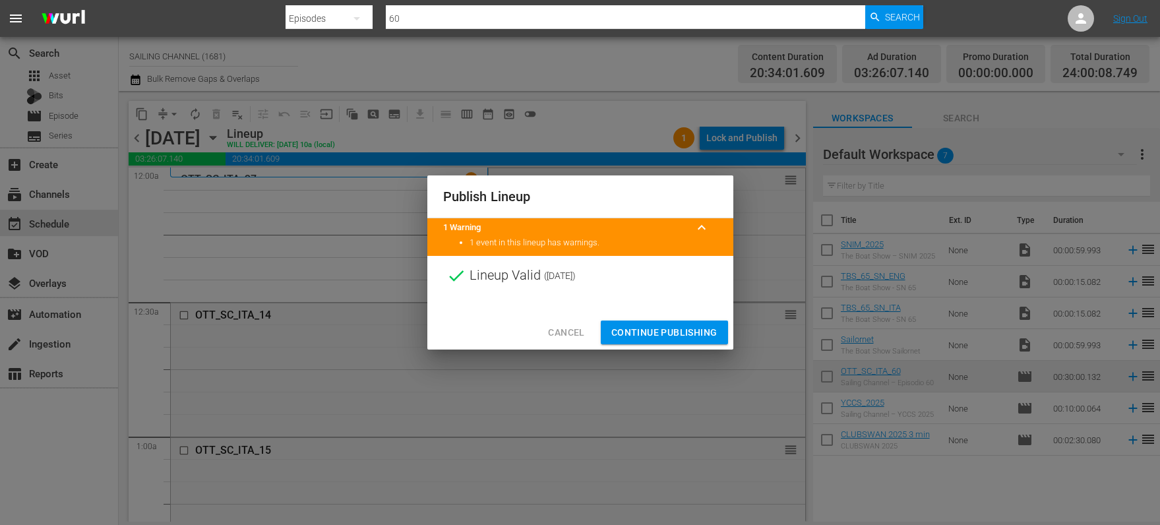
click at [640, 330] on span "Continue Publishing" at bounding box center [664, 333] width 106 height 16
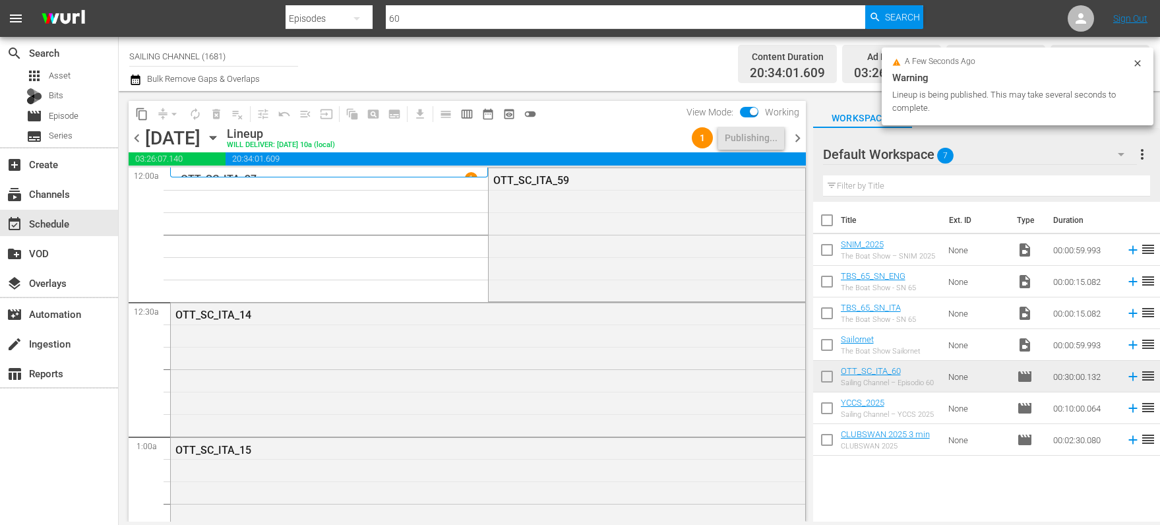
click at [220, 140] on icon "button" at bounding box center [213, 138] width 15 height 15
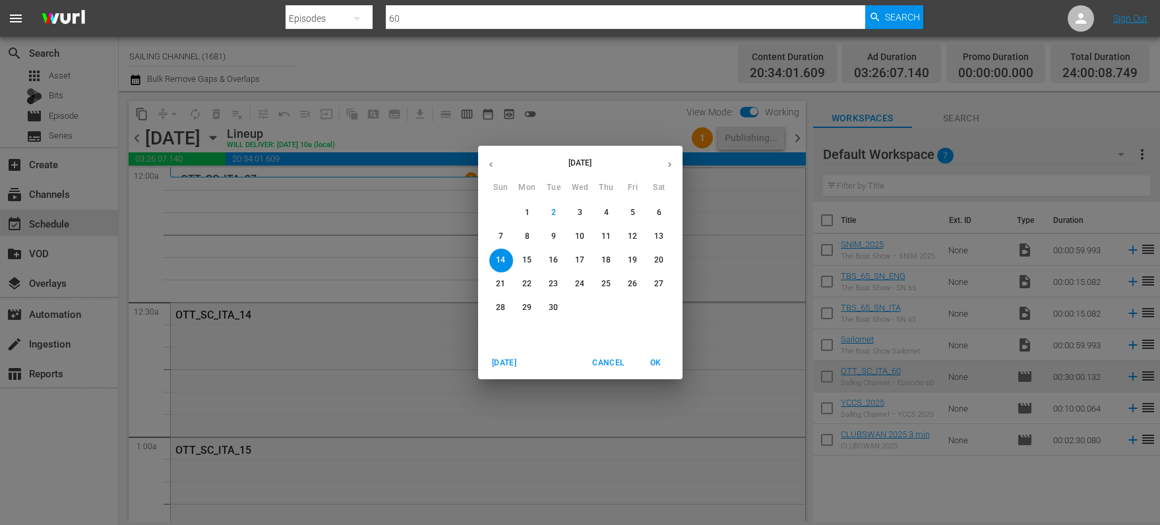
click at [662, 211] on span "6" at bounding box center [660, 212] width 24 height 11
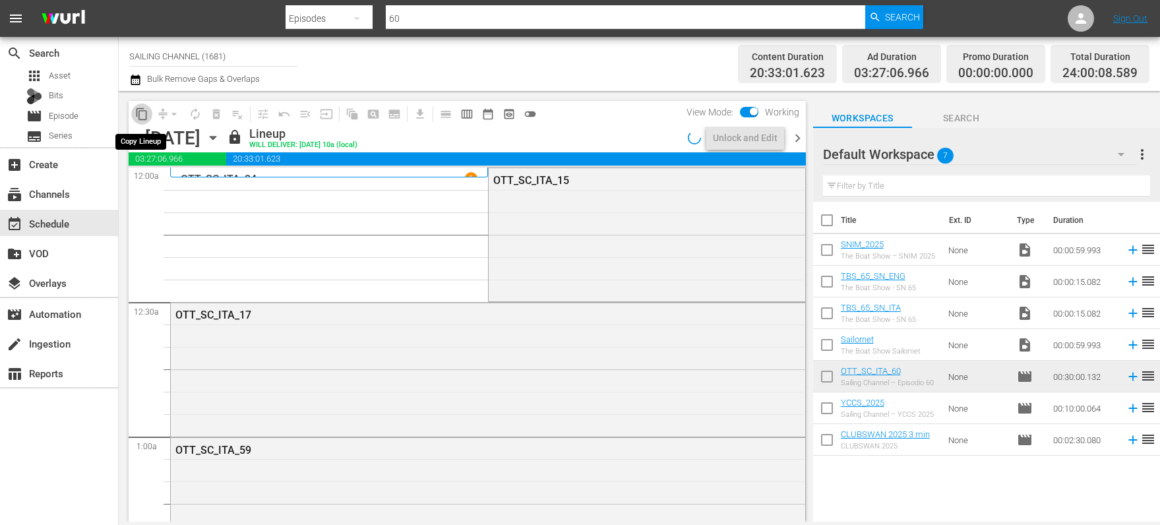
click at [139, 113] on span "content_copy" at bounding box center [141, 114] width 13 height 13
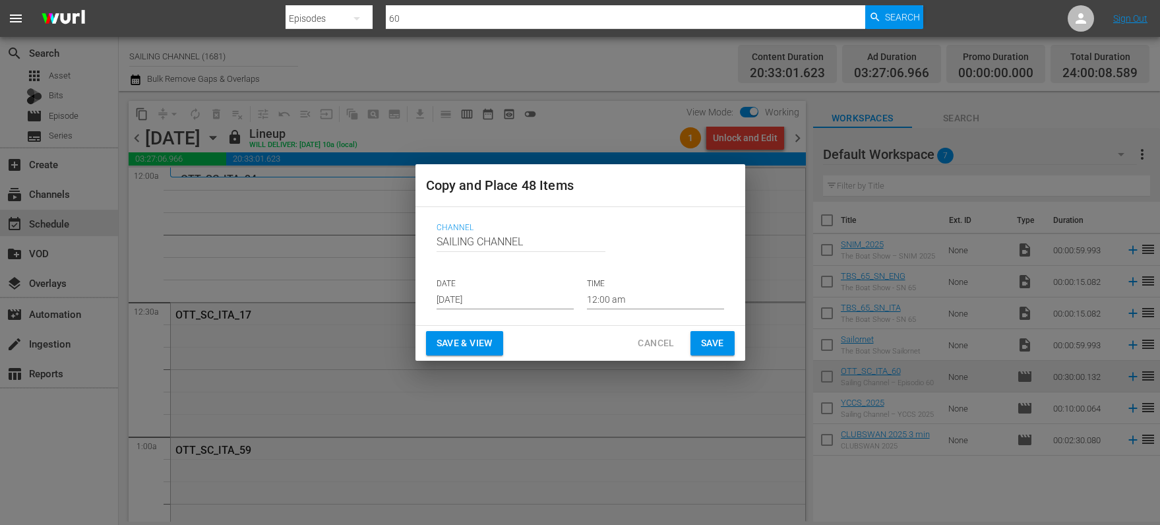
click at [461, 301] on input "[DATE]" at bounding box center [505, 300] width 137 height 20
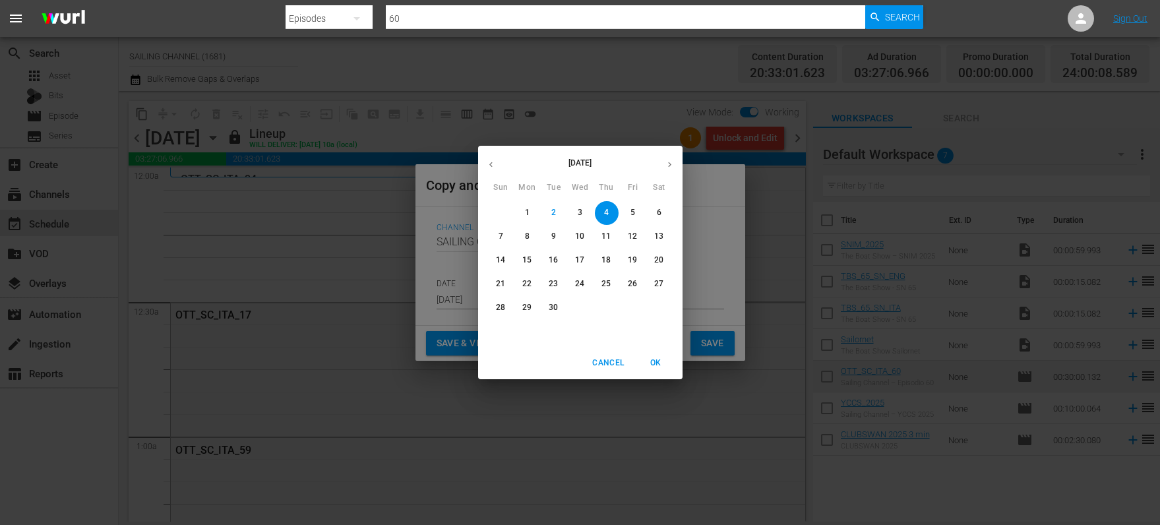
click at [524, 258] on p "15" at bounding box center [526, 260] width 9 height 11
type input "[DATE]"
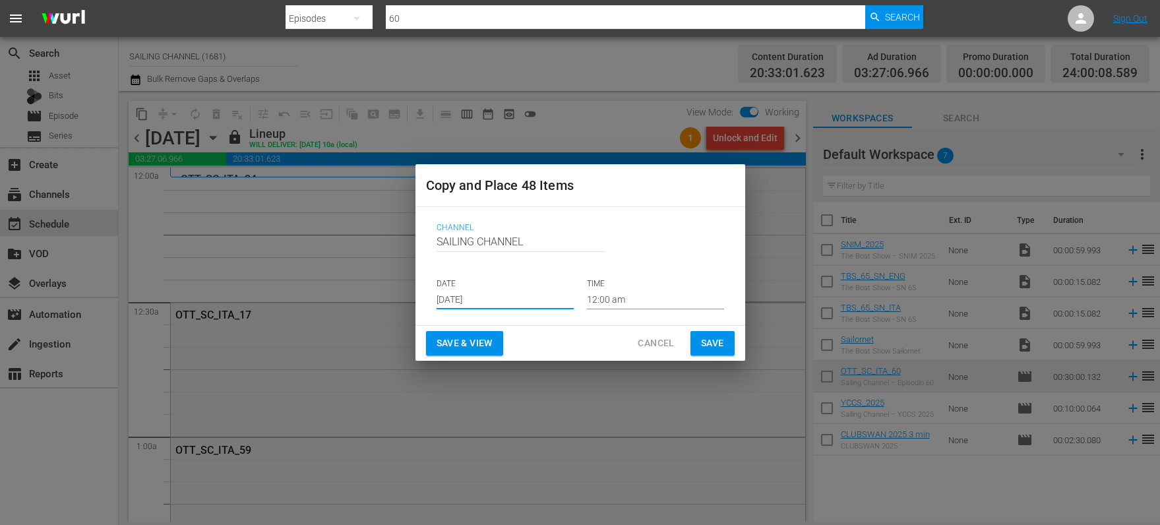
click at [466, 336] on span "Save & View" at bounding box center [465, 343] width 56 height 16
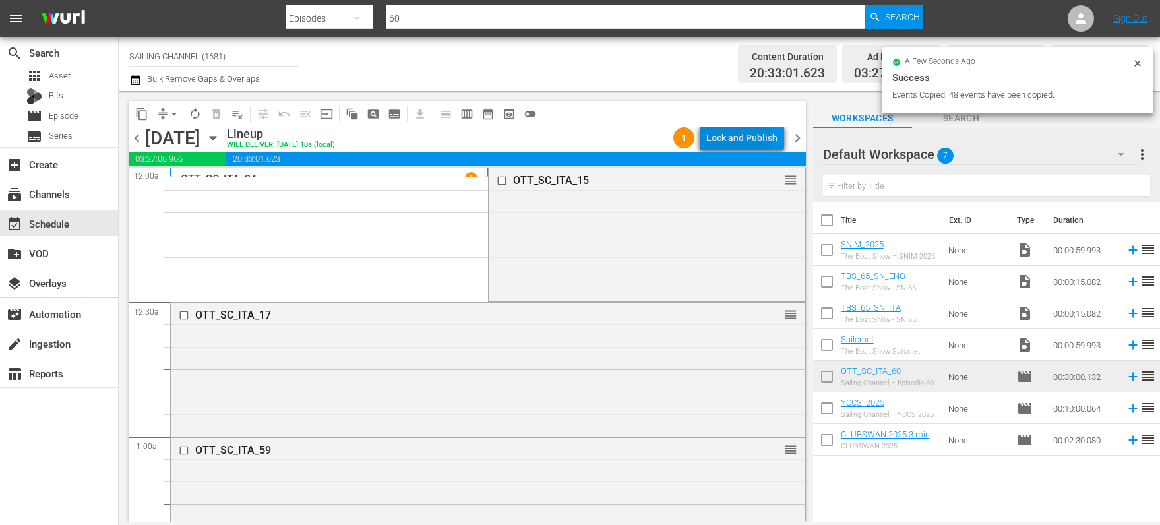
click at [726, 139] on div "Lock and Publish" at bounding box center [741, 138] width 71 height 24
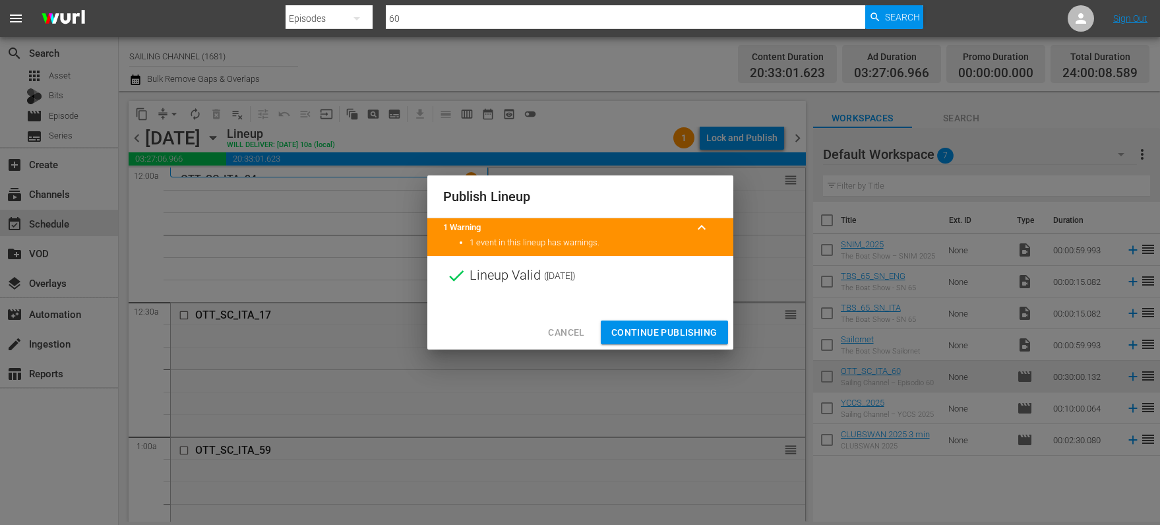
click at [639, 327] on span "Continue Publishing" at bounding box center [664, 333] width 106 height 16
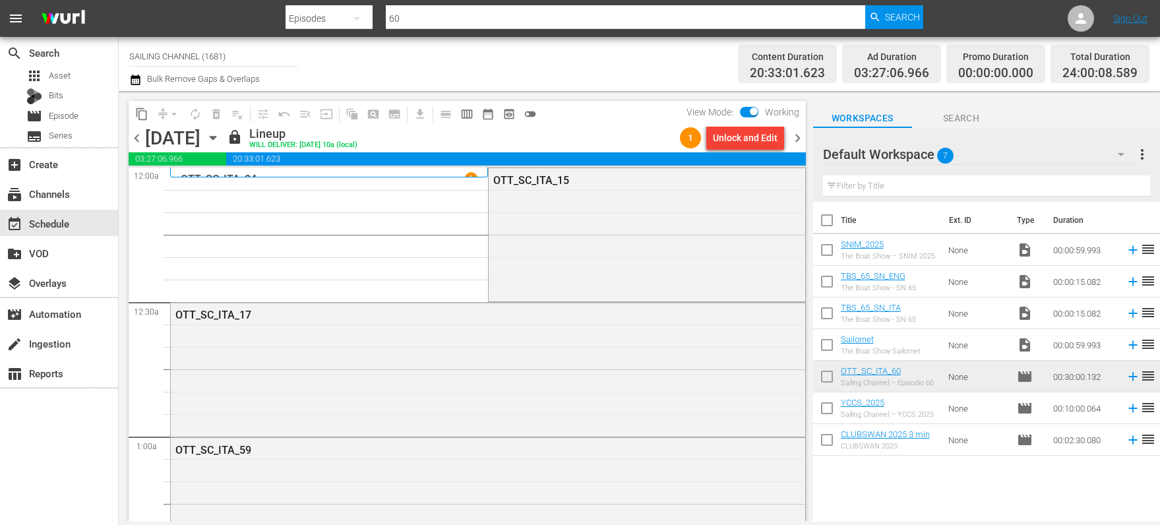
click at [220, 135] on icon "button" at bounding box center [213, 138] width 15 height 15
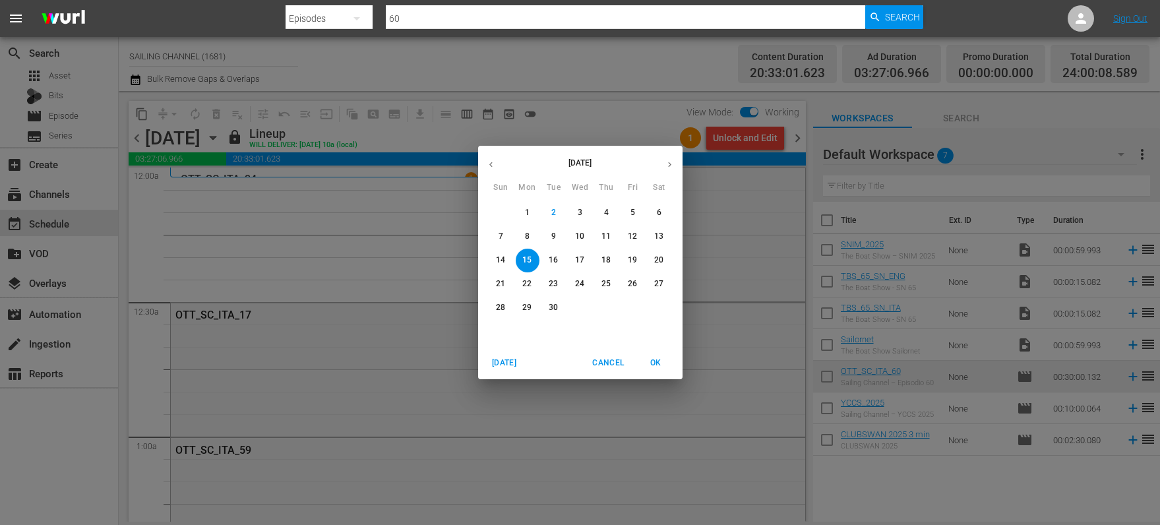
click at [505, 233] on span "7" at bounding box center [501, 236] width 24 height 11
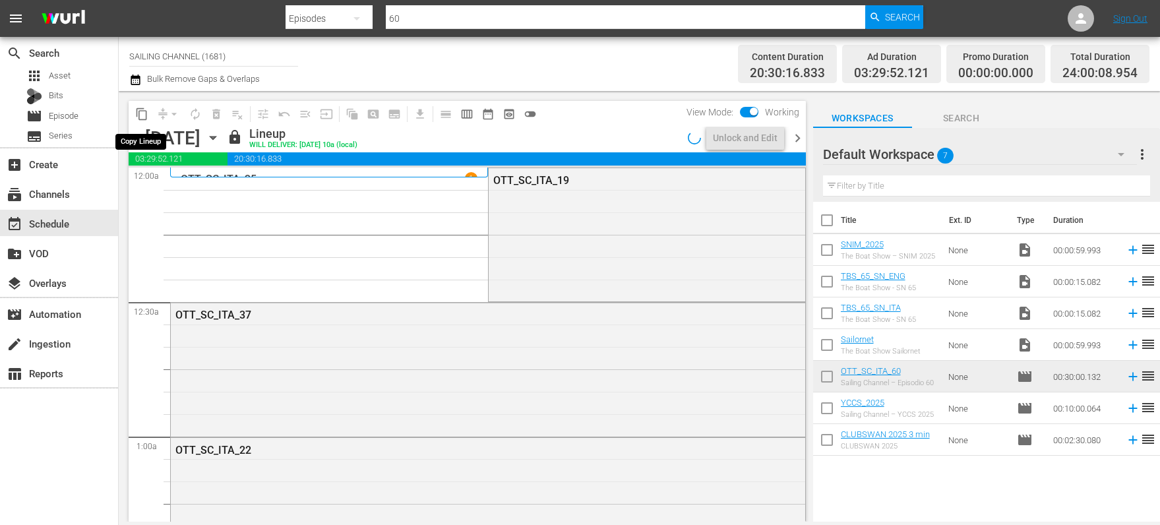
click at [140, 113] on span "content_copy" at bounding box center [141, 114] width 13 height 13
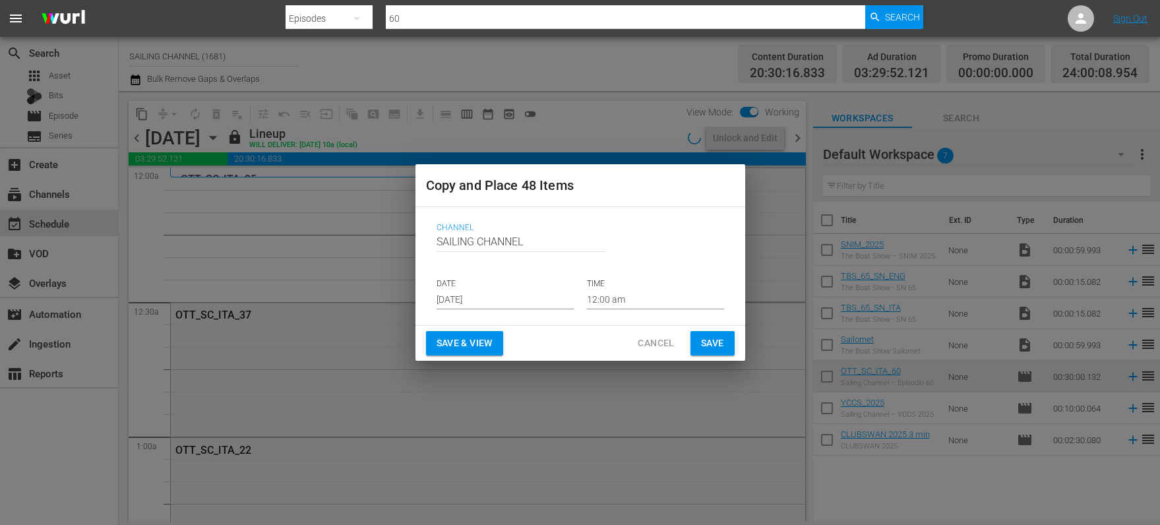
click at [456, 297] on input "[DATE]" at bounding box center [505, 300] width 137 height 20
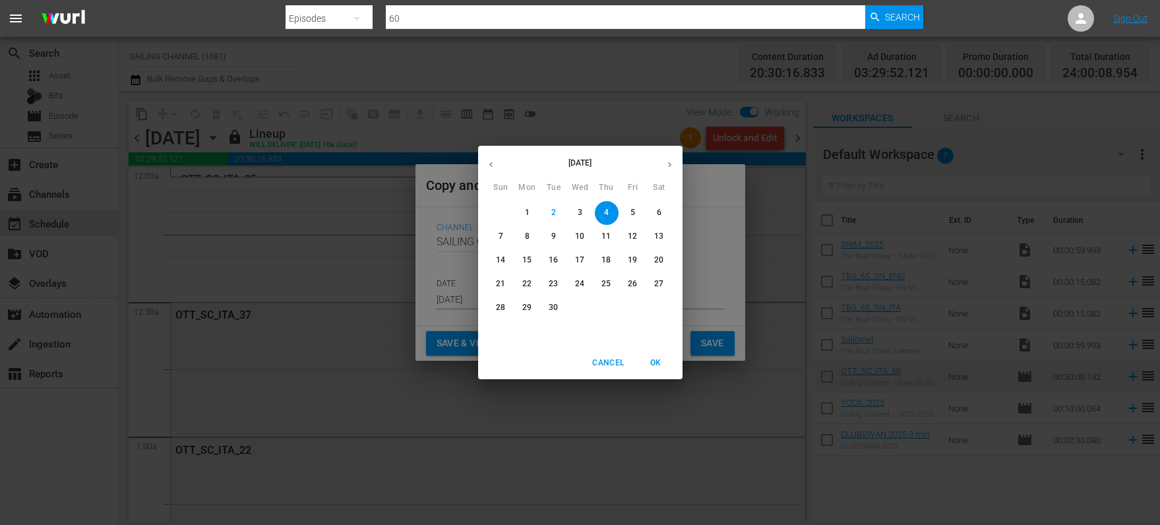
click at [552, 255] on p "16" at bounding box center [553, 260] width 9 height 11
type input "[DATE]"
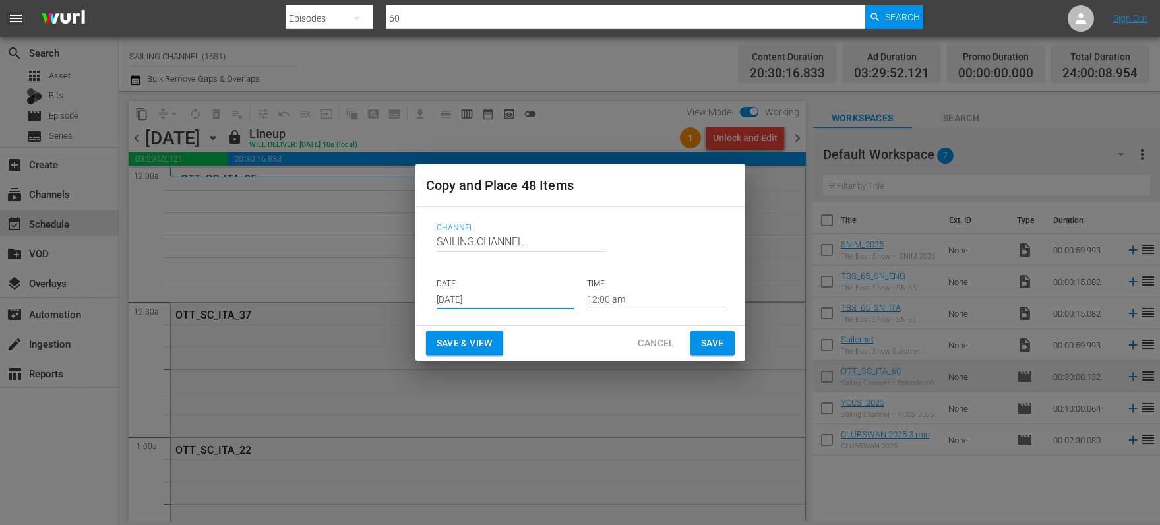
click at [450, 338] on span "Save & View" at bounding box center [465, 343] width 56 height 16
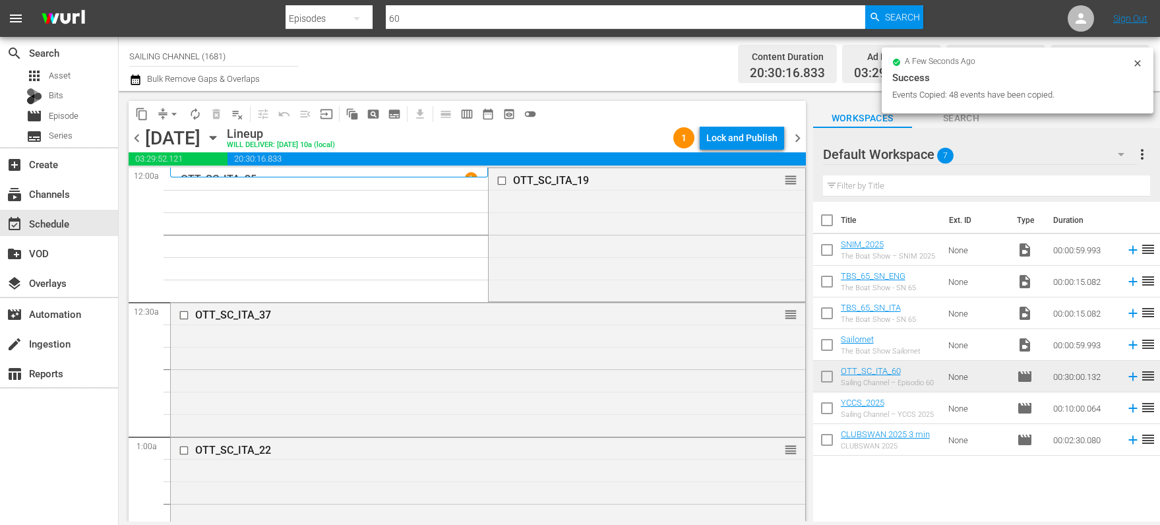
click at [735, 137] on div "Lock and Publish" at bounding box center [741, 138] width 71 height 24
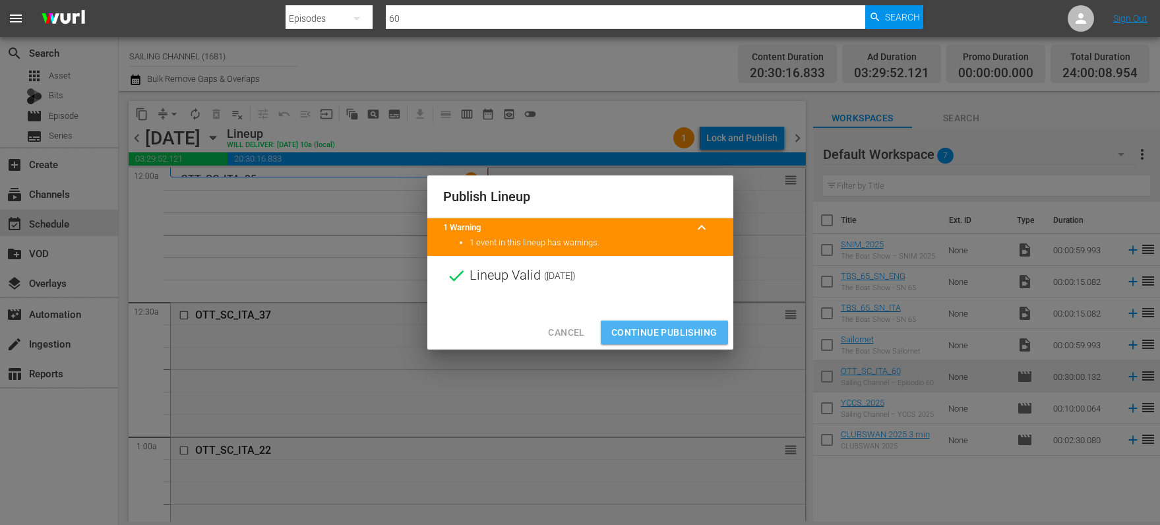
click at [666, 331] on span "Continue Publishing" at bounding box center [664, 333] width 106 height 16
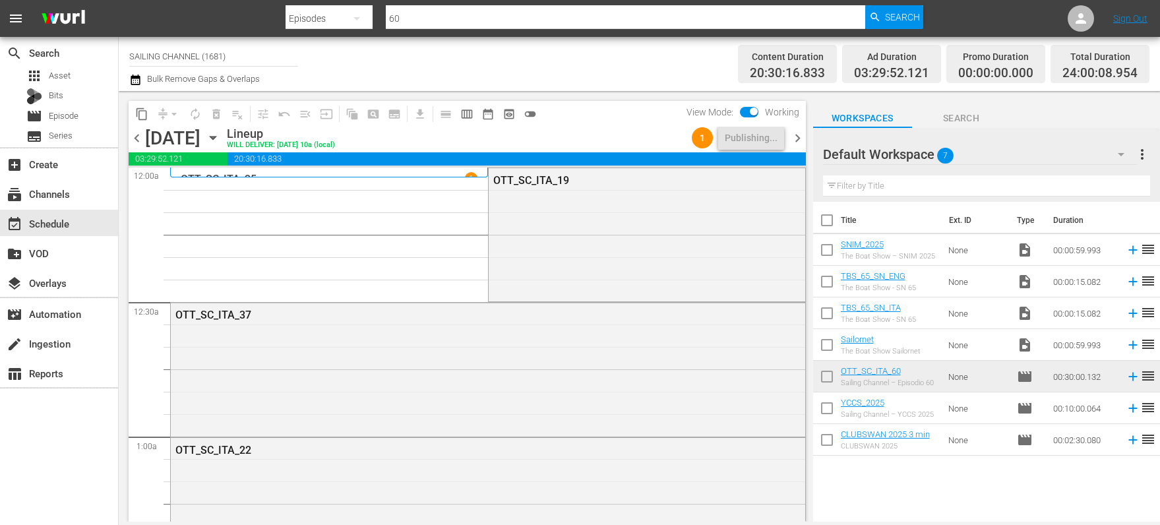
click at [216, 137] on icon "button" at bounding box center [213, 138] width 6 height 3
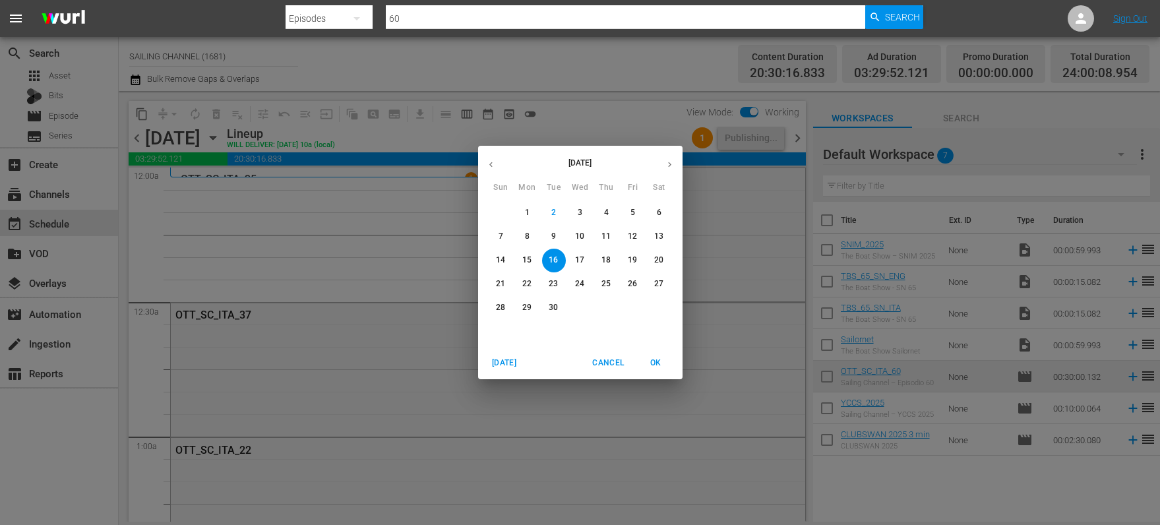
click at [518, 233] on span "8" at bounding box center [528, 236] width 24 height 11
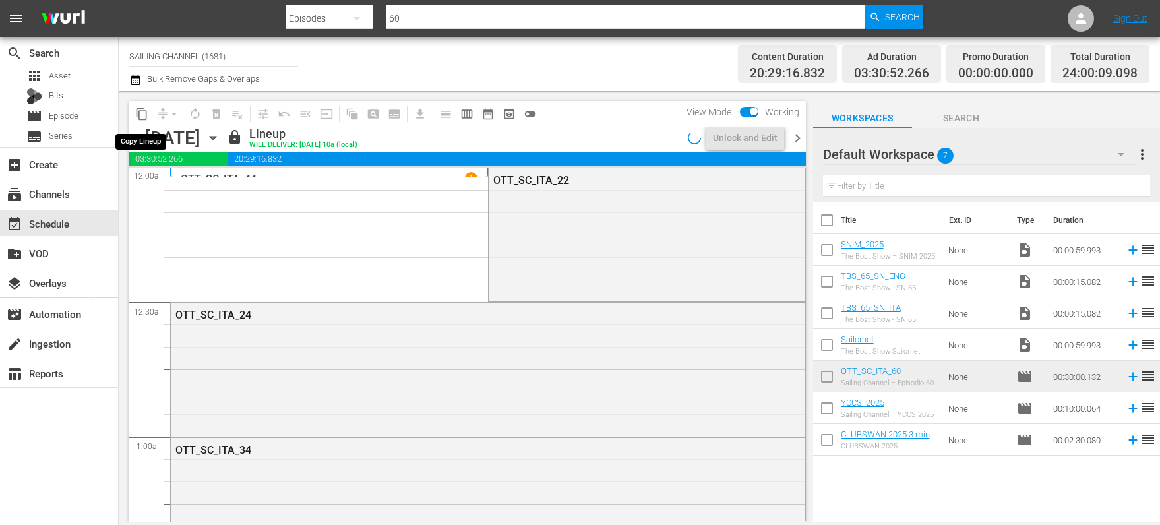
click at [146, 115] on span "content_copy" at bounding box center [141, 114] width 13 height 13
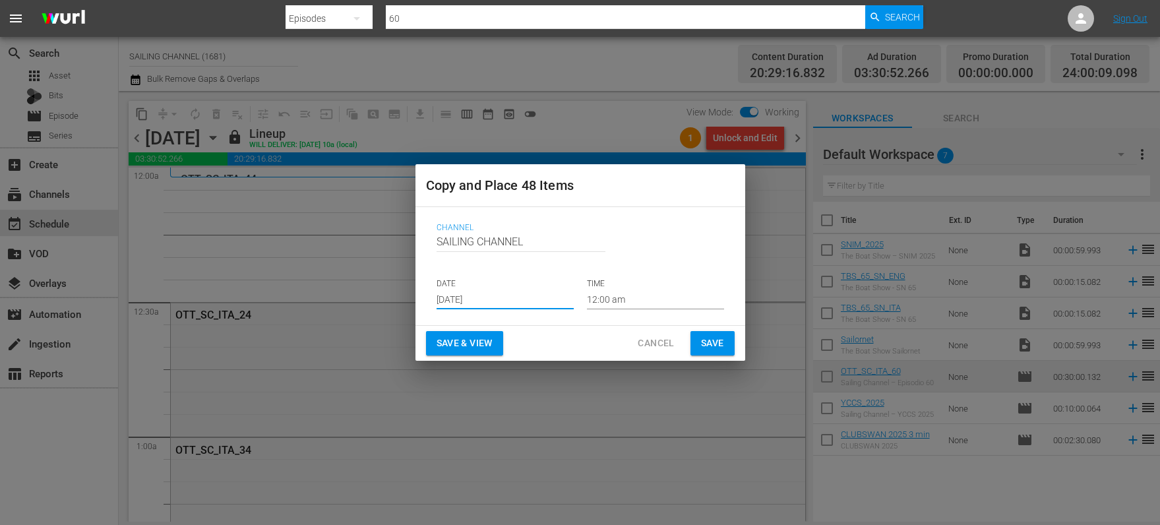
click at [478, 299] on input "[DATE]" at bounding box center [505, 300] width 137 height 20
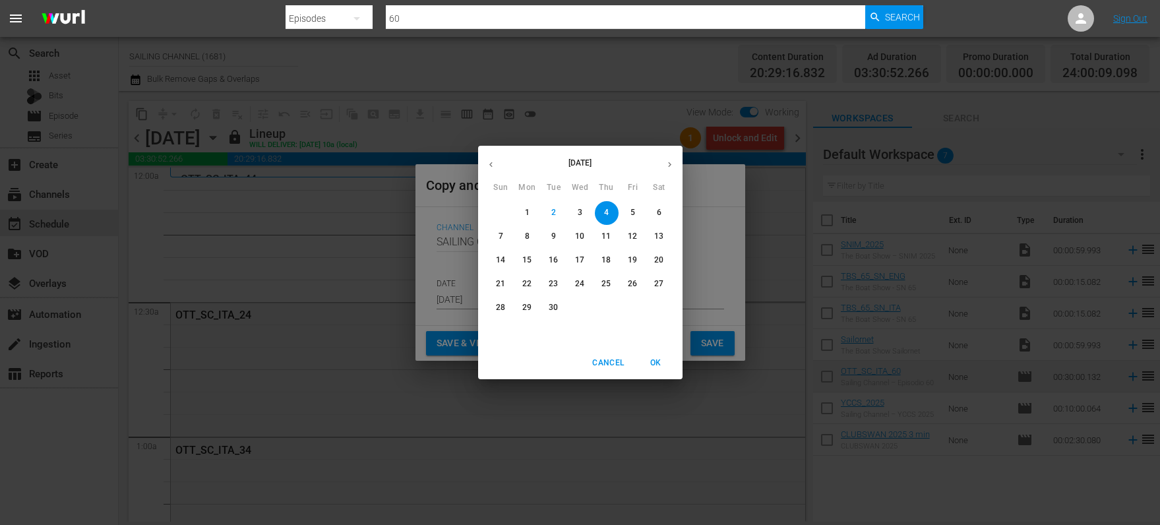
click at [578, 264] on p "17" at bounding box center [579, 260] width 9 height 11
type input "[DATE]"
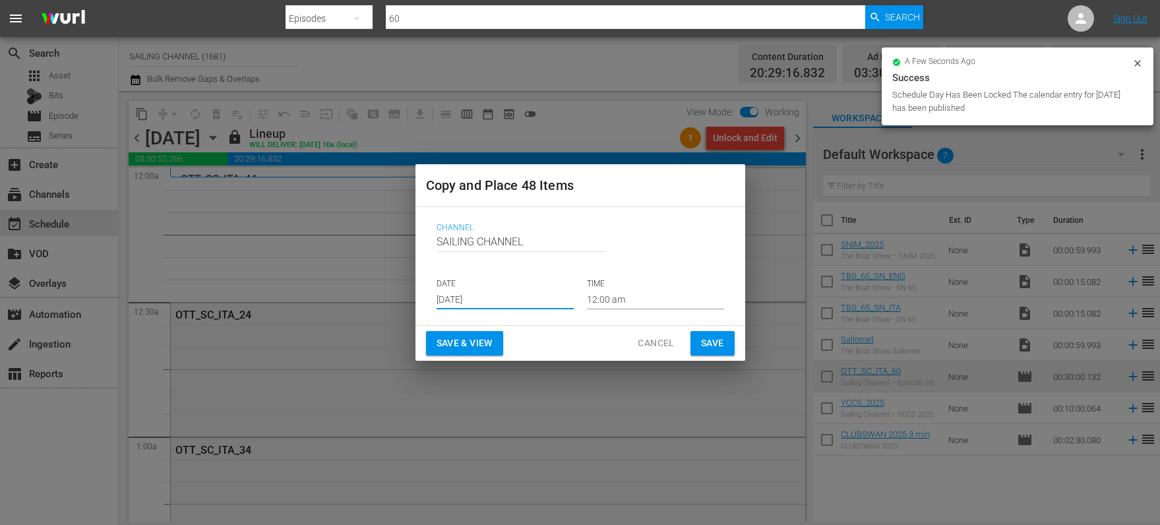
click at [462, 342] on span "Save & View" at bounding box center [465, 343] width 56 height 16
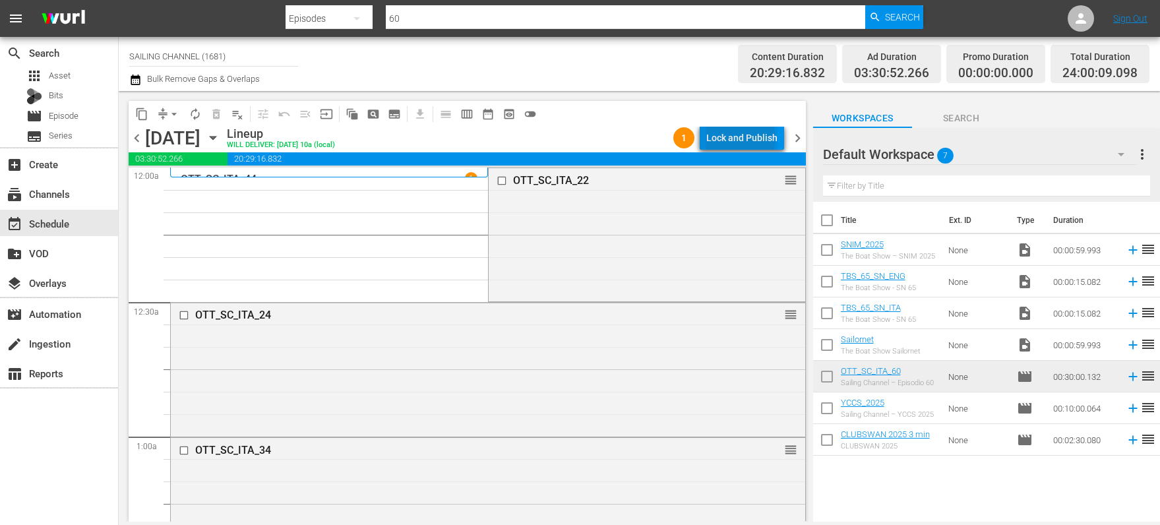
click at [744, 138] on div "Lock and Publish" at bounding box center [741, 138] width 71 height 24
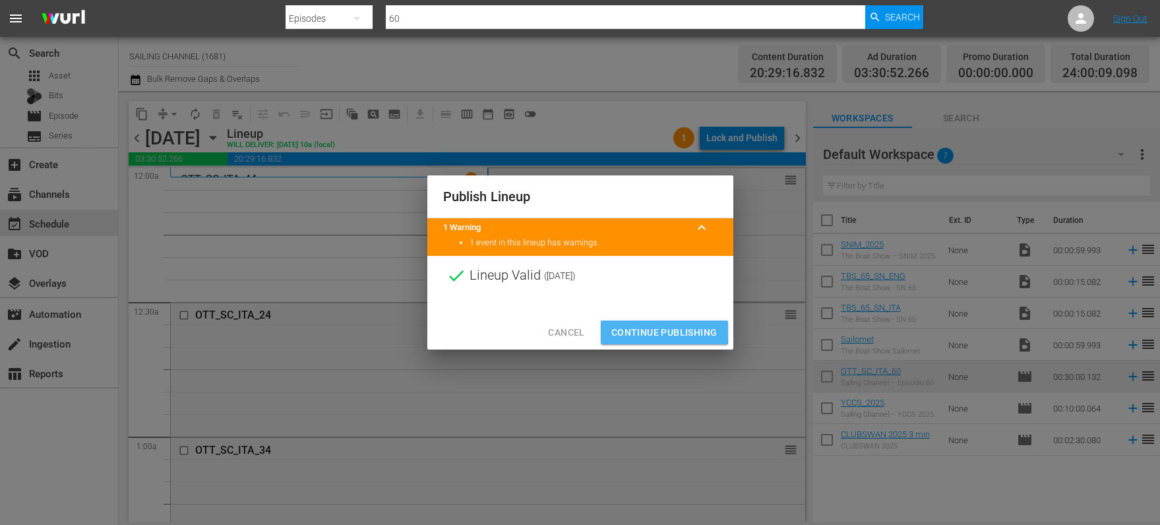
click at [631, 328] on span "Continue Publishing" at bounding box center [664, 333] width 106 height 16
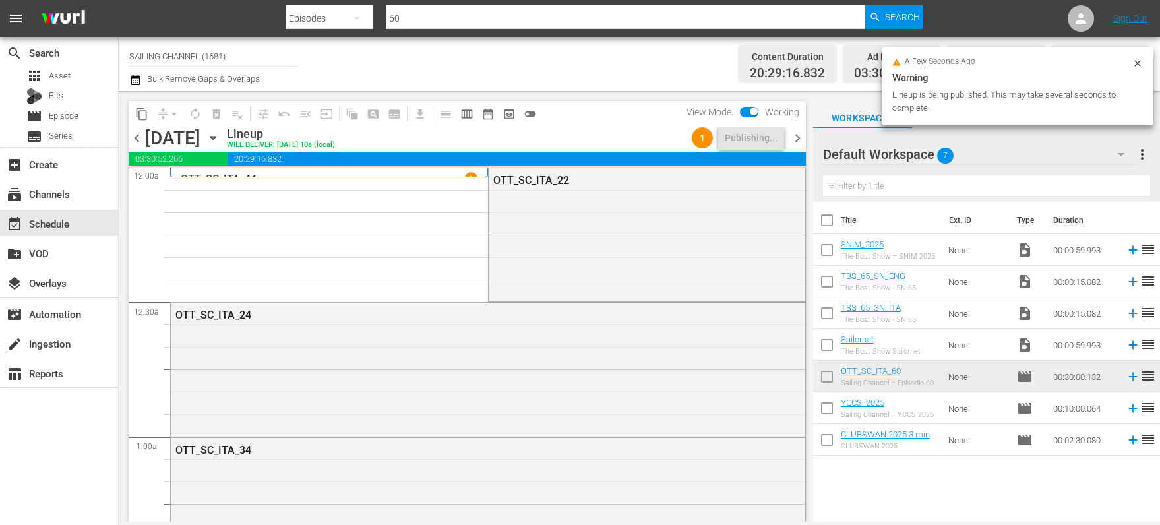
click at [220, 135] on icon "button" at bounding box center [213, 138] width 15 height 15
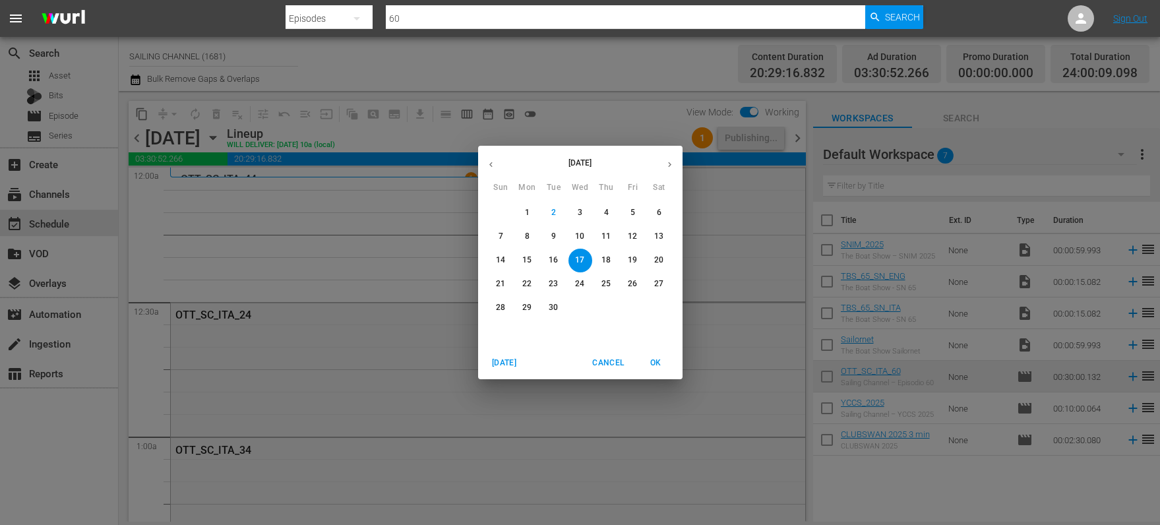
click at [557, 239] on span "9" at bounding box center [554, 236] width 24 height 11
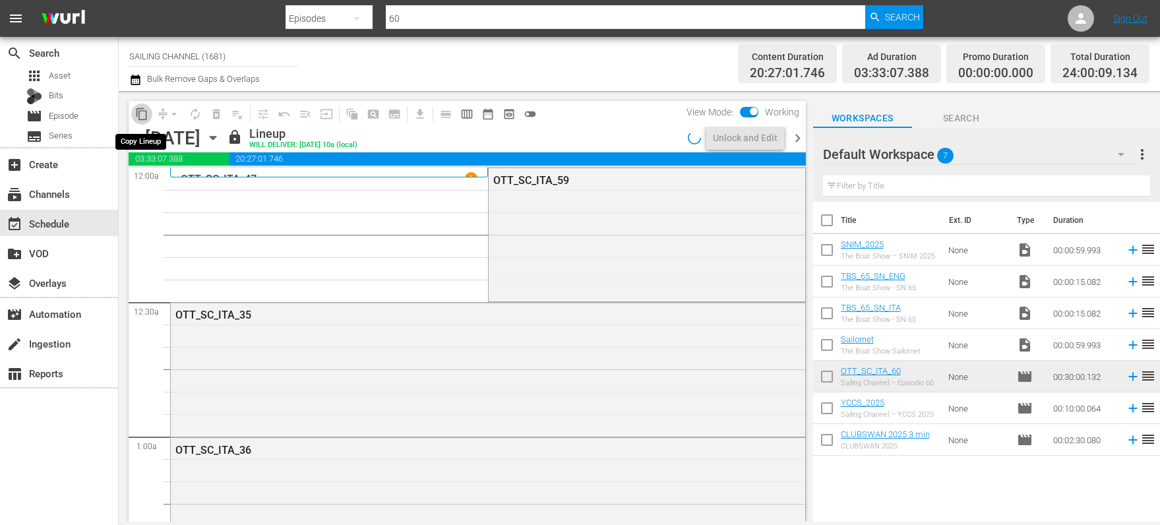
click at [143, 115] on span "content_copy" at bounding box center [141, 114] width 13 height 13
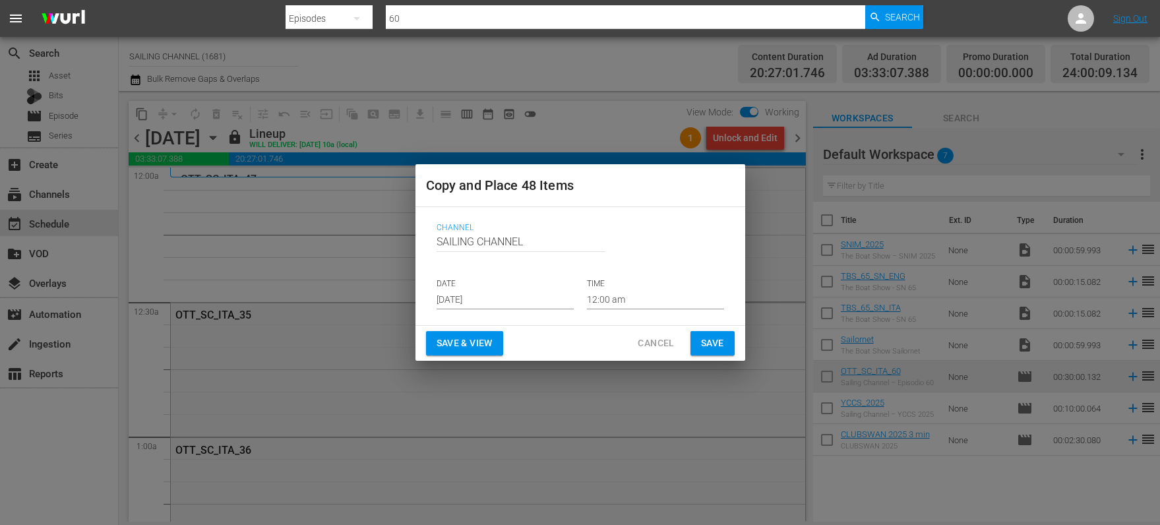
click at [482, 305] on input "[DATE]" at bounding box center [505, 300] width 137 height 20
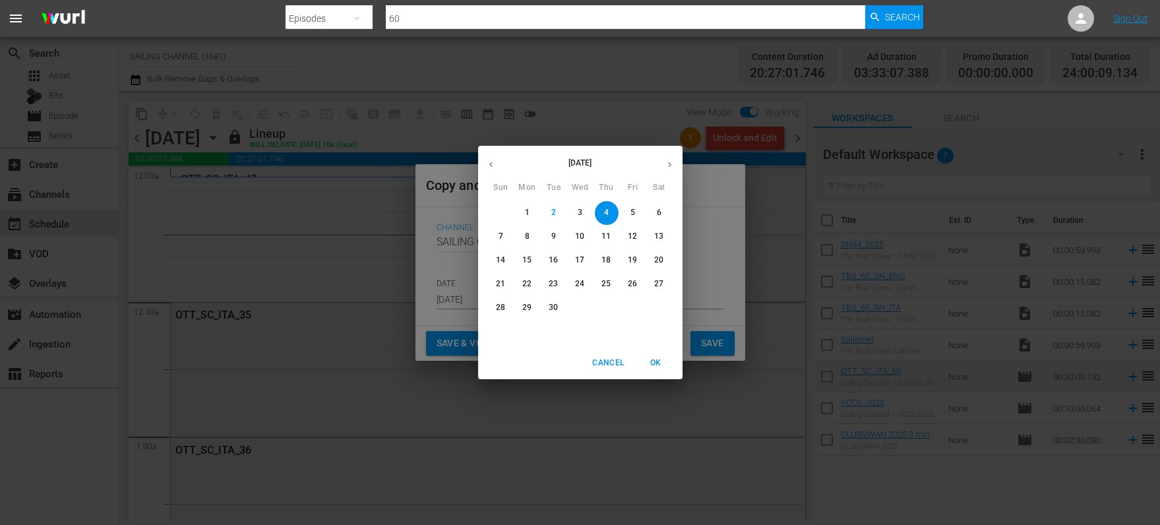
click at [609, 259] on p "18" at bounding box center [606, 260] width 9 height 11
type input "[DATE]"
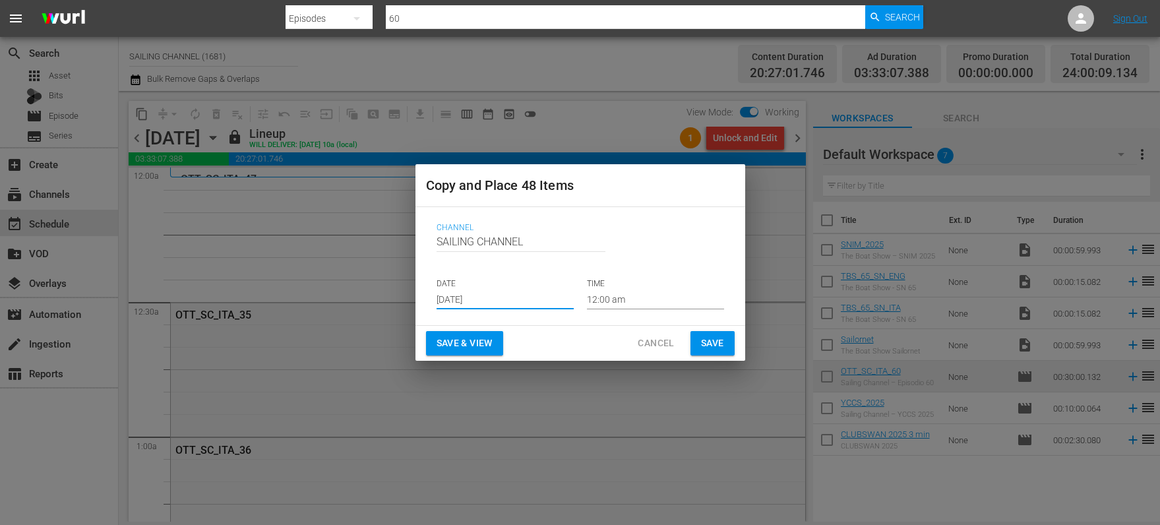
click at [433, 342] on button "Save & View" at bounding box center [464, 343] width 77 height 24
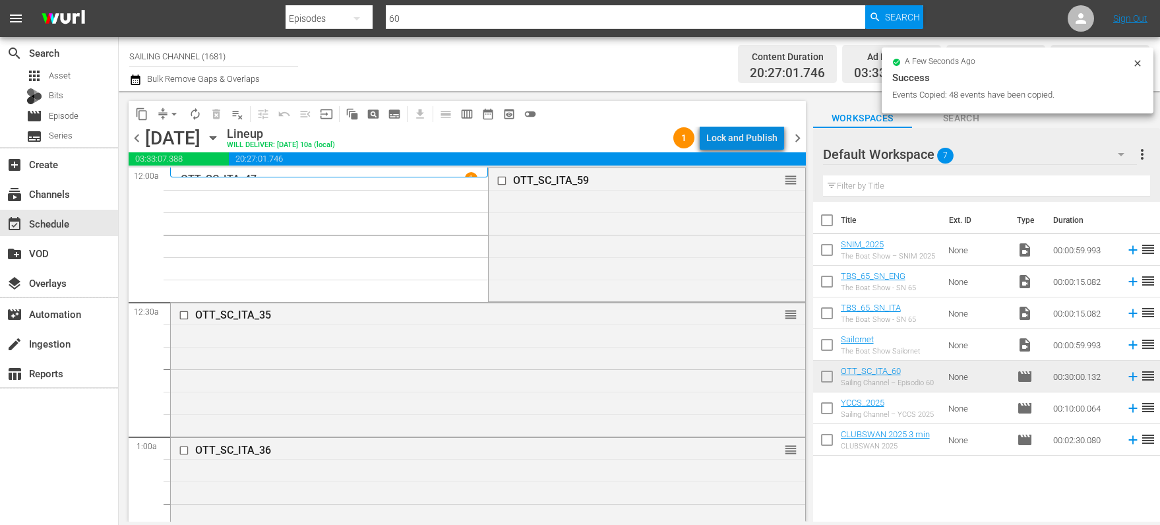
click at [748, 136] on div "Lock and Publish" at bounding box center [741, 138] width 71 height 24
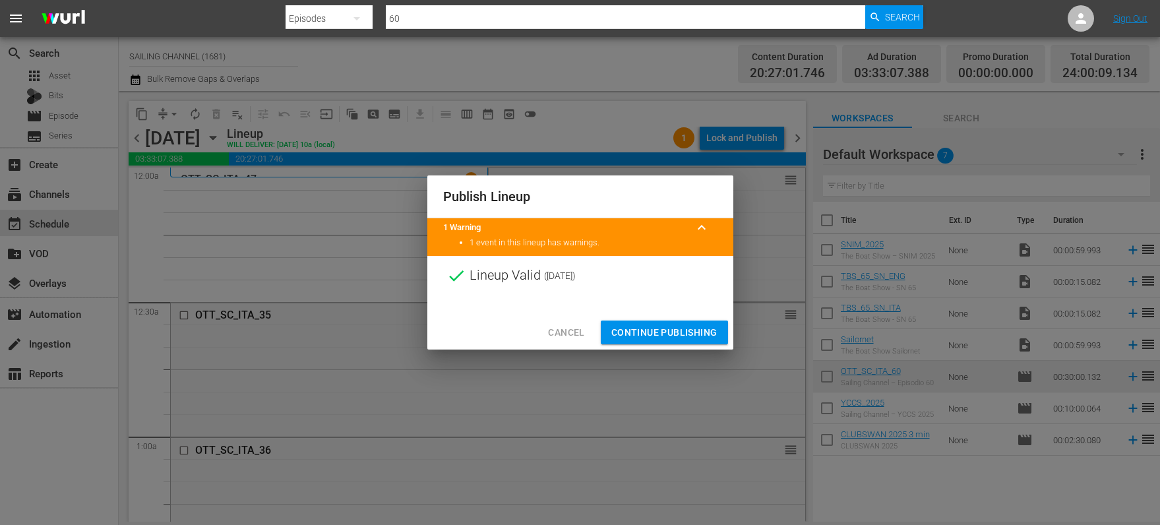
click at [688, 334] on span "Continue Publishing" at bounding box center [664, 333] width 106 height 16
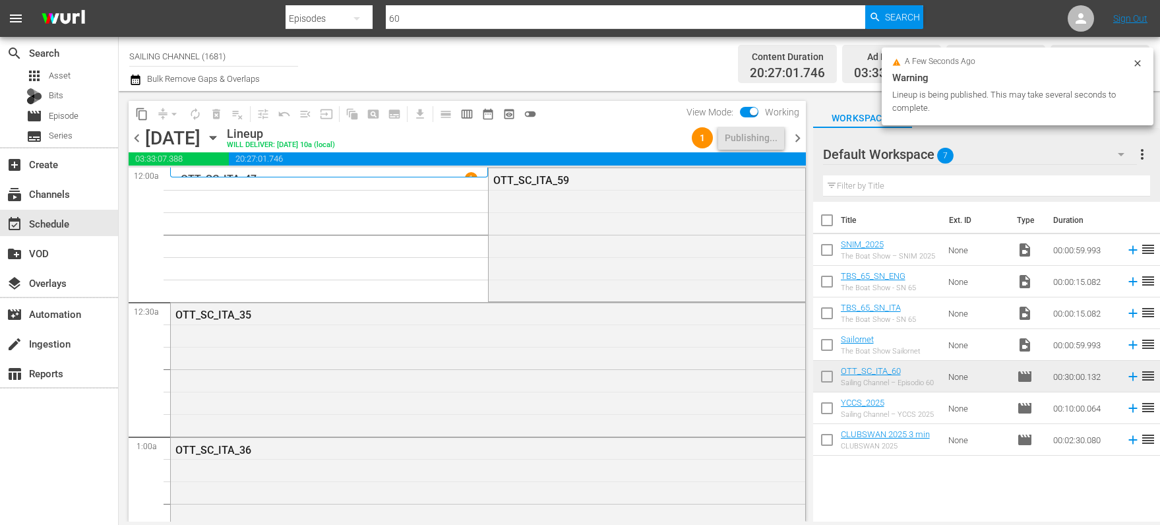
click at [220, 135] on icon "button" at bounding box center [213, 138] width 15 height 15
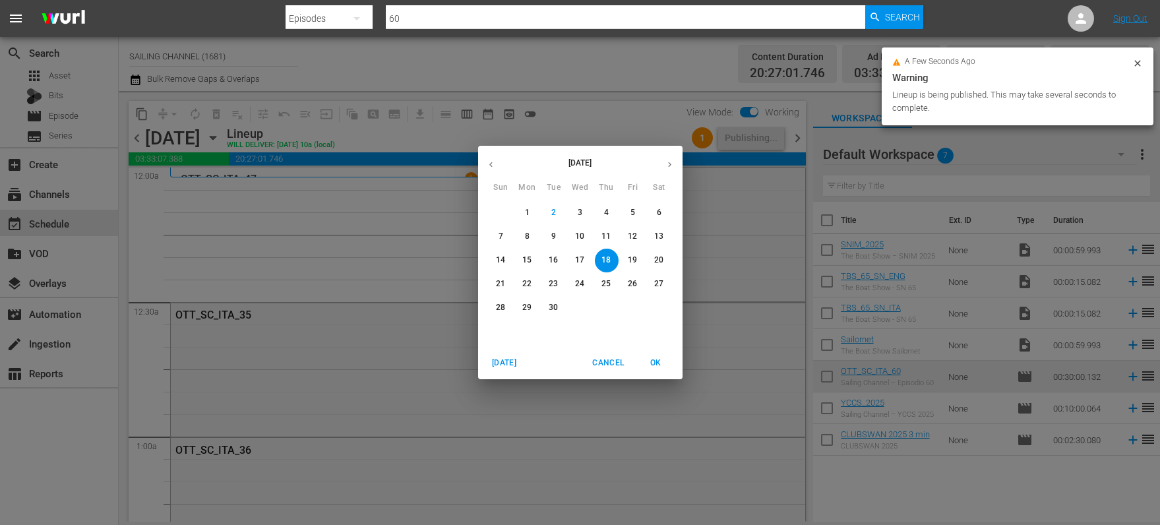
click at [586, 235] on span "10" at bounding box center [581, 236] width 24 height 11
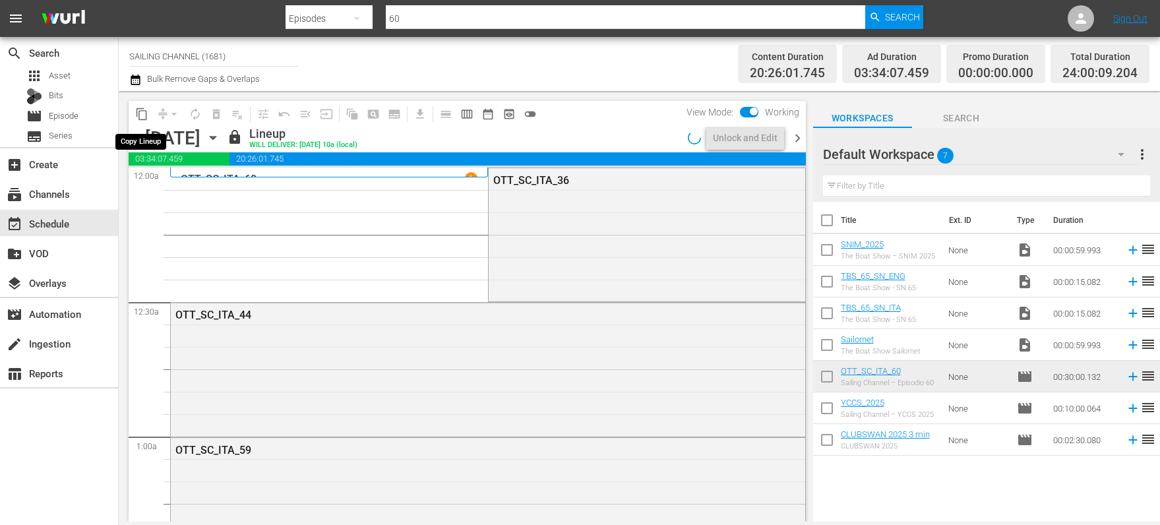
click at [140, 111] on span "content_copy" at bounding box center [141, 114] width 13 height 13
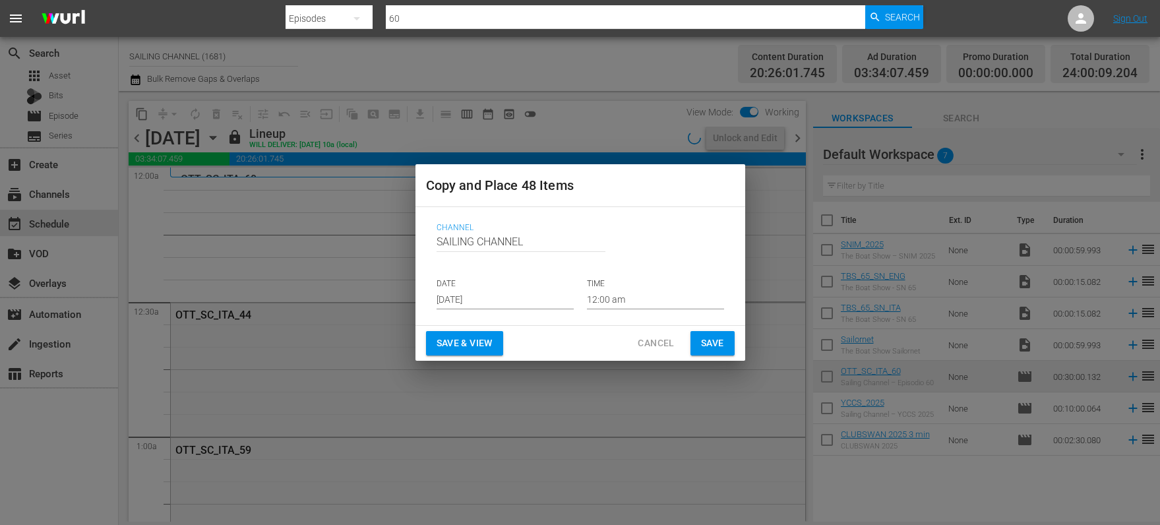
click at [470, 296] on input "[DATE]" at bounding box center [505, 300] width 137 height 20
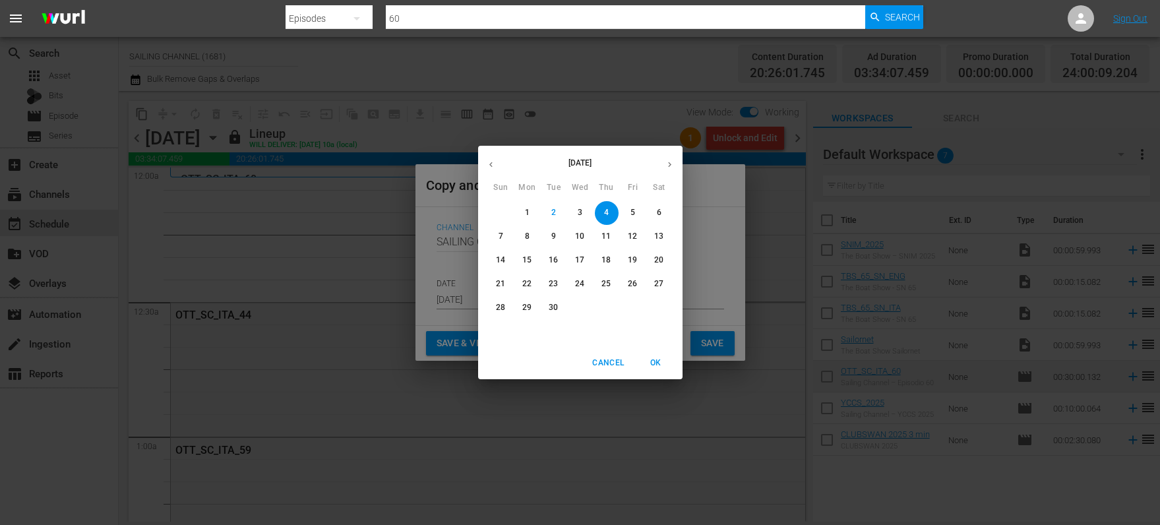
click at [640, 263] on span "19" at bounding box center [633, 260] width 24 height 11
type input "[DATE]"
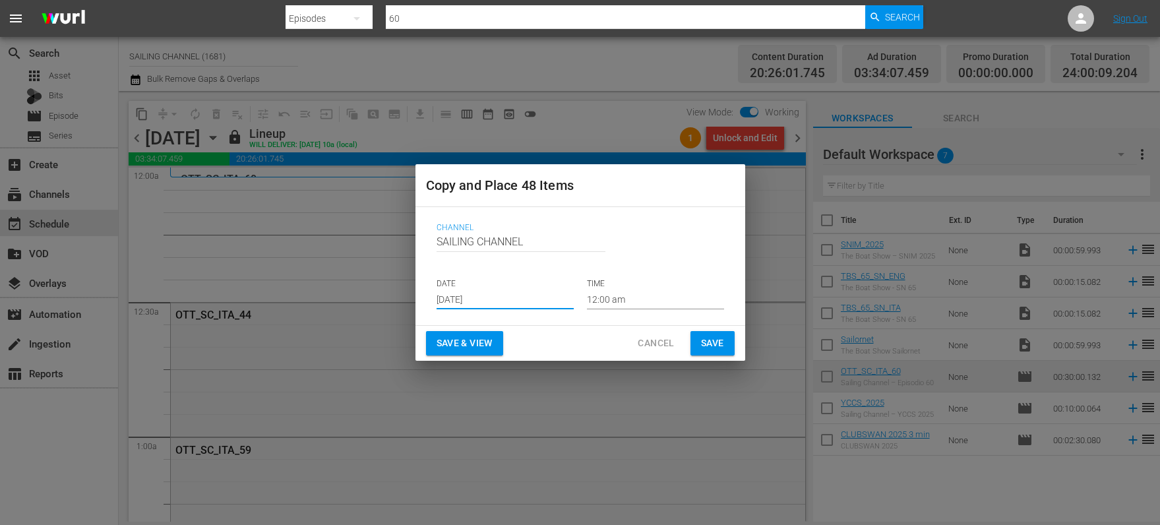
click at [458, 344] on span "Save & View" at bounding box center [465, 343] width 56 height 16
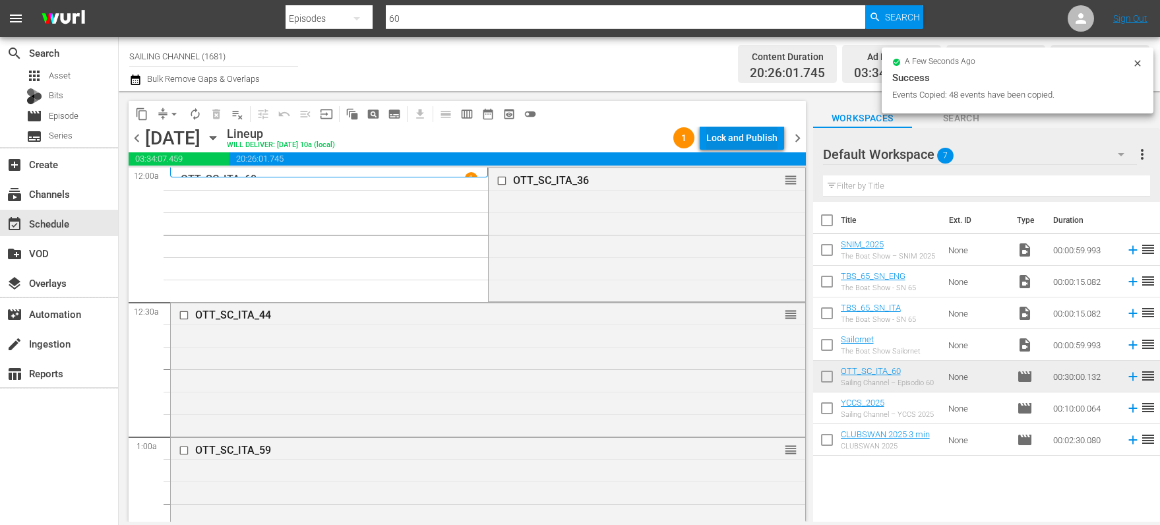
click at [730, 135] on div "Lock and Publish" at bounding box center [741, 138] width 71 height 24
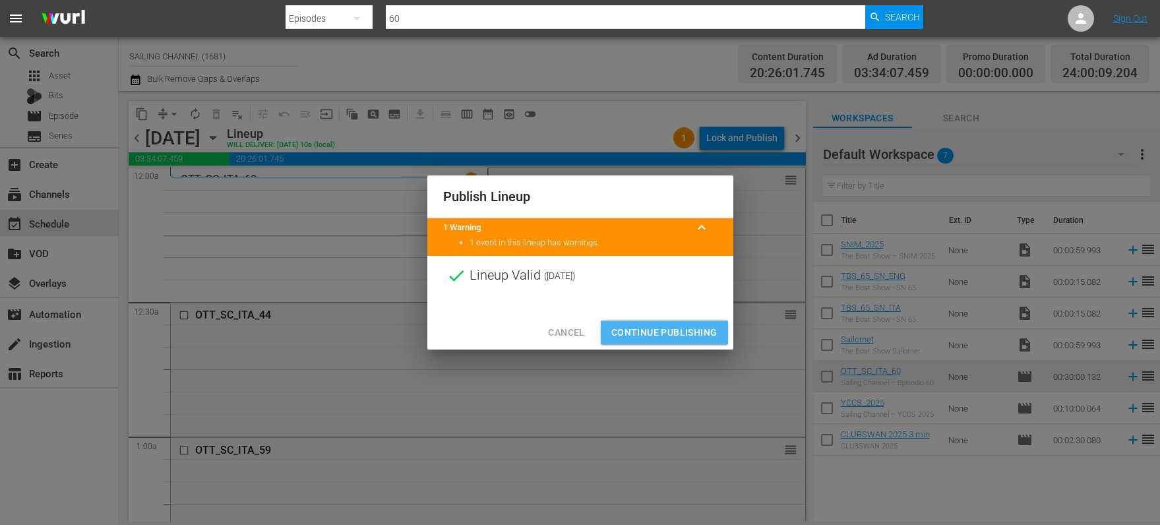
click at [656, 332] on span "Continue Publishing" at bounding box center [664, 333] width 106 height 16
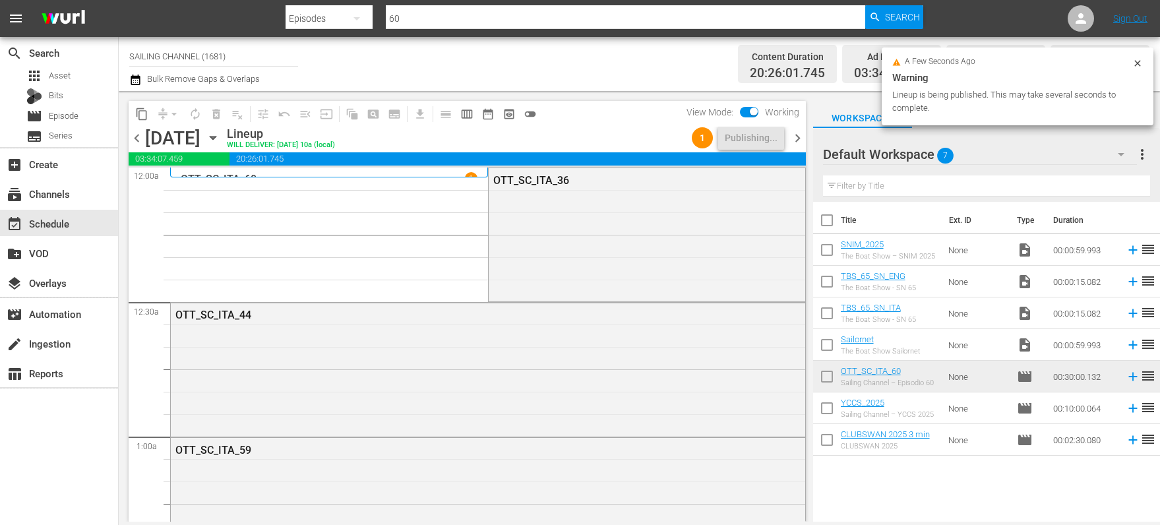
click at [220, 139] on icon "button" at bounding box center [213, 138] width 15 height 15
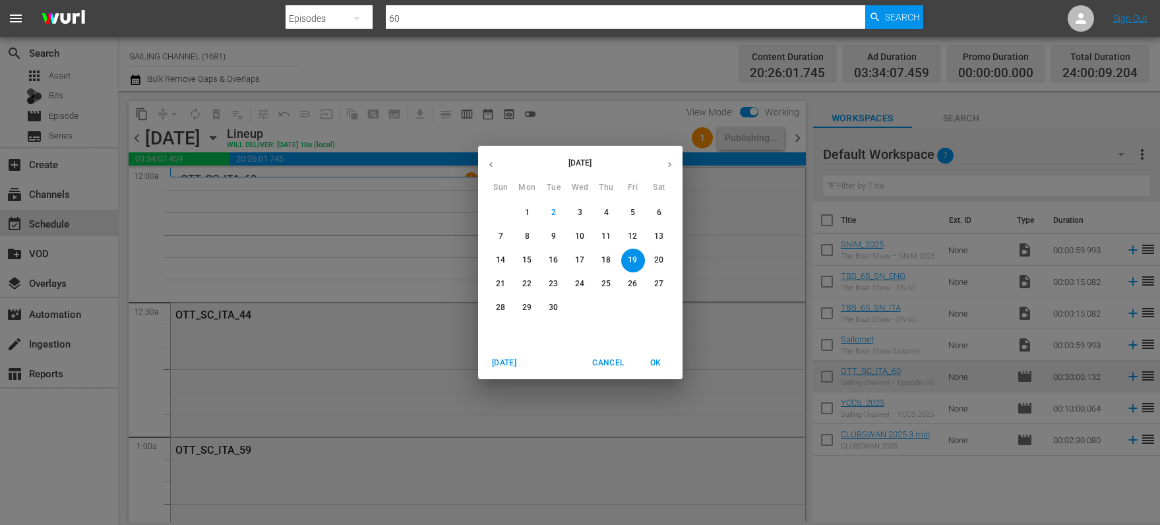
drag, startPoint x: 609, startPoint y: 233, endPoint x: 586, endPoint y: 225, distance: 24.4
click at [609, 233] on p "11" at bounding box center [606, 236] width 9 height 11
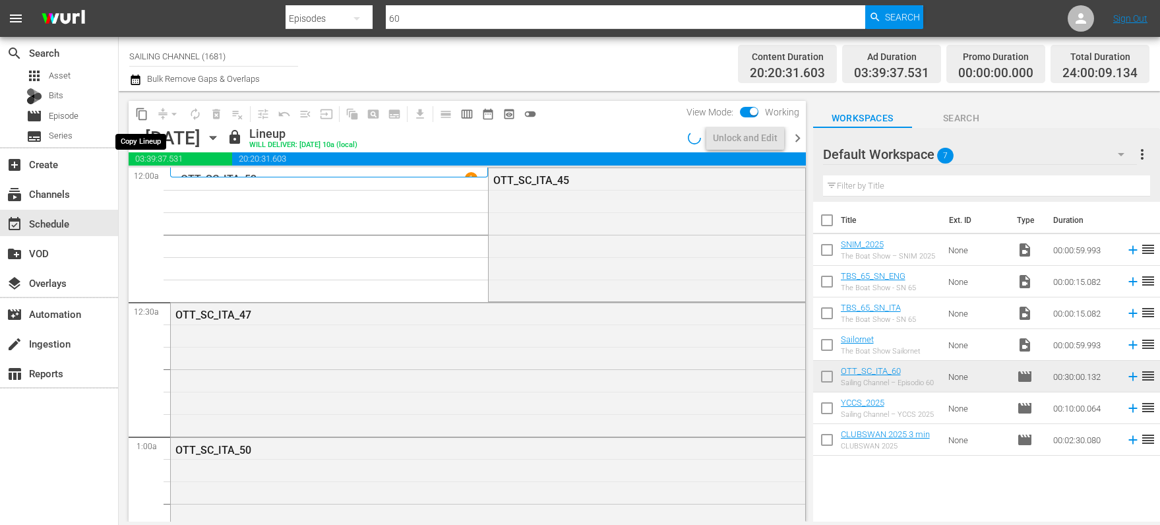
click at [144, 114] on span "content_copy" at bounding box center [141, 114] width 13 height 13
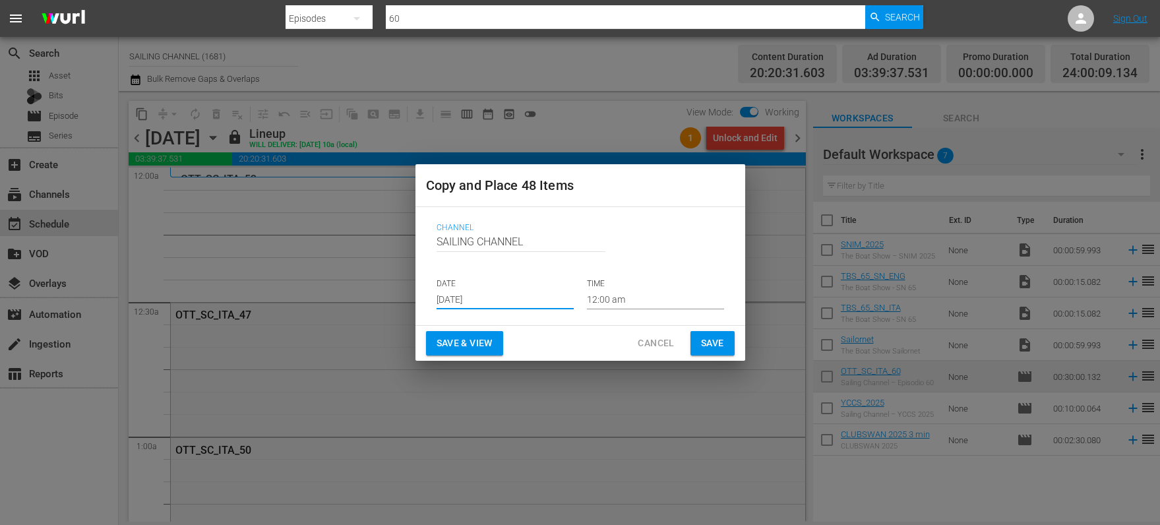
click at [472, 295] on input "[DATE]" at bounding box center [505, 300] width 137 height 20
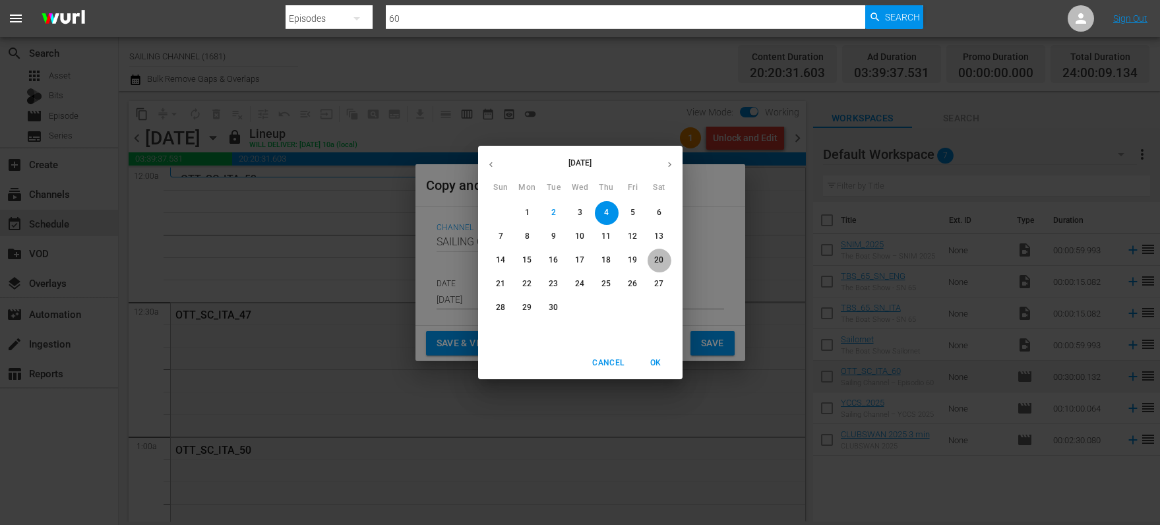
click at [654, 257] on span "20" at bounding box center [660, 260] width 24 height 11
type input "[DATE]"
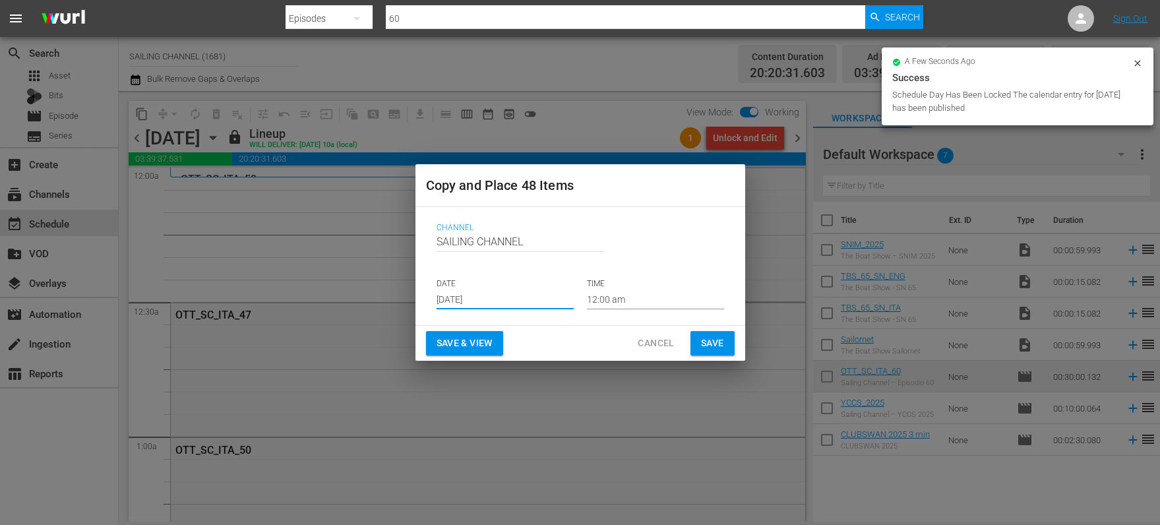
click at [445, 344] on span "Save & View" at bounding box center [465, 343] width 56 height 16
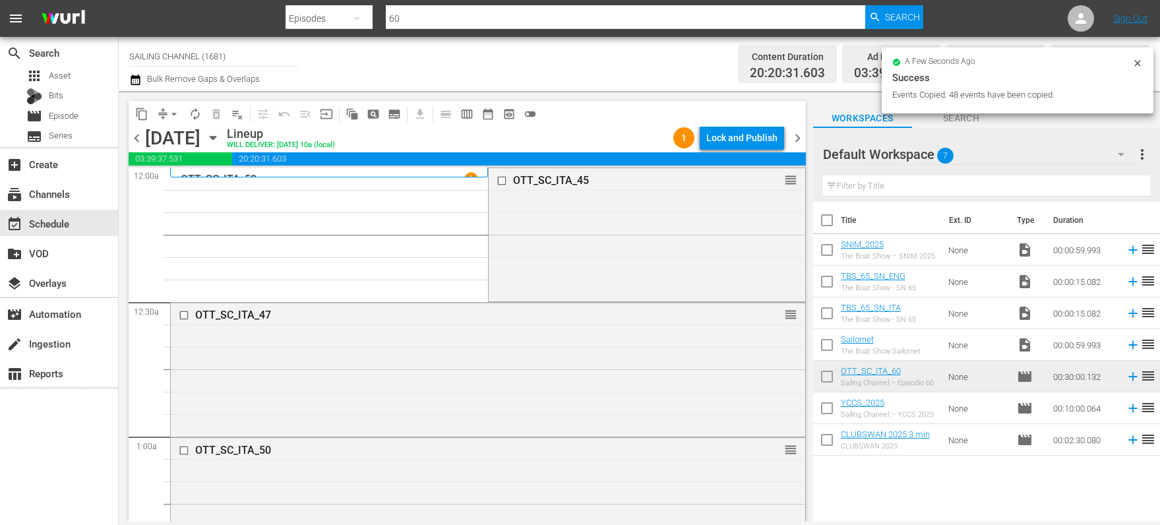
click at [733, 137] on div "Lock and Publish" at bounding box center [741, 138] width 71 height 24
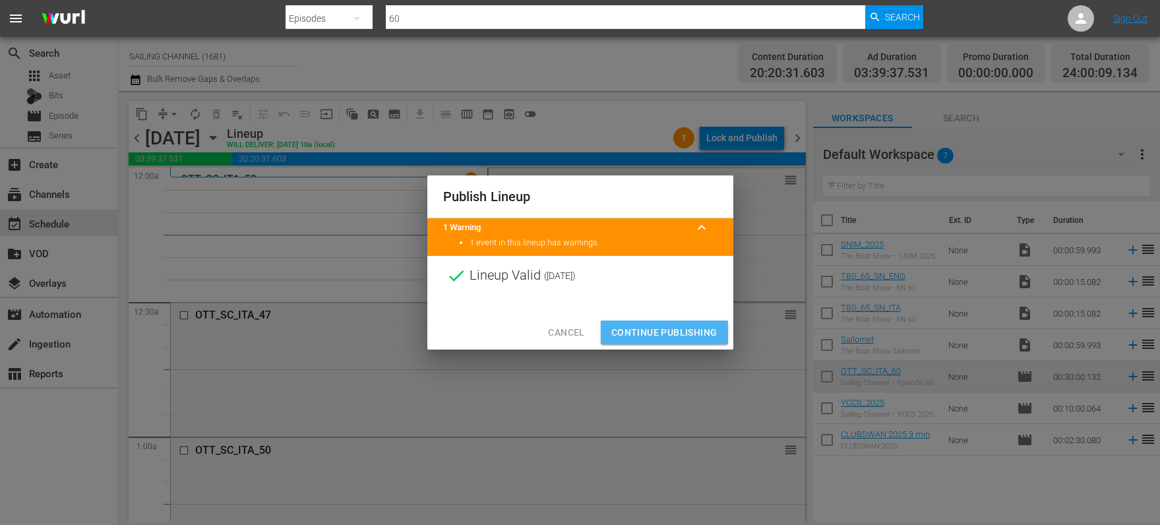
click at [671, 336] on span "Continue Publishing" at bounding box center [664, 333] width 106 height 16
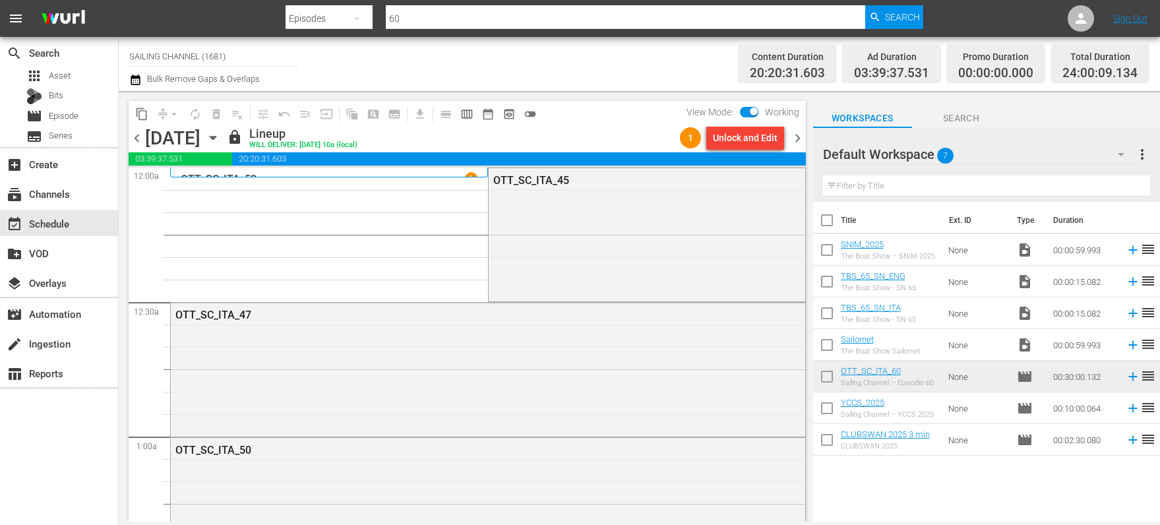
click at [220, 137] on icon "button" at bounding box center [213, 138] width 15 height 15
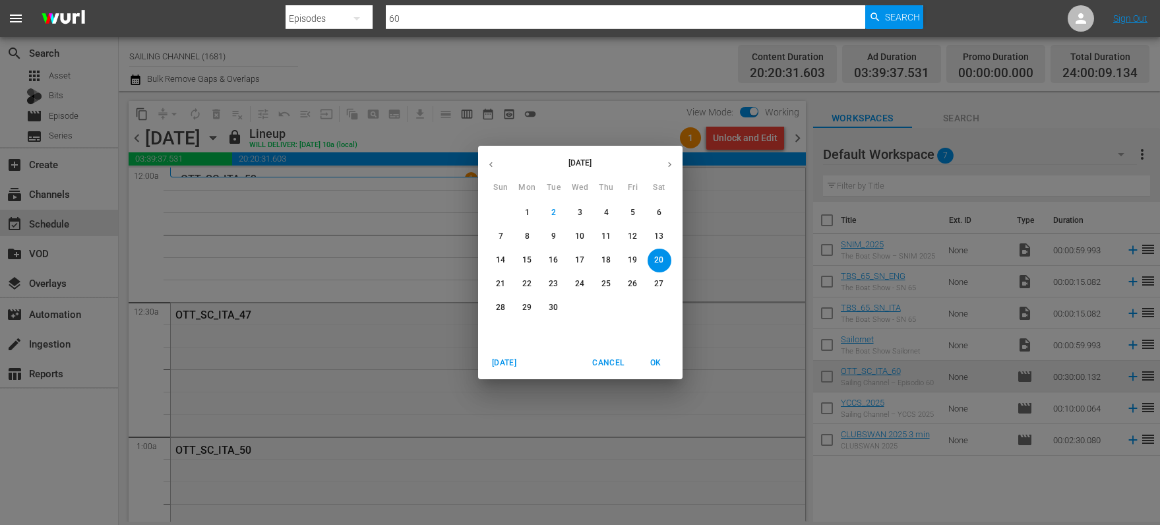
click at [633, 236] on p "12" at bounding box center [632, 236] width 9 height 11
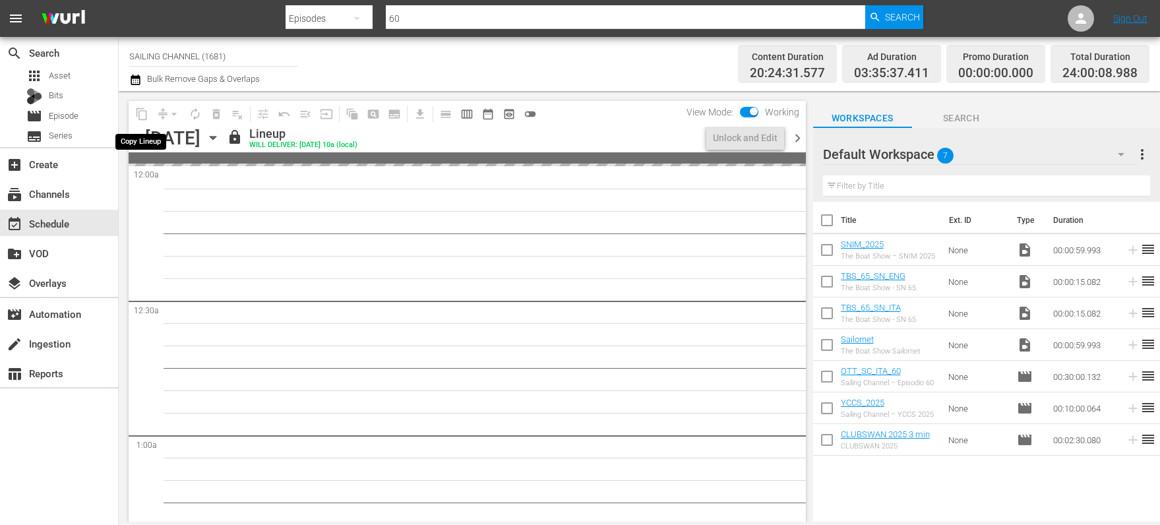
click at [140, 113] on span "content_copy" at bounding box center [141, 114] width 13 height 13
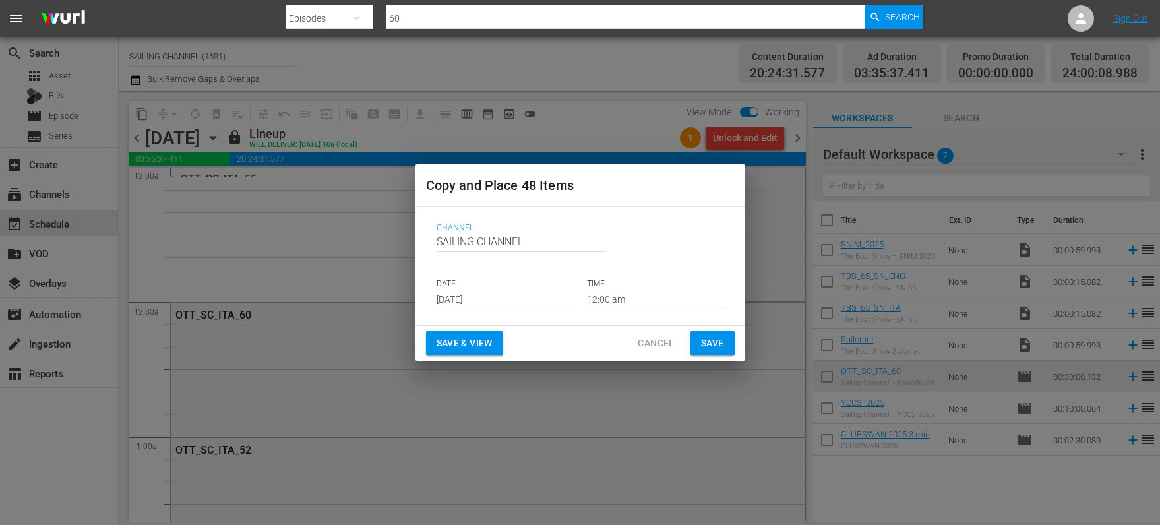
click at [472, 299] on input "[DATE]" at bounding box center [505, 300] width 137 height 20
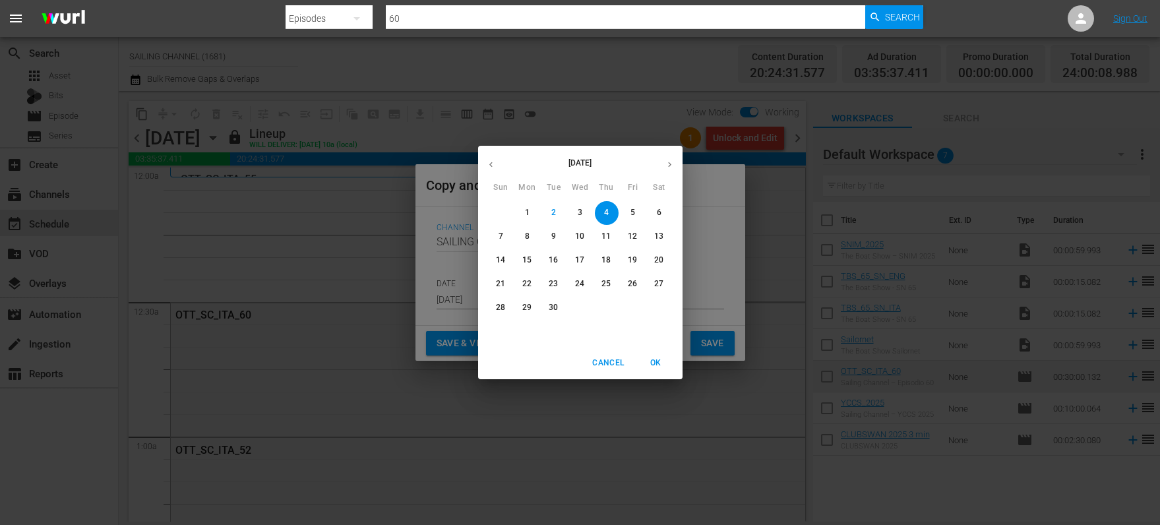
click at [499, 278] on p "21" at bounding box center [500, 283] width 9 height 11
type input "[DATE]"
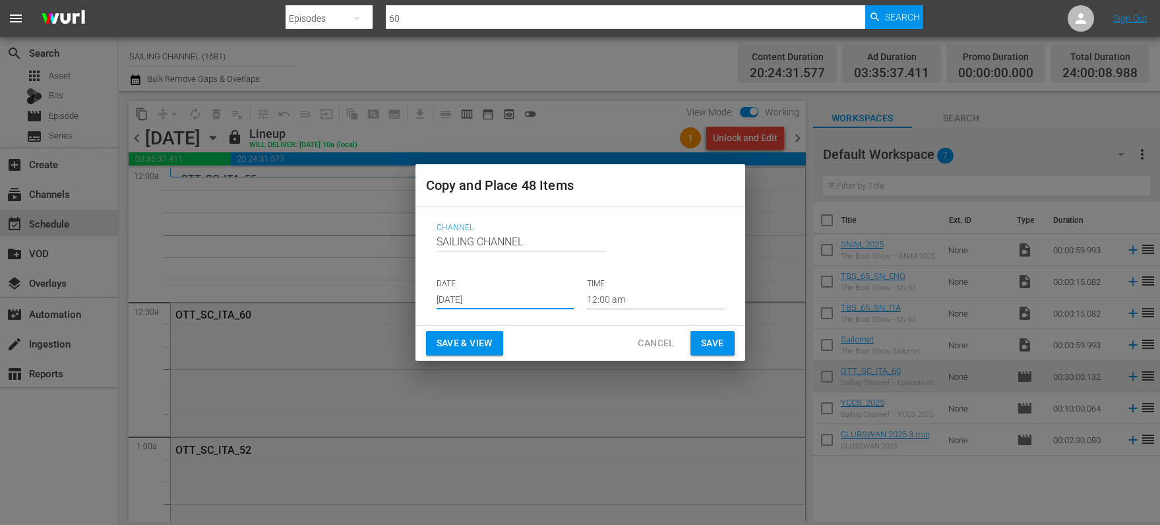
click at [454, 348] on span "Save & View" at bounding box center [465, 343] width 56 height 16
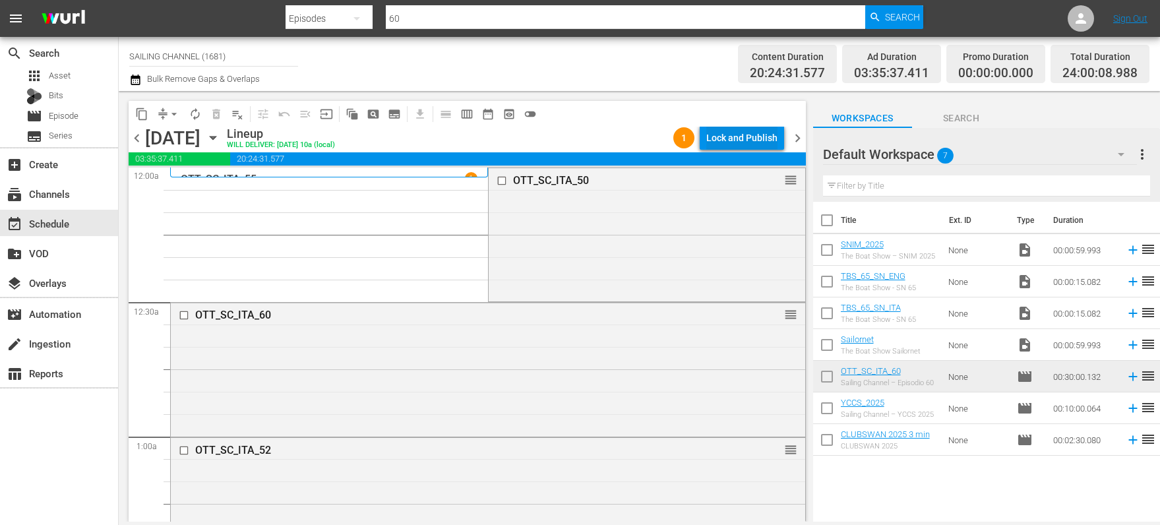
click at [725, 136] on div "Lock and Publish" at bounding box center [741, 138] width 71 height 24
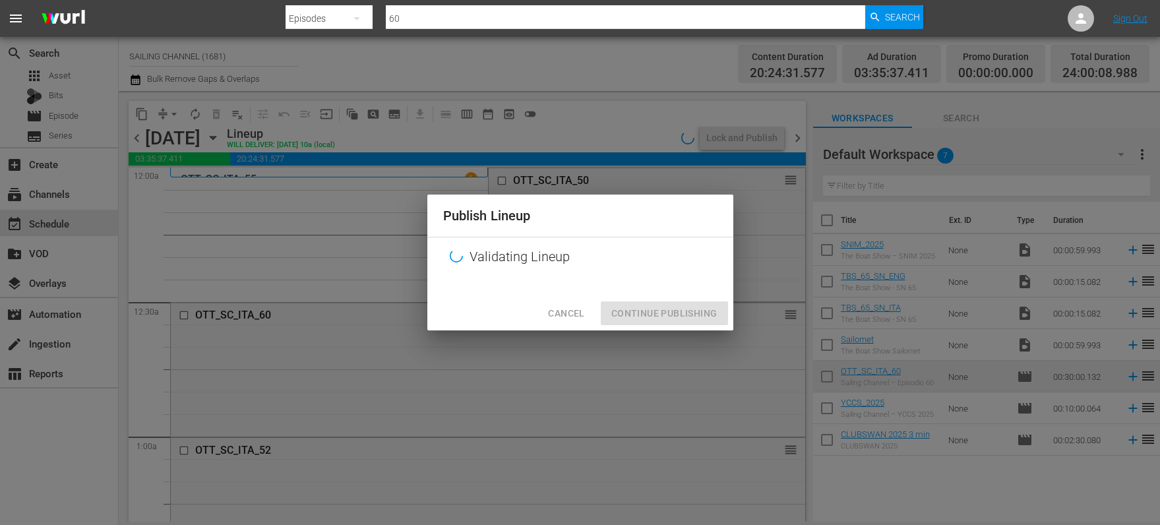
click at [737, 137] on div "Publish Lineup Validating Lineup Cancel Continue Publishing" at bounding box center [580, 262] width 1160 height 525
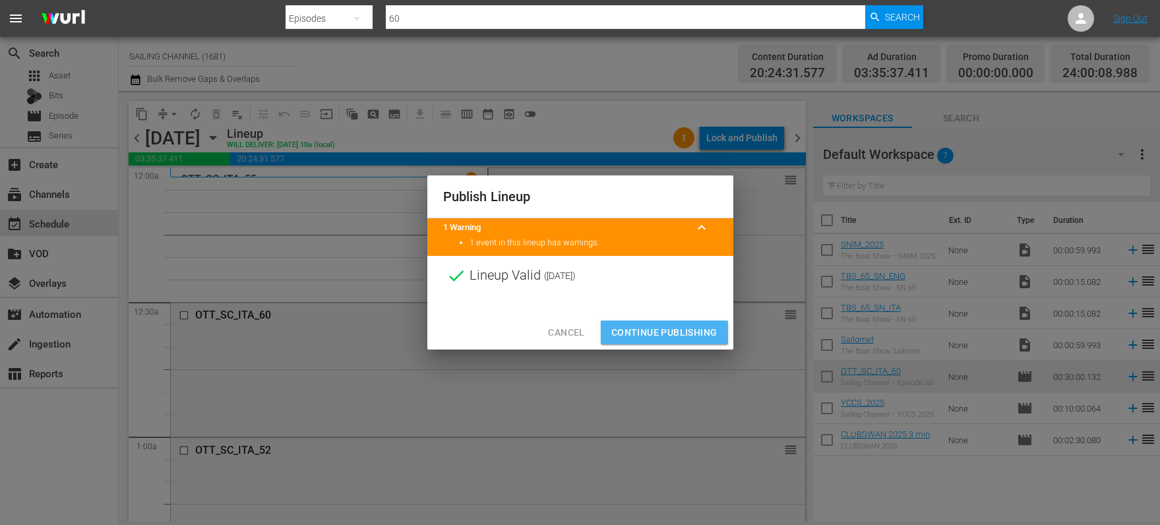
click at [638, 330] on span "Continue Publishing" at bounding box center [664, 333] width 106 height 16
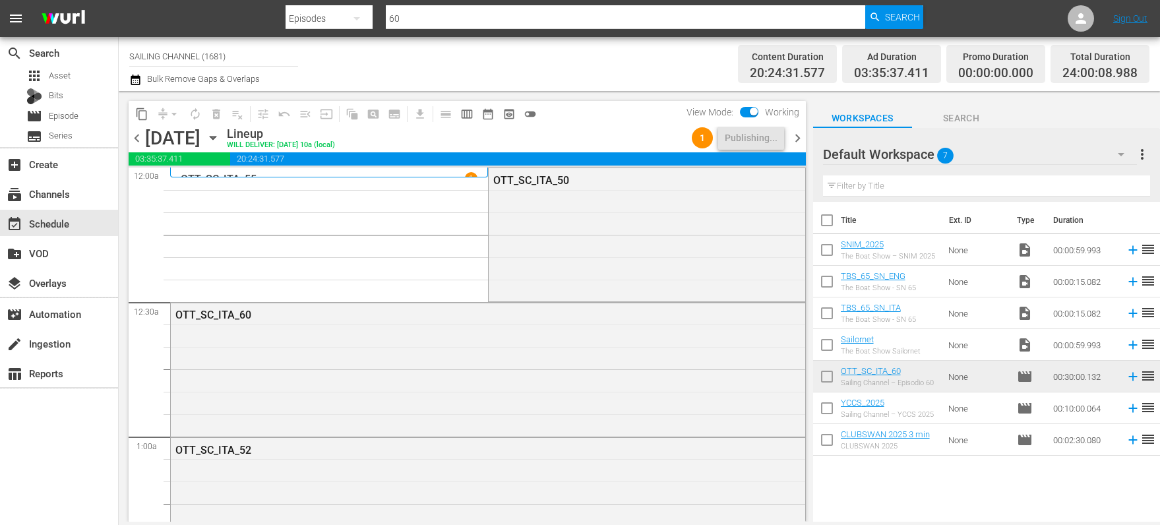
click at [220, 139] on icon "button" at bounding box center [213, 138] width 15 height 15
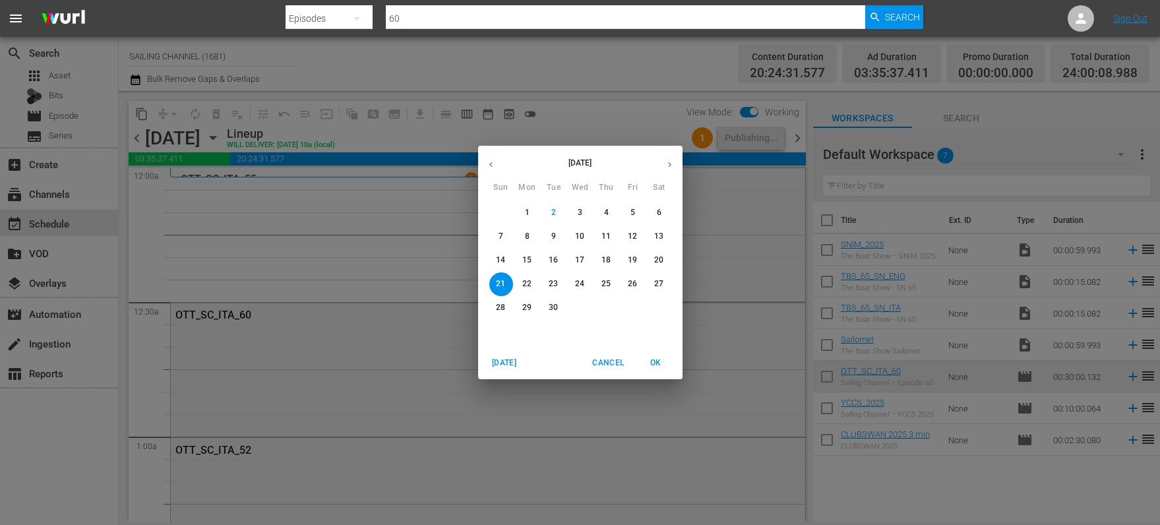
click at [653, 235] on span "13" at bounding box center [660, 236] width 24 height 11
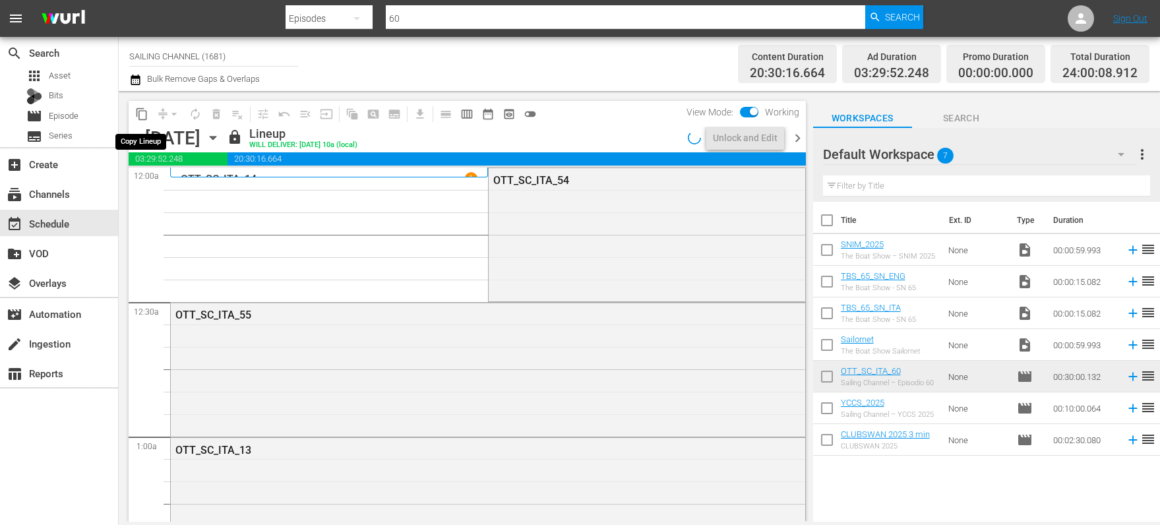
click at [139, 113] on span "content_copy" at bounding box center [141, 114] width 13 height 13
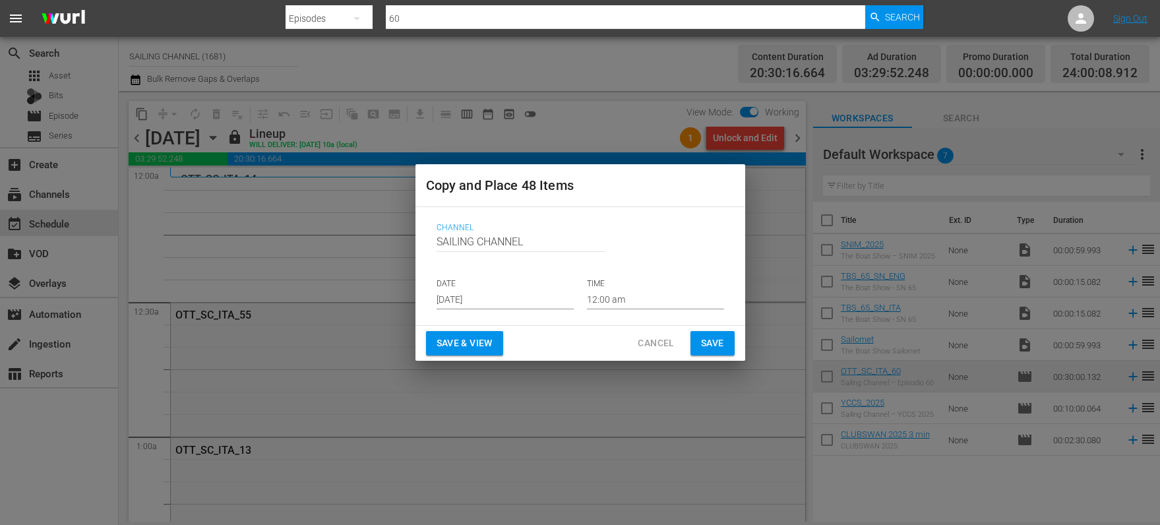
click at [467, 298] on input "[DATE]" at bounding box center [505, 300] width 137 height 20
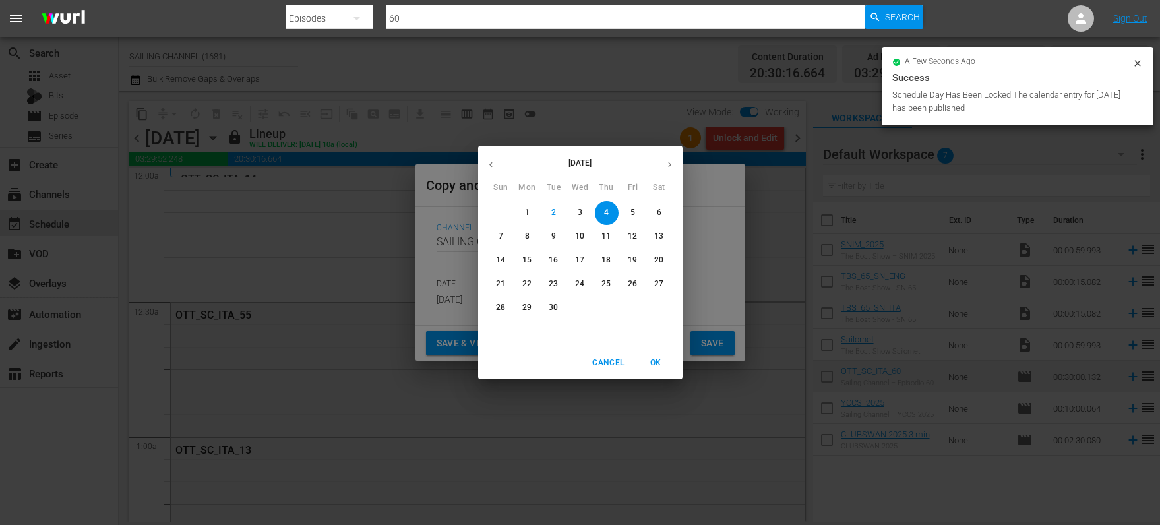
click at [525, 284] on p "22" at bounding box center [526, 283] width 9 height 11
type input "[DATE]"
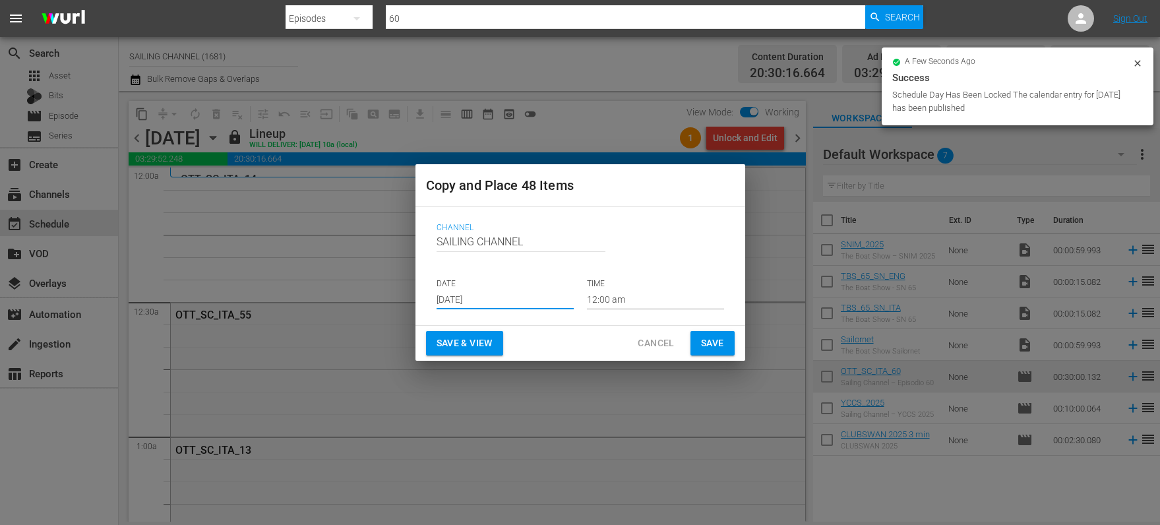
click at [463, 342] on span "Save & View" at bounding box center [465, 343] width 56 height 16
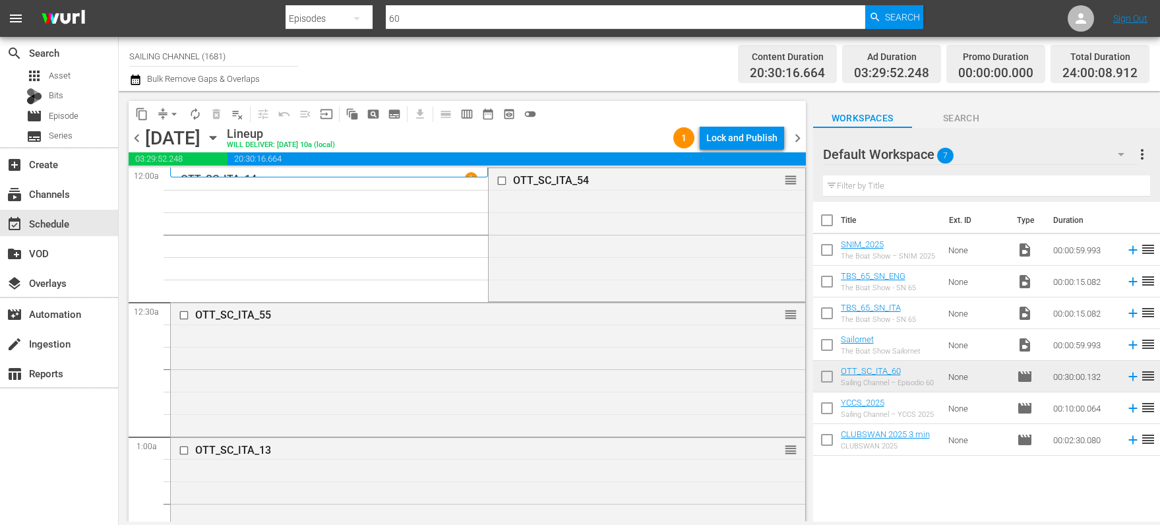
click at [735, 140] on div "Lock and Publish" at bounding box center [741, 138] width 71 height 24
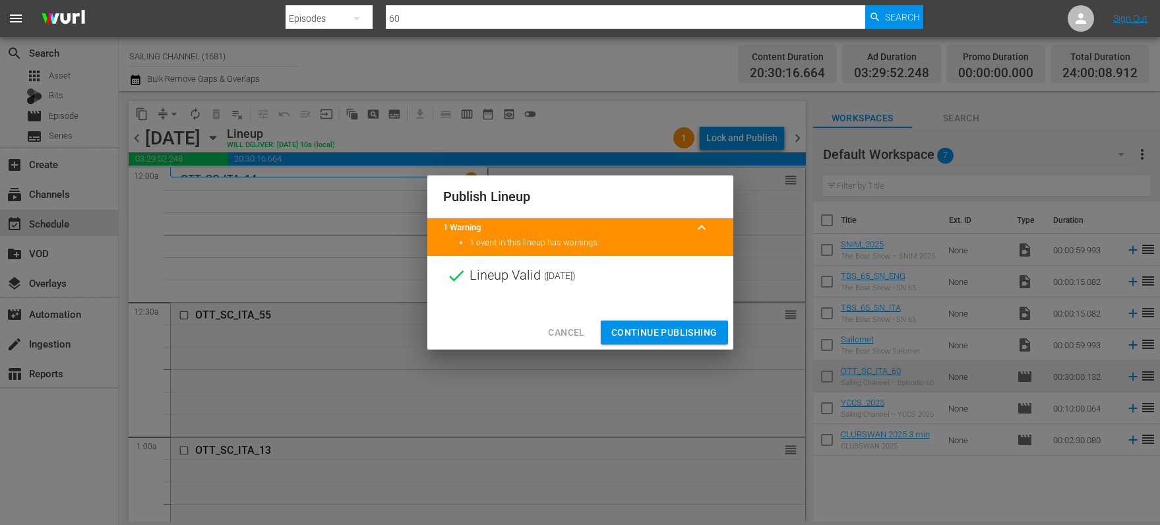
click at [661, 329] on span "Continue Publishing" at bounding box center [664, 333] width 106 height 16
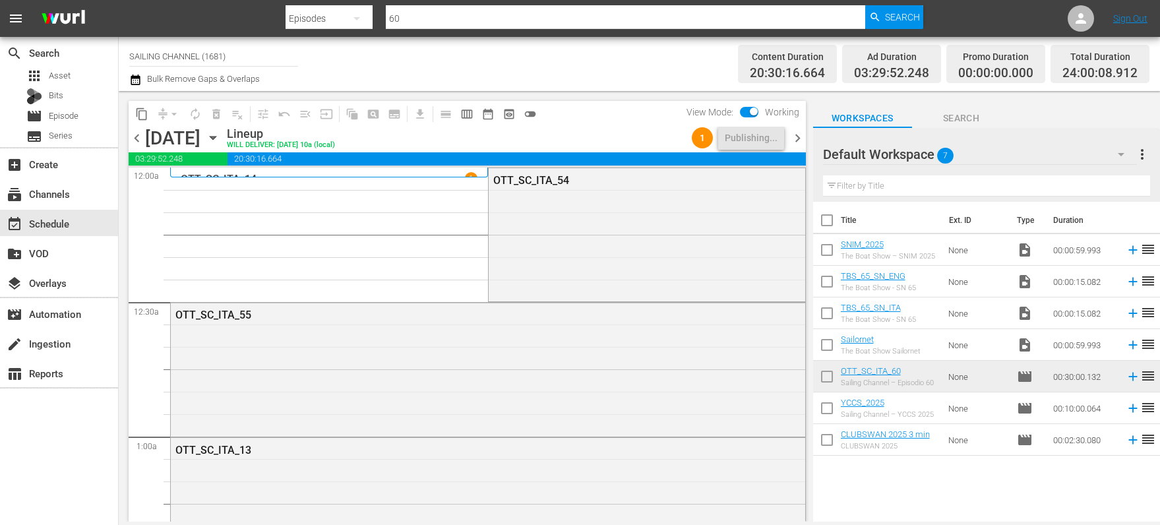
click at [220, 138] on icon "button" at bounding box center [213, 138] width 15 height 15
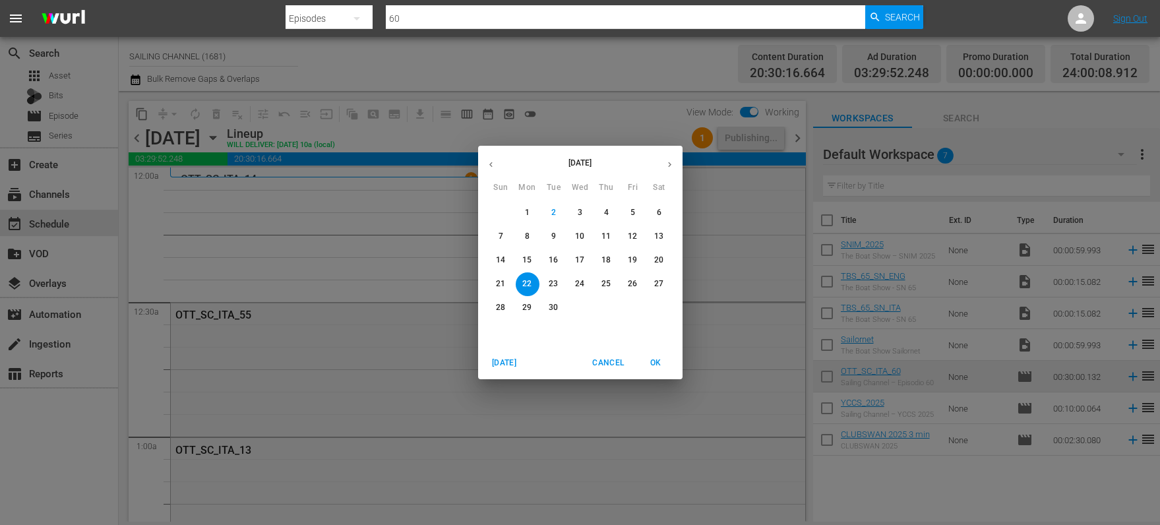
click at [503, 259] on p "14" at bounding box center [500, 260] width 9 height 11
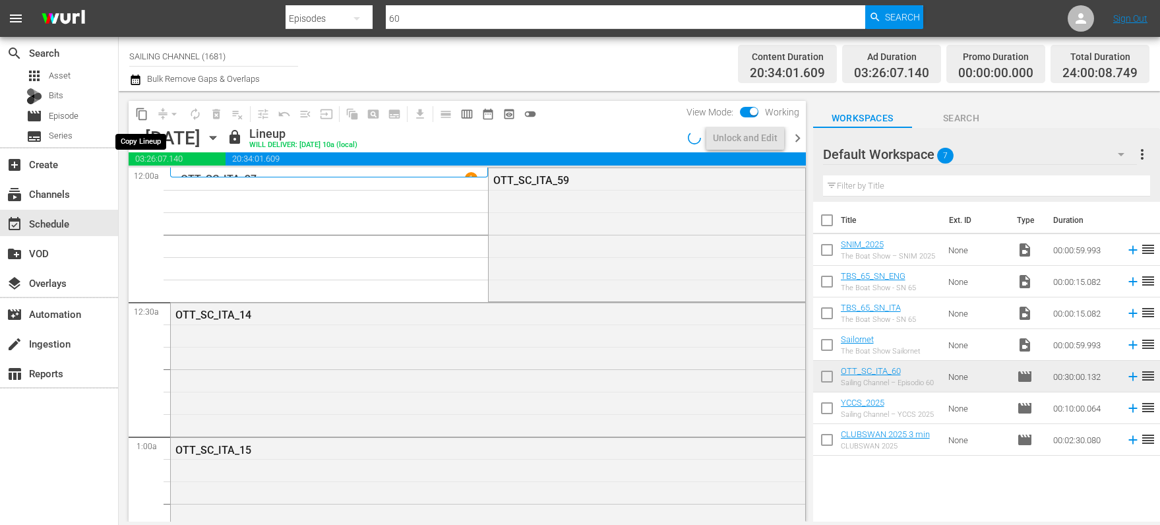
click at [139, 115] on span "content_copy" at bounding box center [141, 114] width 13 height 13
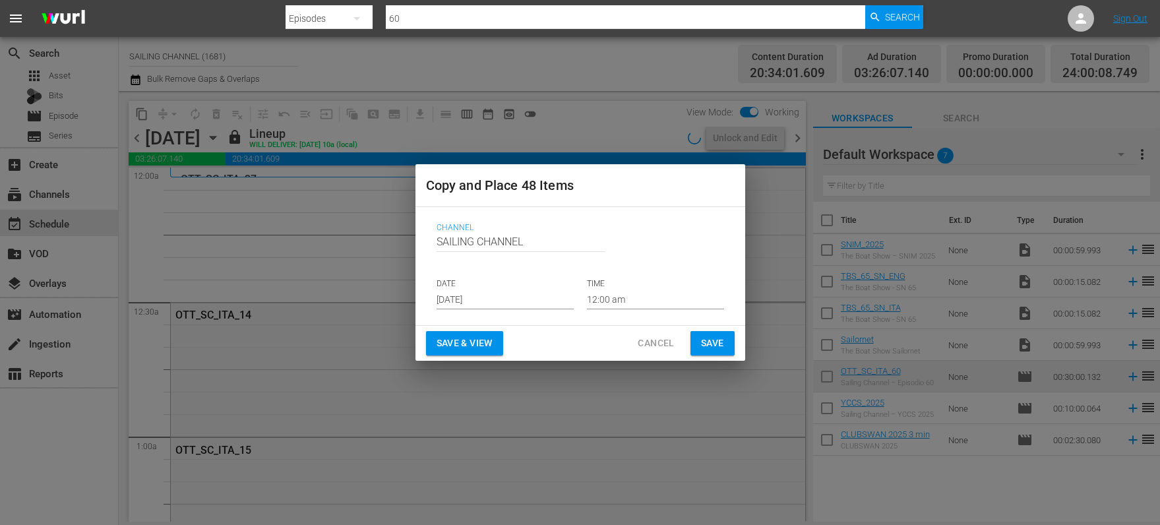
click at [483, 298] on input "[DATE]" at bounding box center [505, 300] width 137 height 20
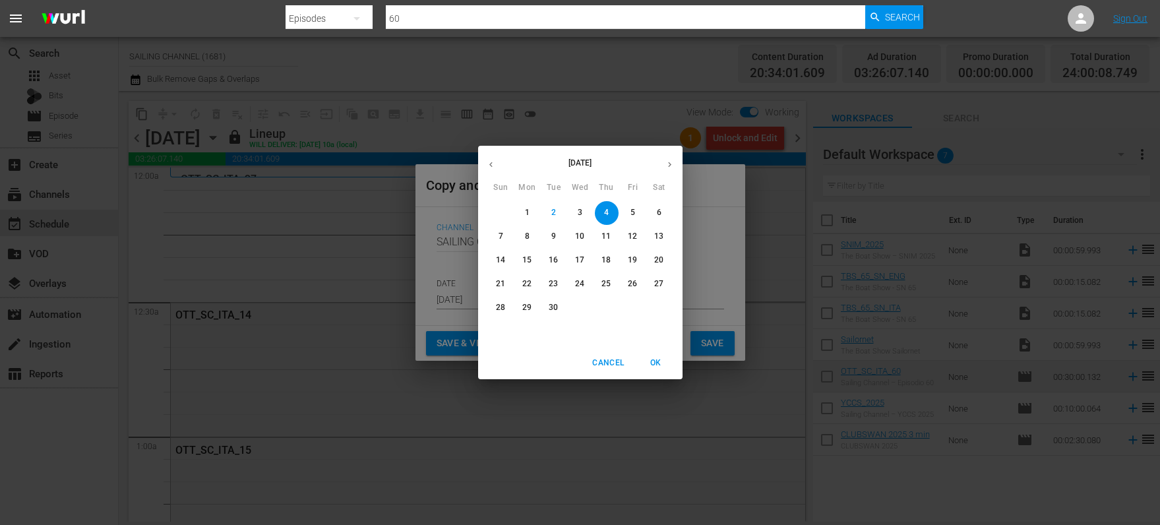
click at [543, 283] on span "23" at bounding box center [554, 283] width 24 height 11
type input "[DATE]"
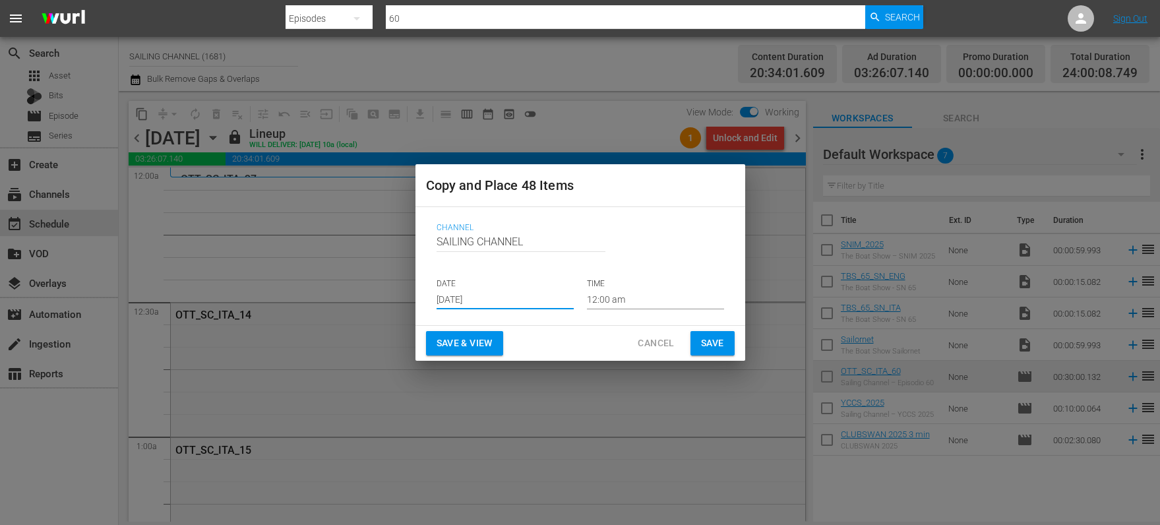
click at [445, 342] on span "Save & View" at bounding box center [465, 343] width 56 height 16
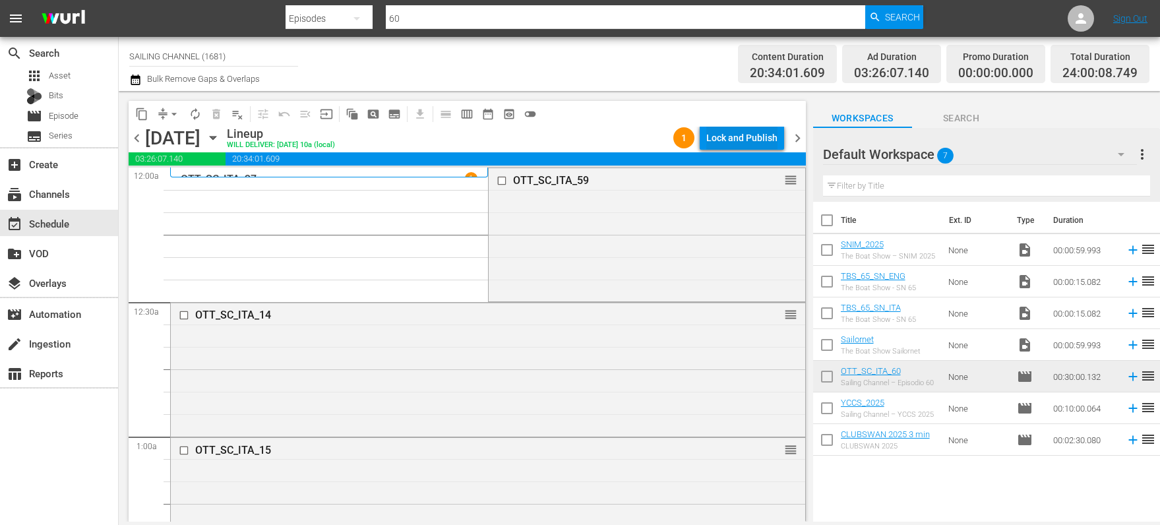
click at [729, 135] on div "Lock and Publish" at bounding box center [741, 138] width 71 height 24
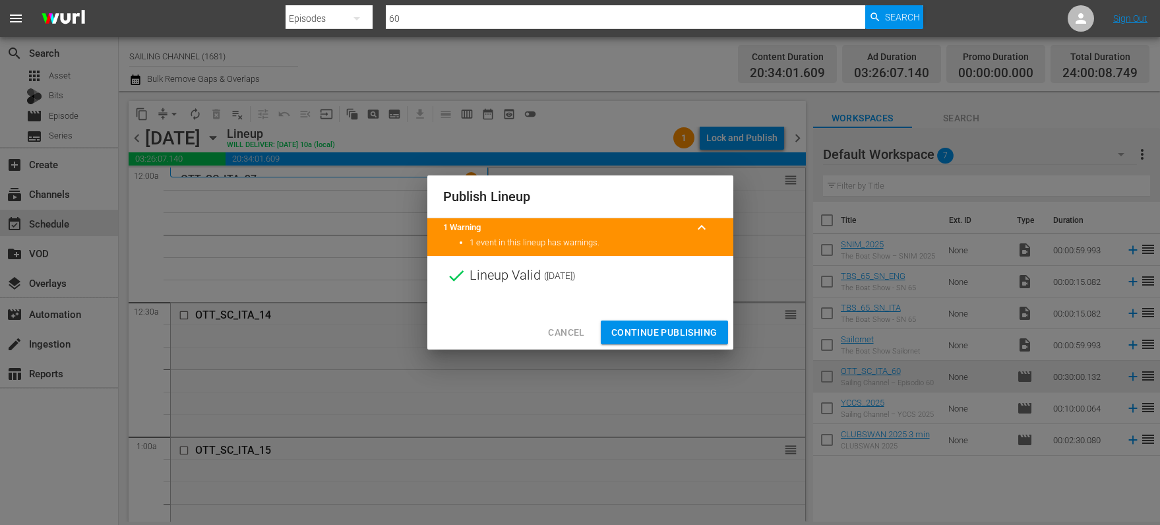
click at [645, 326] on span "Continue Publishing" at bounding box center [664, 333] width 106 height 16
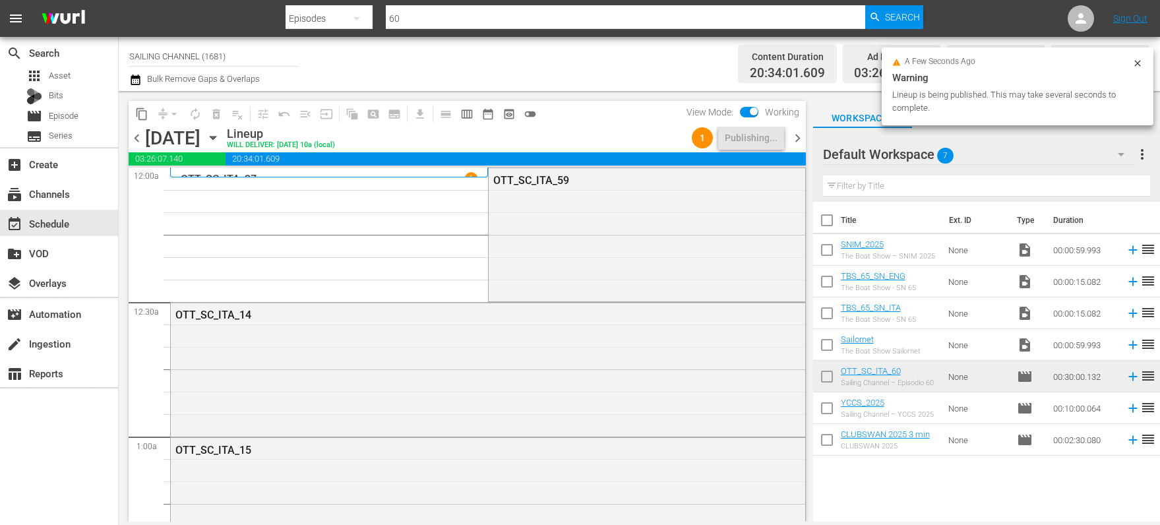
click at [220, 136] on icon "button" at bounding box center [213, 138] width 15 height 15
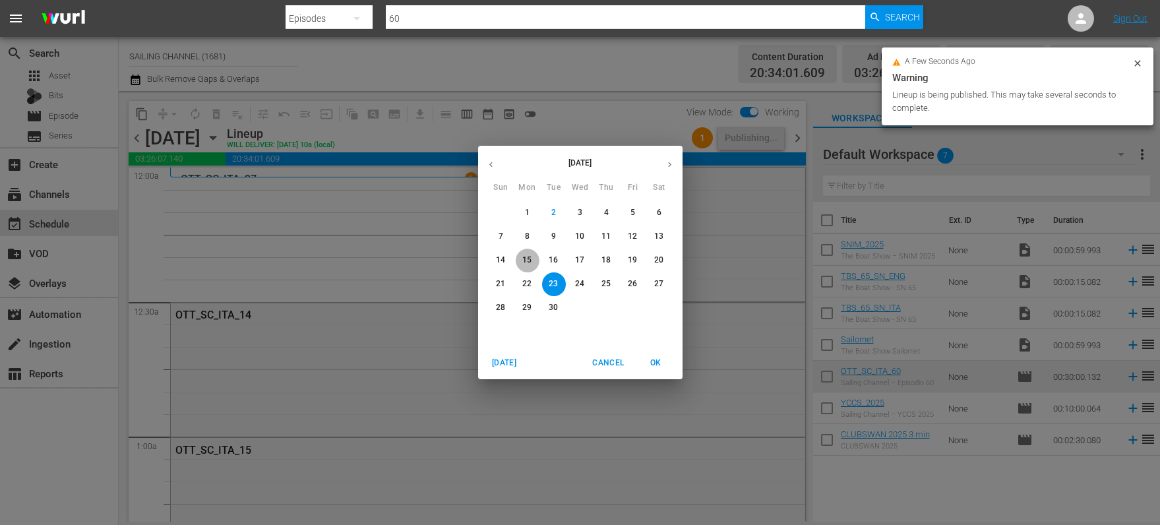
drag, startPoint x: 532, startPoint y: 256, endPoint x: 437, endPoint y: 206, distance: 107.4
click at [532, 256] on span "15" at bounding box center [528, 260] width 24 height 11
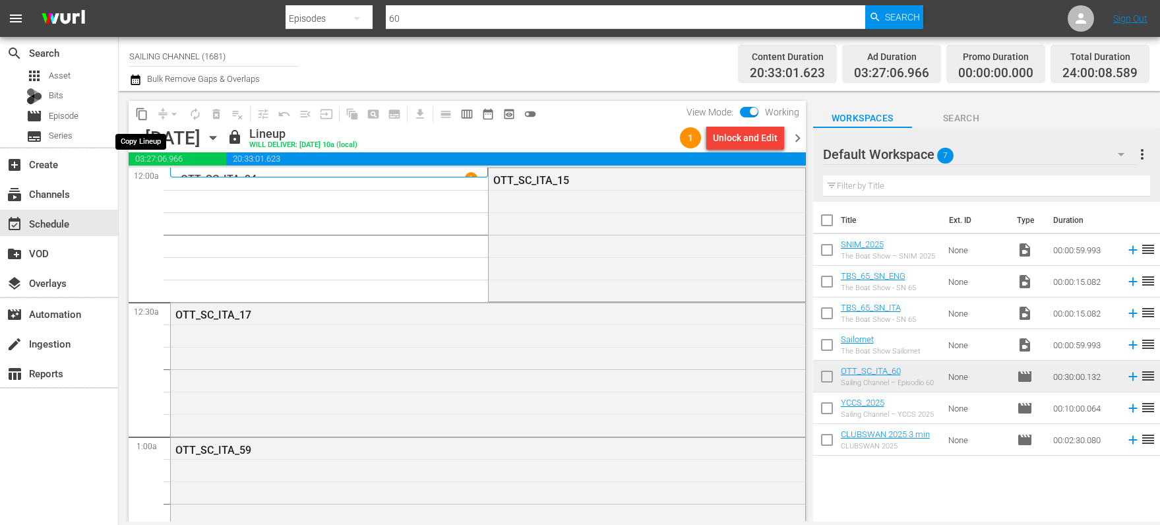
click at [137, 113] on span "content_copy" at bounding box center [141, 114] width 13 height 13
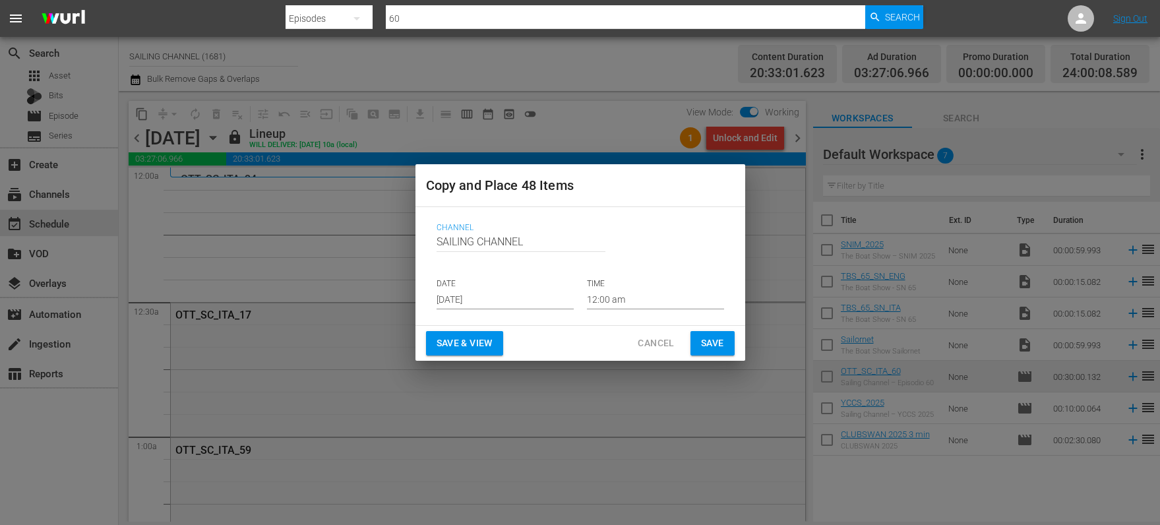
click at [472, 300] on input "[DATE]" at bounding box center [505, 300] width 137 height 20
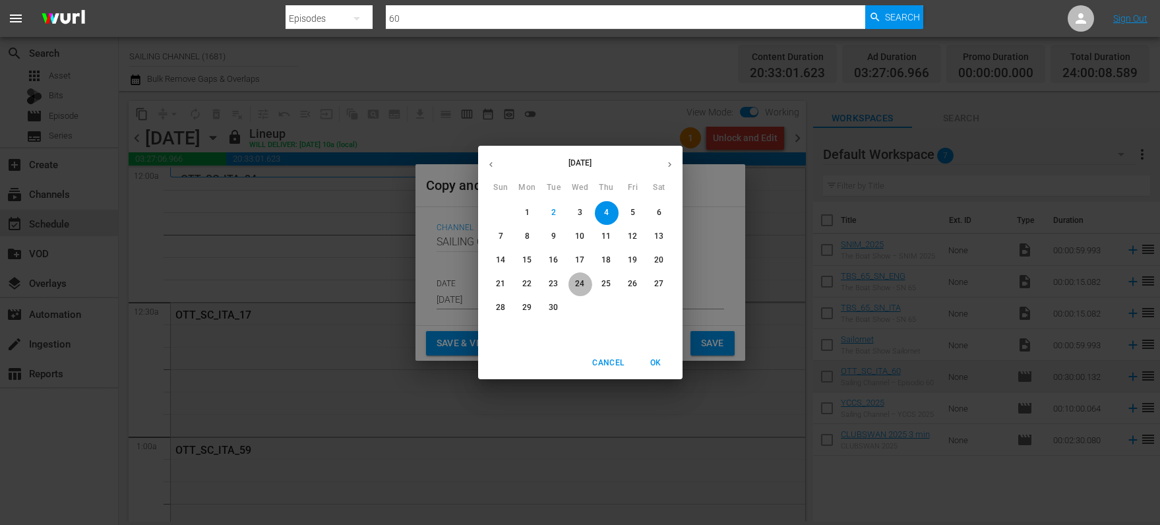
click at [585, 282] on span "24" at bounding box center [581, 283] width 24 height 11
type input "[DATE]"
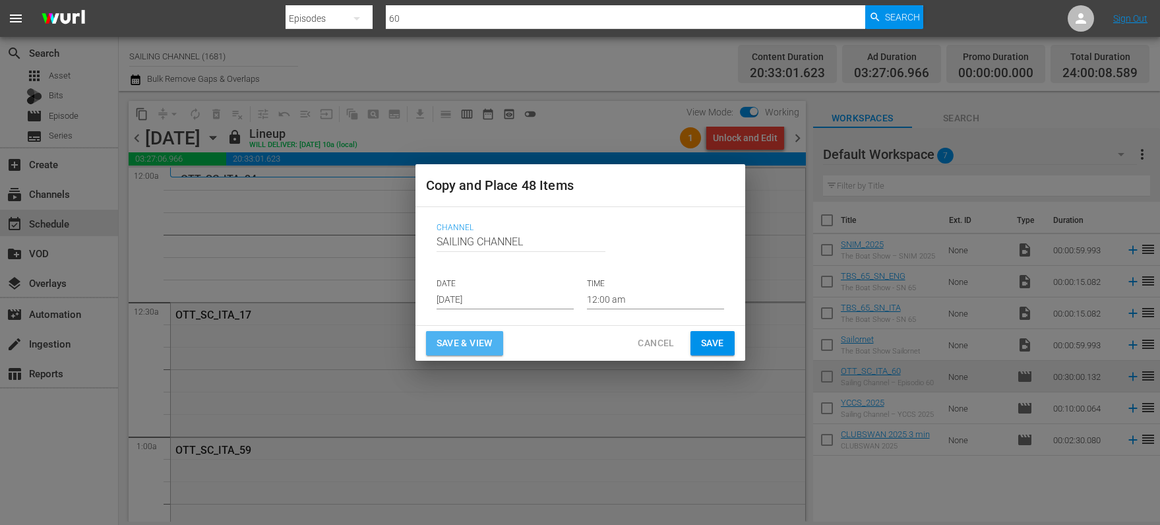
click at [465, 347] on span "Save & View" at bounding box center [465, 343] width 56 height 16
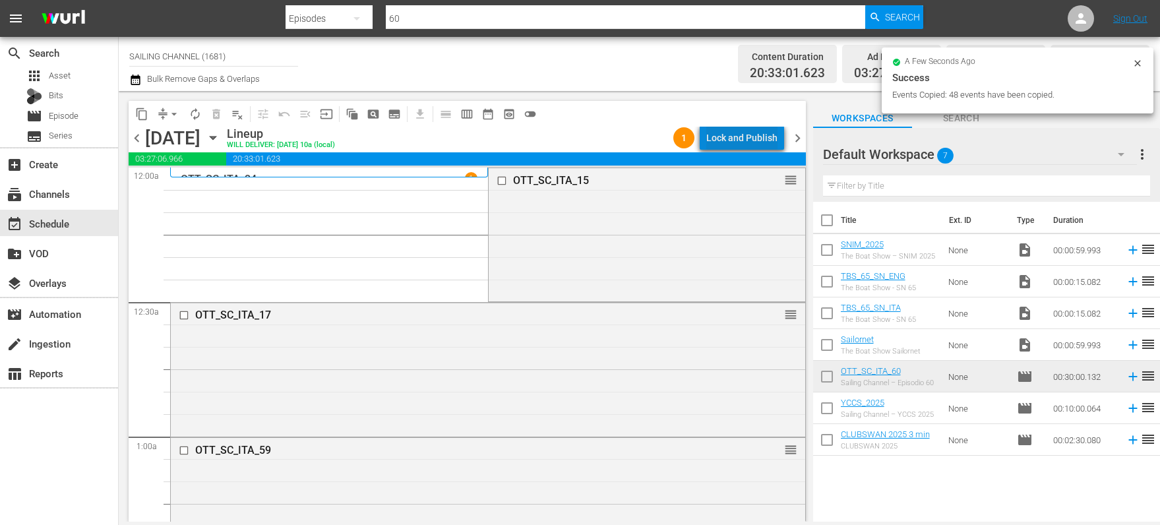
click at [749, 140] on div "Lock and Publish" at bounding box center [741, 138] width 71 height 24
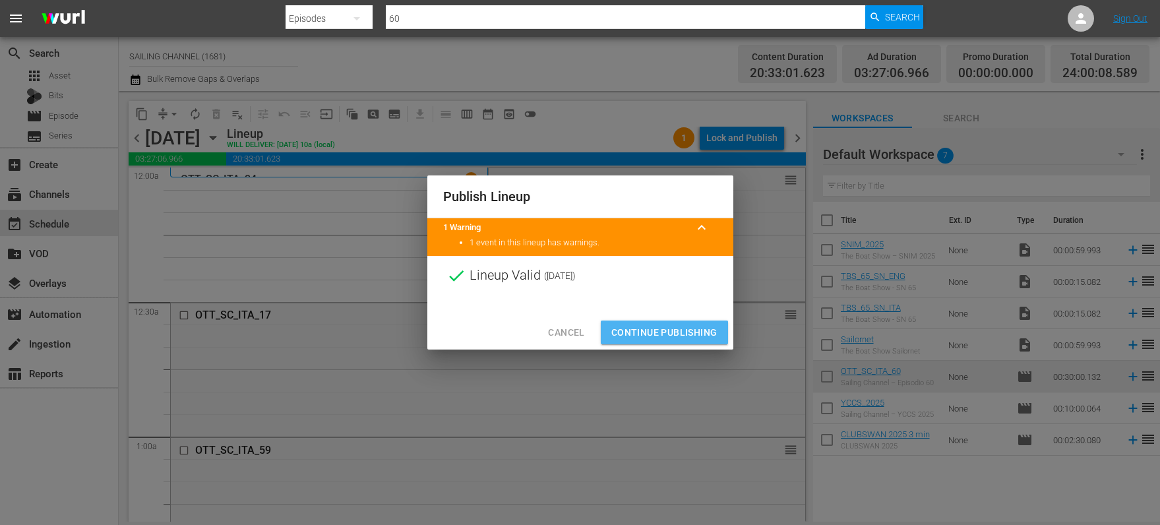
click at [667, 336] on span "Continue Publishing" at bounding box center [664, 333] width 106 height 16
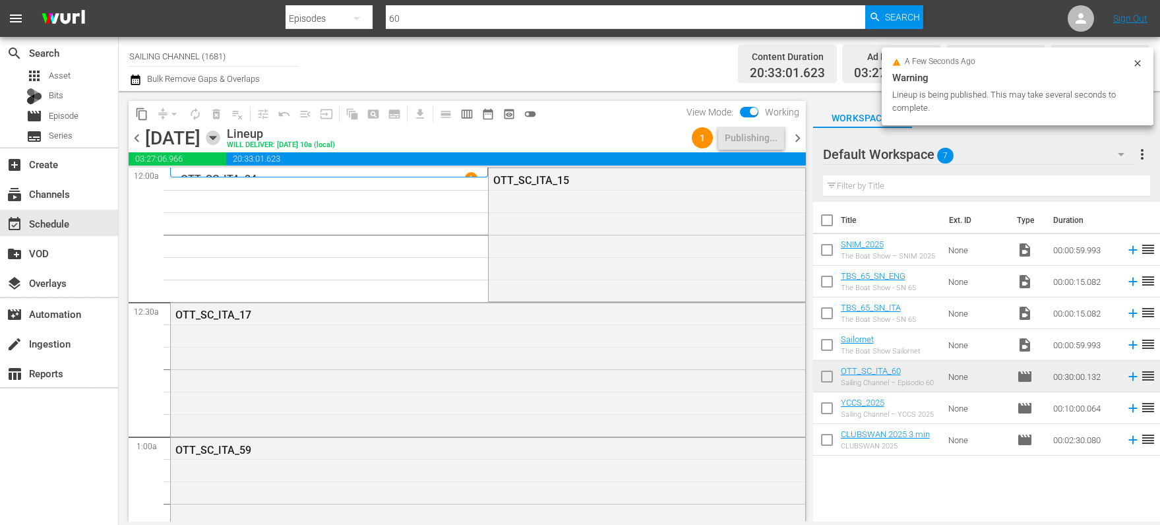
click at [220, 135] on icon "button" at bounding box center [213, 138] width 15 height 15
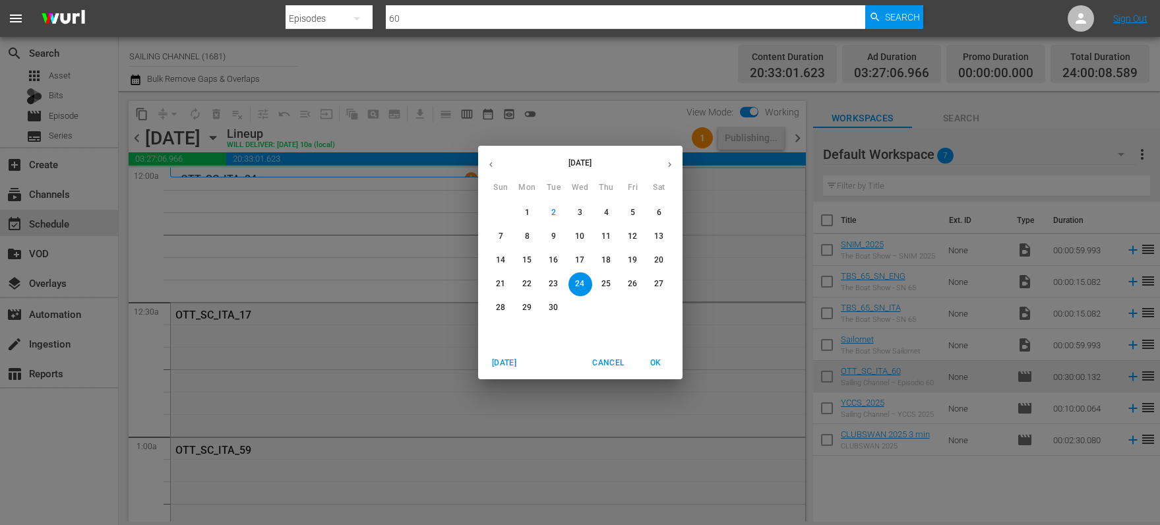
click at [554, 255] on p "16" at bounding box center [553, 260] width 9 height 11
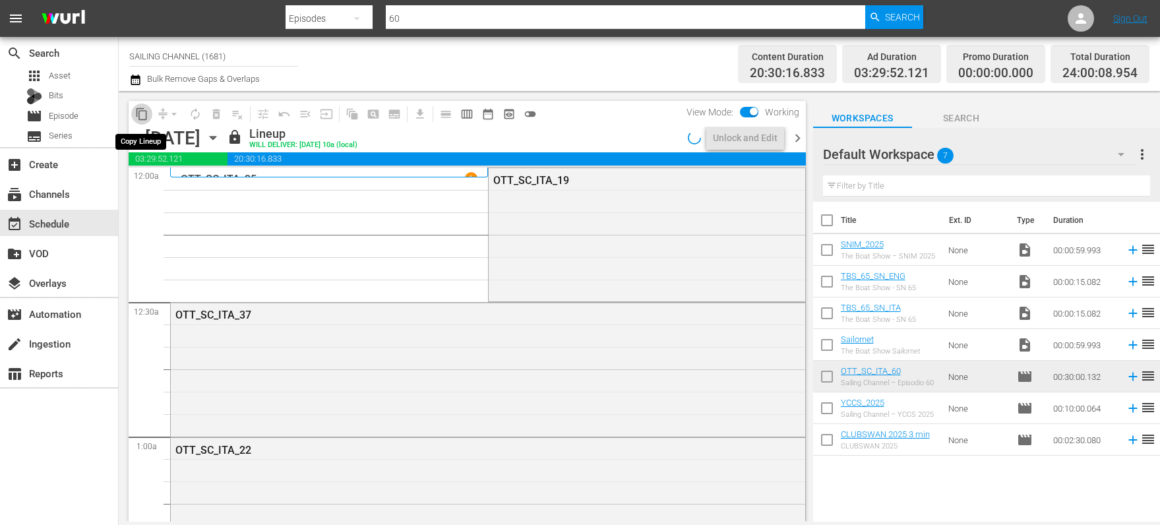
click at [141, 114] on span "content_copy" at bounding box center [141, 114] width 13 height 13
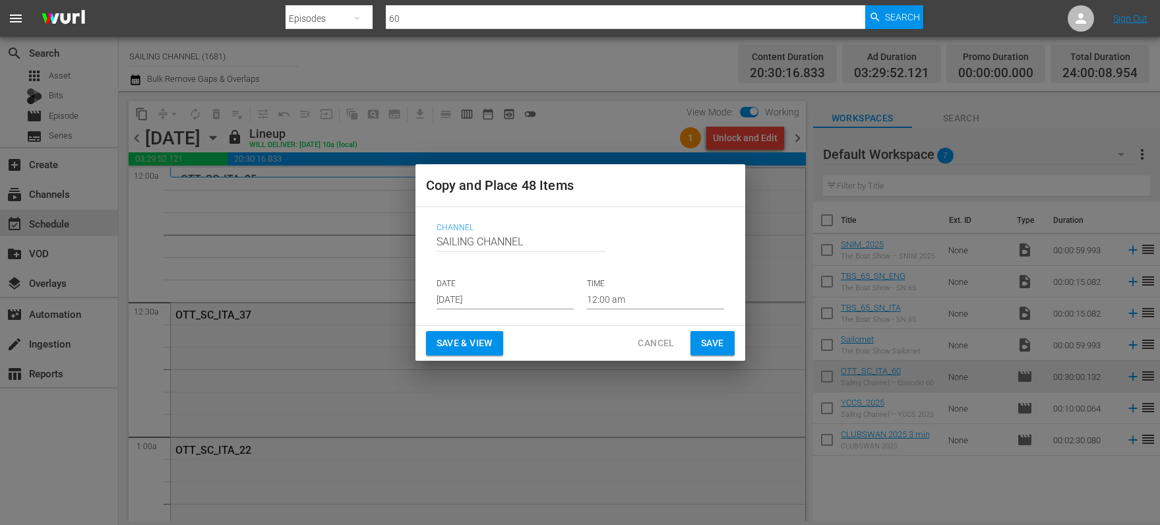
click at [454, 294] on input "[DATE]" at bounding box center [505, 300] width 137 height 20
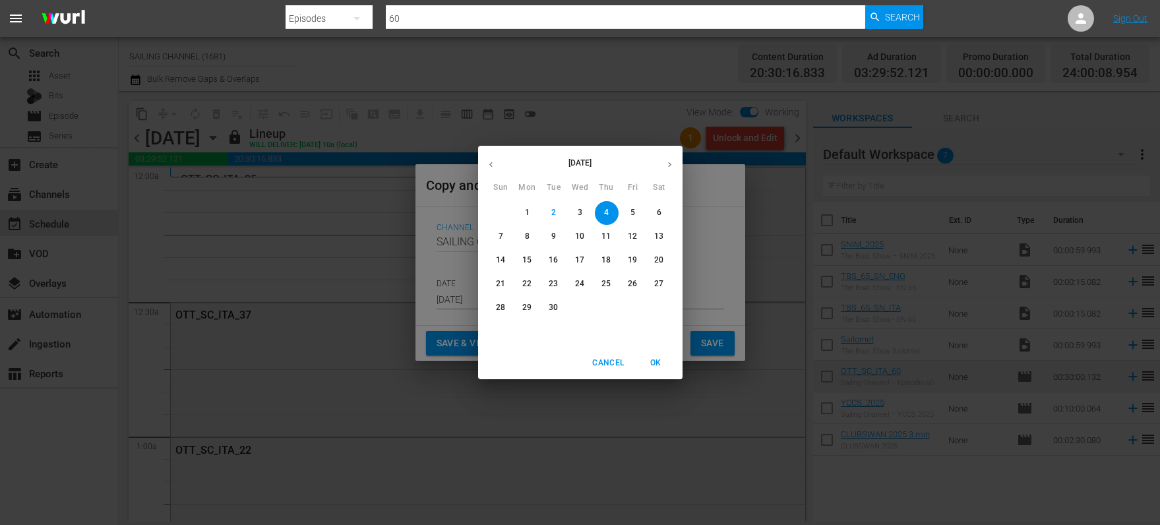
click at [606, 286] on p "25" at bounding box center [606, 283] width 9 height 11
type input "[DATE]"
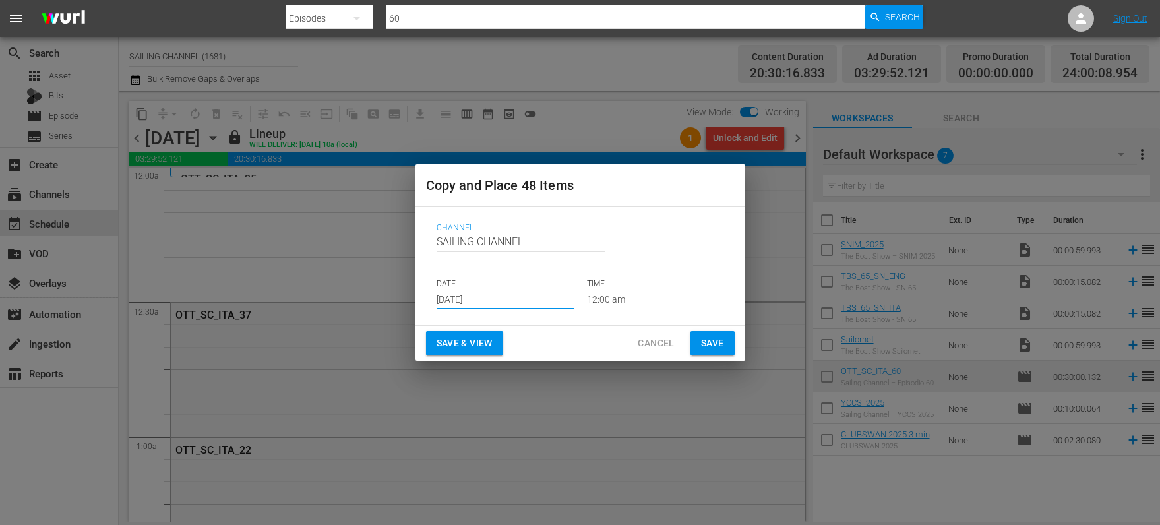
click at [458, 348] on span "Save & View" at bounding box center [465, 343] width 56 height 16
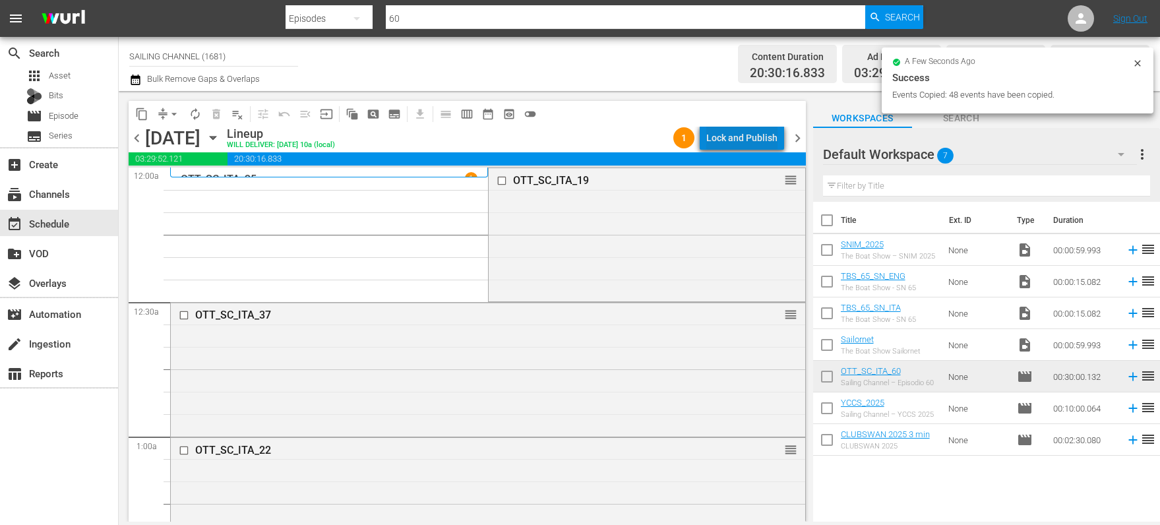
click at [750, 135] on div "Lock and Publish" at bounding box center [741, 138] width 71 height 24
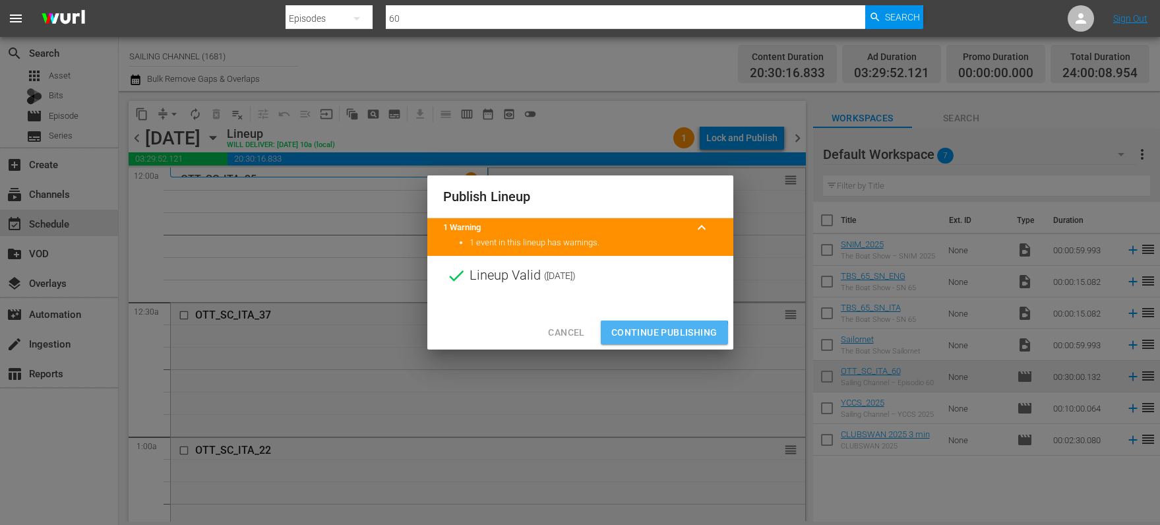
click at [647, 336] on span "Continue Publishing" at bounding box center [664, 333] width 106 height 16
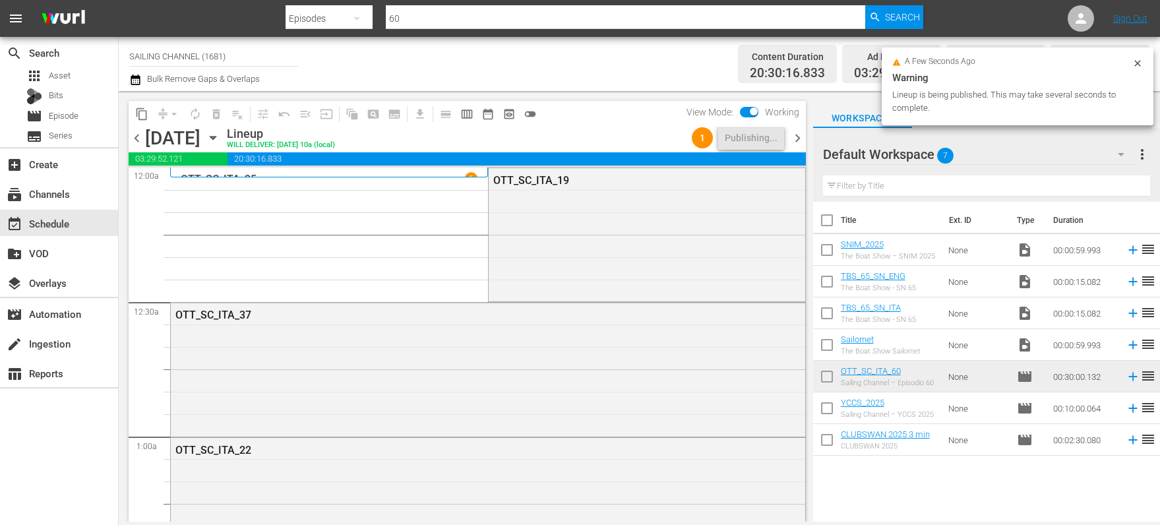
click at [220, 137] on icon "button" at bounding box center [213, 138] width 15 height 15
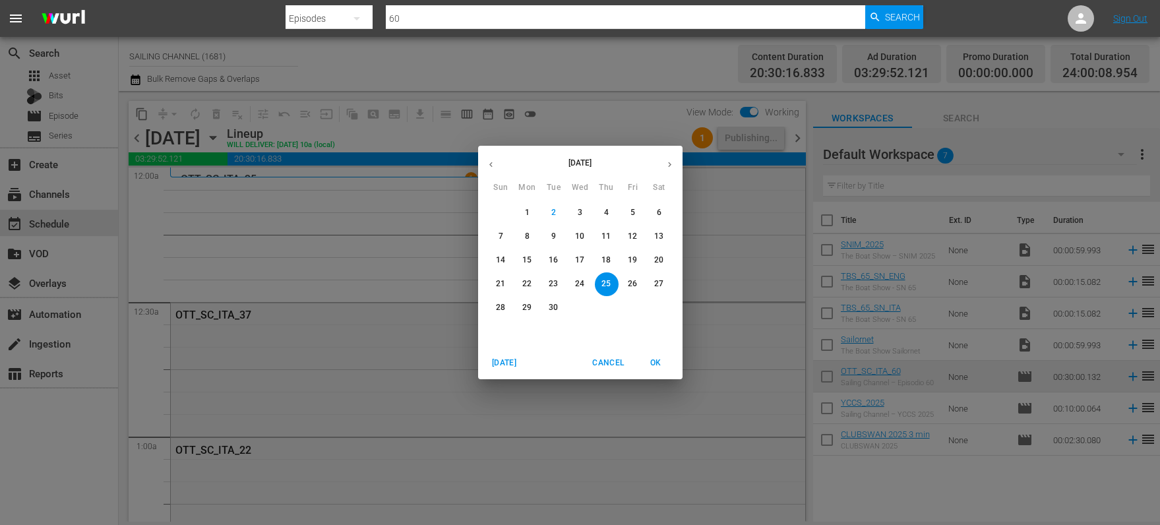
click at [586, 257] on span "17" at bounding box center [581, 260] width 24 height 11
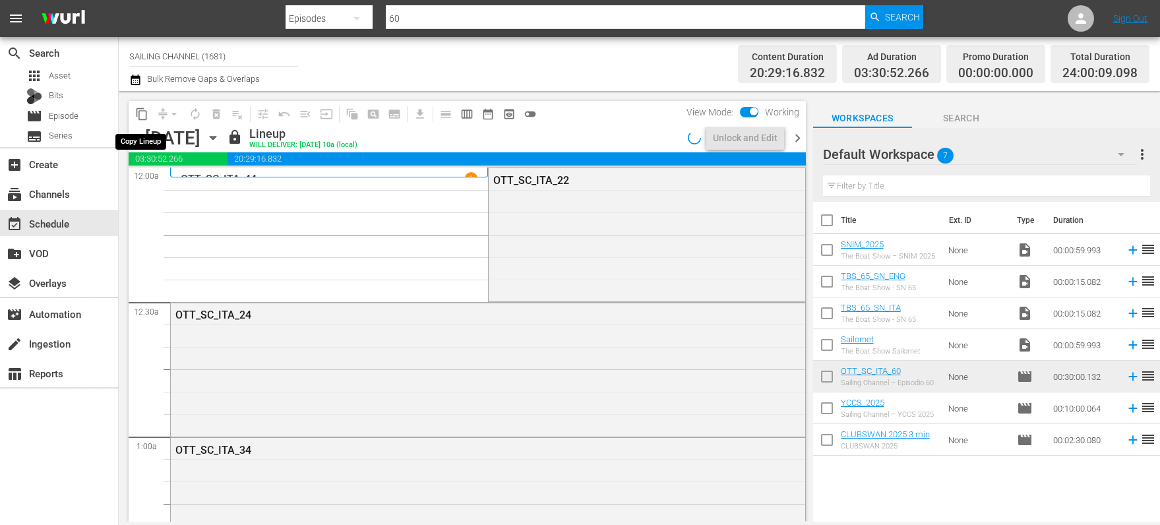
click at [141, 114] on span "content_copy" at bounding box center [141, 114] width 13 height 13
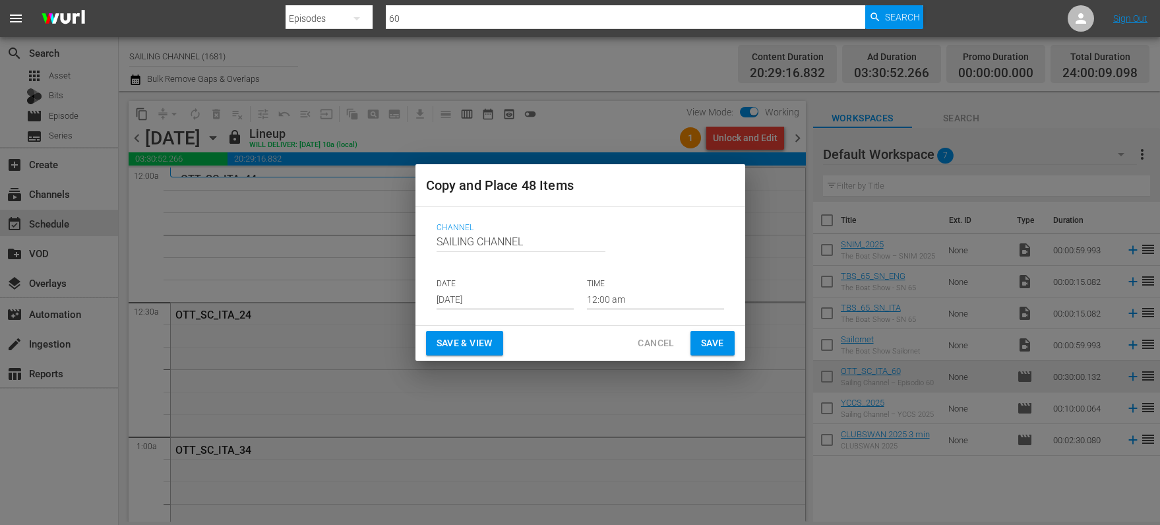
click at [449, 297] on input "[DATE]" at bounding box center [505, 300] width 137 height 20
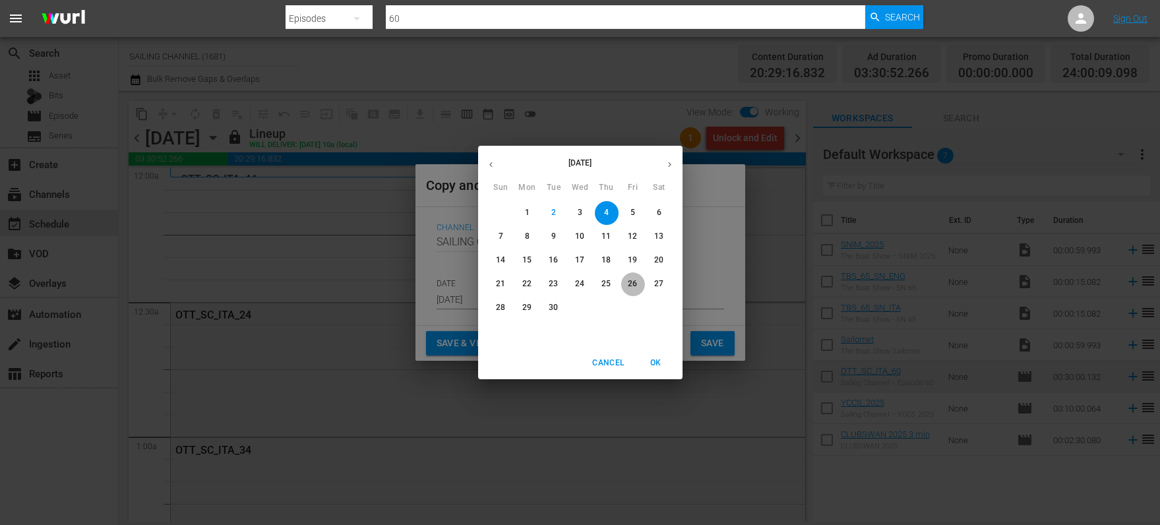
click at [636, 280] on p "26" at bounding box center [632, 283] width 9 height 11
type input "[DATE]"
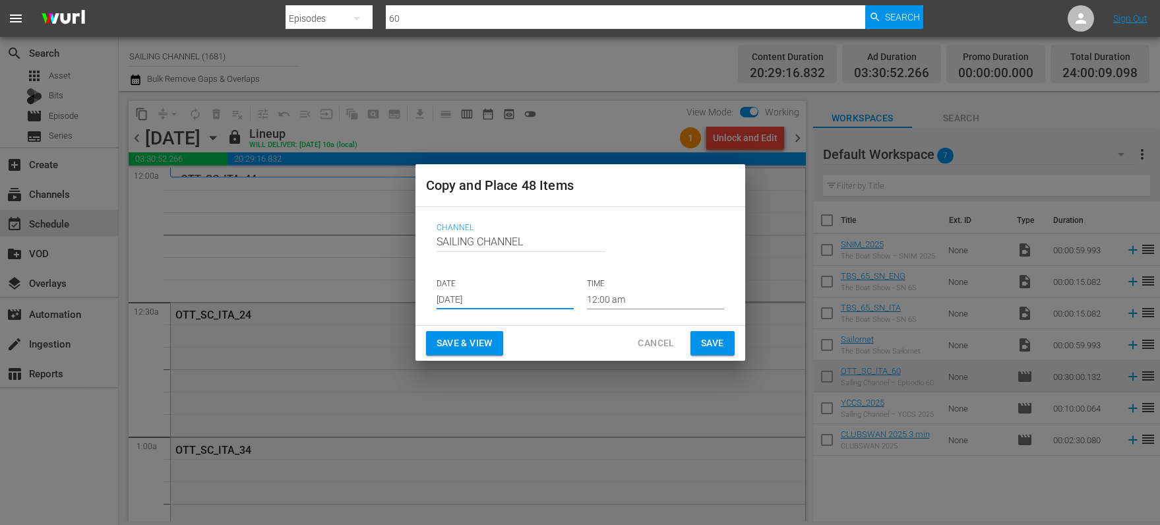
click at [443, 335] on span "Save & View" at bounding box center [465, 343] width 56 height 16
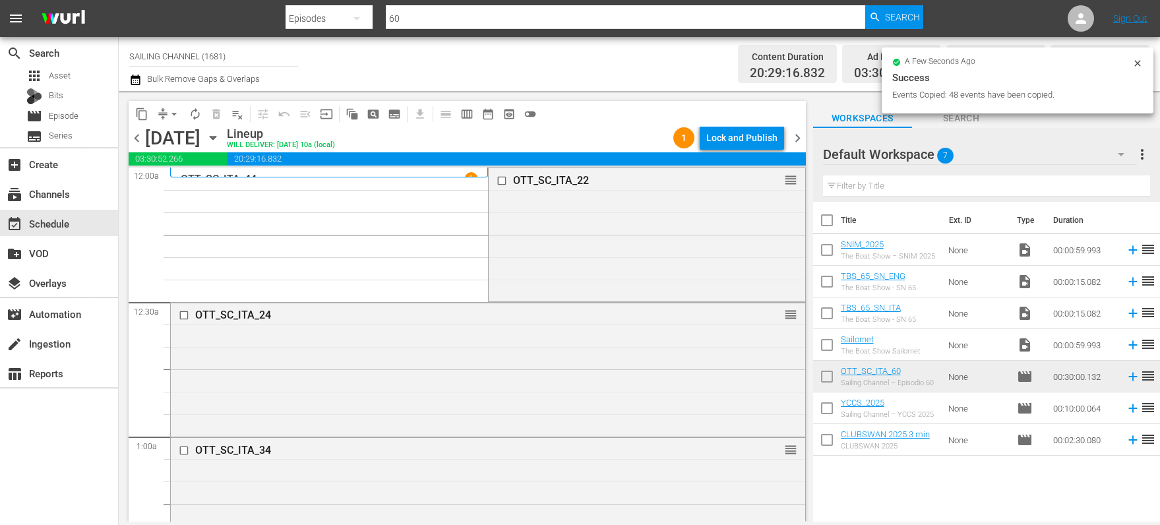
click at [735, 138] on div "Lock and Publish" at bounding box center [741, 138] width 71 height 24
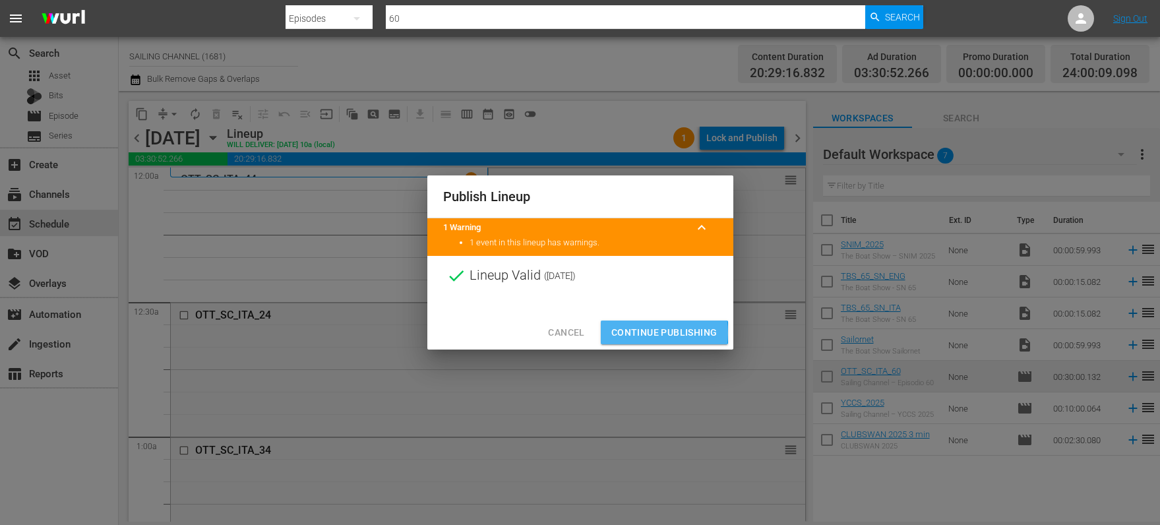
click at [643, 332] on span "Continue Publishing" at bounding box center [664, 333] width 106 height 16
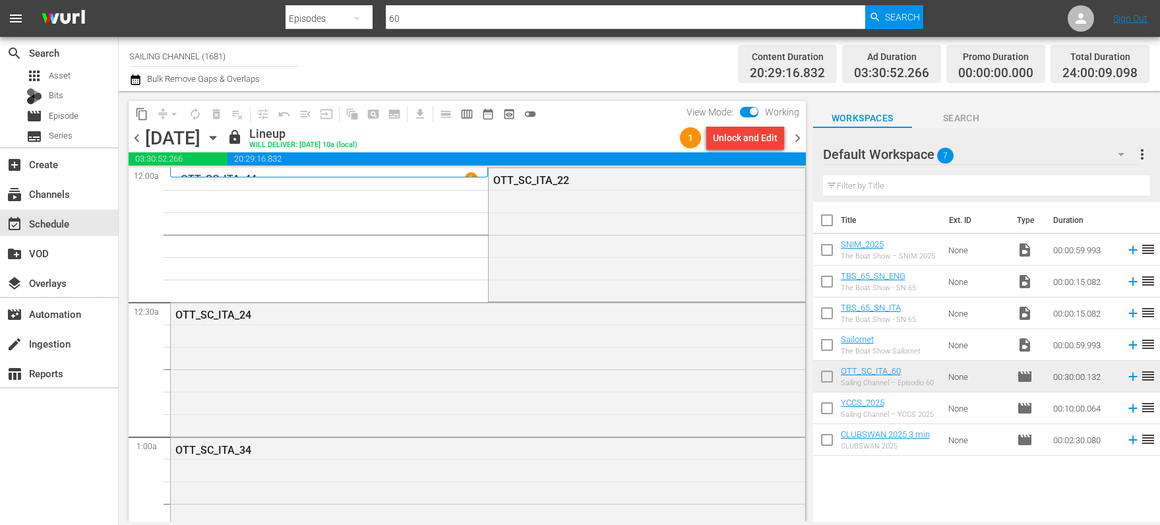
click at [249, 58] on input "SAILING CHANNEL (1681)" at bounding box center [213, 56] width 169 height 32
click at [249, 59] on input "SAILING CHANNEL (1681)" at bounding box center [213, 56] width 169 height 32
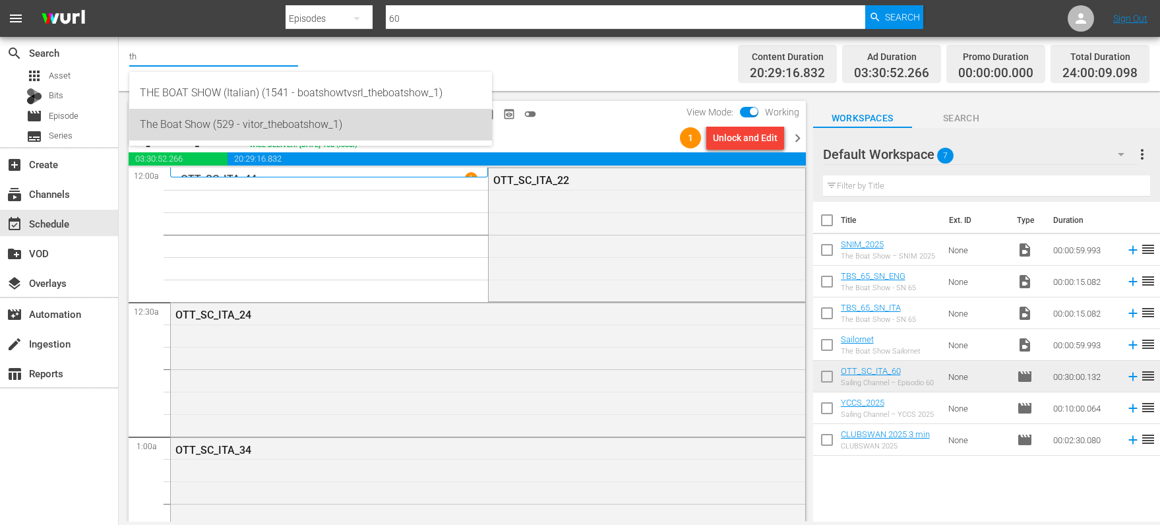
click at [182, 121] on div "The Boat Show (529 - vitor_theboatshow_1)" at bounding box center [311, 125] width 342 height 32
type input "The Boat Show (529 - vitor_theboatshow_1)"
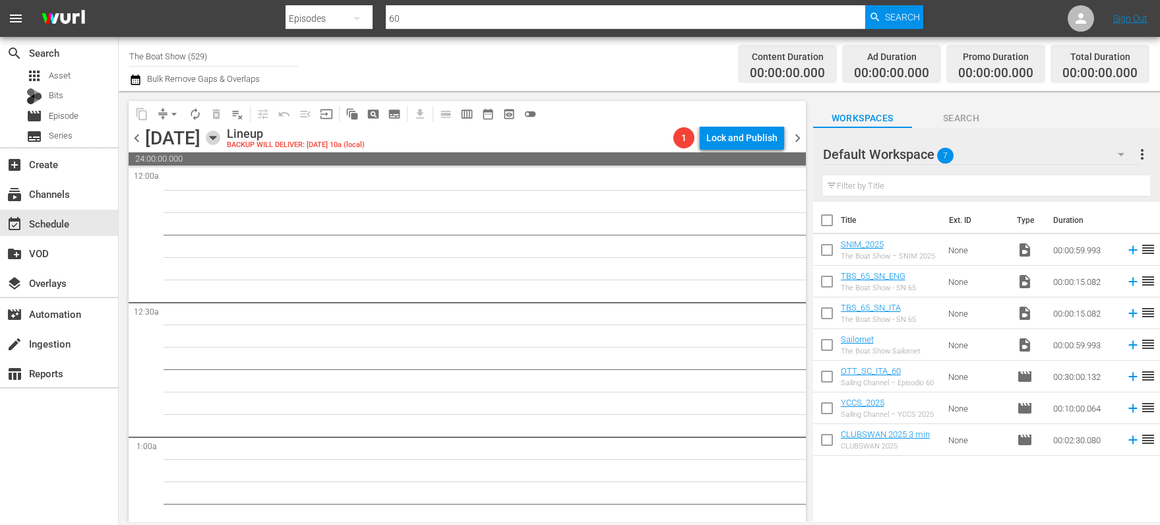
click at [216, 138] on icon "button" at bounding box center [213, 138] width 6 height 3
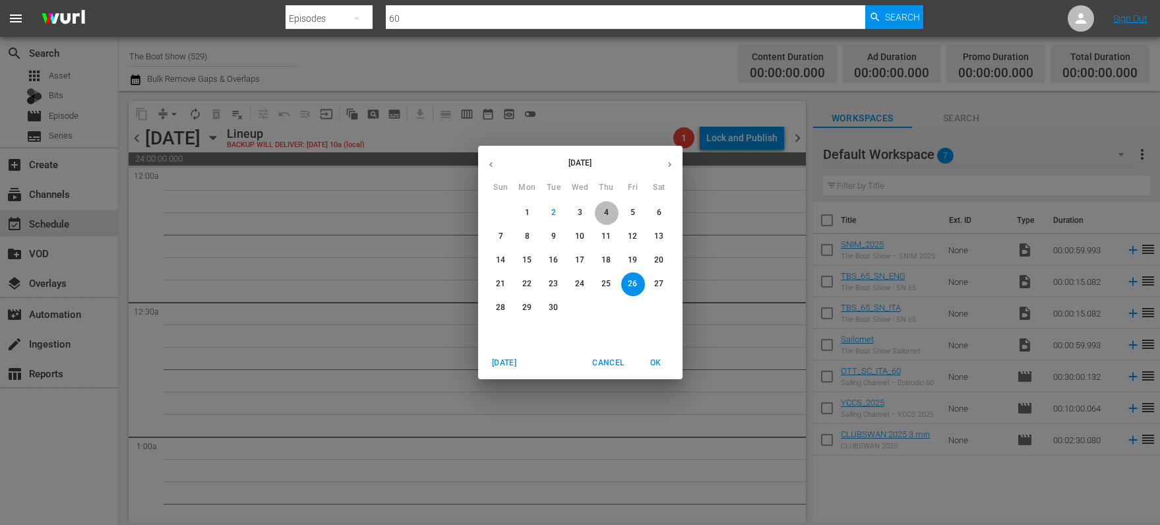
click at [605, 206] on button "4" at bounding box center [607, 213] width 24 height 24
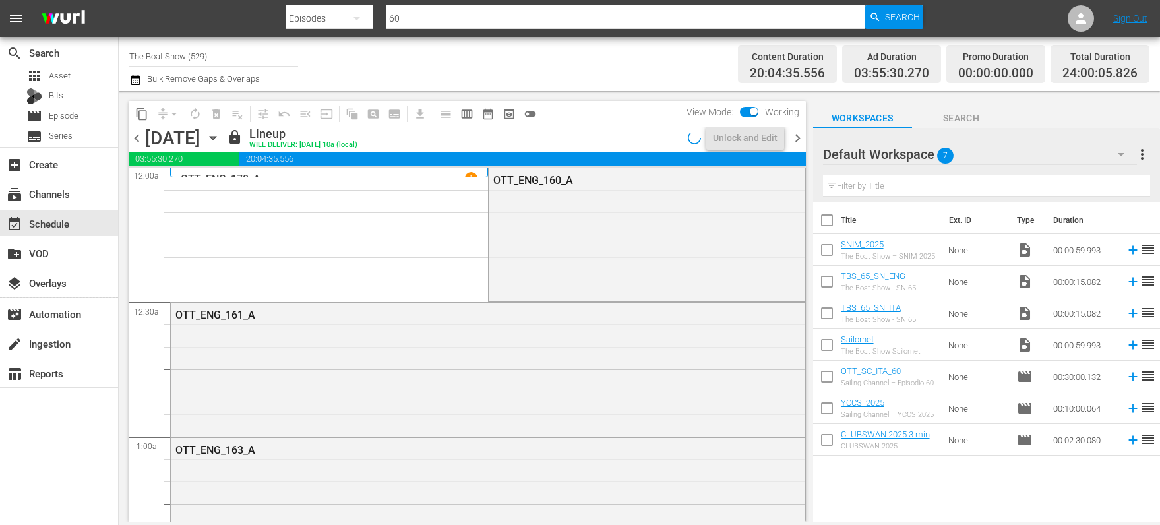
click at [795, 135] on span "chevron_right" at bounding box center [798, 138] width 16 height 16
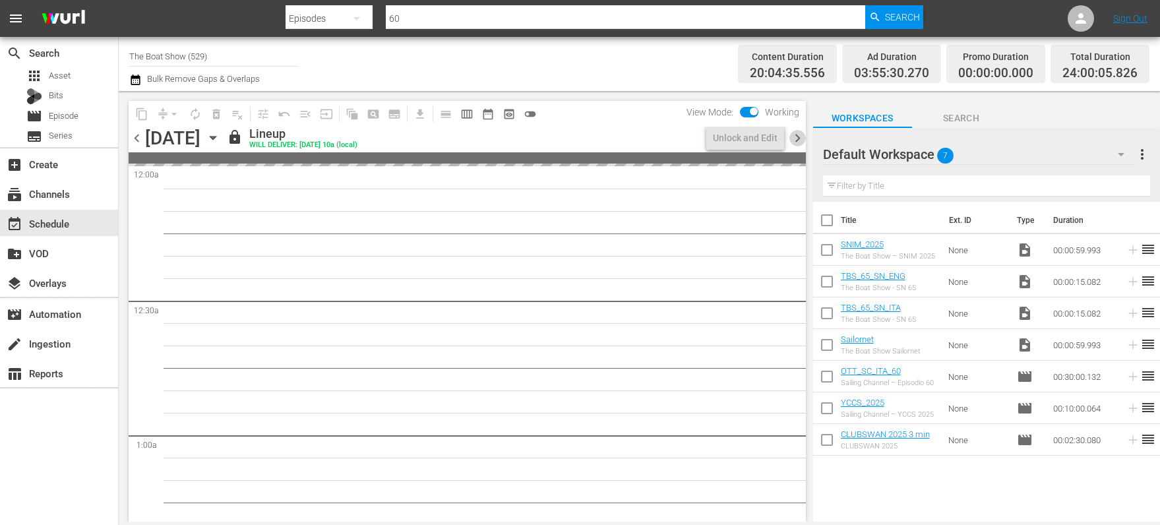
click at [795, 135] on span "chevron_right" at bounding box center [798, 138] width 16 height 16
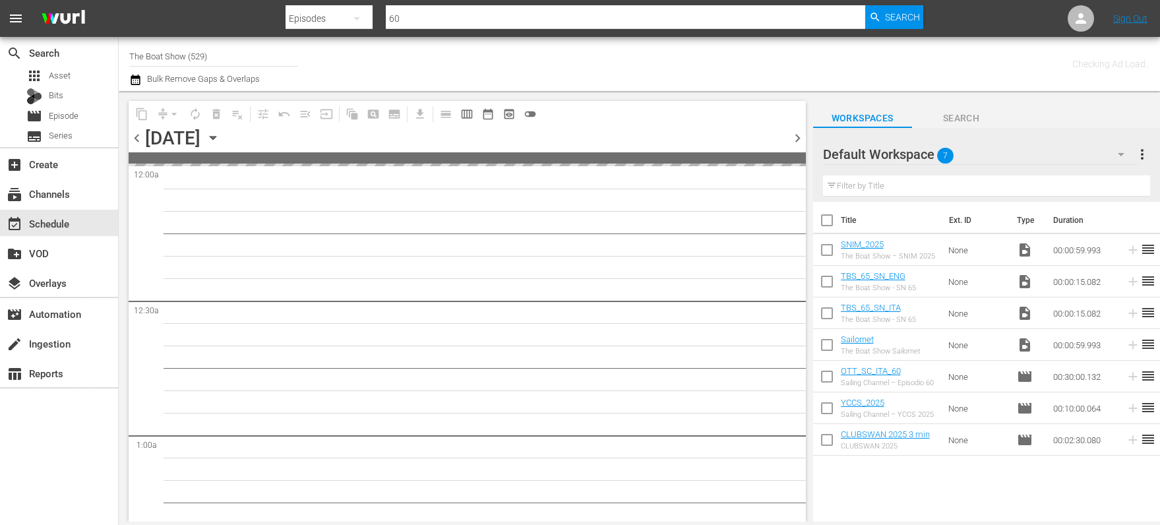
click at [795, 135] on span "chevron_right" at bounding box center [798, 138] width 16 height 16
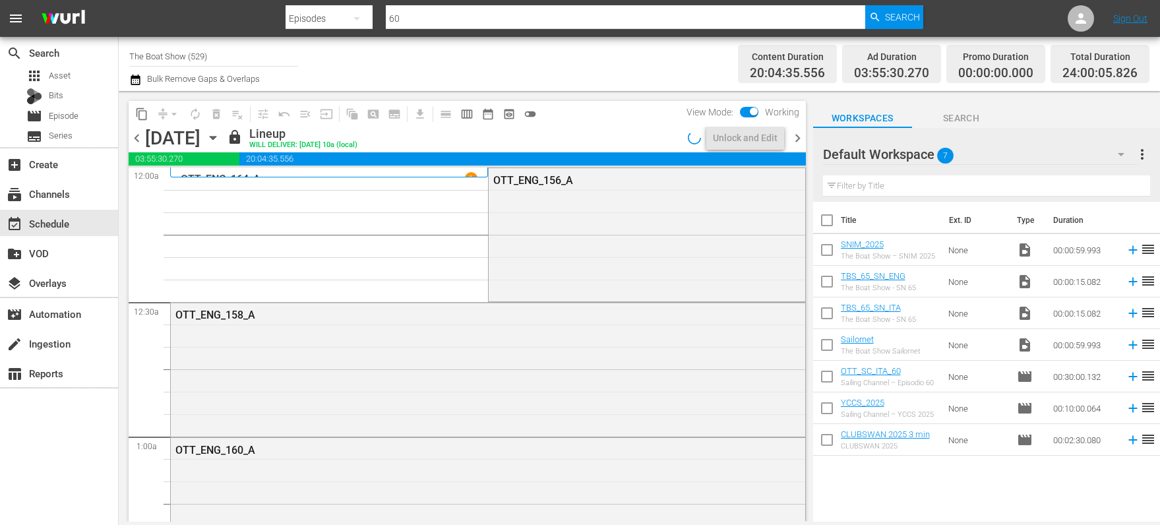
click at [795, 135] on span "chevron_right" at bounding box center [798, 138] width 16 height 16
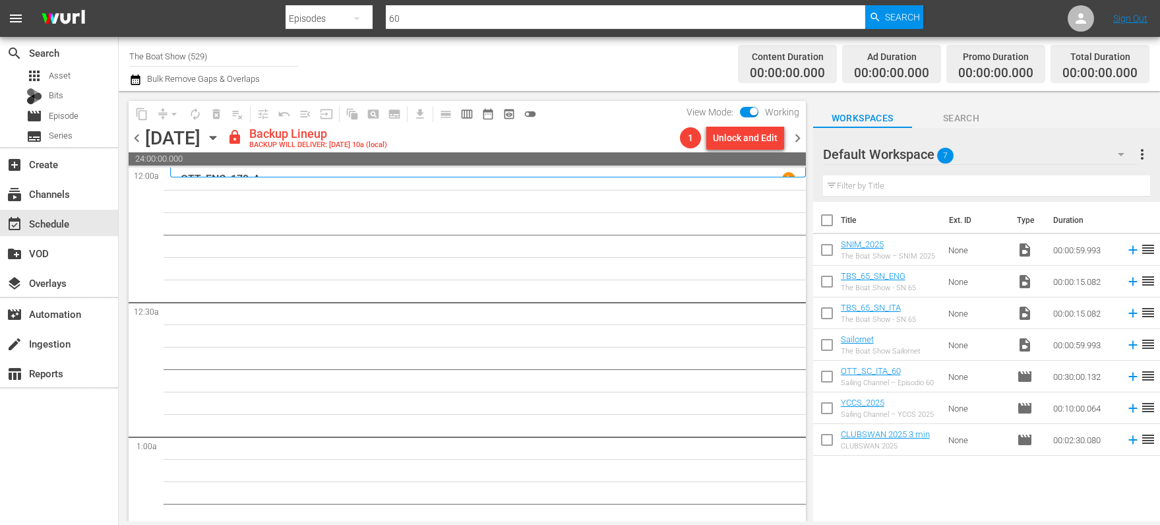
click at [741, 140] on div "Unlock and Edit" at bounding box center [745, 138] width 65 height 24
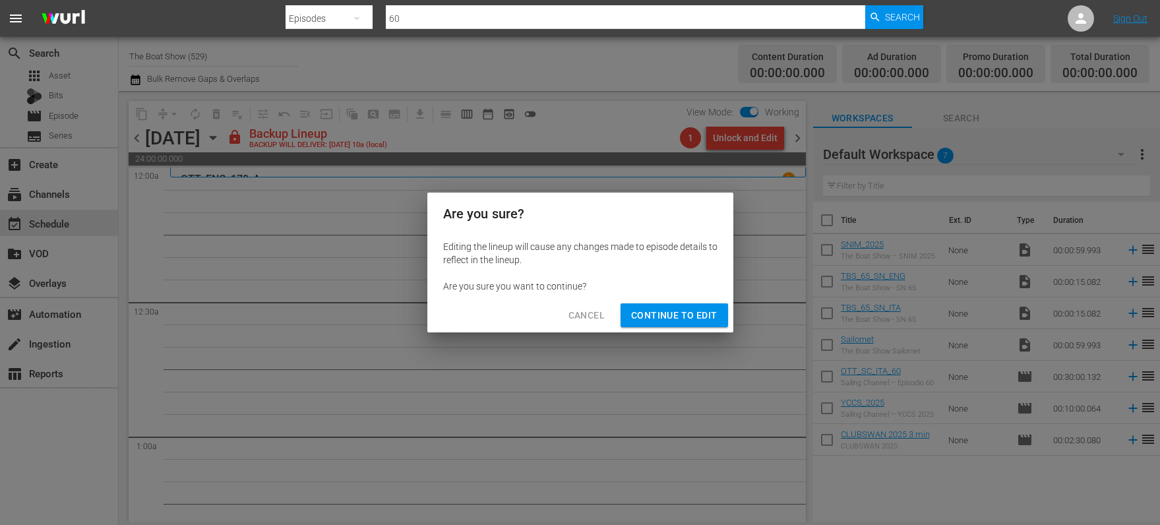
click at [676, 315] on span "Continue to Edit" at bounding box center [674, 315] width 86 height 16
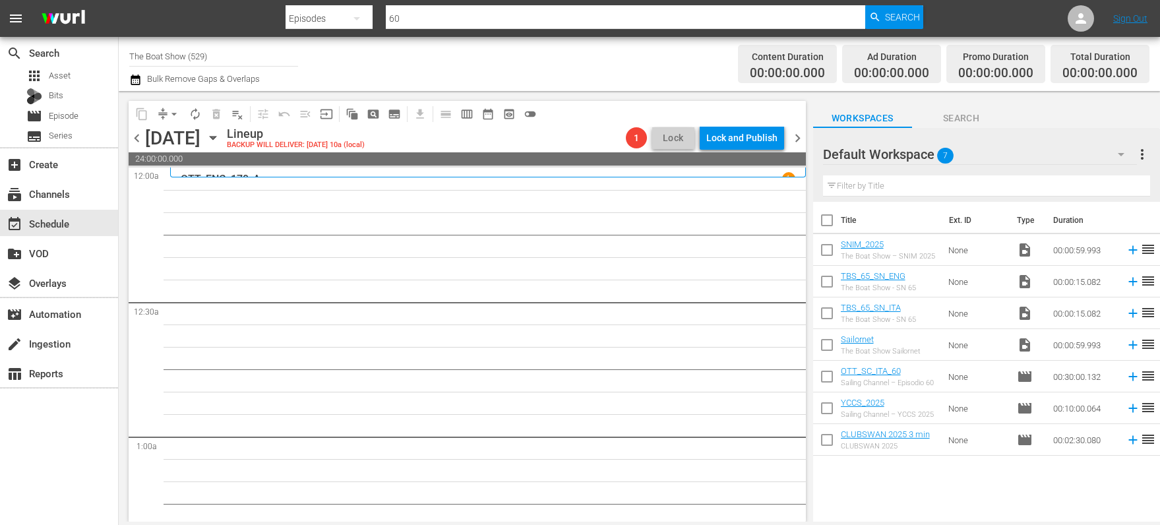
click at [797, 142] on span "chevron_right" at bounding box center [798, 138] width 16 height 16
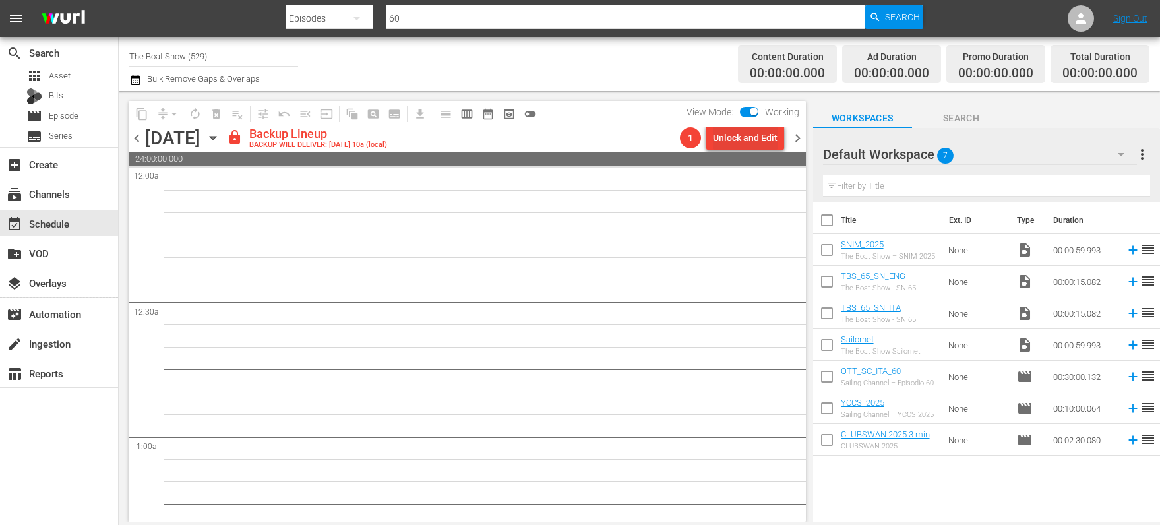
click at [750, 140] on div "Unlock and Edit" at bounding box center [745, 138] width 65 height 24
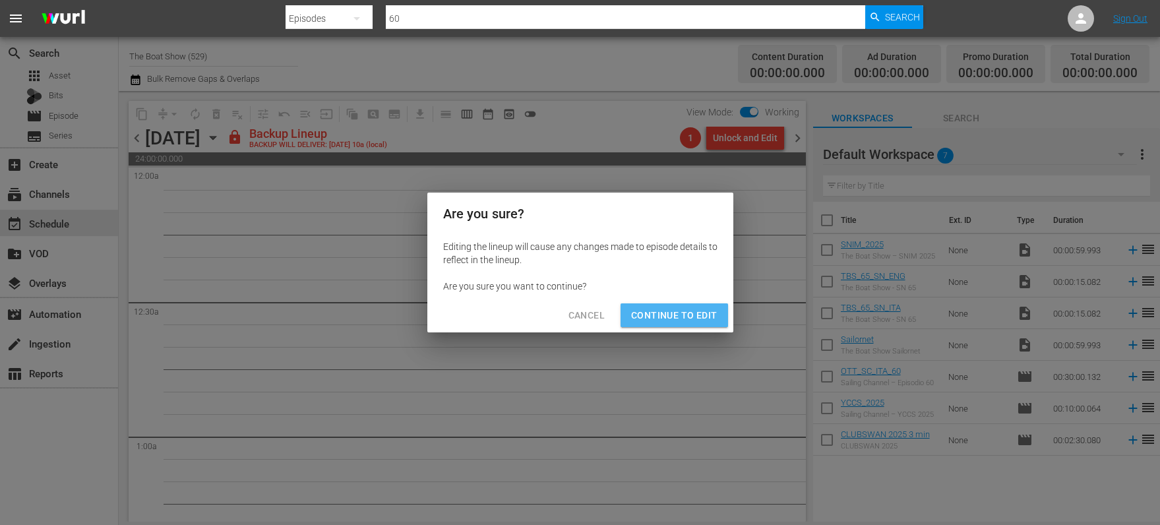
drag, startPoint x: 685, startPoint y: 309, endPoint x: 762, endPoint y: 175, distance: 154.9
click at [685, 309] on span "Continue to Edit" at bounding box center [674, 315] width 86 height 16
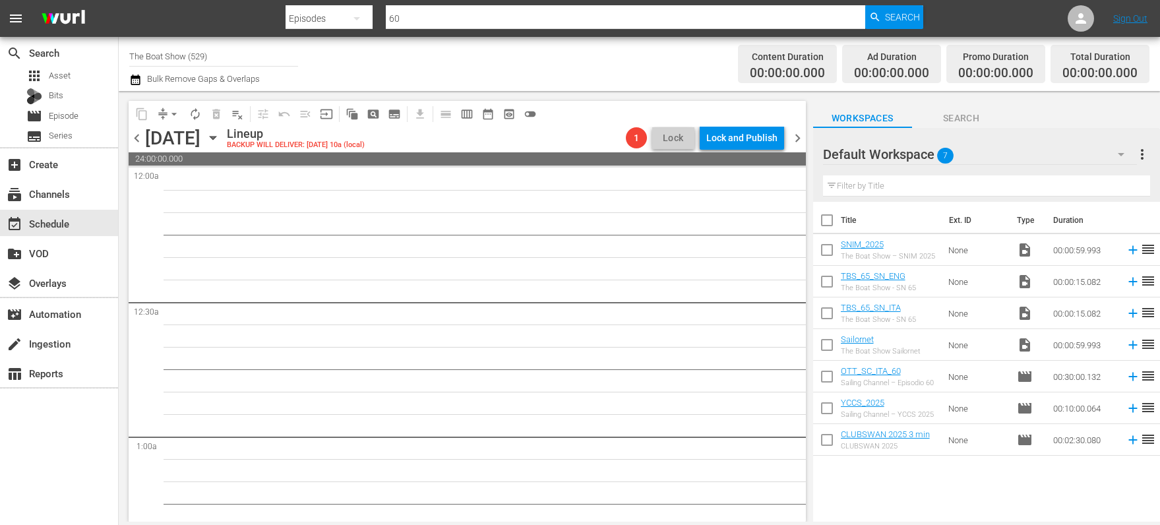
click at [794, 140] on span "chevron_right" at bounding box center [798, 138] width 16 height 16
click at [216, 137] on icon "button" at bounding box center [213, 138] width 6 height 3
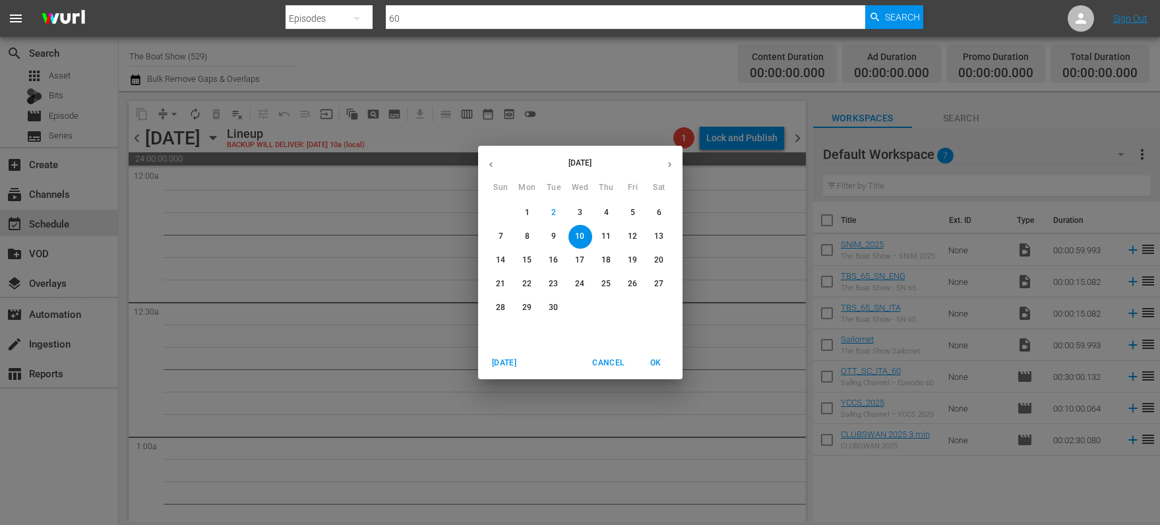
click at [609, 210] on span "4" at bounding box center [607, 212] width 24 height 11
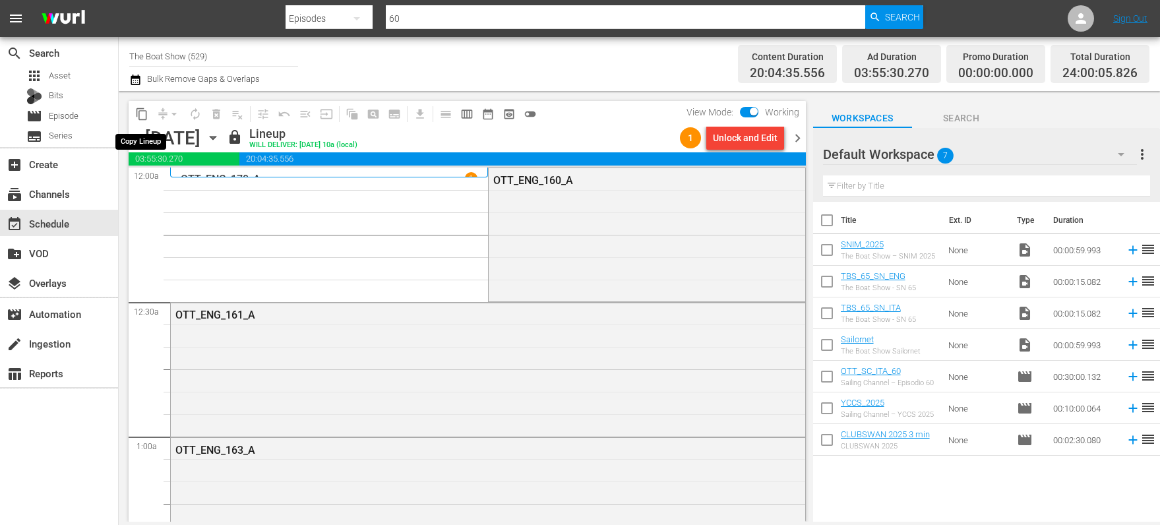
click at [139, 114] on span "content_copy" at bounding box center [141, 114] width 13 height 13
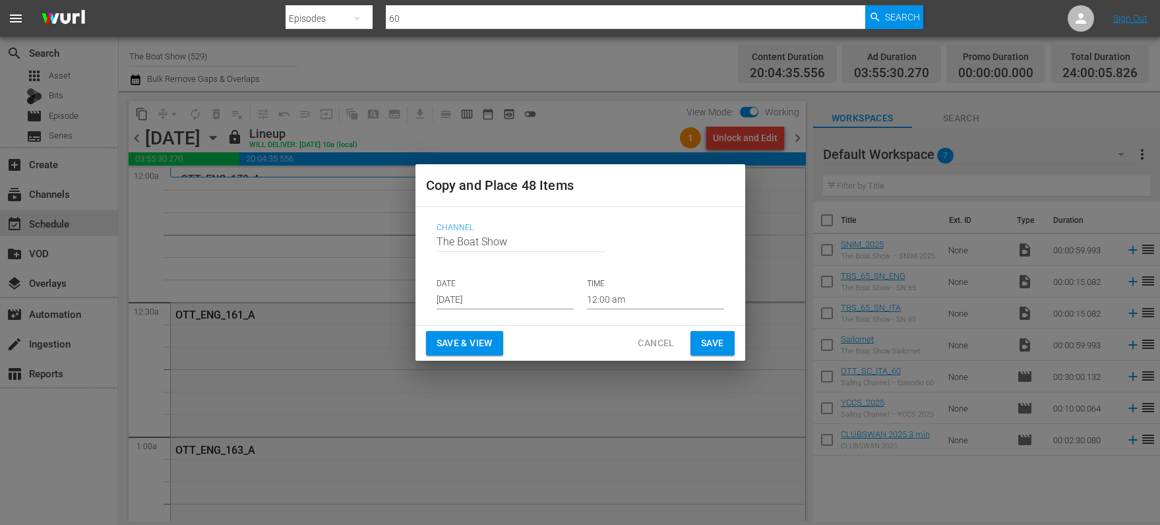
click at [460, 298] on input "[DATE]" at bounding box center [505, 300] width 137 height 20
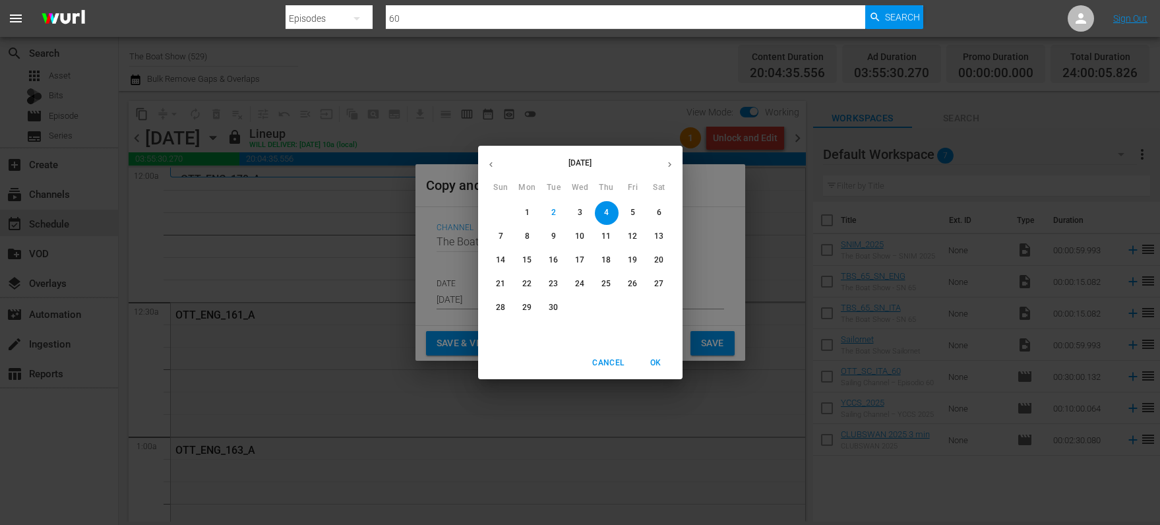
click at [527, 238] on p "8" at bounding box center [527, 236] width 5 height 11
type input "Sep 8th 2025"
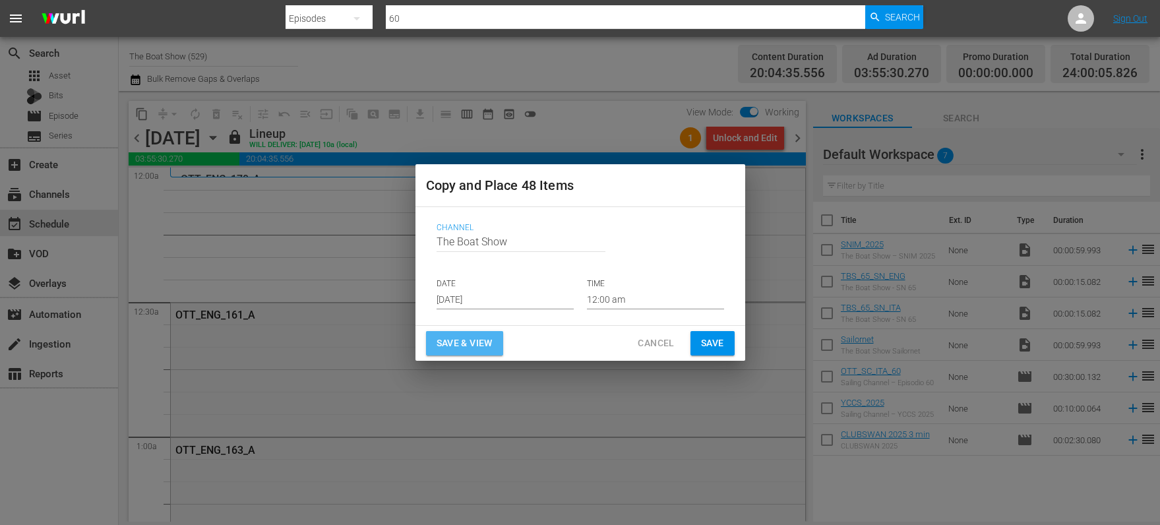
click at [457, 345] on span "Save & View" at bounding box center [465, 343] width 56 height 16
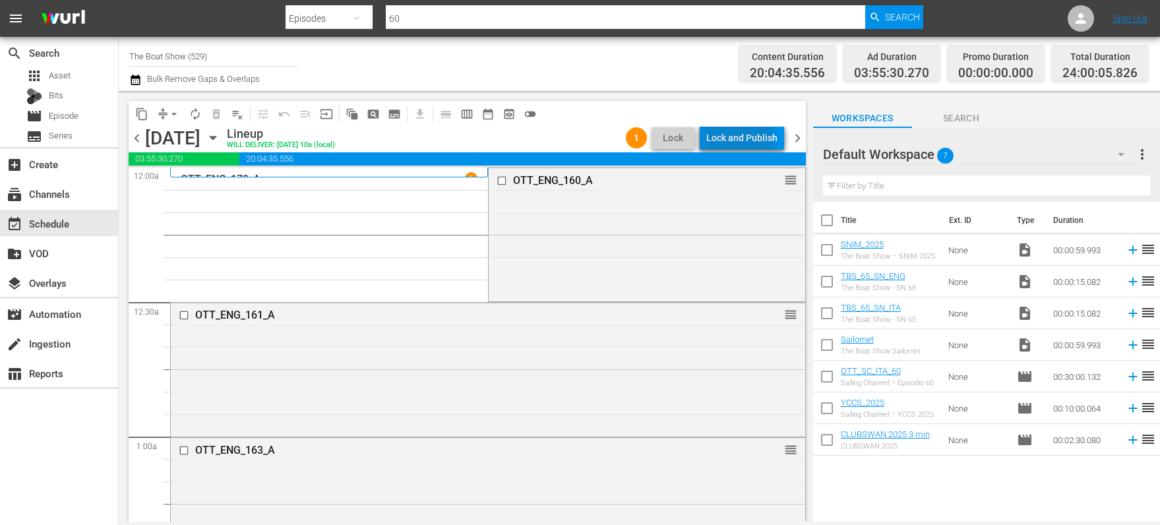
click at [736, 140] on div "Lock and Publish" at bounding box center [741, 138] width 71 height 24
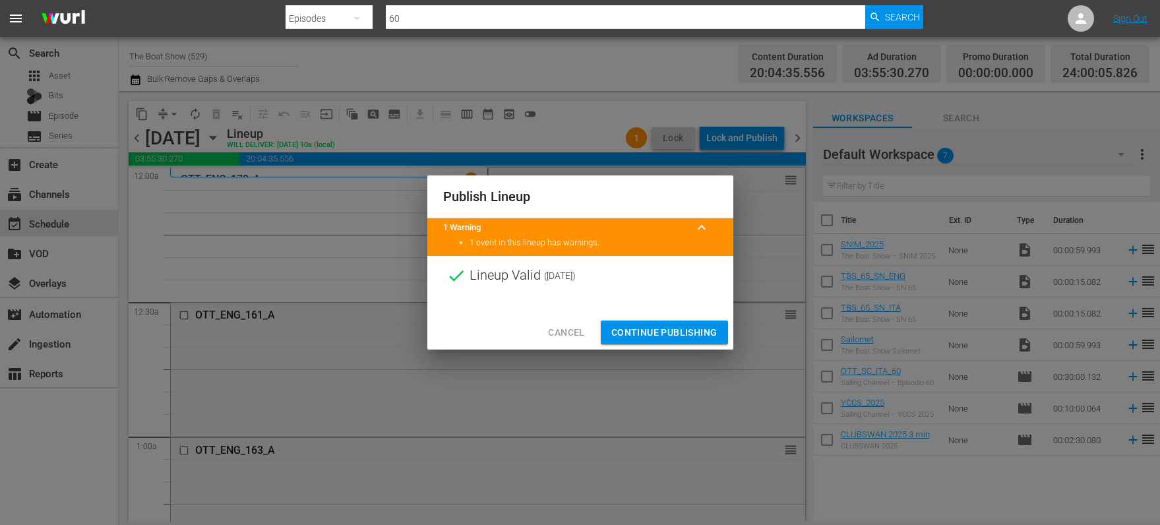
click at [652, 332] on span "Continue Publishing" at bounding box center [664, 333] width 106 height 16
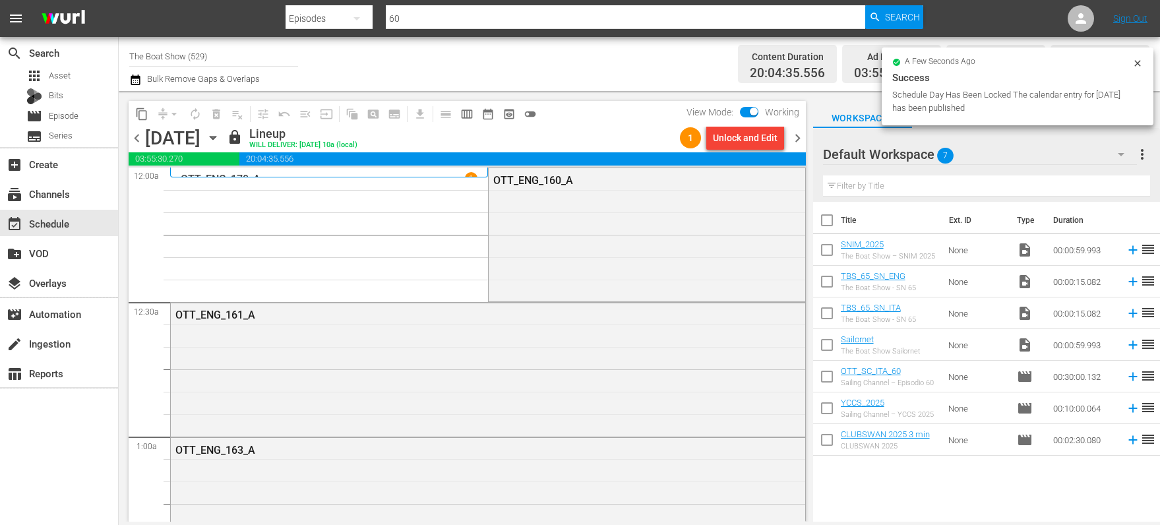
click at [220, 136] on icon "button" at bounding box center [213, 138] width 15 height 15
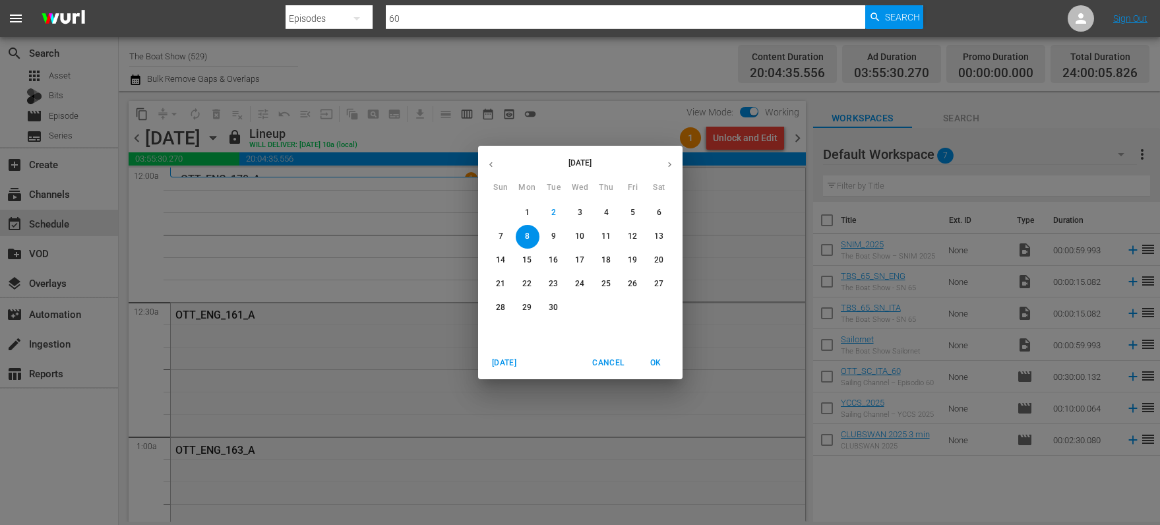
click at [639, 212] on span "5" at bounding box center [633, 212] width 24 height 11
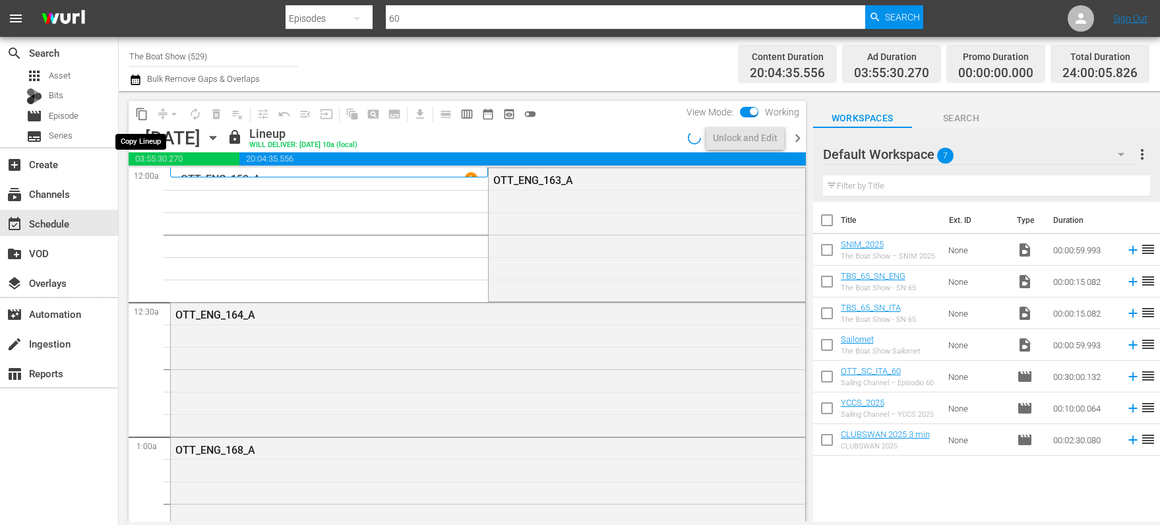
click at [142, 113] on span "content_copy" at bounding box center [141, 114] width 13 height 13
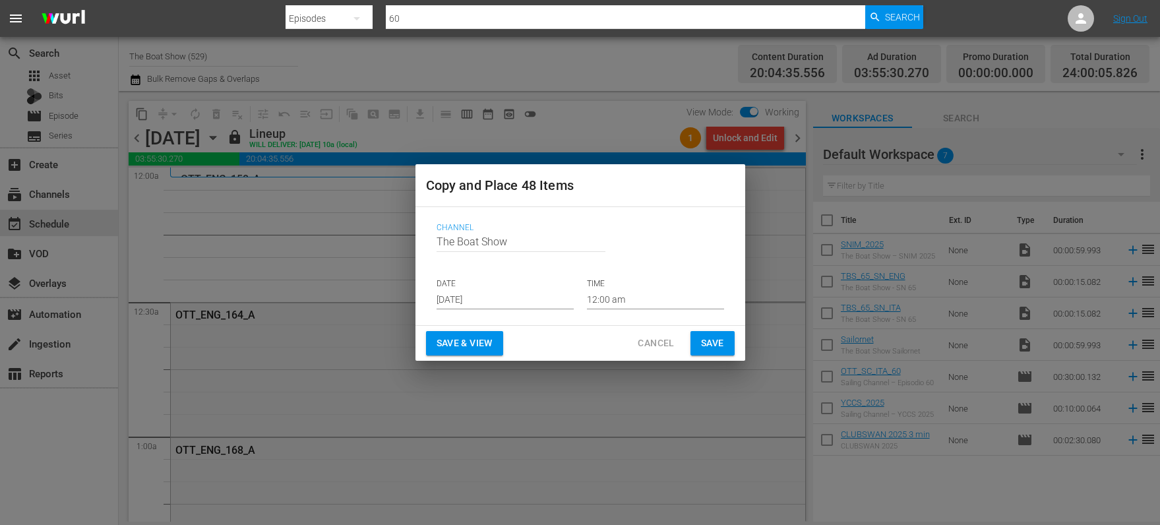
click at [472, 294] on input "[DATE]" at bounding box center [505, 300] width 137 height 20
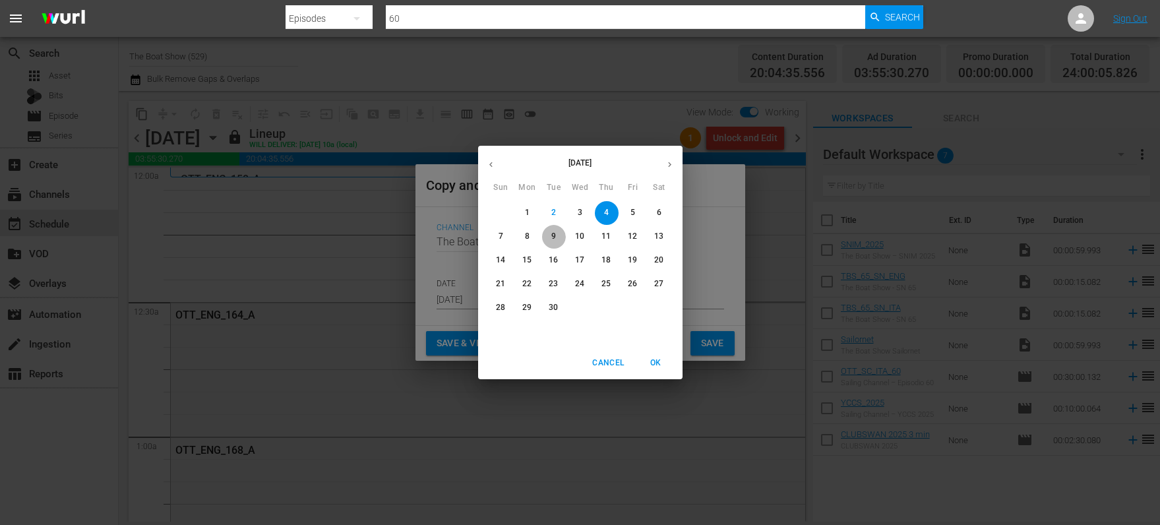
click at [543, 237] on span "9" at bounding box center [554, 236] width 24 height 11
type input "Sep 9th 2025"
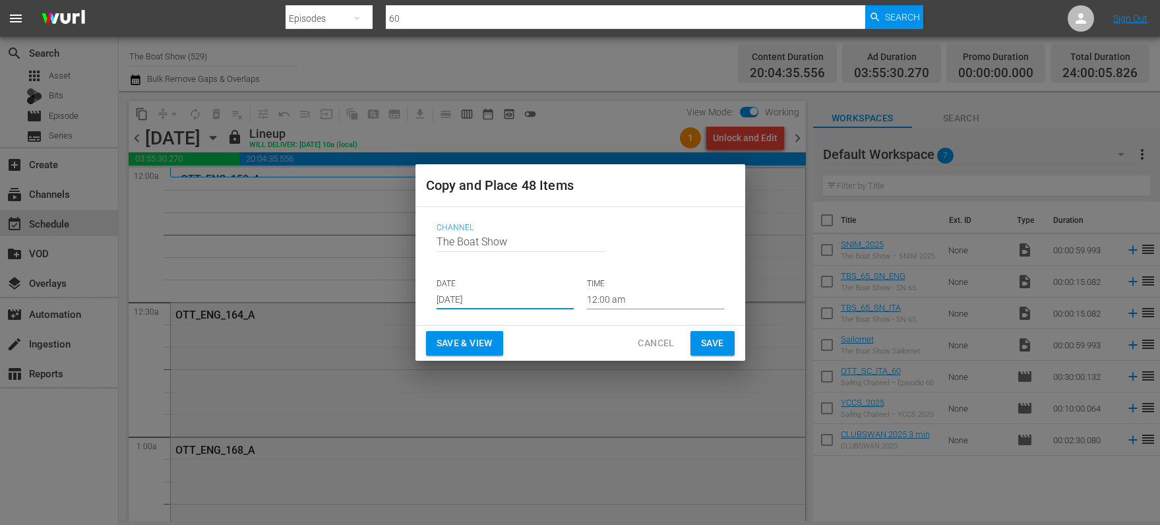
click at [450, 340] on span "Save & View" at bounding box center [465, 343] width 56 height 16
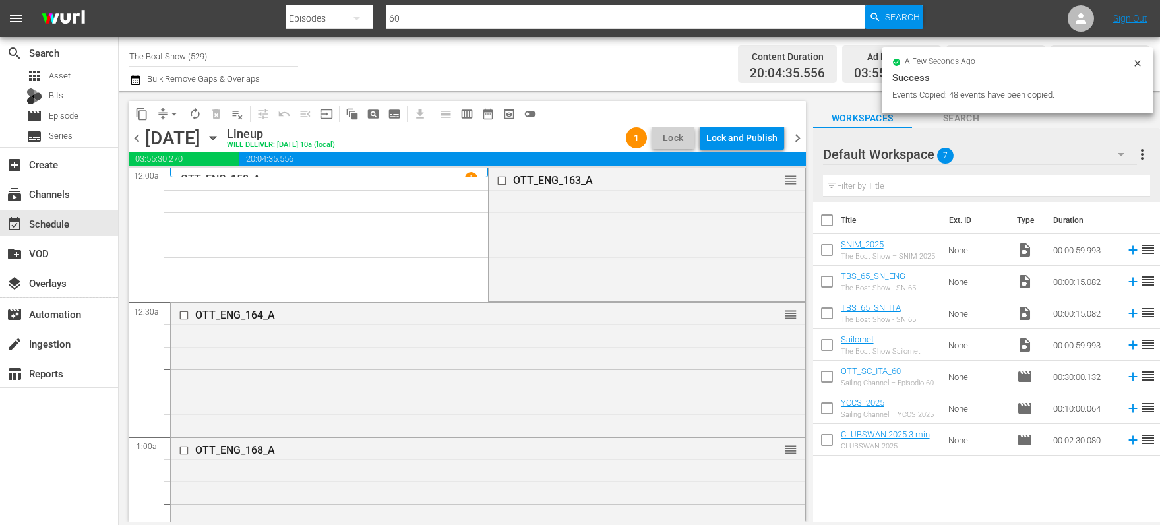
click at [741, 137] on div "Lock and Publish" at bounding box center [741, 138] width 71 height 24
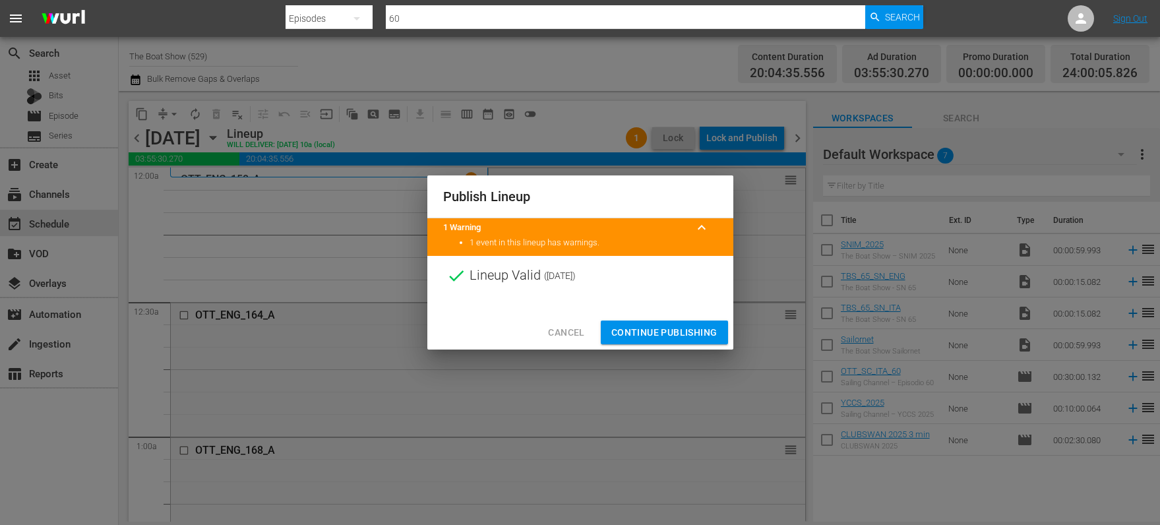
click at [661, 328] on span "Continue Publishing" at bounding box center [664, 333] width 106 height 16
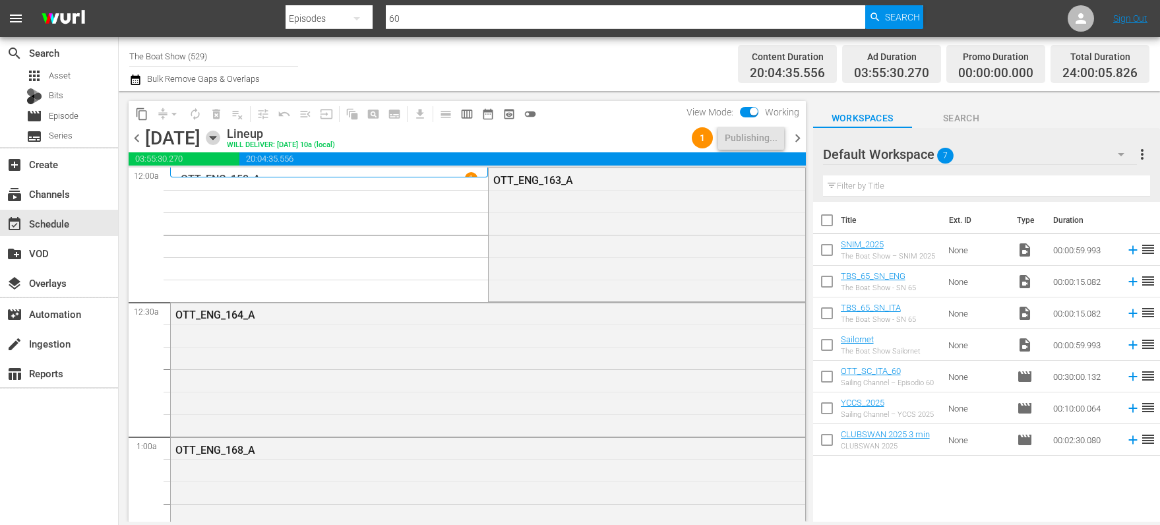
click at [220, 136] on icon "button" at bounding box center [213, 138] width 15 height 15
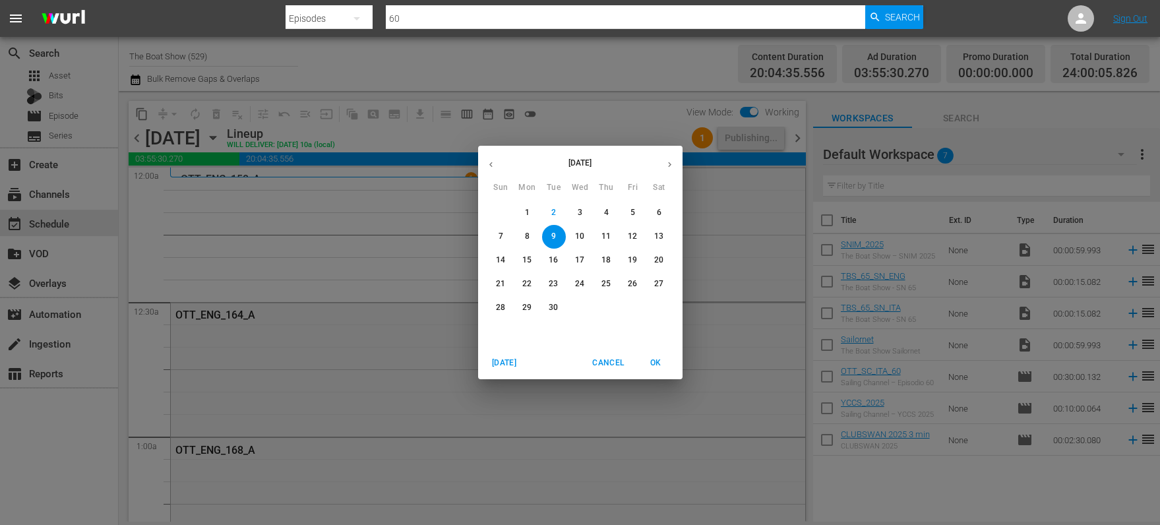
click at [656, 212] on span "6" at bounding box center [660, 212] width 24 height 11
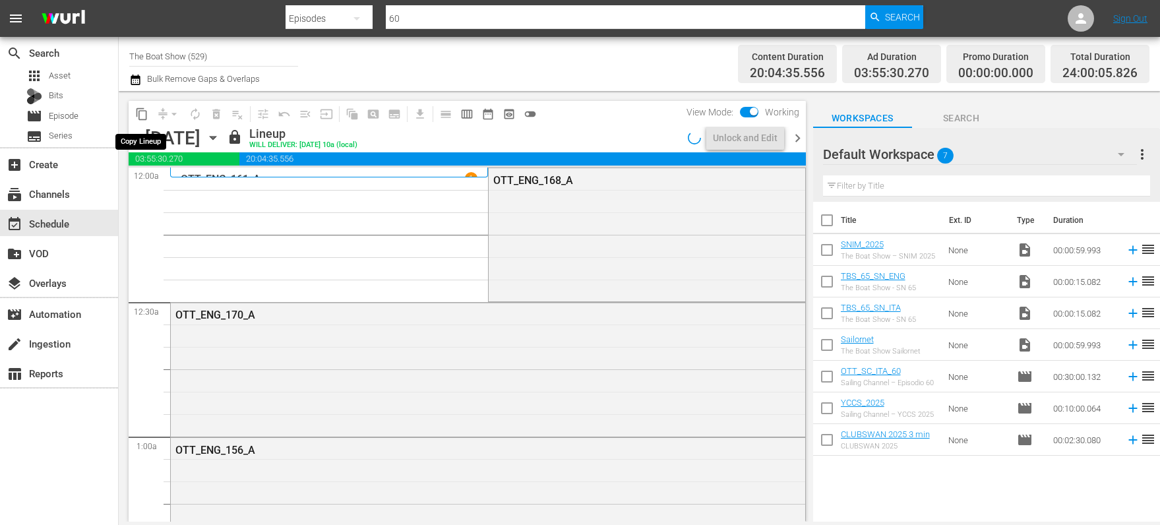
click at [140, 115] on span "content_copy" at bounding box center [141, 114] width 13 height 13
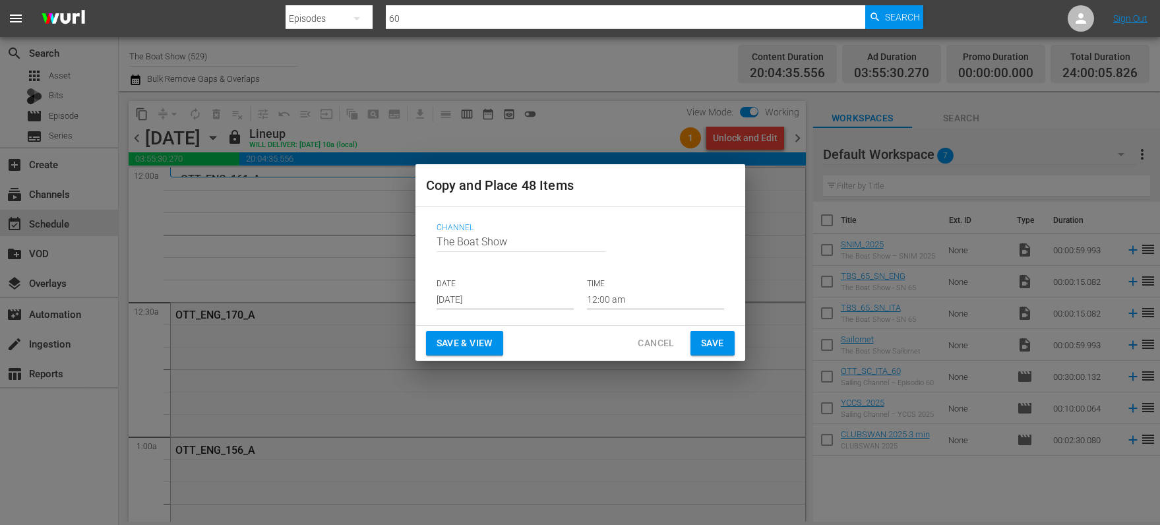
click at [450, 302] on input "[DATE]" at bounding box center [505, 300] width 137 height 20
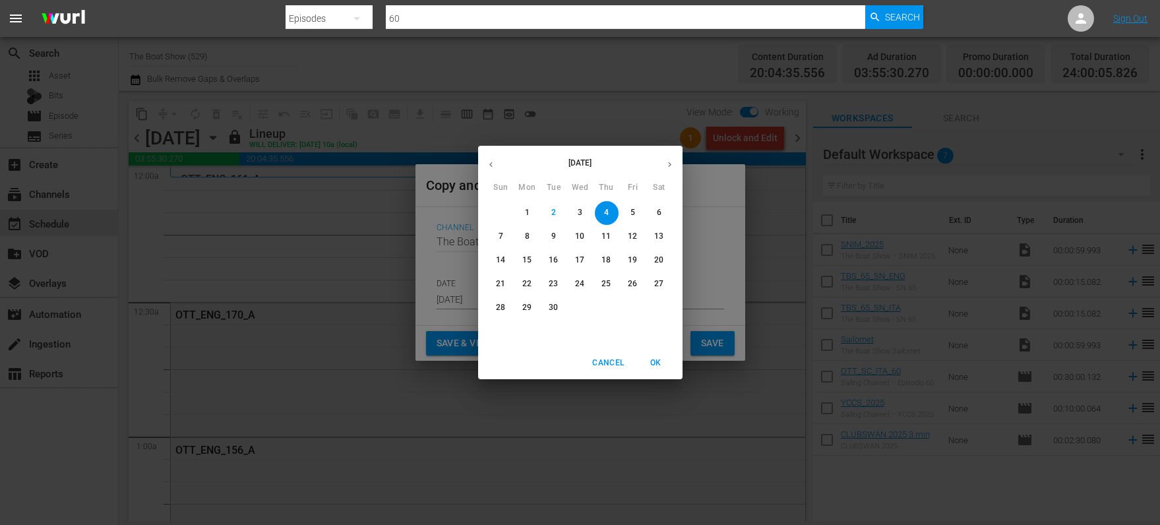
click at [574, 236] on span "10" at bounding box center [581, 236] width 24 height 11
type input "Sep 10th 2025"
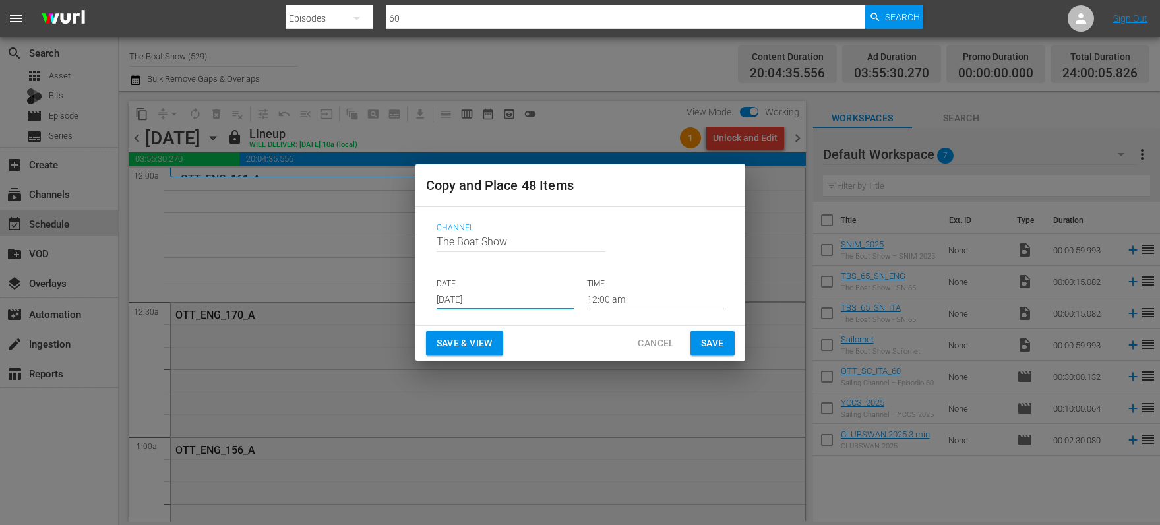
click at [464, 339] on span "Save & View" at bounding box center [465, 343] width 56 height 16
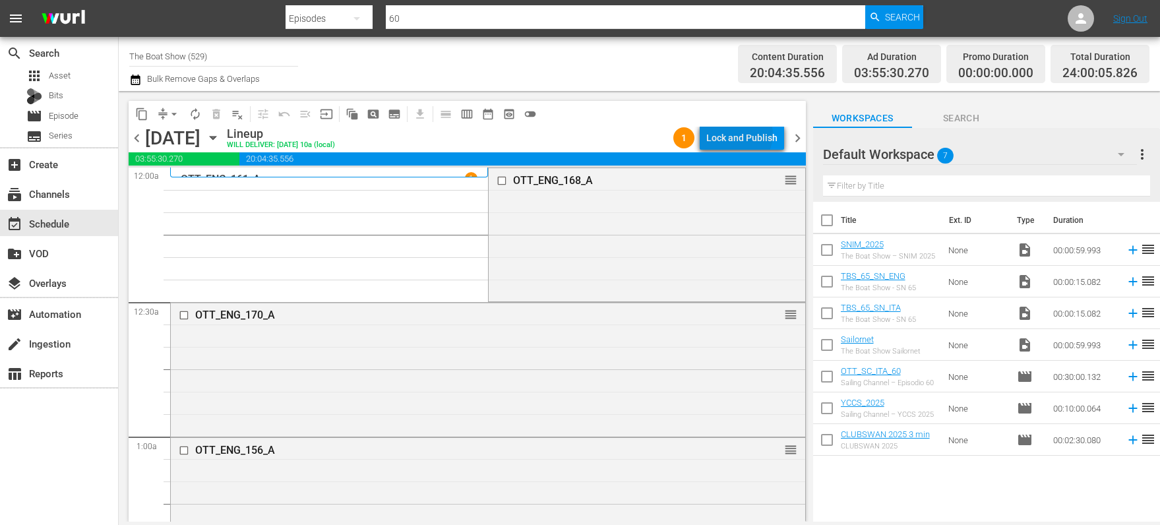
click at [741, 135] on div "Lock and Publish" at bounding box center [741, 138] width 71 height 24
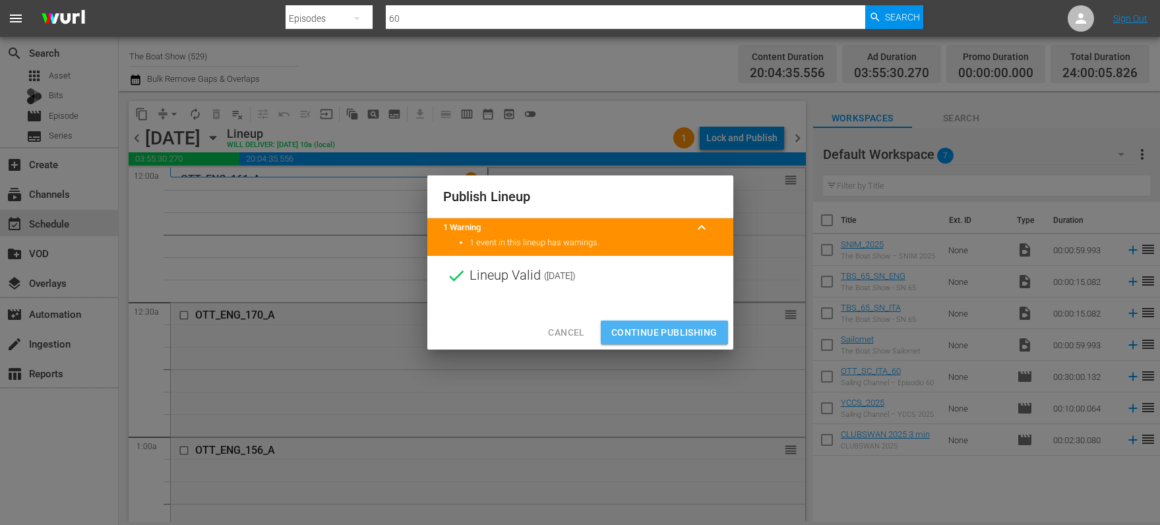
click at [633, 327] on span "Continue Publishing" at bounding box center [664, 333] width 106 height 16
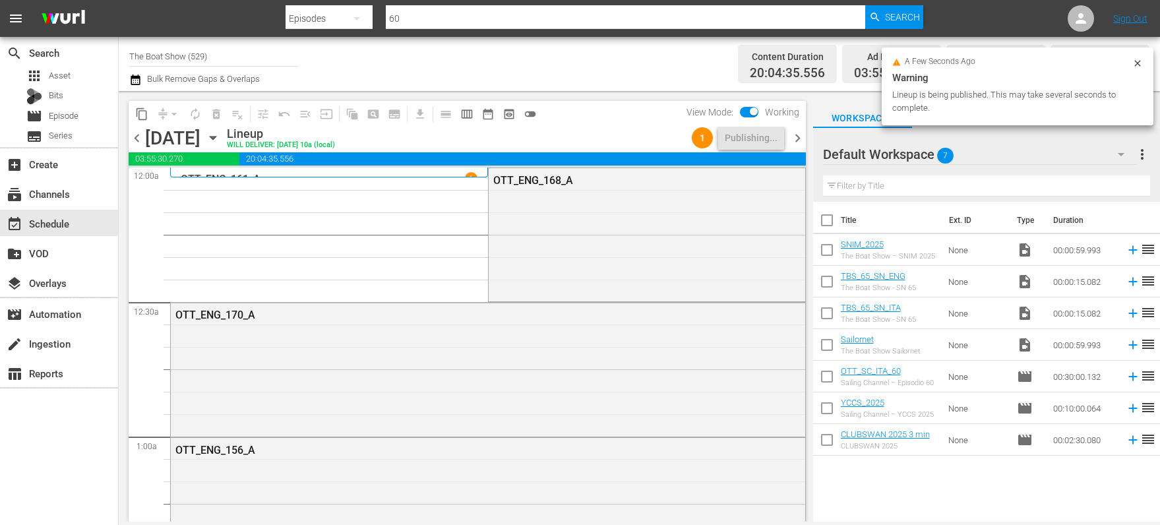
click at [220, 135] on icon "button" at bounding box center [213, 138] width 15 height 15
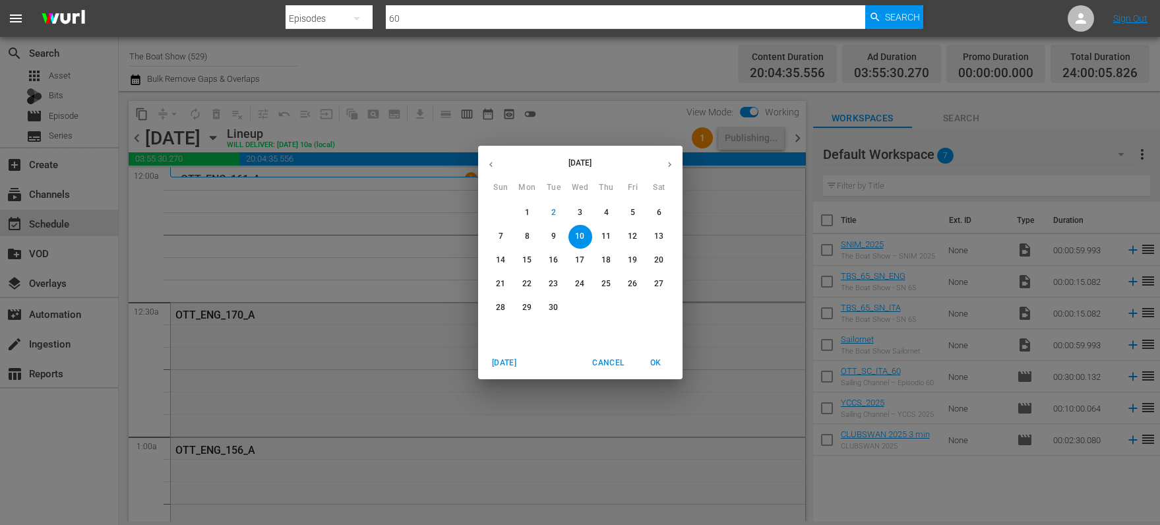
click at [497, 233] on span "7" at bounding box center [501, 236] width 24 height 11
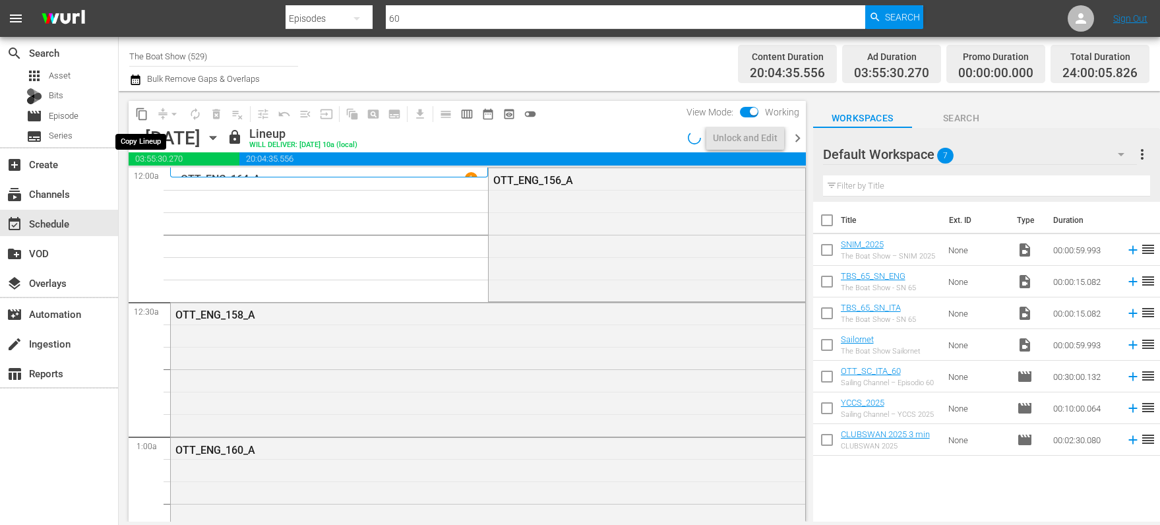
click at [144, 115] on span "content_copy" at bounding box center [141, 114] width 13 height 13
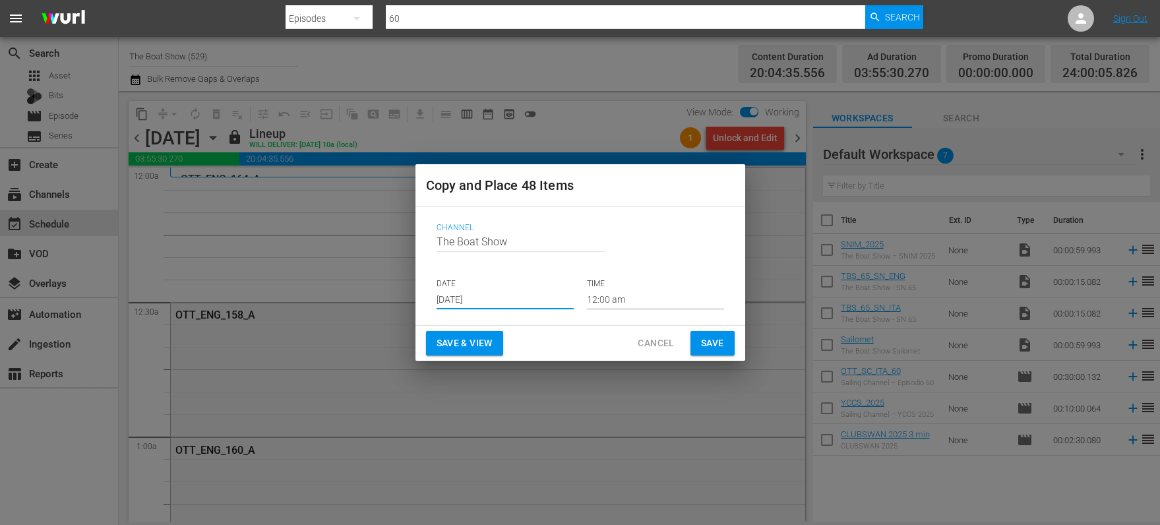
click at [474, 298] on input "[DATE]" at bounding box center [505, 300] width 137 height 20
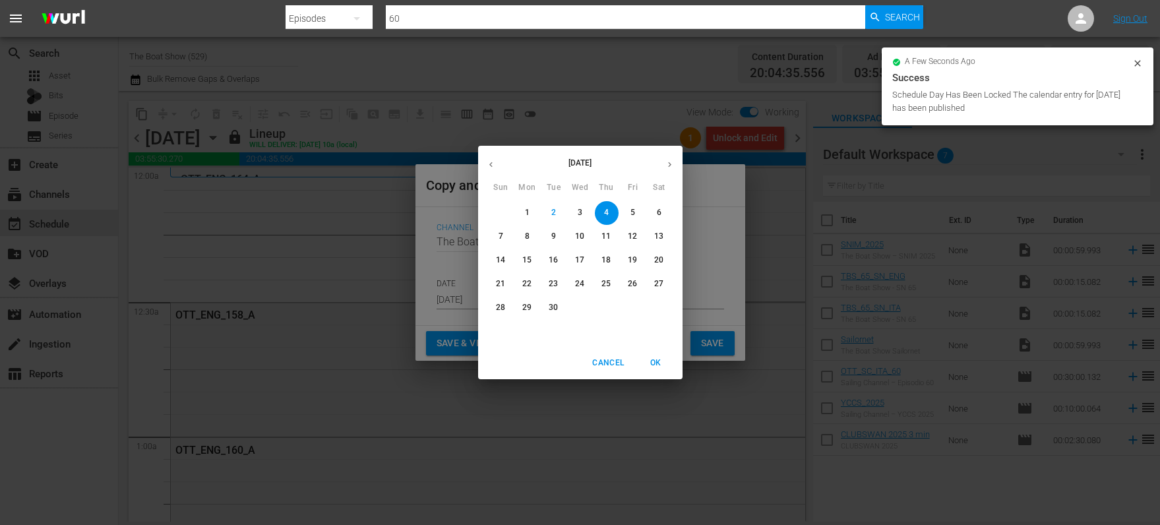
click at [615, 237] on span "11" at bounding box center [607, 236] width 24 height 11
type input "Sep 11th 2025"
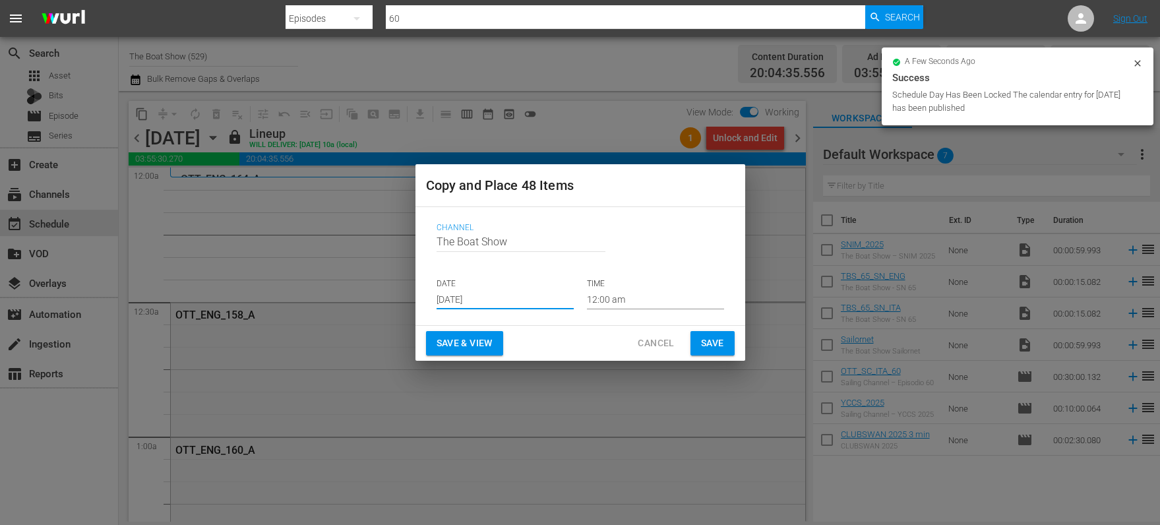
click at [458, 340] on span "Save & View" at bounding box center [465, 343] width 56 height 16
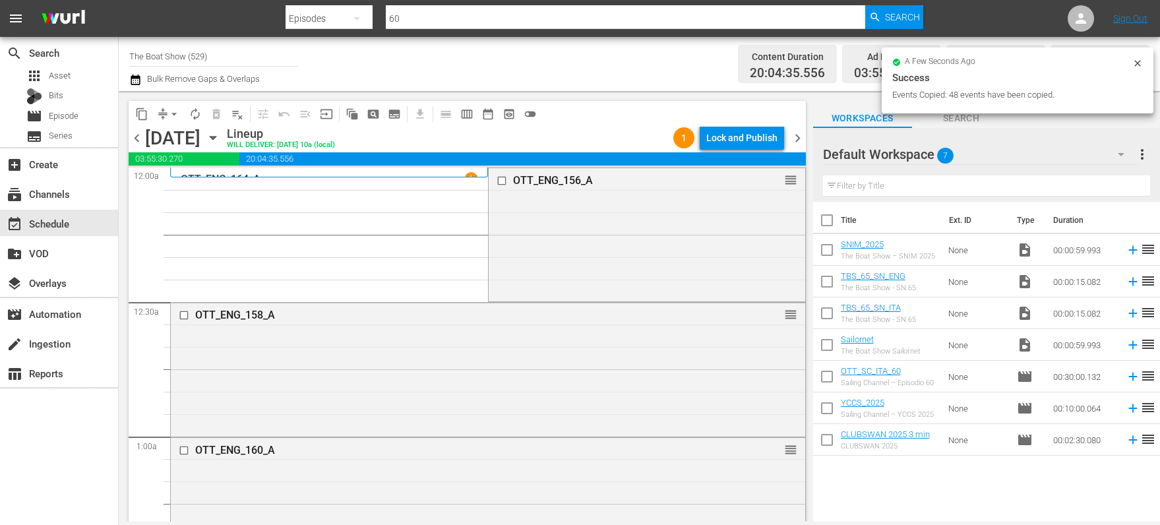
click at [738, 138] on div "Lock and Publish" at bounding box center [741, 138] width 71 height 24
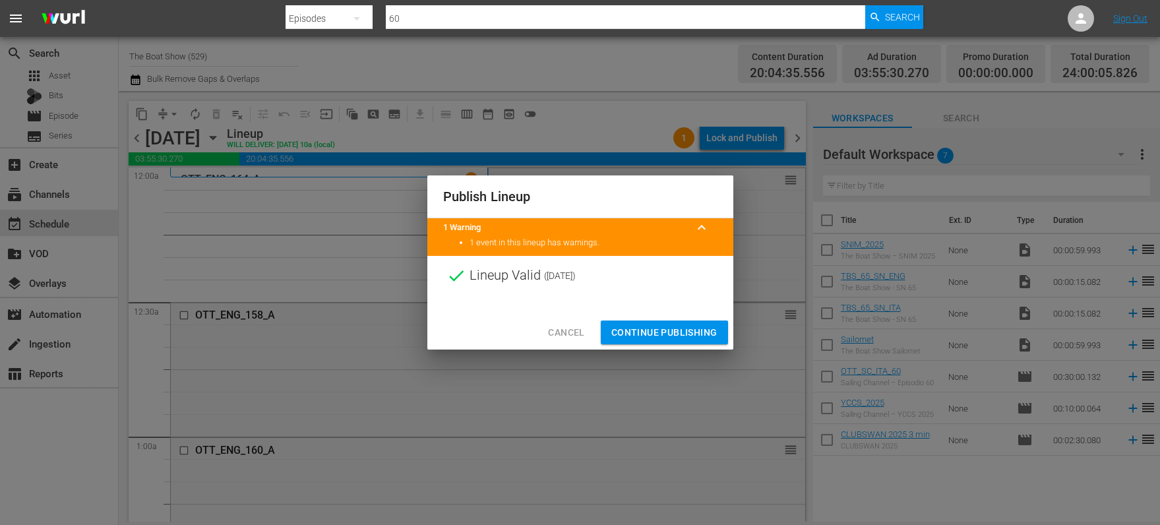
click at [645, 315] on div "Cancel Continue Publishing" at bounding box center [580, 332] width 306 height 35
click at [644, 335] on span "Continue Publishing" at bounding box center [664, 333] width 106 height 16
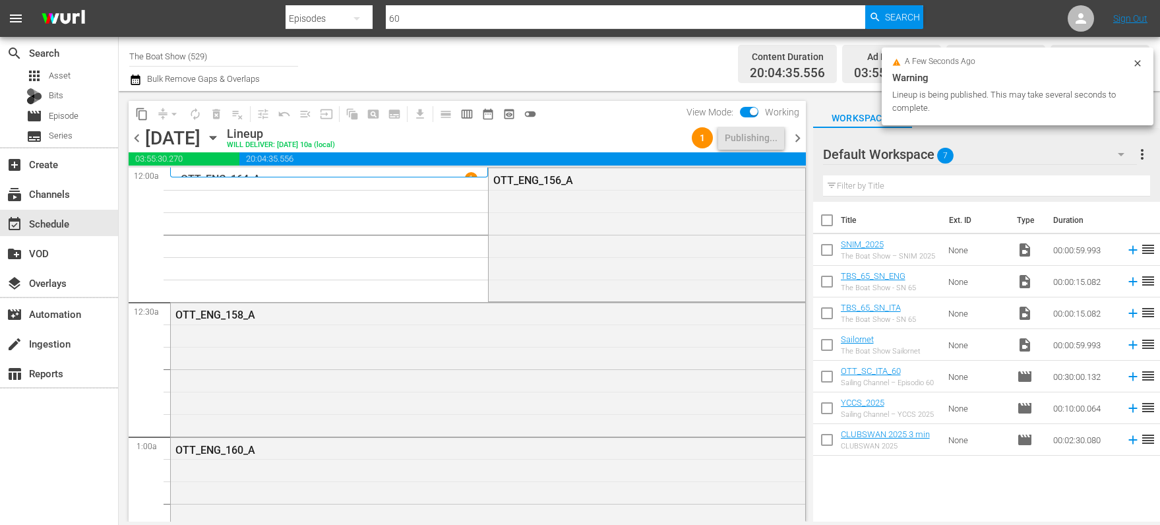
click at [220, 134] on icon "button" at bounding box center [213, 138] width 15 height 15
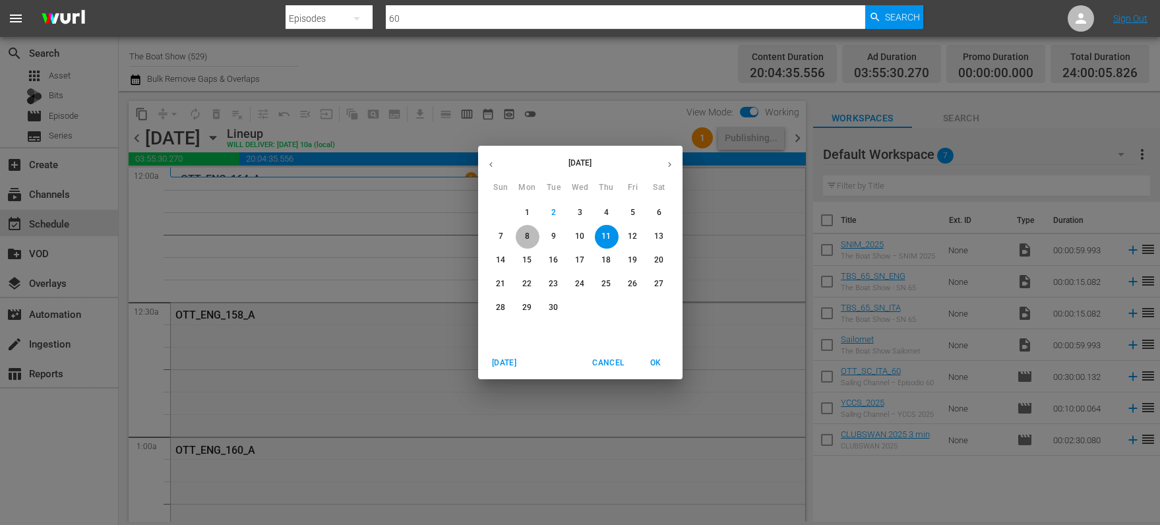
click at [526, 236] on p "8" at bounding box center [527, 236] width 5 height 11
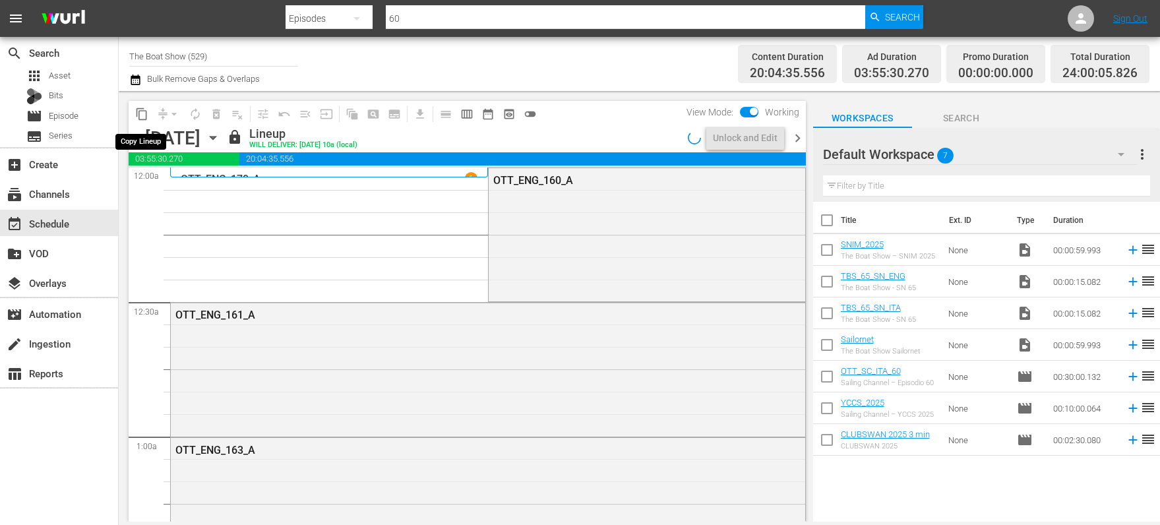
click at [142, 116] on span "content_copy" at bounding box center [141, 114] width 13 height 13
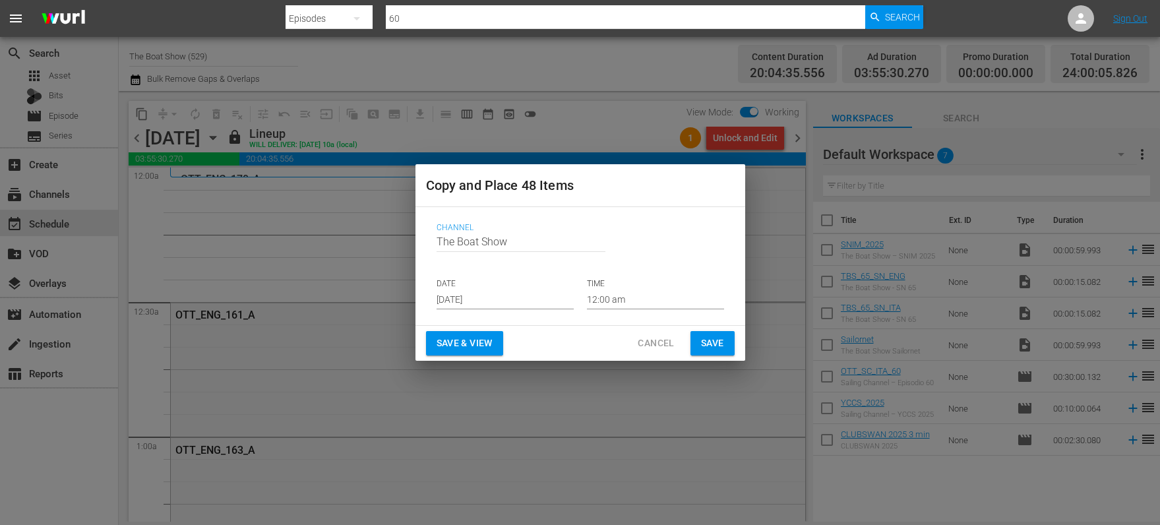
click at [452, 299] on input "[DATE]" at bounding box center [505, 300] width 137 height 20
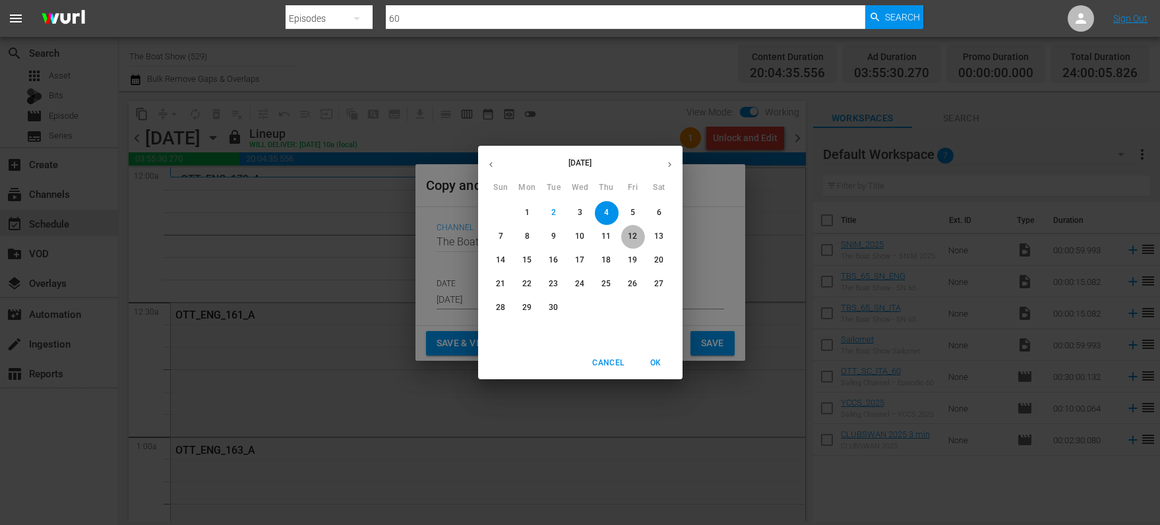
click at [640, 239] on span "12" at bounding box center [633, 236] width 24 height 11
type input "Sep 12th 2025"
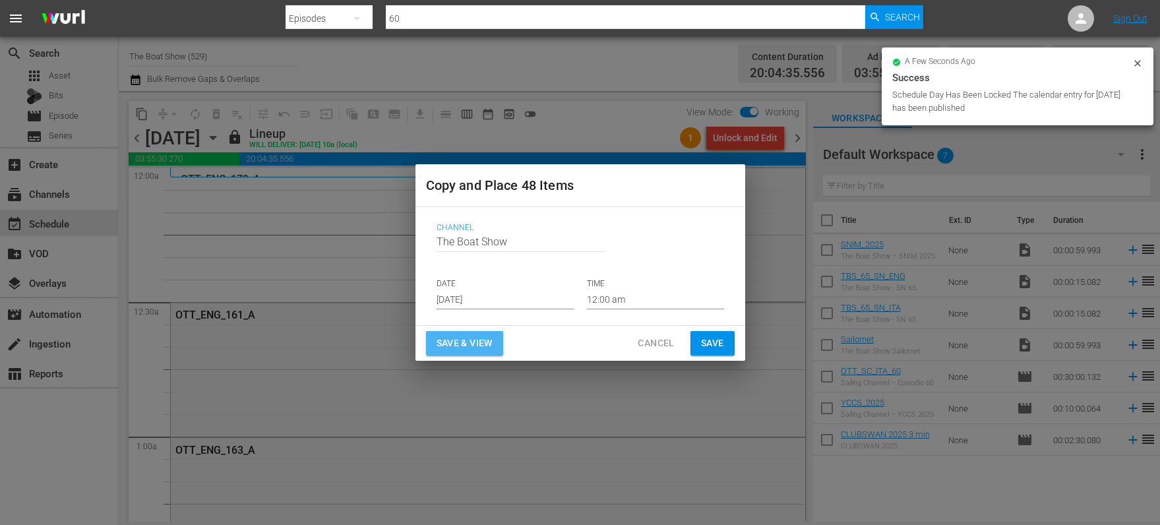
click at [451, 346] on span "Save & View" at bounding box center [465, 343] width 56 height 16
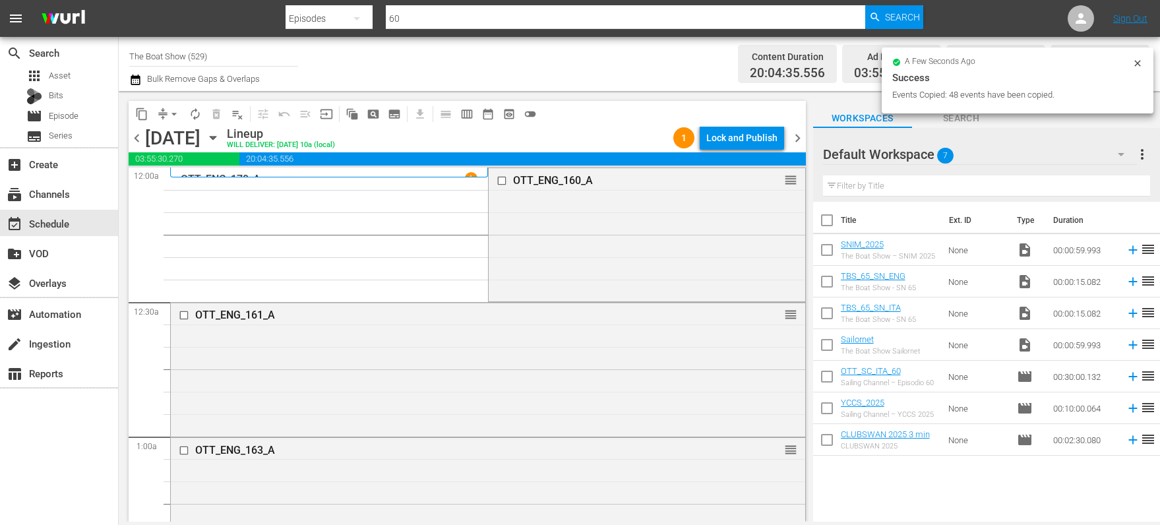
click at [737, 137] on div "Lock and Publish" at bounding box center [741, 138] width 71 height 24
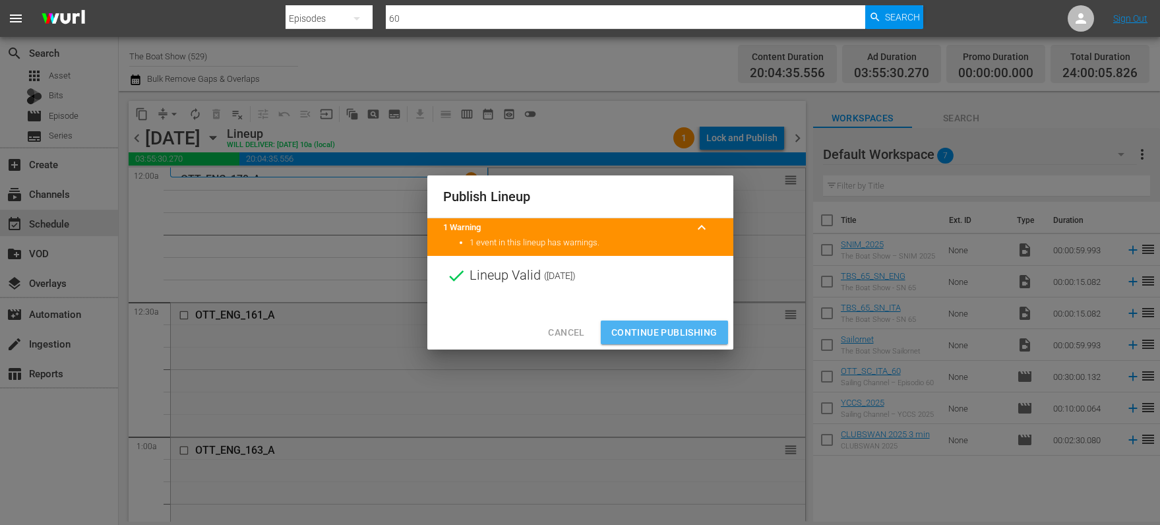
click at [665, 332] on span "Continue Publishing" at bounding box center [664, 333] width 106 height 16
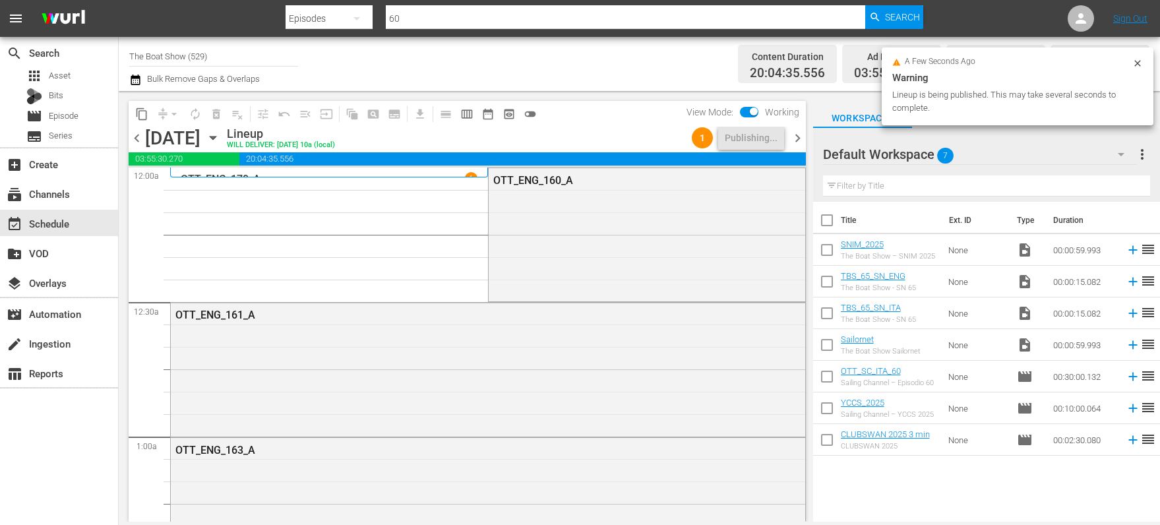
click at [220, 140] on icon "button" at bounding box center [213, 138] width 15 height 15
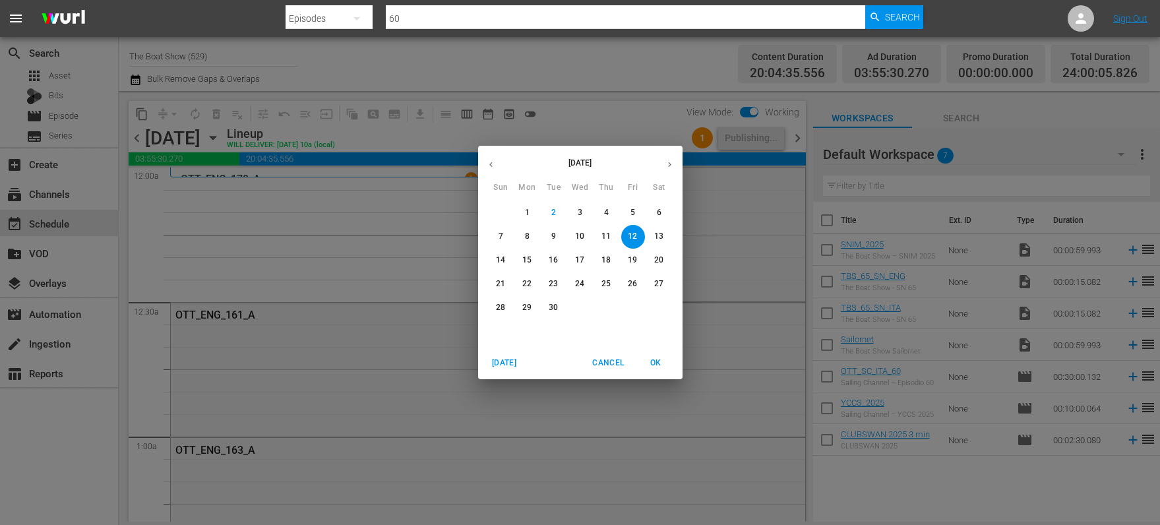
click at [555, 235] on p "9" at bounding box center [553, 236] width 5 height 11
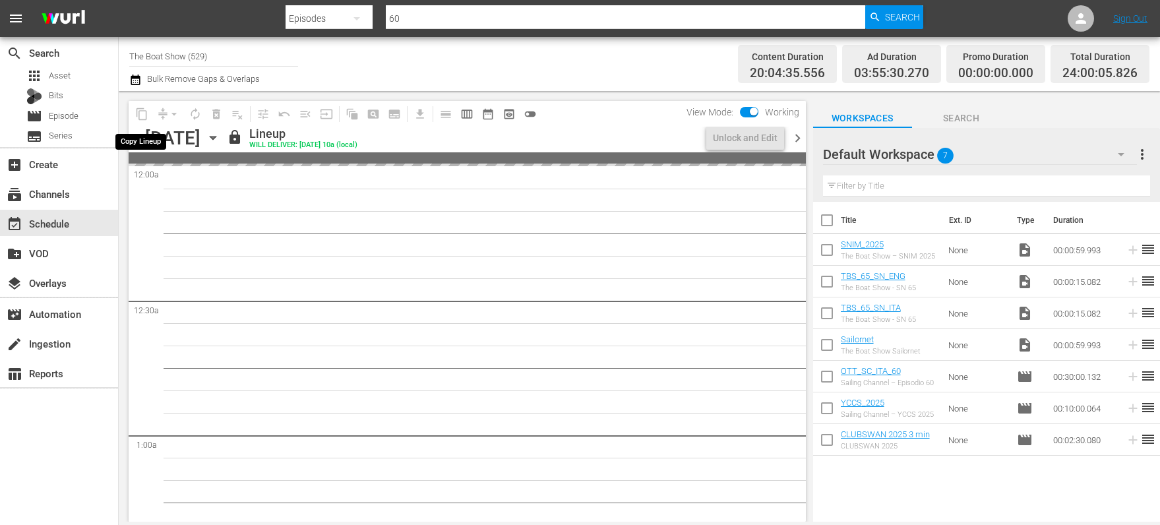
click at [140, 114] on span "content_copy" at bounding box center [141, 114] width 13 height 13
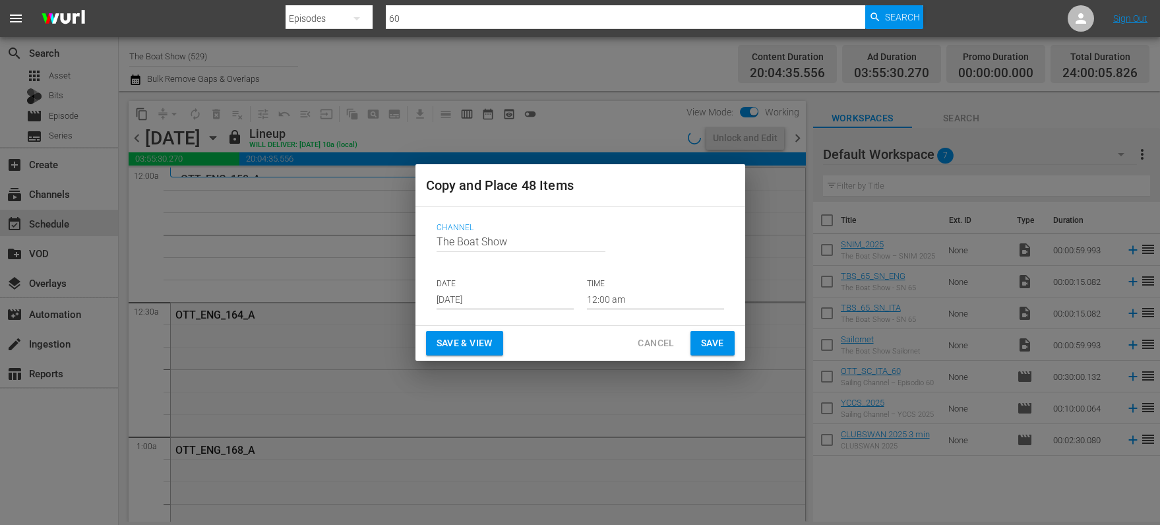
click at [145, 114] on div "Copy and Place 48 Items Channel Channel Title The Boat Show DATE Sep 4th 2025 T…" at bounding box center [580, 262] width 1160 height 525
click at [476, 297] on input "[DATE]" at bounding box center [505, 300] width 137 height 20
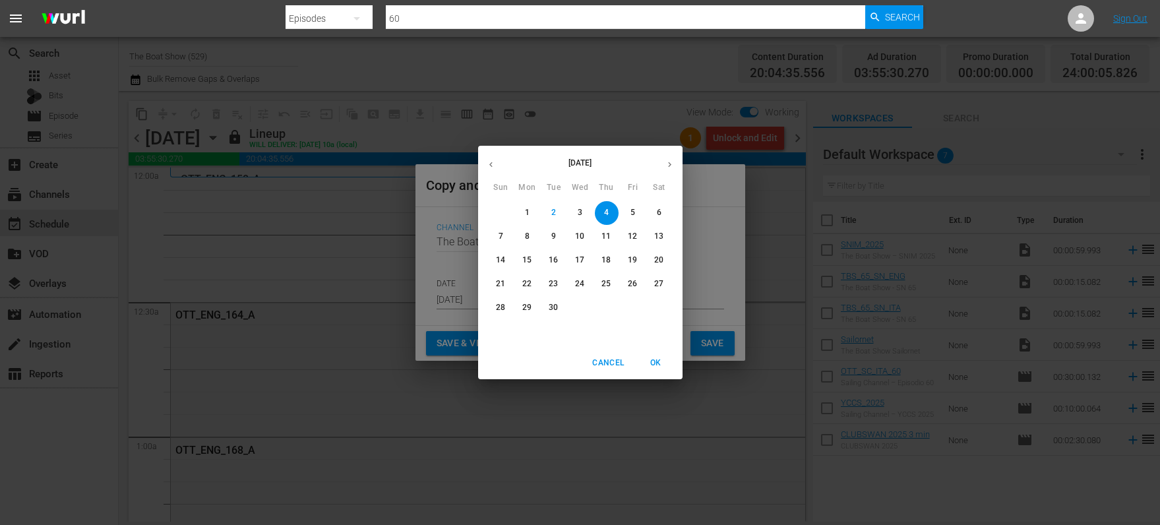
click at [657, 235] on p "13" at bounding box center [658, 236] width 9 height 11
type input "Sep 13th 2025"
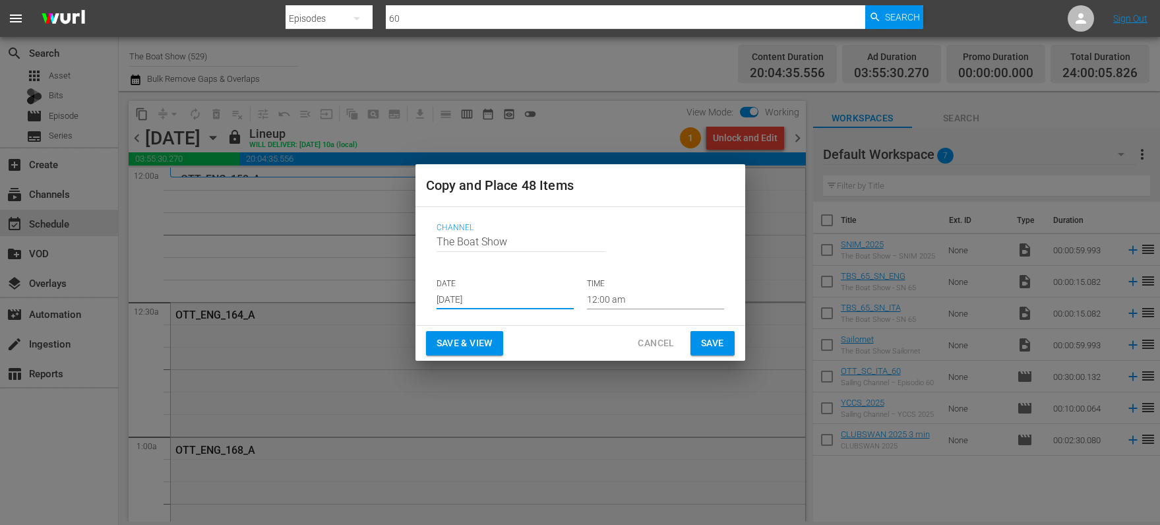
click at [445, 345] on span "Save & View" at bounding box center [465, 343] width 56 height 16
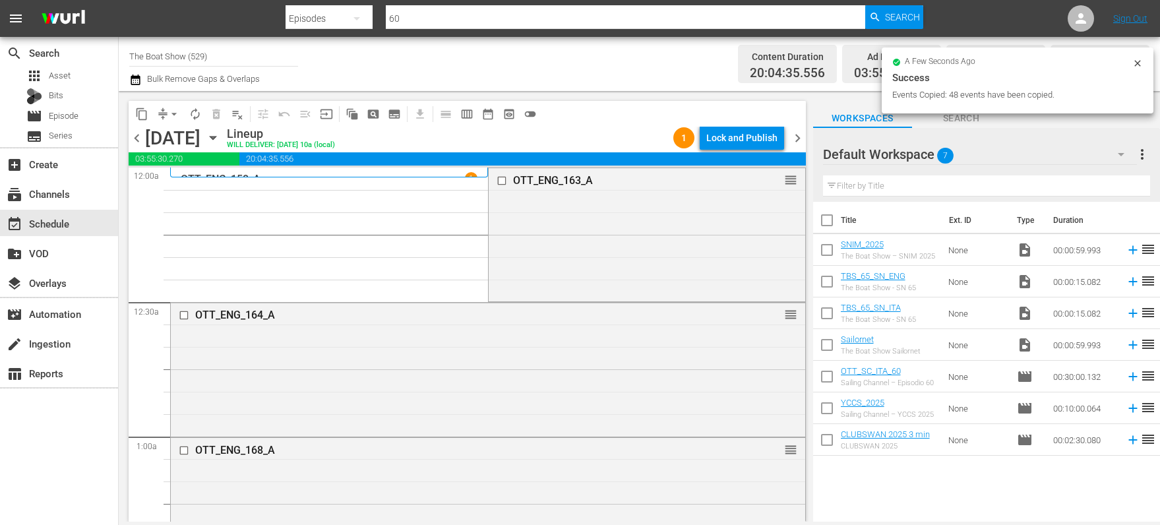
click at [731, 136] on div "Lock and Publish" at bounding box center [741, 138] width 71 height 24
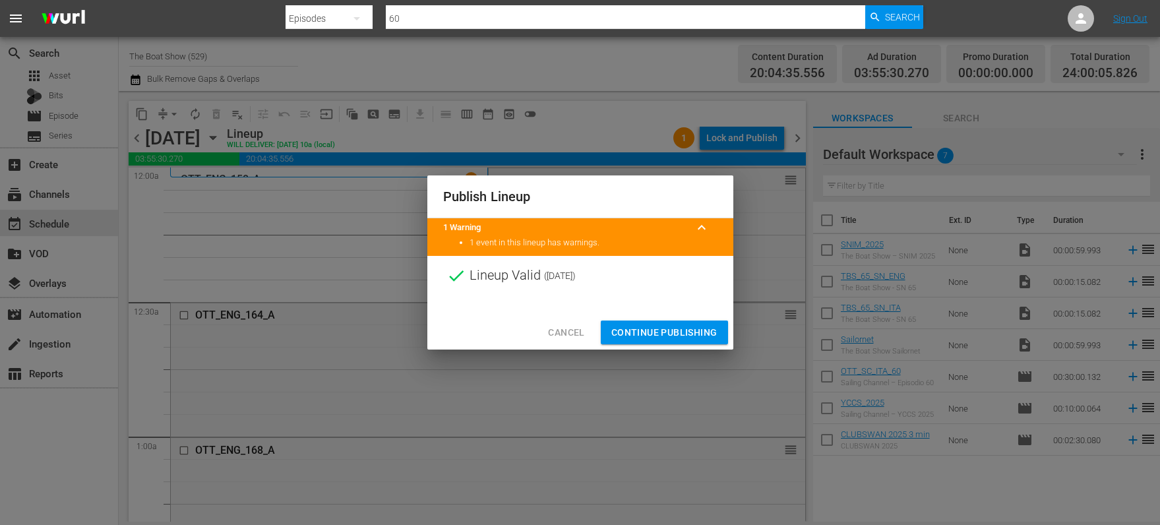
click at [660, 328] on span "Continue Publishing" at bounding box center [664, 333] width 106 height 16
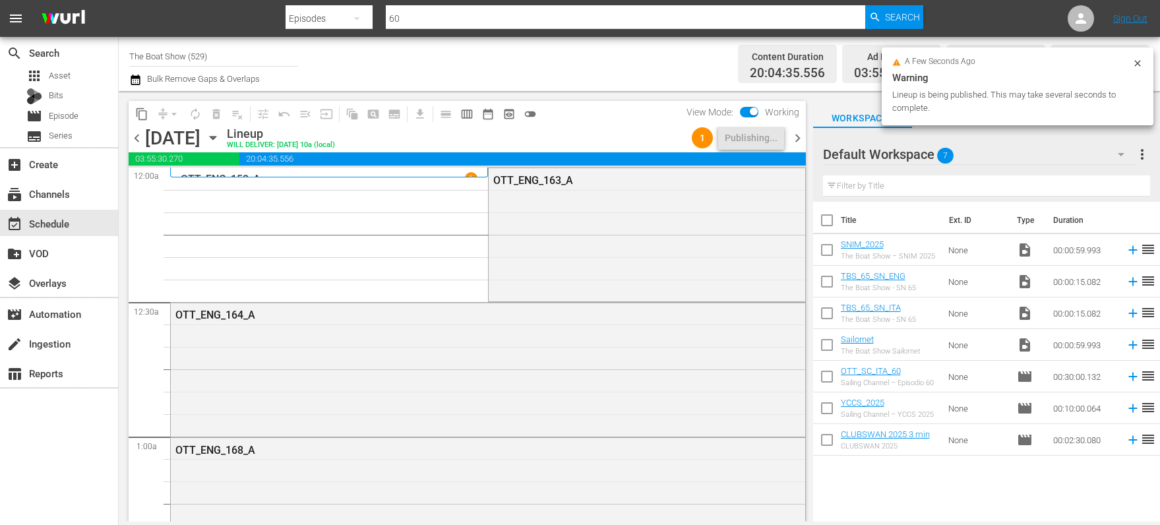
click at [216, 138] on icon "button" at bounding box center [213, 138] width 6 height 3
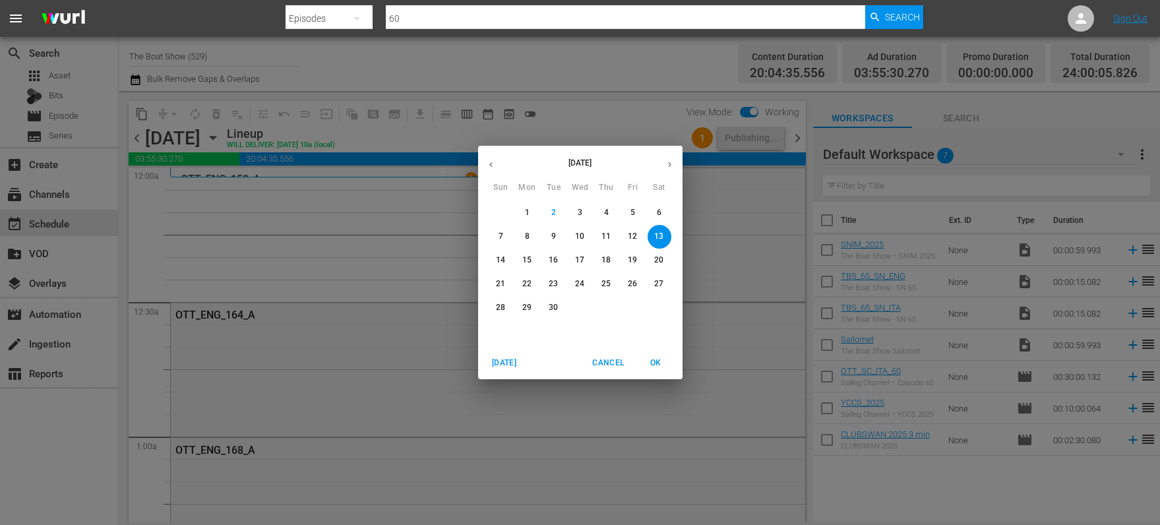
click at [582, 232] on p "10" at bounding box center [579, 236] width 9 height 11
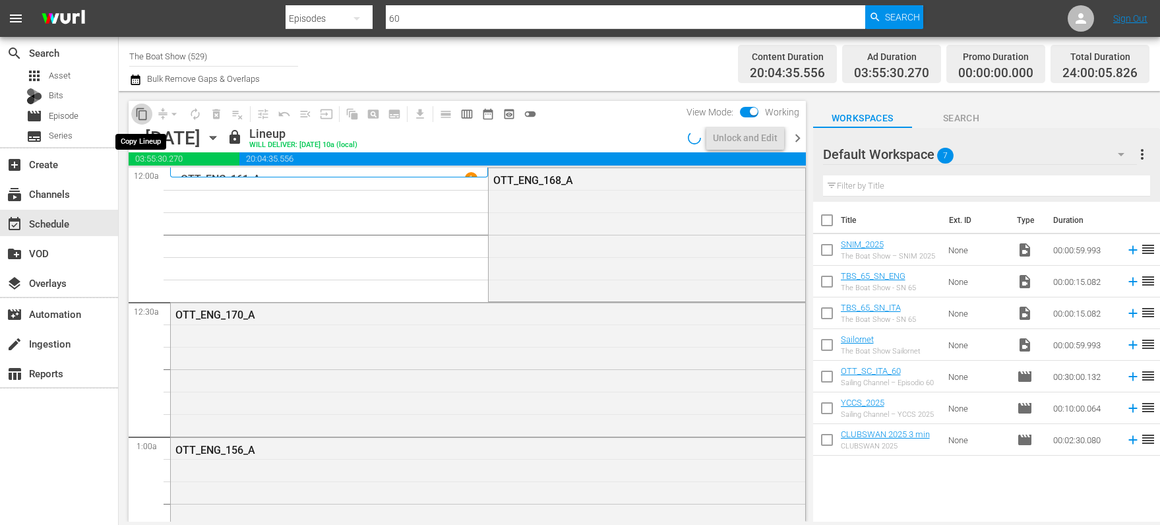
click at [142, 113] on span "content_copy" at bounding box center [141, 114] width 13 height 13
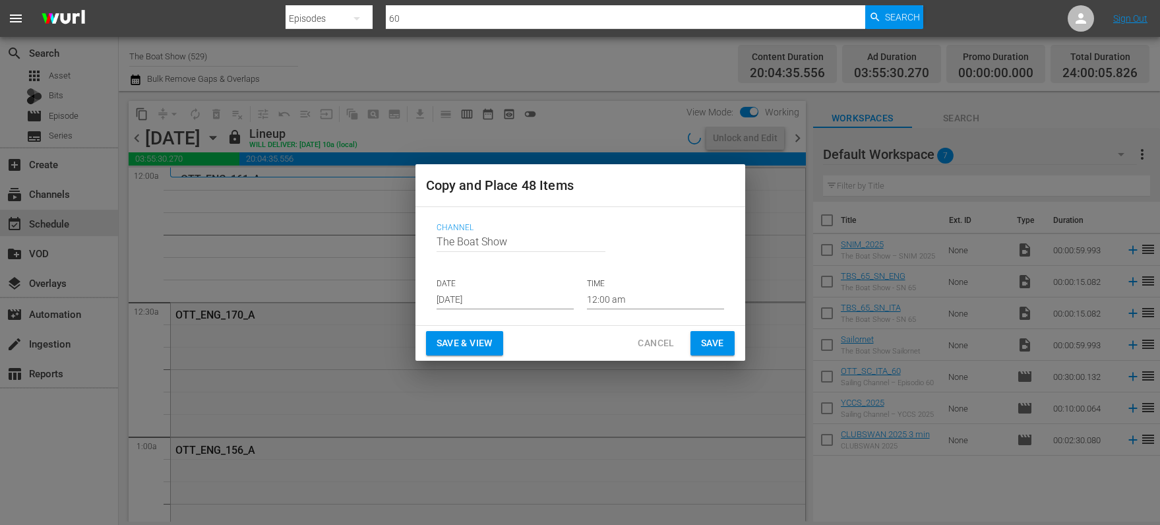
click at [466, 298] on input "[DATE]" at bounding box center [505, 300] width 137 height 20
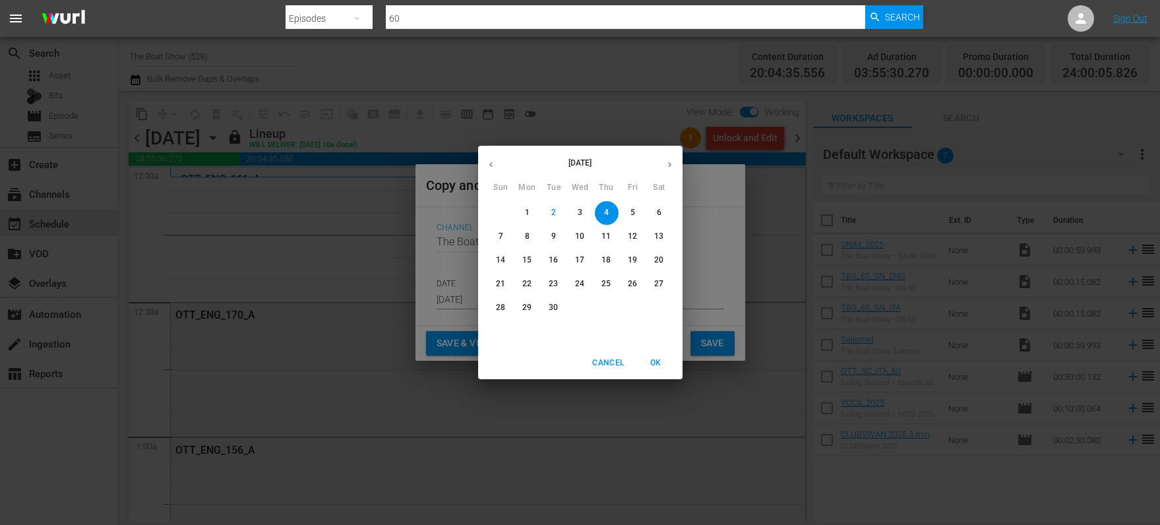
click at [497, 263] on p "14" at bounding box center [500, 260] width 9 height 11
type input "Sep 14th 2025"
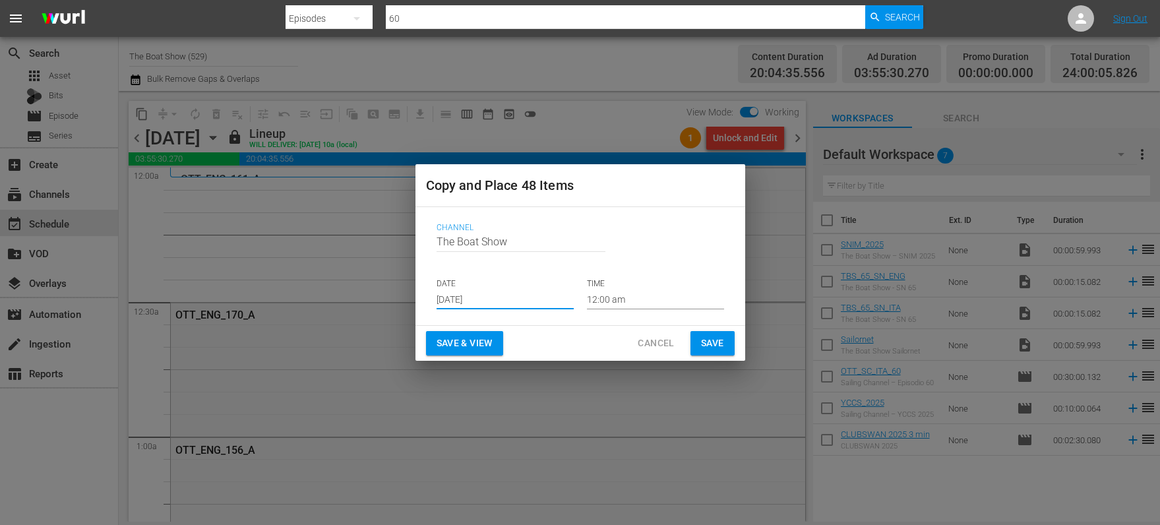
click at [460, 342] on span "Save & View" at bounding box center [465, 343] width 56 height 16
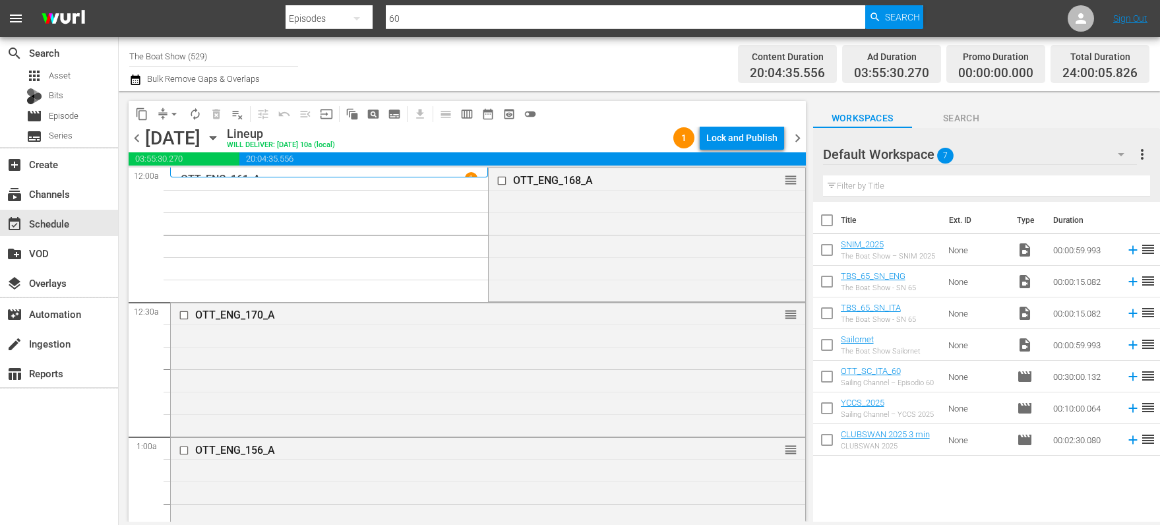
click at [743, 131] on div "Lock and Publish" at bounding box center [741, 138] width 71 height 24
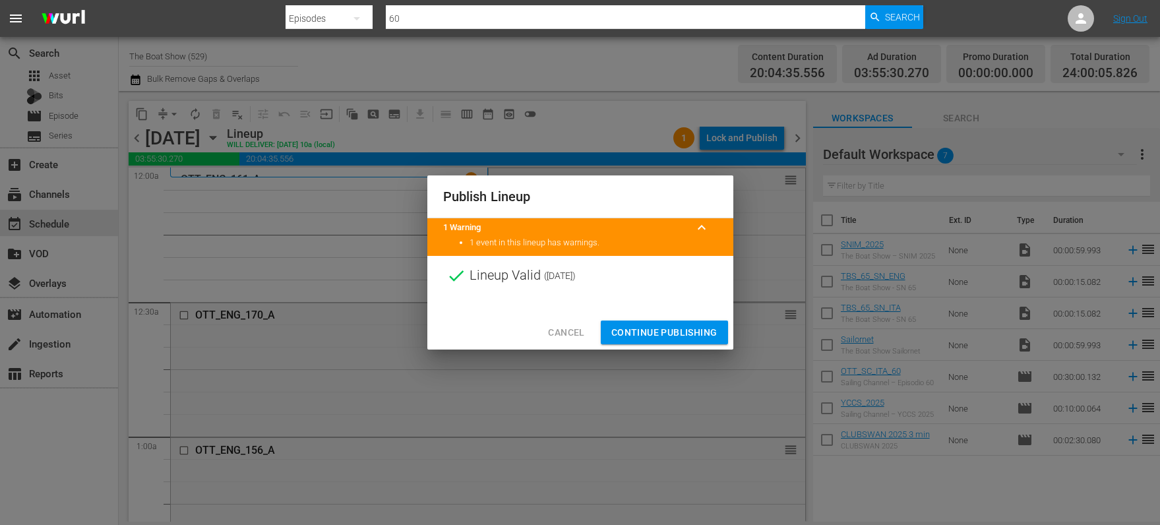
click at [643, 342] on button "Continue Publishing" at bounding box center [664, 333] width 127 height 24
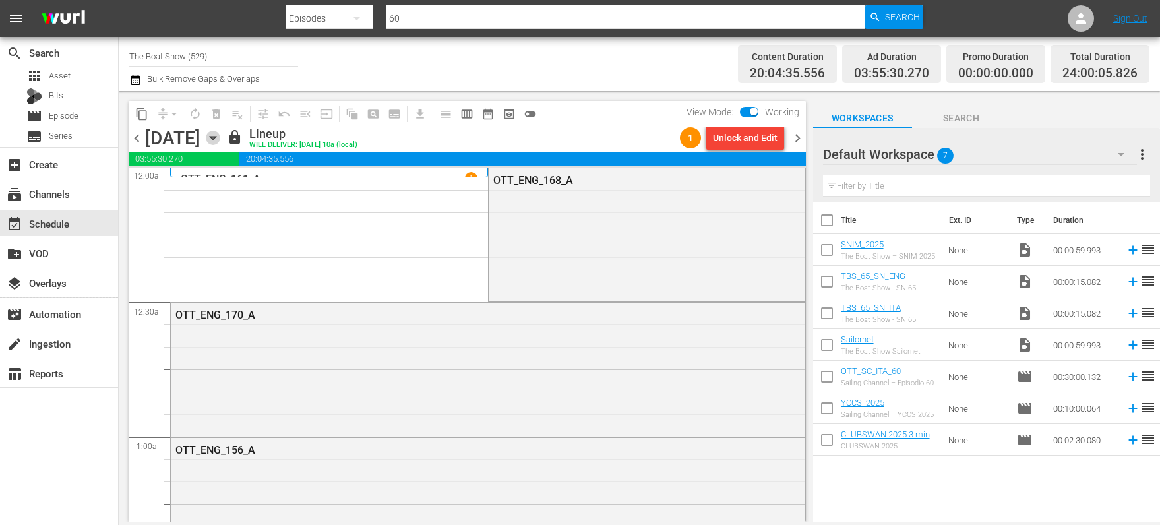
click at [220, 140] on icon "button" at bounding box center [213, 138] width 15 height 15
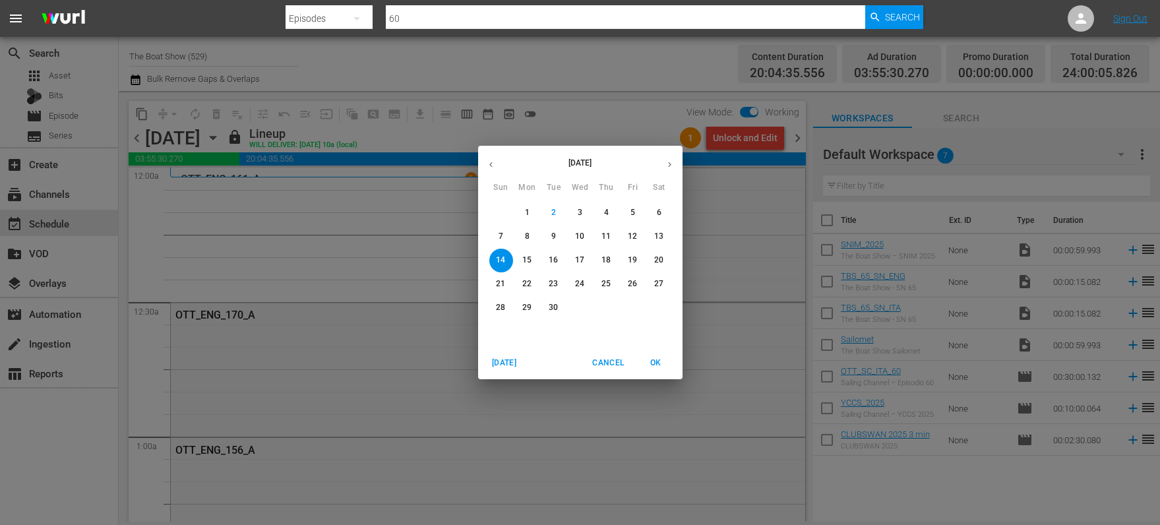
click at [610, 233] on p "11" at bounding box center [606, 236] width 9 height 11
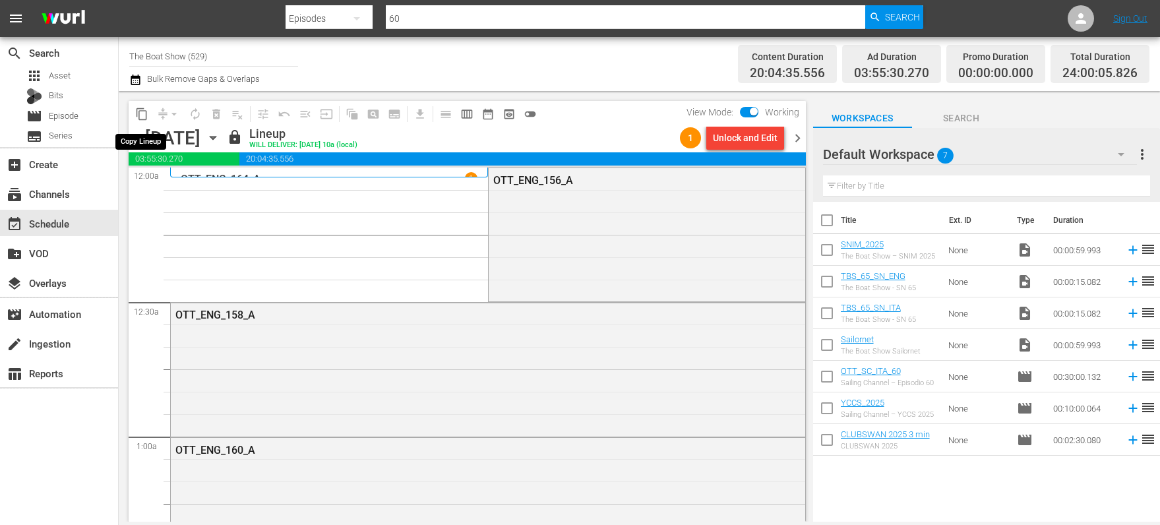
click at [140, 112] on span "content_copy" at bounding box center [141, 114] width 13 height 13
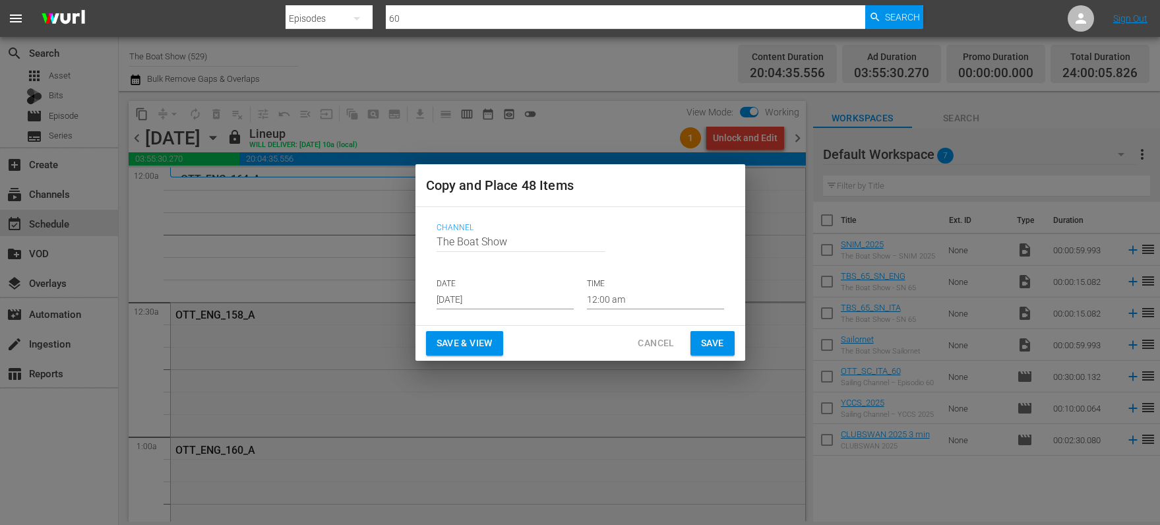
click at [466, 297] on input "[DATE]" at bounding box center [505, 300] width 137 height 20
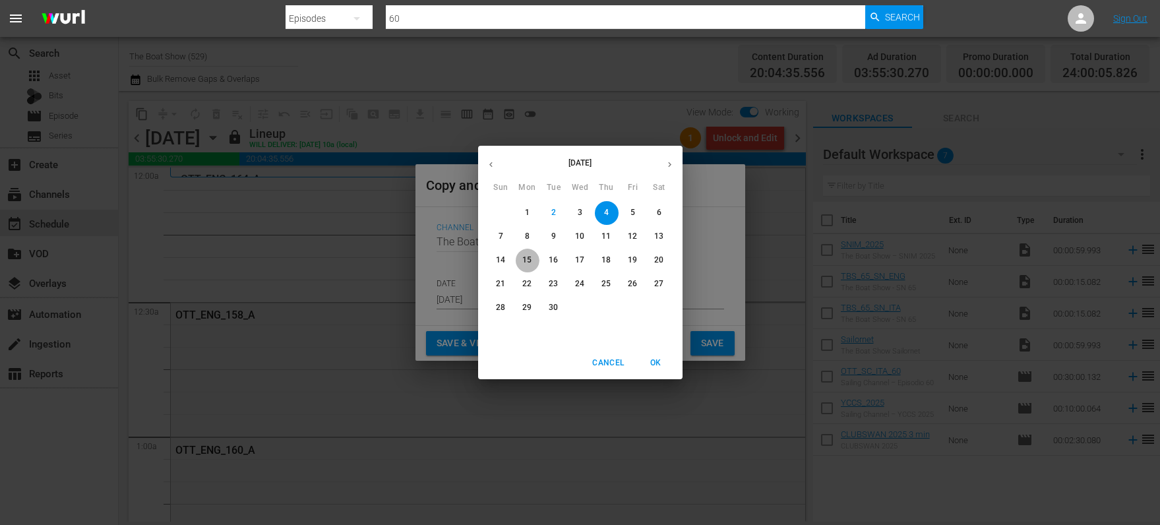
click at [530, 259] on p "15" at bounding box center [526, 260] width 9 height 11
type input "Sep 15th 2025"
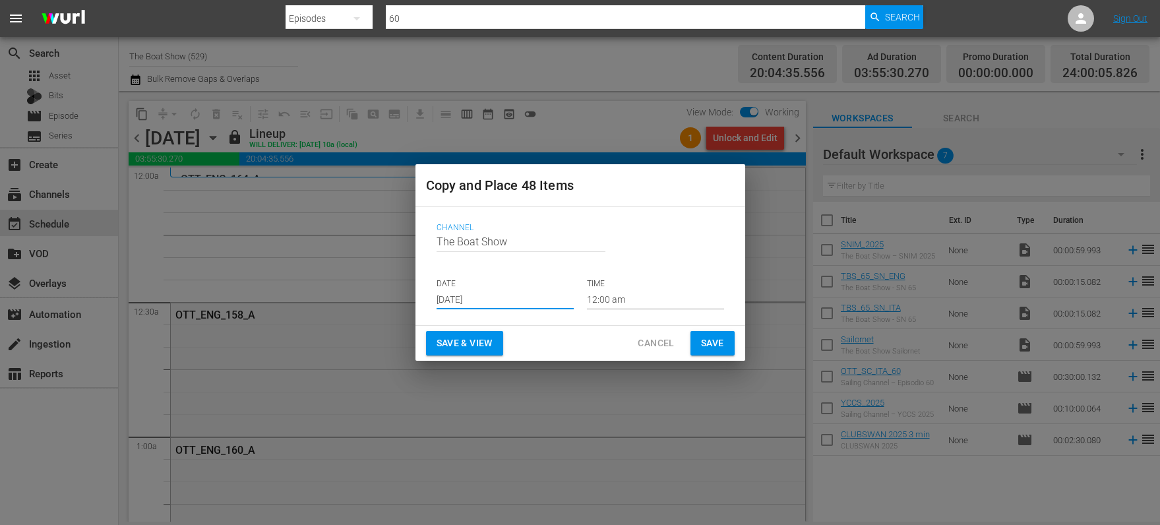
click at [470, 346] on span "Save & View" at bounding box center [465, 343] width 56 height 16
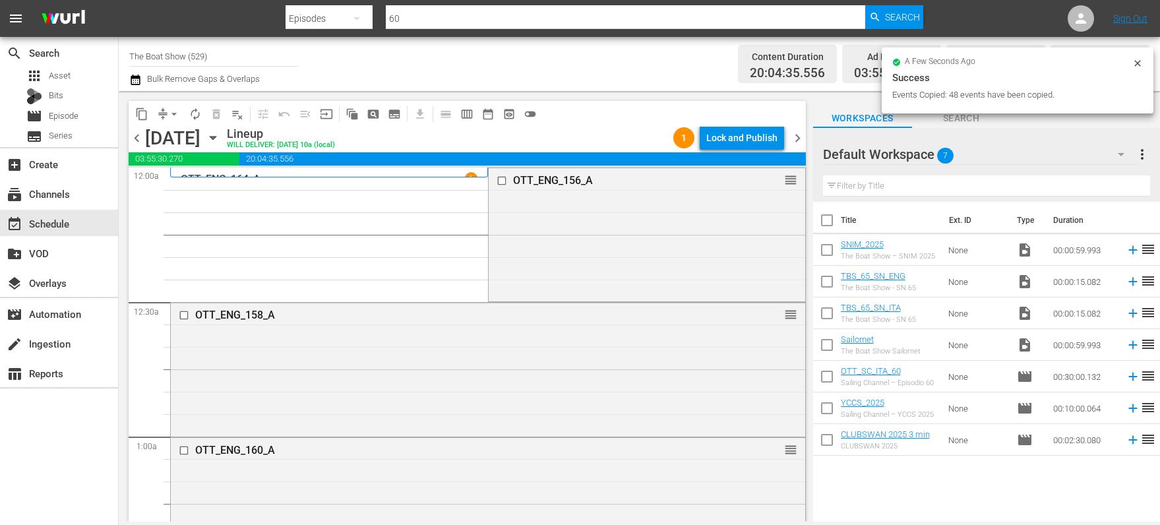
click at [741, 140] on div "Lock and Publish" at bounding box center [741, 138] width 71 height 24
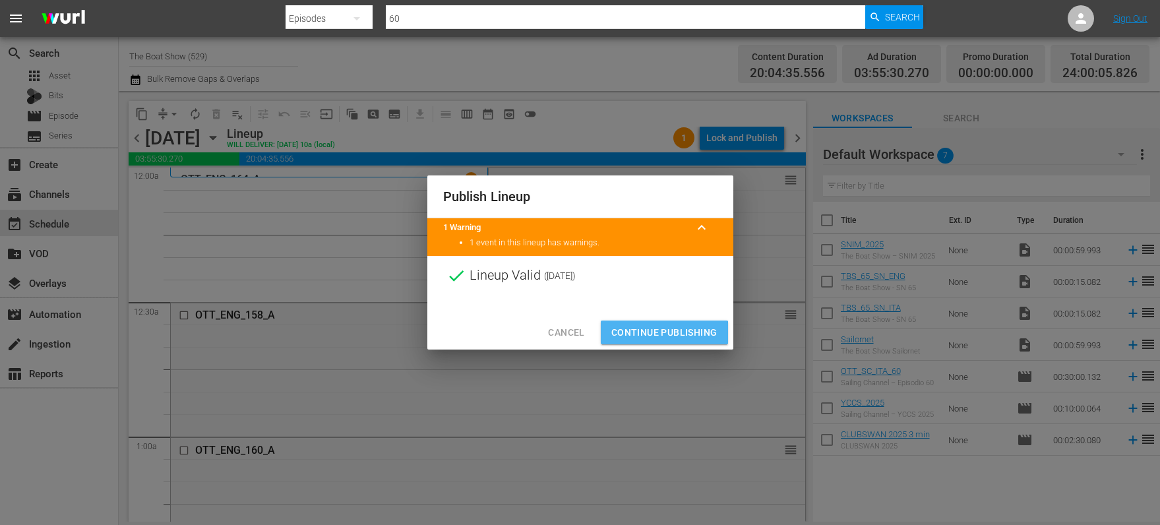
click at [656, 333] on span "Continue Publishing" at bounding box center [664, 333] width 106 height 16
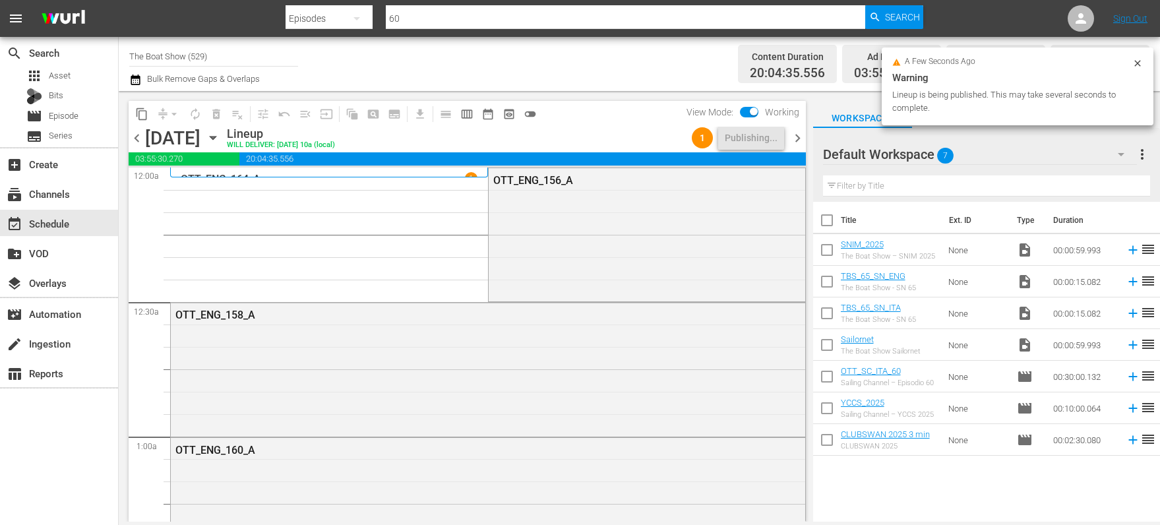
click at [220, 134] on icon "button" at bounding box center [213, 138] width 15 height 15
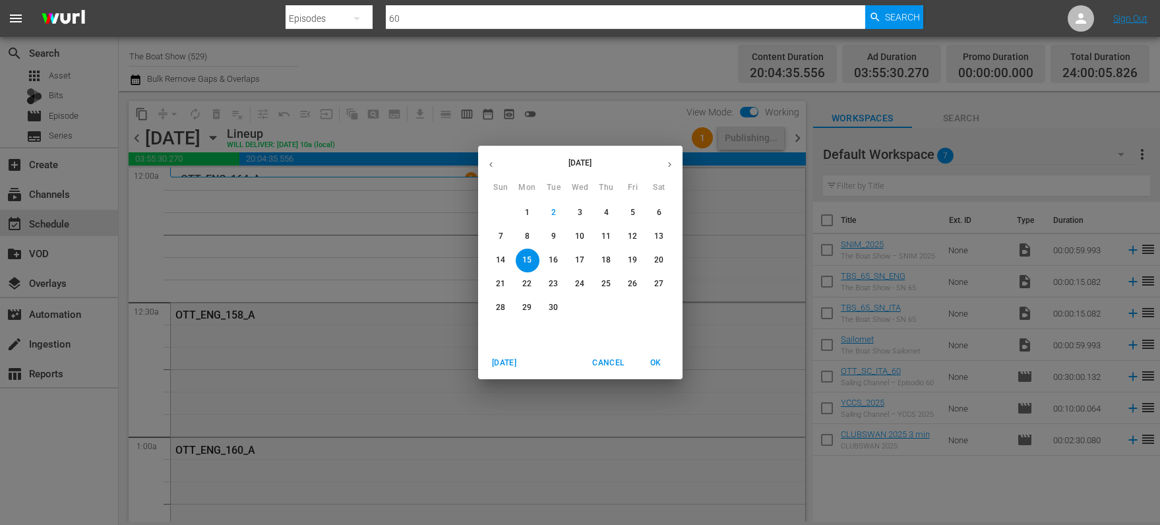
click at [636, 232] on p "12" at bounding box center [632, 236] width 9 height 11
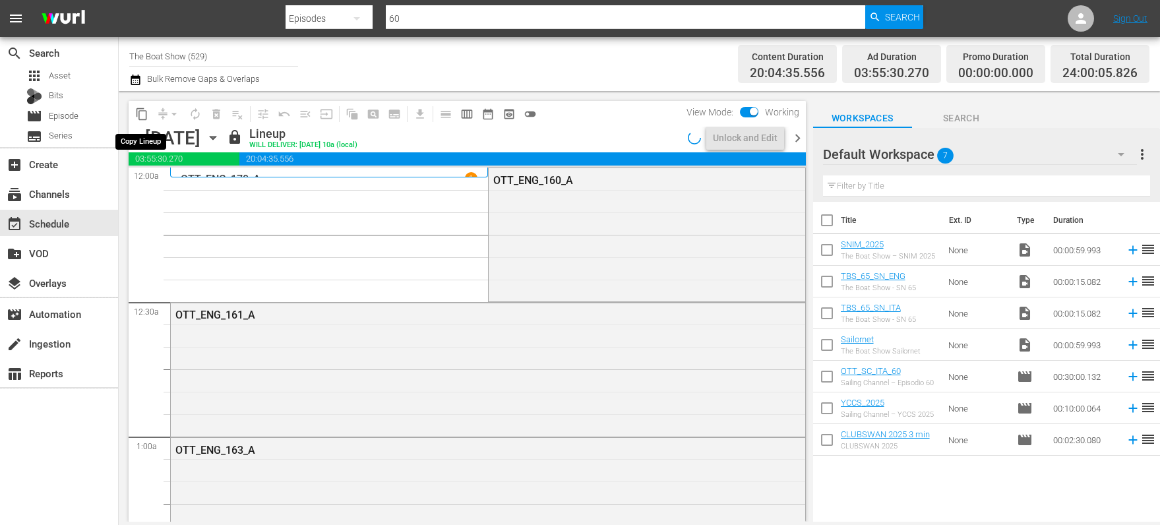
click at [142, 113] on span "content_copy" at bounding box center [141, 114] width 13 height 13
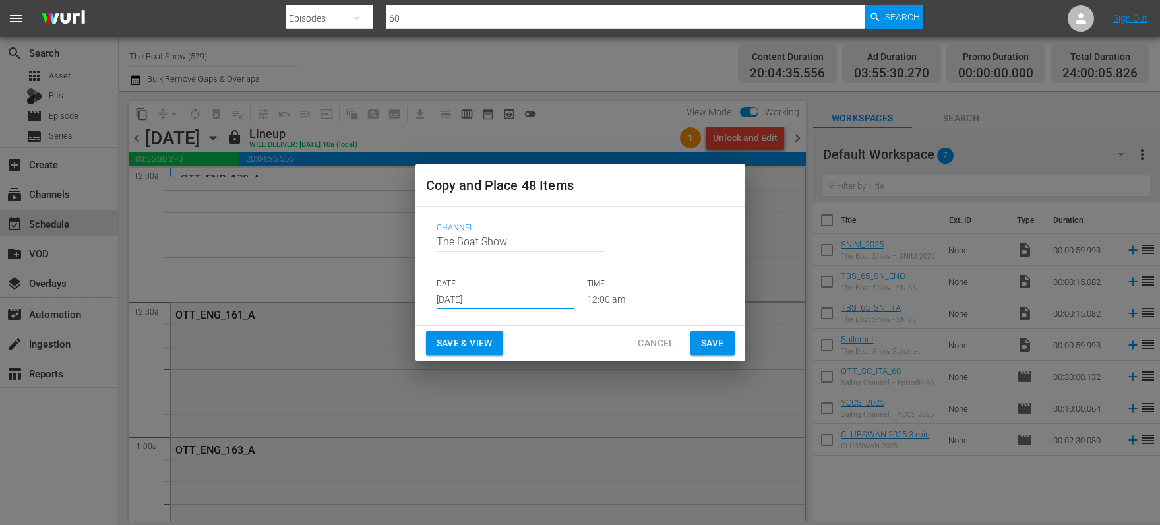
click at [455, 290] on input "[DATE]" at bounding box center [505, 300] width 137 height 20
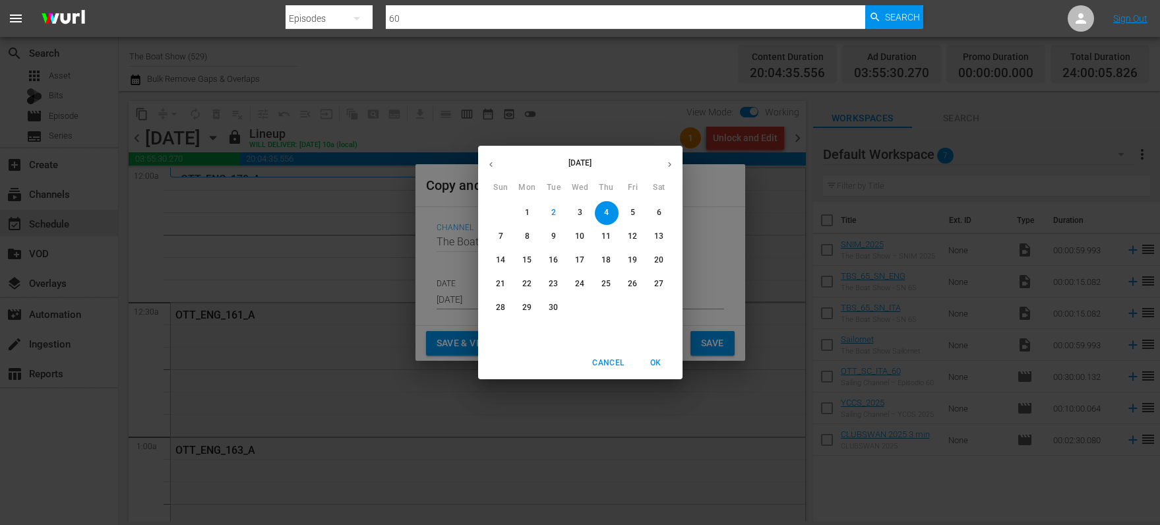
click at [552, 256] on p "16" at bounding box center [553, 260] width 9 height 11
type input "[DATE]"
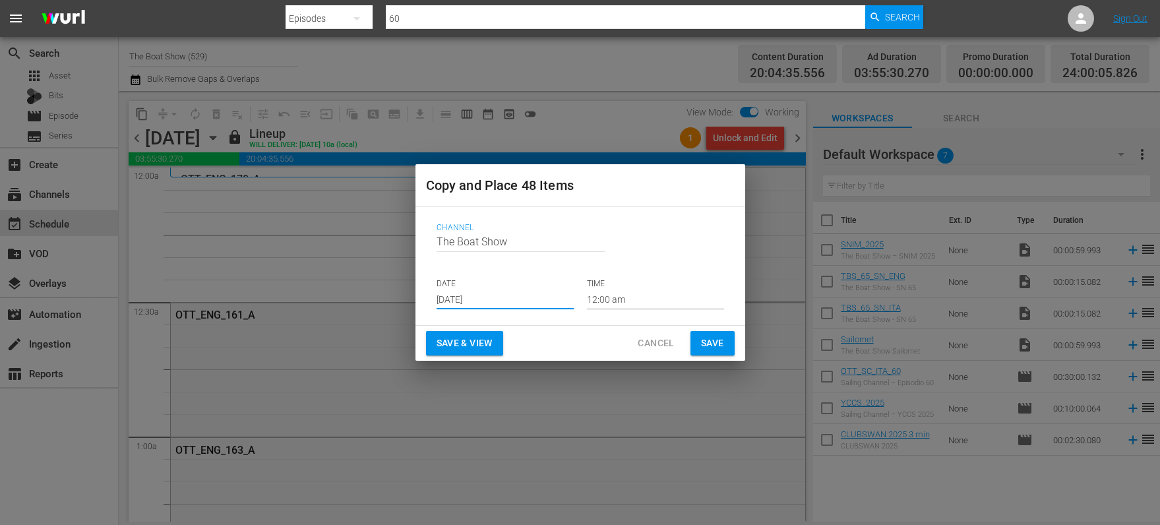
click at [454, 348] on span "Save & View" at bounding box center [465, 343] width 56 height 16
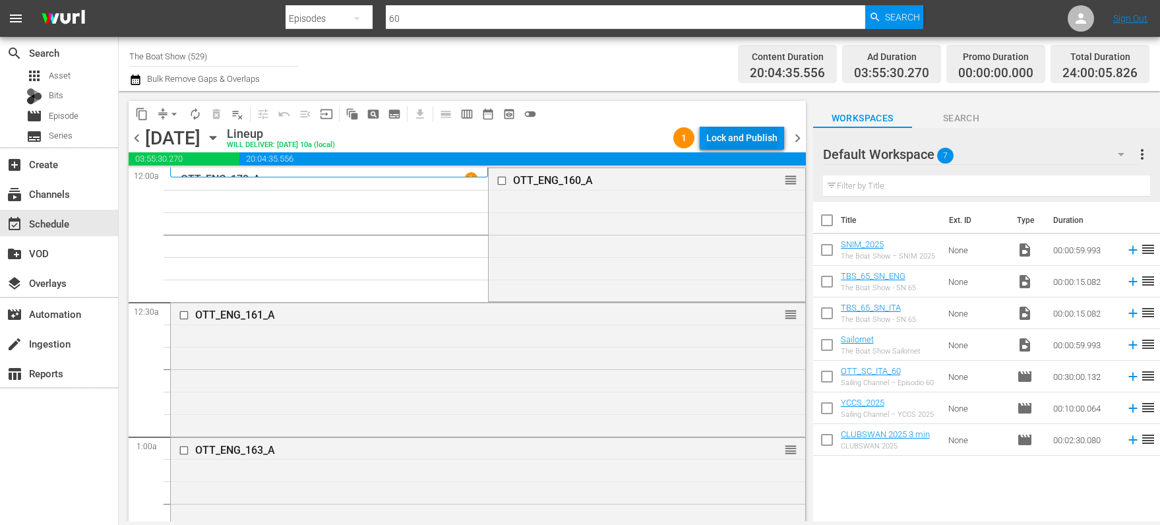
click at [722, 138] on div "Lock and Publish" at bounding box center [741, 138] width 71 height 24
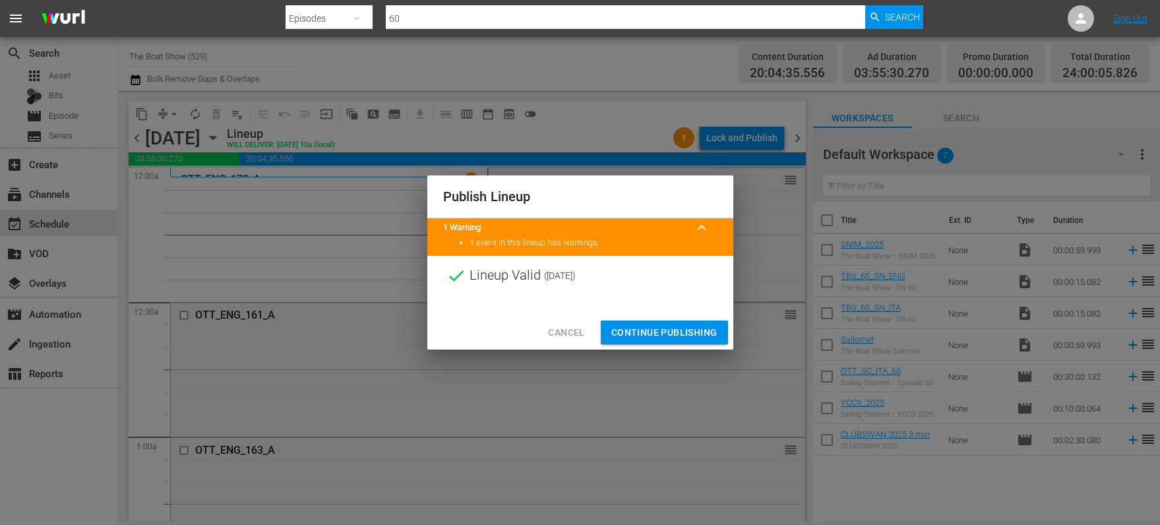
click at [664, 335] on span "Continue Publishing" at bounding box center [664, 333] width 106 height 16
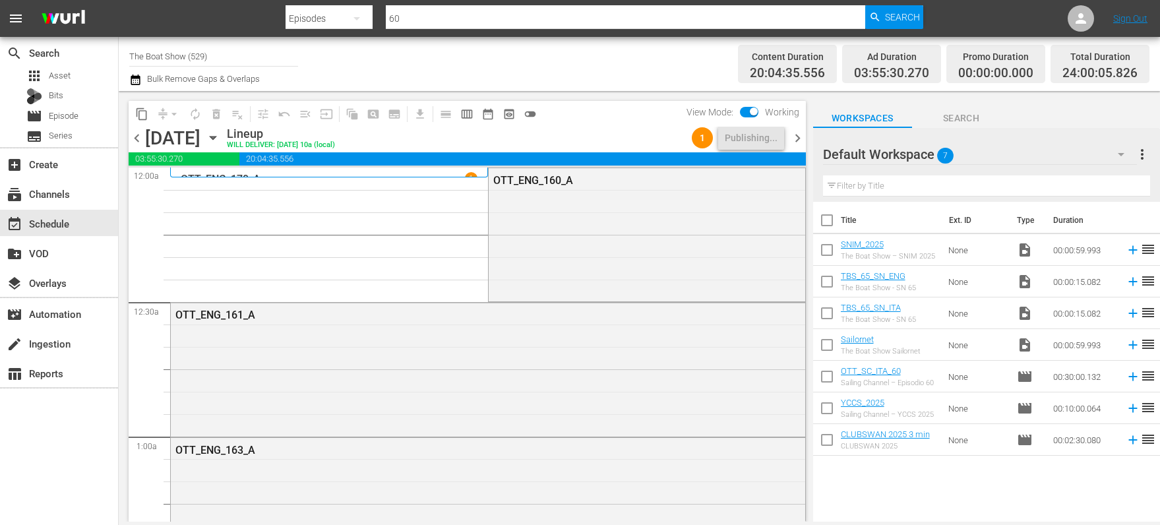
click at [220, 139] on icon "button" at bounding box center [213, 138] width 15 height 15
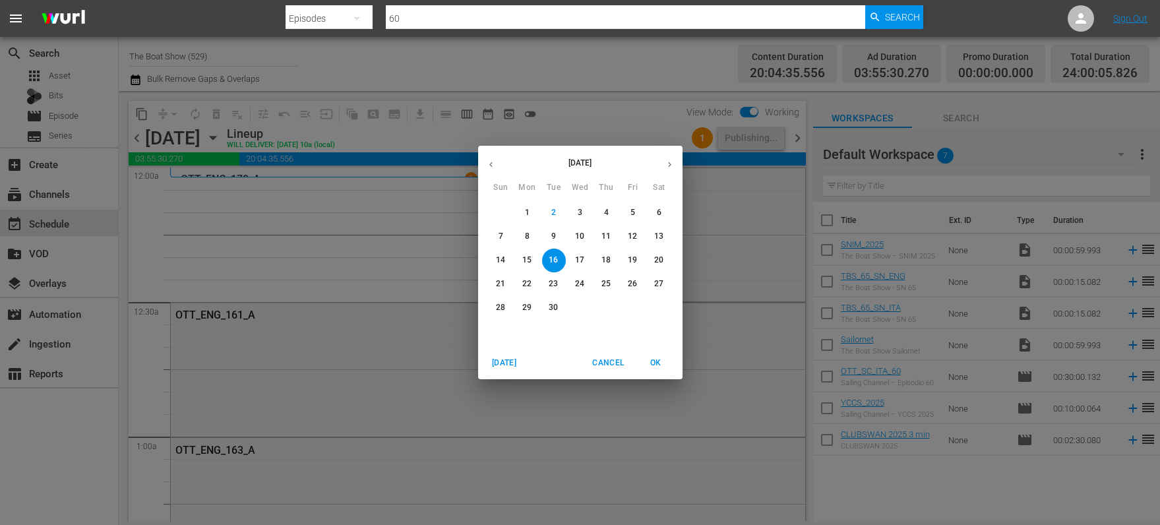
click at [659, 237] on p "13" at bounding box center [658, 236] width 9 height 11
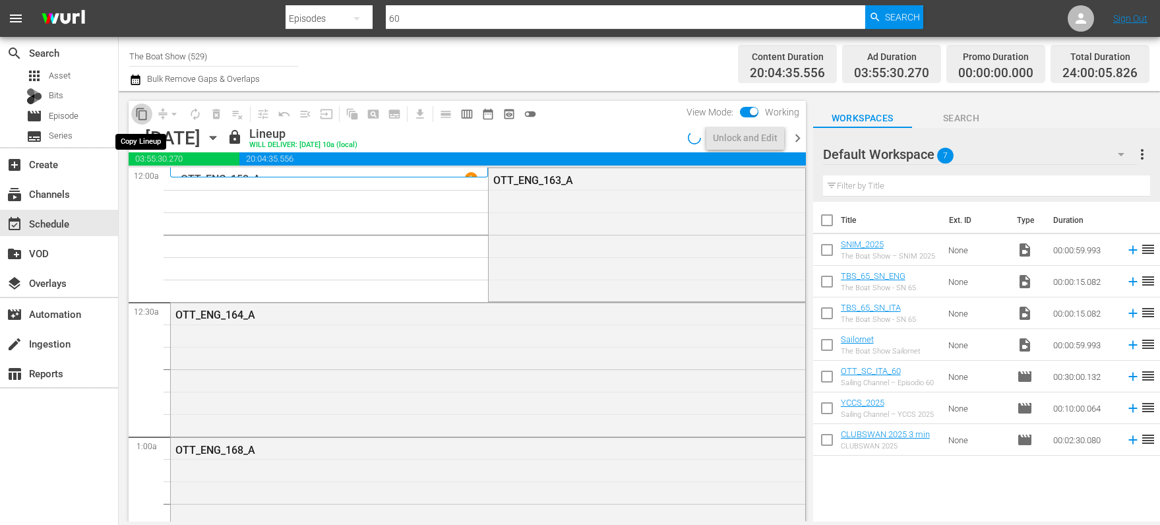
click at [142, 114] on span "content_copy" at bounding box center [141, 114] width 13 height 13
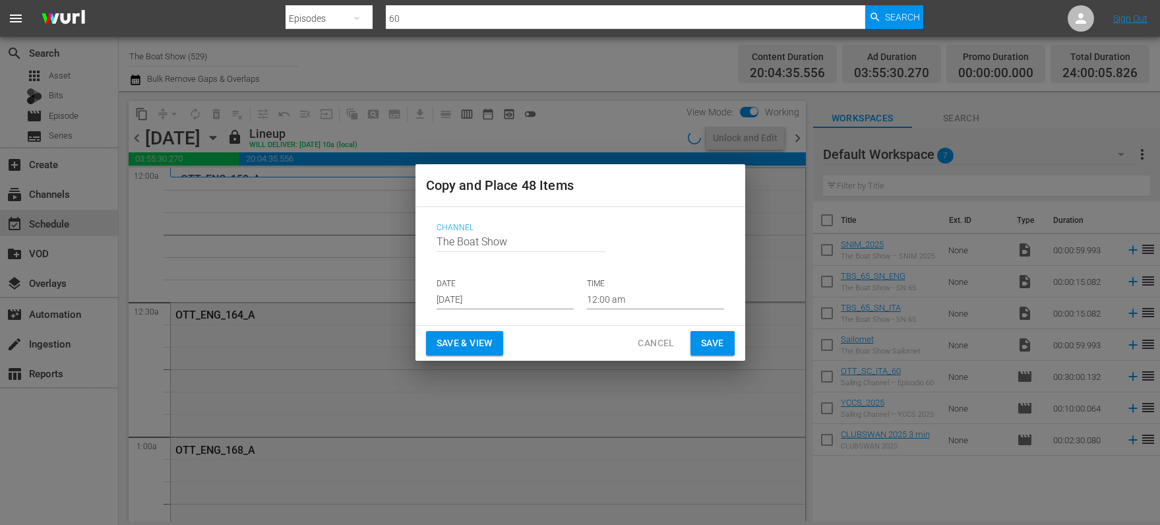
click at [453, 294] on input "[DATE]" at bounding box center [505, 300] width 137 height 20
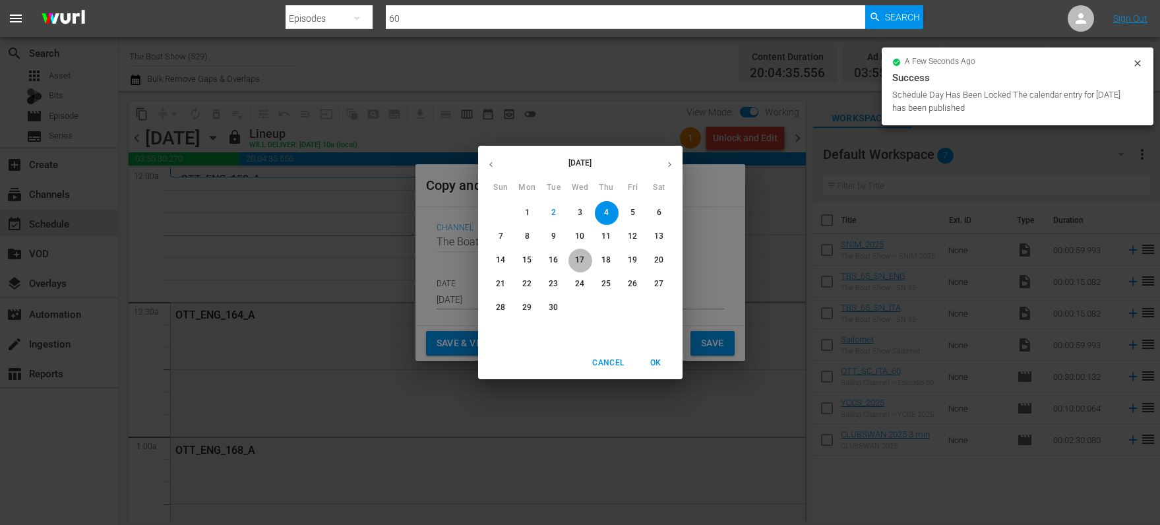
click at [576, 264] on p "17" at bounding box center [579, 260] width 9 height 11
type input "[DATE]"
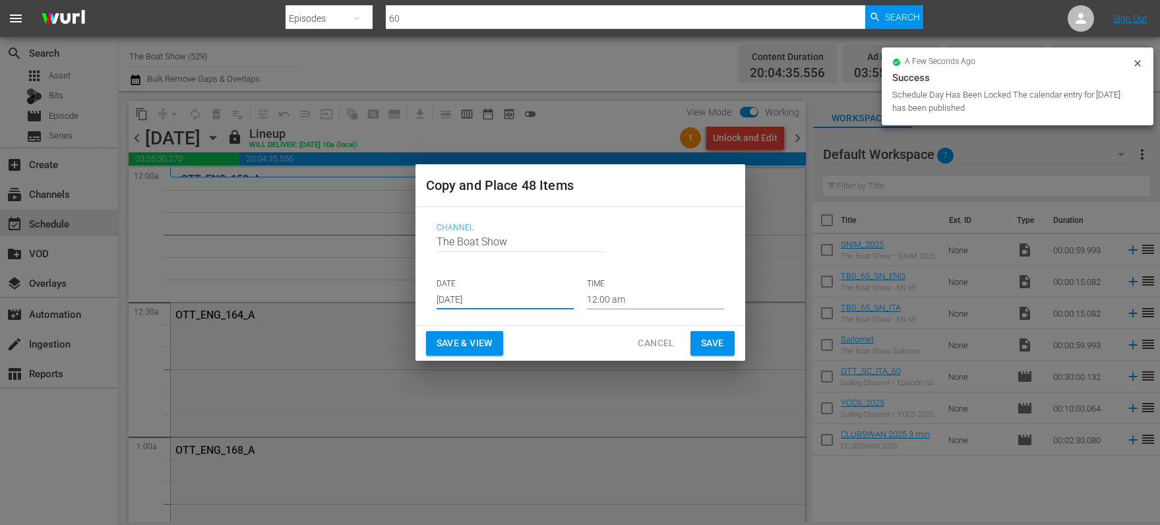
click at [460, 348] on span "Save & View" at bounding box center [465, 343] width 56 height 16
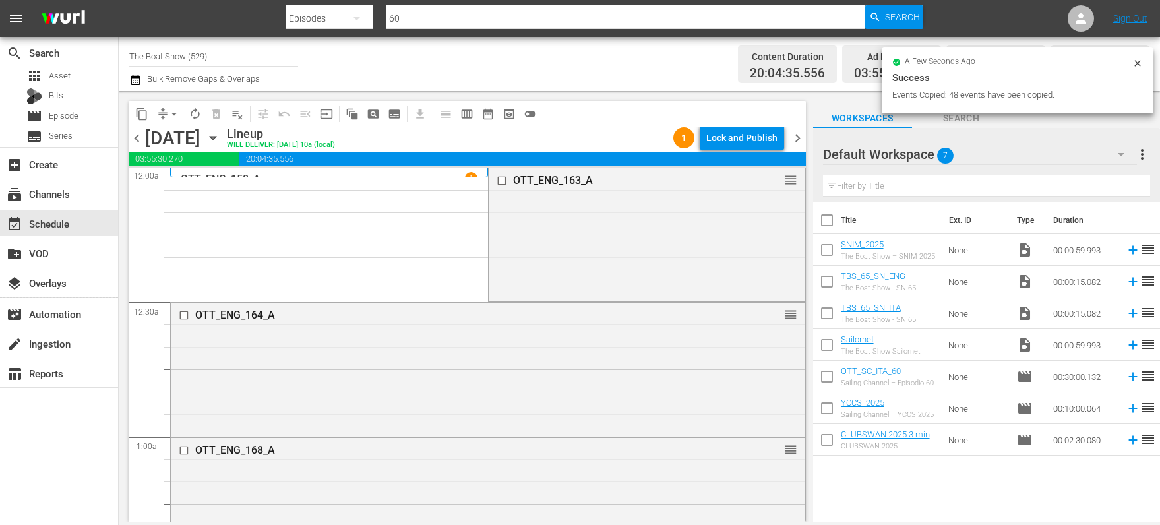
click at [747, 137] on div "Lock and Publish" at bounding box center [741, 138] width 71 height 24
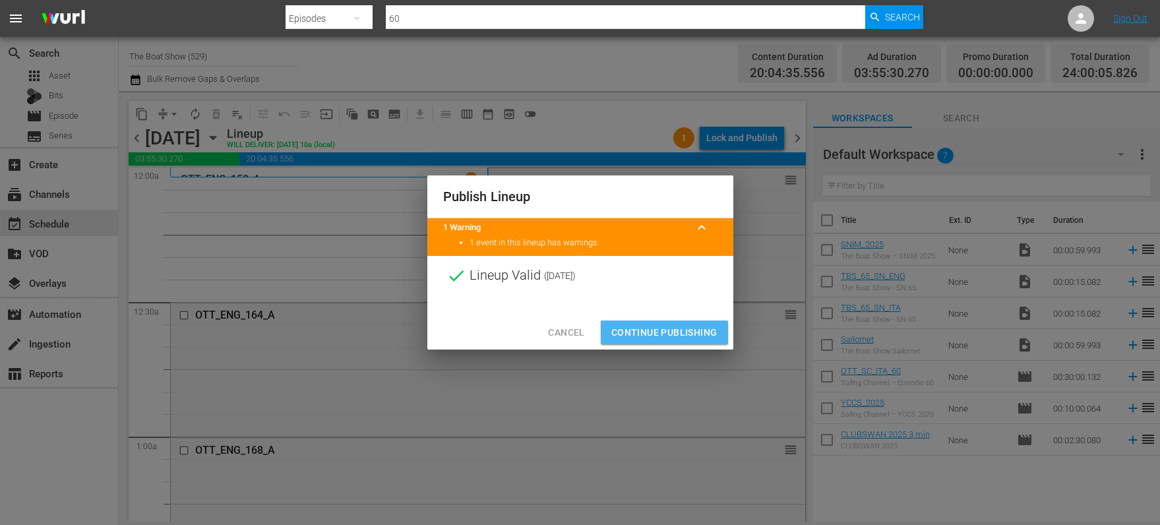
click at [648, 328] on span "Continue Publishing" at bounding box center [664, 333] width 106 height 16
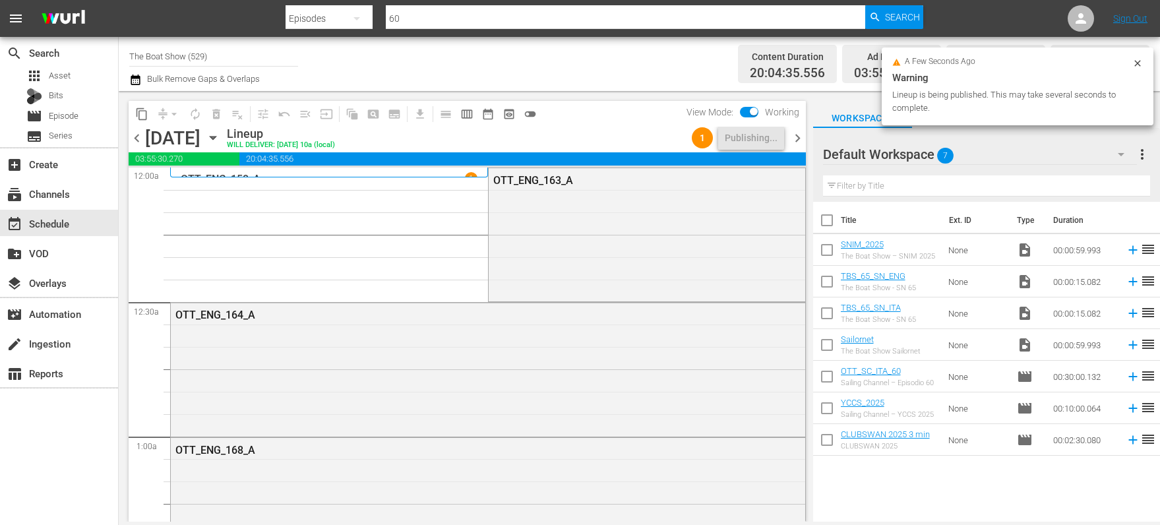
click at [220, 142] on icon "button" at bounding box center [213, 138] width 15 height 15
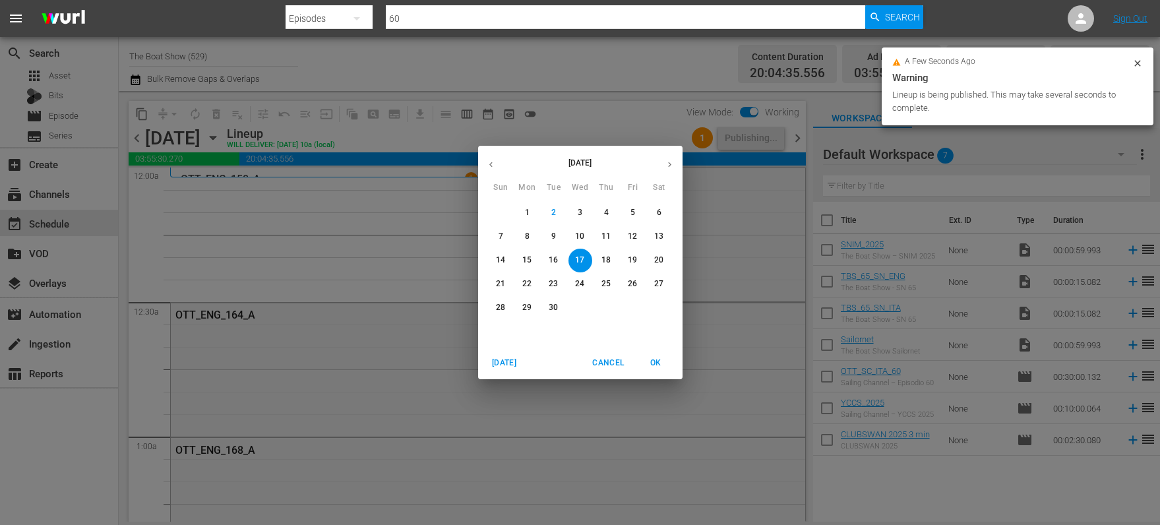
click at [501, 259] on p "14" at bounding box center [500, 260] width 9 height 11
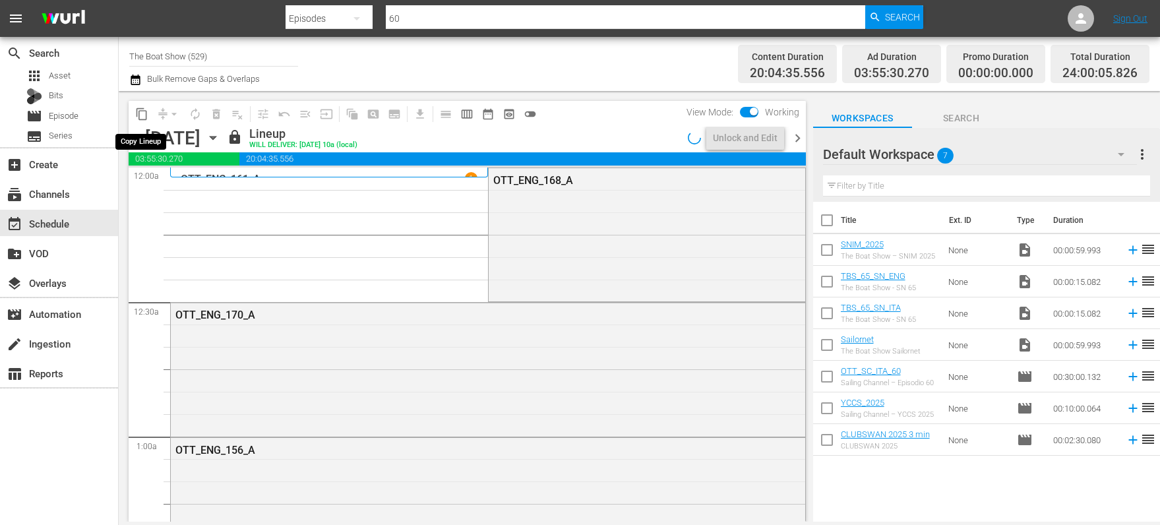
click at [140, 114] on span "content_copy" at bounding box center [141, 114] width 13 height 13
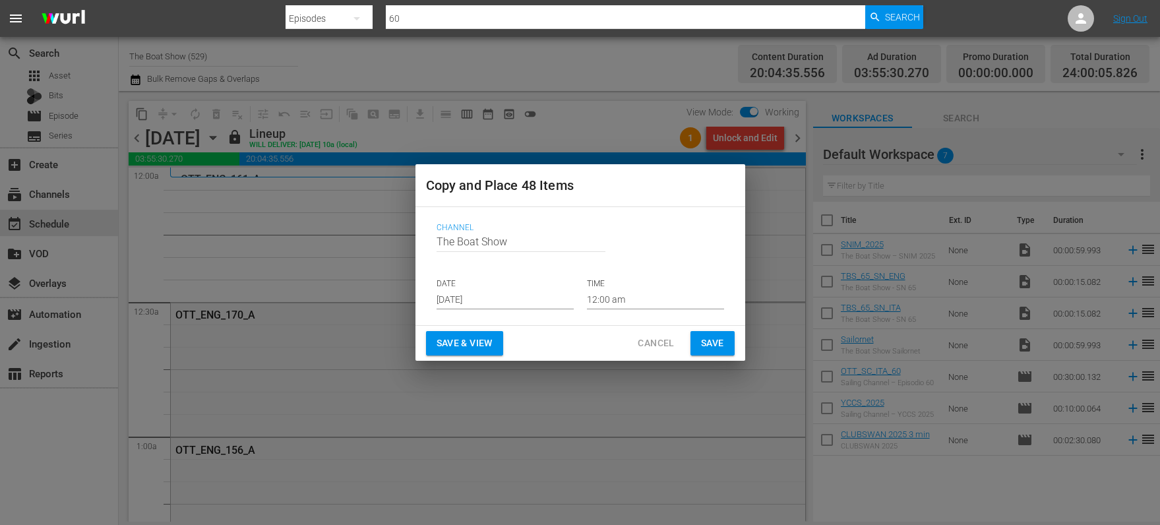
click at [447, 299] on input "[DATE]" at bounding box center [505, 300] width 137 height 20
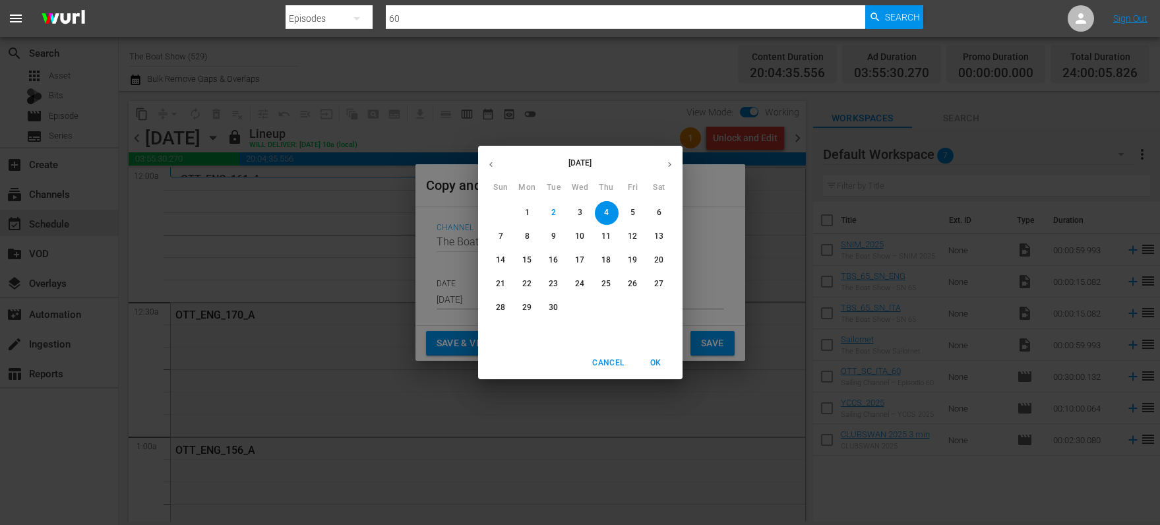
click at [599, 257] on span "18" at bounding box center [607, 260] width 24 height 11
type input "[DATE]"
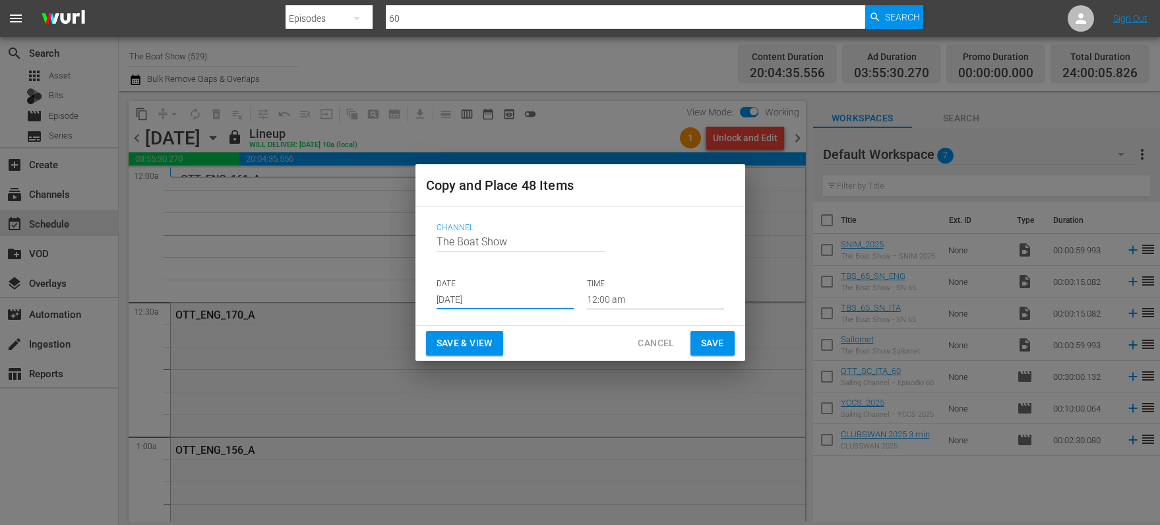
click at [464, 342] on span "Save & View" at bounding box center [465, 343] width 56 height 16
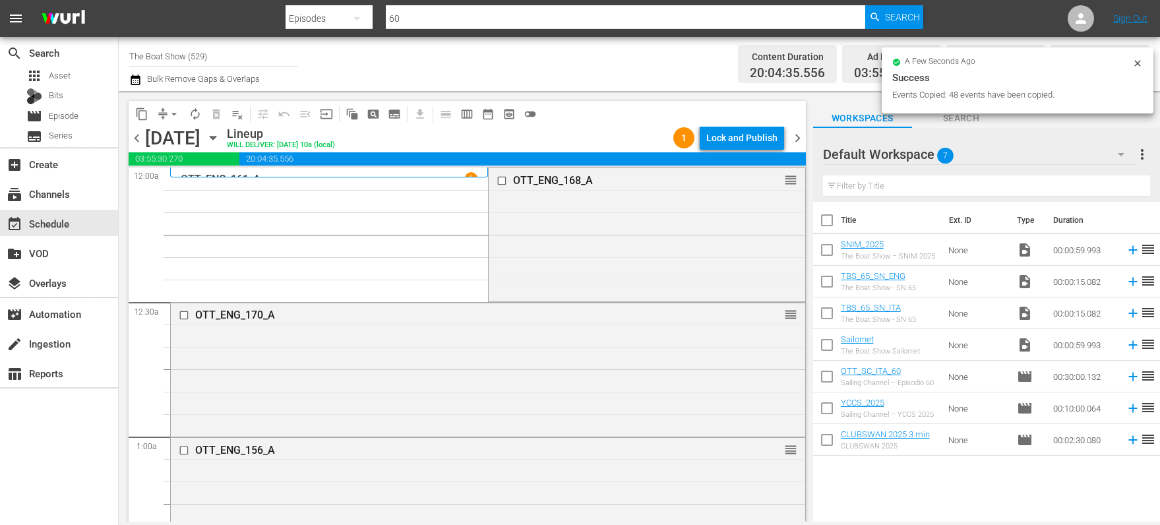
click at [743, 136] on div "Lock and Publish" at bounding box center [741, 138] width 71 height 24
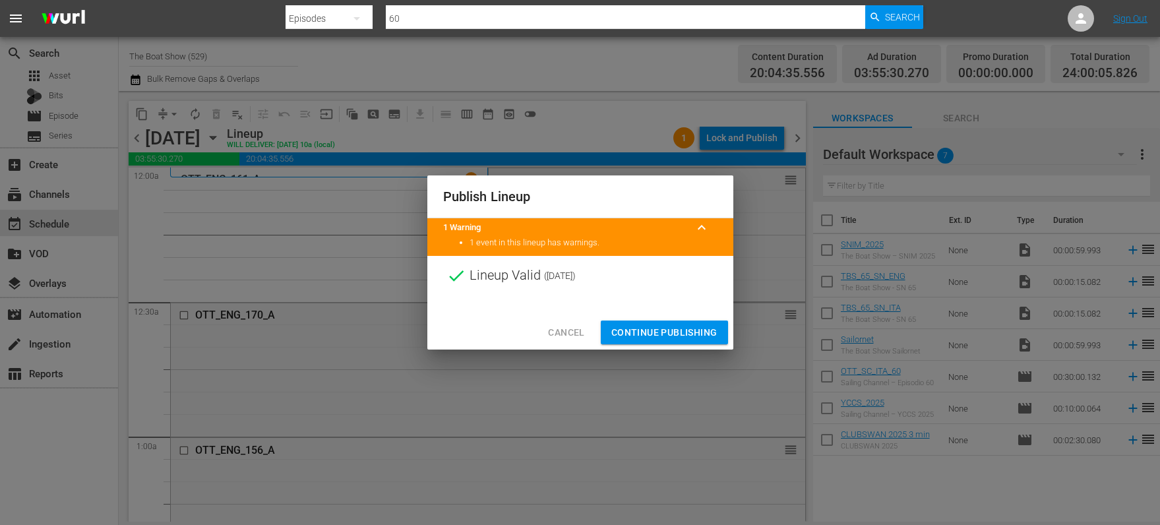
click at [660, 335] on span "Continue Publishing" at bounding box center [664, 333] width 106 height 16
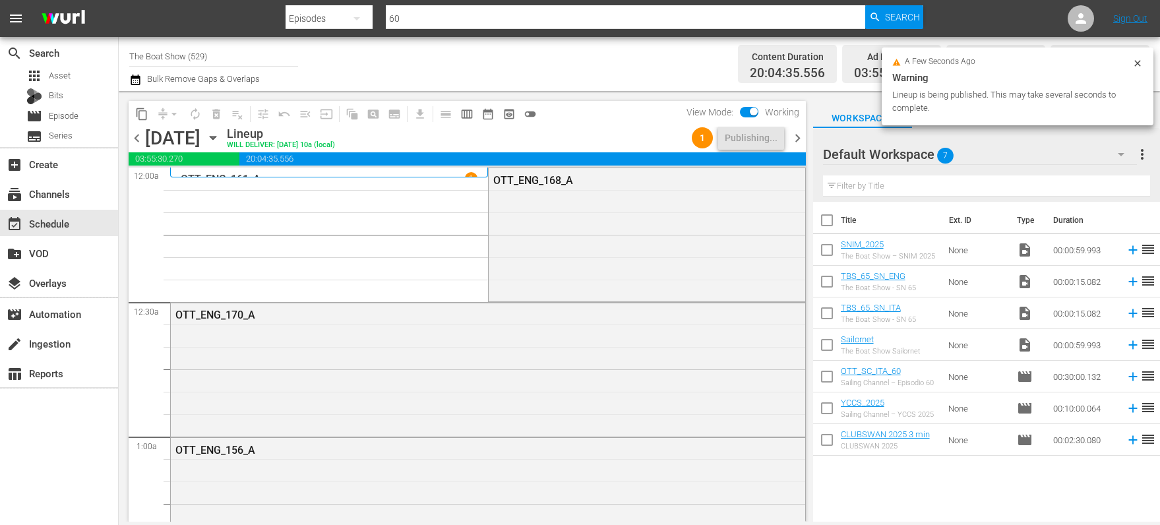
click at [220, 133] on icon "button" at bounding box center [213, 138] width 15 height 15
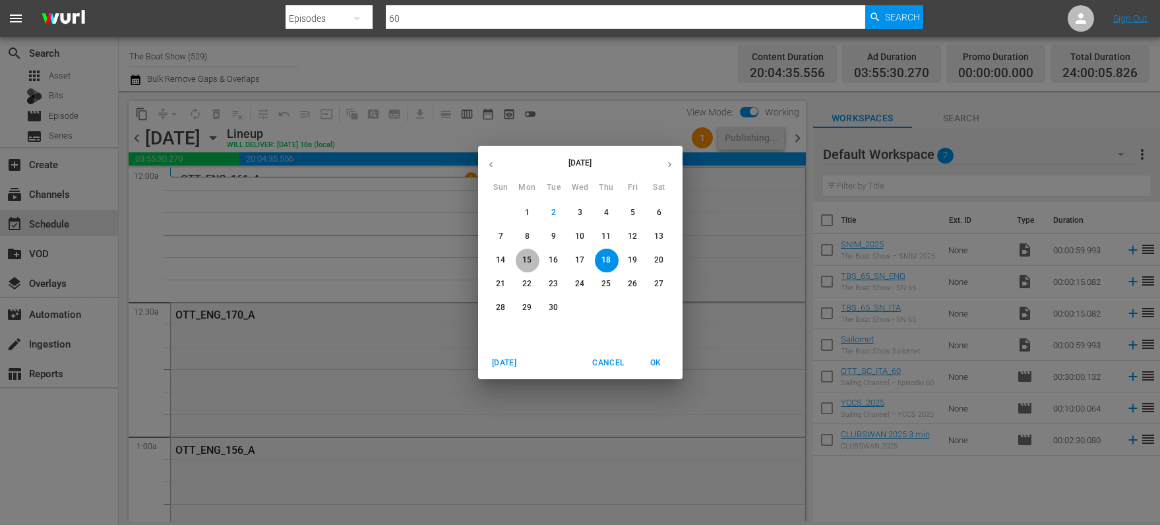
click at [524, 257] on p "15" at bounding box center [526, 260] width 9 height 11
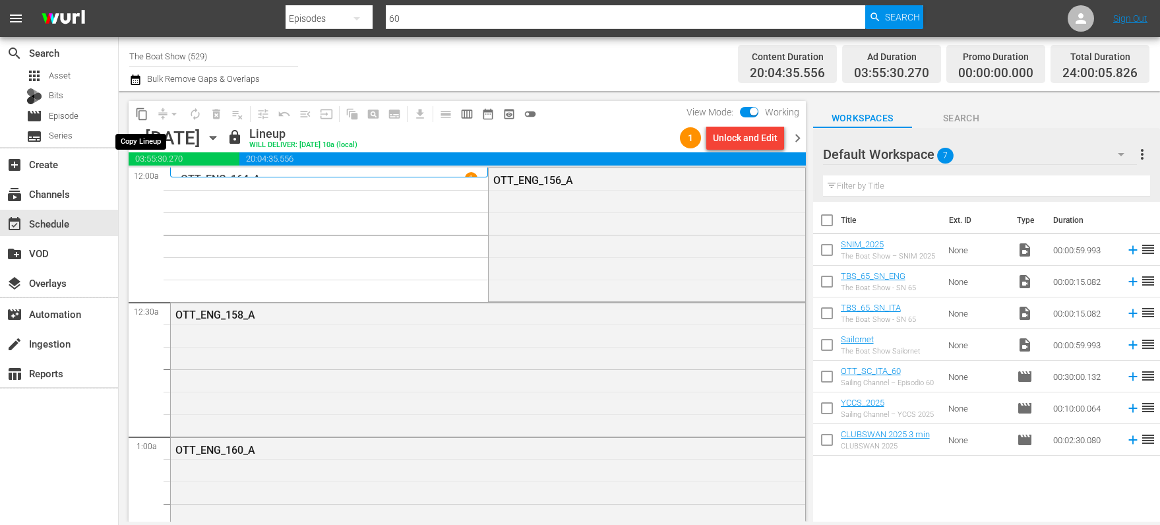
click at [140, 113] on span "content_copy" at bounding box center [141, 114] width 13 height 13
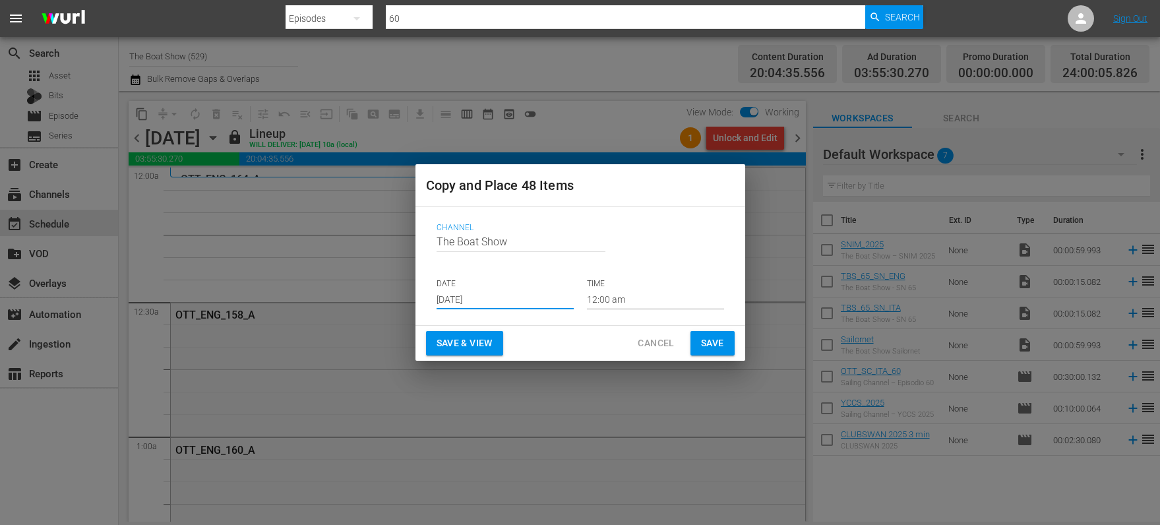
click at [464, 294] on input "[DATE]" at bounding box center [505, 300] width 137 height 20
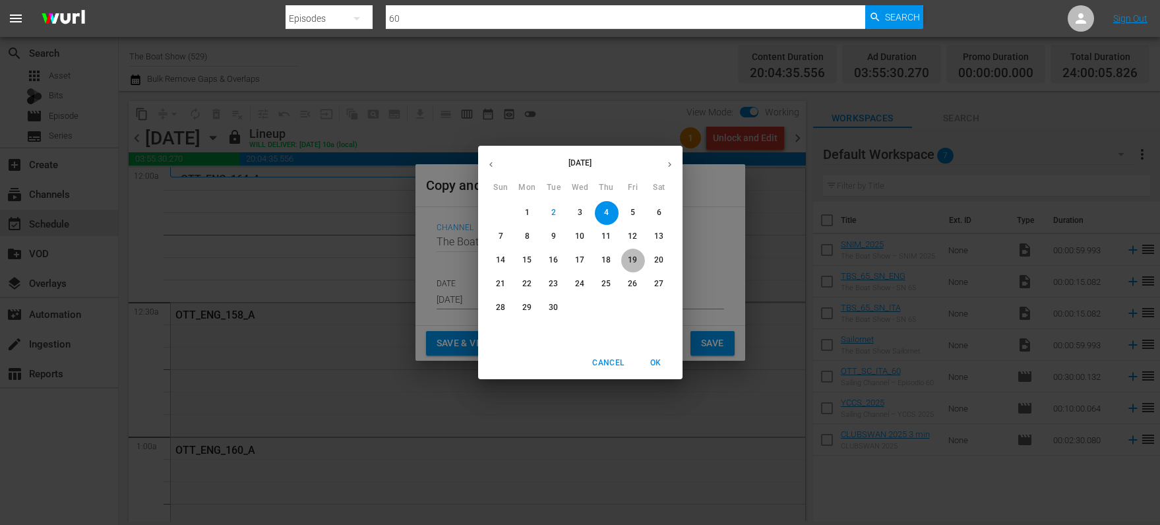
click at [640, 263] on span "19" at bounding box center [633, 260] width 24 height 11
type input "[DATE]"
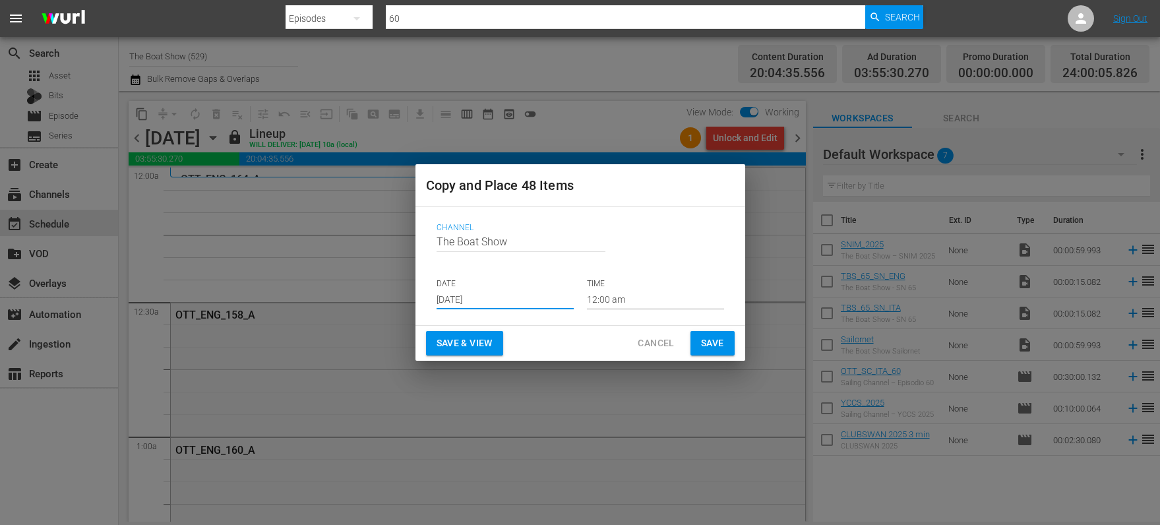
click at [468, 345] on span "Save & View" at bounding box center [465, 343] width 56 height 16
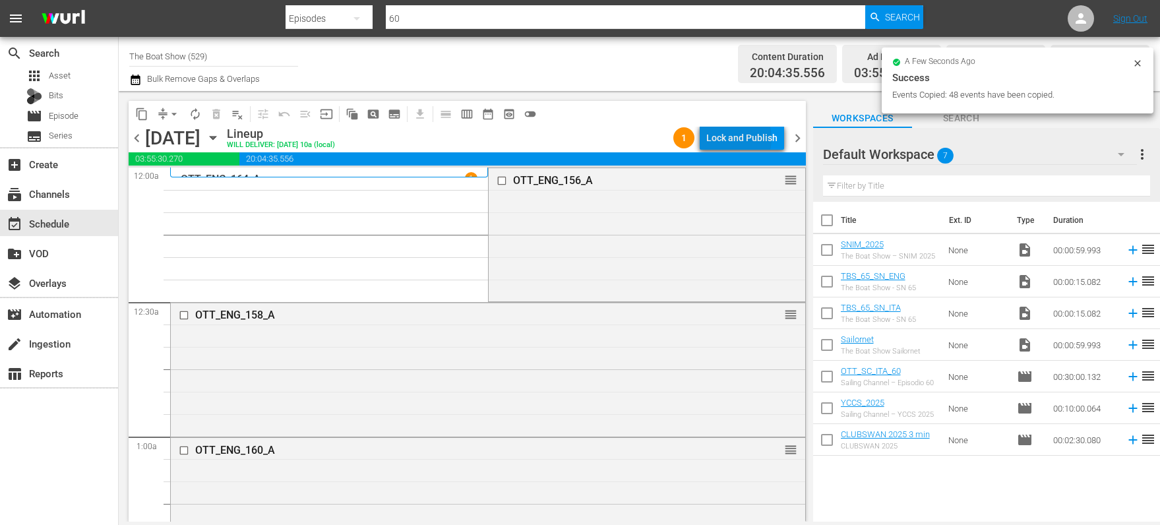
click at [732, 139] on div "Lock and Publish" at bounding box center [741, 138] width 71 height 24
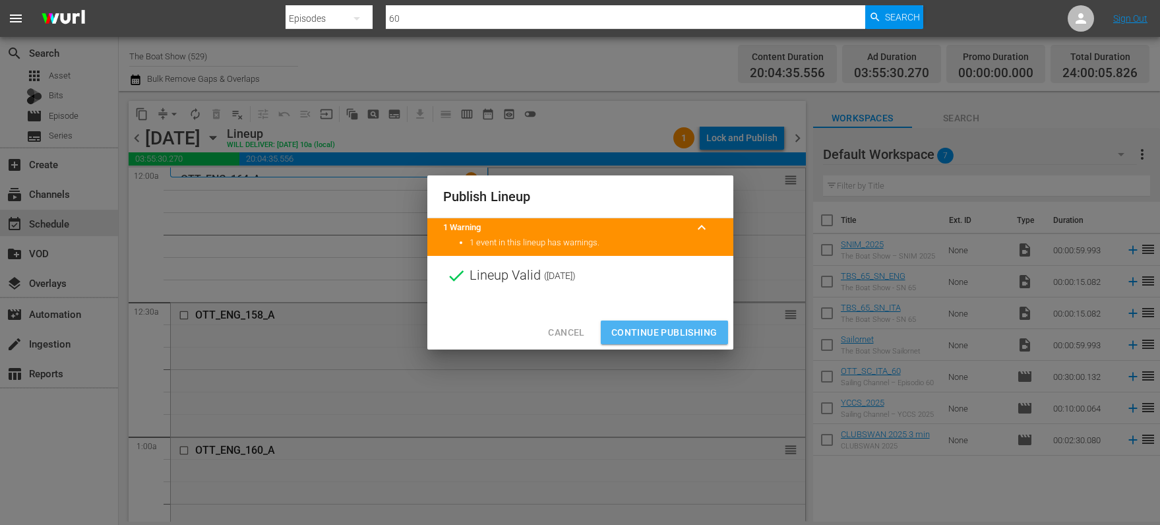
click at [669, 335] on span "Continue Publishing" at bounding box center [664, 333] width 106 height 16
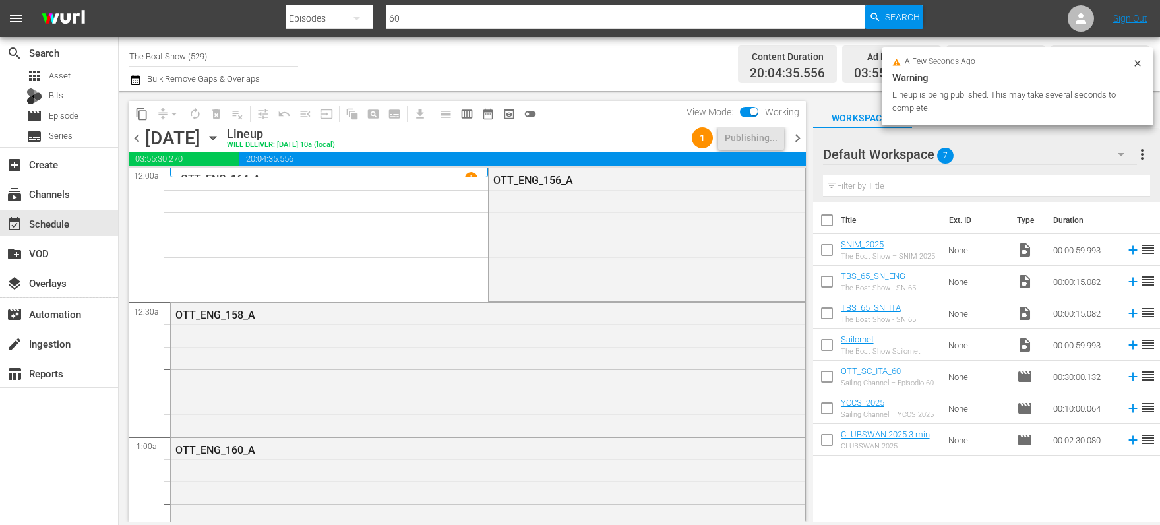
click at [220, 139] on icon "button" at bounding box center [213, 138] width 15 height 15
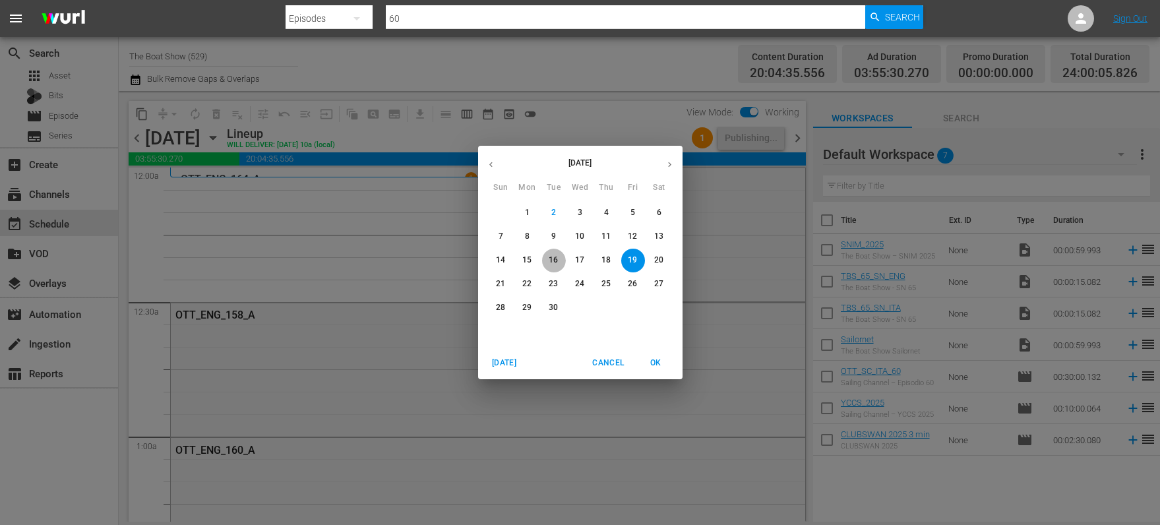
click at [551, 261] on p "16" at bounding box center [553, 260] width 9 height 11
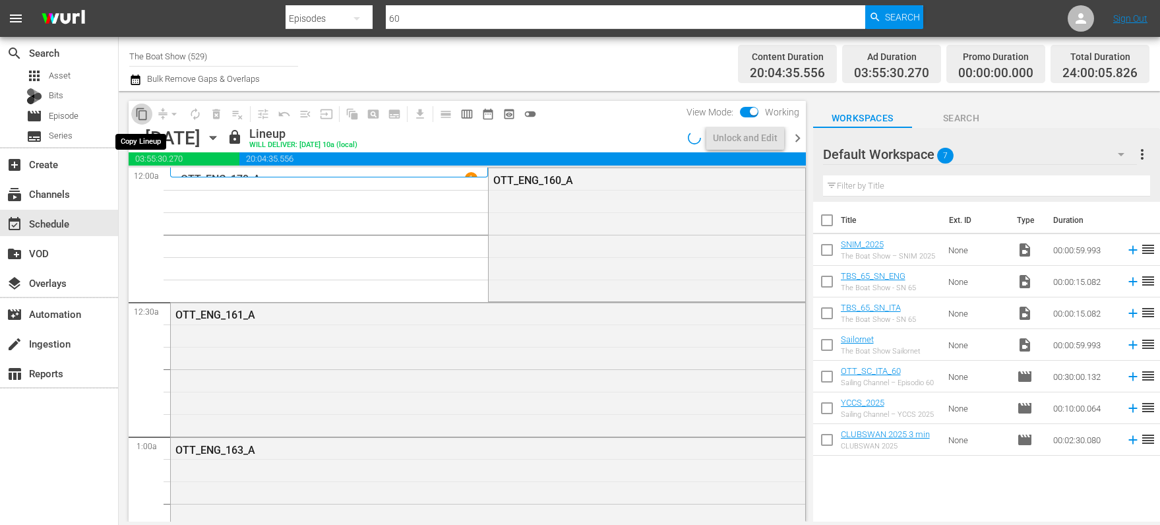
click at [140, 113] on span "content_copy" at bounding box center [141, 114] width 13 height 13
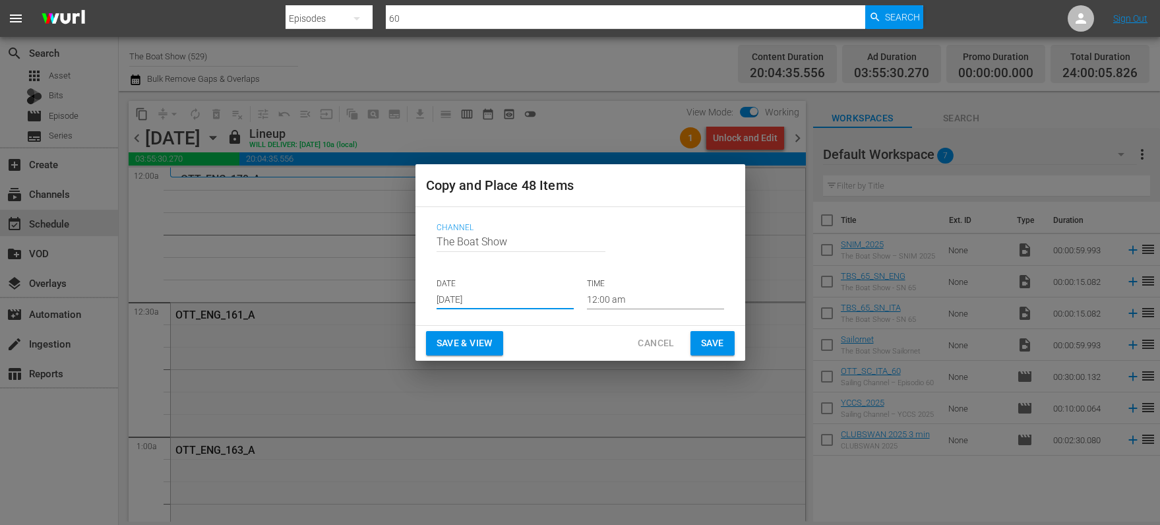
click at [500, 297] on input "[DATE]" at bounding box center [505, 300] width 137 height 20
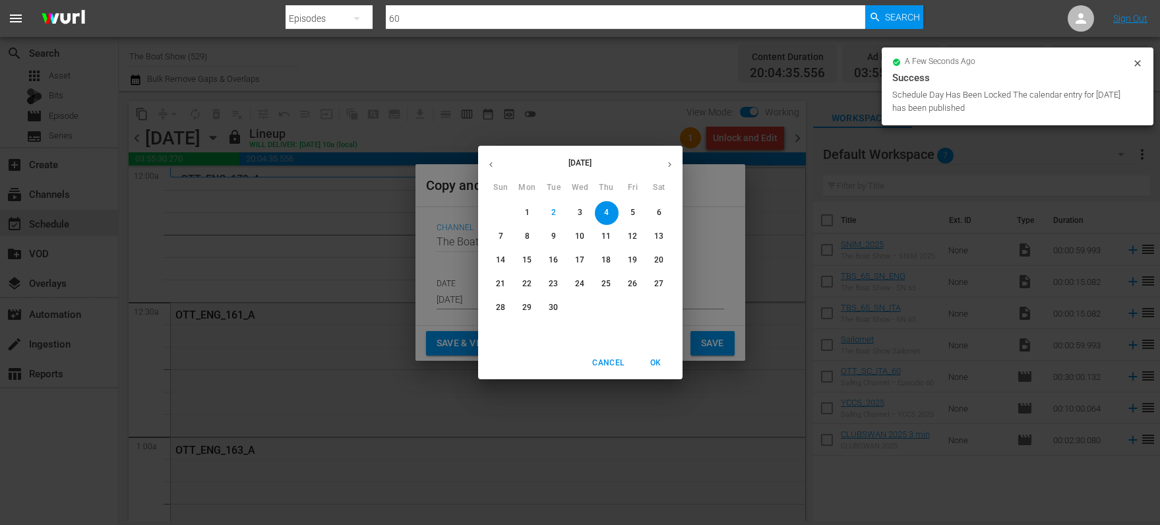
click at [658, 257] on p "20" at bounding box center [658, 260] width 9 height 11
type input "[DATE]"
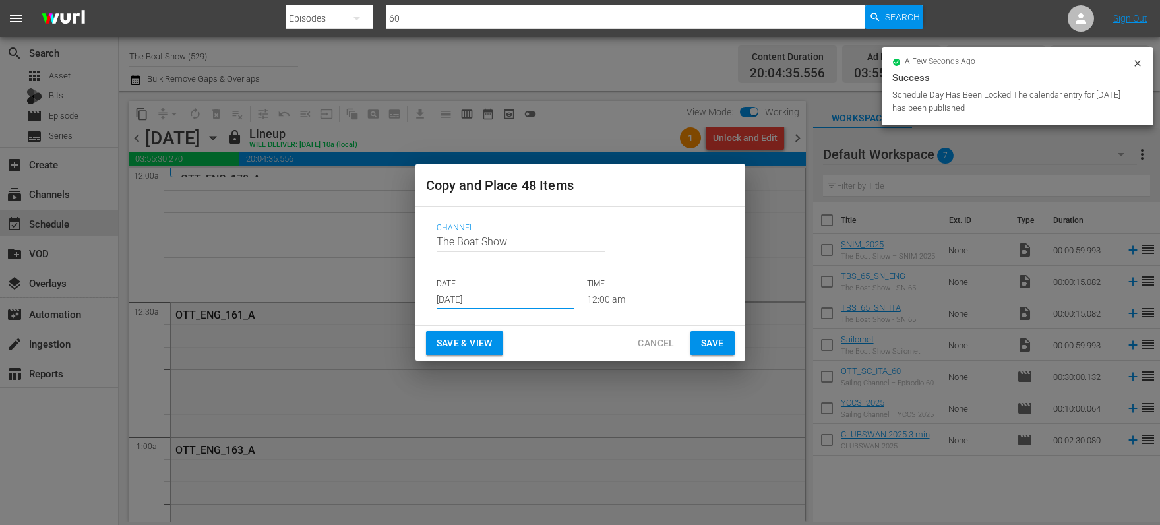
click at [465, 348] on span "Save & View" at bounding box center [465, 343] width 56 height 16
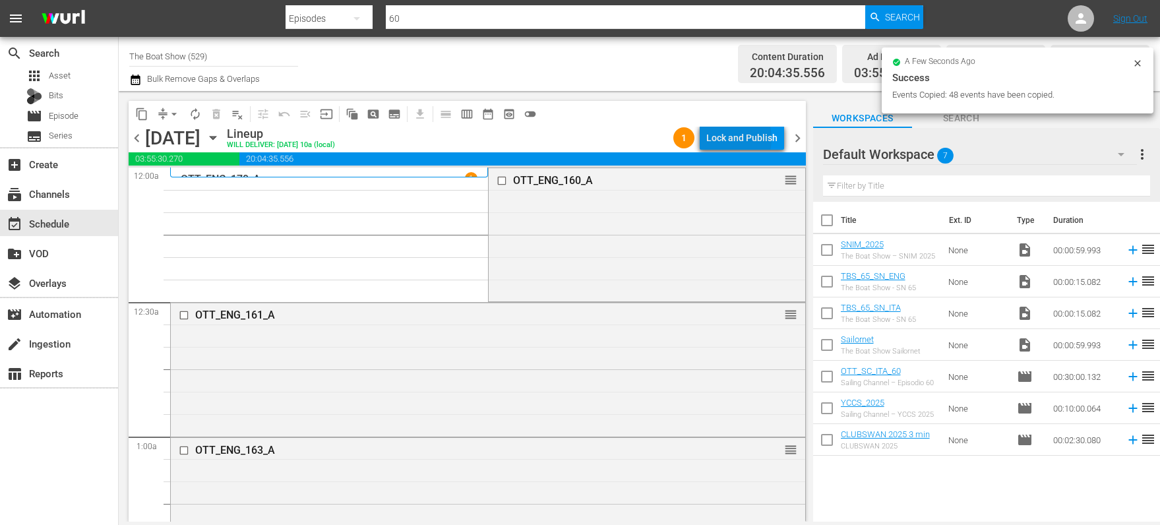
click at [727, 139] on div "Lock and Publish" at bounding box center [741, 138] width 71 height 24
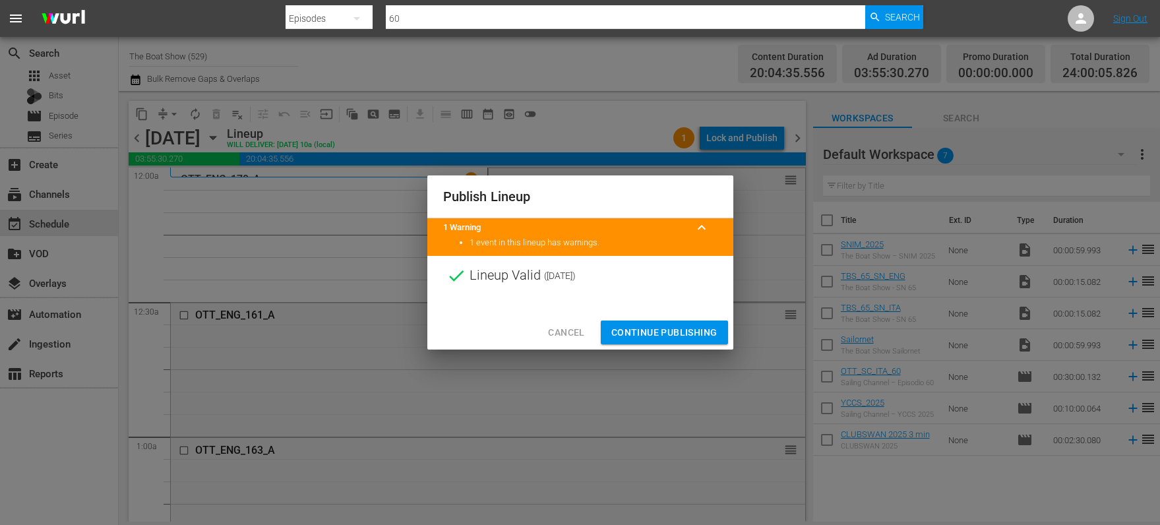
click at [658, 330] on span "Continue Publishing" at bounding box center [664, 333] width 106 height 16
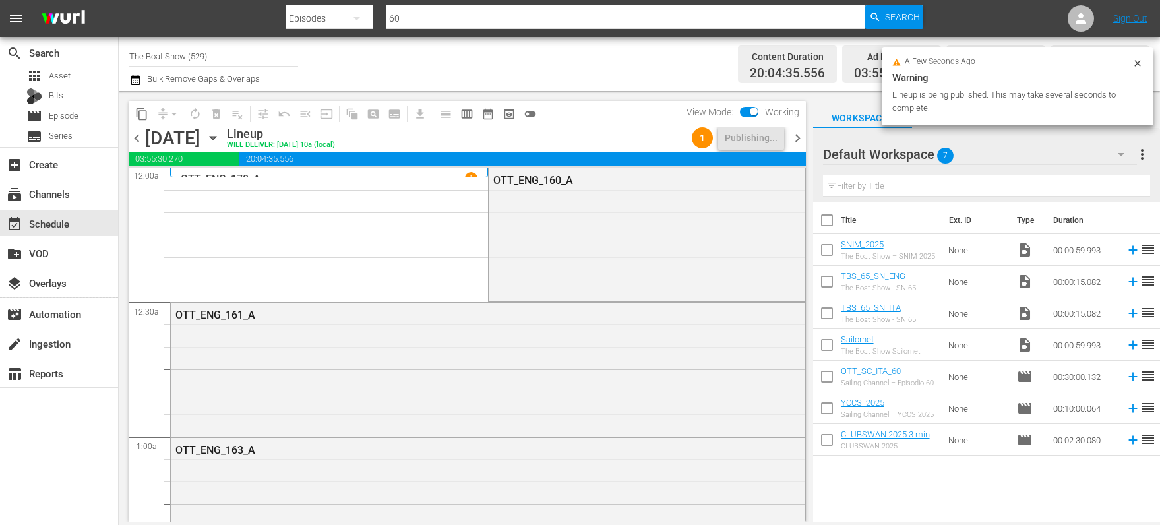
click at [220, 134] on icon "button" at bounding box center [213, 138] width 15 height 15
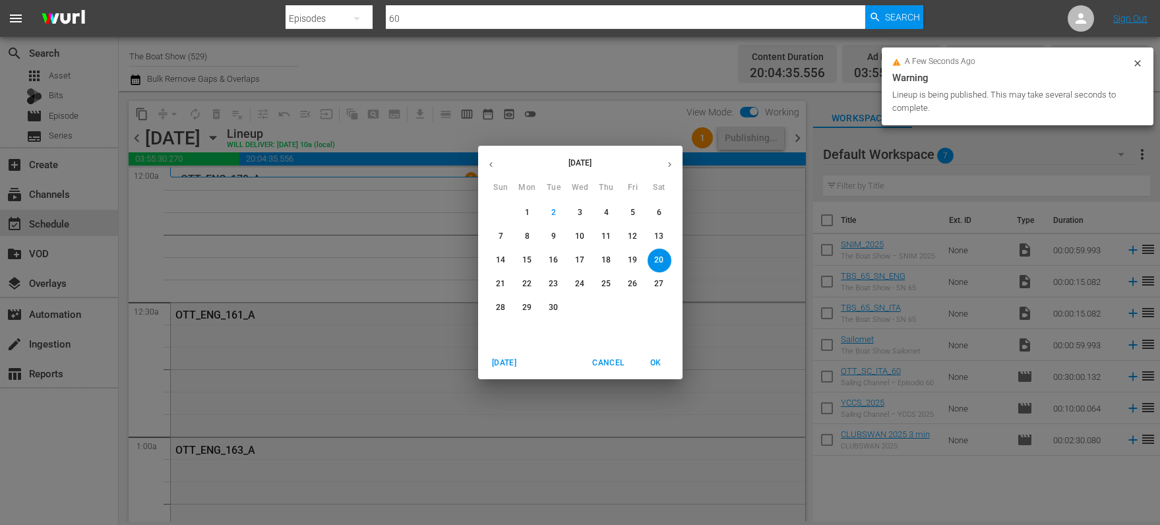
click at [579, 263] on p "17" at bounding box center [579, 260] width 9 height 11
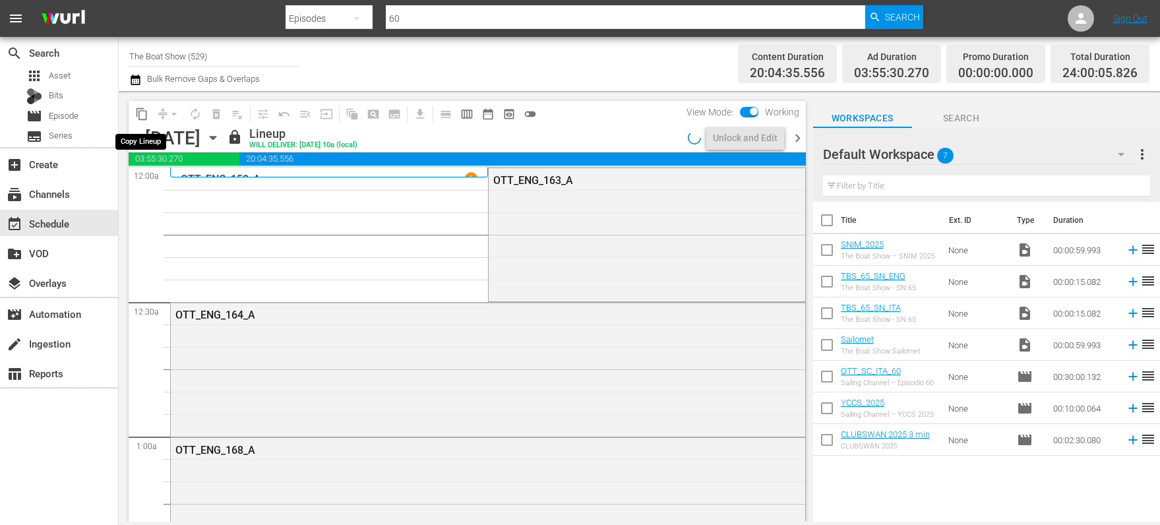
click at [144, 115] on span "content_copy" at bounding box center [141, 114] width 13 height 13
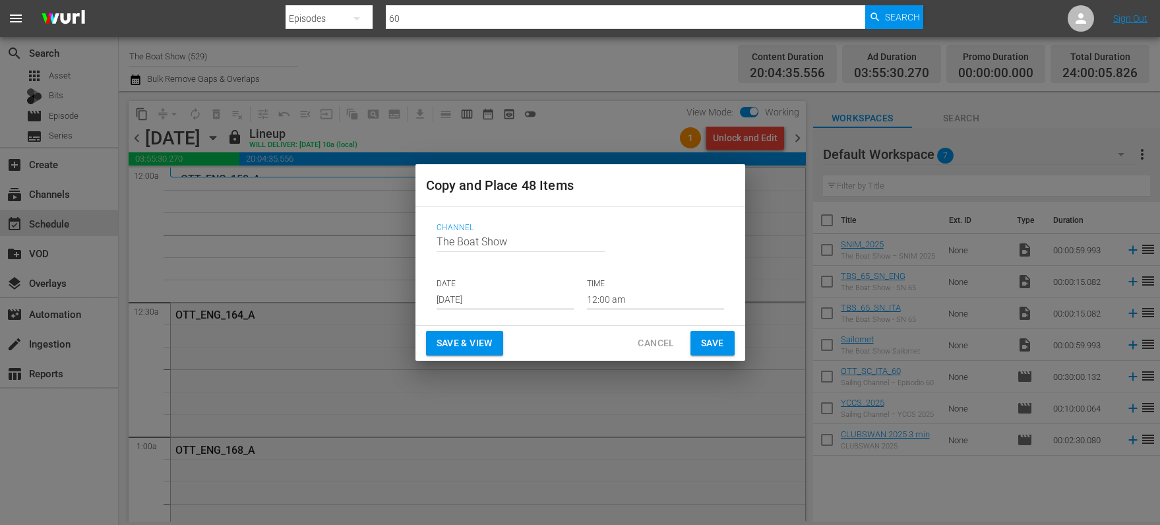
click at [492, 299] on input "[DATE]" at bounding box center [505, 300] width 137 height 20
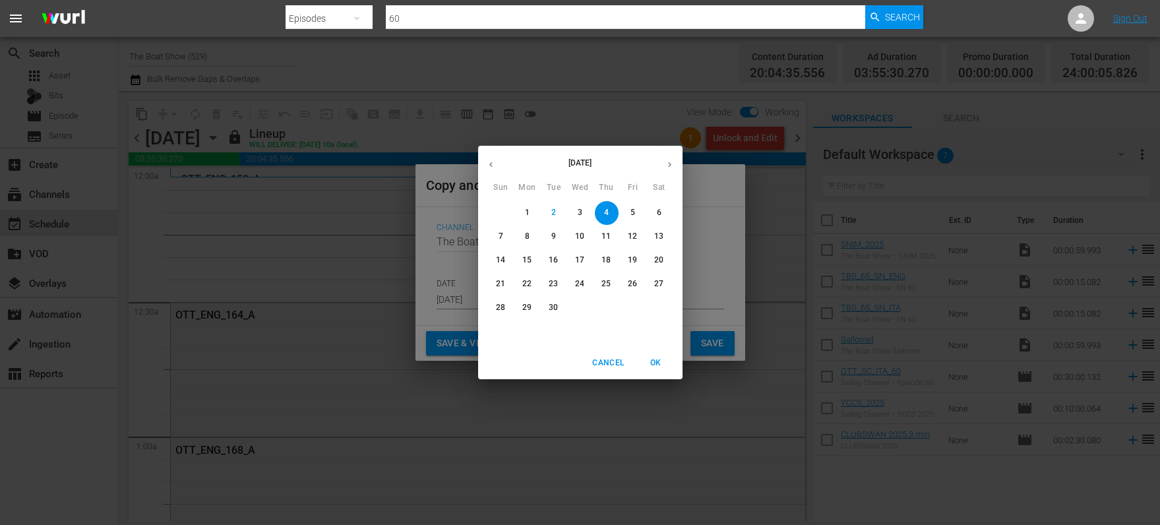
click at [499, 285] on p "21" at bounding box center [500, 283] width 9 height 11
type input "[DATE]"
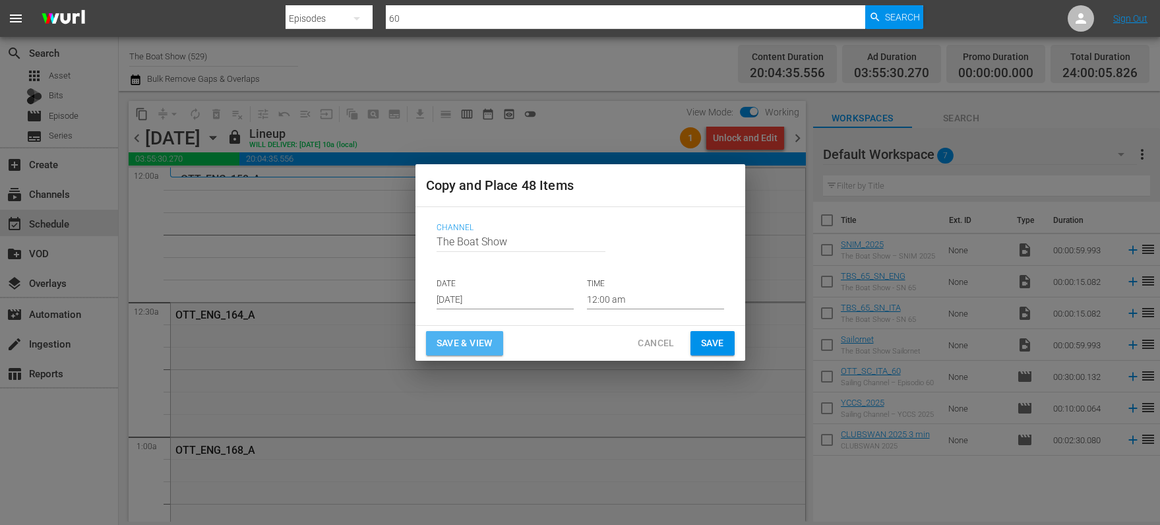
click at [444, 343] on span "Save & View" at bounding box center [465, 343] width 56 height 16
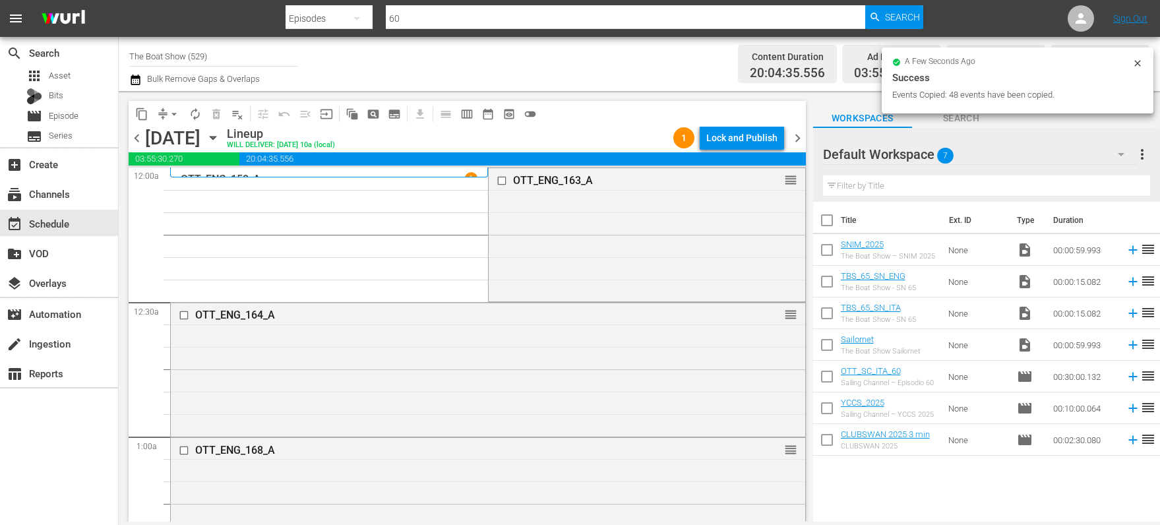
click at [755, 139] on div "Lock and Publish" at bounding box center [741, 138] width 71 height 24
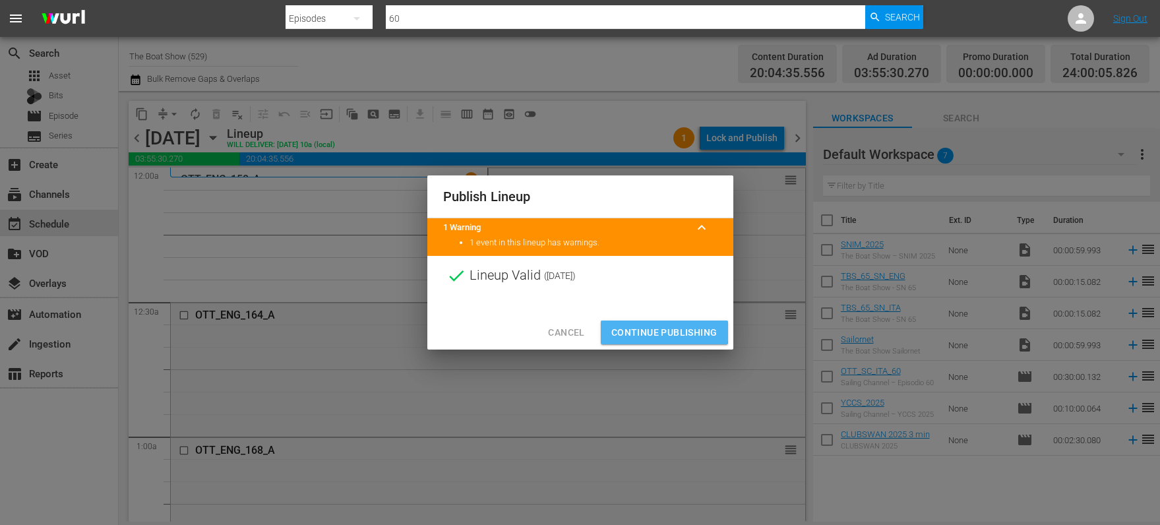
click at [652, 331] on span "Continue Publishing" at bounding box center [664, 333] width 106 height 16
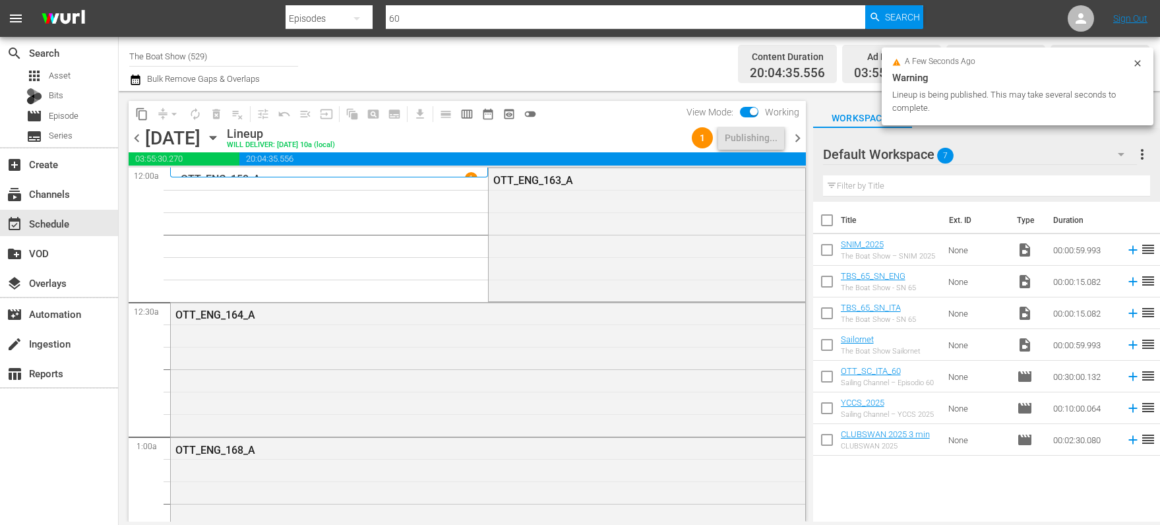
click at [216, 137] on icon "button" at bounding box center [213, 138] width 6 height 3
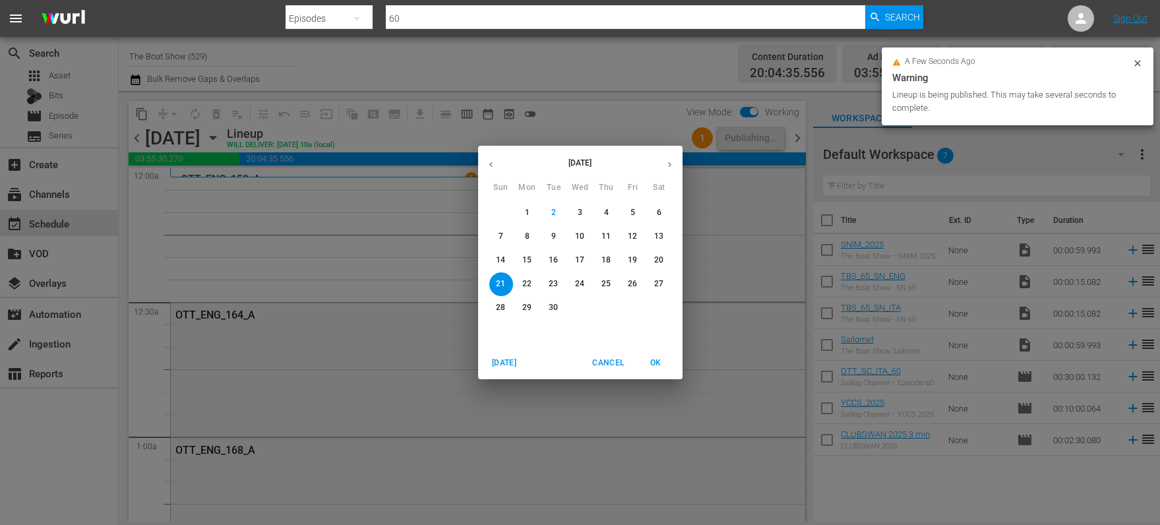
click at [610, 257] on p "18" at bounding box center [606, 260] width 9 height 11
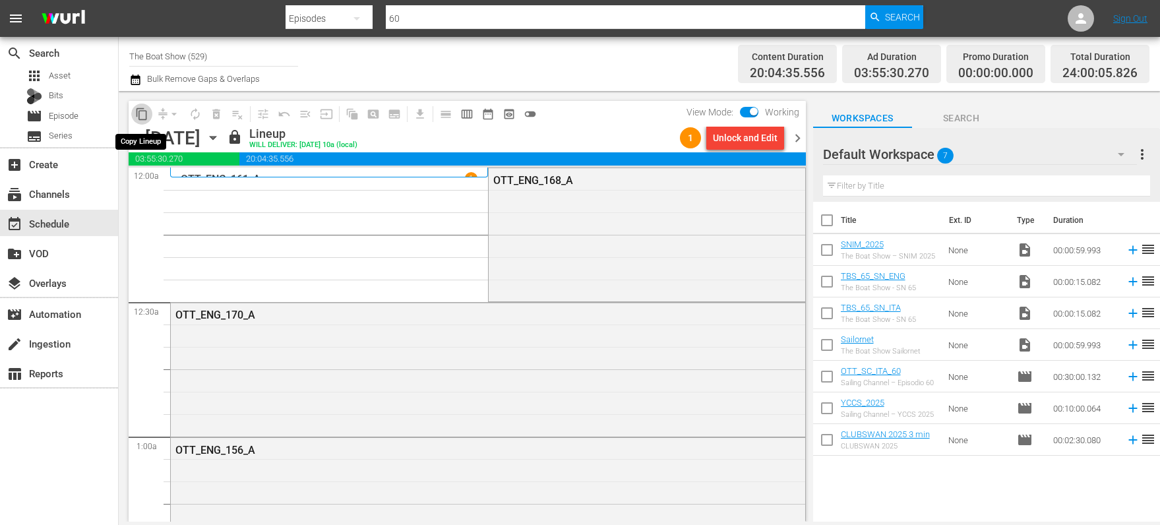
click at [144, 113] on span "content_copy" at bounding box center [141, 114] width 13 height 13
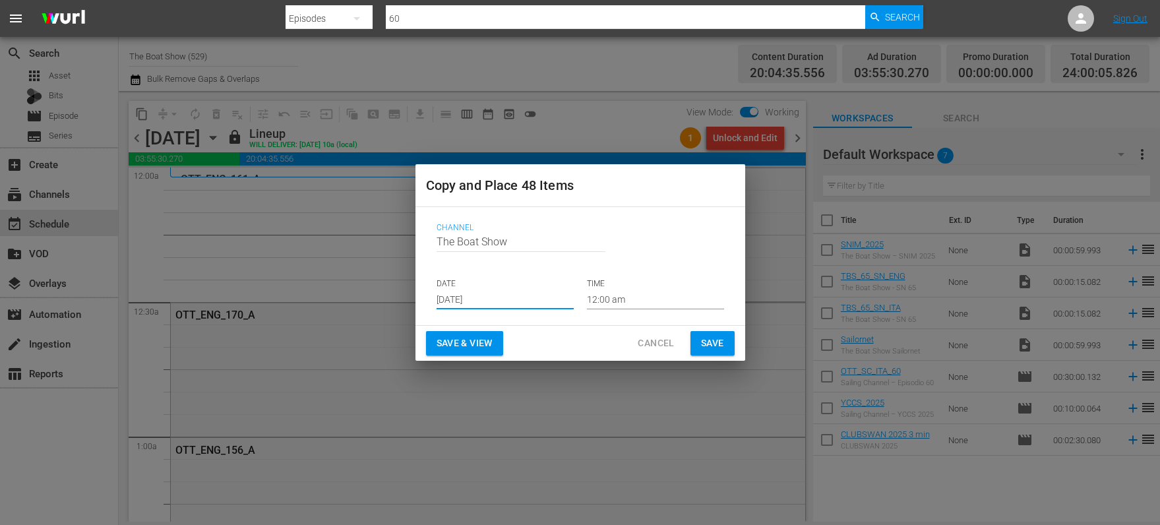
click at [485, 299] on input "[DATE]" at bounding box center [505, 300] width 137 height 20
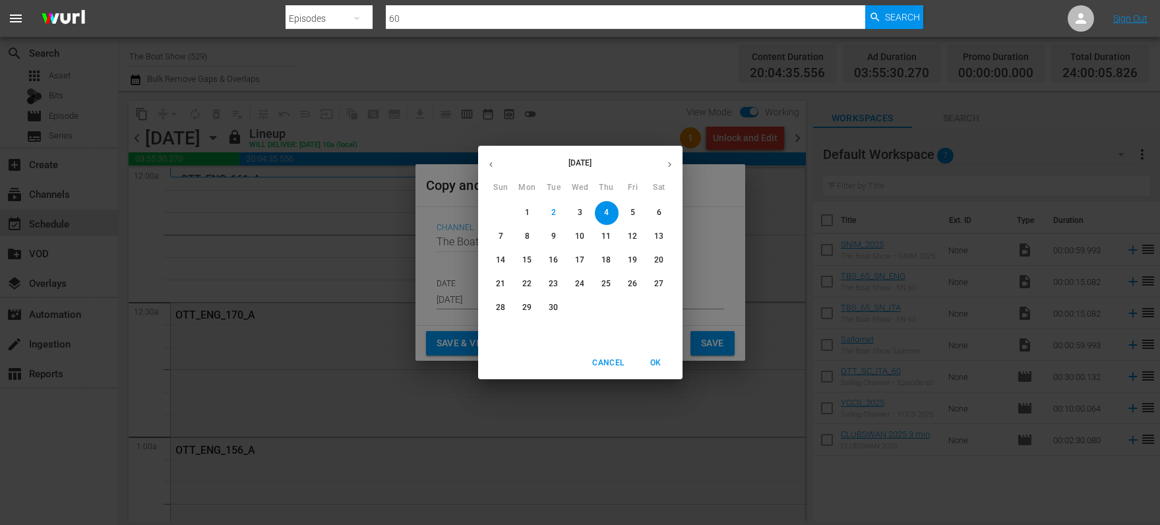
click at [522, 280] on p "22" at bounding box center [526, 283] width 9 height 11
type input "[DATE]"
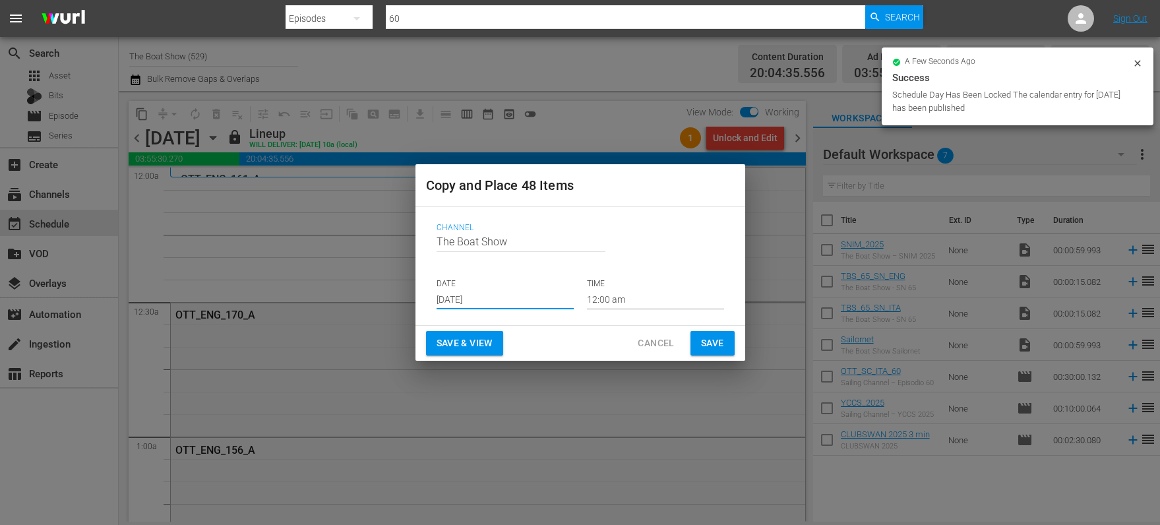
click at [447, 340] on span "Save & View" at bounding box center [465, 343] width 56 height 16
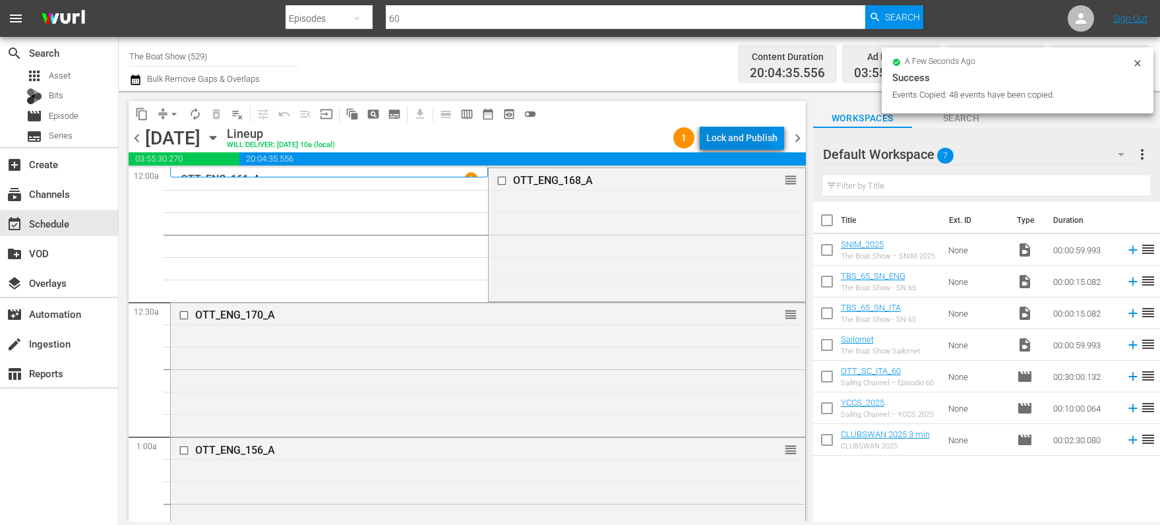
click at [735, 137] on div "Lock and Publish" at bounding box center [741, 138] width 71 height 24
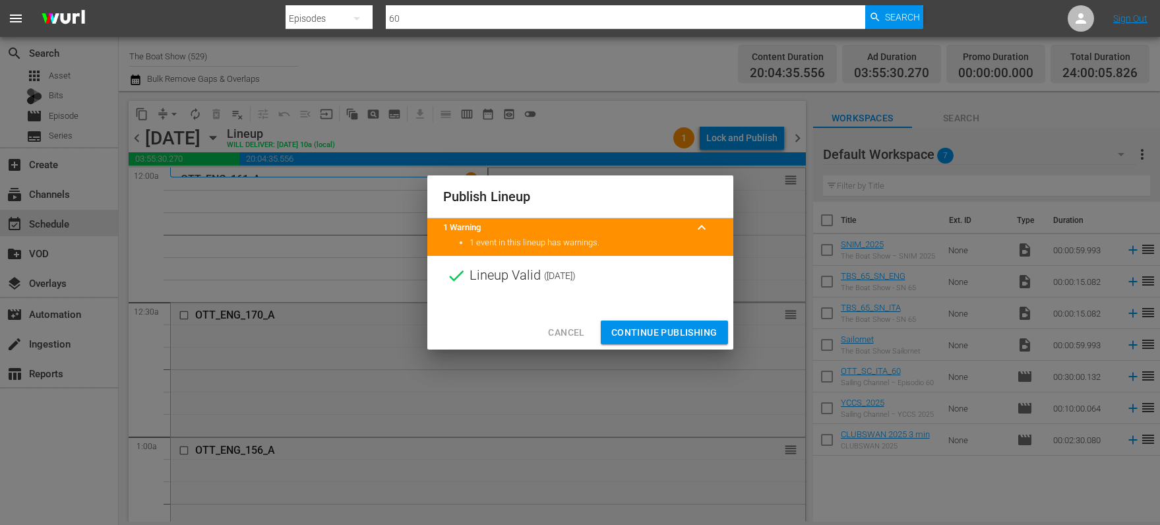
click at [656, 333] on span "Continue Publishing" at bounding box center [664, 333] width 106 height 16
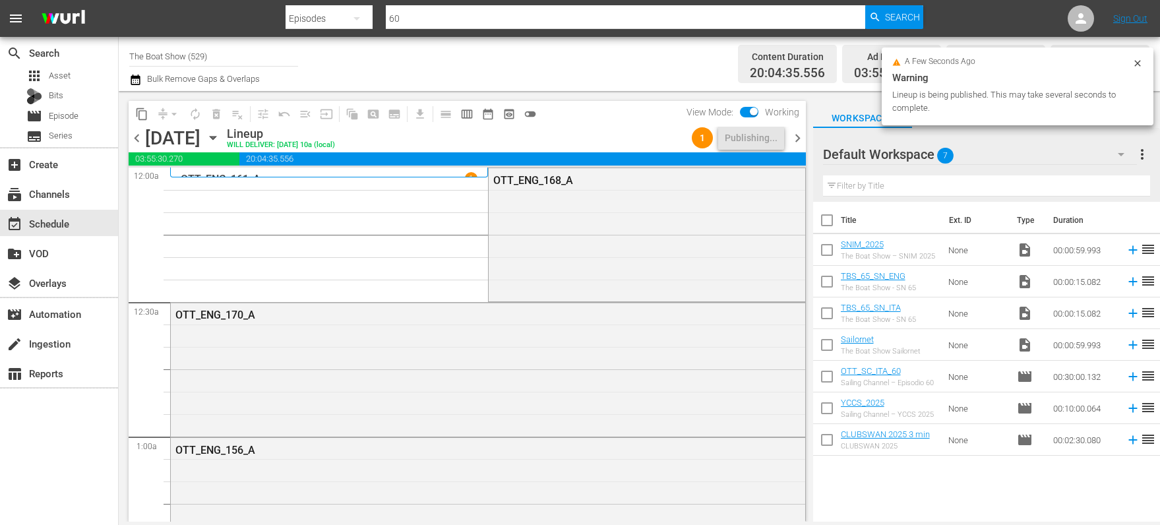
click at [220, 131] on icon "button" at bounding box center [213, 138] width 15 height 15
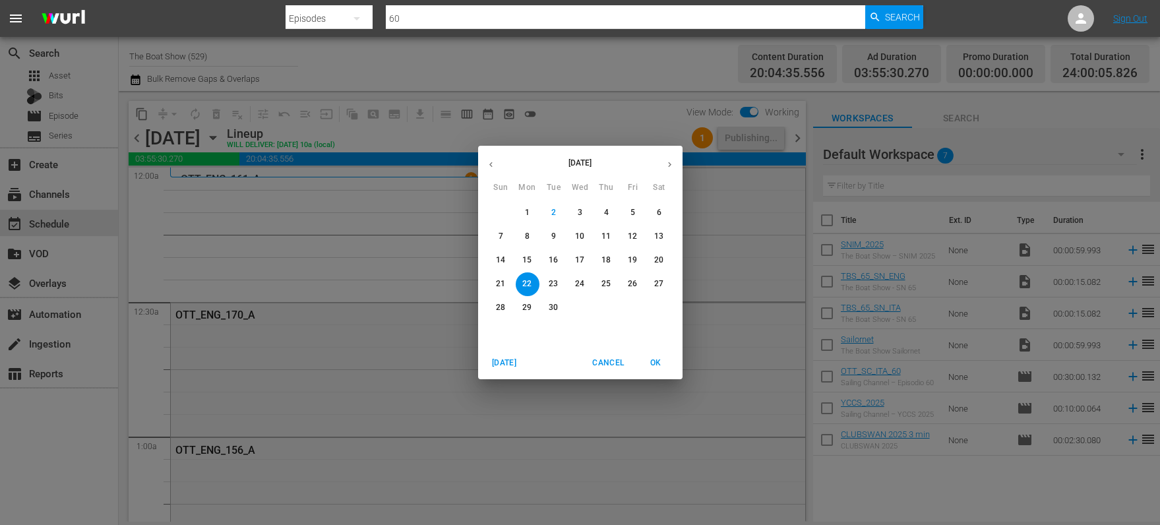
click at [636, 259] on p "19" at bounding box center [632, 260] width 9 height 11
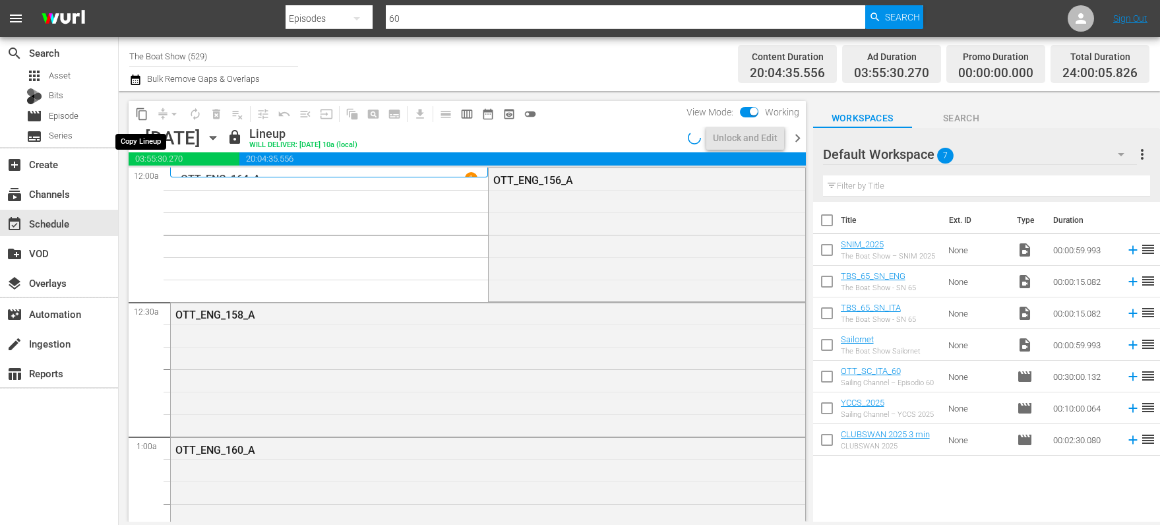
click at [142, 117] on span "content_copy" at bounding box center [141, 114] width 13 height 13
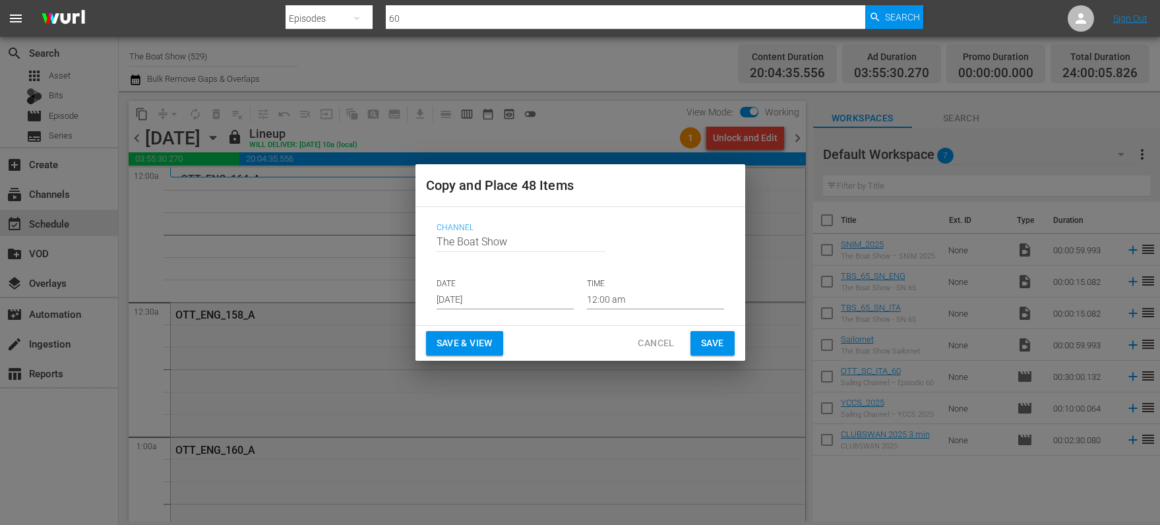
click at [468, 301] on input "[DATE]" at bounding box center [505, 300] width 137 height 20
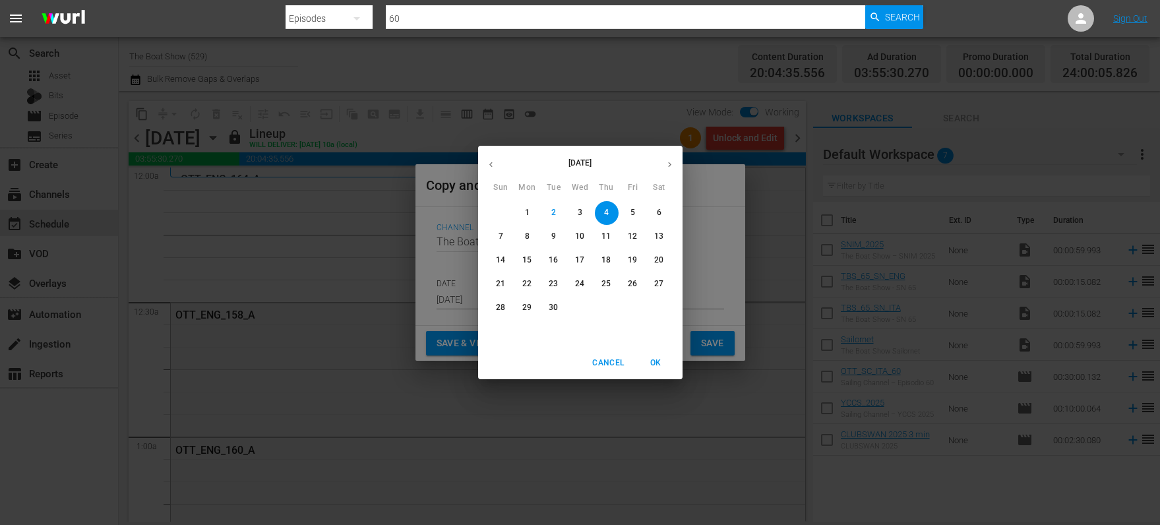
click at [553, 282] on p "23" at bounding box center [553, 283] width 9 height 11
type input "[DATE]"
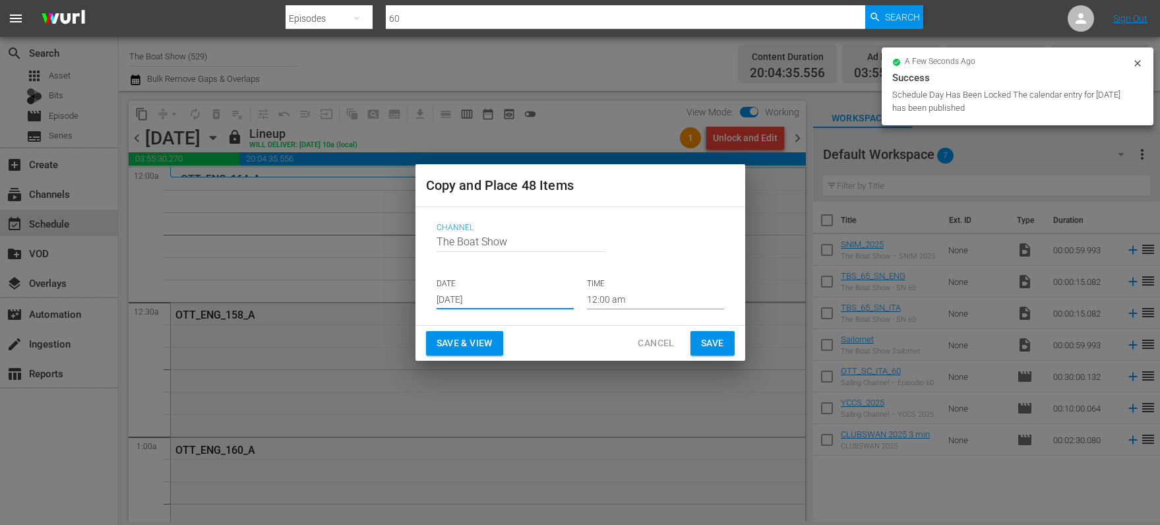
click at [454, 333] on button "Save & View" at bounding box center [464, 343] width 77 height 24
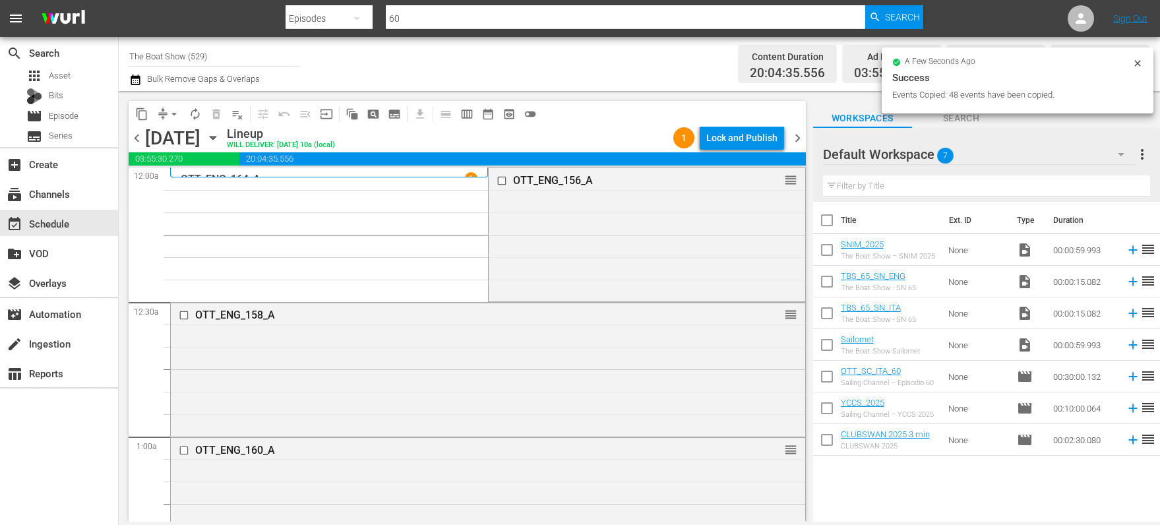
click at [742, 136] on div "Lock and Publish" at bounding box center [741, 138] width 71 height 24
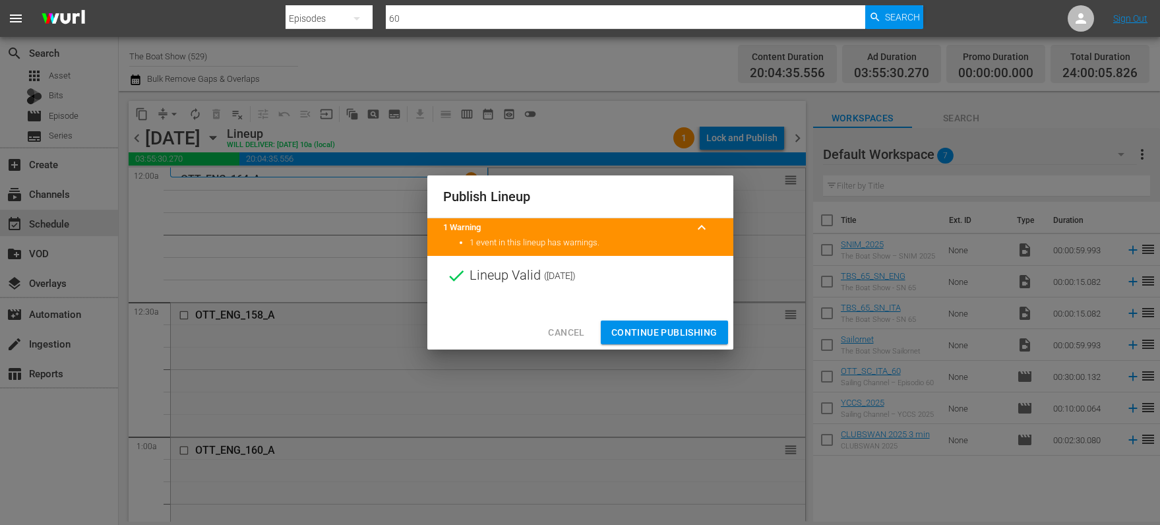
click at [652, 327] on span "Continue Publishing" at bounding box center [664, 333] width 106 height 16
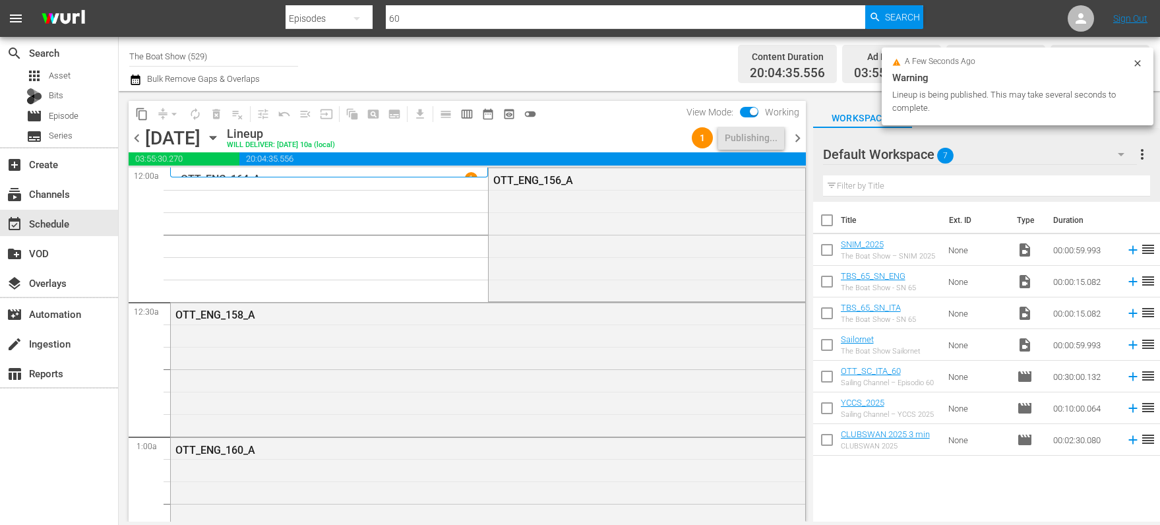
click at [216, 139] on icon "button" at bounding box center [213, 138] width 6 height 3
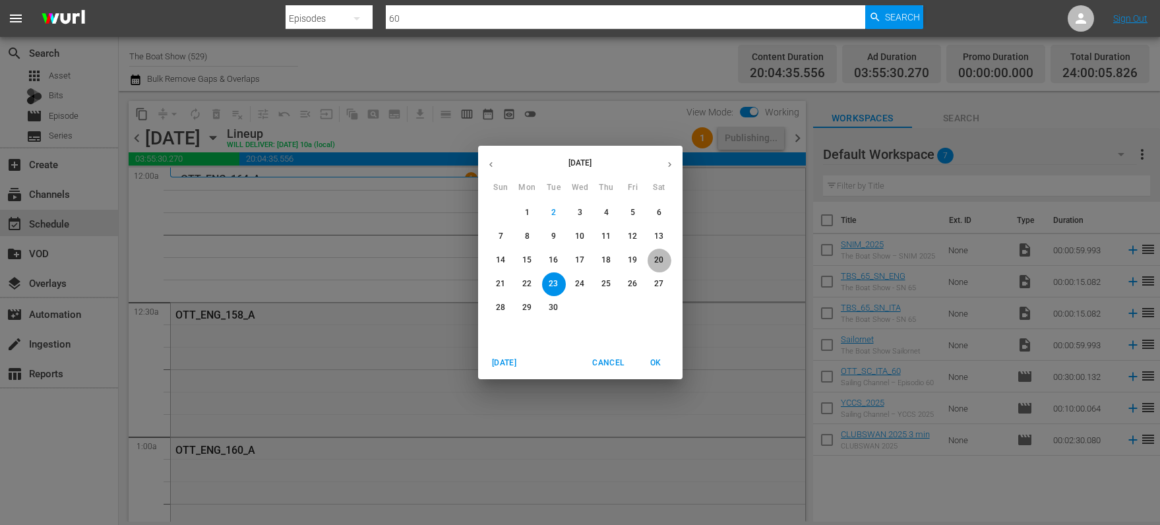
drag, startPoint x: 652, startPoint y: 261, endPoint x: 623, endPoint y: 259, distance: 28.4
click at [652, 261] on span "20" at bounding box center [660, 260] width 24 height 11
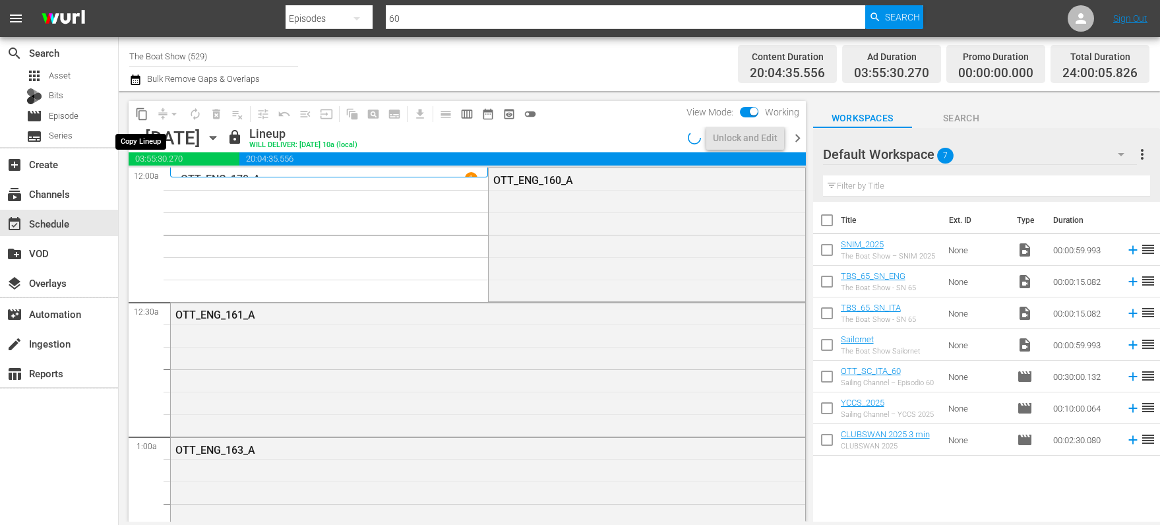
click at [142, 113] on span "content_copy" at bounding box center [141, 114] width 13 height 13
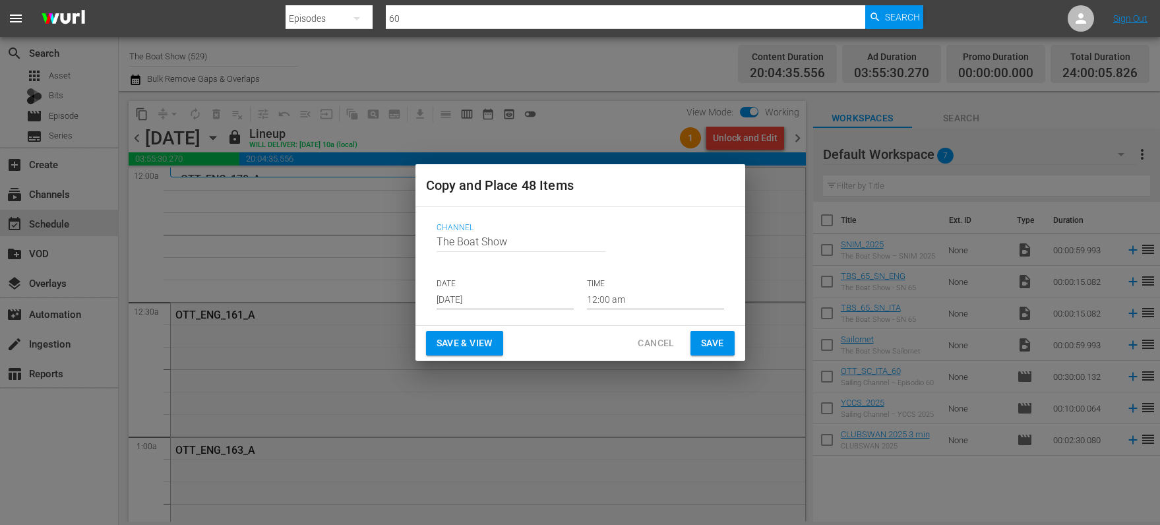
click at [466, 296] on input "[DATE]" at bounding box center [505, 300] width 137 height 20
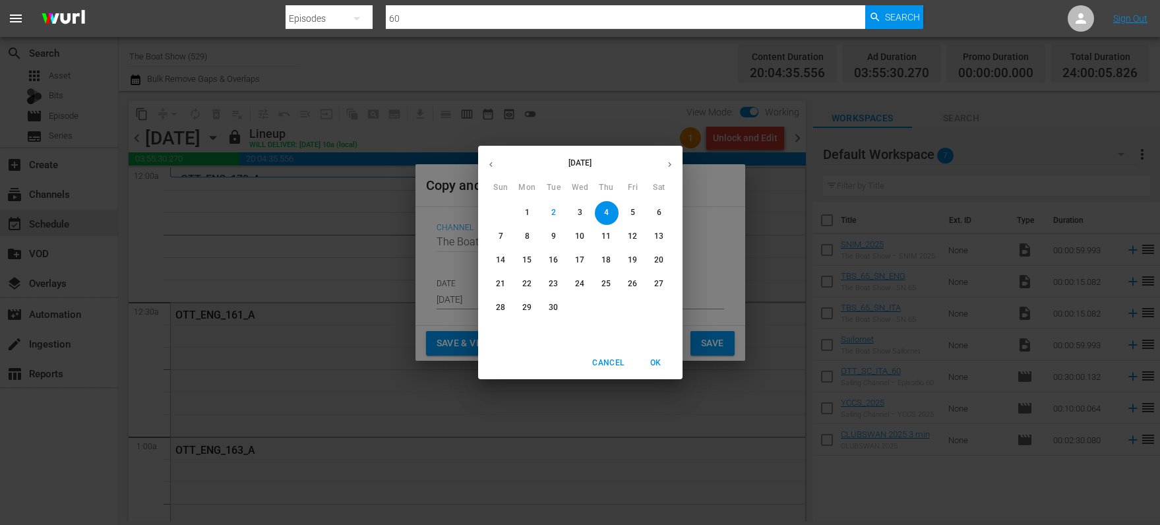
click at [576, 288] on p "24" at bounding box center [579, 283] width 9 height 11
type input "[DATE]"
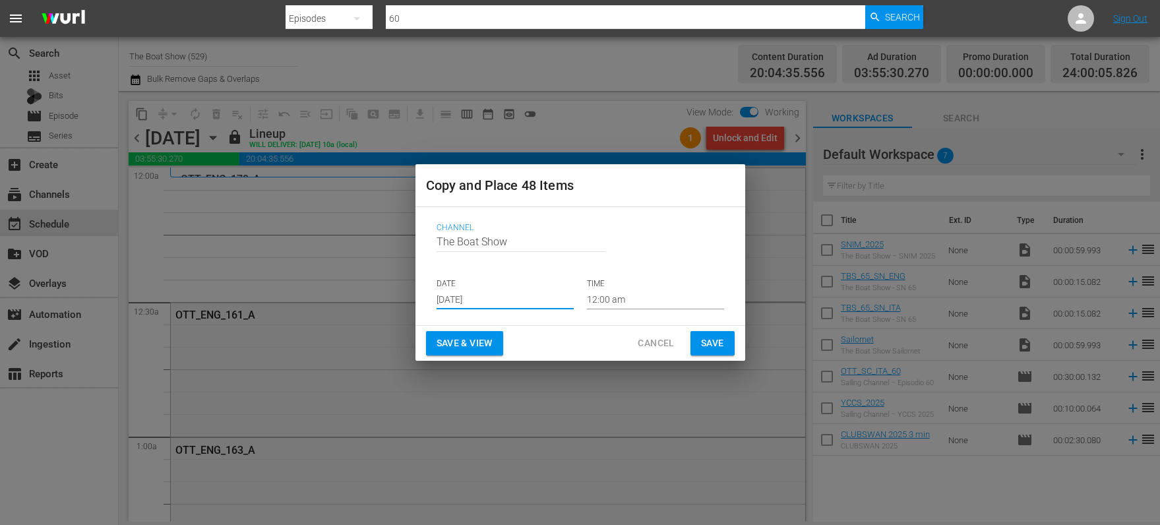
click at [453, 347] on span "Save & View" at bounding box center [465, 343] width 56 height 16
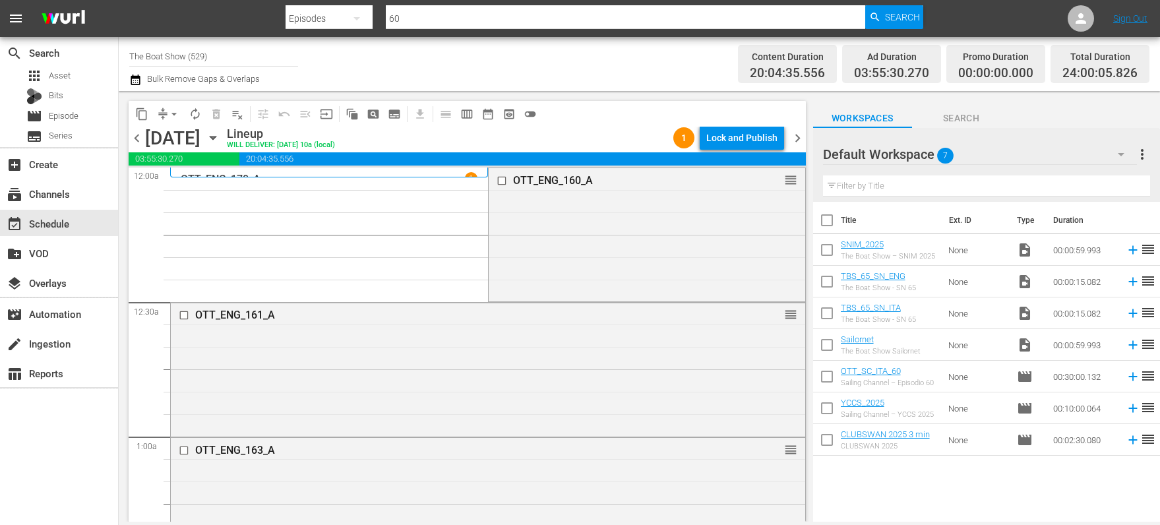
click at [738, 137] on div "Lock and Publish" at bounding box center [741, 138] width 71 height 24
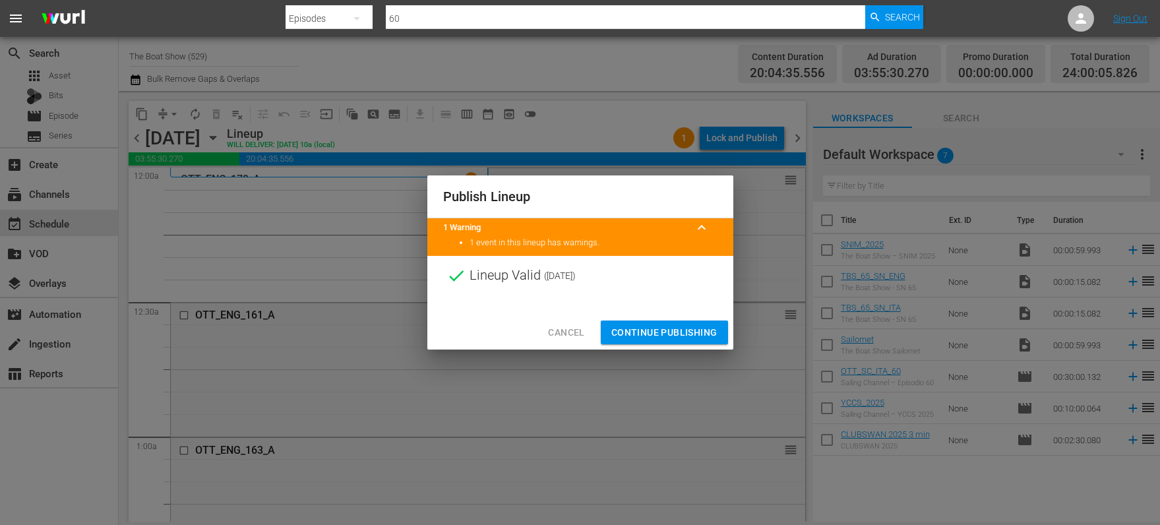
click at [649, 310] on div at bounding box center [580, 305] width 306 height 20
click at [673, 334] on span "Continue Publishing" at bounding box center [664, 333] width 106 height 16
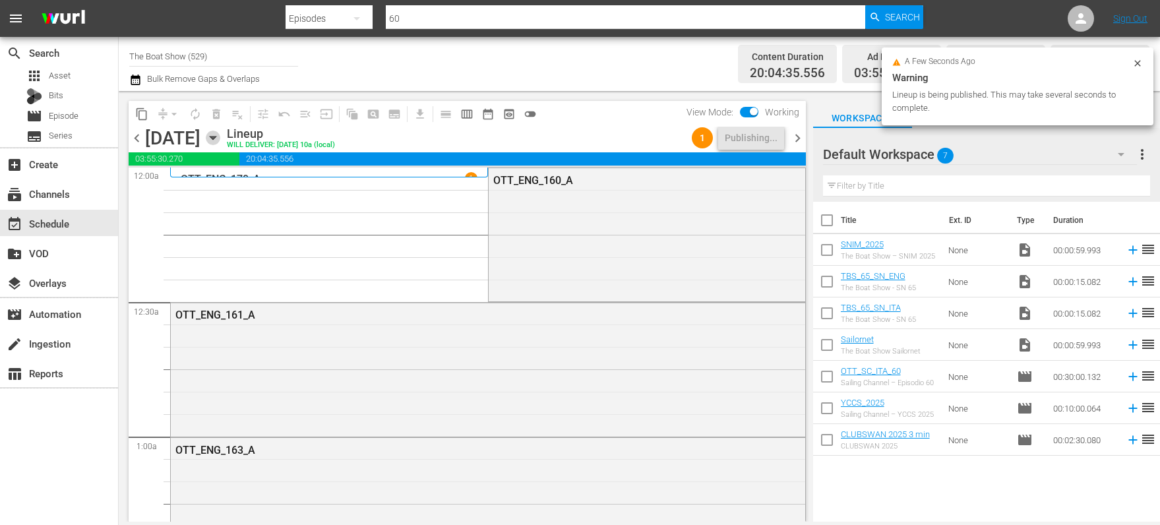
click at [216, 137] on icon "button" at bounding box center [213, 138] width 6 height 3
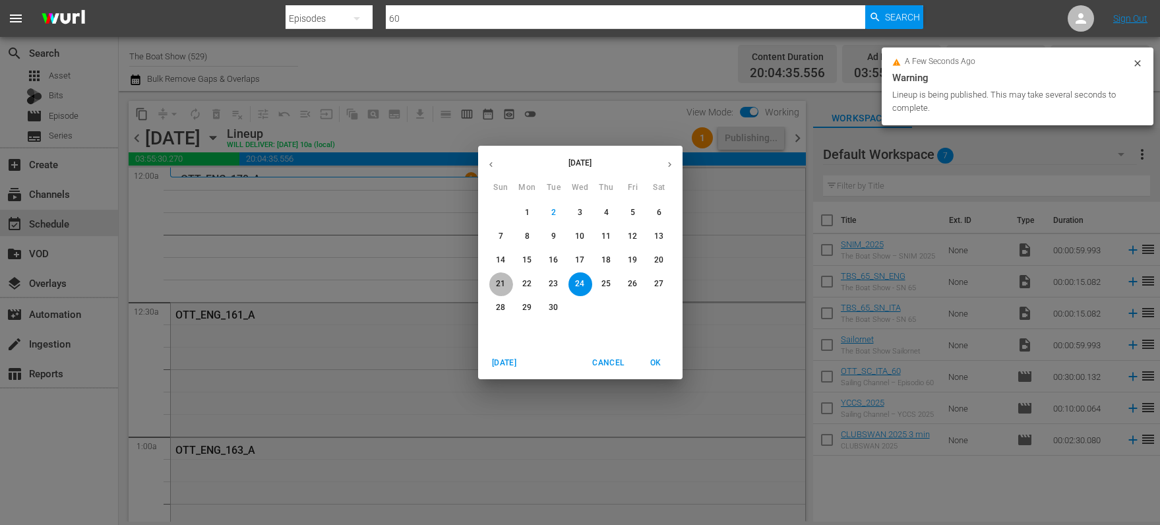
click at [503, 282] on p "21" at bounding box center [500, 283] width 9 height 11
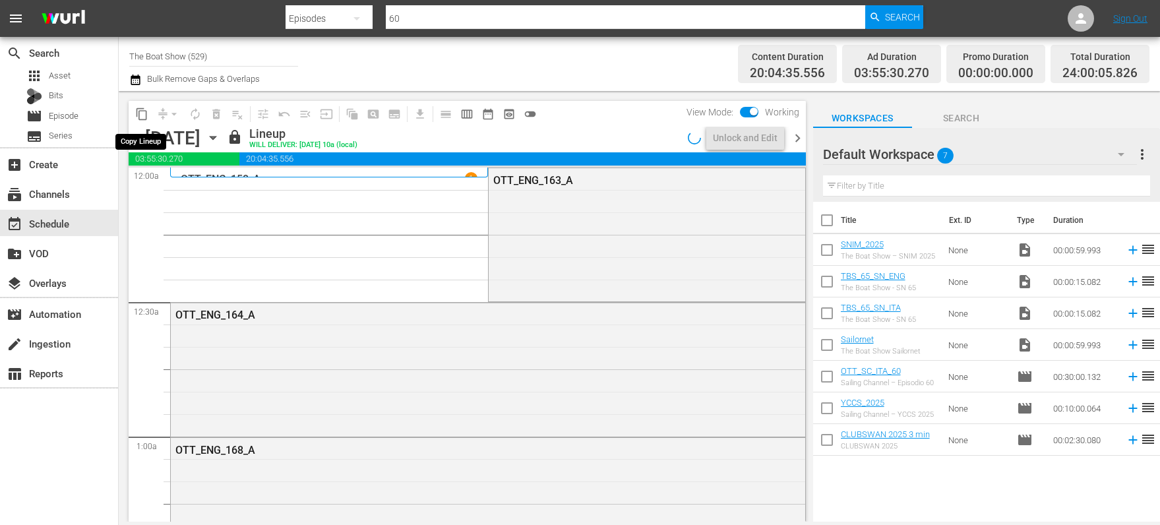
click at [141, 115] on span "content_copy" at bounding box center [141, 114] width 13 height 13
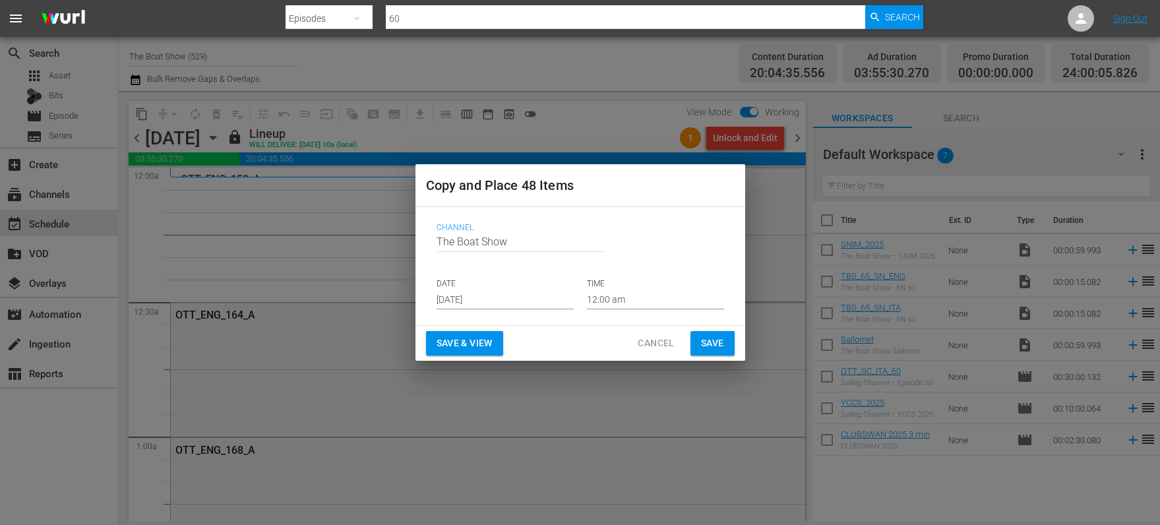
click at [462, 294] on input "[DATE]" at bounding box center [505, 300] width 137 height 20
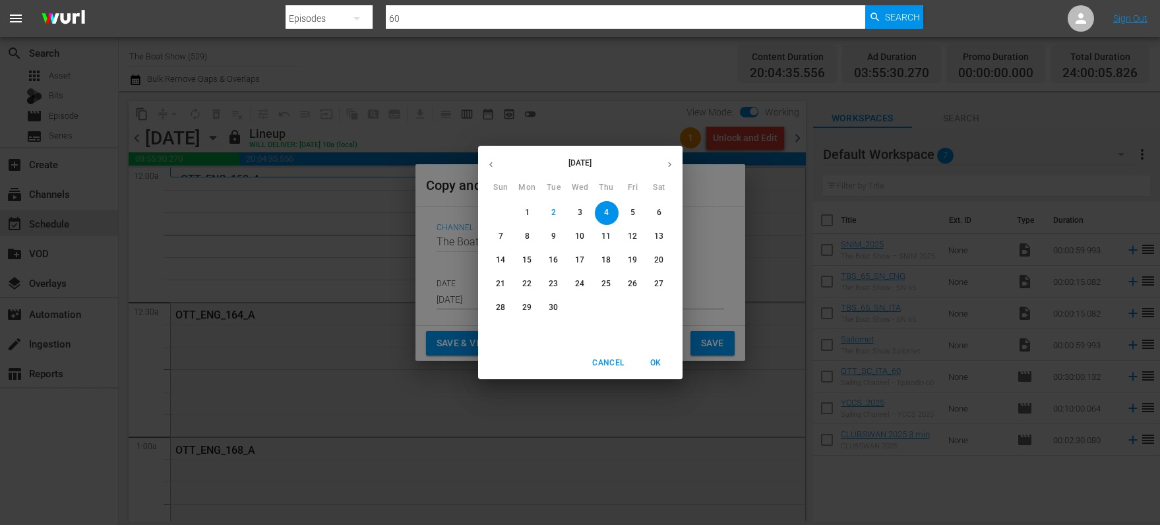
click at [611, 281] on span "25" at bounding box center [607, 283] width 24 height 11
type input "[DATE]"
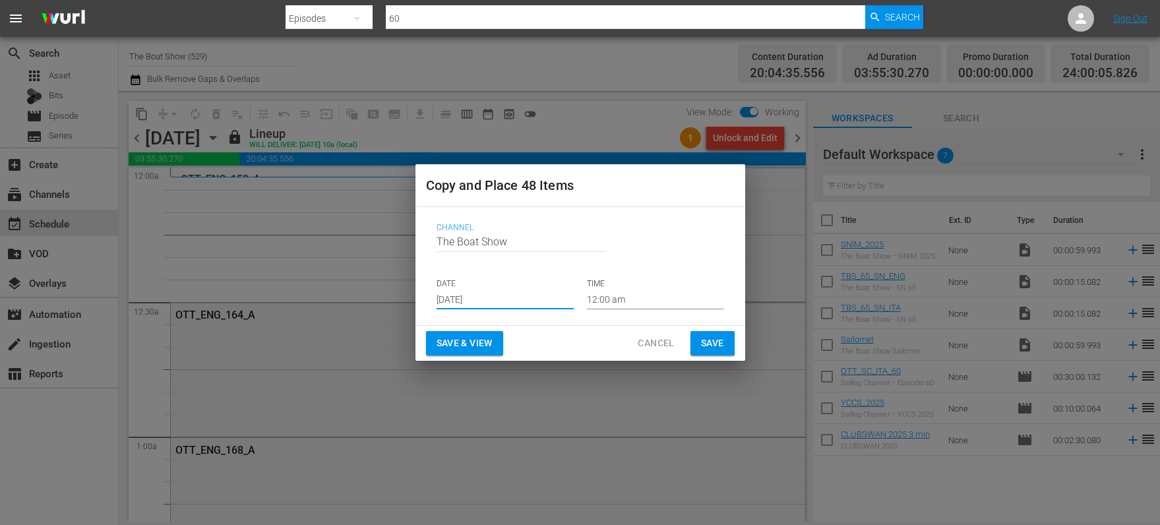
click at [447, 348] on span "Save & View" at bounding box center [465, 343] width 56 height 16
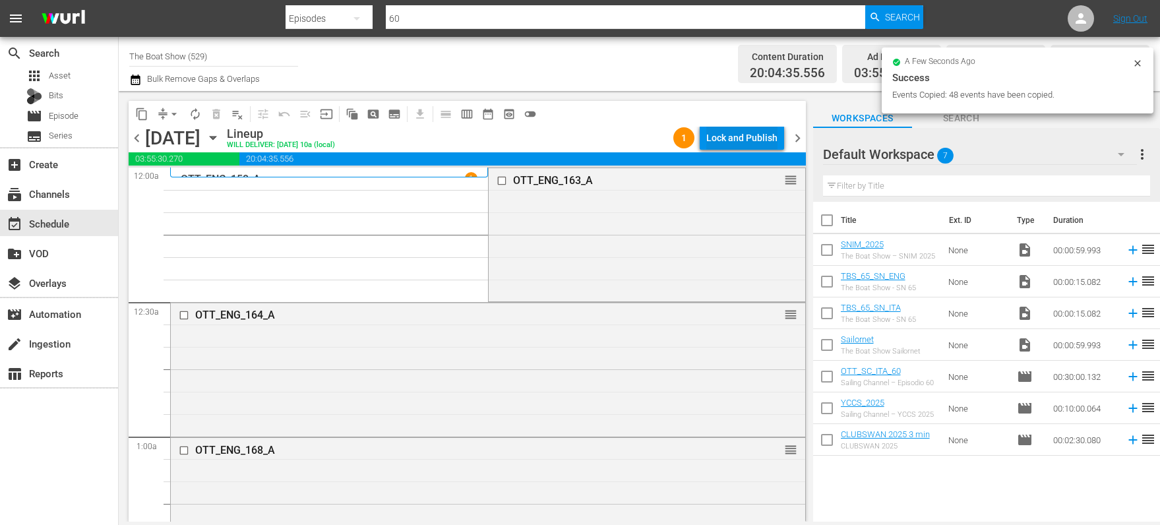
click at [757, 138] on div "Lock and Publish" at bounding box center [741, 138] width 71 height 24
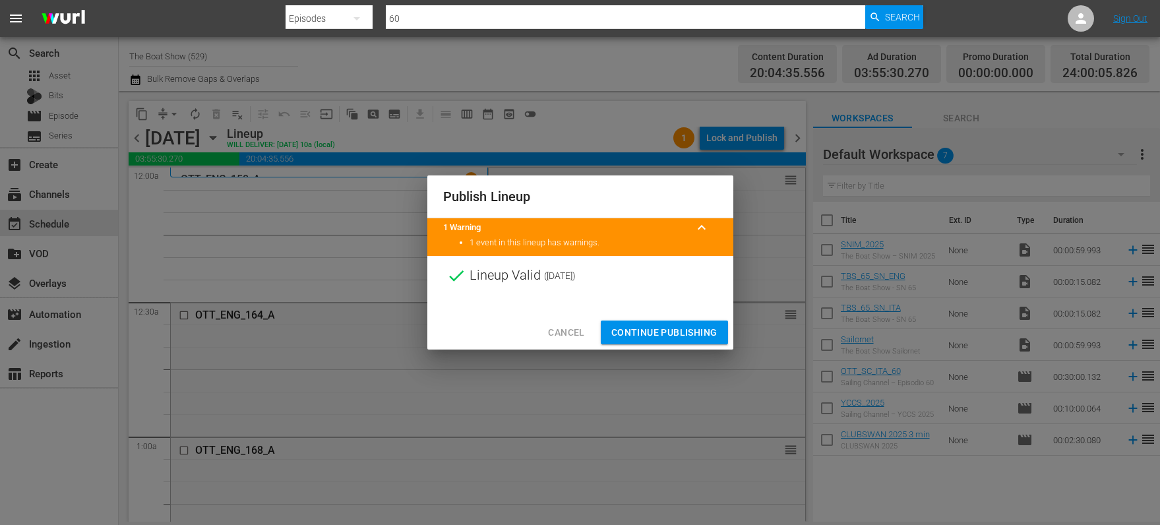
click at [647, 329] on span "Continue Publishing" at bounding box center [664, 333] width 106 height 16
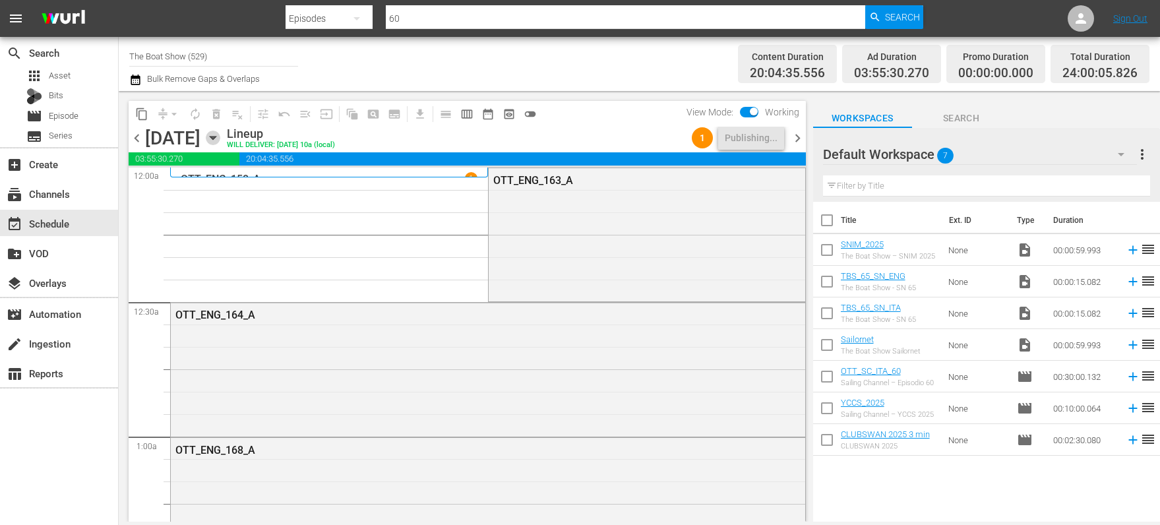
click at [220, 144] on icon "button" at bounding box center [213, 138] width 15 height 15
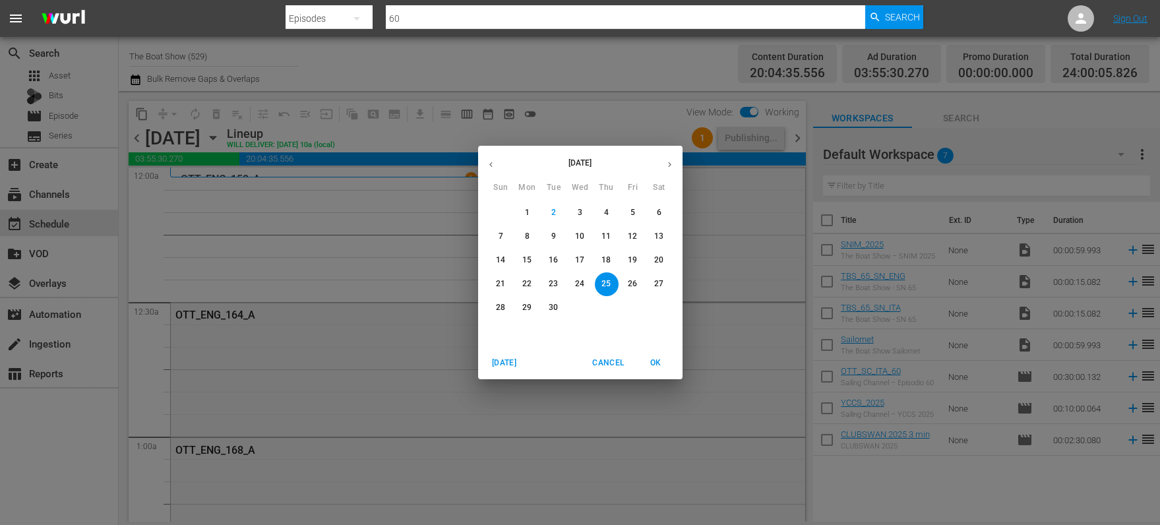
click at [529, 281] on p "22" at bounding box center [526, 283] width 9 height 11
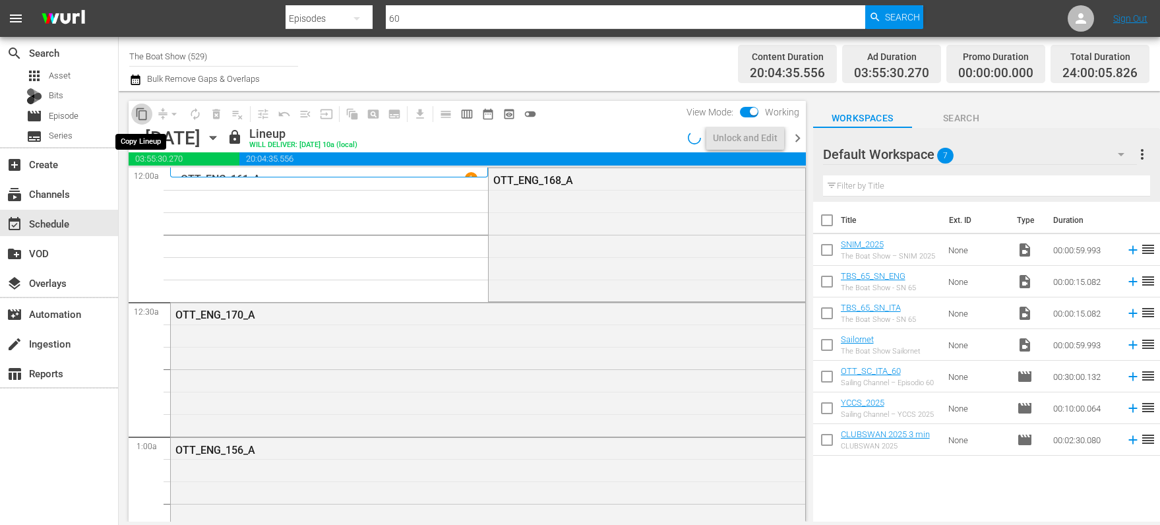
click at [140, 115] on span "content_copy" at bounding box center [141, 114] width 13 height 13
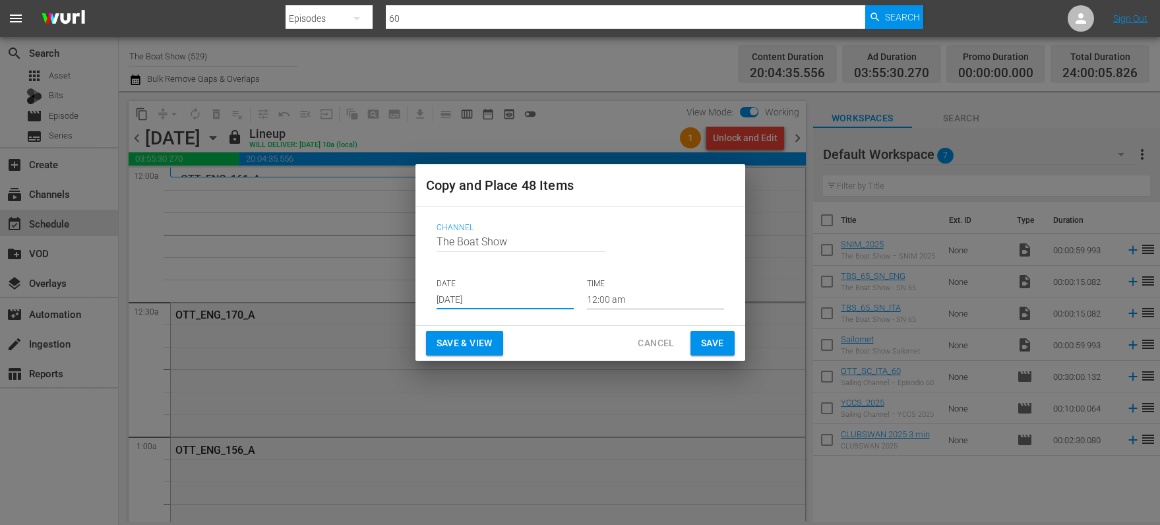
click at [460, 295] on input "[DATE]" at bounding box center [505, 300] width 137 height 20
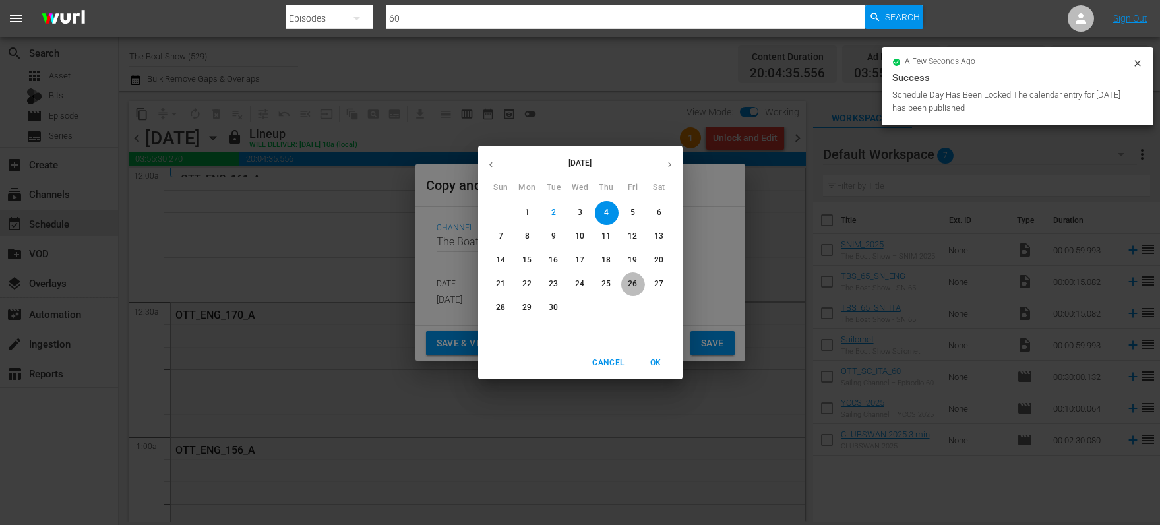
click at [639, 287] on span "26" at bounding box center [633, 283] width 24 height 11
type input "[DATE]"
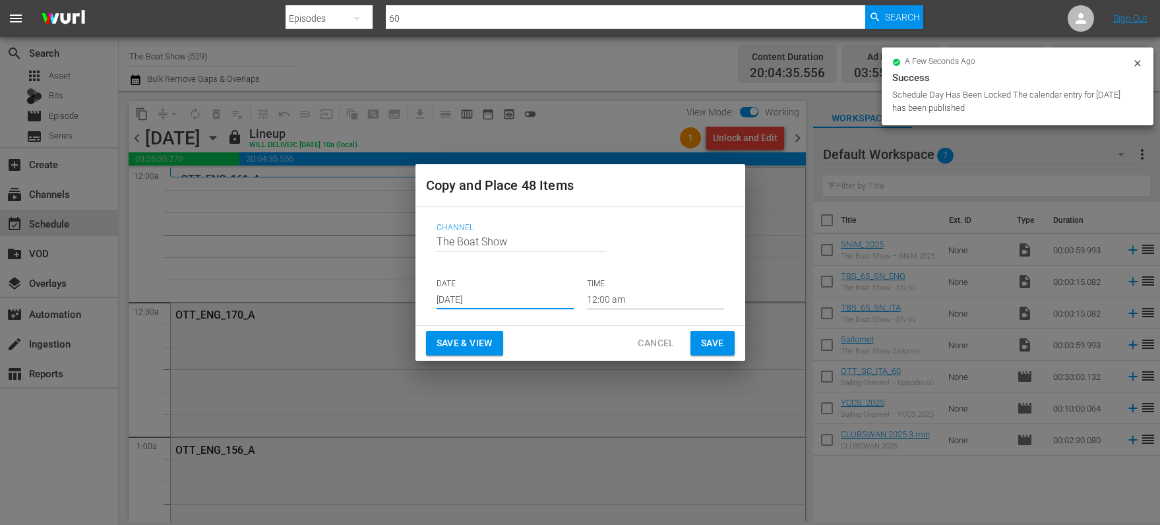
click at [485, 348] on span "Save & View" at bounding box center [465, 343] width 56 height 16
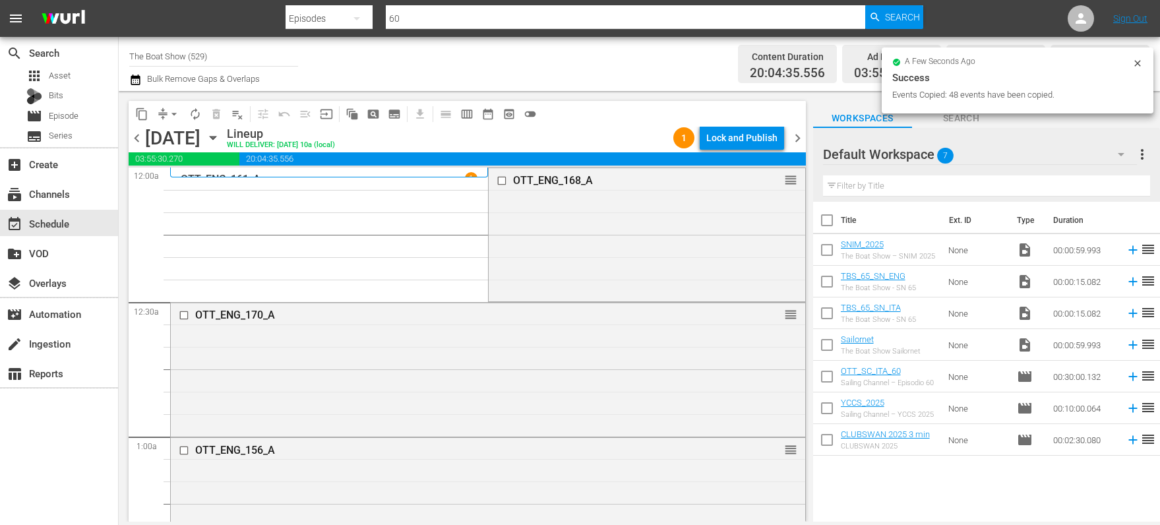
click at [741, 137] on div "Lock and Publish" at bounding box center [741, 138] width 71 height 24
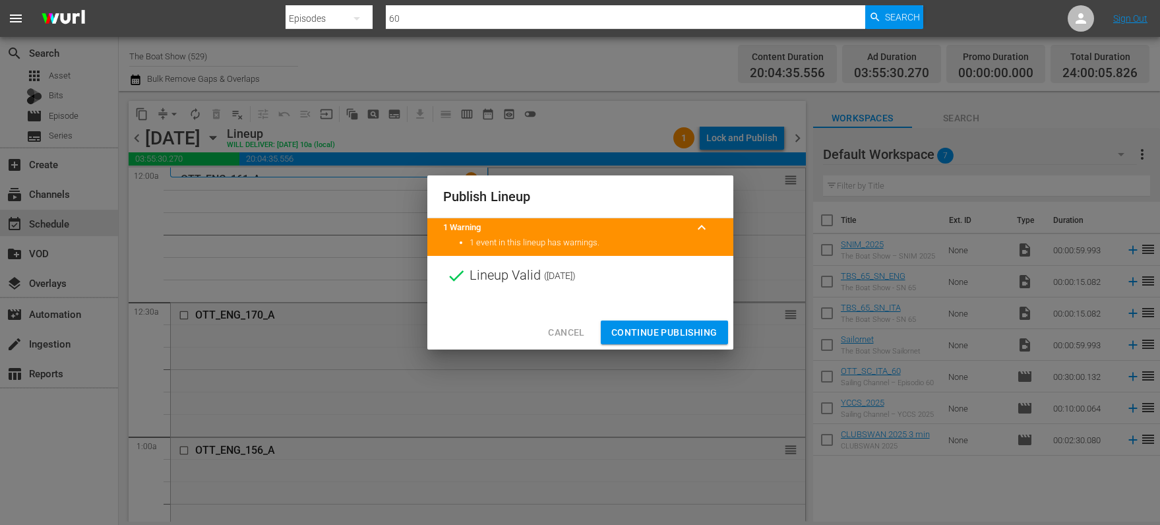
click at [658, 338] on span "Continue Publishing" at bounding box center [664, 333] width 106 height 16
